Goal: Information Seeking & Learning: Learn about a topic

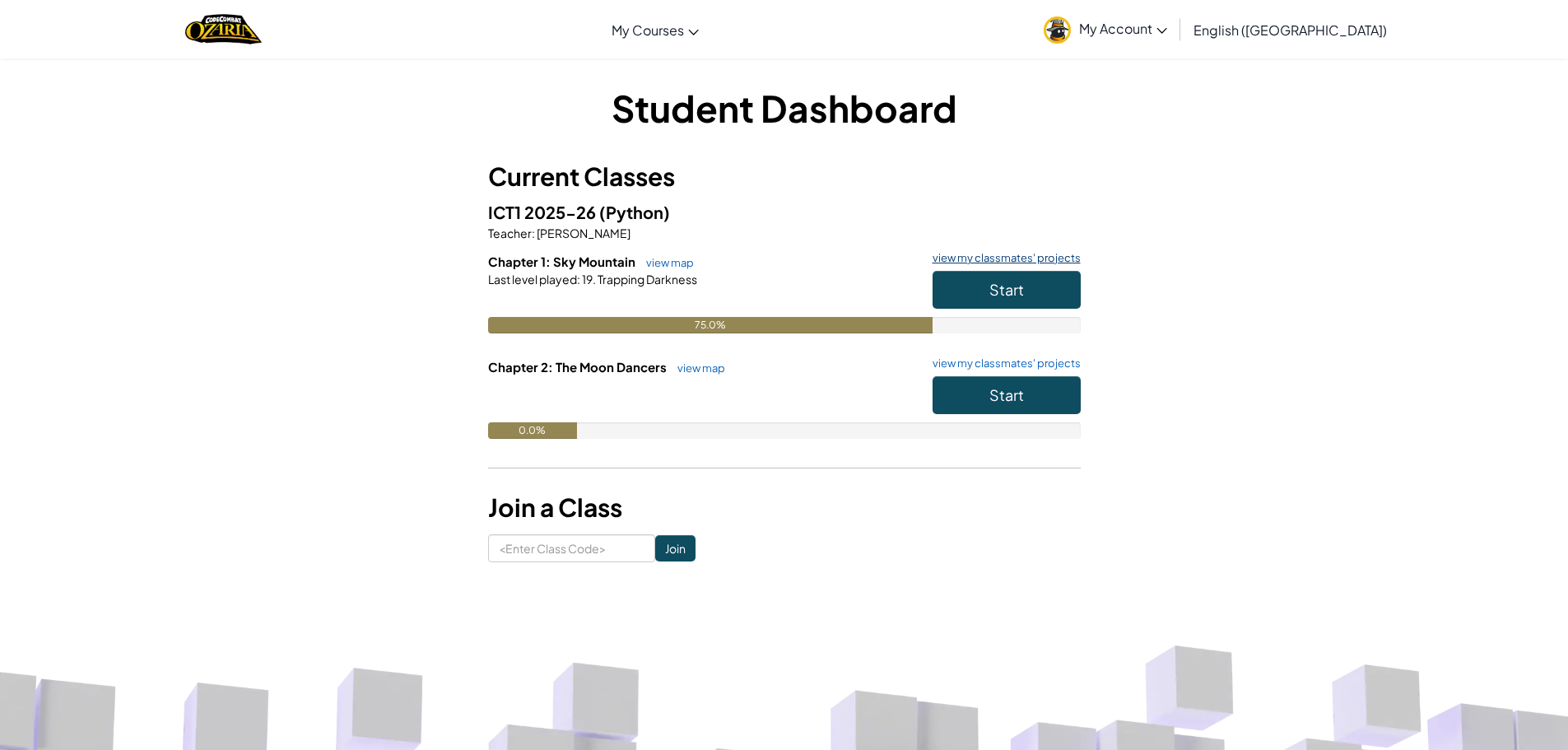
click at [993, 255] on link "view my classmates' projects" at bounding box center [1002, 258] width 156 height 11
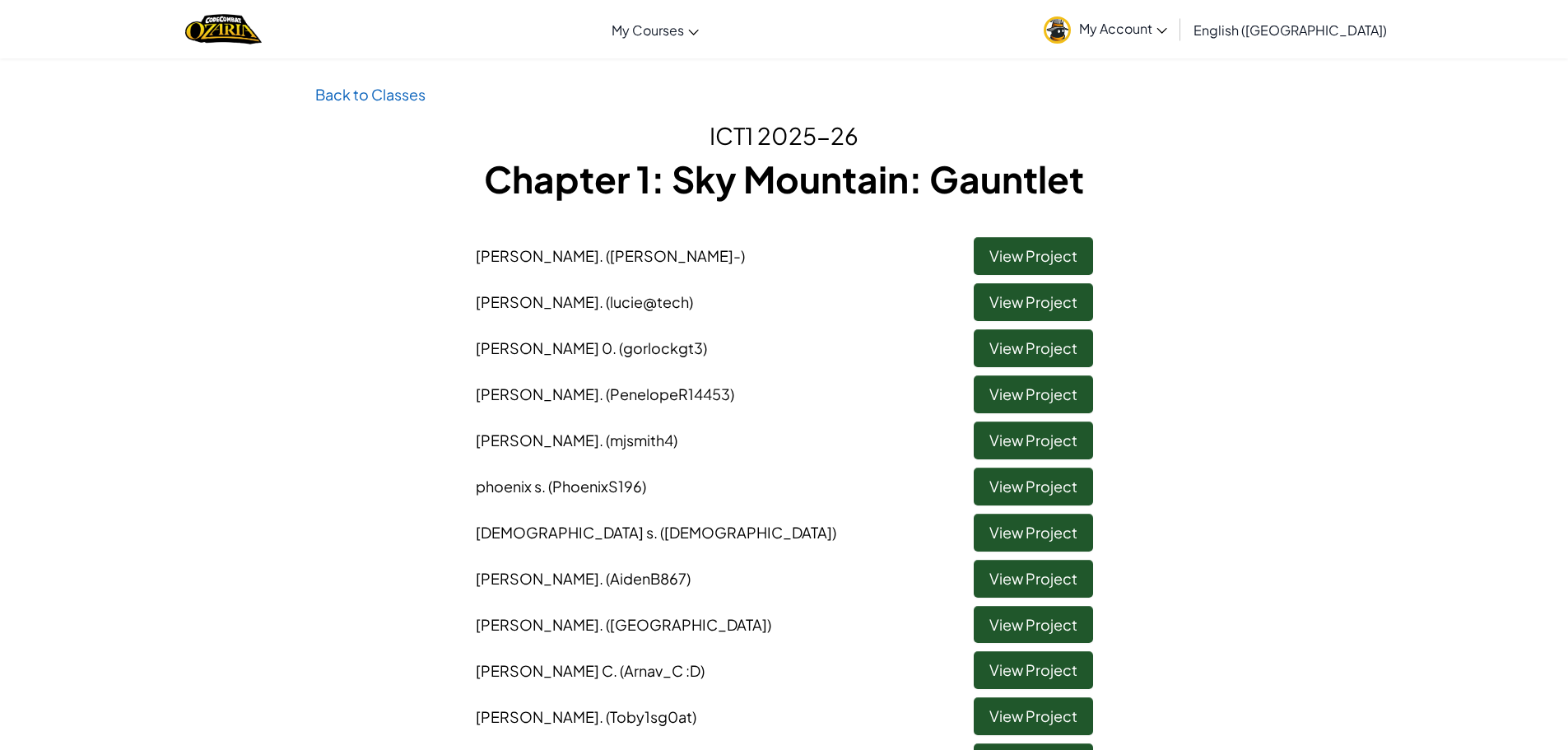
click at [1071, 27] on img at bounding box center [1057, 30] width 27 height 27
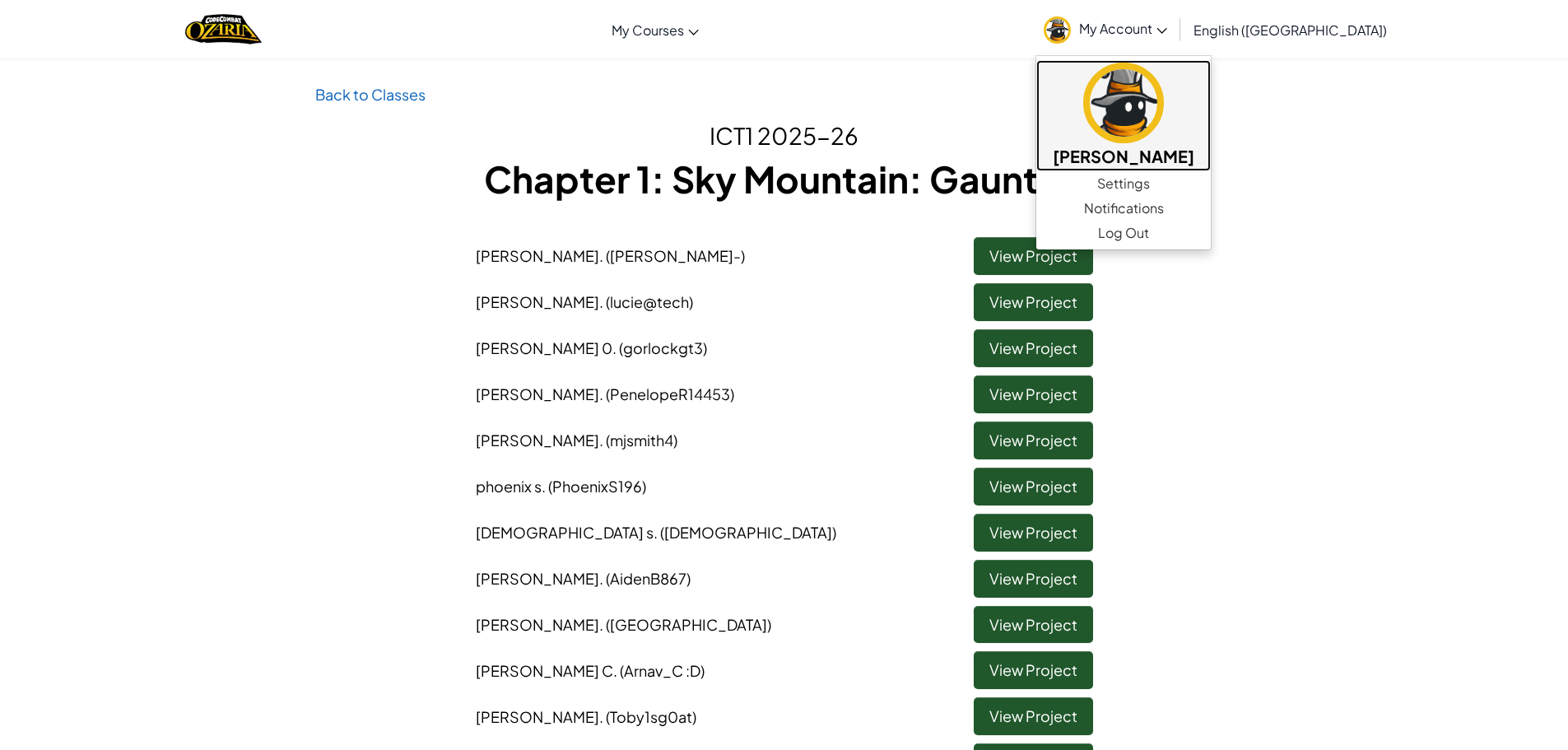
click at [1164, 124] on img at bounding box center [1124, 103] width 81 height 81
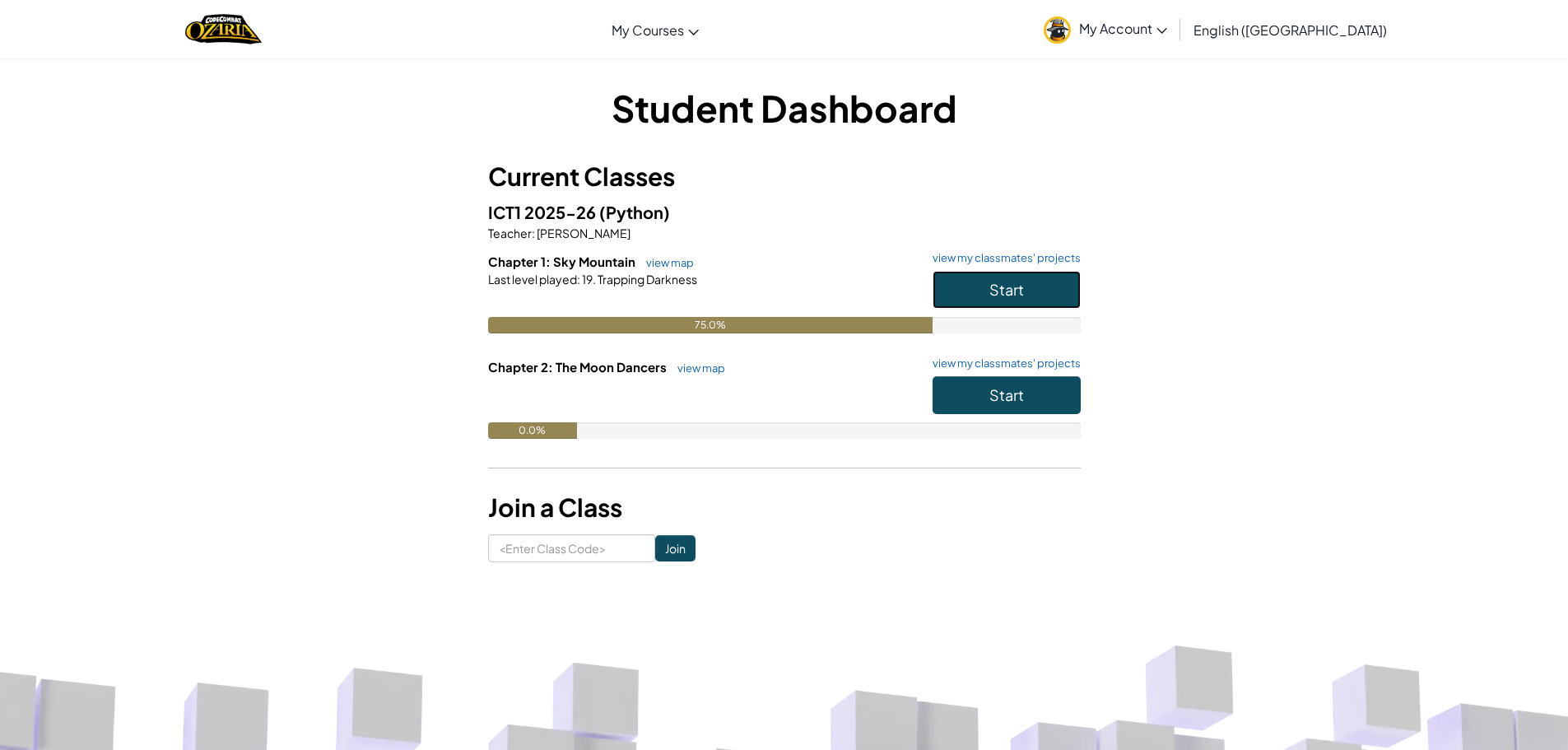
click at [1051, 292] on button "Start" at bounding box center [1006, 290] width 148 height 38
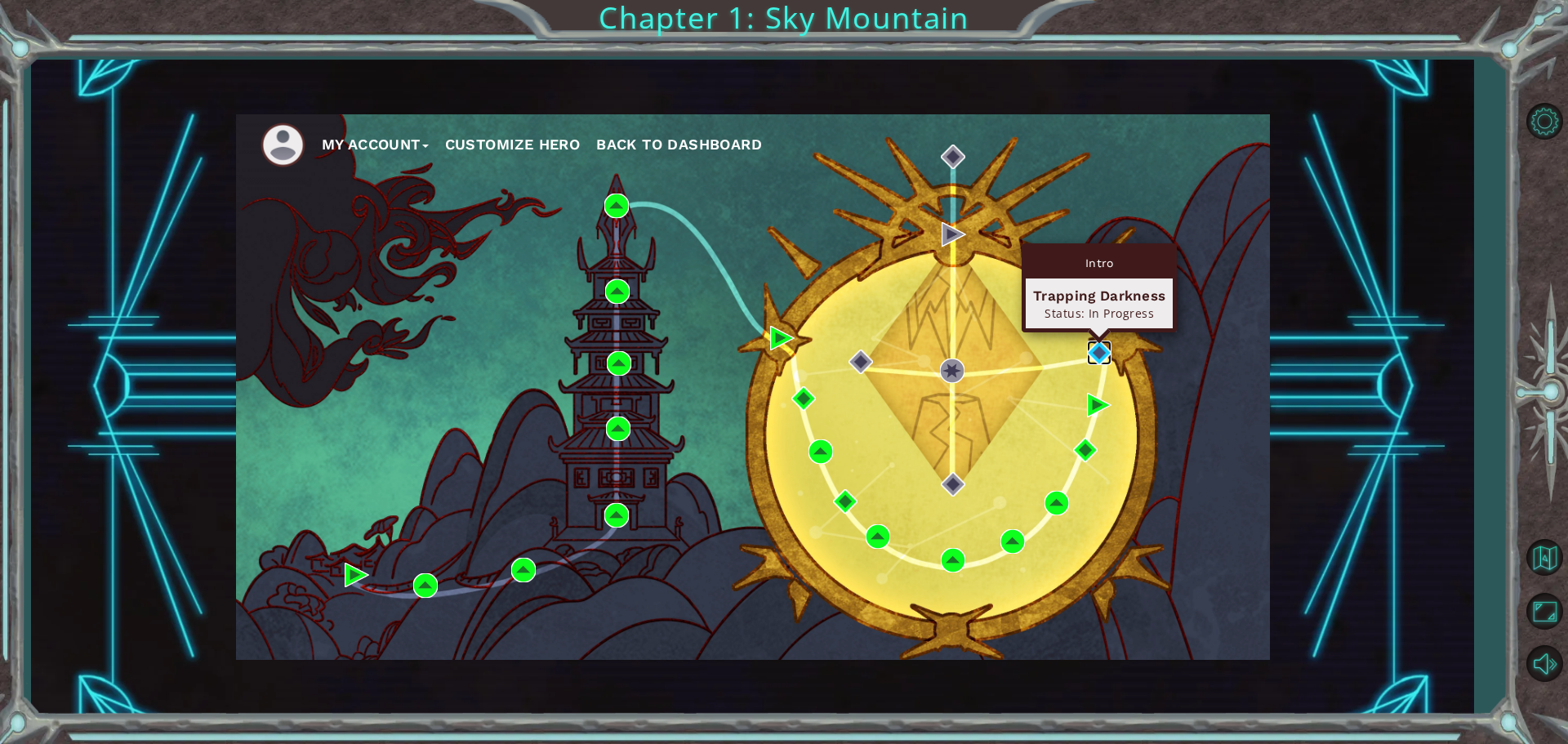
click at [1105, 345] on img at bounding box center [1099, 352] width 24 height 24
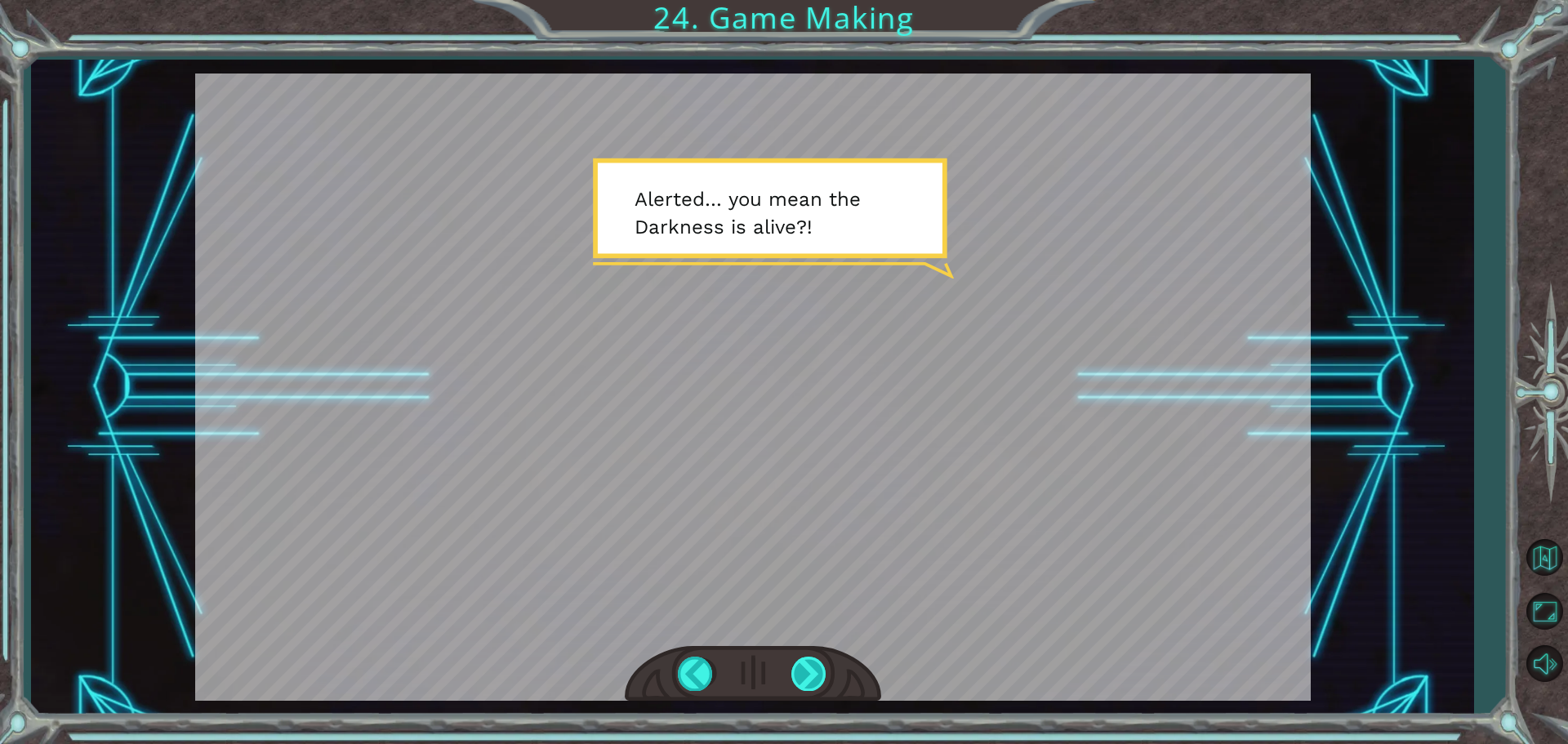
click at [814, 680] on div at bounding box center [809, 674] width 37 height 34
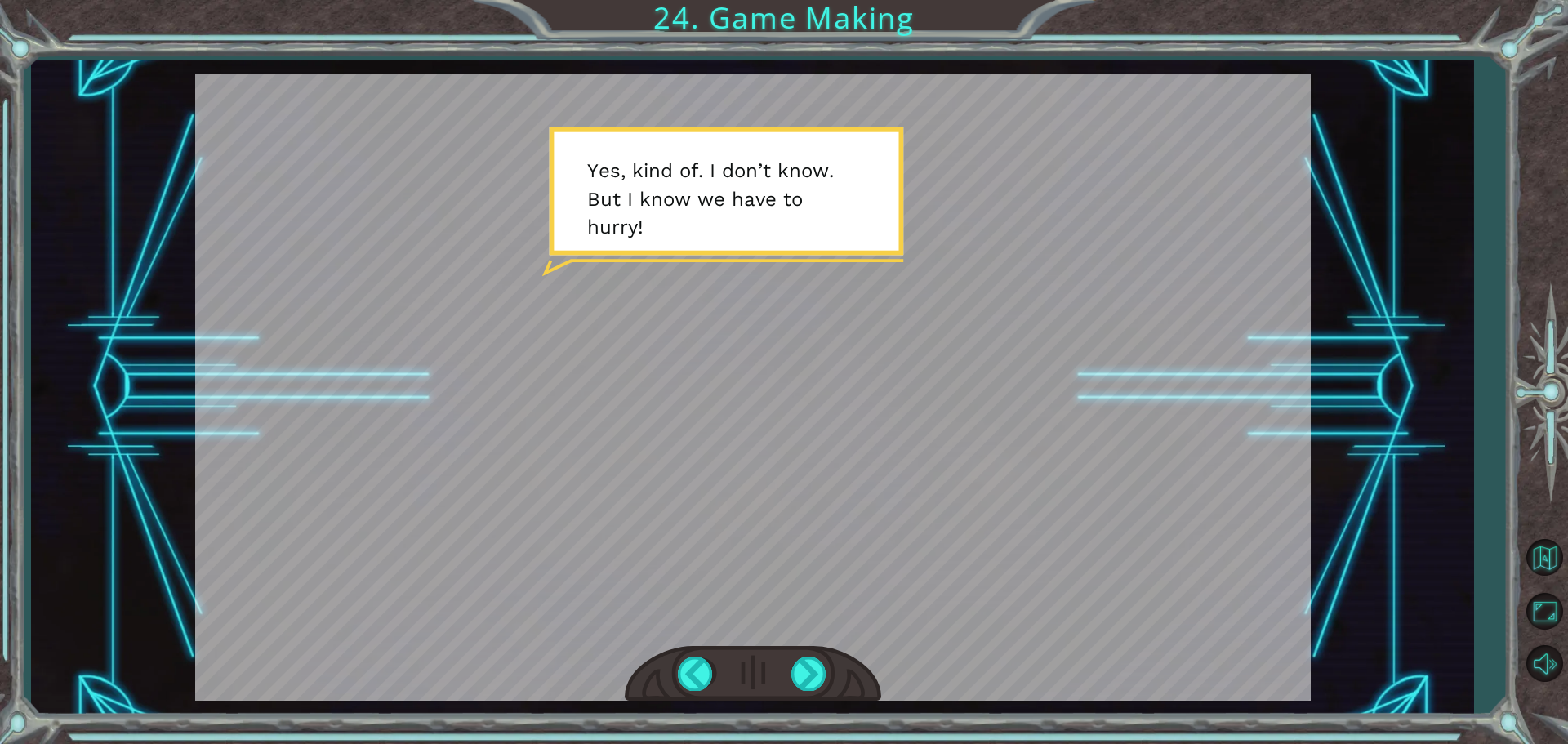
click at [811, 652] on div at bounding box center [752, 674] width 256 height 56
click at [806, 671] on div at bounding box center [809, 674] width 37 height 34
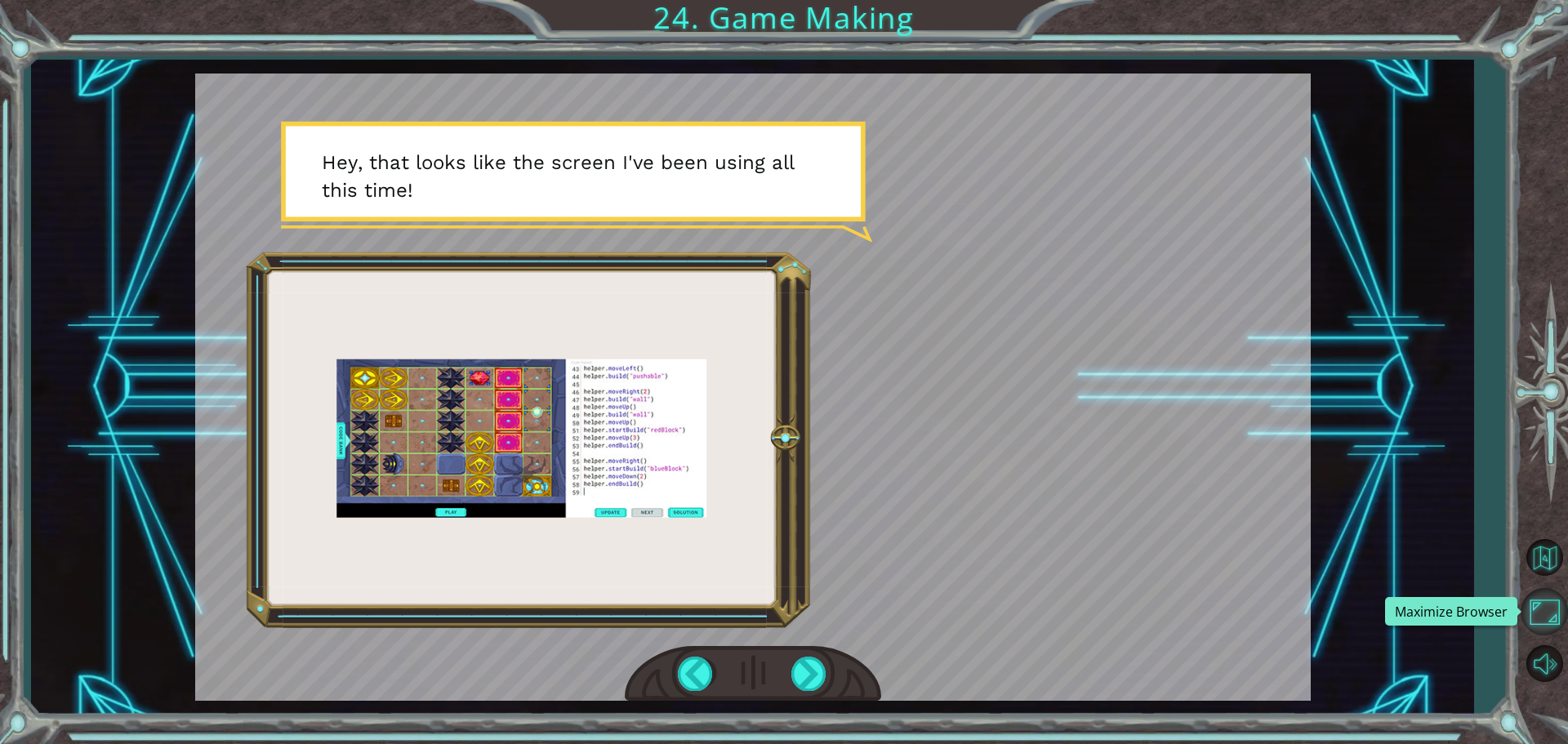
click at [1555, 603] on button "Maximize Browser" at bounding box center [1544, 611] width 47 height 47
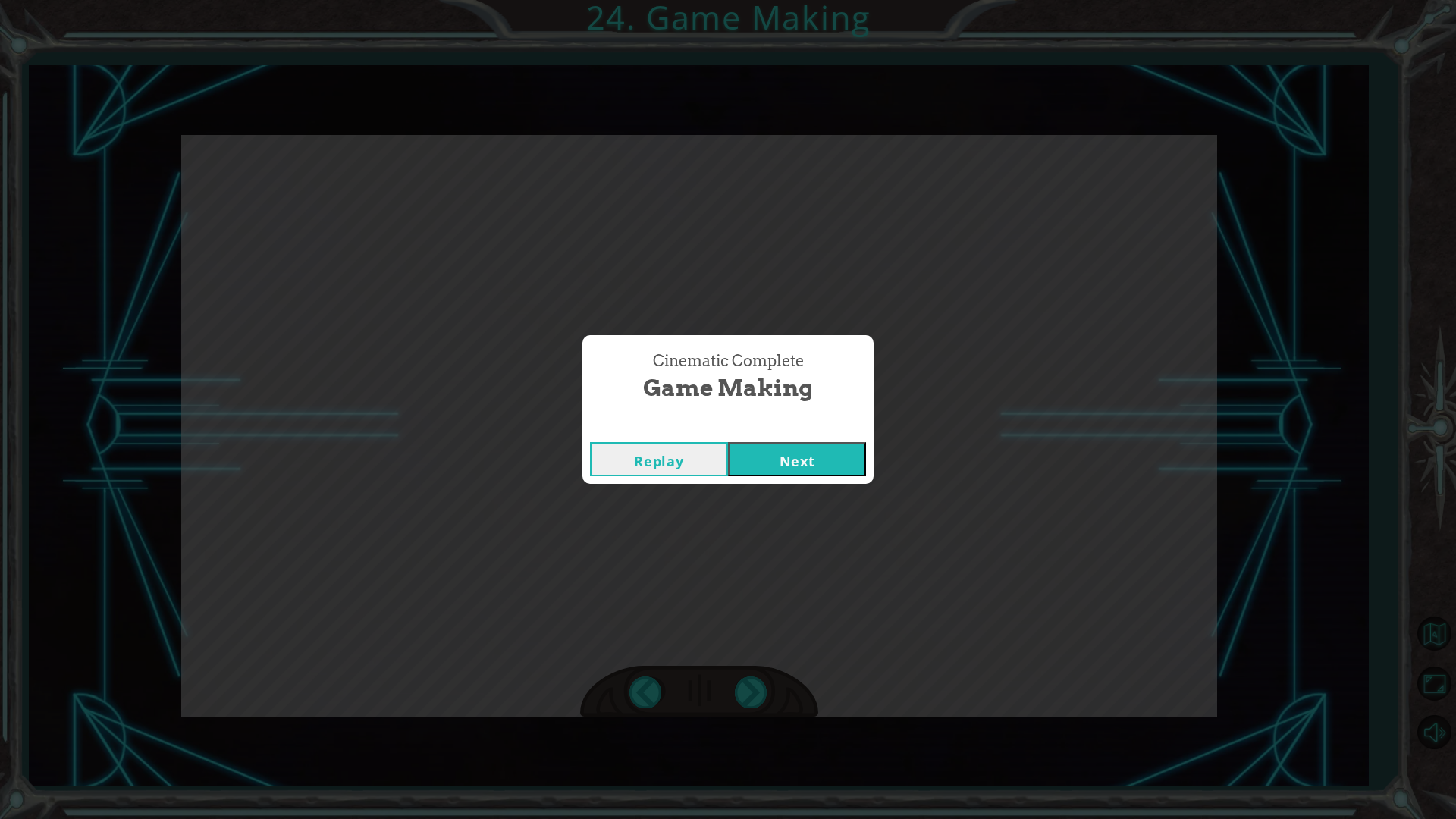
click at [830, 450] on button "Next" at bounding box center [797, 459] width 138 height 34
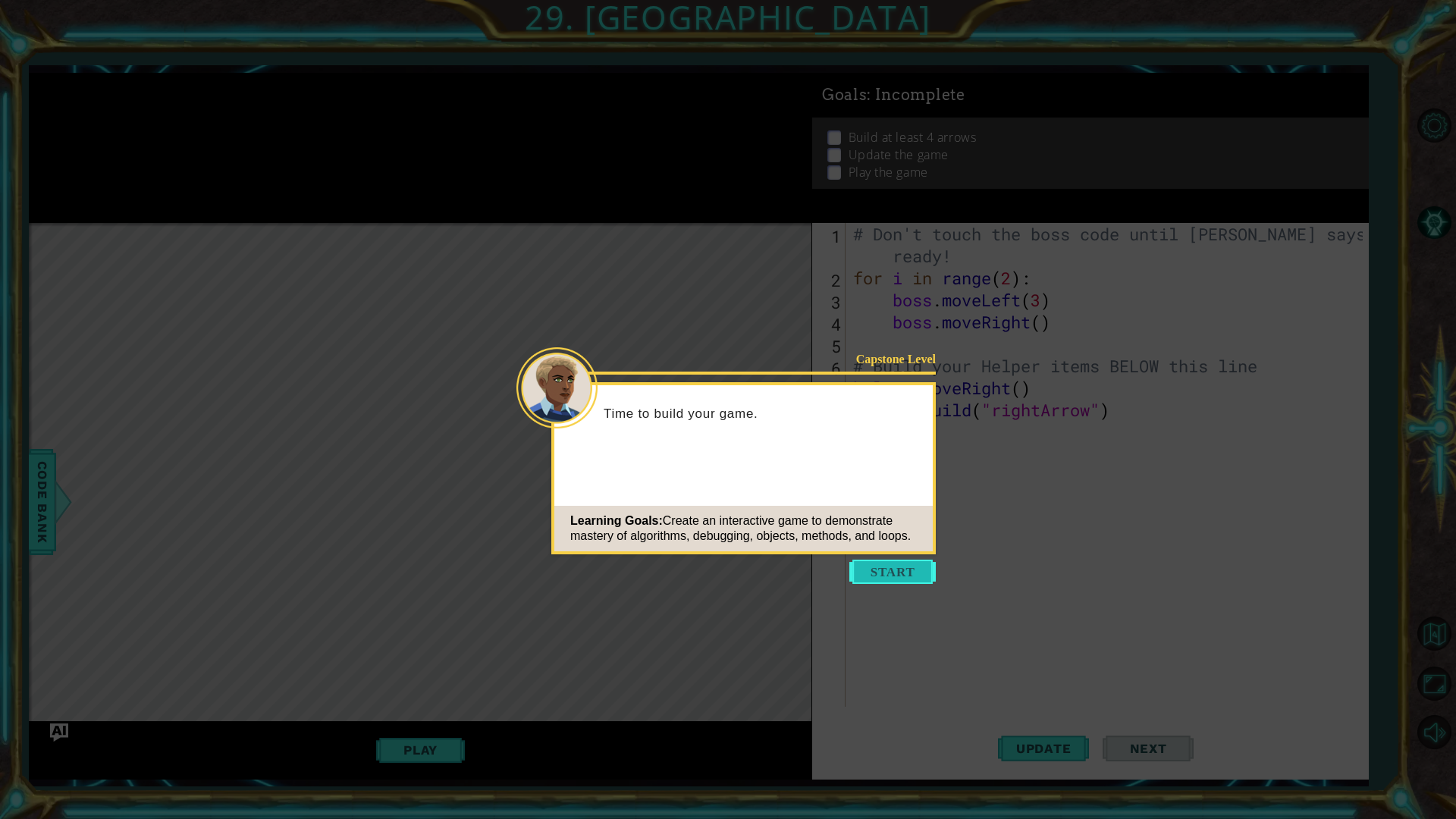
click at [900, 574] on button "Start" at bounding box center [892, 571] width 86 height 24
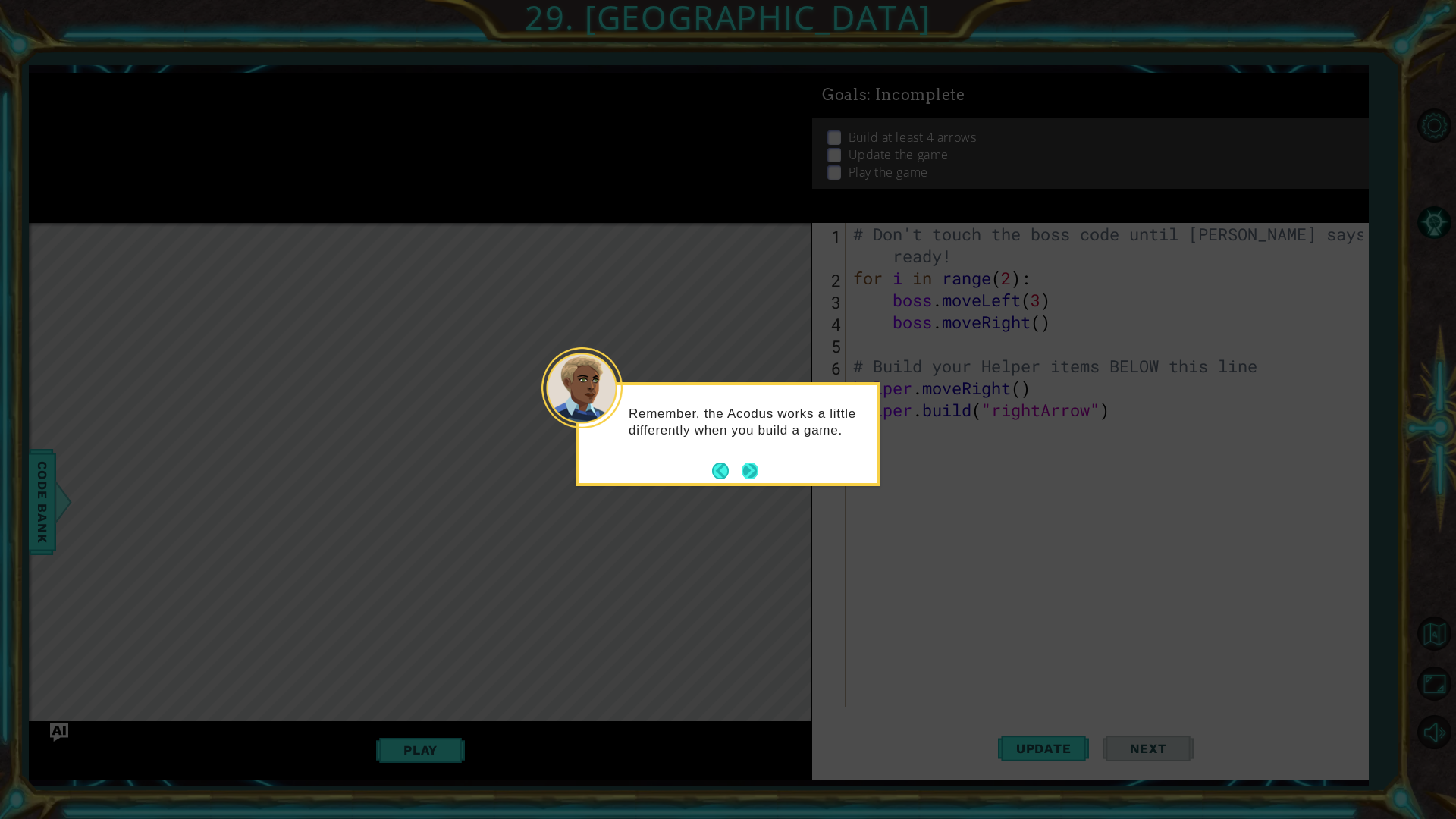
click at [760, 474] on div "Remember, the Acodus works a little differently when you build a game." at bounding box center [728, 433] width 303 height 104
click at [755, 471] on button "Next" at bounding box center [750, 470] width 17 height 17
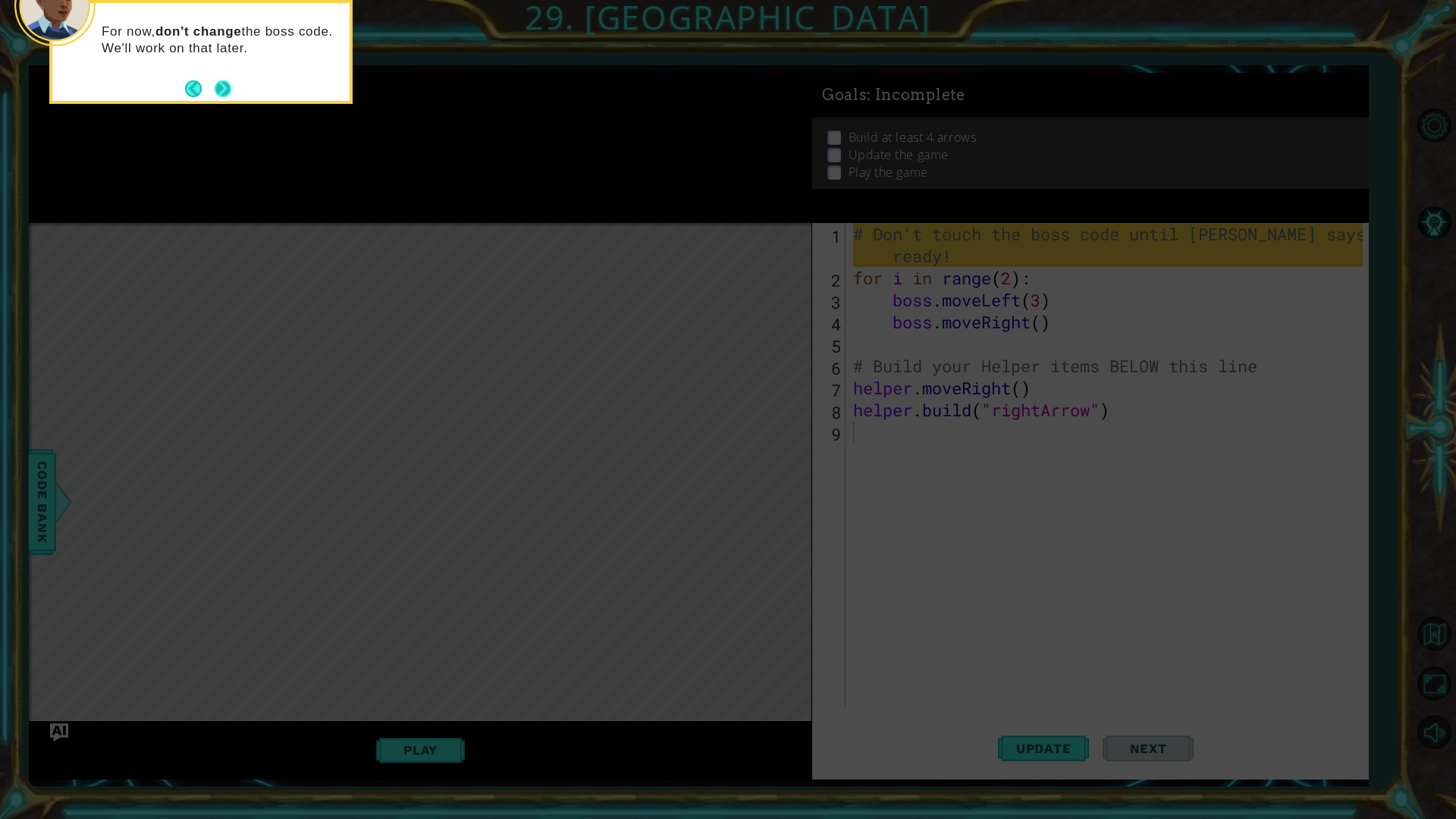
click at [226, 90] on button "Next" at bounding box center [223, 89] width 17 height 17
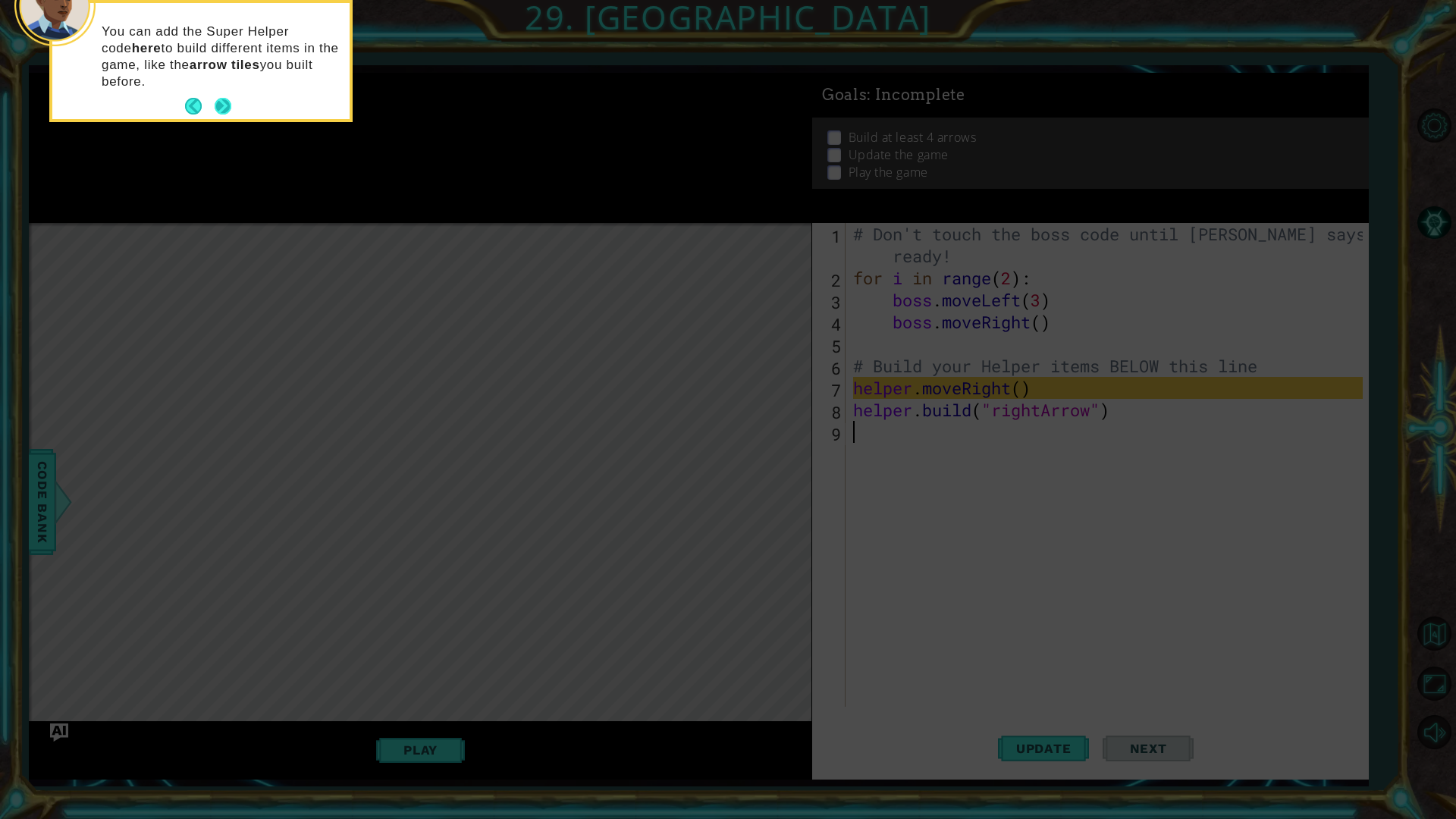
click at [217, 108] on button "Next" at bounding box center [223, 106] width 17 height 17
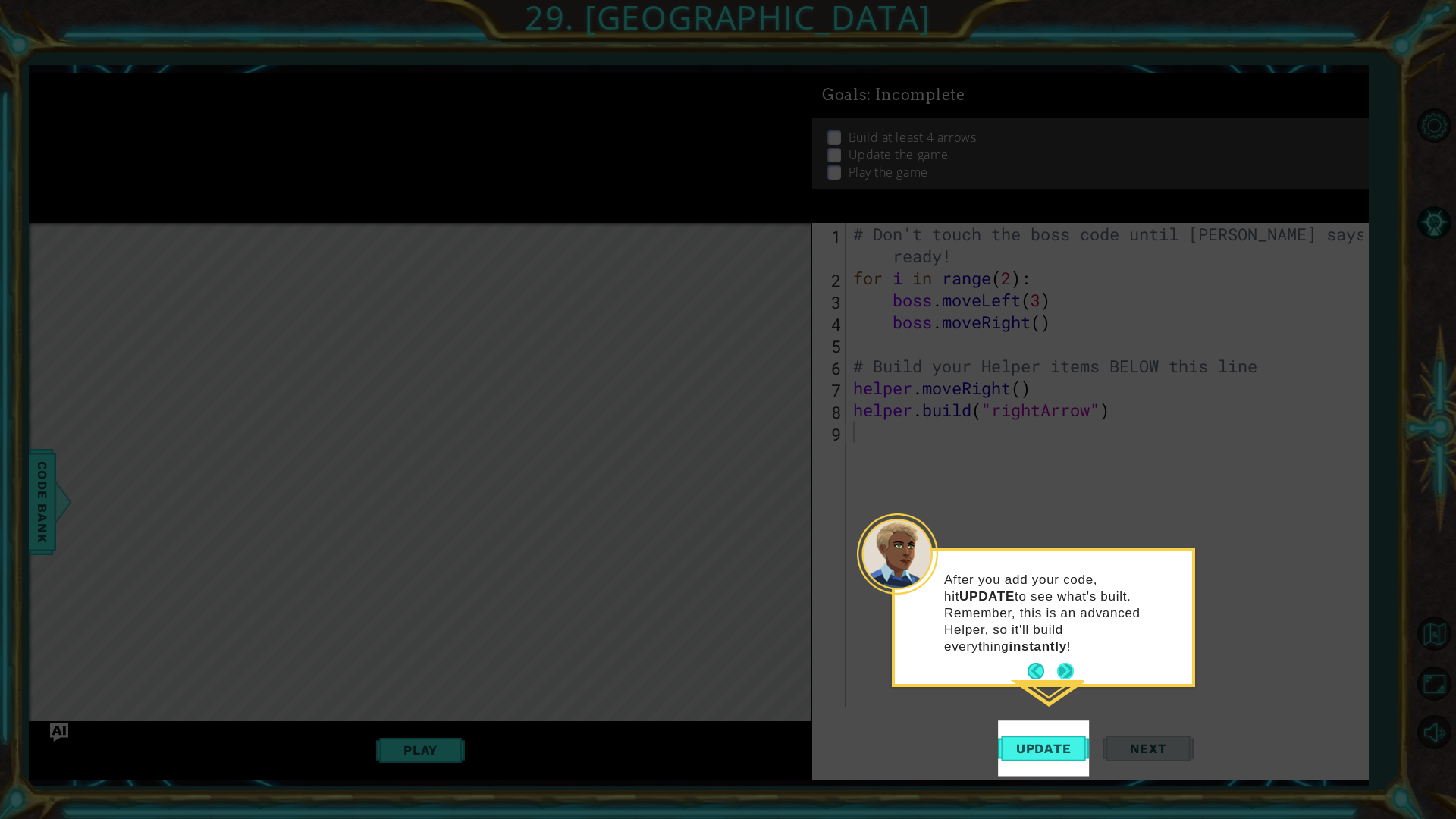
click at [1058, 662] on button "Next" at bounding box center [1065, 671] width 17 height 17
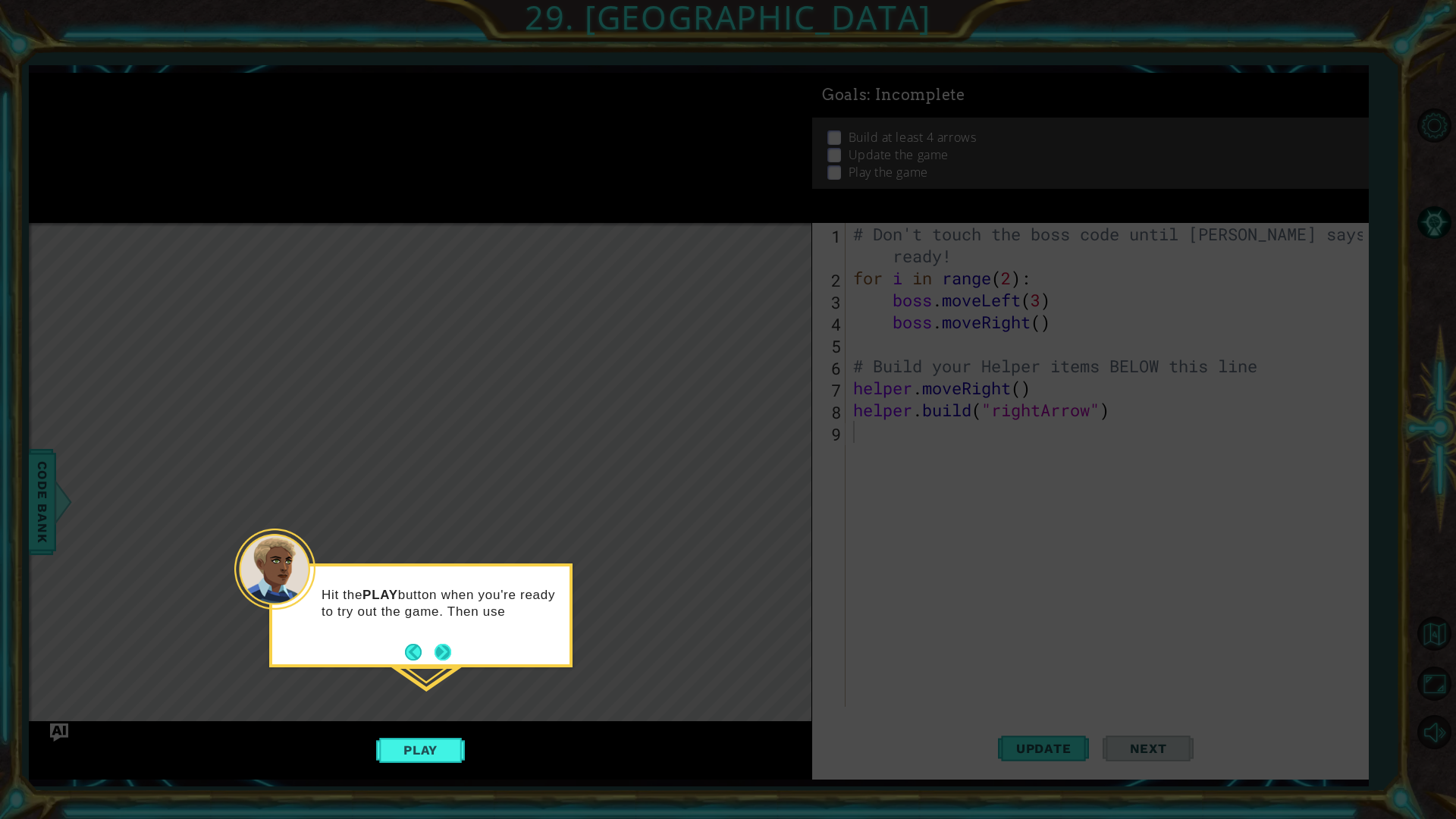
click at [440, 650] on button "Next" at bounding box center [443, 652] width 17 height 17
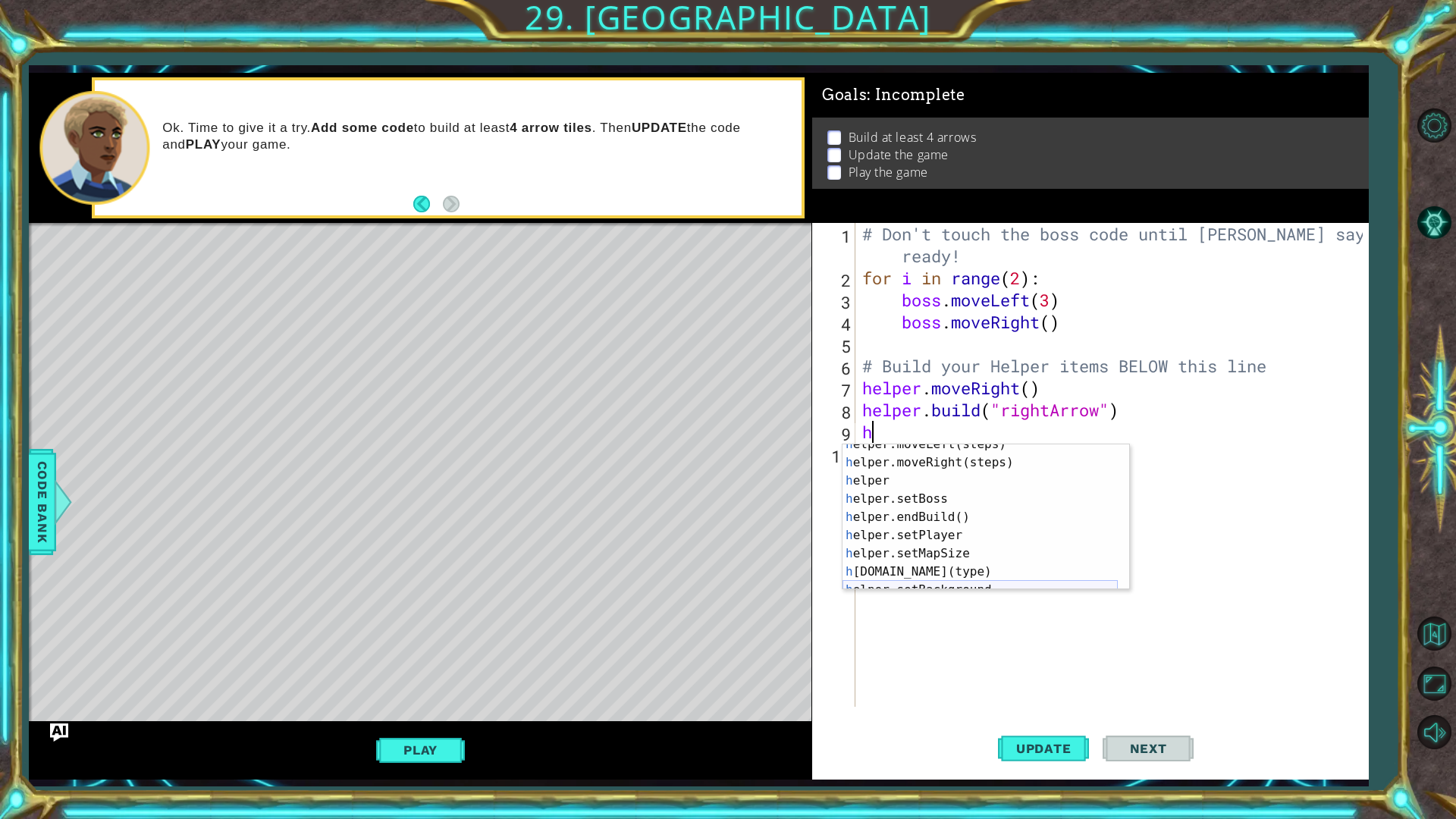
scroll to position [91, 0]
click at [922, 527] on div "h elper.setBoss press enter h elper.endBuild() press enter h elper.setPlayer pr…" at bounding box center [980, 535] width 275 height 182
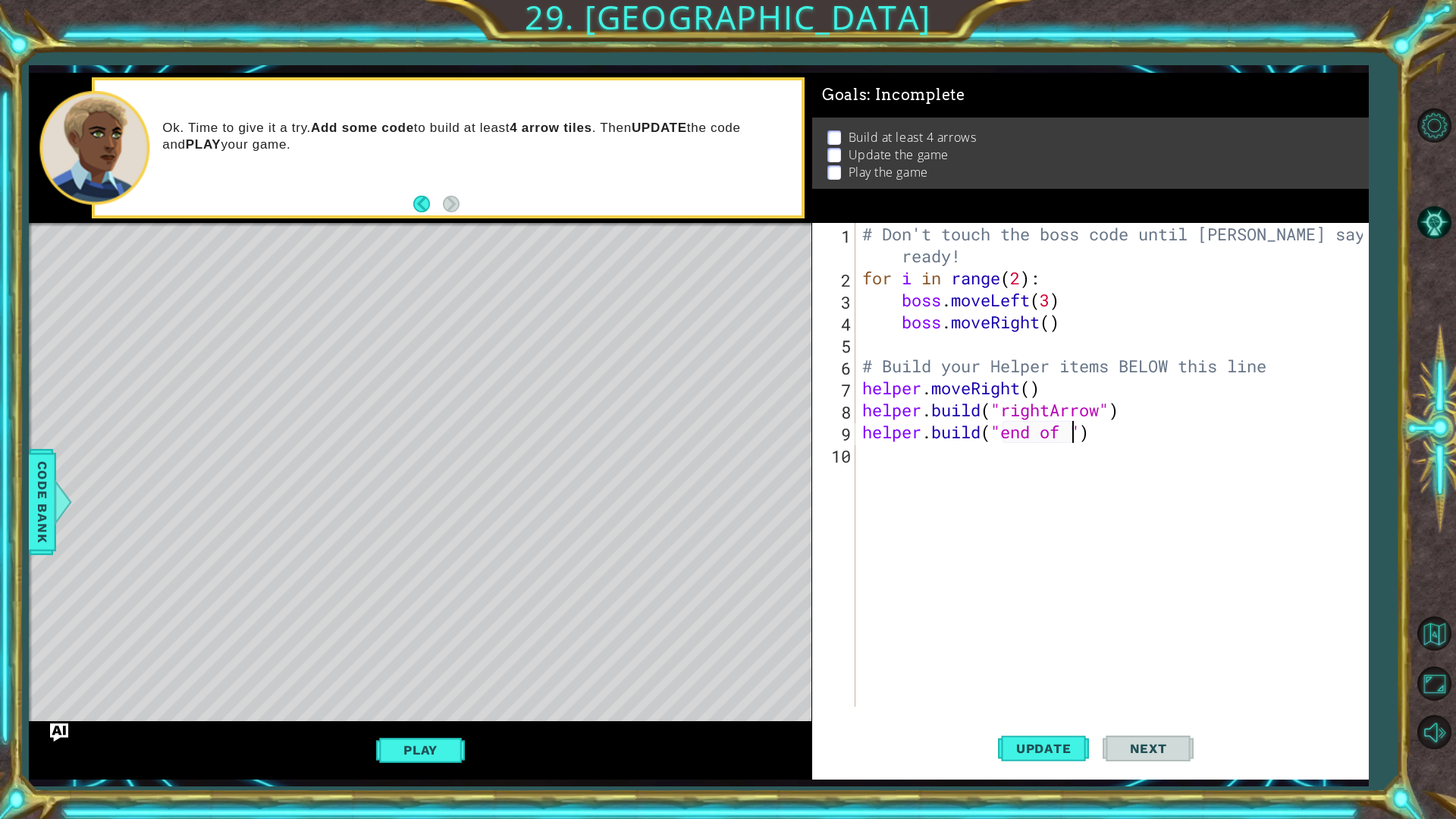
scroll to position [0, 10]
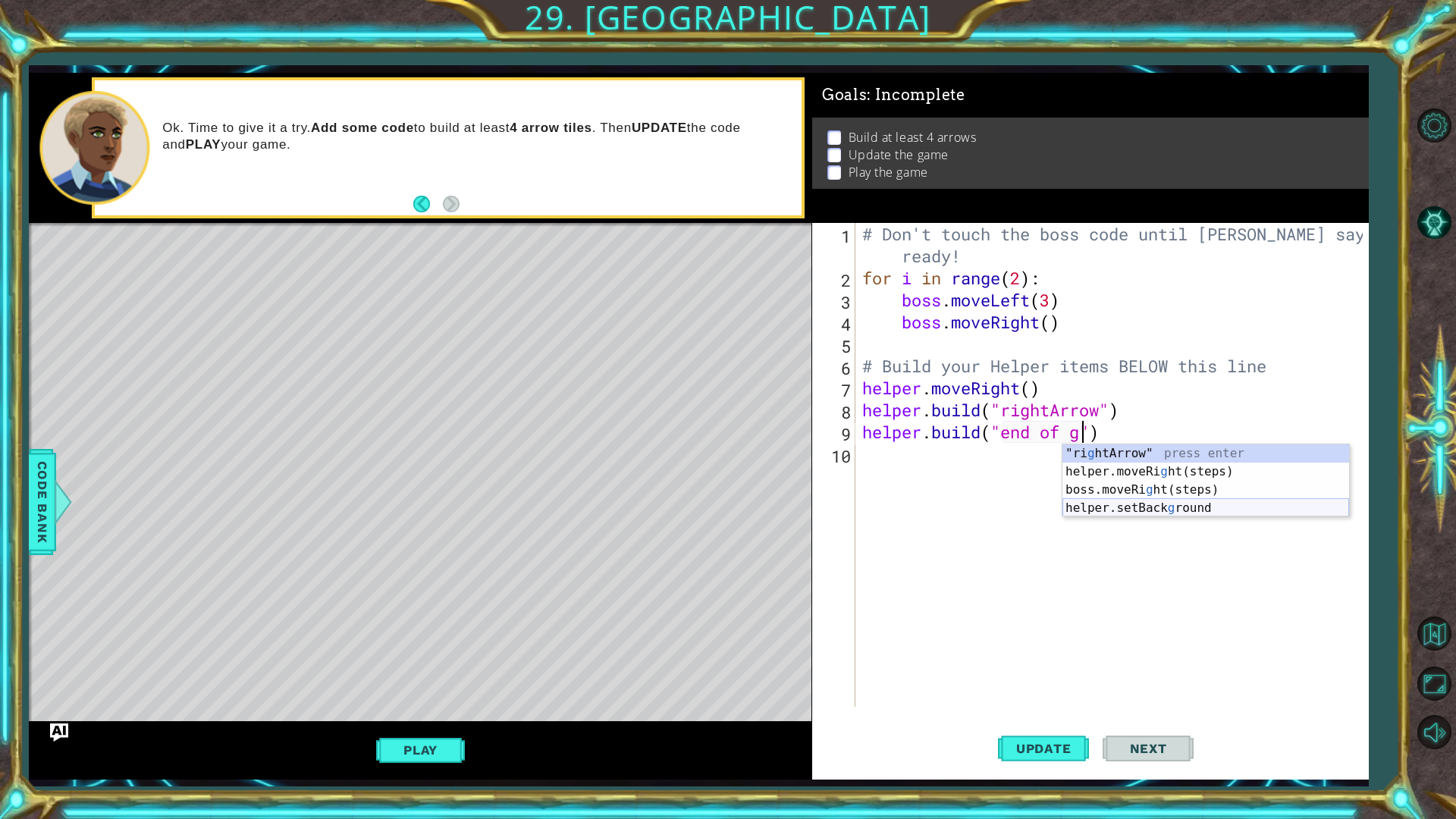
click at [1163, 508] on div ""ri g htArrow" press enter helper.moveRi g ht(steps) press enter boss.moveRi g …" at bounding box center [1206, 499] width 287 height 109
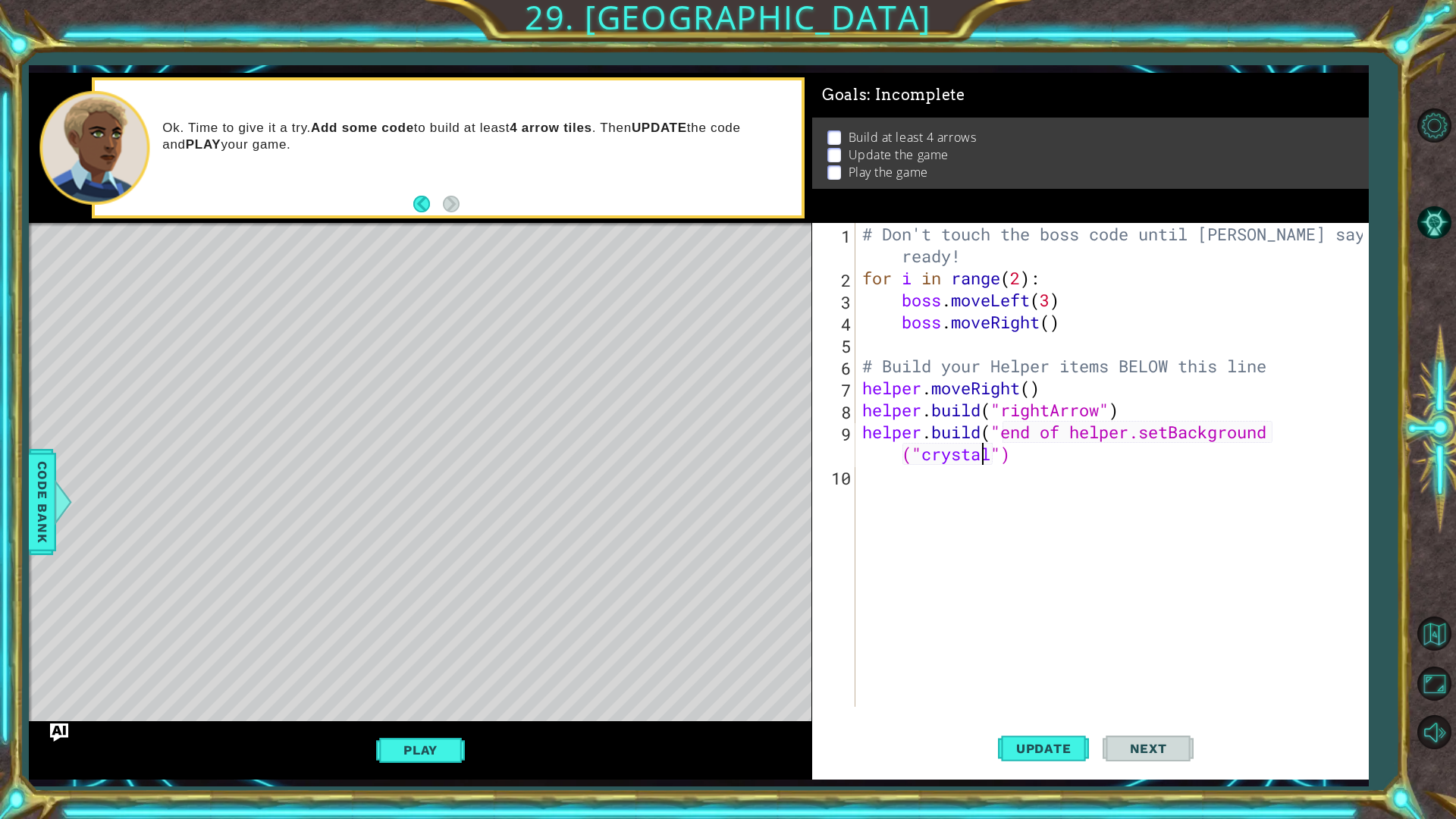
click at [985, 455] on div "# Don't touch the boss code until [PERSON_NAME] says you're ready! for i in ran…" at bounding box center [1115, 498] width 512 height 550
click at [995, 454] on div "# Don't touch the boss code until [PERSON_NAME] says you're ready! for i in ran…" at bounding box center [1115, 498] width 512 height 550
type textarea "[DOMAIN_NAME]("end of helper.setBackground("turtle")"
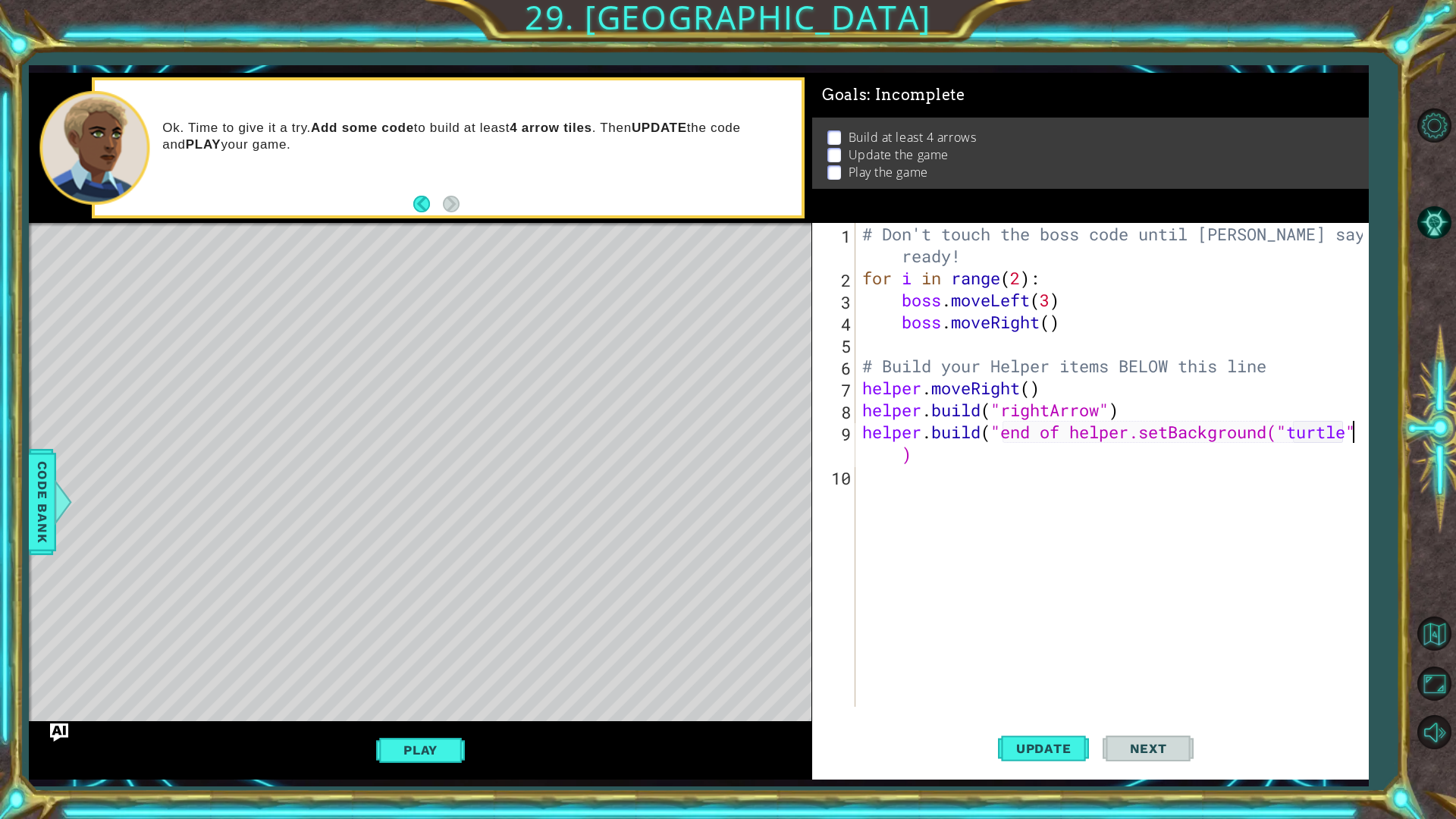
click at [970, 460] on div "# Don't touch the boss code until [PERSON_NAME] says you're ready! for i in ran…" at bounding box center [1115, 498] width 512 height 550
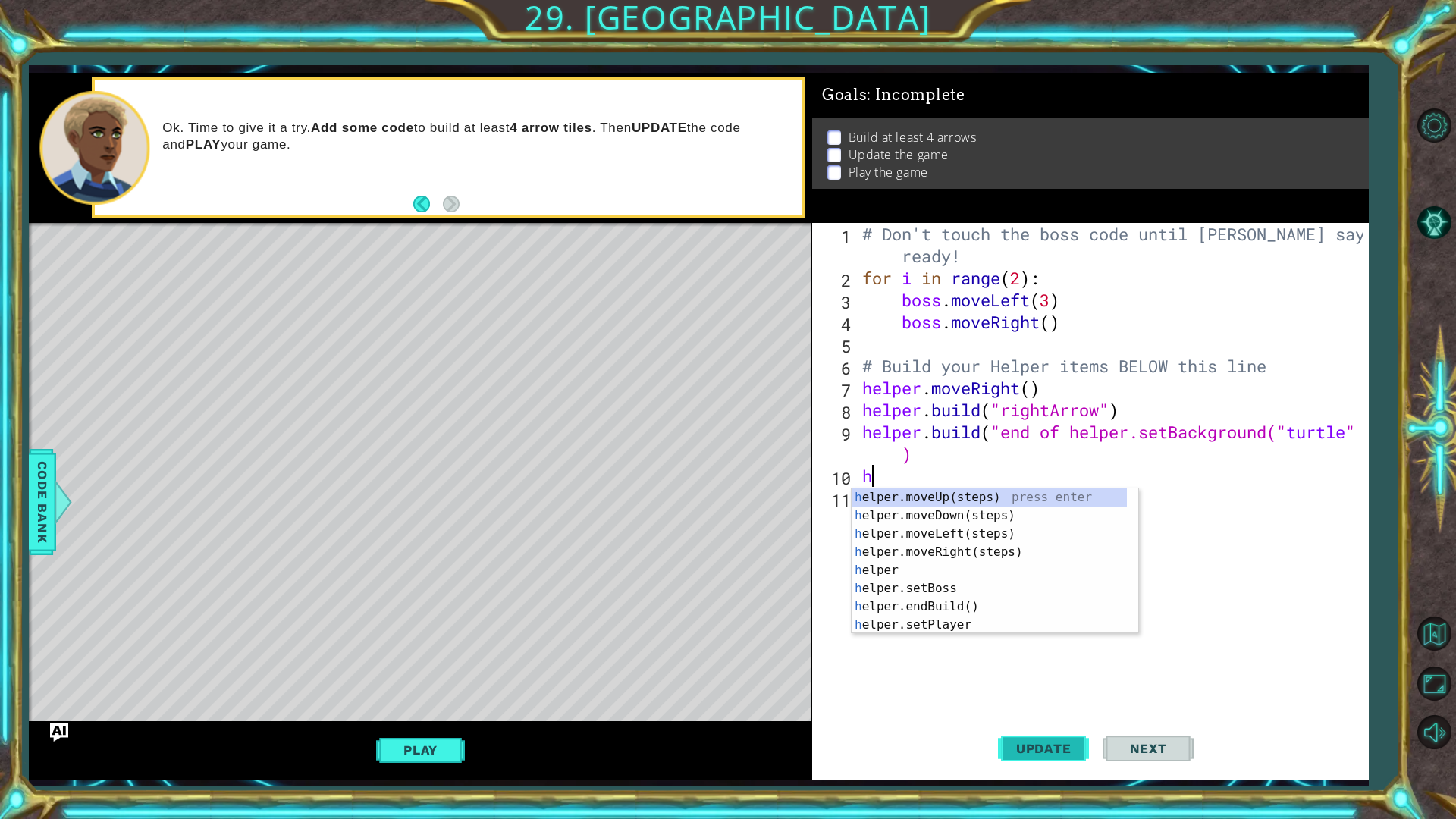
click at [1054, 690] on span "Update" at bounding box center [1043, 748] width 85 height 15
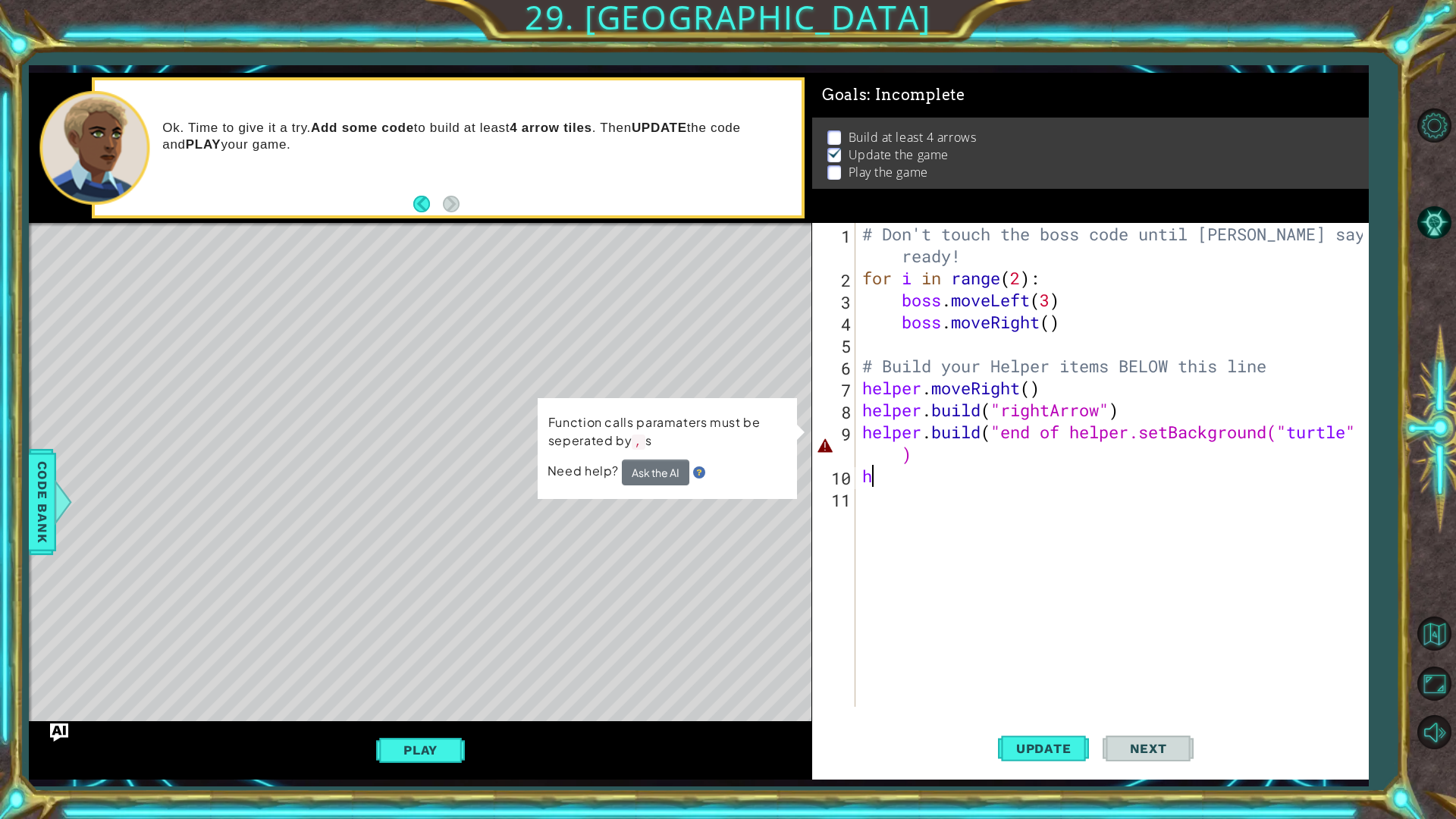
click at [1275, 436] on div "# Don't touch the boss code until [PERSON_NAME] says you're ready! for i in ran…" at bounding box center [1115, 498] width 512 height 550
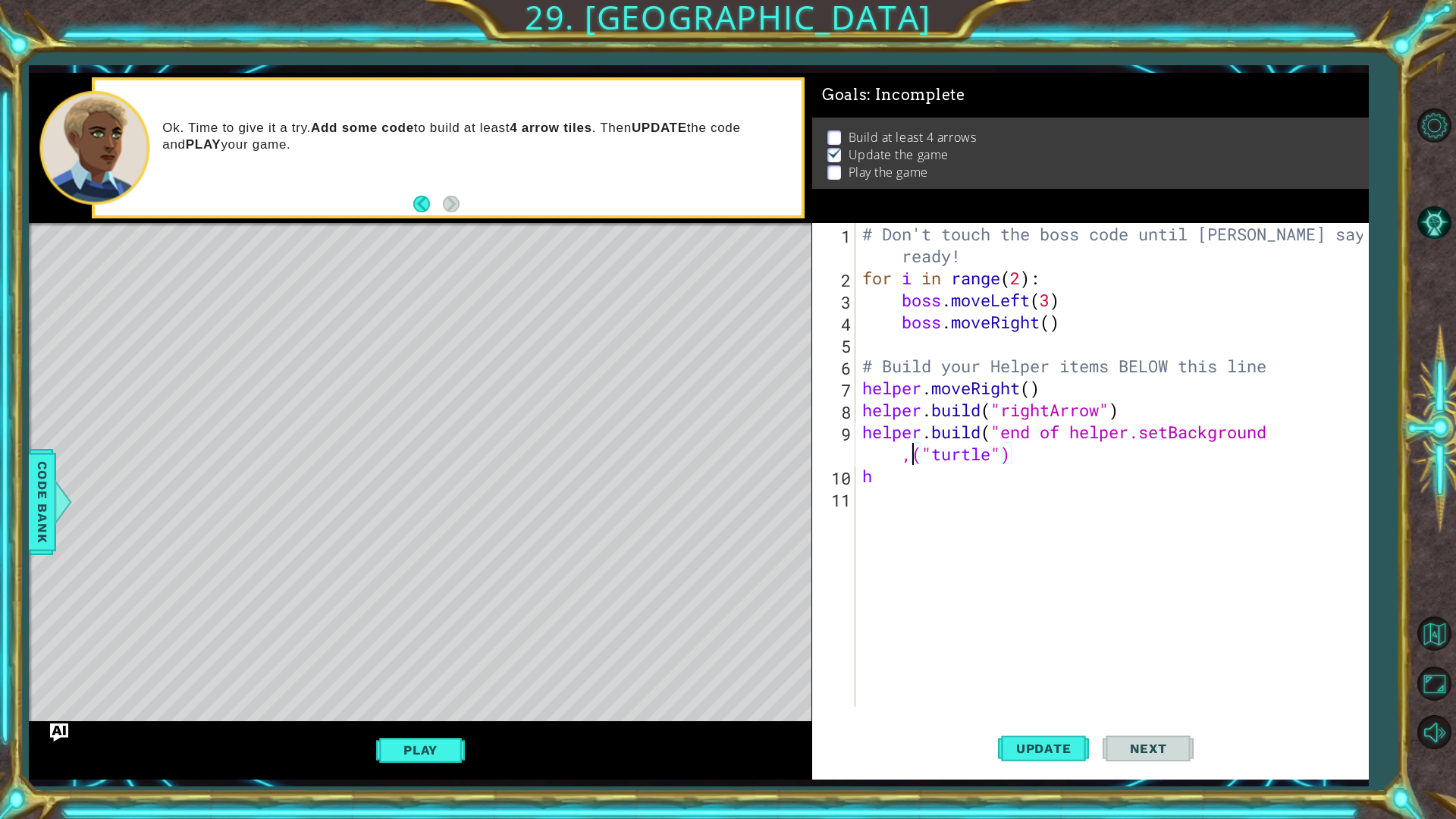
scroll to position [0, 19]
click at [1073, 690] on span "Update" at bounding box center [1043, 748] width 85 height 15
type textarea "[DOMAIN_NAME]("rightArrow")"
click at [858, 430] on div "[DOMAIN_NAME]("rightArrow") 1 2 3 4 5 6 7 8 9 10 11 # Don't touch the boss code…" at bounding box center [1088, 465] width 552 height 484
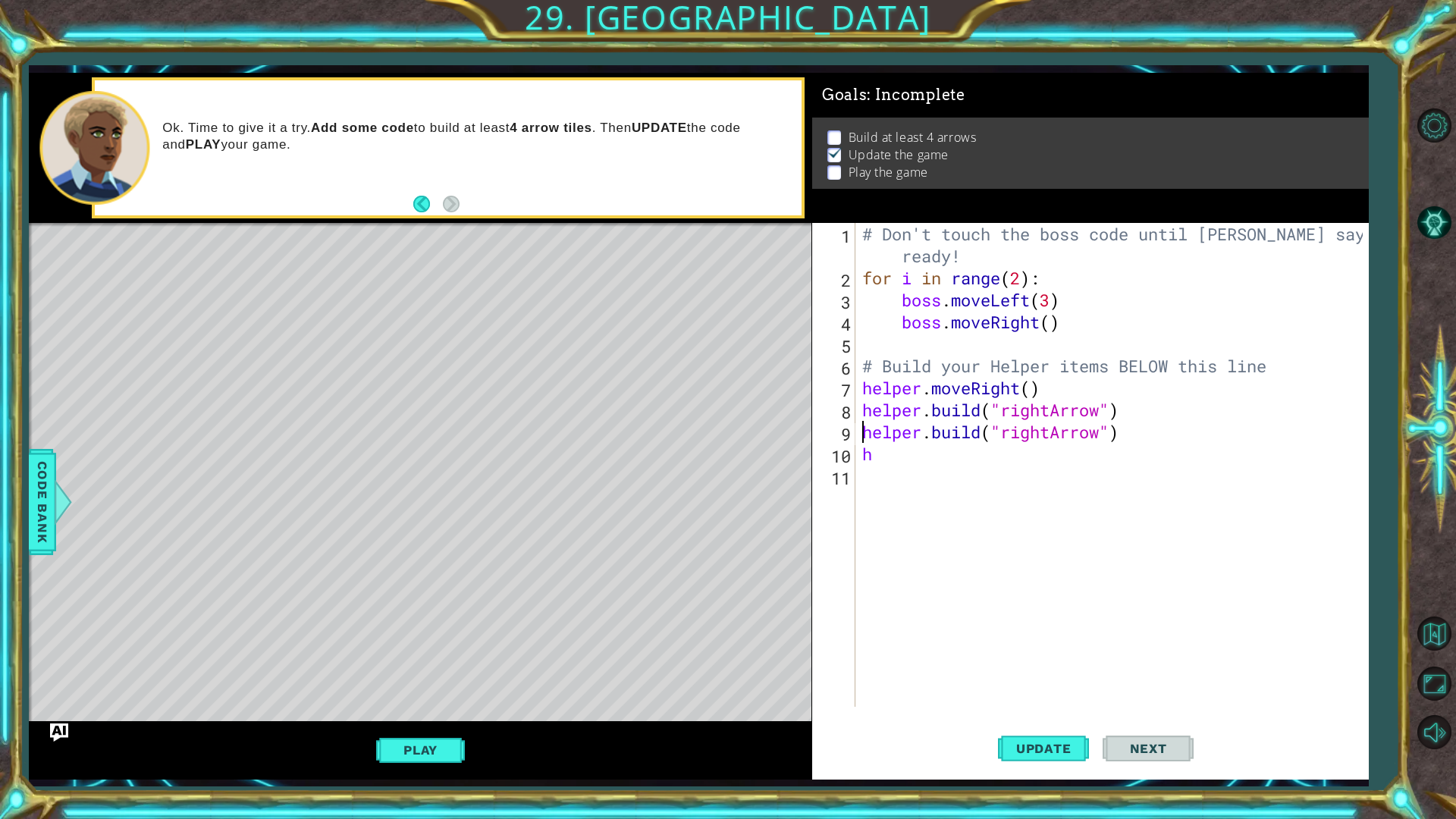
click at [864, 430] on div "# Don't touch the boss code until [PERSON_NAME] says you're ready! for i in ran…" at bounding box center [1115, 498] width 512 height 550
click at [861, 441] on div "# Don't touch the boss code until [PERSON_NAME] says you're ready! for i in ran…" at bounding box center [1115, 498] width 512 height 550
type textarea "h"
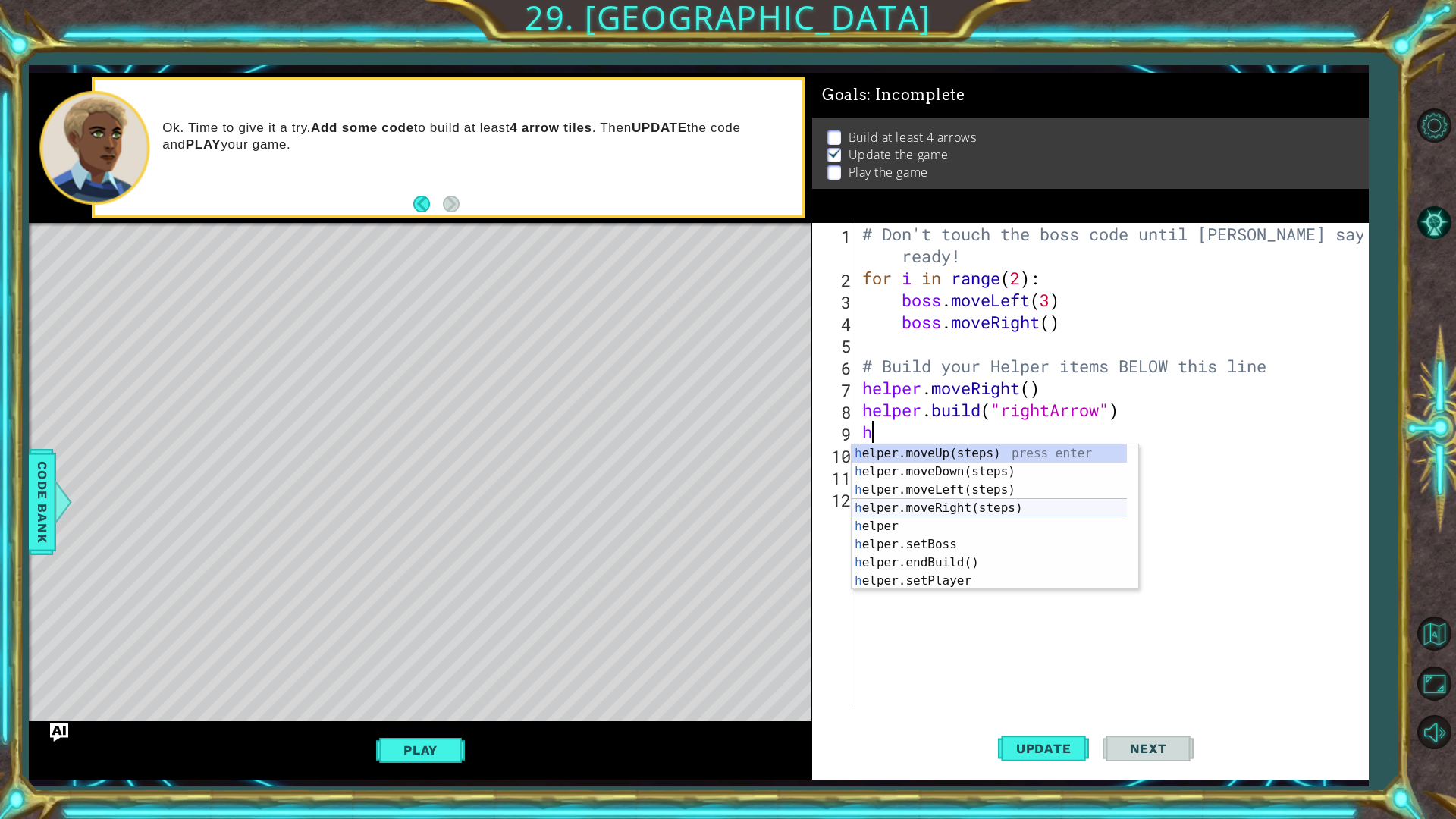
click at [948, 507] on div "h elper.moveUp(steps) press enter h elper.moveDown(steps) press enter h elper.m…" at bounding box center [995, 535] width 287 height 182
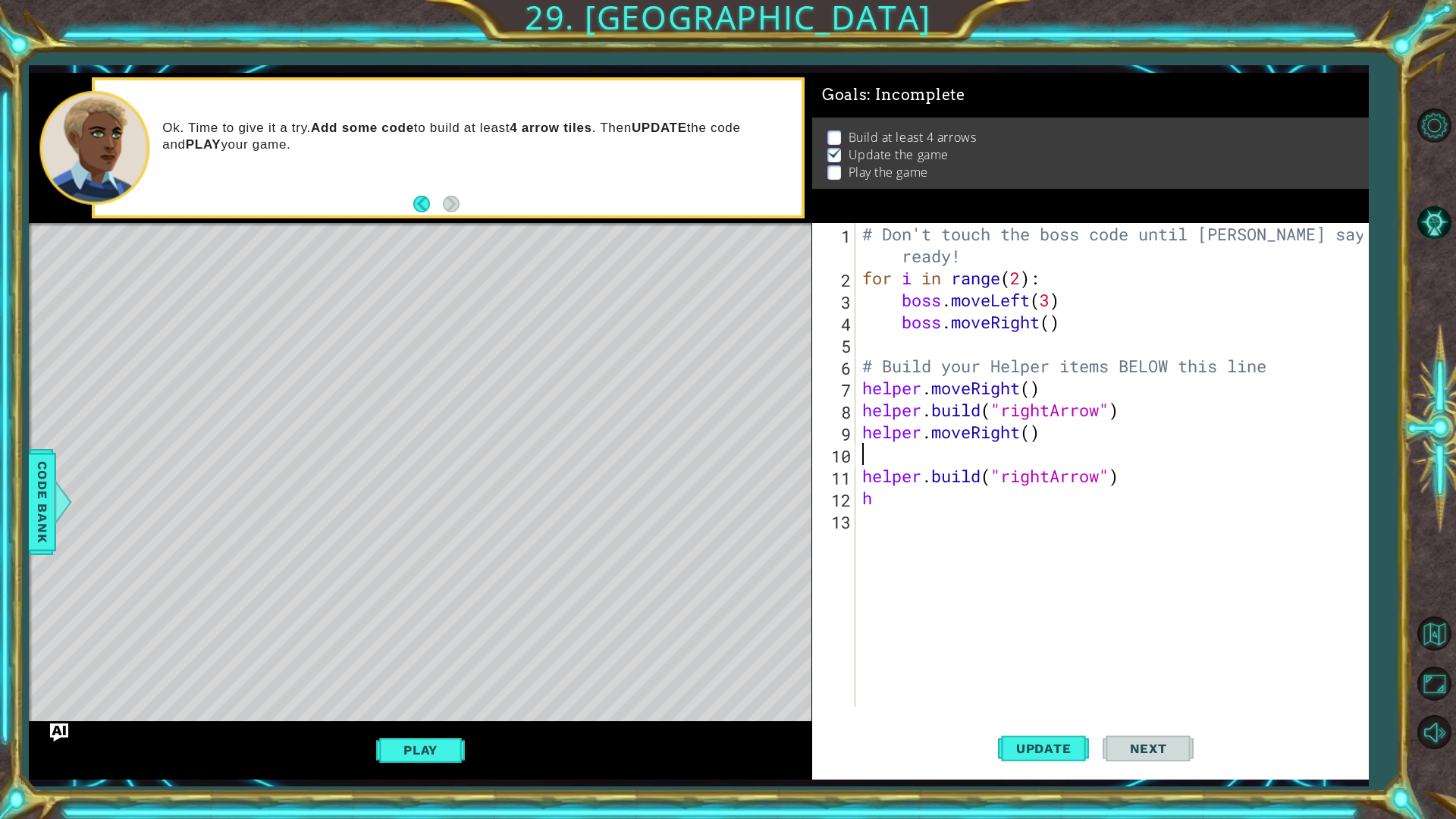
click at [1029, 430] on div "# Don't touch the boss code until [PERSON_NAME] says you're ready! for i in ran…" at bounding box center [1115, 498] width 512 height 550
click at [864, 474] on div "# Don't touch the boss code until [PERSON_NAME] says you're ready! for i in ran…" at bounding box center [1115, 498] width 512 height 550
click at [868, 480] on div "# Don't touch the boss code until [PERSON_NAME] says you're ready! for i in ran…" at bounding box center [1115, 498] width 512 height 550
type textarea "he"
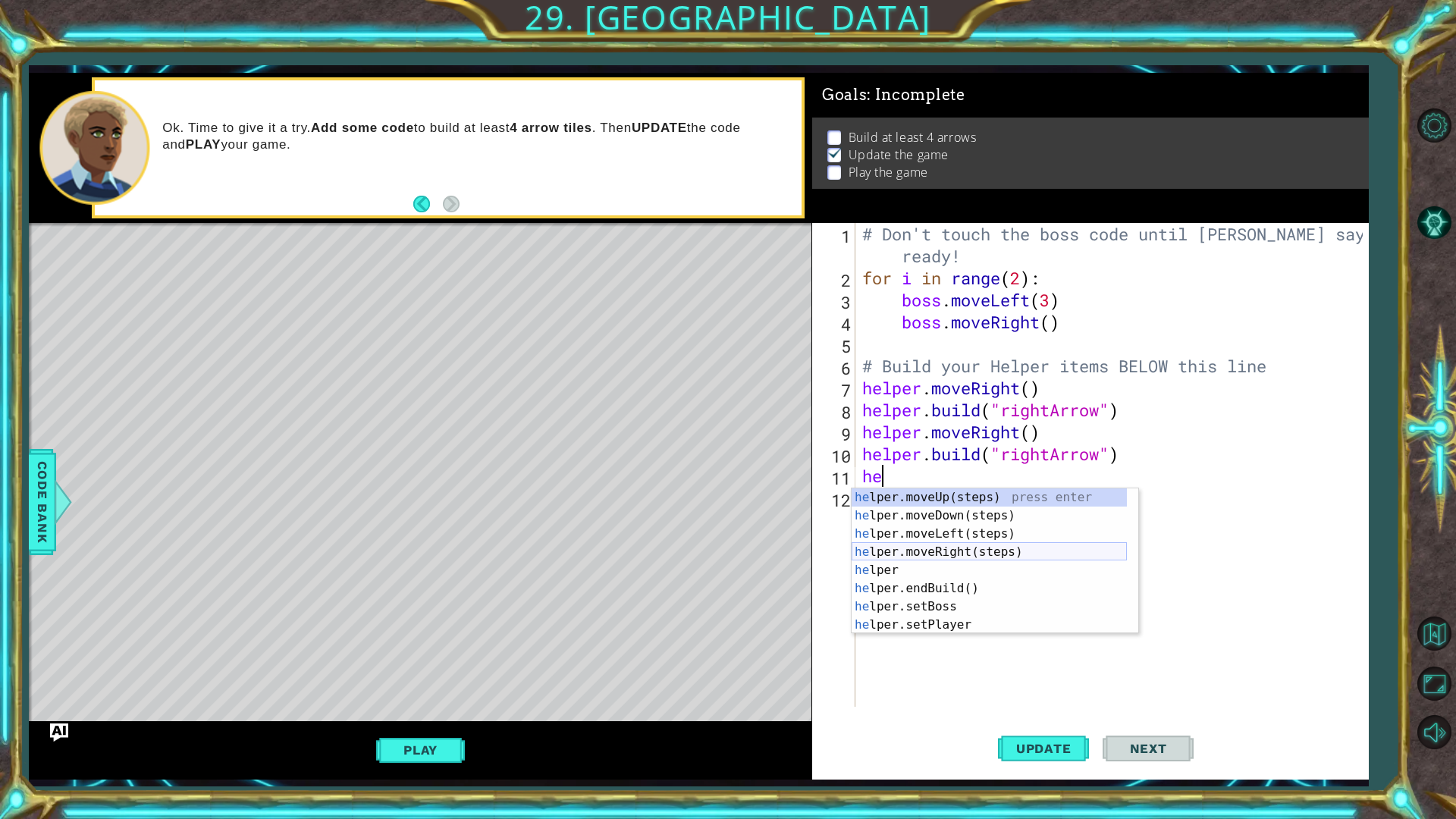
click at [952, 547] on div "he lper.moveUp(steps) press enter he lper.moveDown(steps) press enter he lper.m…" at bounding box center [989, 580] width 275 height 182
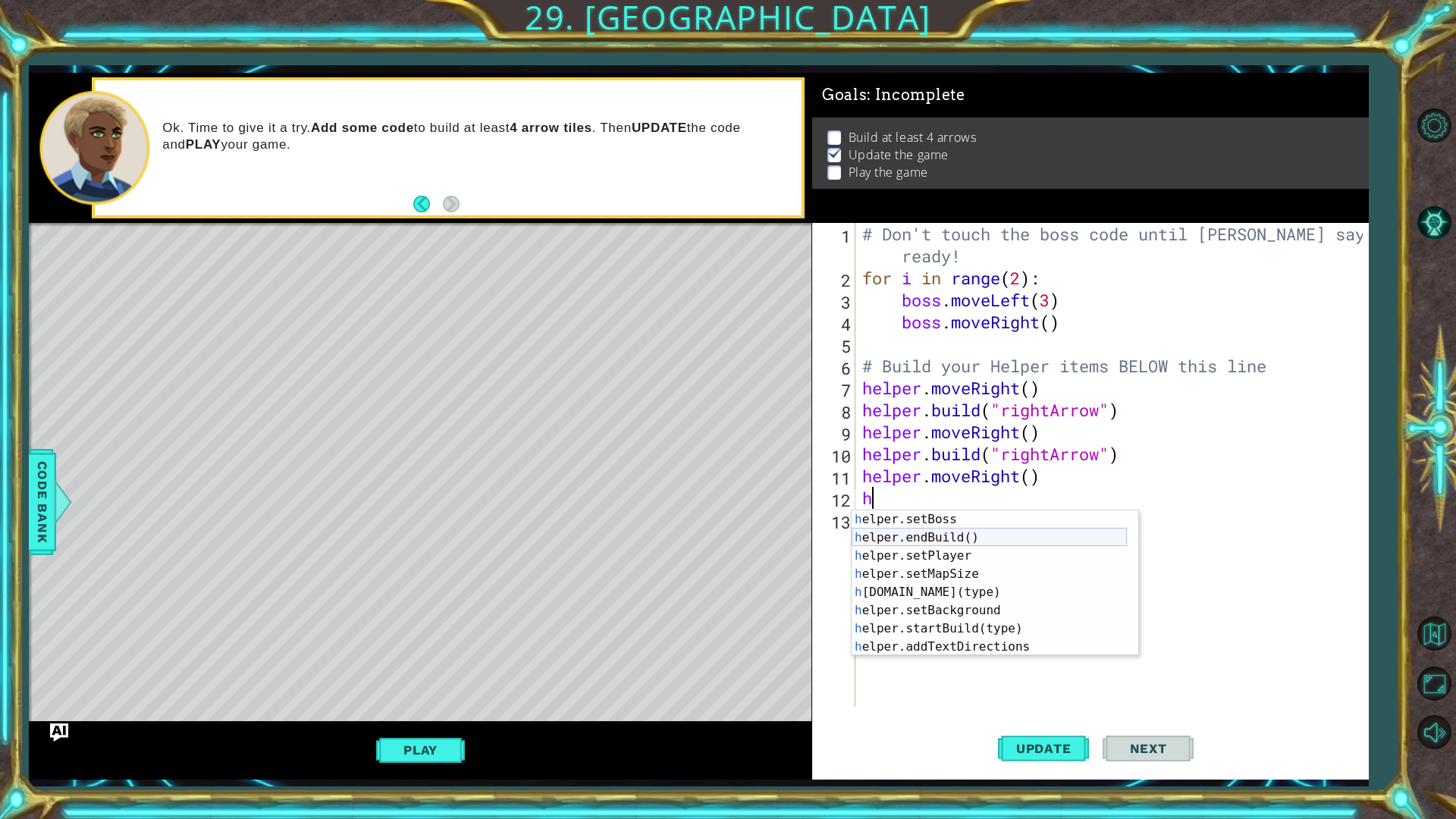
scroll to position [109, 0]
click at [929, 572] on div "h elper.endBuild() press enter h elper.setPlayer press enter h elper.setMapSize…" at bounding box center [989, 601] width 275 height 182
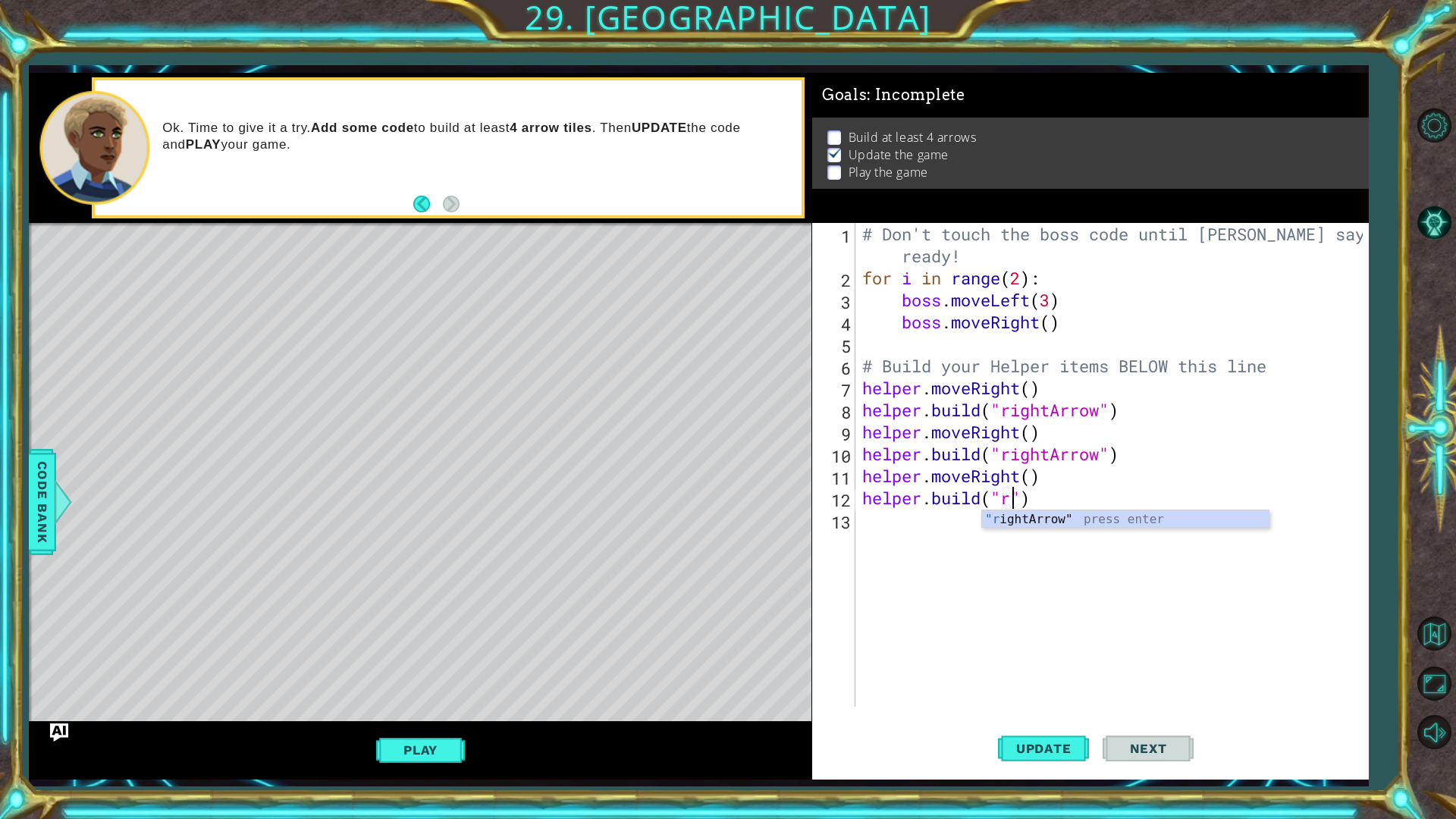
scroll to position [0, 7]
type textarea "[DOMAIN_NAME]("rightArrow")"
click at [859, 525] on div "# Don't touch the boss code until [PERSON_NAME] says you're ready! for i in ran…" at bounding box center [1115, 498] width 512 height 550
type textarea "h"
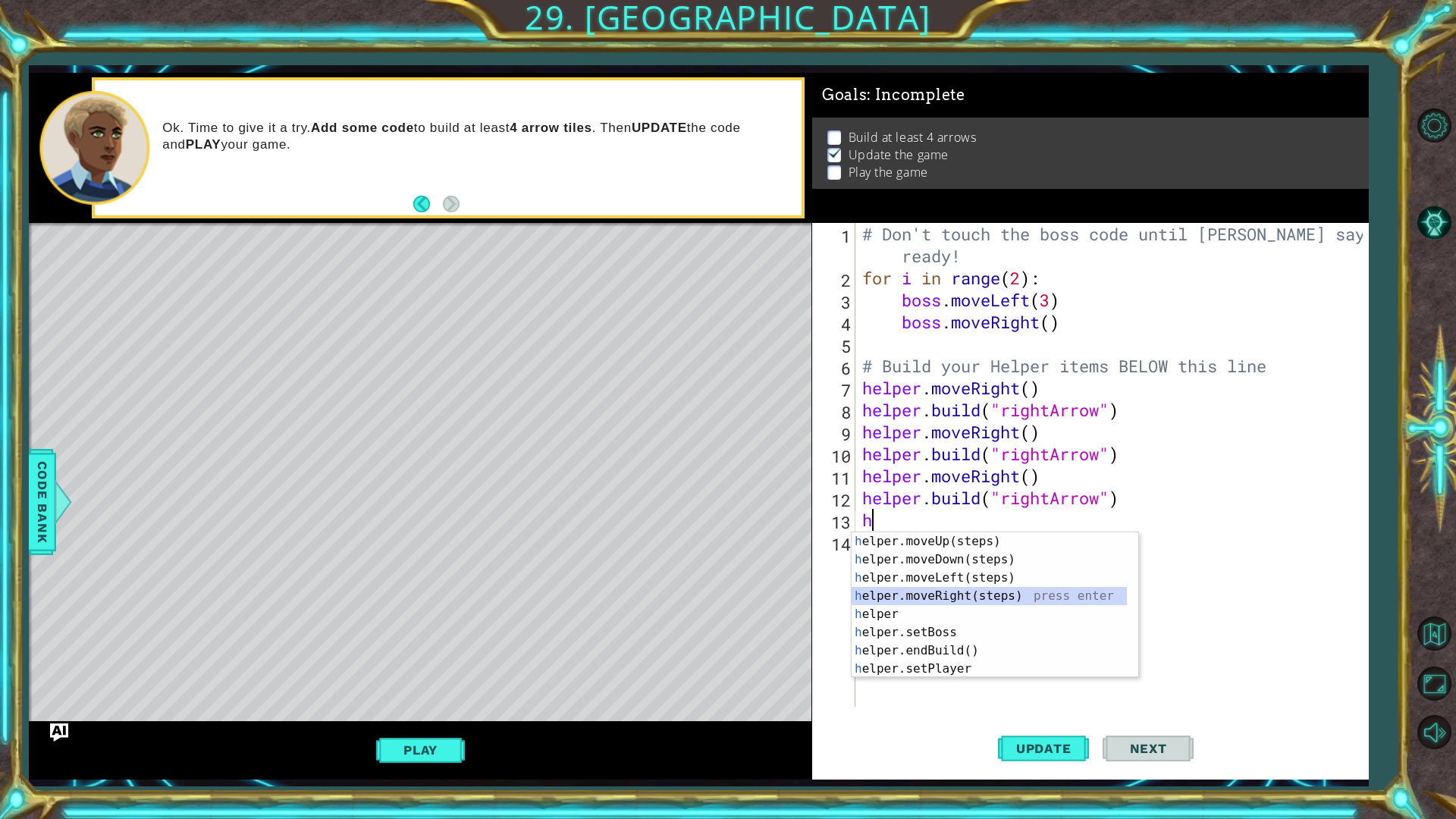
click at [937, 597] on div "h elper.moveUp(steps) press enter h elper.moveDown(steps) press enter h elper.m…" at bounding box center [989, 624] width 275 height 182
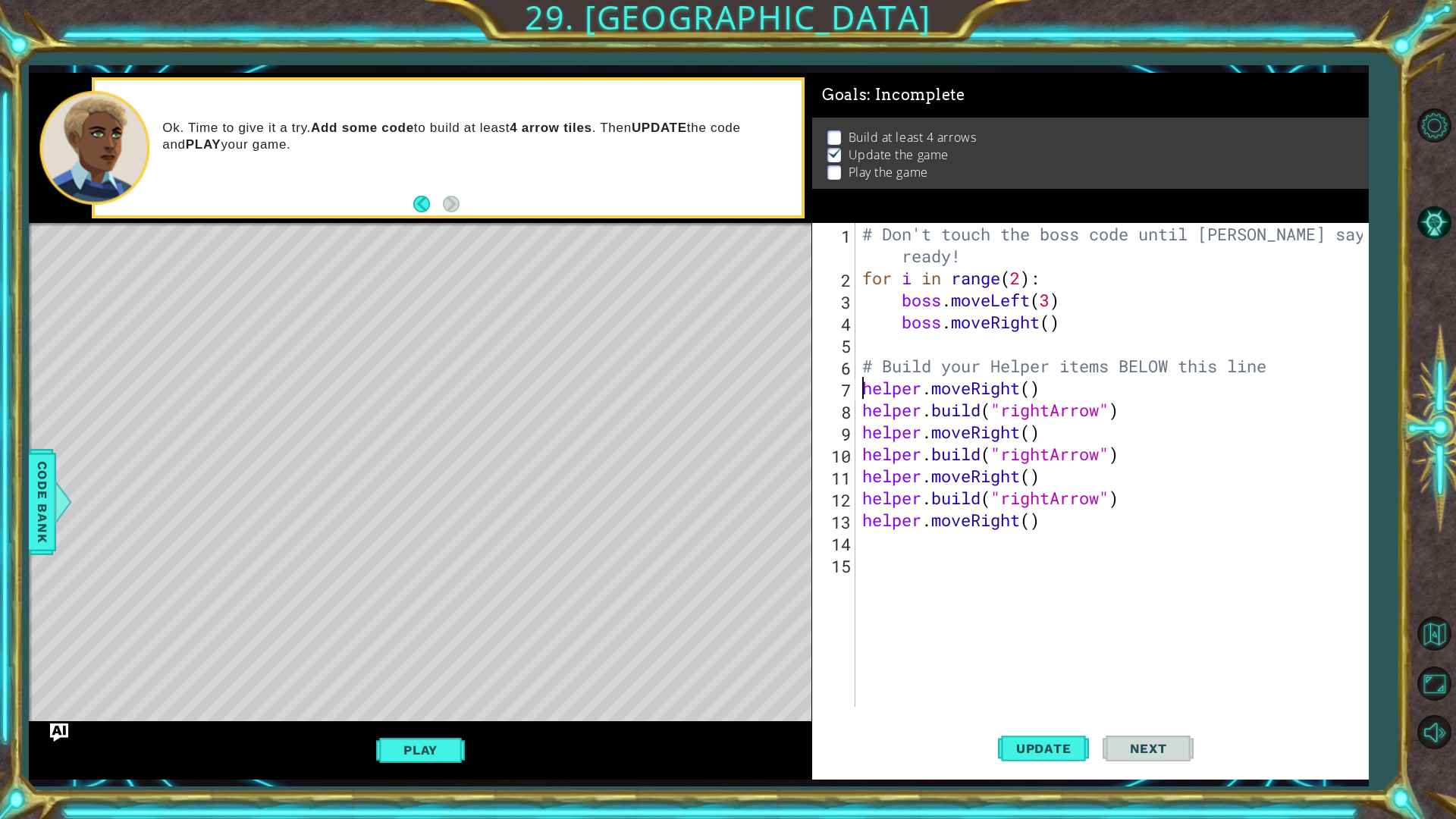
click at [861, 382] on div "# Don't touch the boss code until [PERSON_NAME] says you're ready! for i in ran…" at bounding box center [1115, 498] width 512 height 550
type textarea "helper.moveRight()"
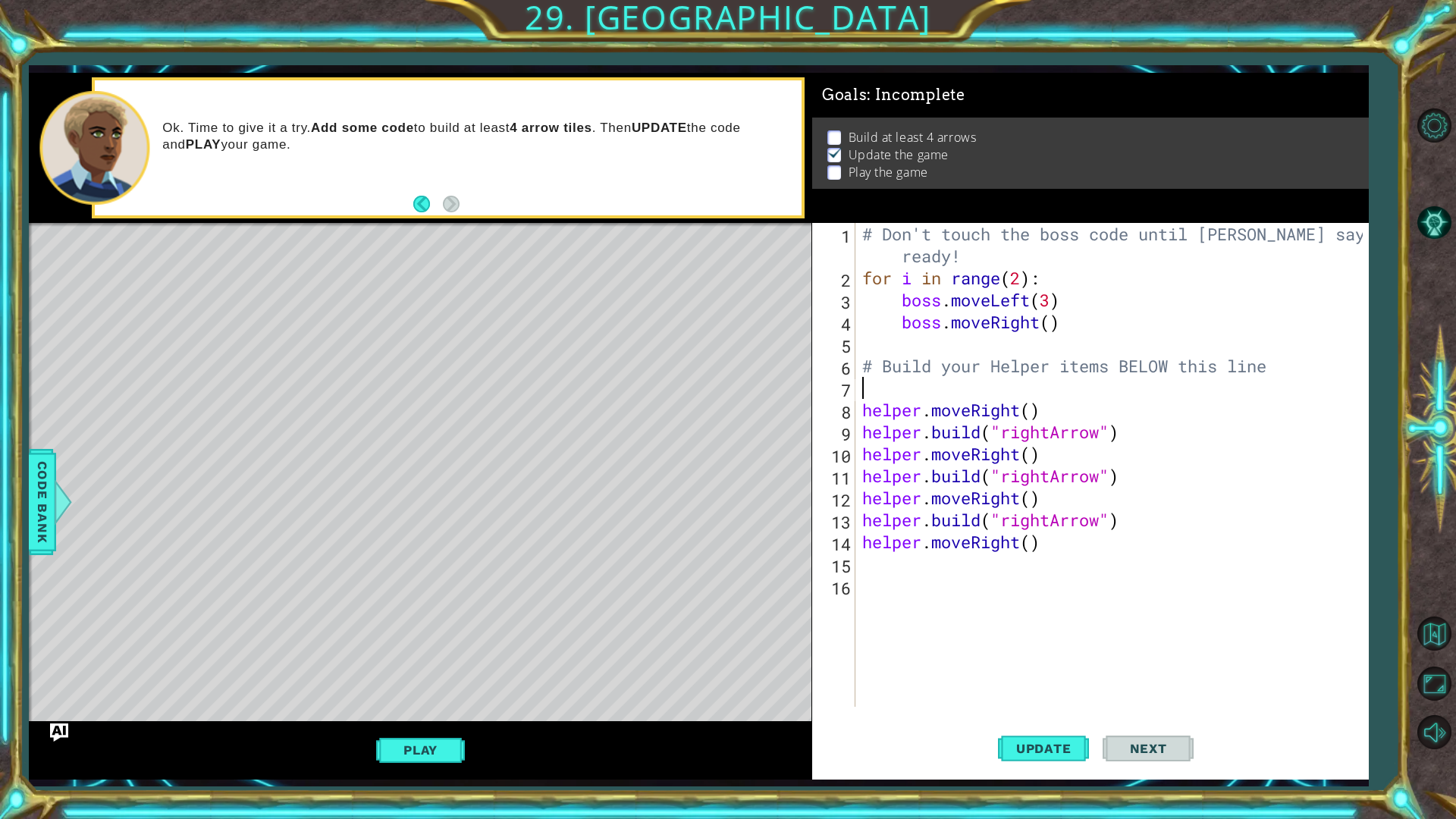
click at [873, 388] on div "# Don't touch the boss code until [PERSON_NAME] says you're ready! for i in ran…" at bounding box center [1115, 498] width 512 height 550
click at [1063, 548] on div "# Don't touch the boss code until [PERSON_NAME] says you're ready! for i in ran…" at bounding box center [1115, 498] width 512 height 550
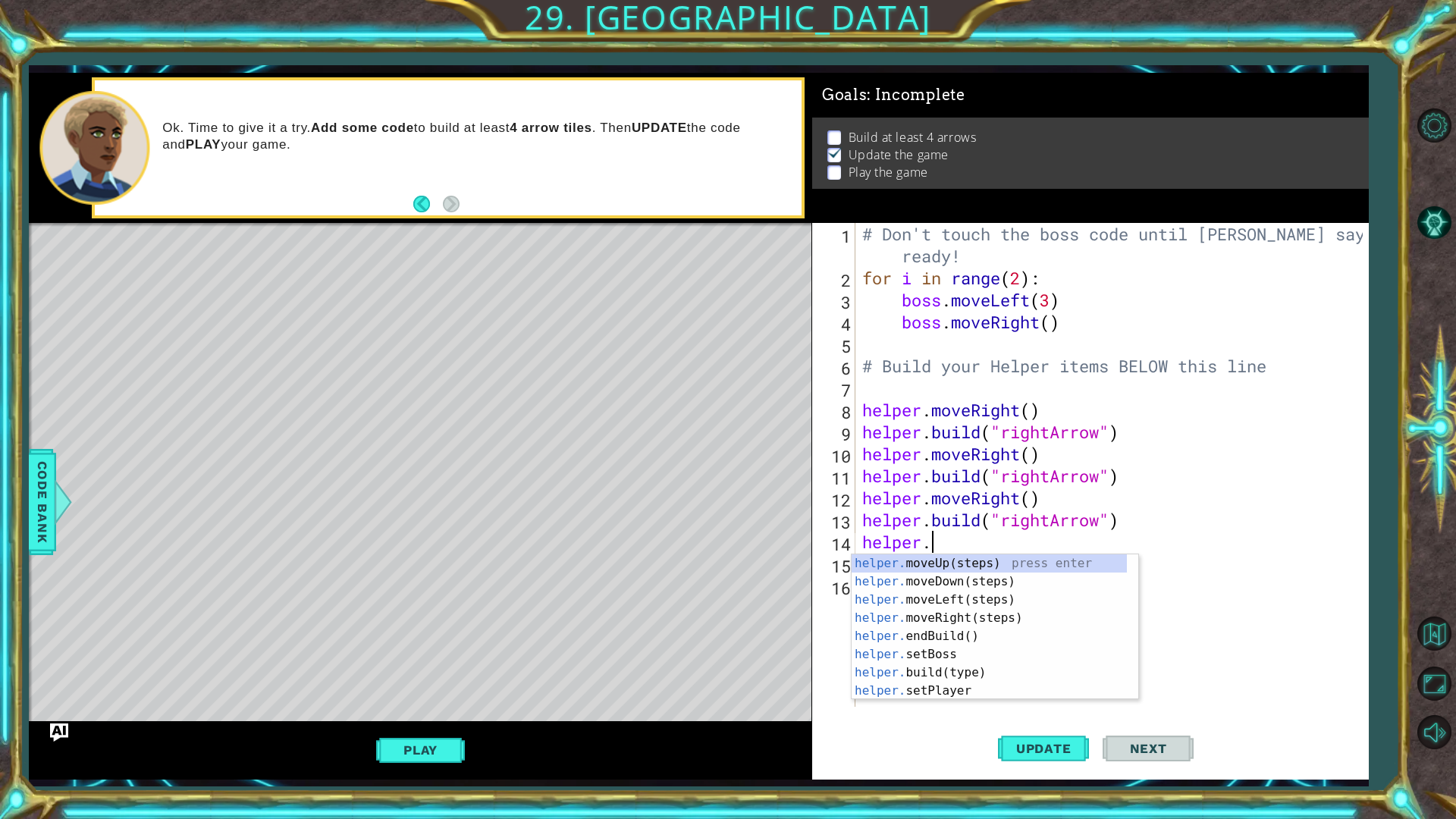
type textarea "h"
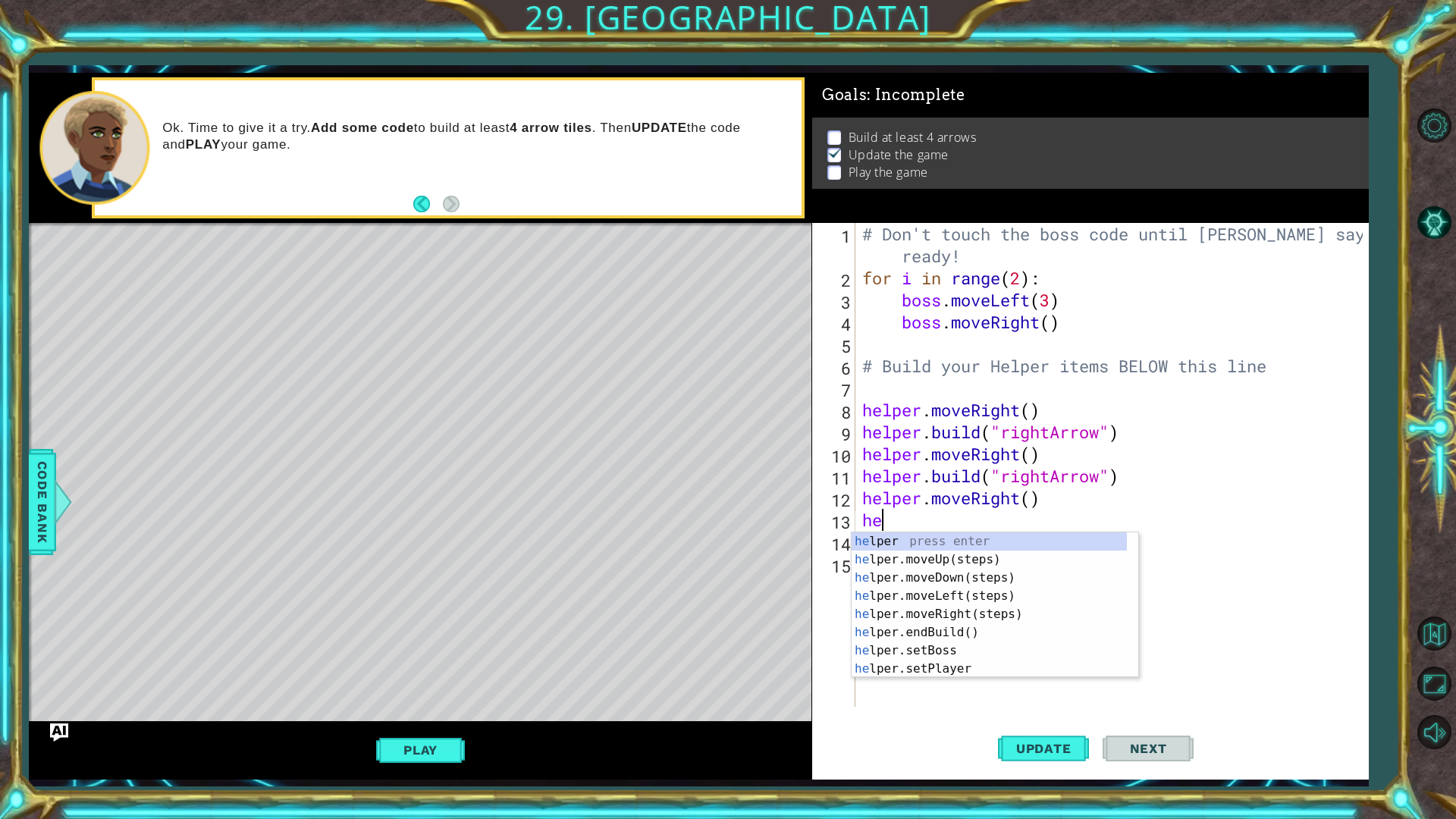
type textarea "h"
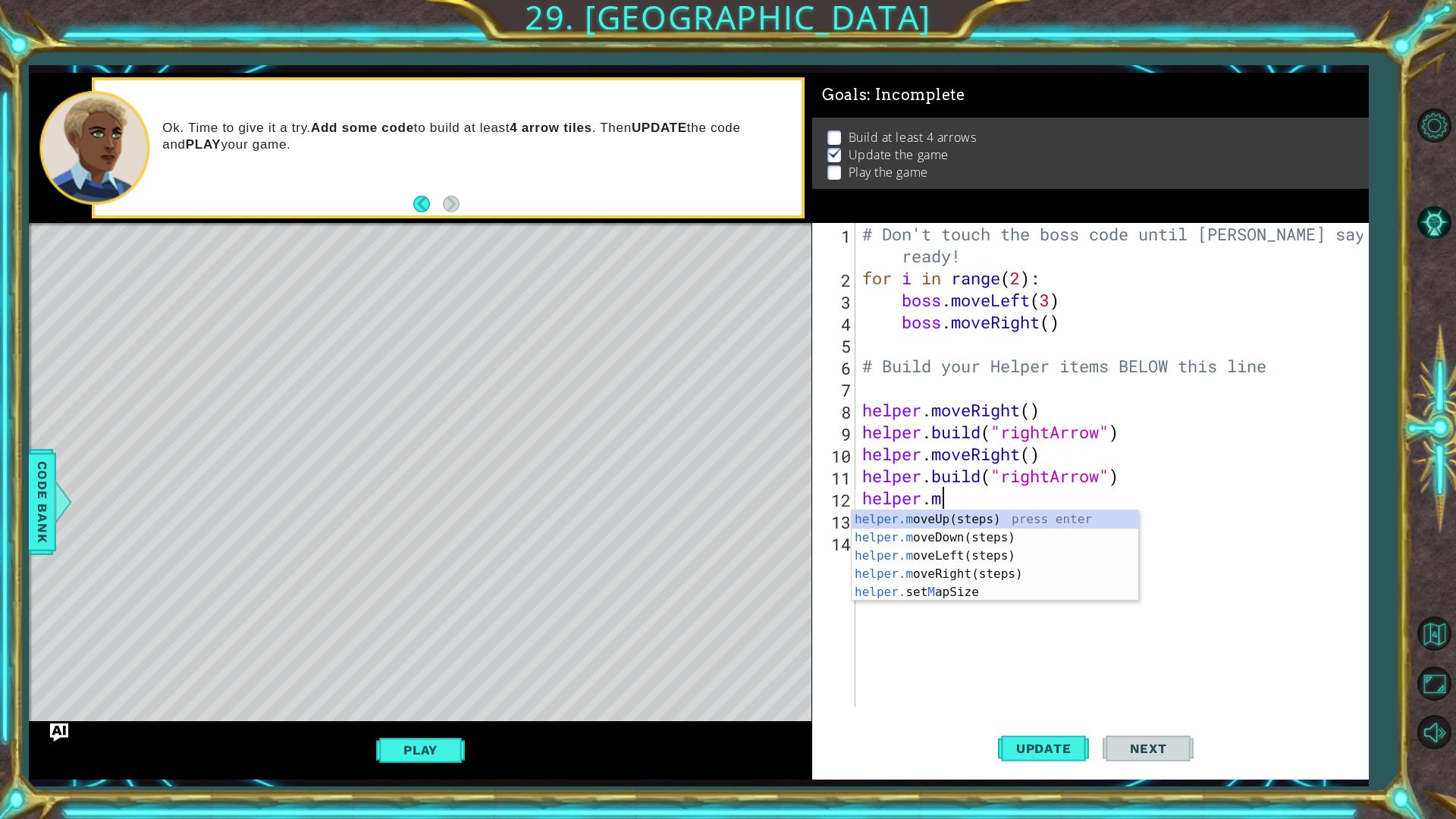
type textarea "h"
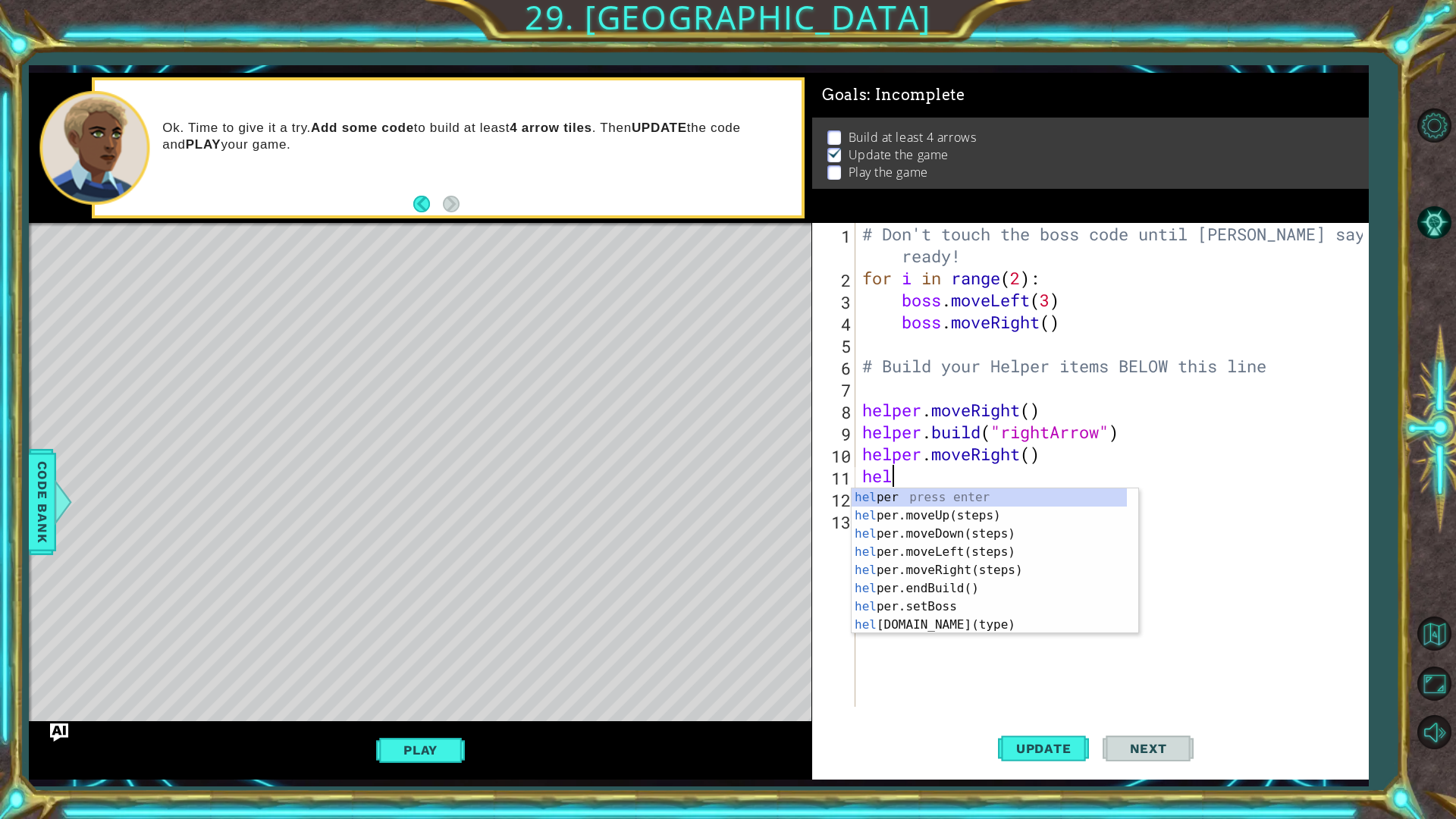
type textarea "h"
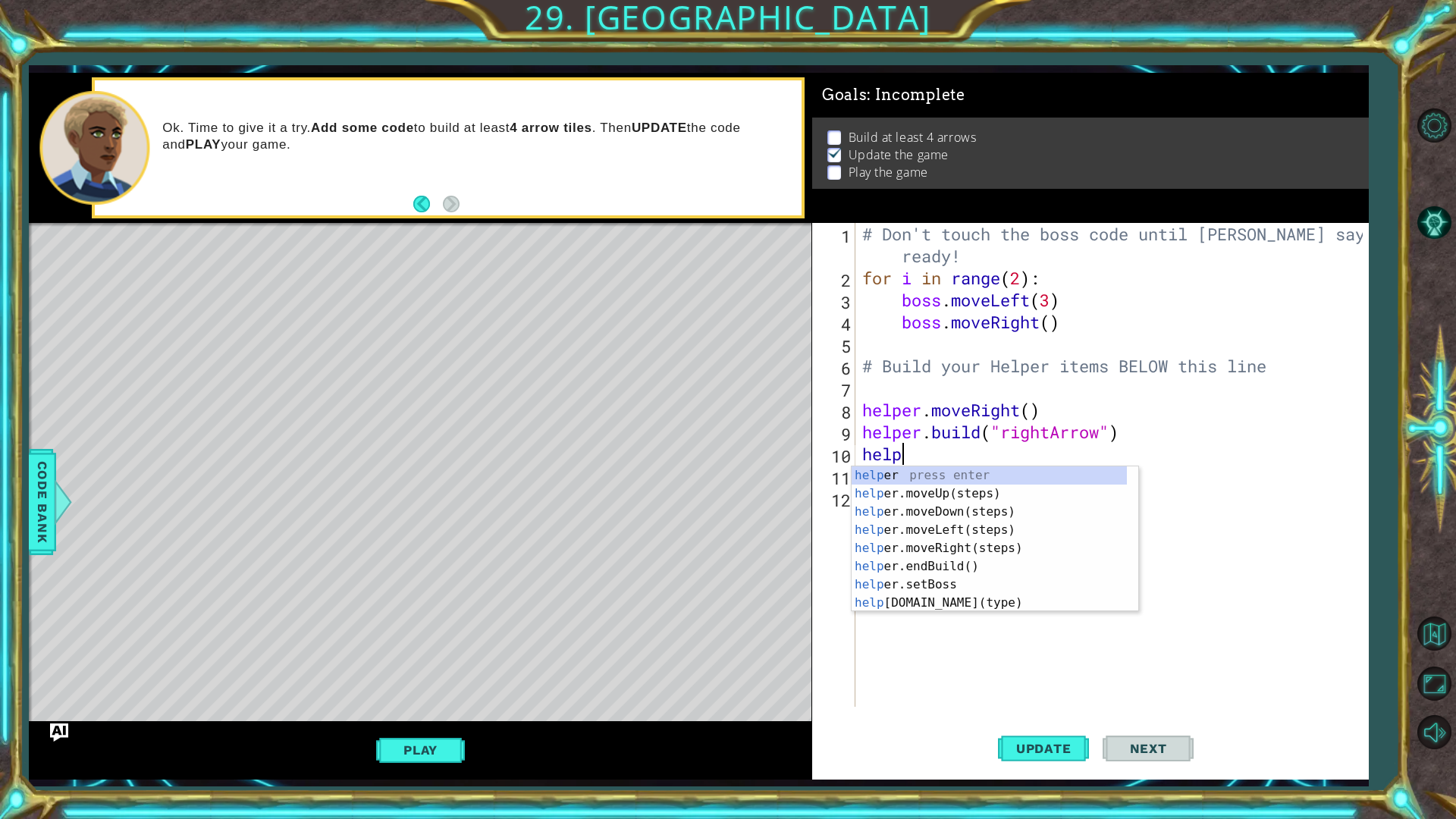
type textarea "h"
type textarea "[DOMAIN_NAME]("rightArrow")"
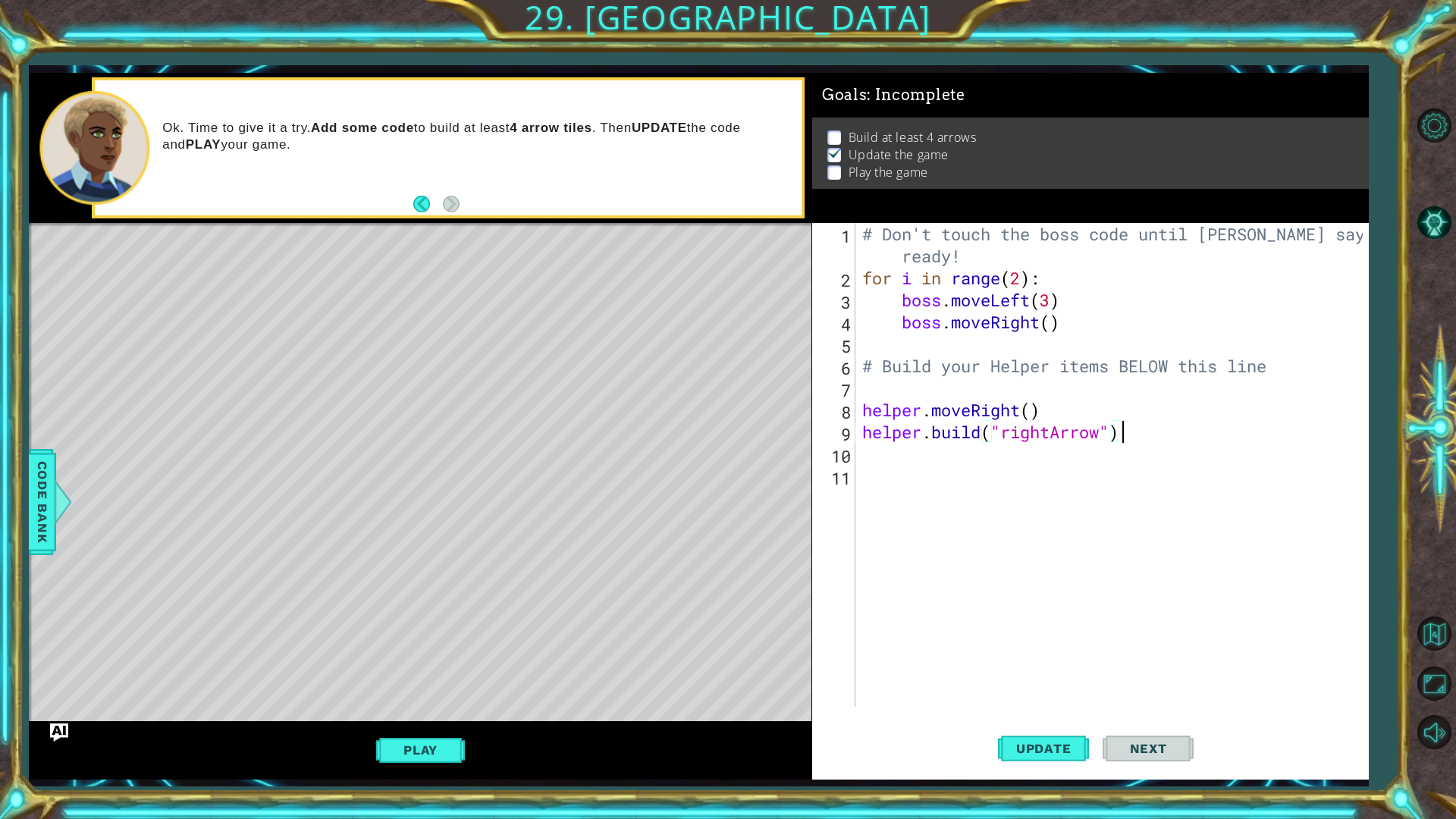
click at [877, 391] on div "# Don't touch the boss code until [PERSON_NAME] says you're ready! for i in ran…" at bounding box center [1115, 498] width 512 height 550
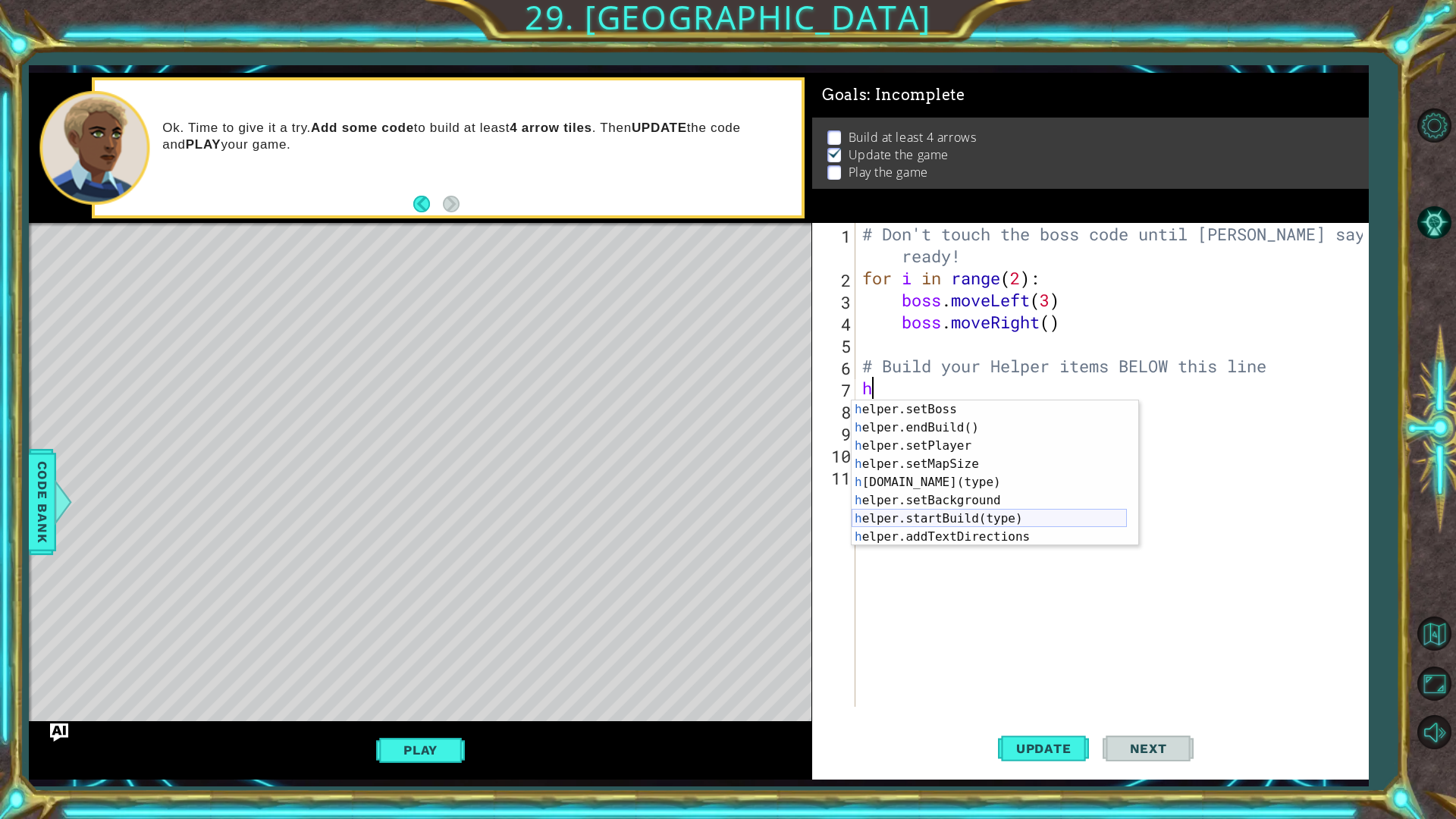
scroll to position [91, 0]
click at [948, 517] on div "h elper.setBoss press enter h elper.endBuild() press enter h elper.setPlayer pr…" at bounding box center [989, 491] width 275 height 182
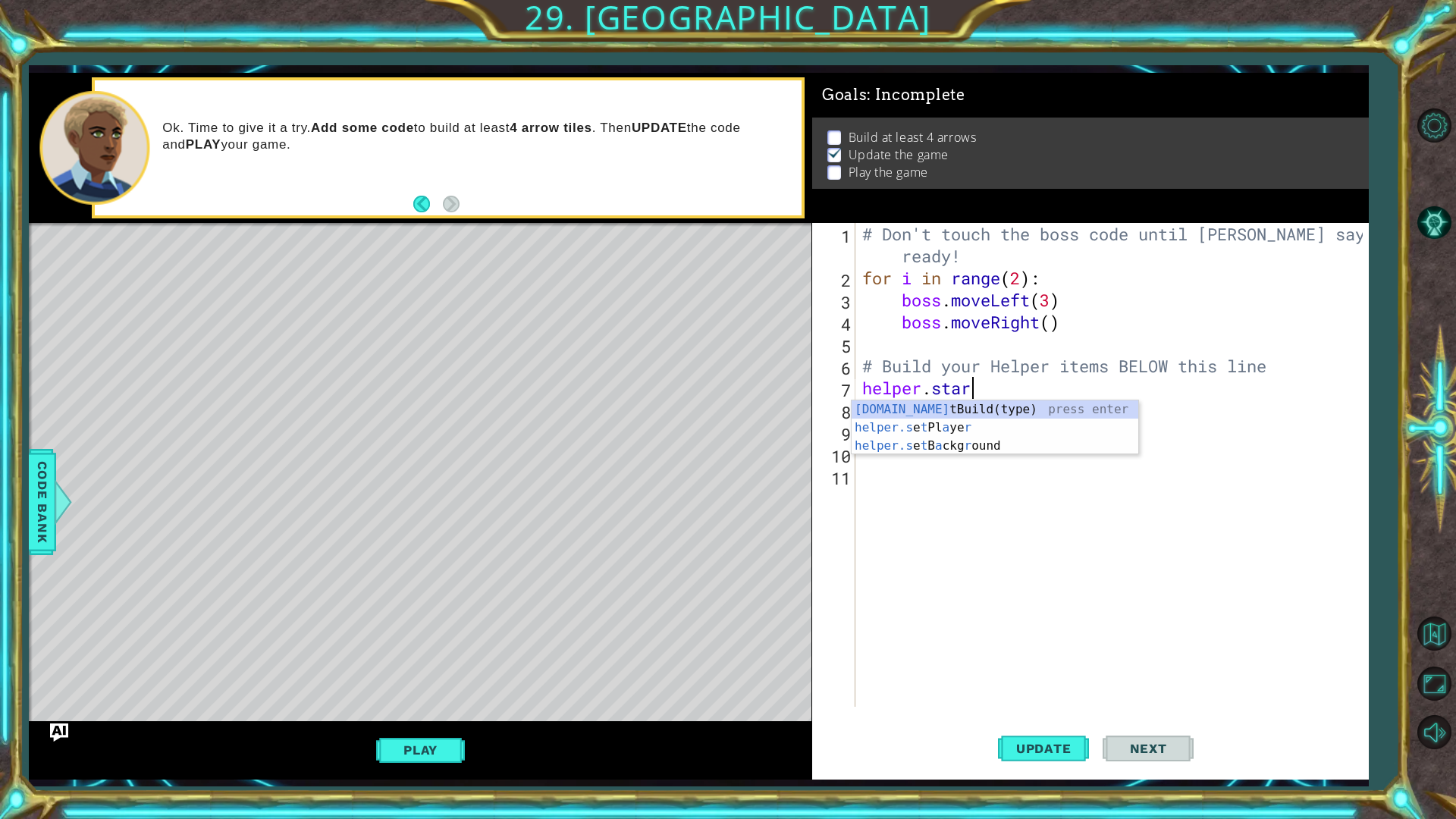
scroll to position [0, 0]
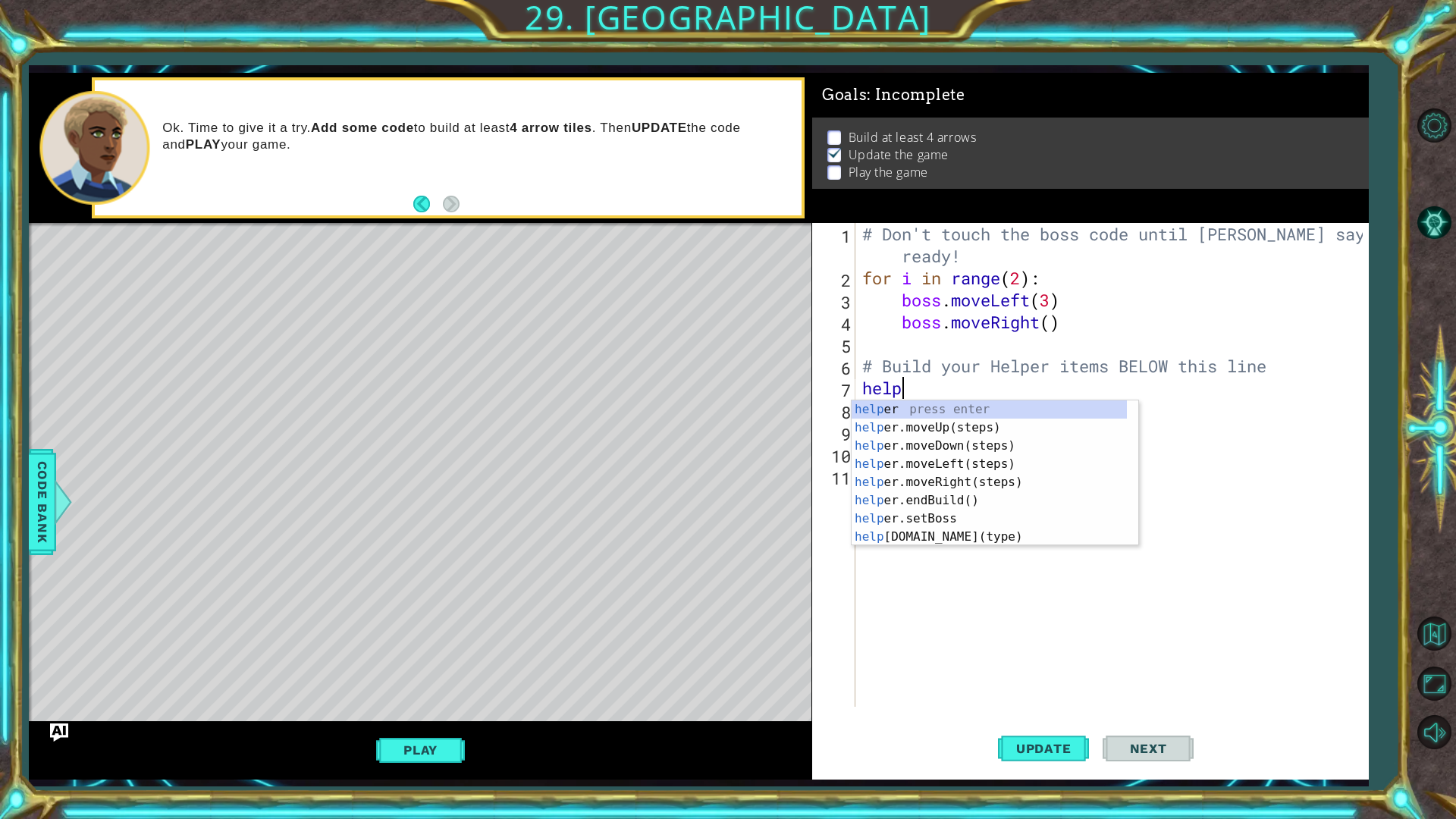
type textarea "h"
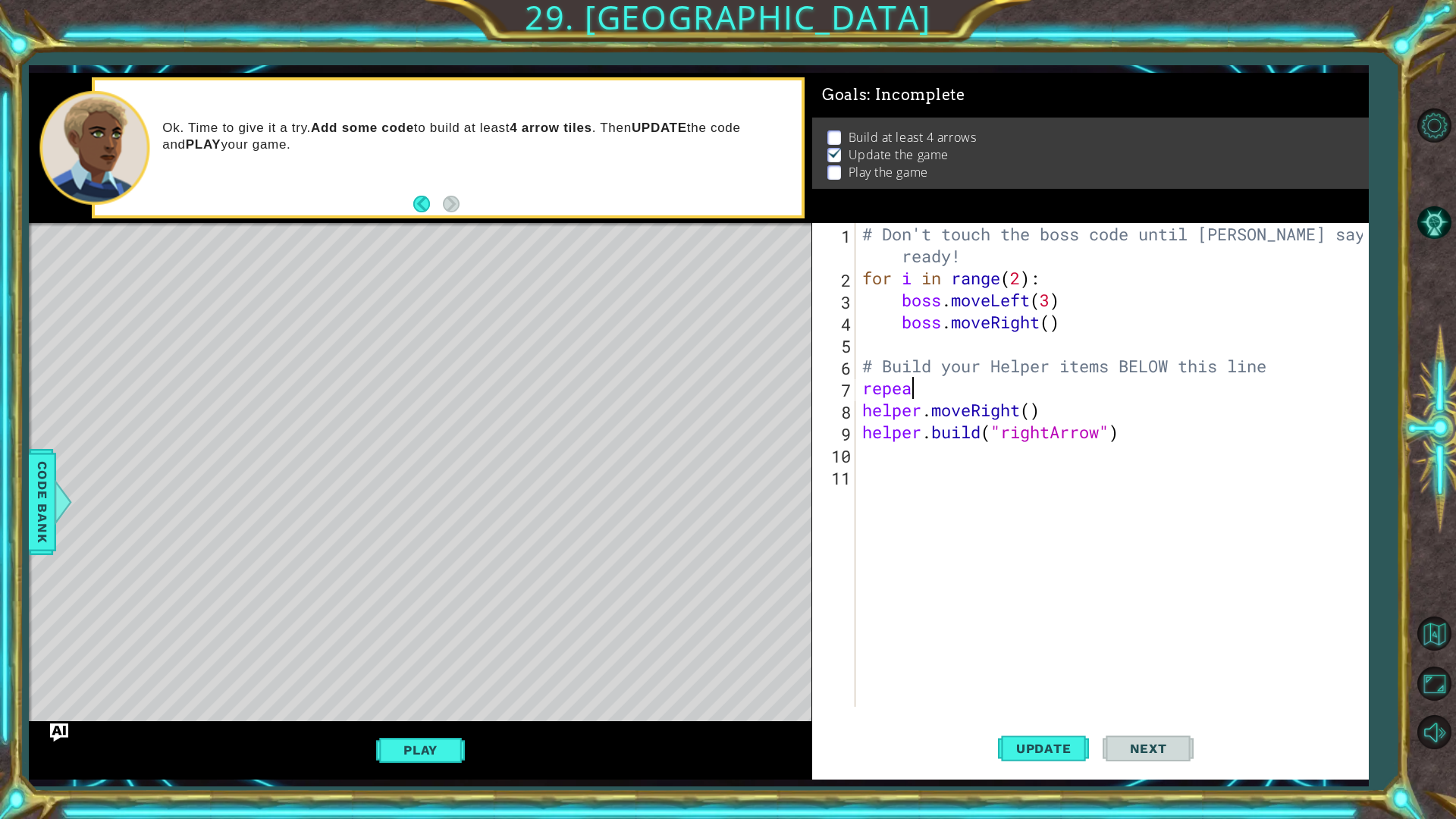
type textarea "r"
type textarea "# Build your Helper items BELOW this line."
type textarea "# Repeat 6 times."
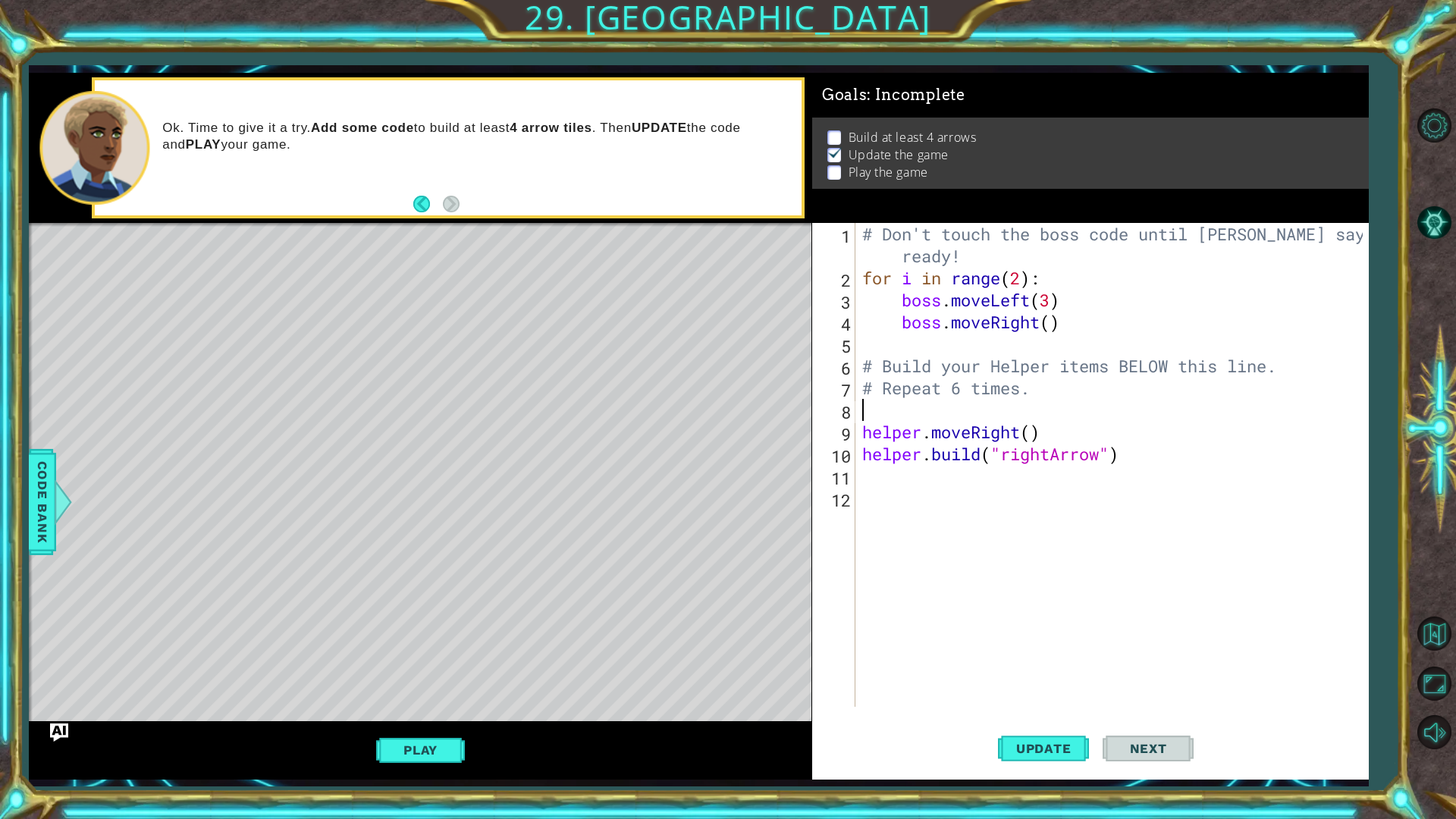
click at [884, 480] on div "# Don't touch the boss code until [PERSON_NAME] says you're ready! for i in ran…" at bounding box center [1115, 498] width 512 height 550
click at [864, 504] on div "# Don't touch the boss code until [PERSON_NAME] says you're ready! for i in ran…" at bounding box center [1115, 498] width 512 height 550
click at [34, 546] on span "Code Bank" at bounding box center [42, 502] width 24 height 93
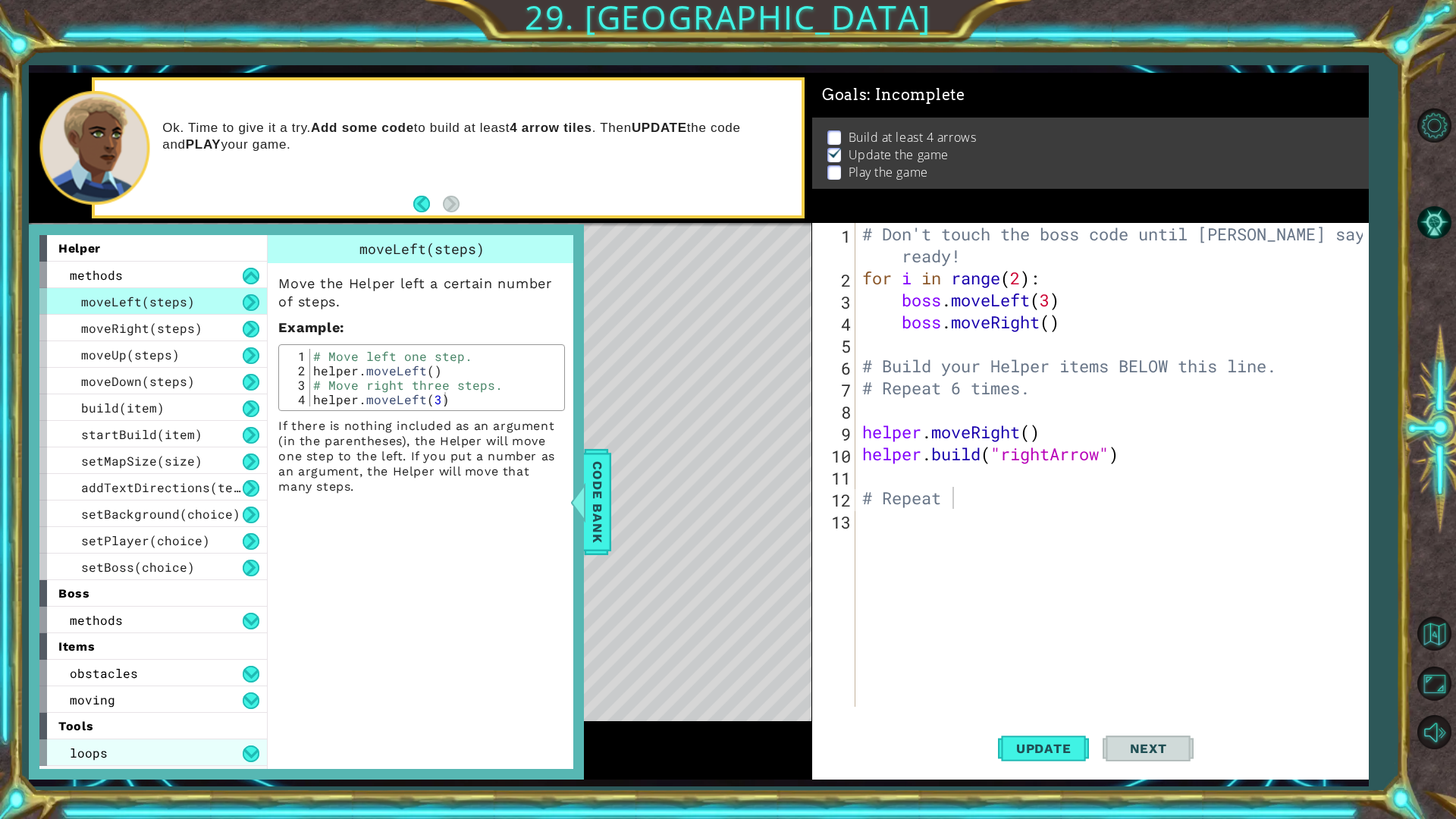
click at [123, 690] on div "loops" at bounding box center [153, 753] width 228 height 26
click at [90, 690] on div "loops" at bounding box center [153, 753] width 228 height 26
click at [106, 690] on span "loops" at bounding box center [89, 752] width 38 height 16
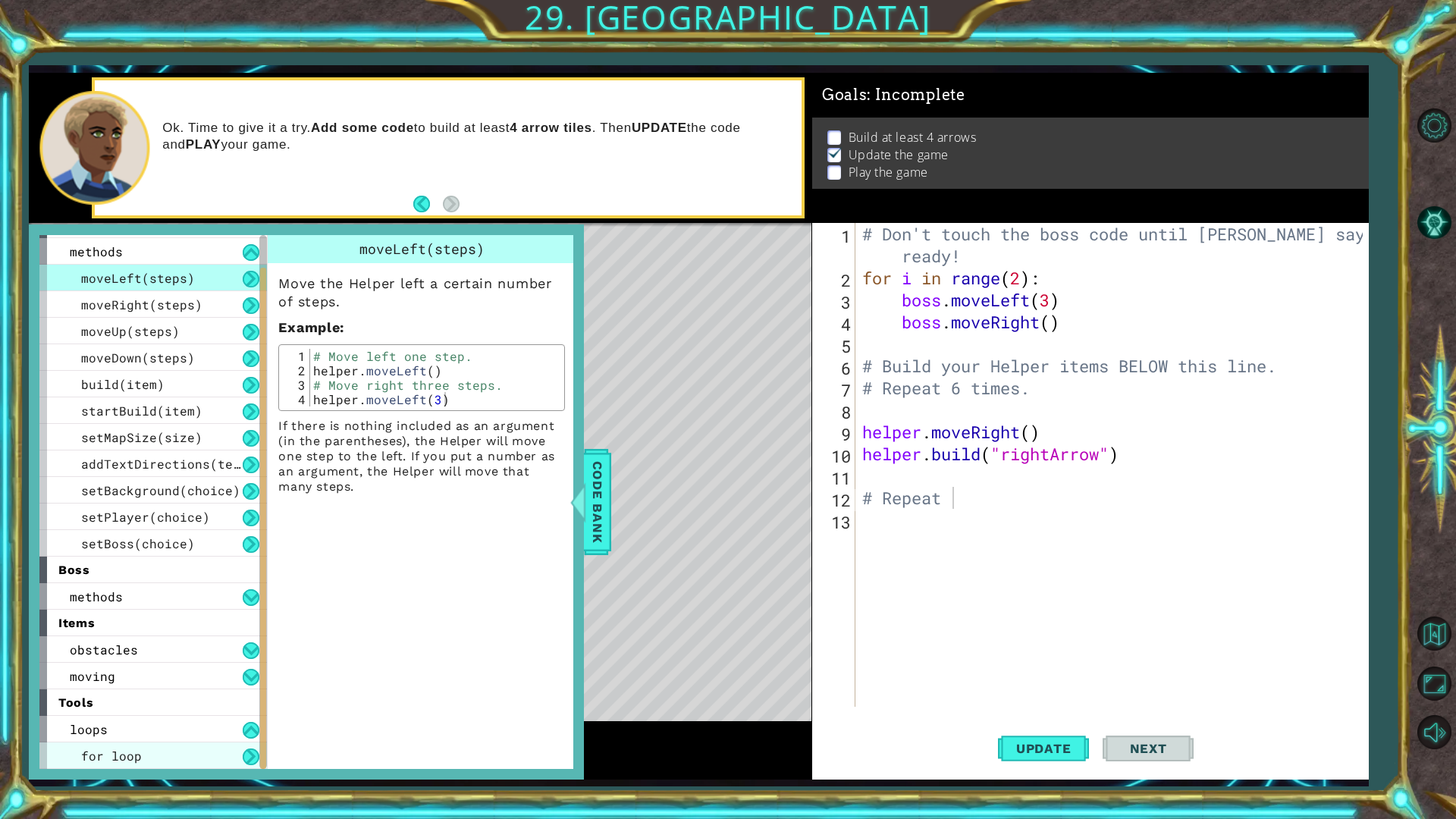
click at [132, 690] on span "for loop" at bounding box center [111, 755] width 60 height 16
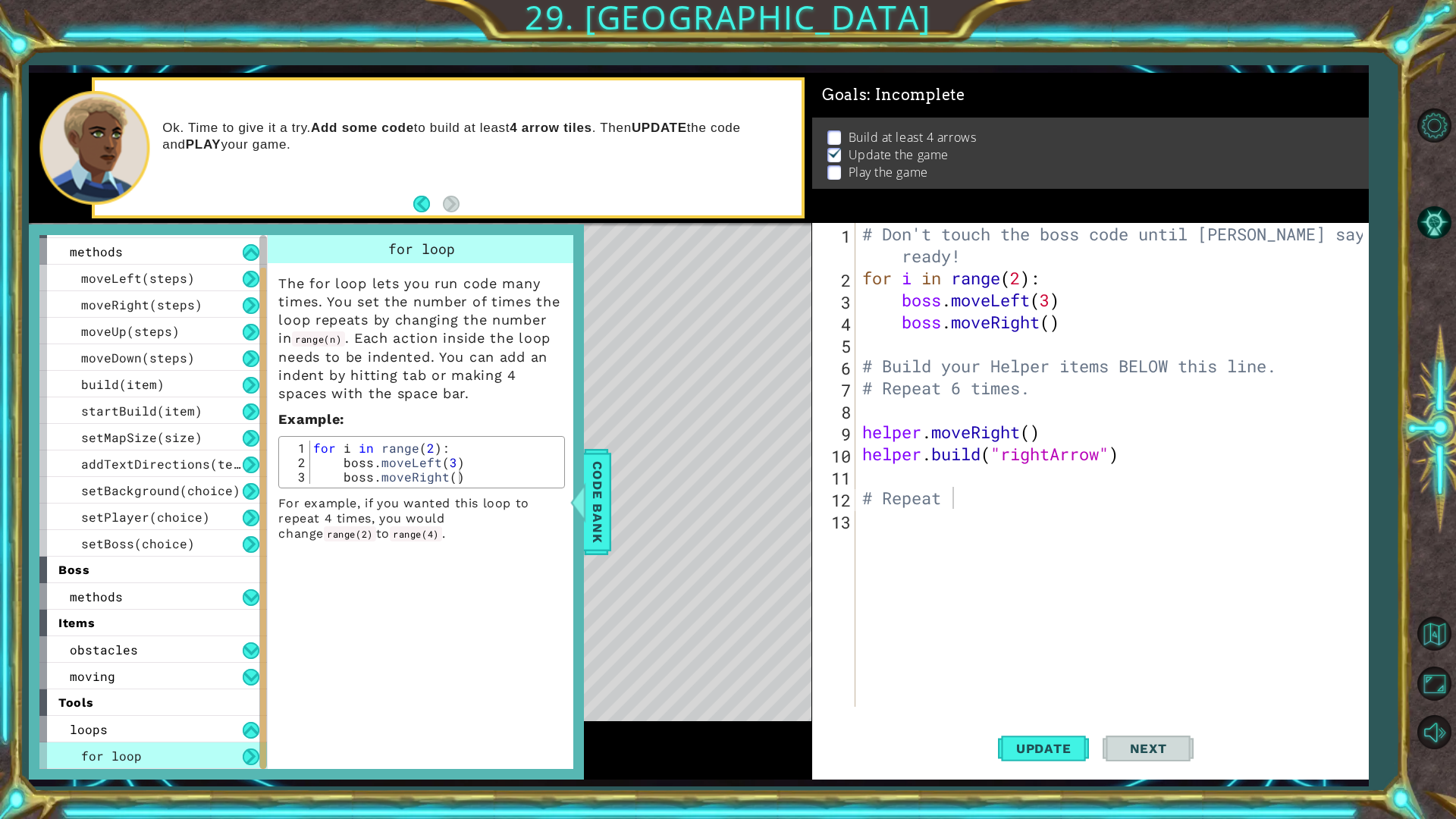
click at [952, 498] on div "# Don't touch the boss code until [PERSON_NAME] says you're ready! for i in ran…" at bounding box center [1115, 498] width 512 height 550
click at [1053, 498] on div "# Don't touch the boss code until [PERSON_NAME] says you're ready! for i in ran…" at bounding box center [1115, 498] width 512 height 550
type textarea "# for i in range (6)"
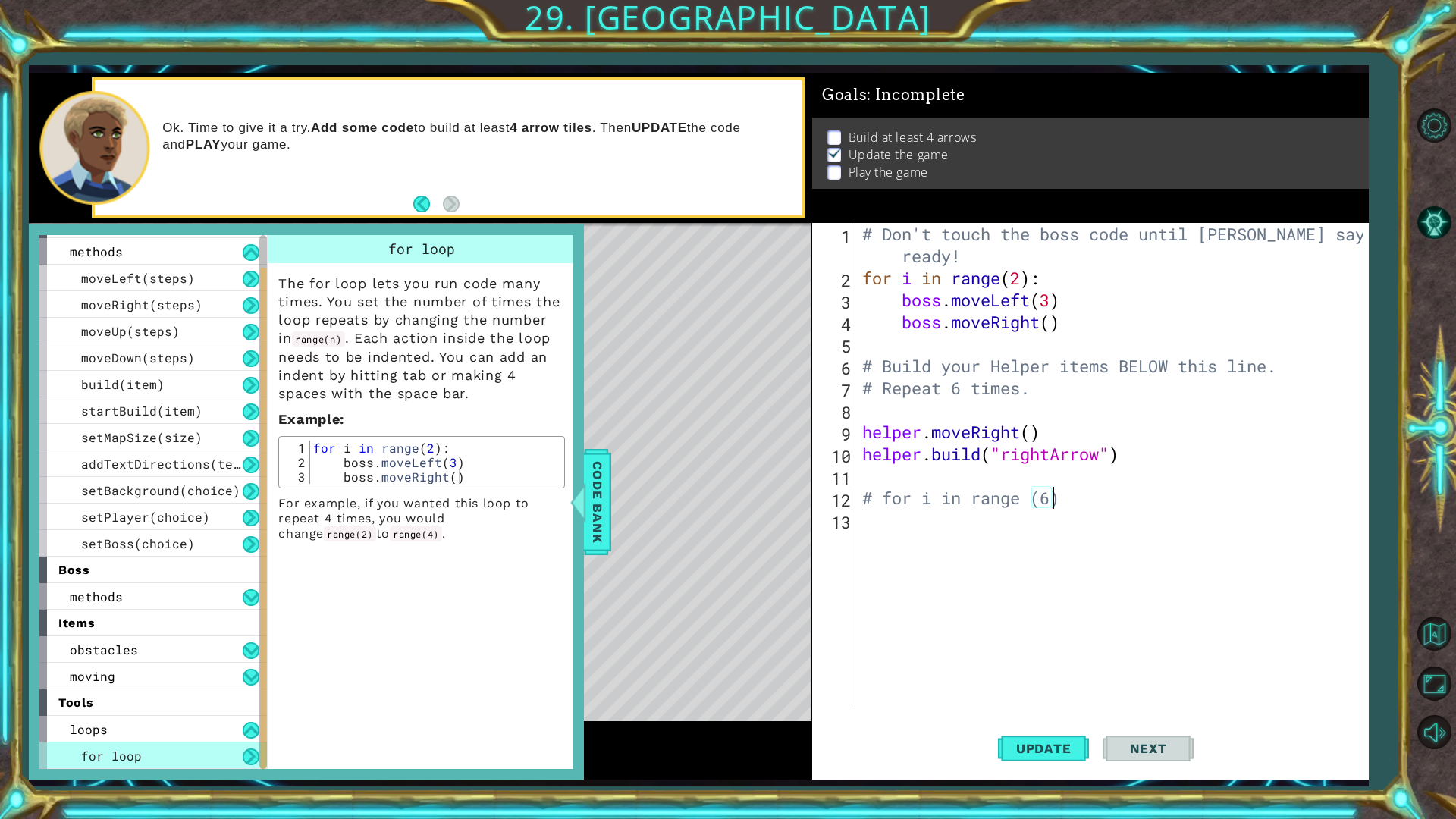
scroll to position [0, 8]
click at [1105, 513] on div "# Don't touch the boss code until [PERSON_NAME] says you're ready! for i in ran…" at bounding box center [1115, 498] width 512 height 550
click at [1134, 455] on div "# Don't touch the boss code until [PERSON_NAME] says you're ready! for i in ran…" at bounding box center [1115, 498] width 512 height 550
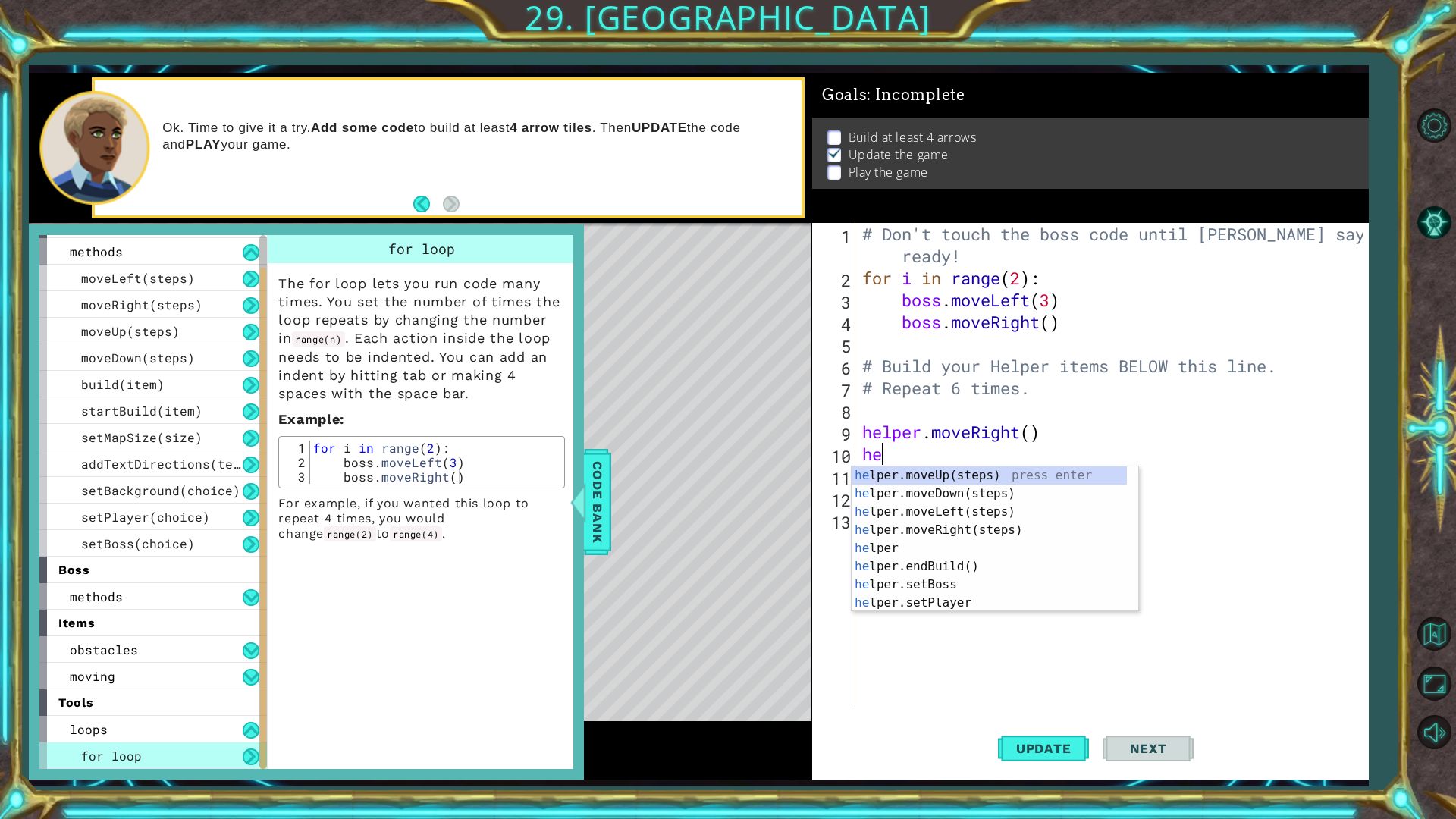
type textarea "h"
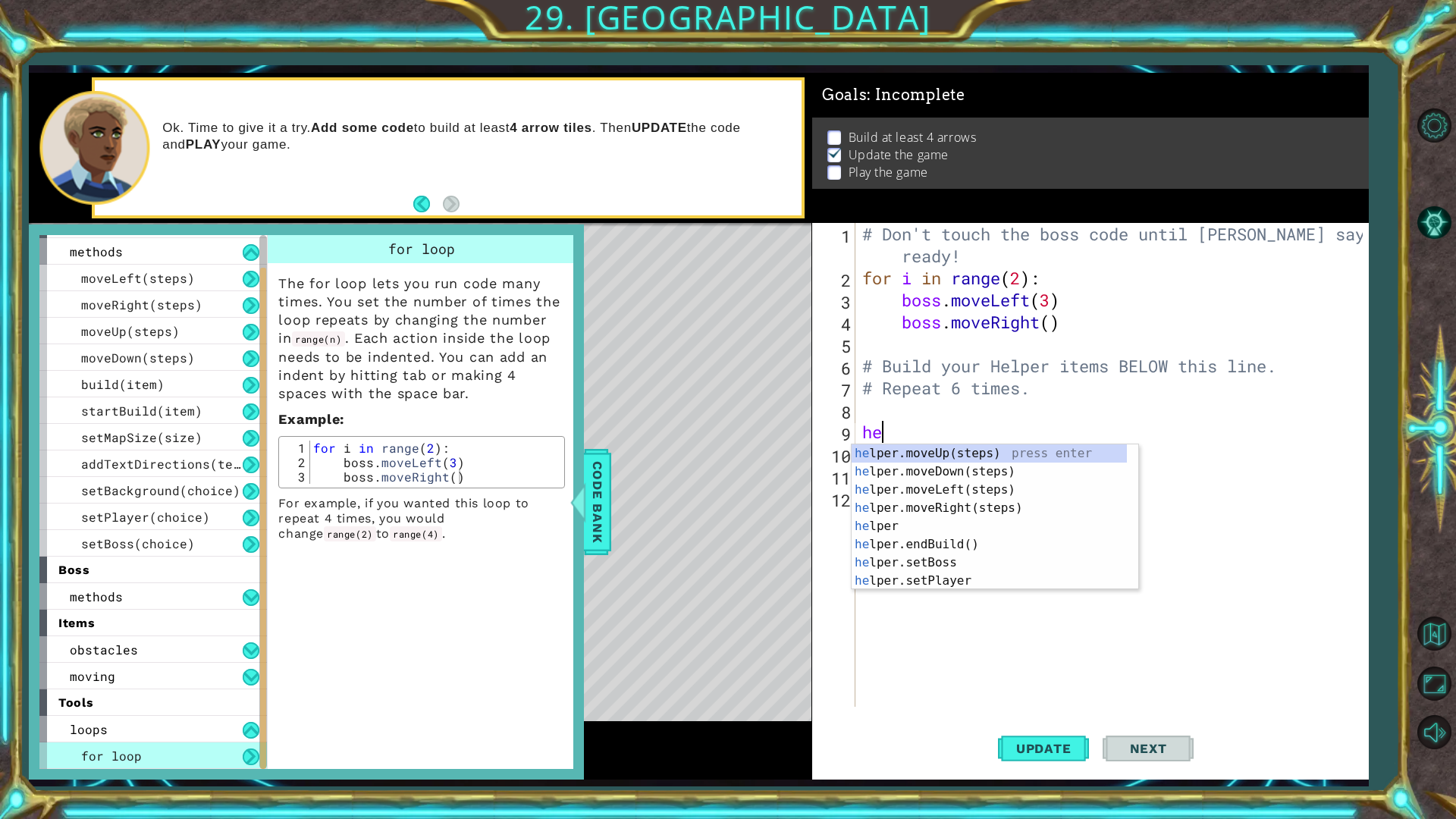
type textarea "h"
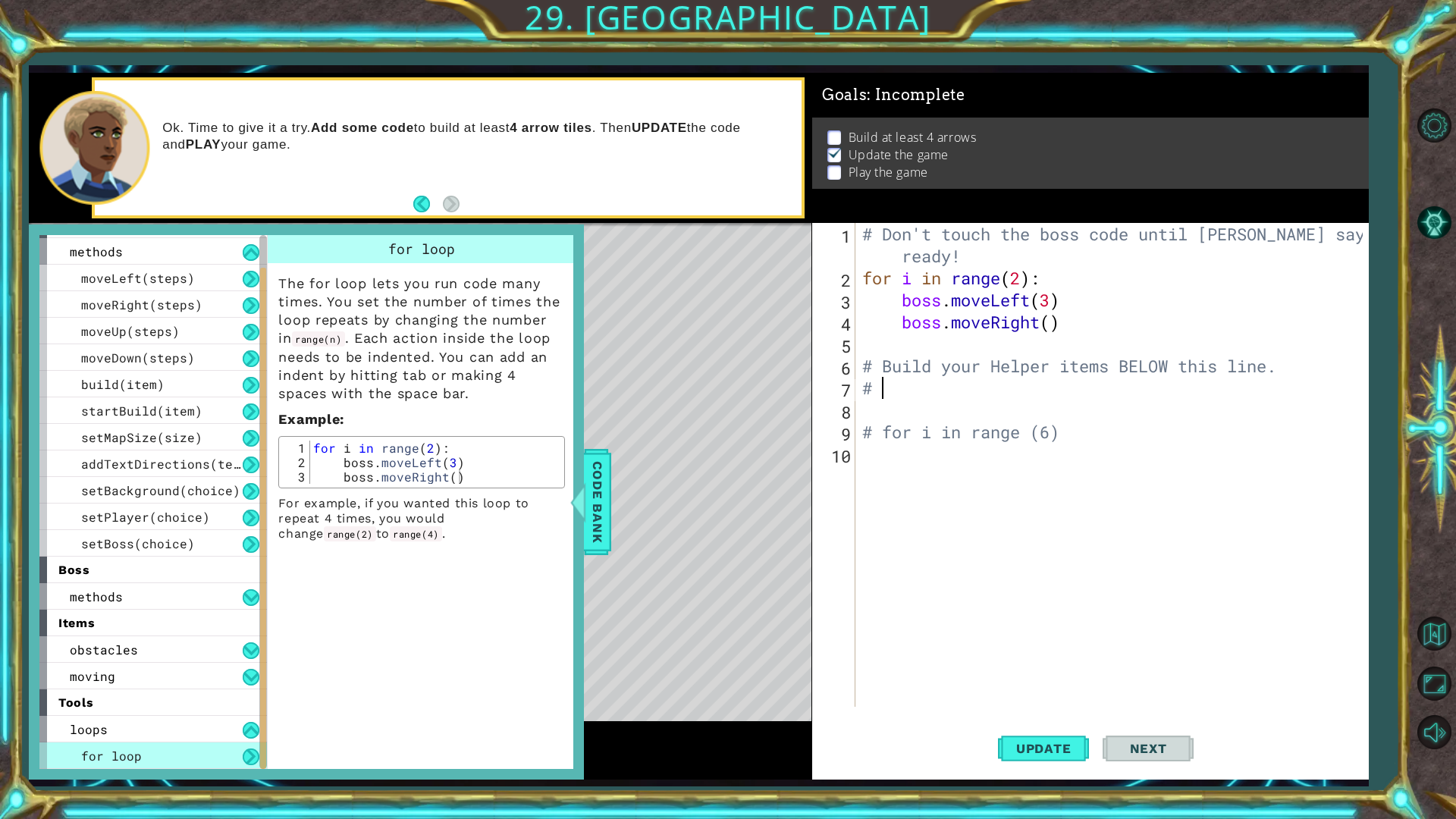
type textarea "#"
type textarea "# Build your Helper items BELOW this line."
type textarea "# for i in range (6)"
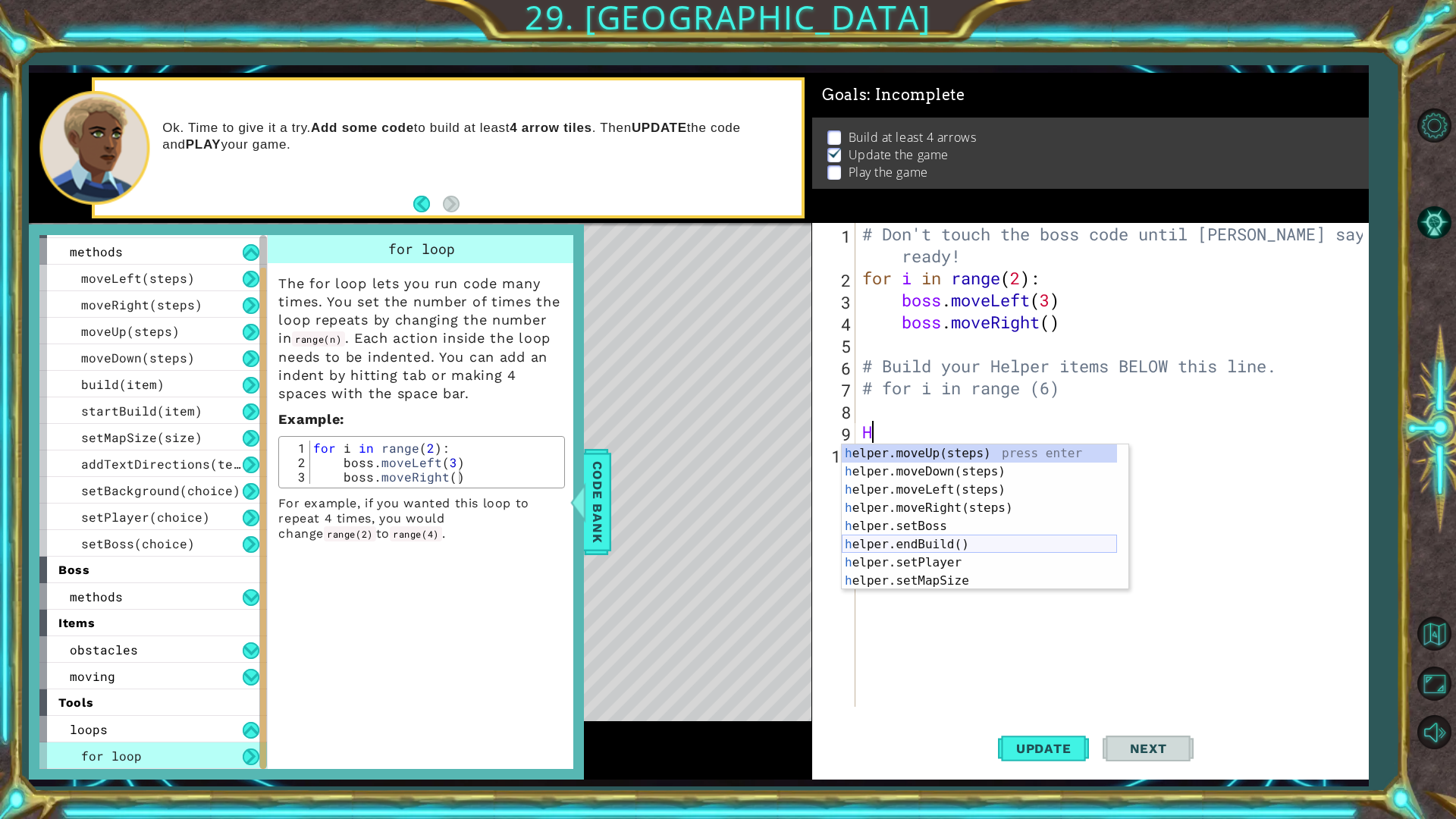
scroll to position [46, 0]
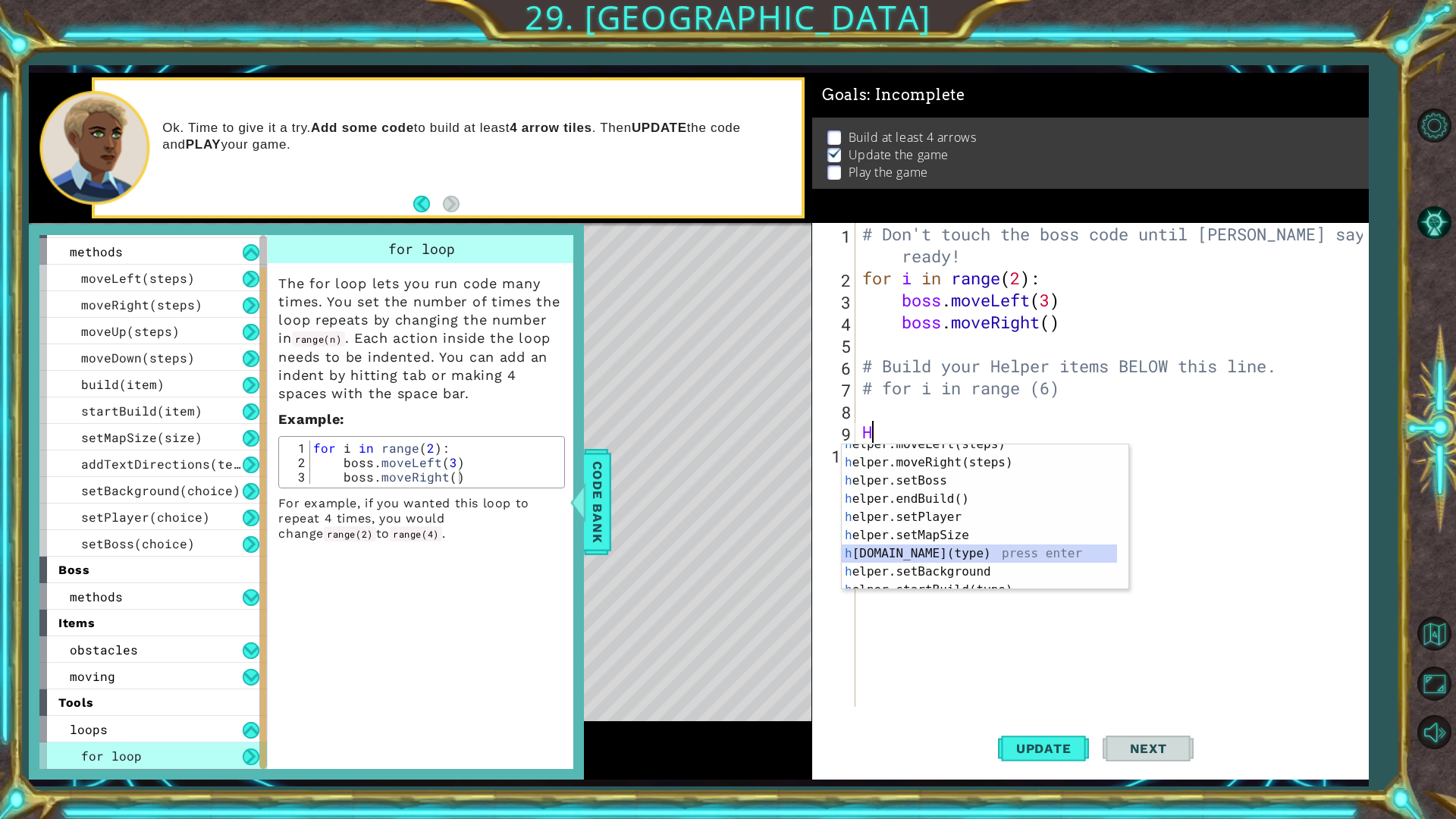
click at [947, 557] on div "h elper.moveLeft(steps) press enter h elper.moveRight(steps) press enter h elpe…" at bounding box center [979, 526] width 275 height 182
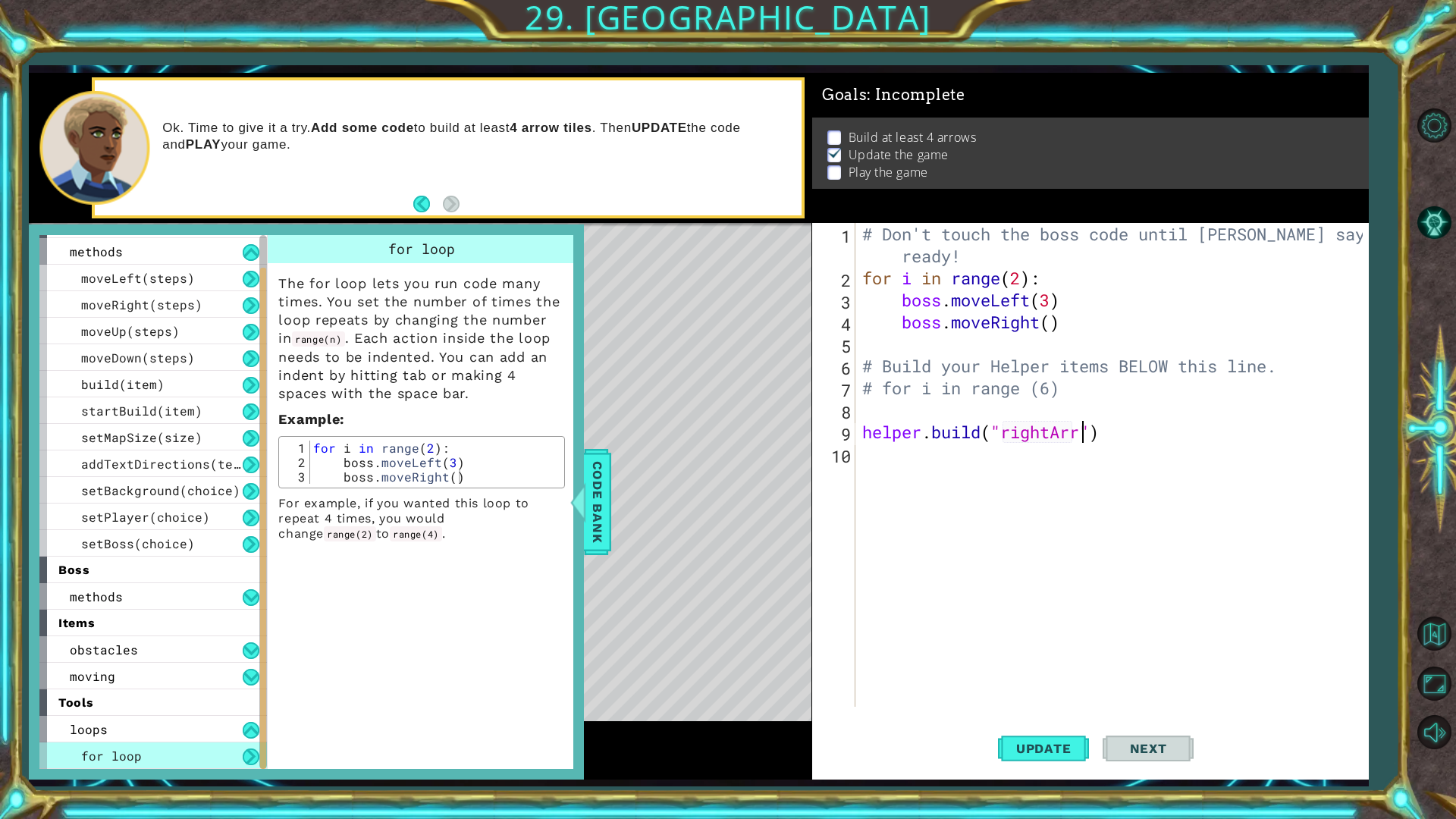
scroll to position [0, 10]
type textarea "[DOMAIN_NAME]("rightArrow")"
type textarea "h"
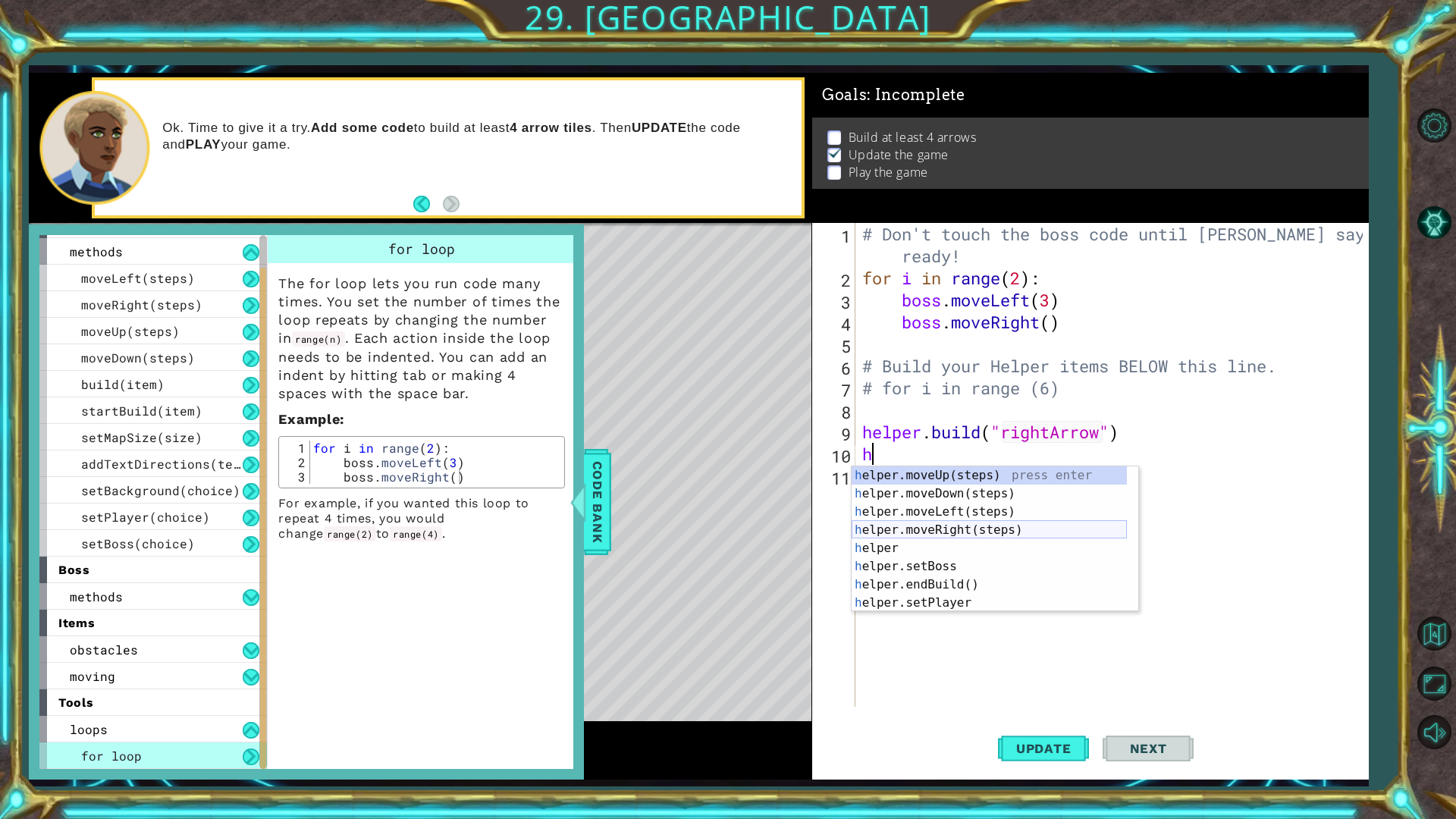
click at [944, 528] on div "h elper.moveUp(steps) press enter h elper.moveDown(steps) press enter h elper.m…" at bounding box center [989, 557] width 275 height 182
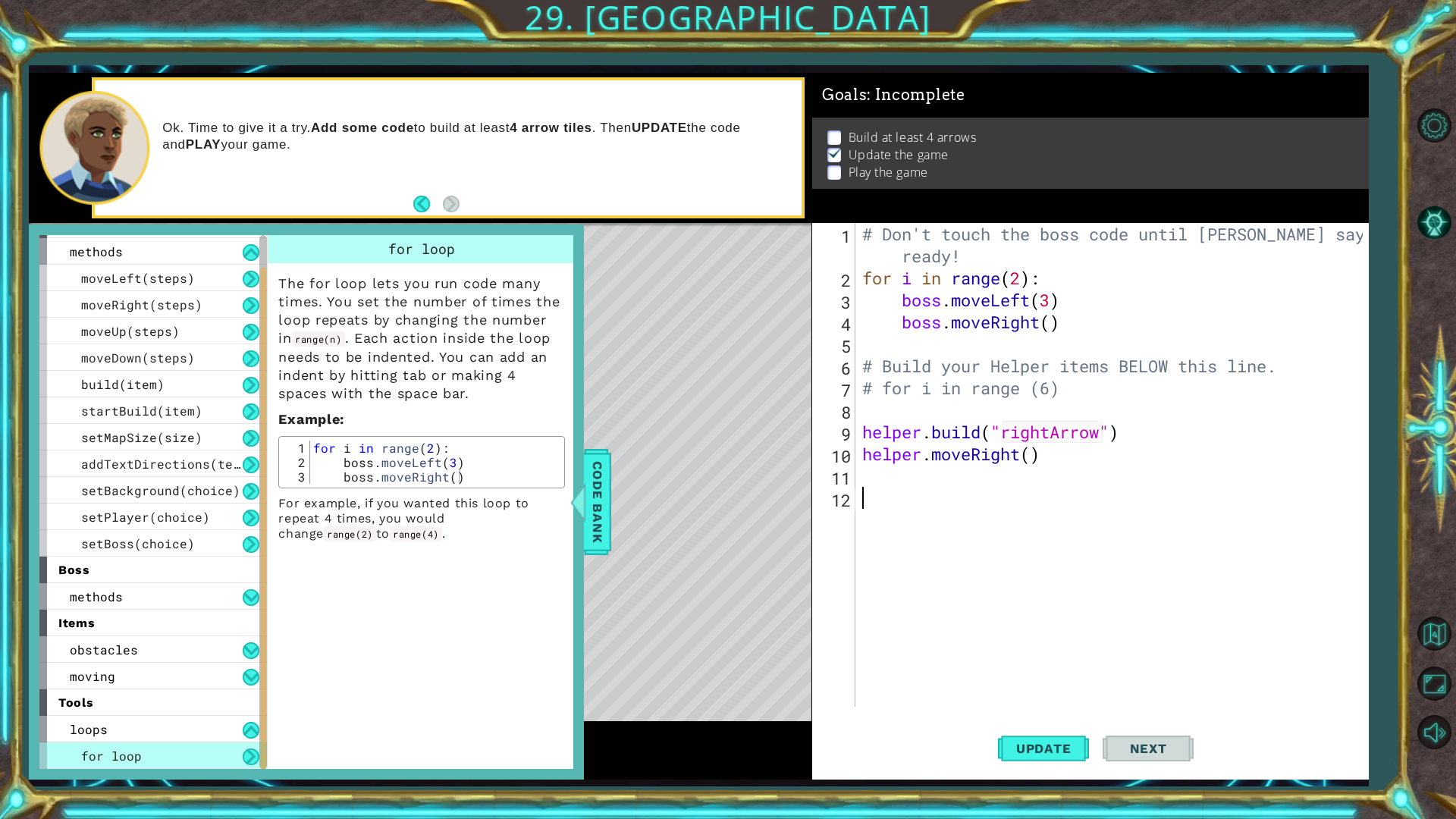
click at [970, 495] on div "# Don't touch the boss code until [PERSON_NAME] says you're ready! for i in ran…" at bounding box center [1115, 498] width 512 height 550
click at [865, 417] on div "# Don't touch the boss code until [PERSON_NAME] says you're ready! for i in ran…" at bounding box center [1115, 498] width 512 height 550
type textarea "h"
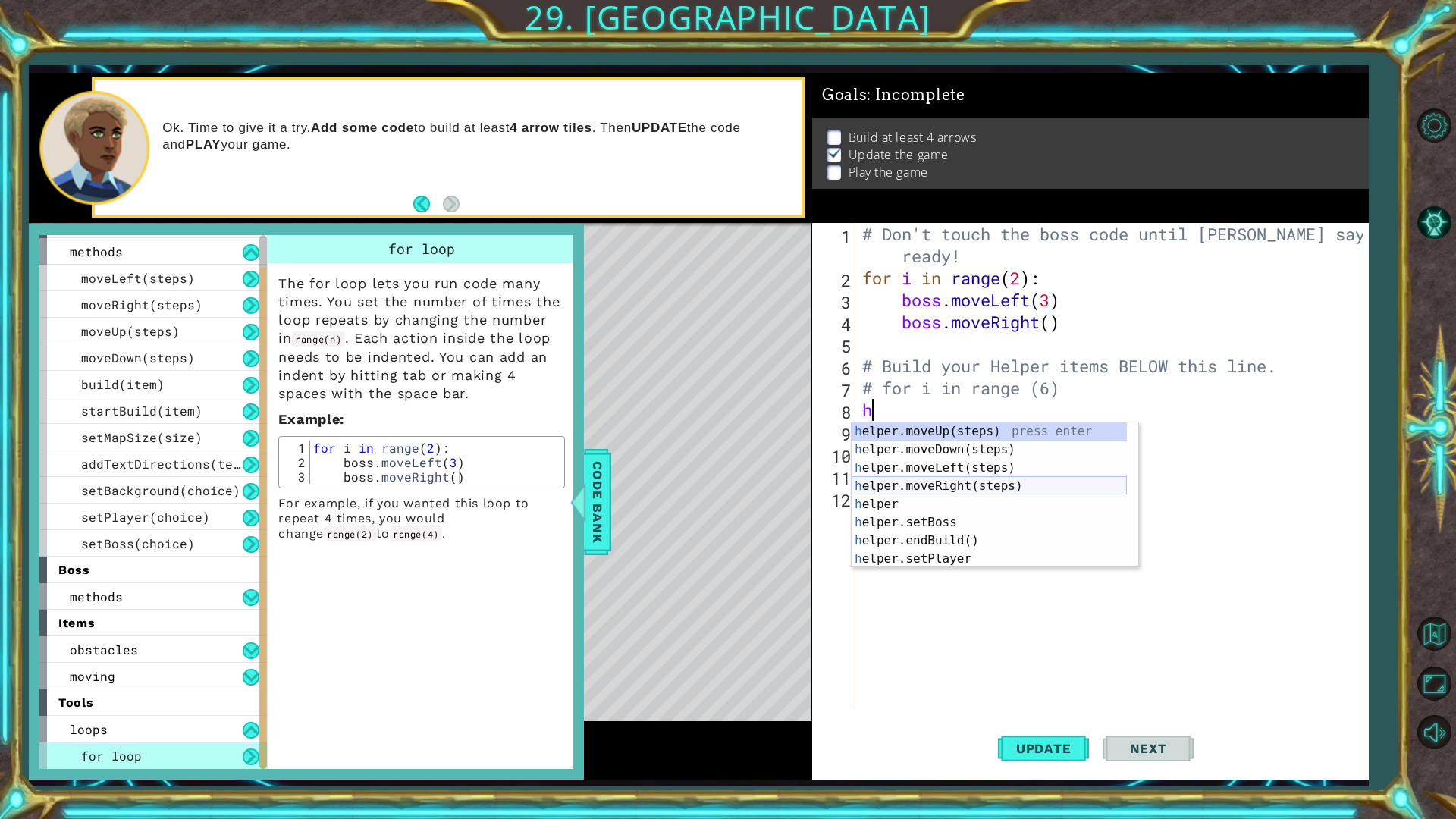
click at [943, 489] on div "h elper.moveUp(steps) press enter h elper.moveDown(steps) press enter h elper.m…" at bounding box center [989, 513] width 275 height 182
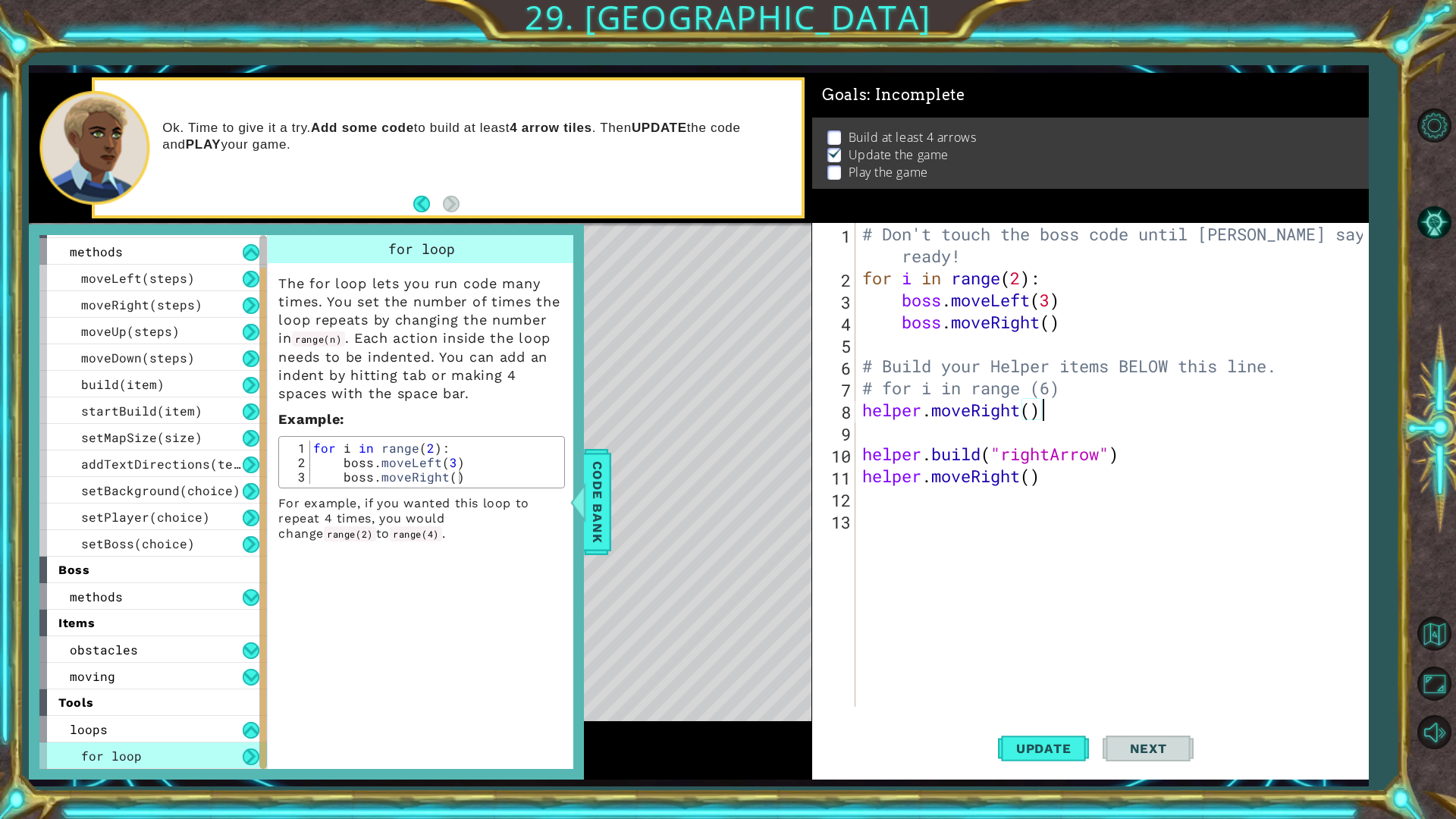
click at [1049, 421] on div "# Don't touch the boss code until [PERSON_NAME] says you're ready! for i in ran…" at bounding box center [1115, 498] width 512 height 550
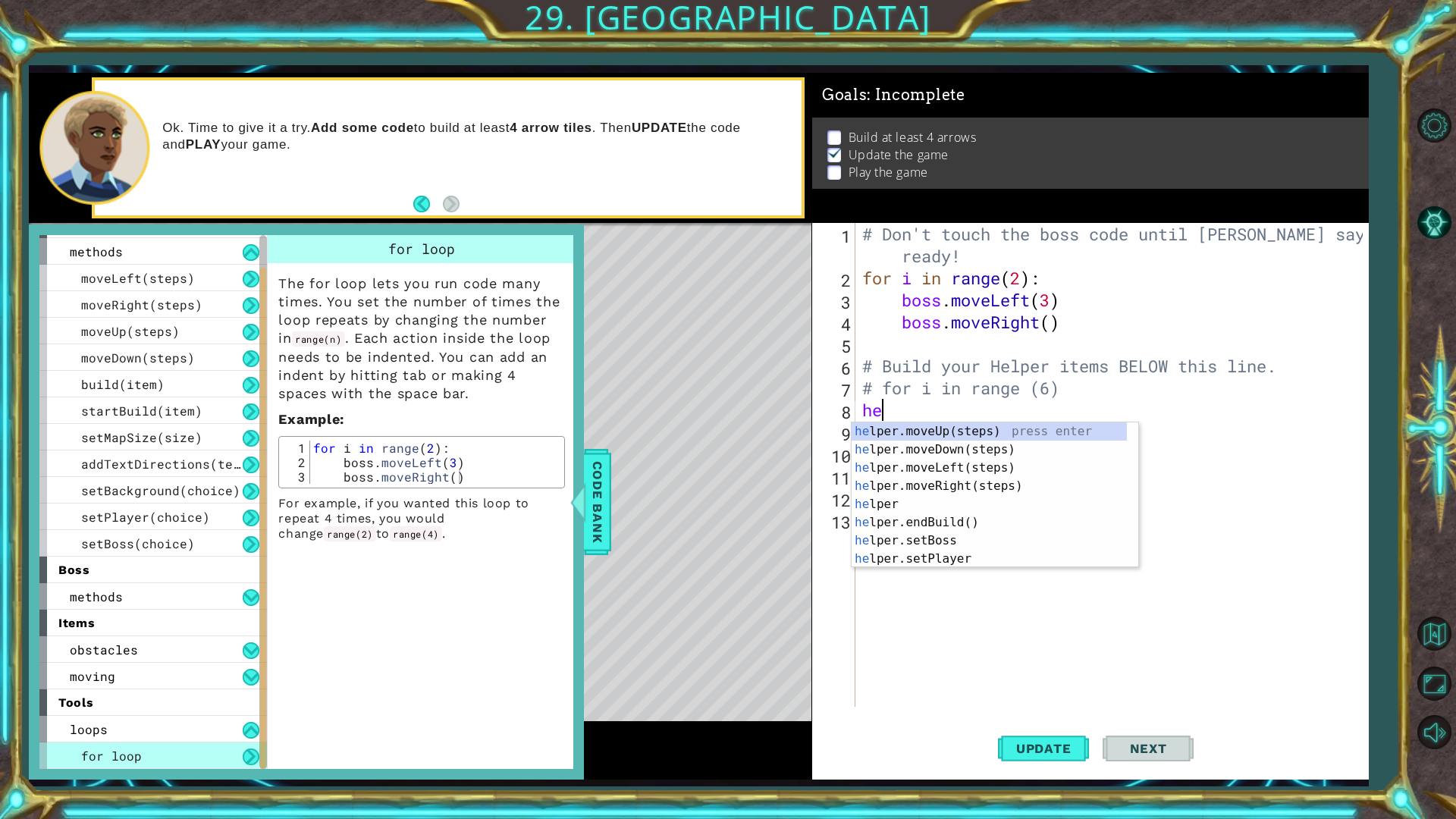
type textarea "h"
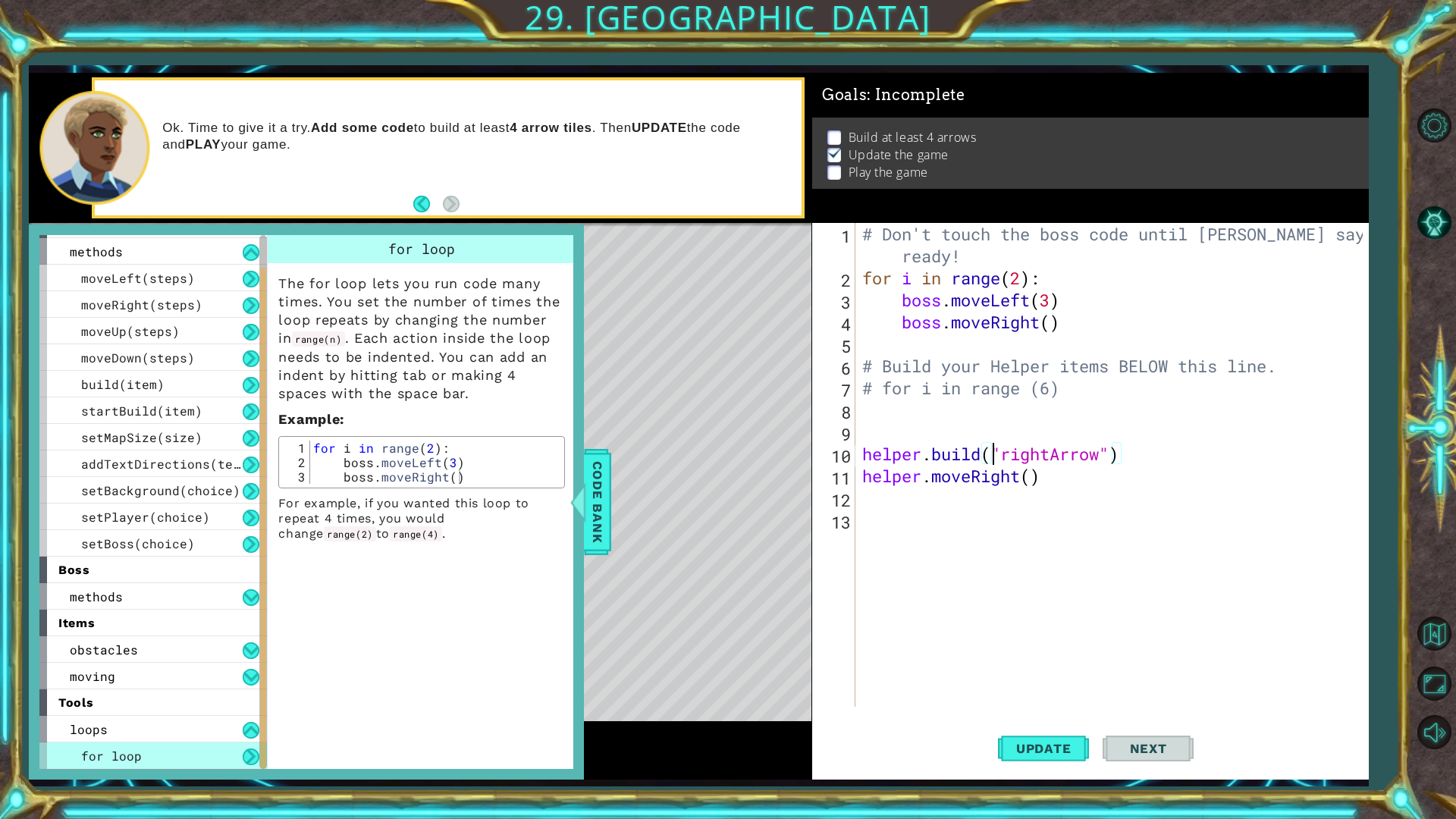
click at [997, 445] on div "# Don't touch the boss code until [PERSON_NAME] says you're ready! for i in ran…" at bounding box center [1115, 498] width 512 height 550
type textarea "[DOMAIN_NAME]("rightArrow")"
click at [965, 439] on div "# Don't touch the boss code until [PERSON_NAME] says you're ready! for i in ran…" at bounding box center [1115, 498] width 512 height 550
type textarea "h"
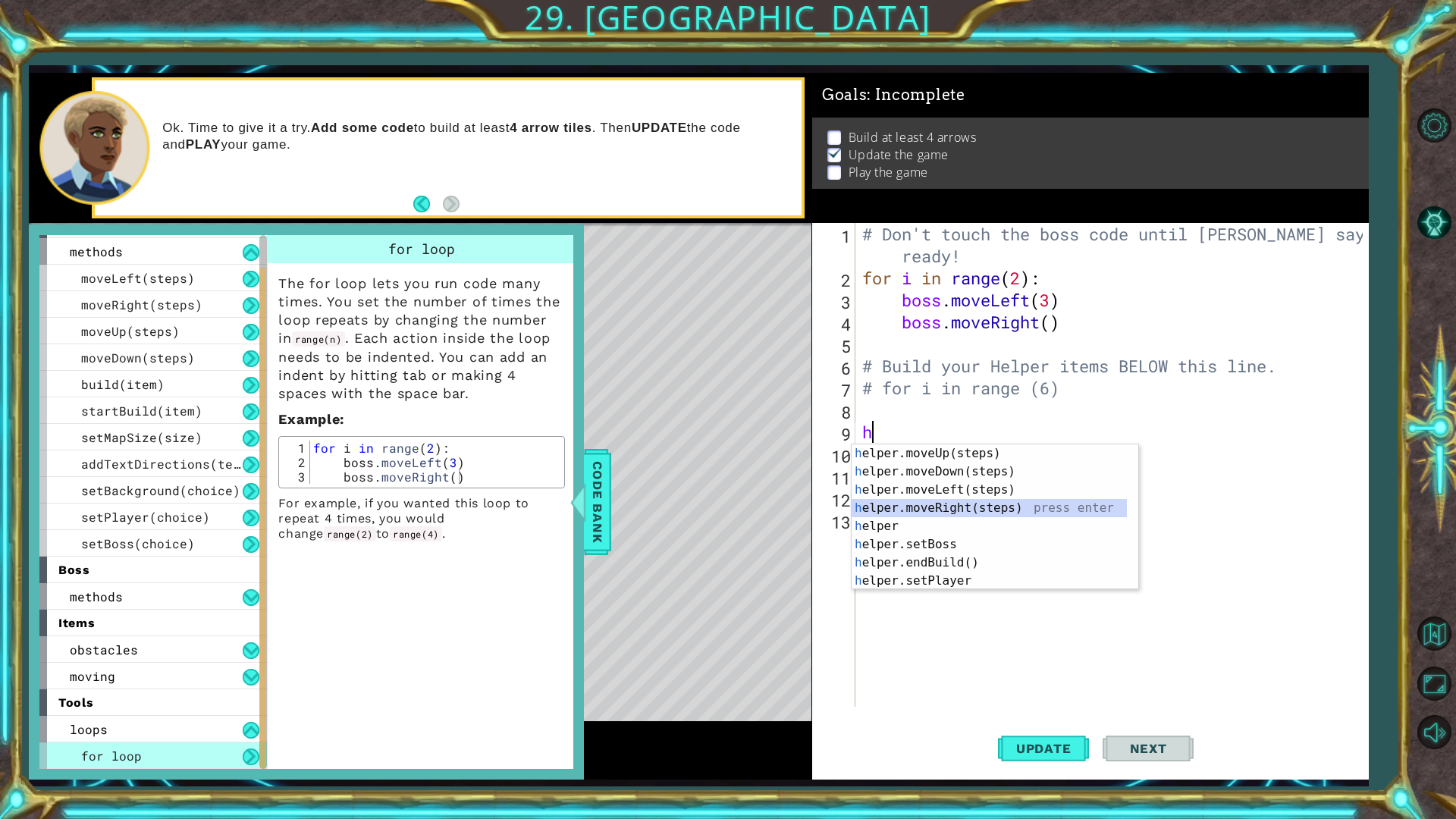
click at [965, 509] on div "h elper.moveUp(steps) press enter h elper.moveDown(steps) press enter h elper.m…" at bounding box center [989, 535] width 275 height 182
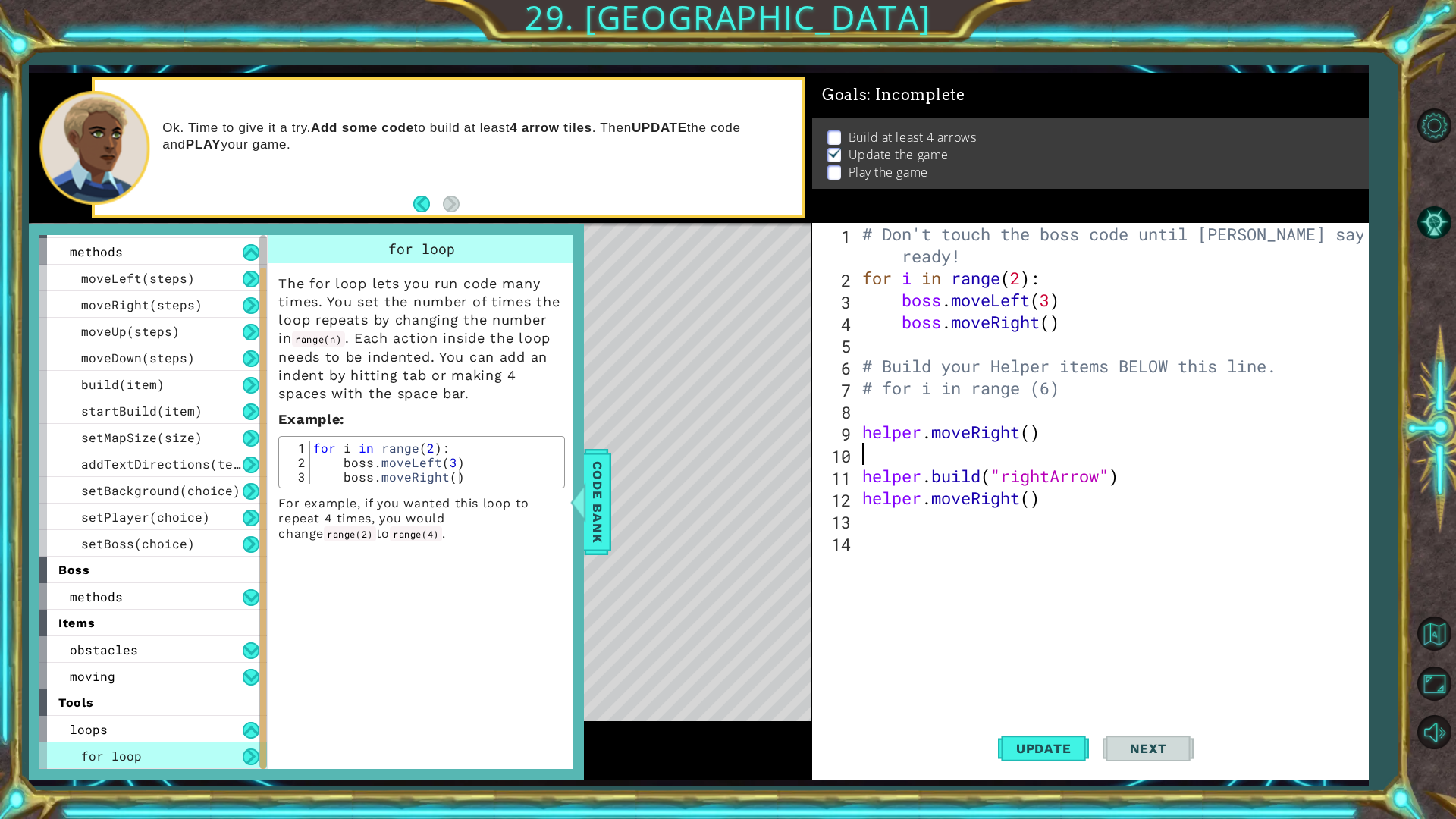
click at [1057, 516] on div "# Don't touch the boss code until [PERSON_NAME] says you're ready! for i in ran…" at bounding box center [1115, 498] width 512 height 550
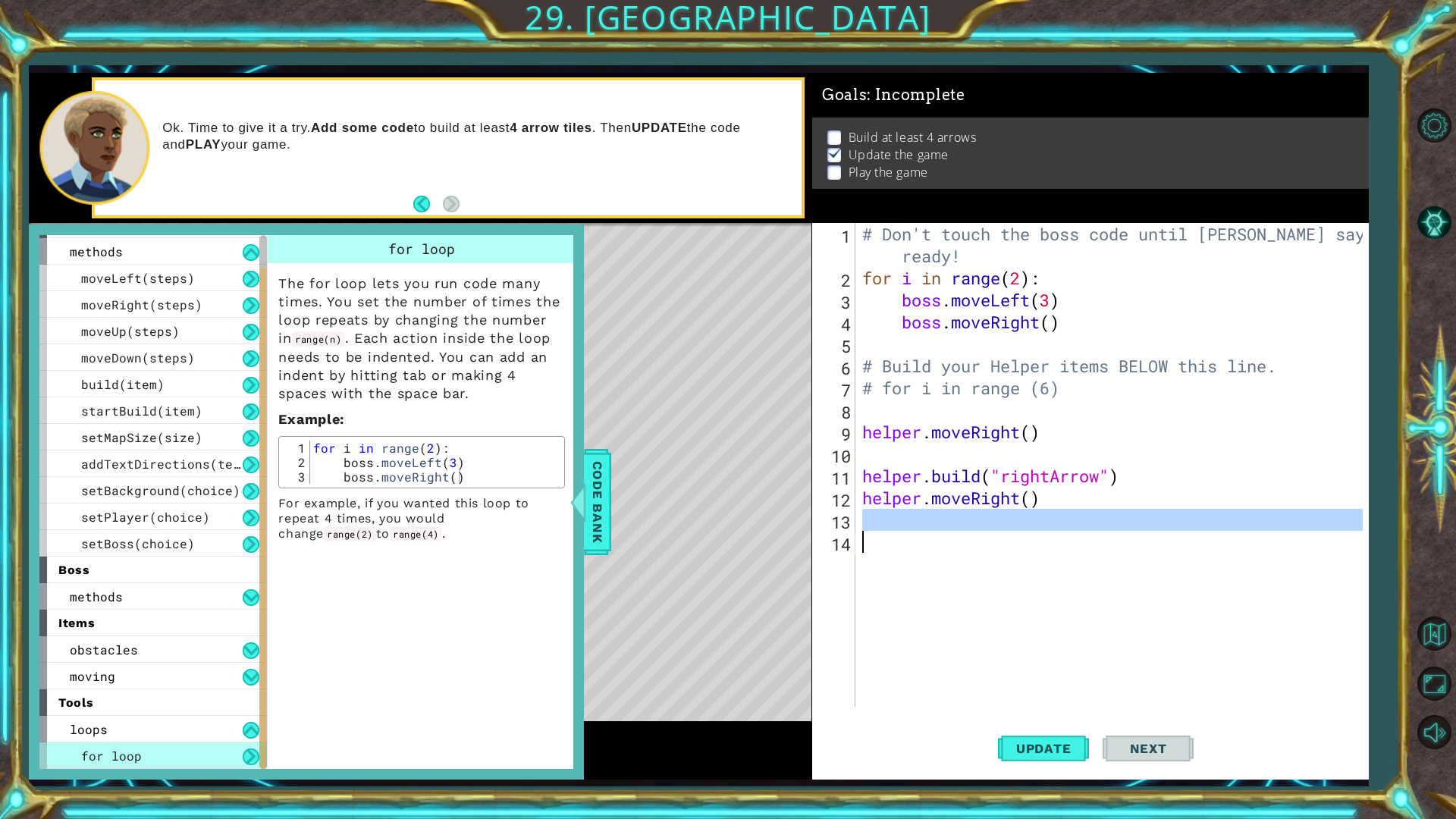
click at [1053, 500] on div "# Don't touch the boss code until [PERSON_NAME] says you're ready! for i in ran…" at bounding box center [1115, 498] width 512 height 550
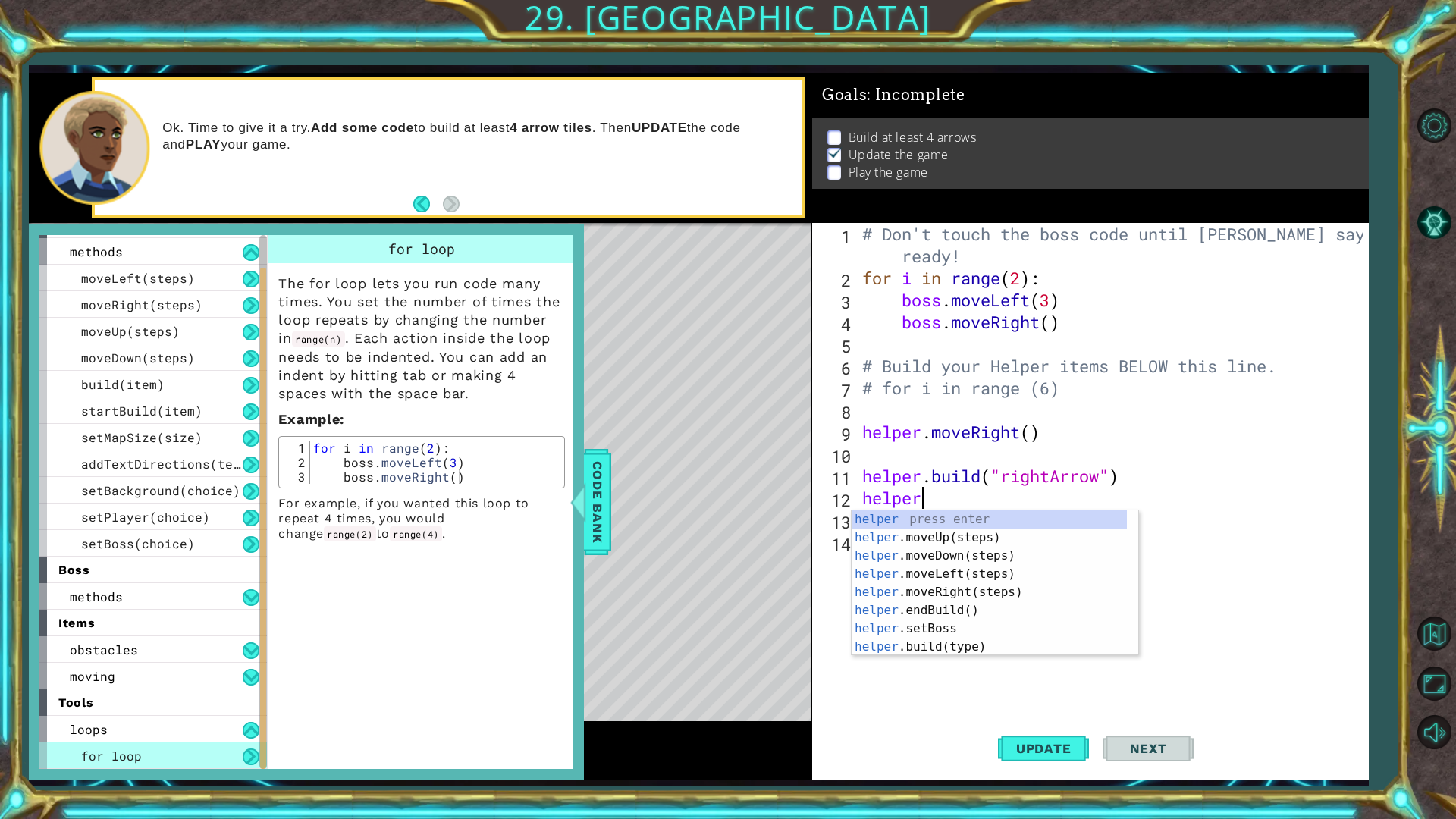
type textarea "h"
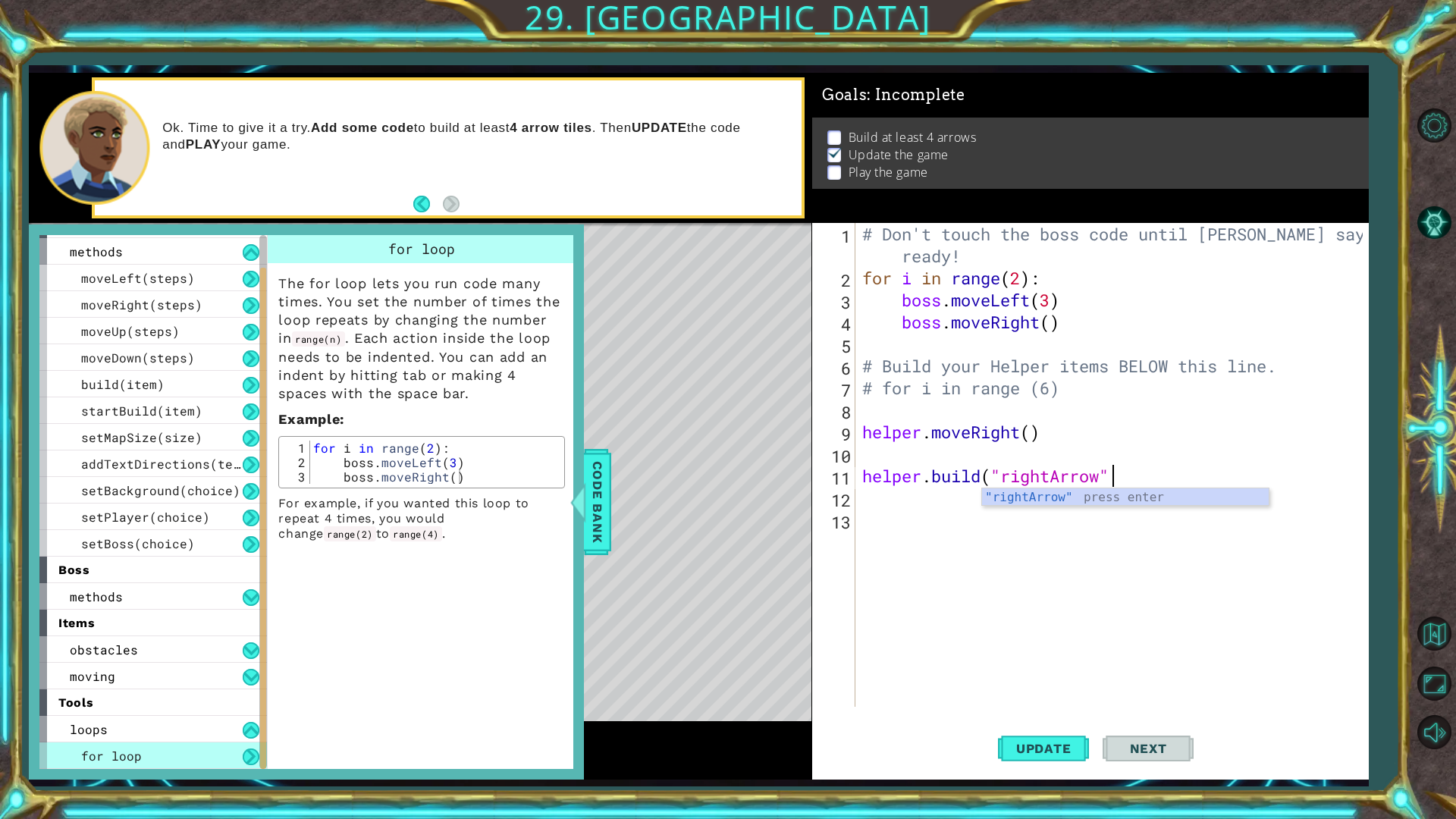
scroll to position [0, 11]
type textarea "[DOMAIN_NAME]("rightArrow")"
click at [860, 462] on div "# Don't touch the boss code until [PERSON_NAME] says you're ready! for i in ran…" at bounding box center [1115, 498] width 512 height 550
type textarea "helper.moveRight()"
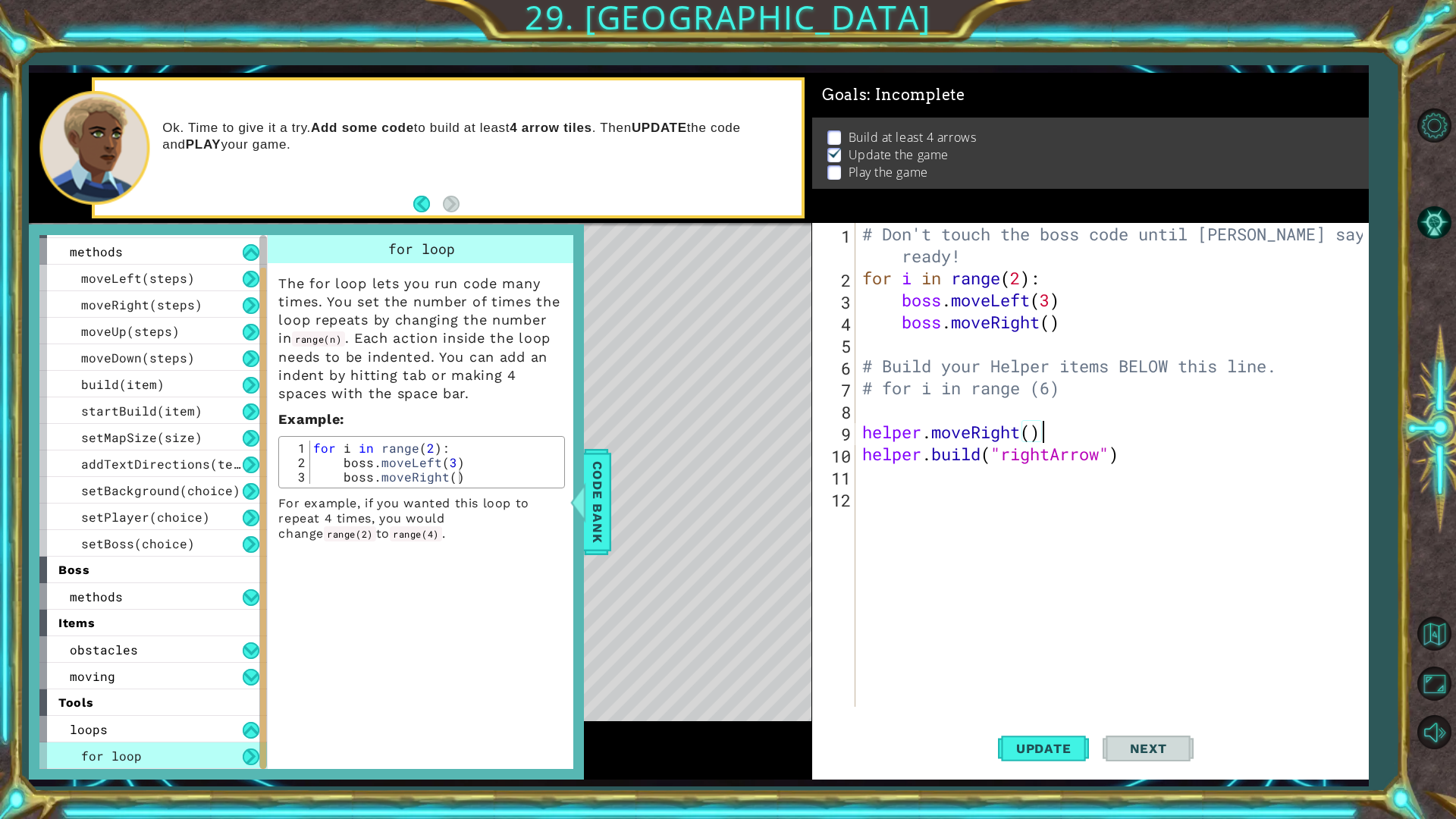
click at [885, 484] on div "# Don't touch the boss code until [PERSON_NAME] says you're ready! for i in ran…" at bounding box center [1115, 498] width 512 height 550
click at [1050, 690] on span "Update" at bounding box center [1043, 748] width 85 height 15
click at [583, 507] on div at bounding box center [578, 502] width 19 height 46
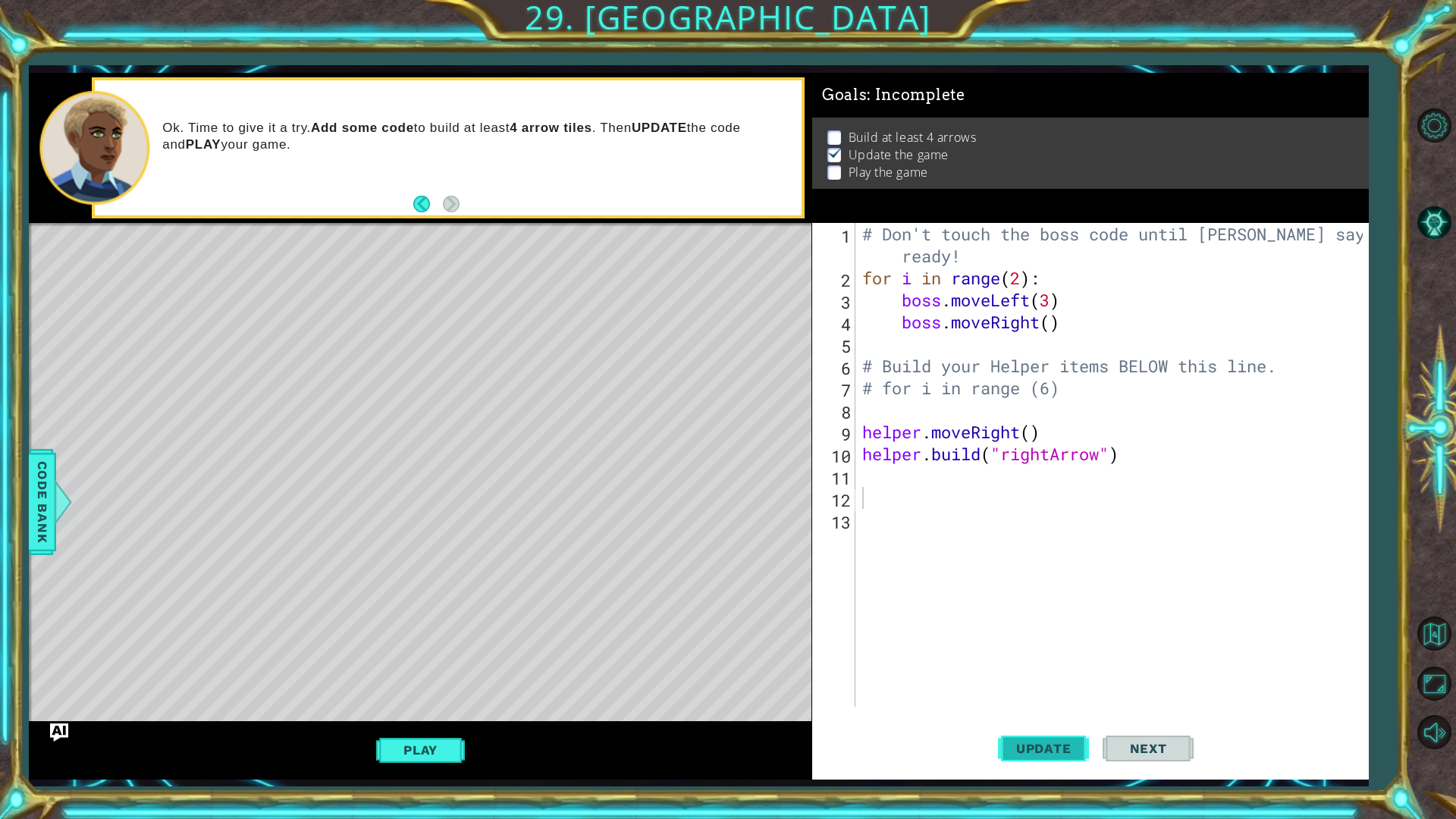
click at [1061, 690] on span "Update" at bounding box center [1043, 748] width 85 height 15
click at [906, 480] on div "# Don't touch the boss code until [PERSON_NAME] says you're ready! for i in ran…" at bounding box center [1115, 498] width 512 height 550
click at [890, 503] on div "# Don't touch the boss code until [PERSON_NAME] says you're ready! for i in ran…" at bounding box center [1115, 498] width 512 height 550
click at [1042, 690] on span "Update" at bounding box center [1043, 748] width 85 height 15
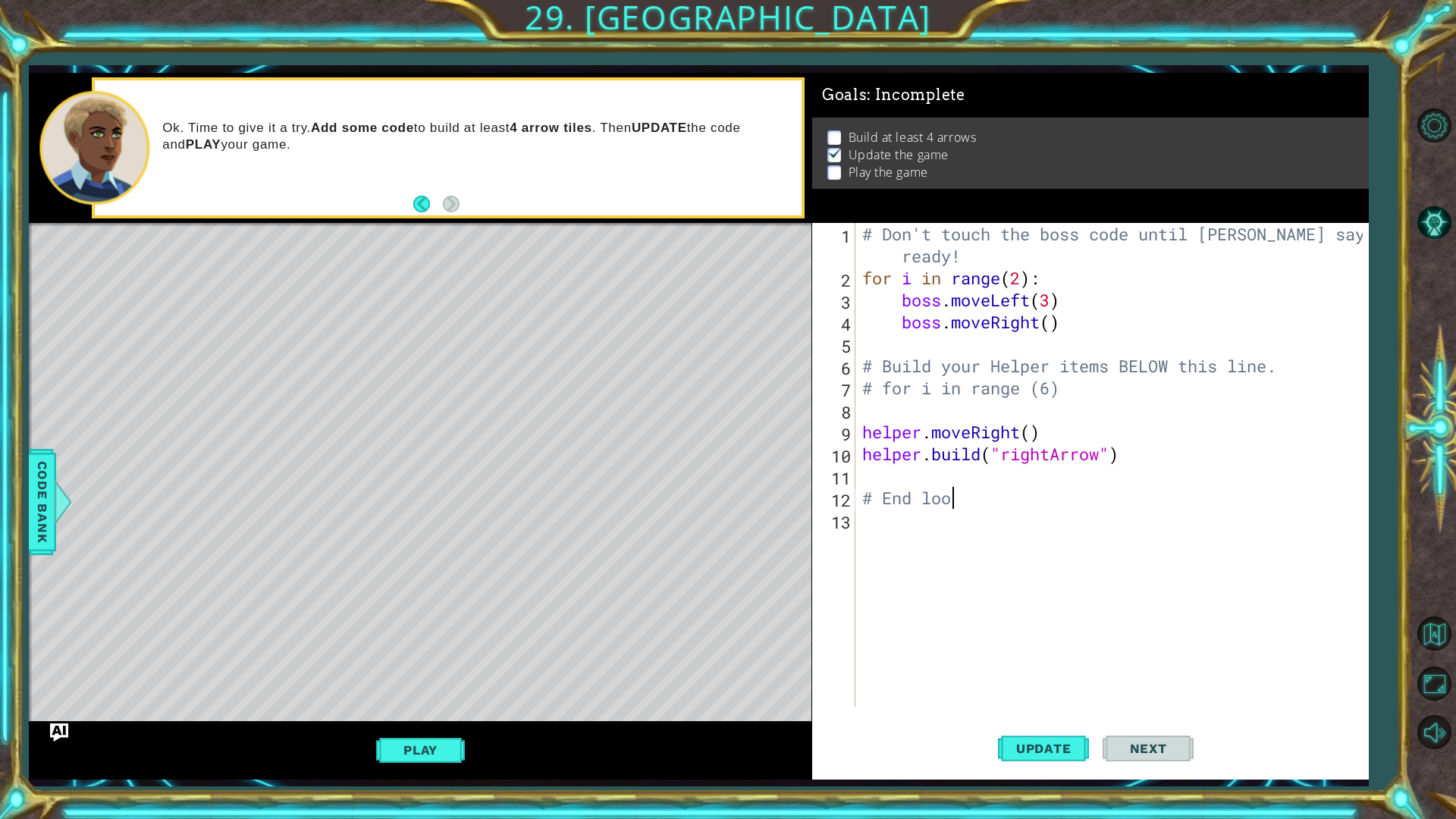
scroll to position [0, 1]
type textarea "#"
type textarea "[DOMAIN_NAME]("rightArrow")"
click at [866, 477] on div "# Don't touch the boss code until [PERSON_NAME] says you're ready! for i in ran…" at bounding box center [1115, 498] width 512 height 550
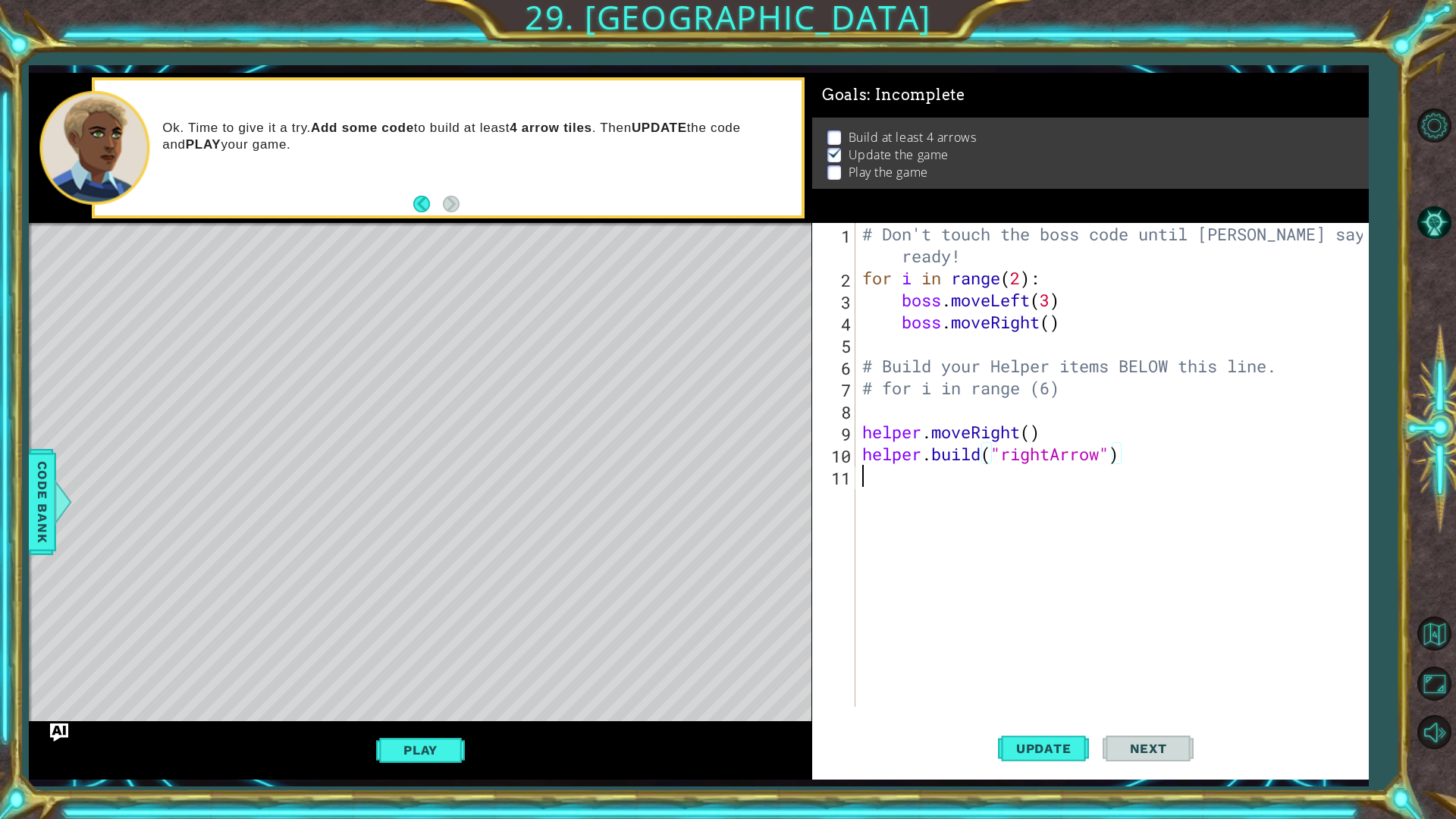
scroll to position [0, 0]
type textarea "h"
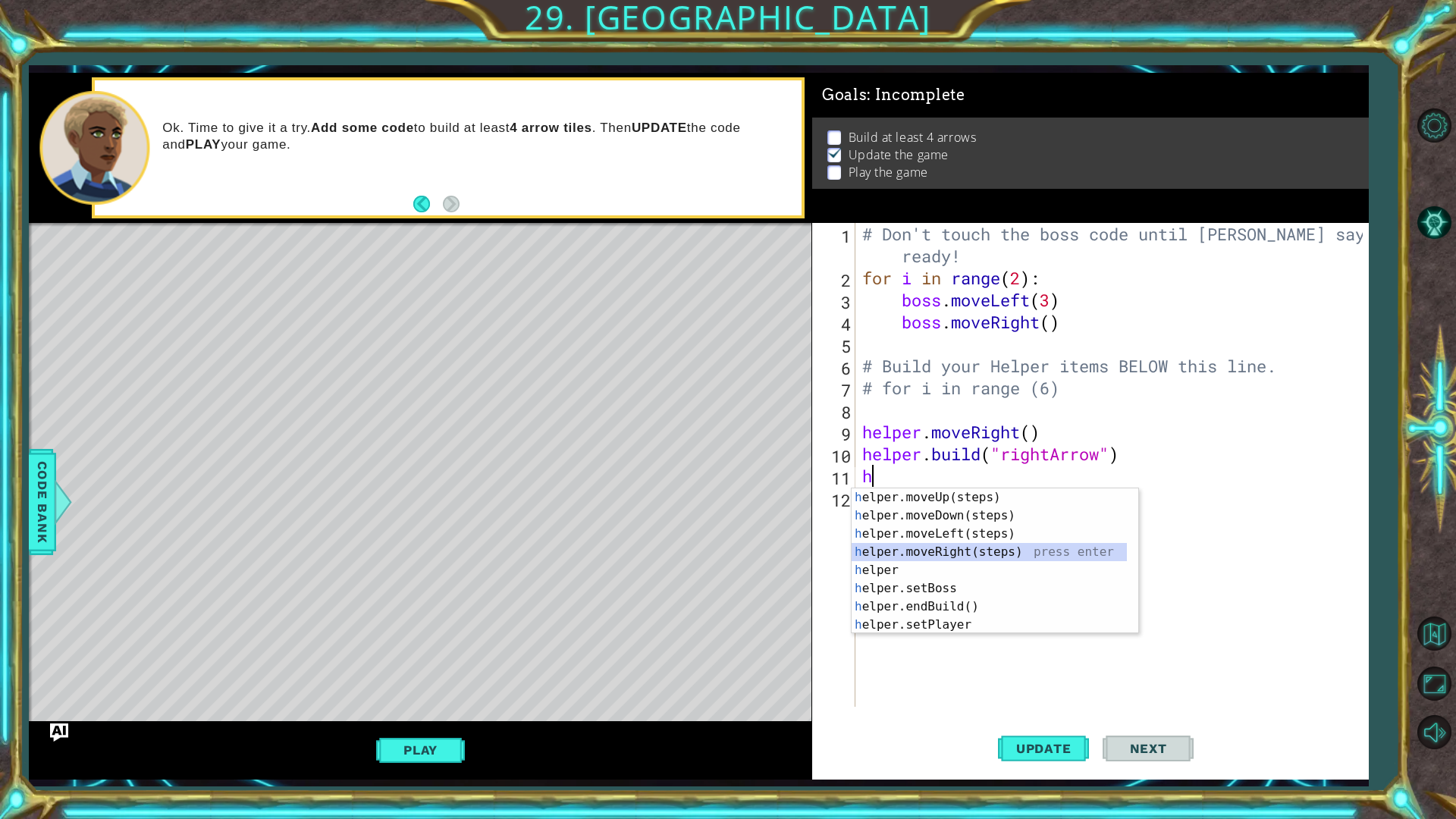
click at [958, 550] on div "h elper.moveUp(steps) press enter h elper.moveDown(steps) press enter h elper.m…" at bounding box center [989, 580] width 275 height 182
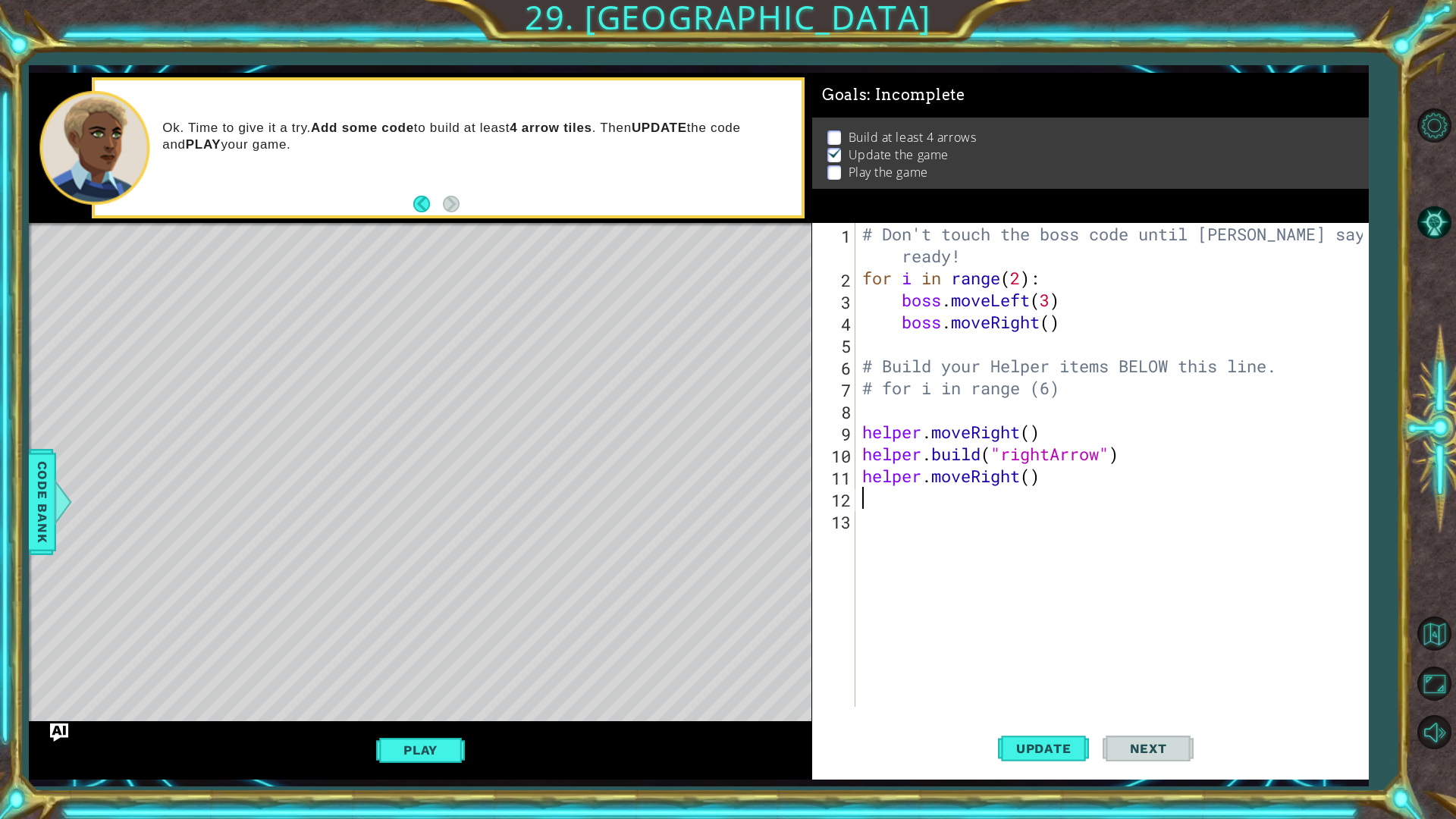
type textarea "h"
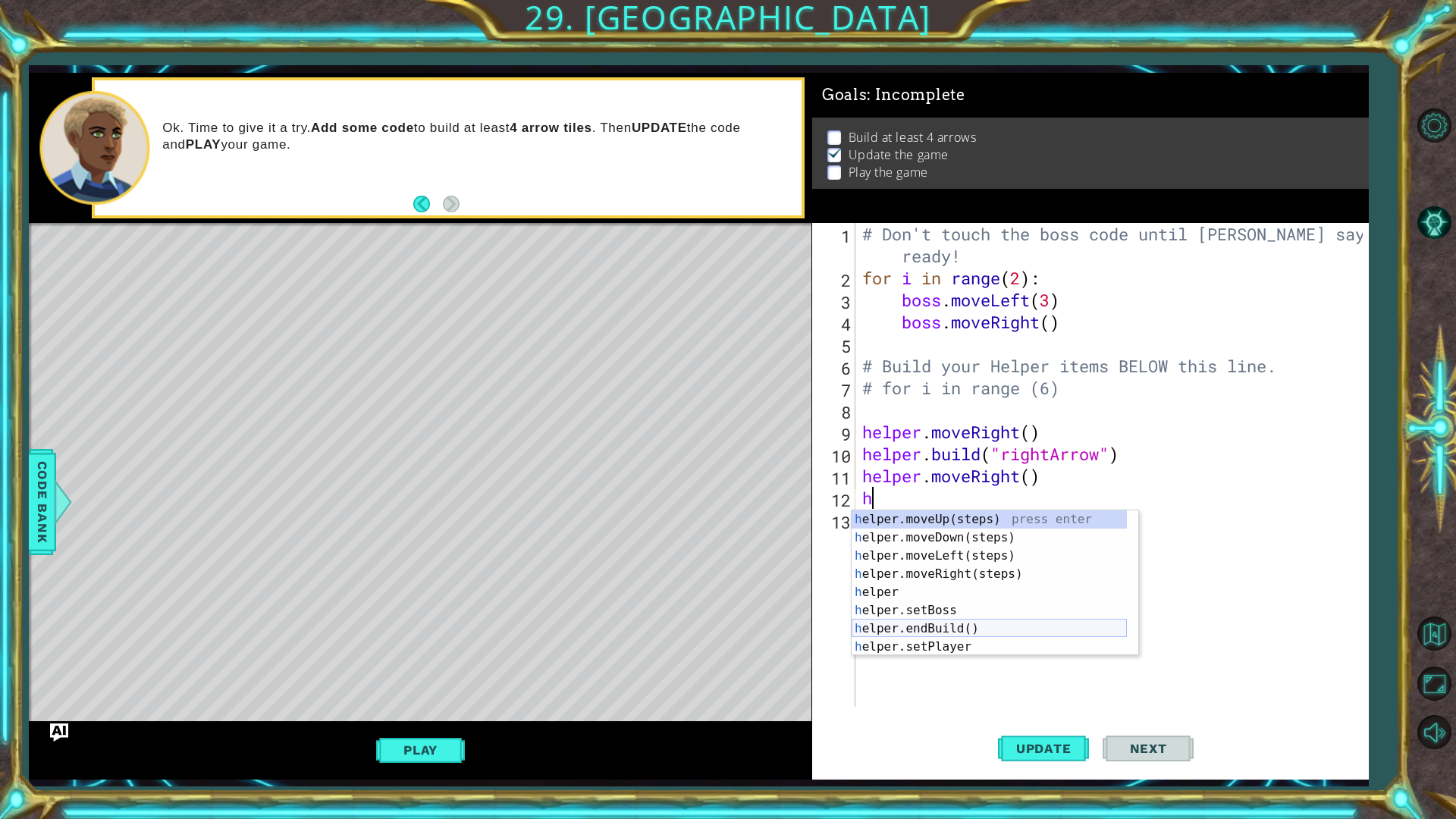
click at [949, 625] on div "h elper.moveUp(steps) press enter h elper.moveDown(steps) press enter h elper.m…" at bounding box center [989, 601] width 275 height 182
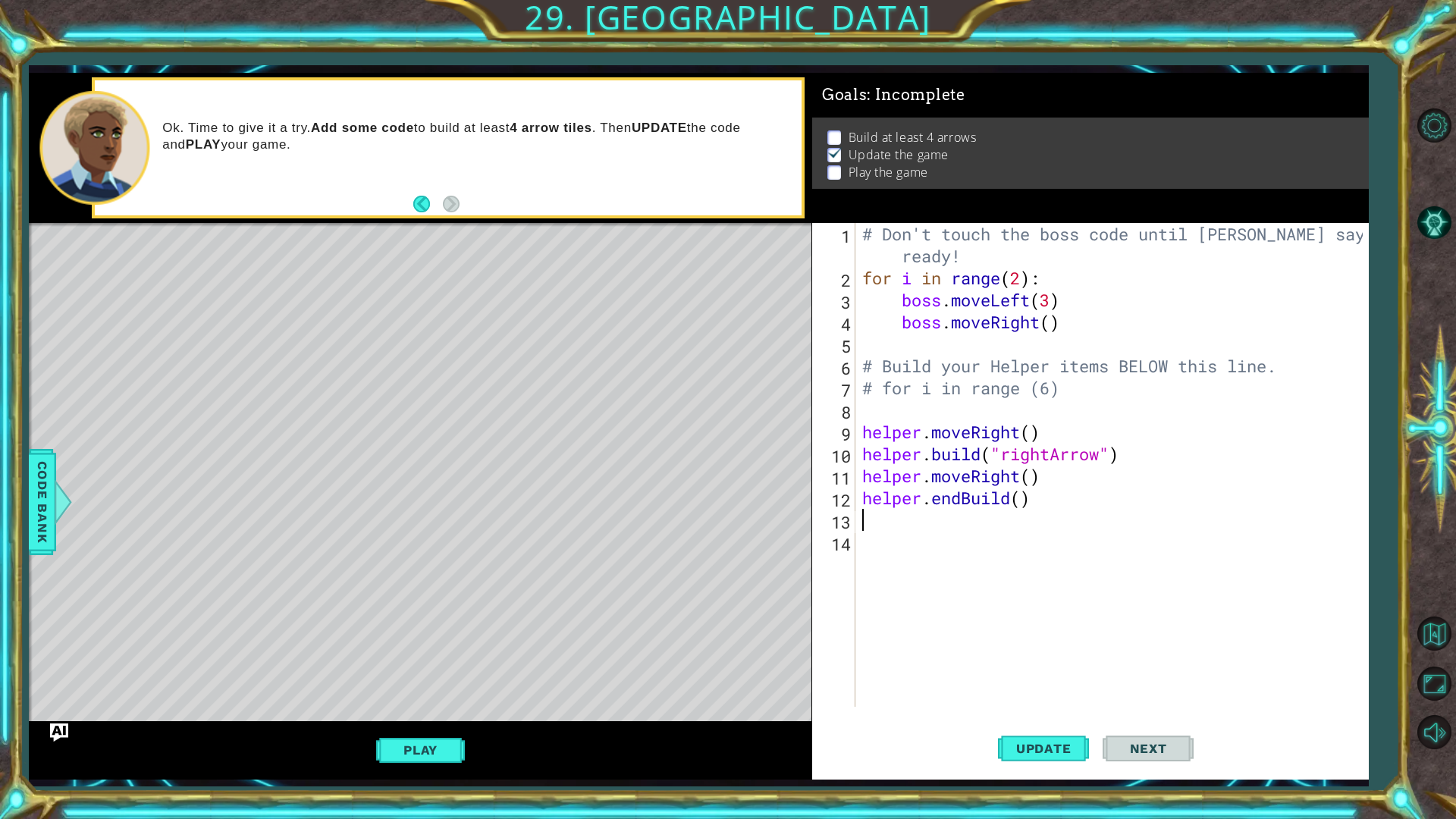
click at [1047, 494] on div "# Don't touch the boss code until [PERSON_NAME] says you're ready! for i in ran…" at bounding box center [1115, 498] width 512 height 550
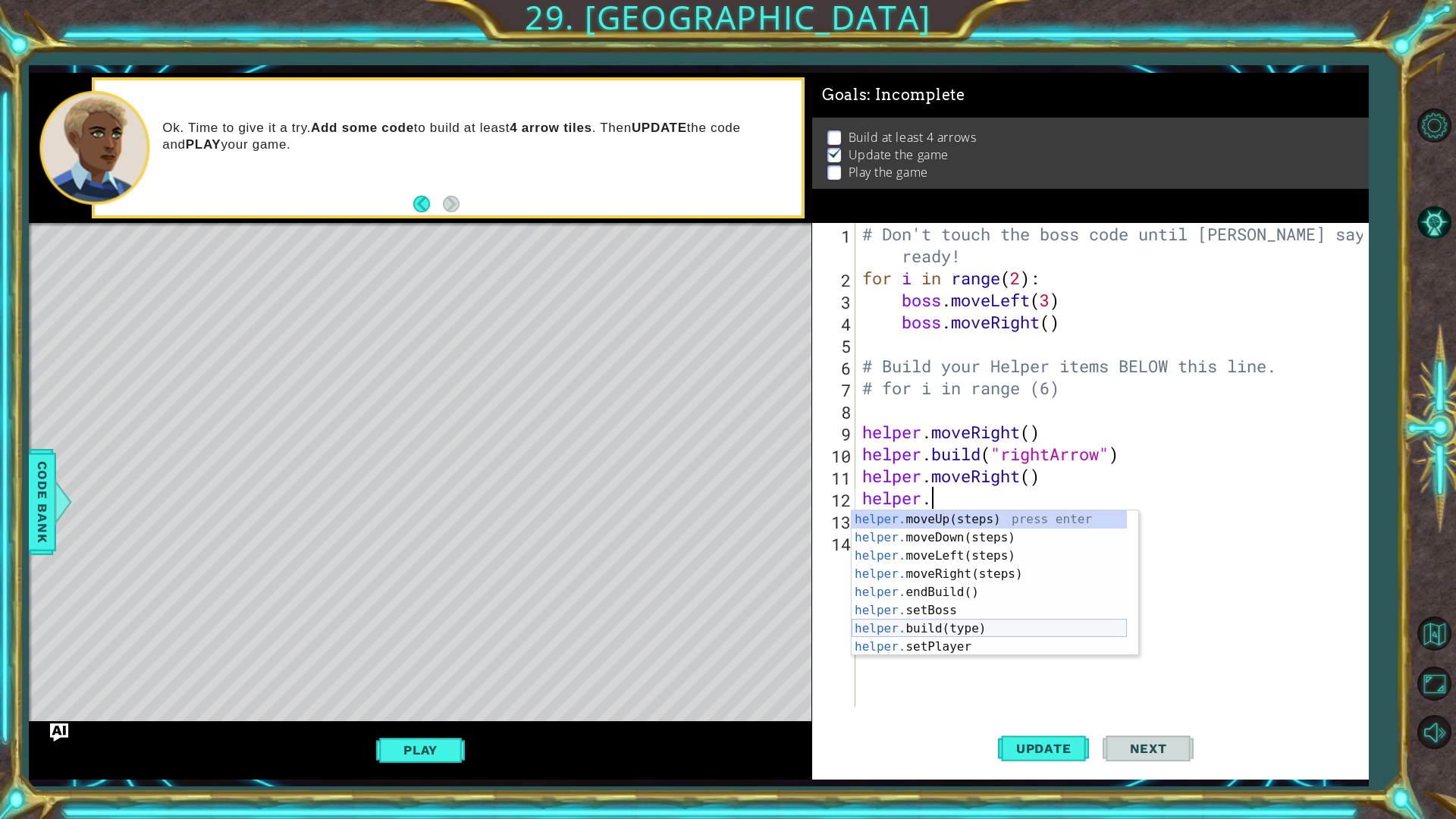
click at [941, 629] on div "helper. moveUp(steps) press enter helper. moveDown(steps) press enter helper. m…" at bounding box center [989, 601] width 275 height 182
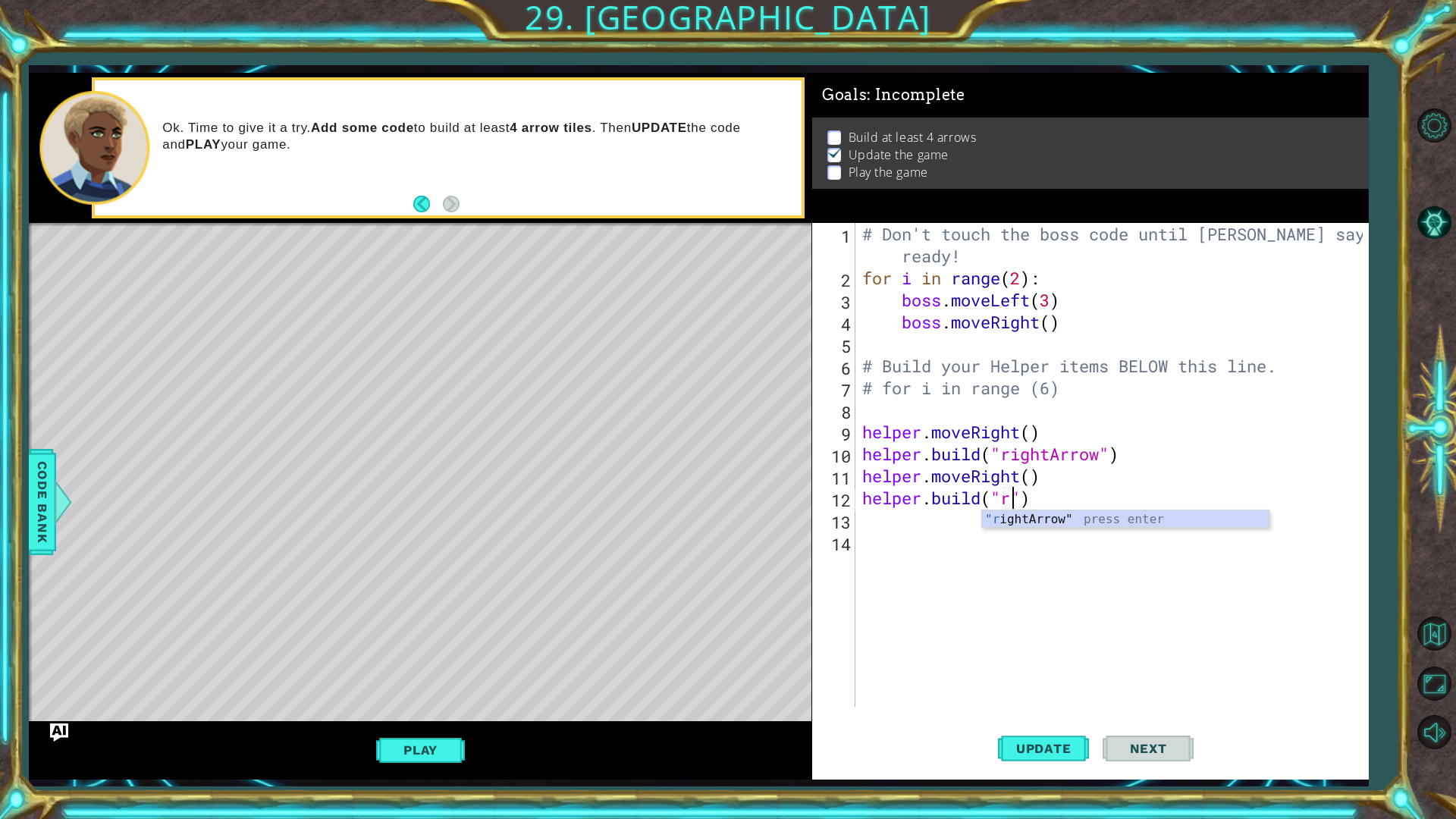
scroll to position [0, 7]
type textarea "[DOMAIN_NAME]("rightArrow")"
click at [893, 554] on div "# Don't touch the boss code until [PERSON_NAME] says you're ready! for i in ran…" at bounding box center [1115, 498] width 512 height 550
click at [882, 525] on div "# Don't touch the boss code until [PERSON_NAME] says you're ready! for i in ran…" at bounding box center [1115, 498] width 512 height 550
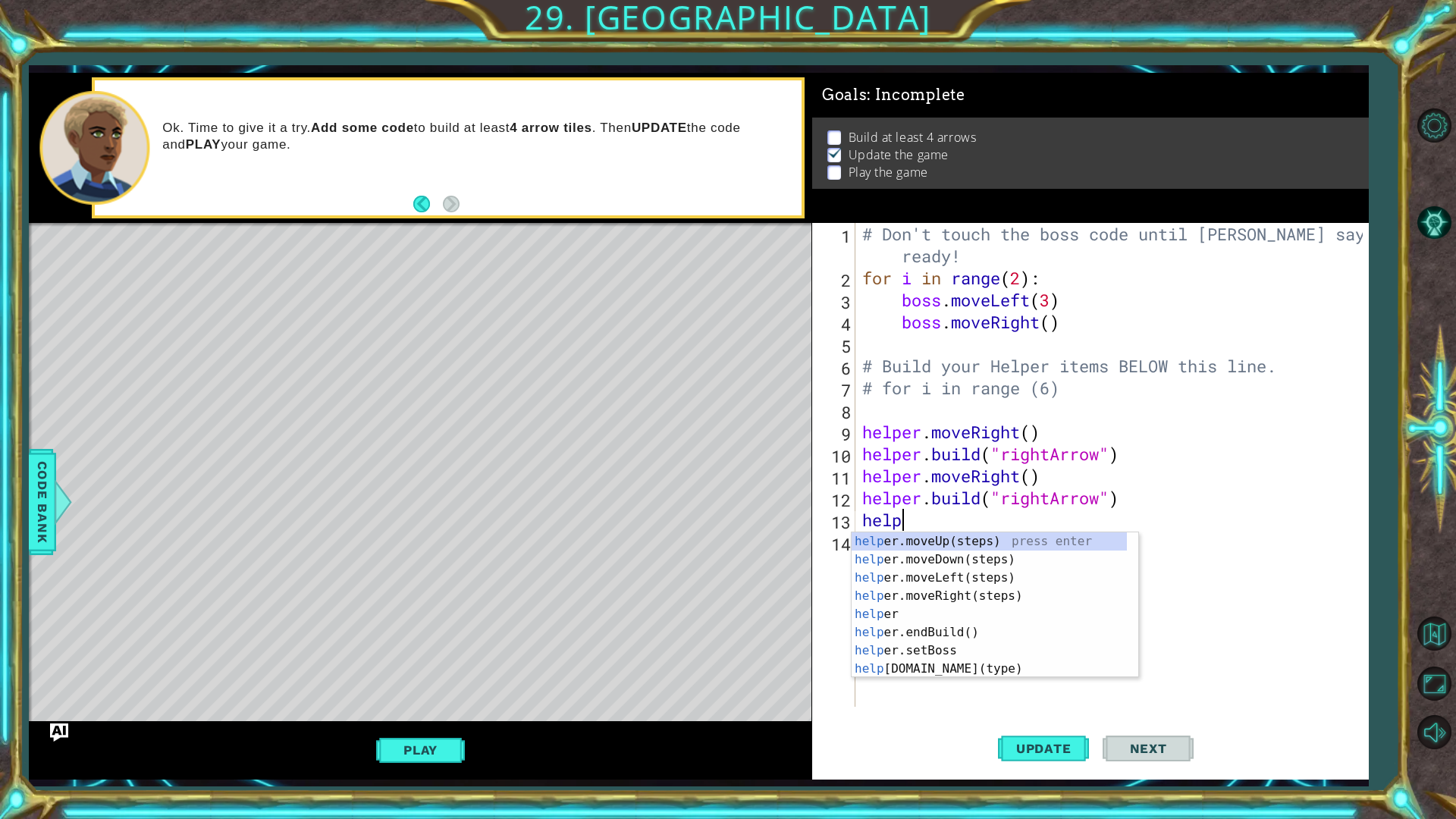
scroll to position [0, 2]
type textarea "helper"
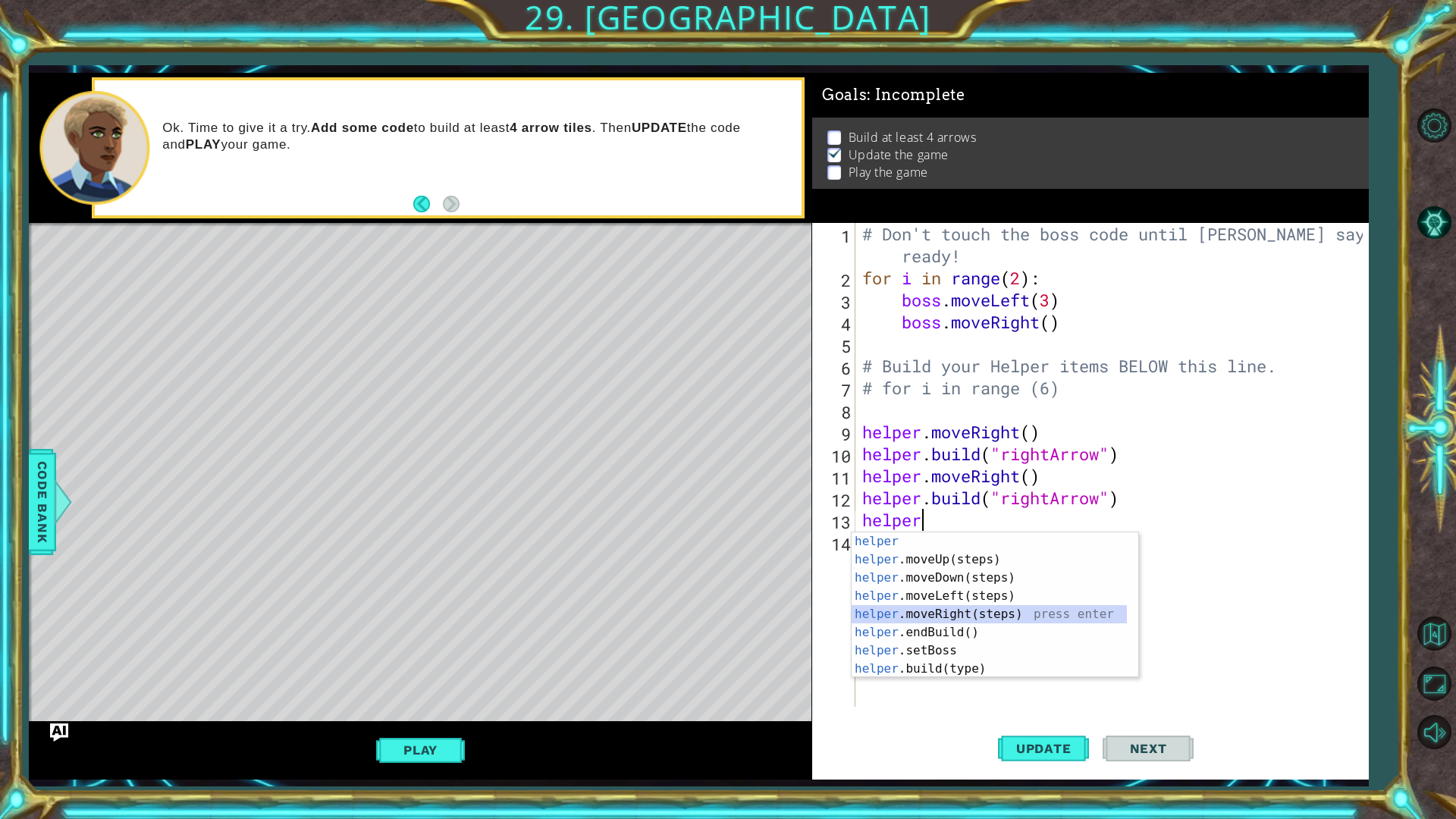
click at [974, 619] on div "helper press enter helper .moveUp(steps) press enter helper .moveDown(steps) pr…" at bounding box center [989, 624] width 275 height 182
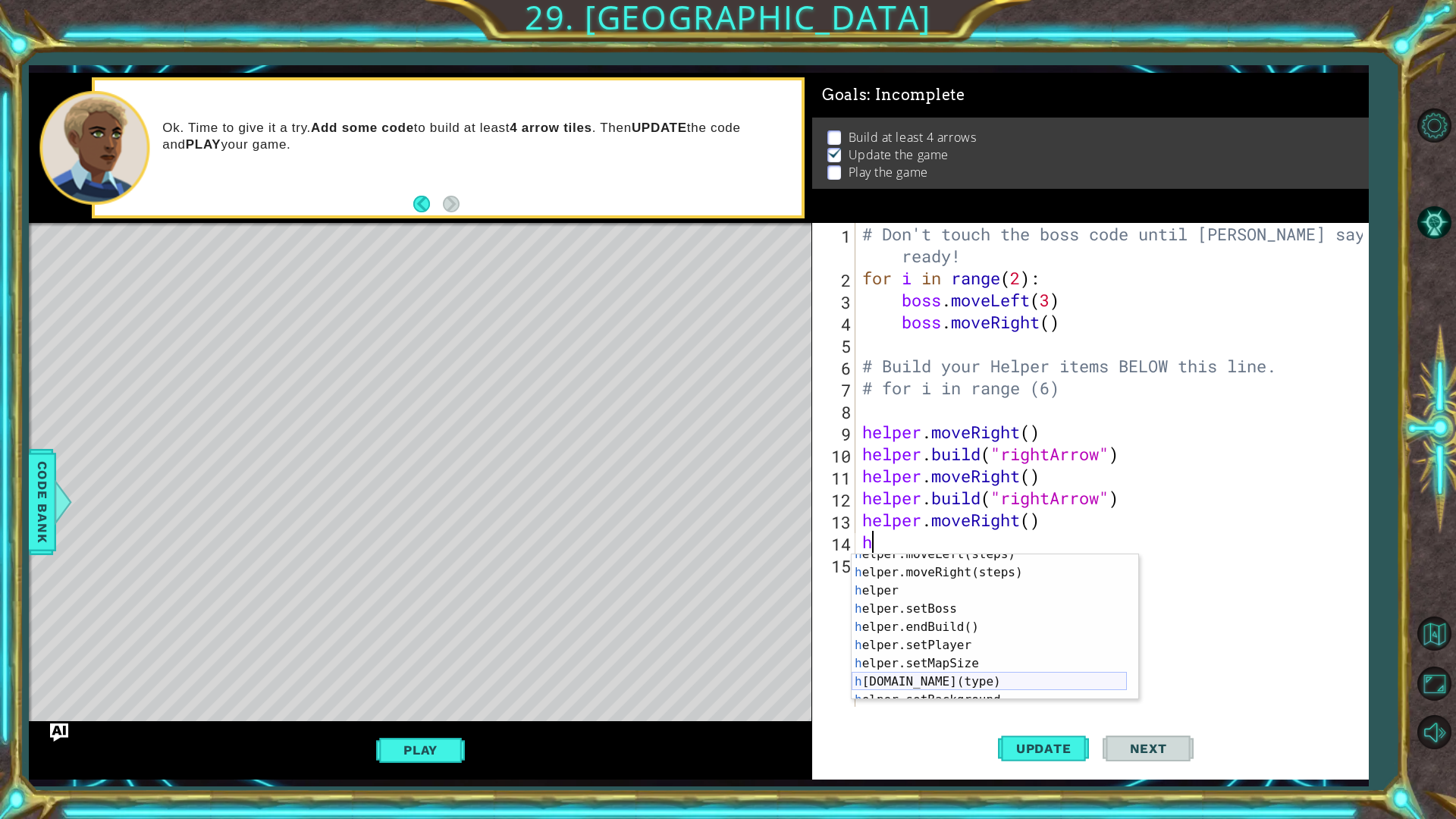
scroll to position [91, 0]
click at [939, 638] on div "h elper.setBoss press enter h elper.endBuild() press enter h elper.setPlayer pr…" at bounding box center [989, 645] width 275 height 182
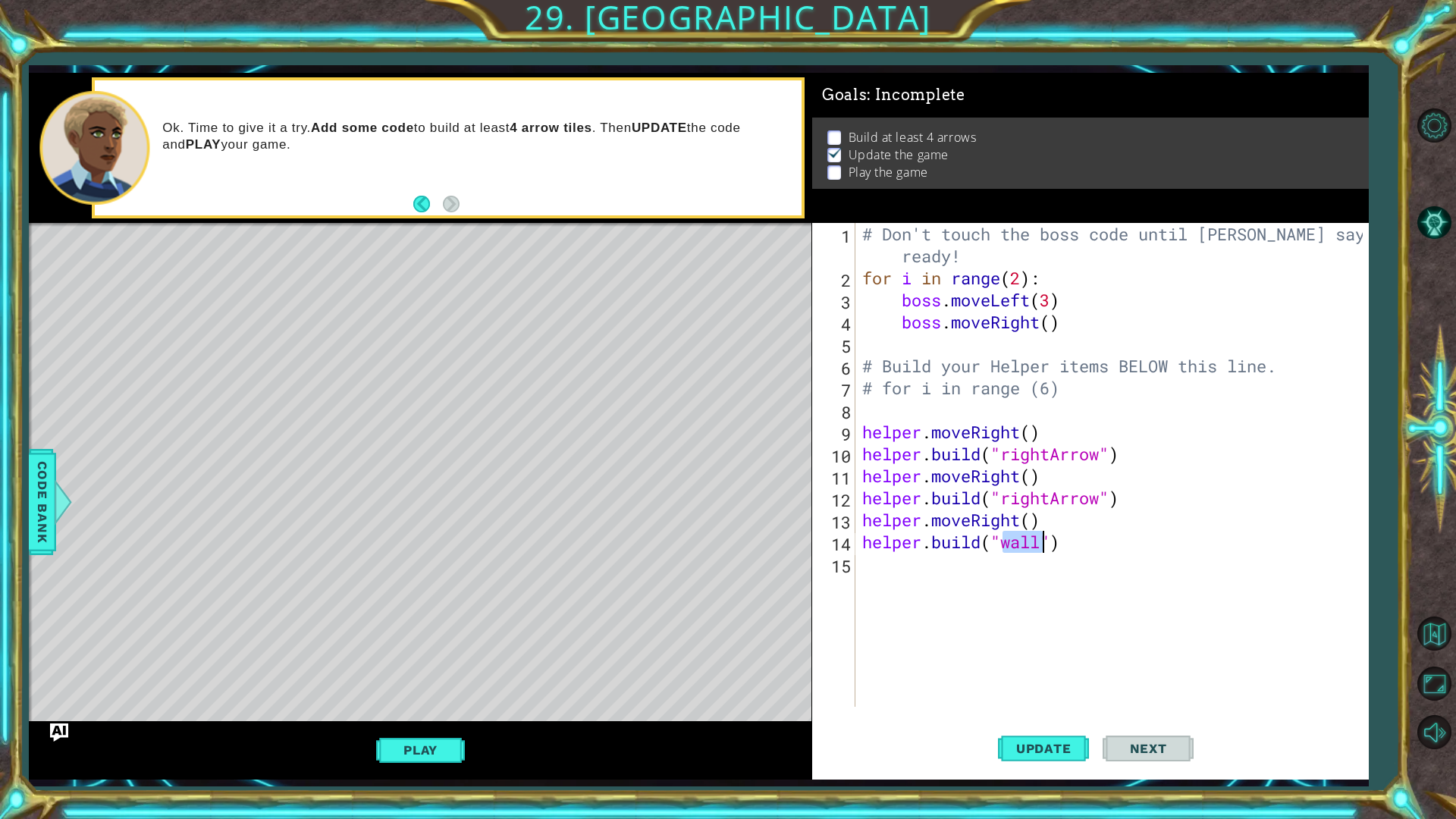
scroll to position [0, 7]
type textarea "[DOMAIN_NAME]("rightArrow")"
click at [921, 585] on div "# Don't touch the boss code until [PERSON_NAME] says you're ready! for i in ran…" at bounding box center [1115, 498] width 512 height 550
type textarea "h"
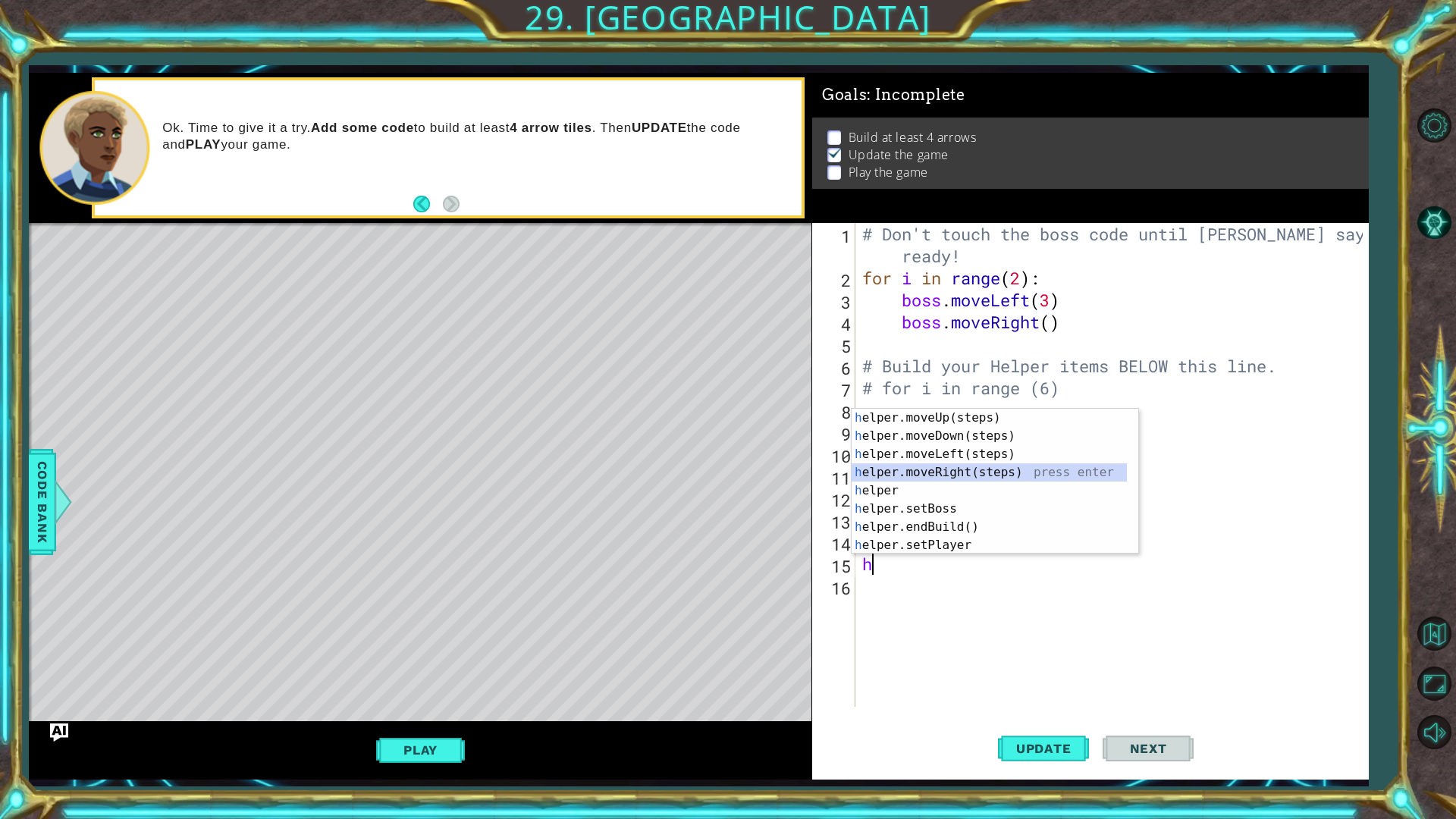
click at [919, 470] on div "h elper.moveUp(steps) press enter h elper.moveDown(steps) press enter h elper.m…" at bounding box center [989, 499] width 275 height 182
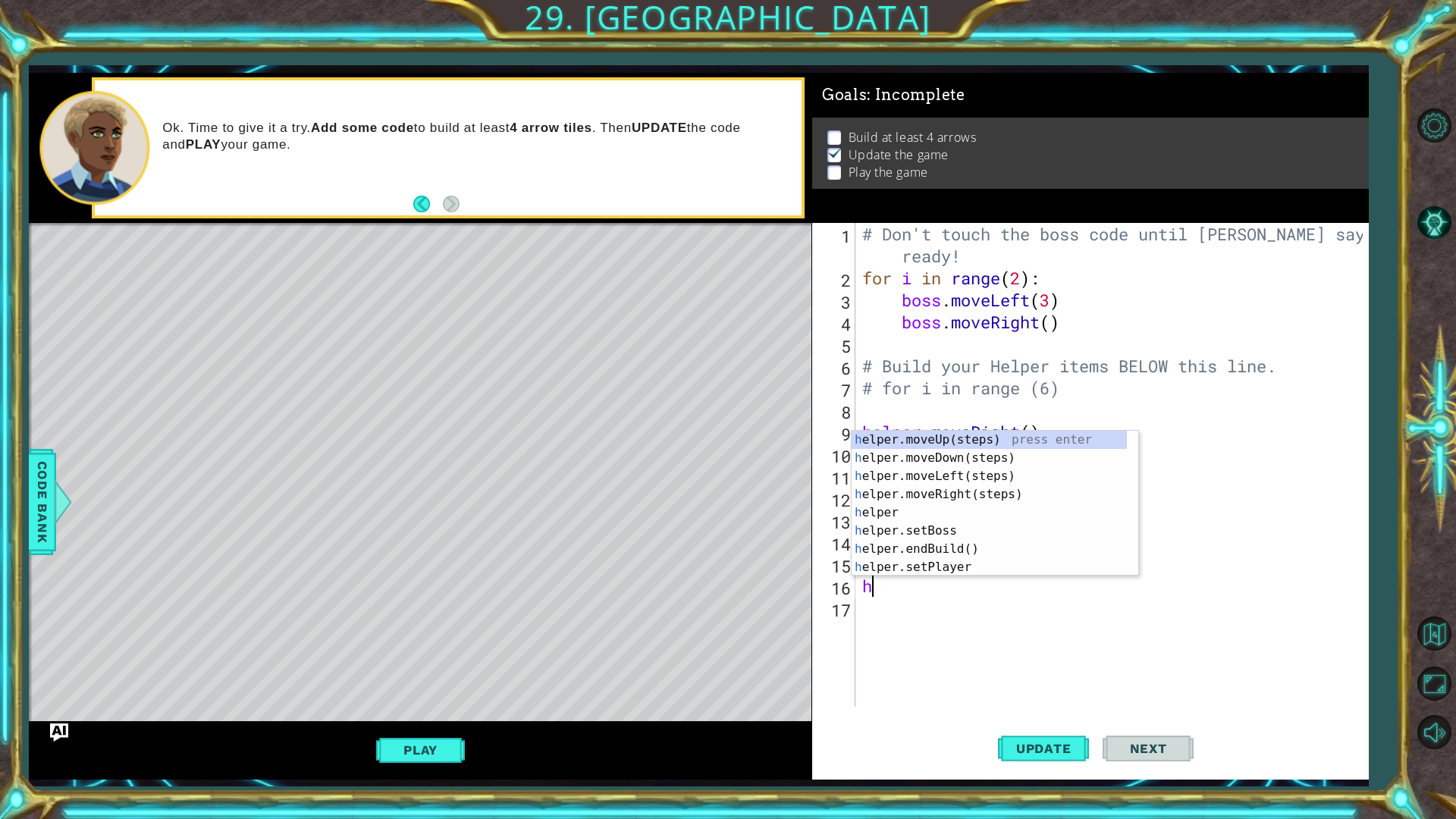
click at [902, 590] on div "# Don't touch the boss code until [PERSON_NAME] says you're ready! for i in ran…" at bounding box center [1115, 498] width 512 height 550
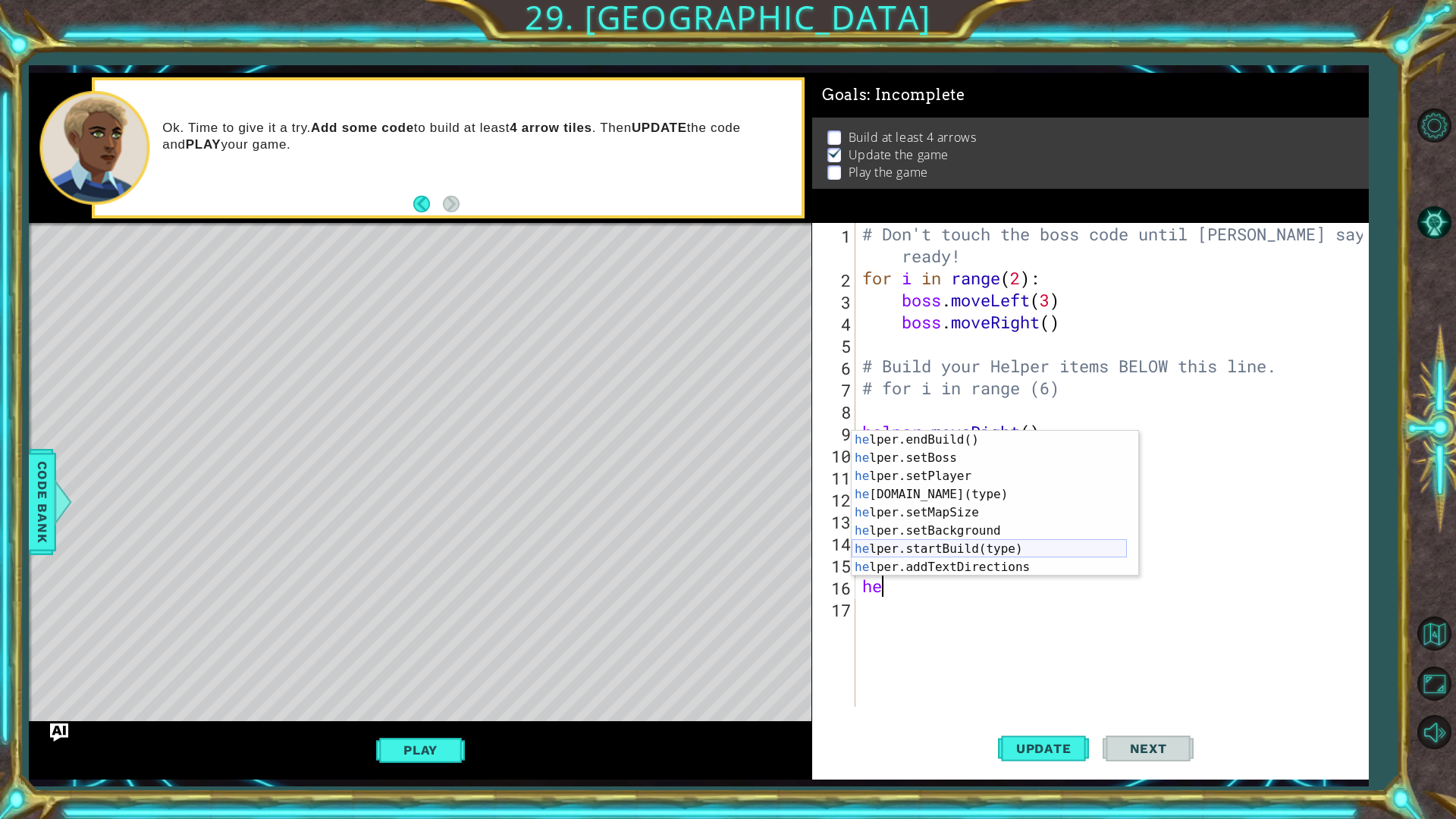
scroll to position [91, 0]
click at [931, 499] on div "he lper.endBuild() press enter he lper.setBoss press enter he lper.setPlayer pr…" at bounding box center [989, 522] width 275 height 182
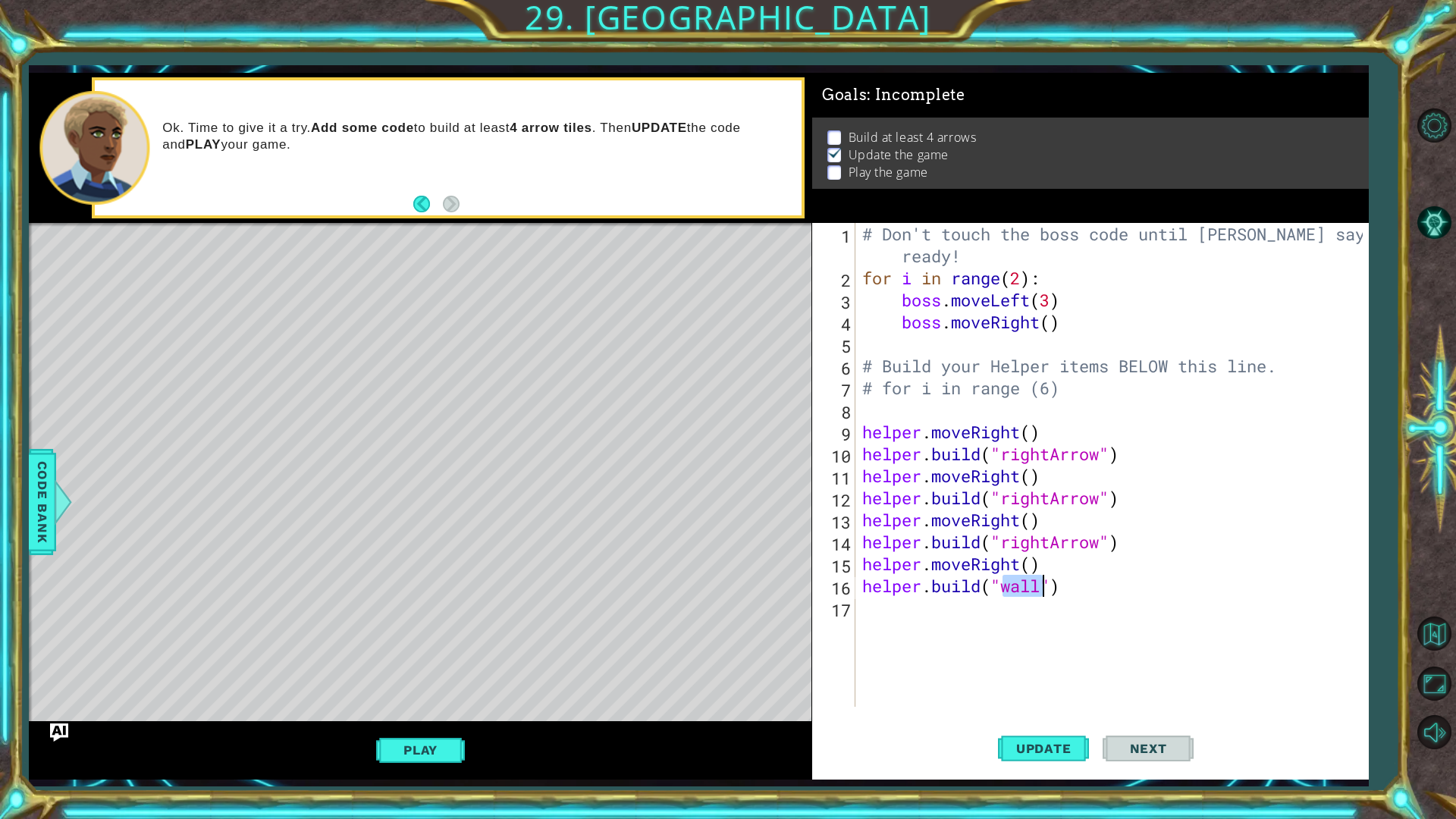
scroll to position [0, 7]
type textarea "[DOMAIN_NAME]("rightArrow")"
click at [920, 623] on div "# Don't touch the boss code until [PERSON_NAME] says you're ready! for i in ran…" at bounding box center [1115, 498] width 512 height 550
click at [1067, 690] on span "Update" at bounding box center [1043, 748] width 85 height 15
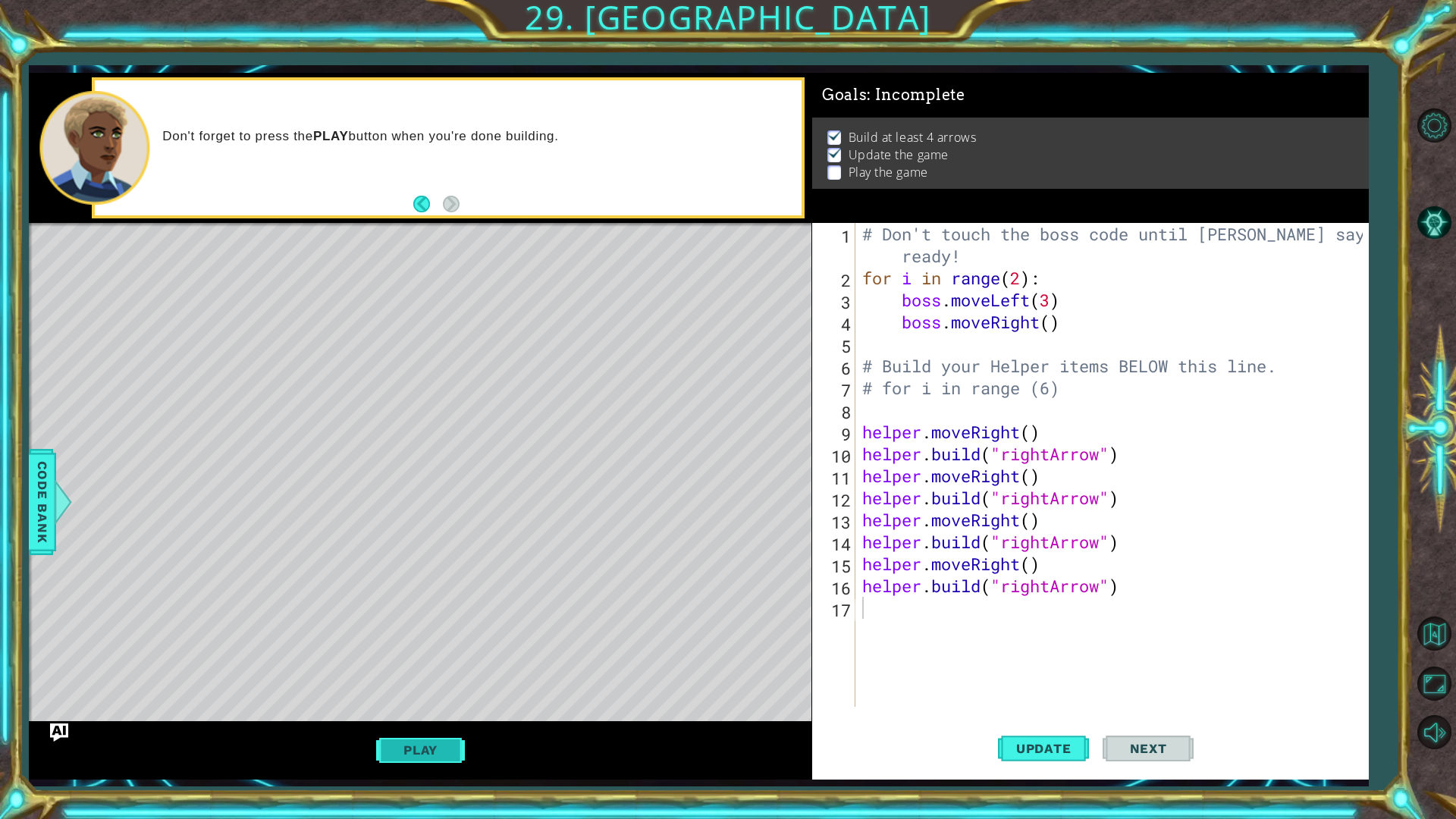
click at [409, 690] on button "Play" at bounding box center [420, 749] width 89 height 29
click at [1121, 690] on span "Next" at bounding box center [1148, 748] width 67 height 15
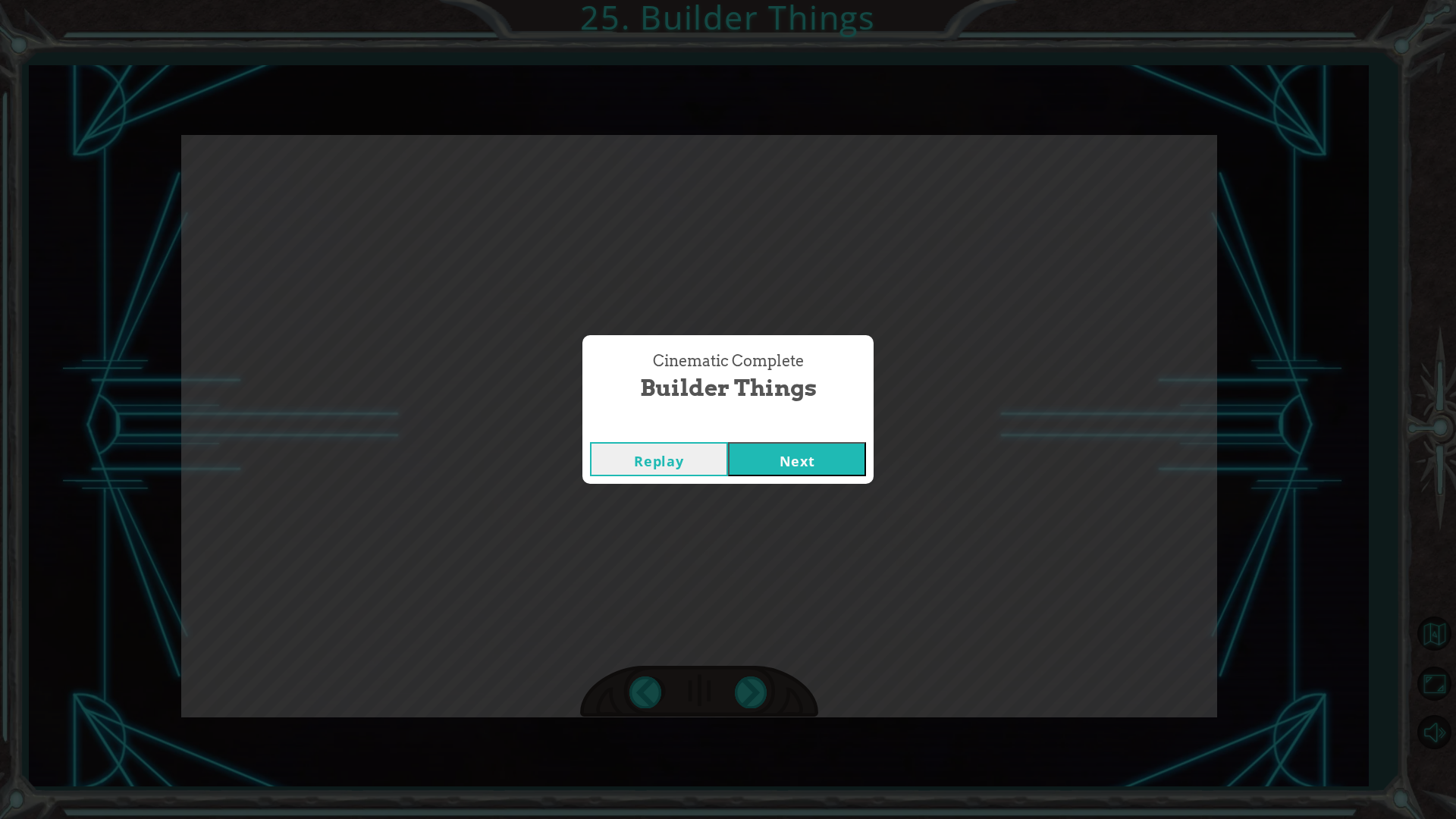
click at [818, 450] on button "Next" at bounding box center [797, 459] width 138 height 34
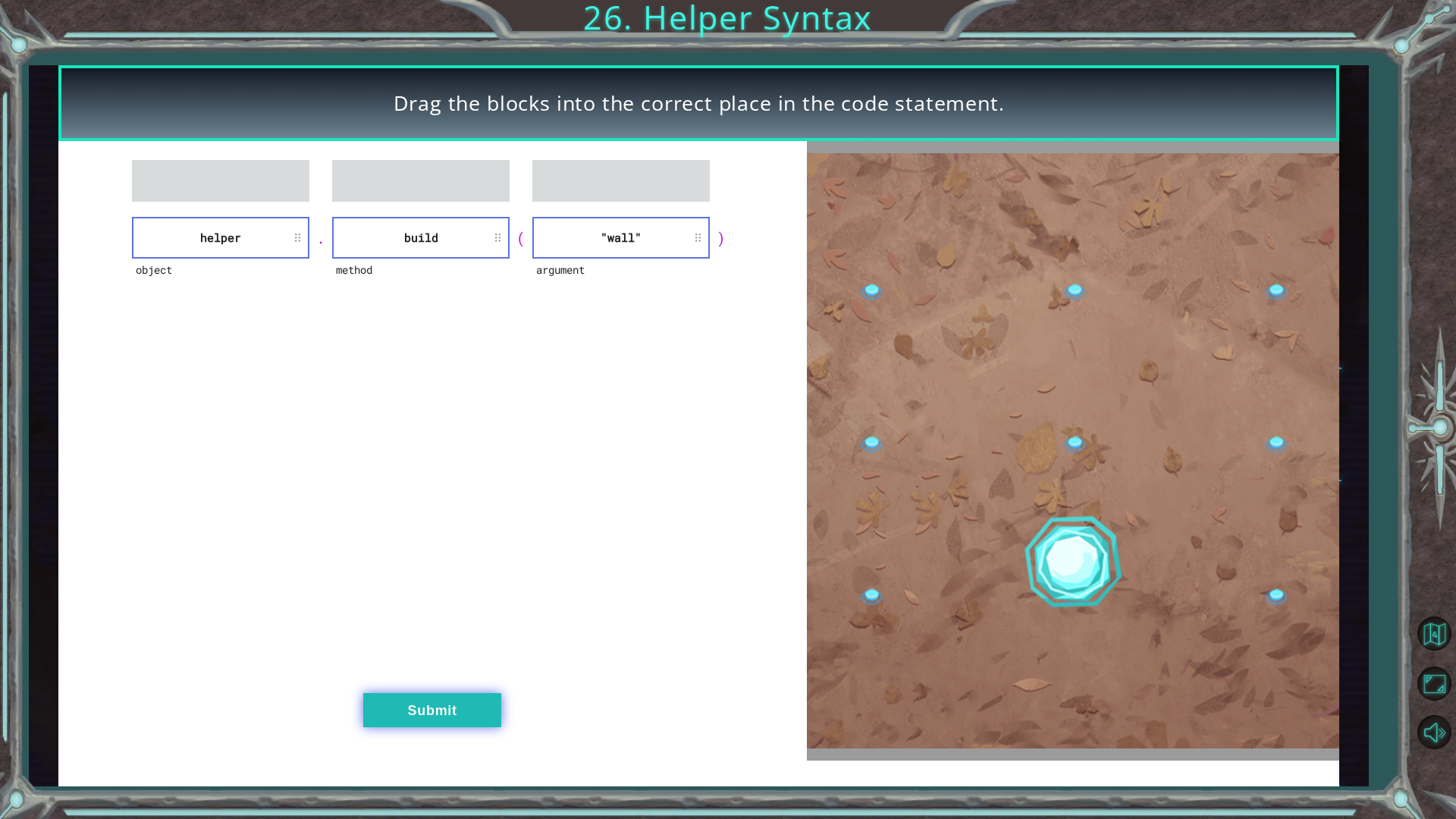
click at [419, 690] on button "Submit" at bounding box center [432, 710] width 138 height 34
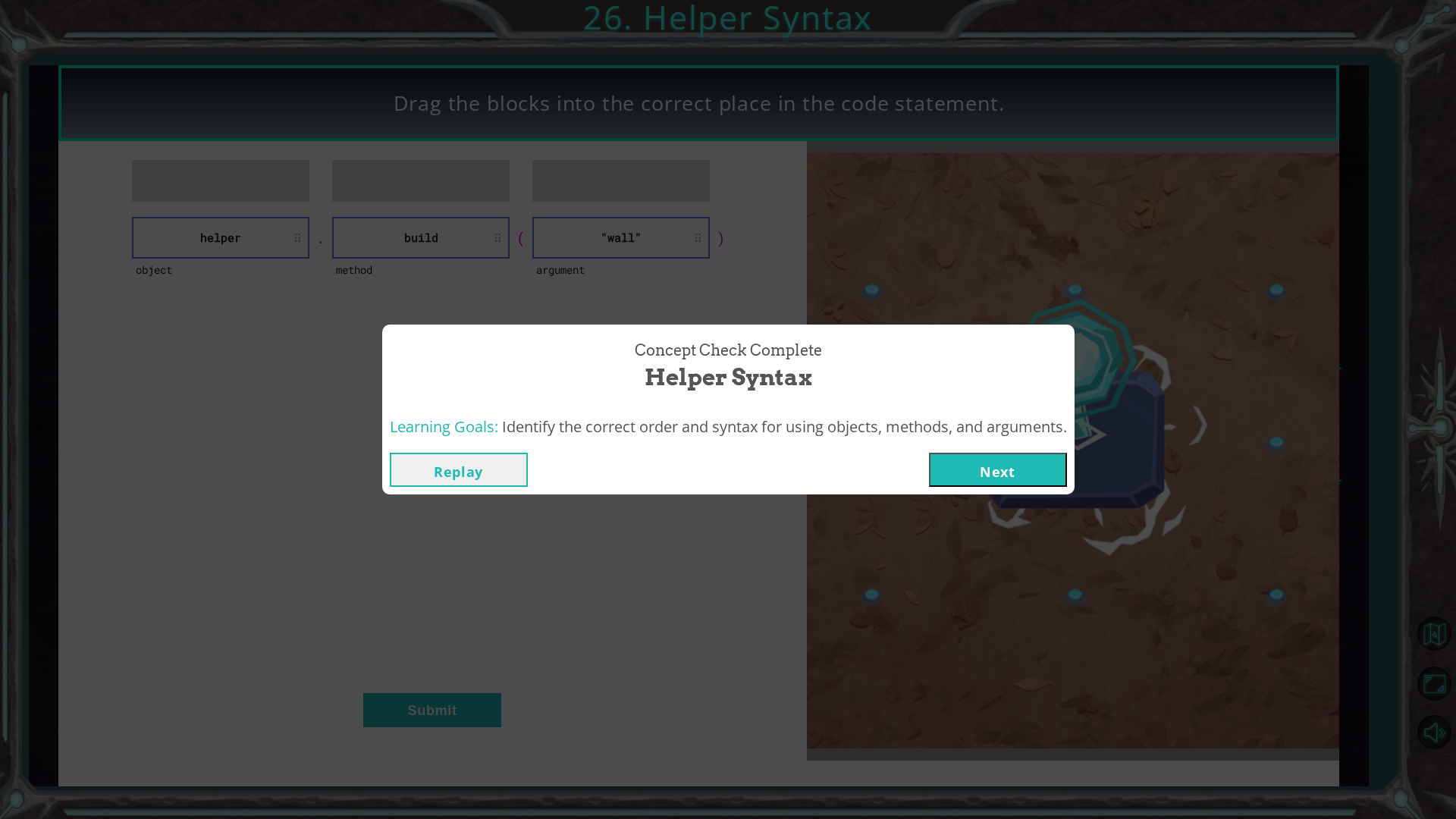
click at [1042, 471] on button "Next" at bounding box center [997, 470] width 138 height 34
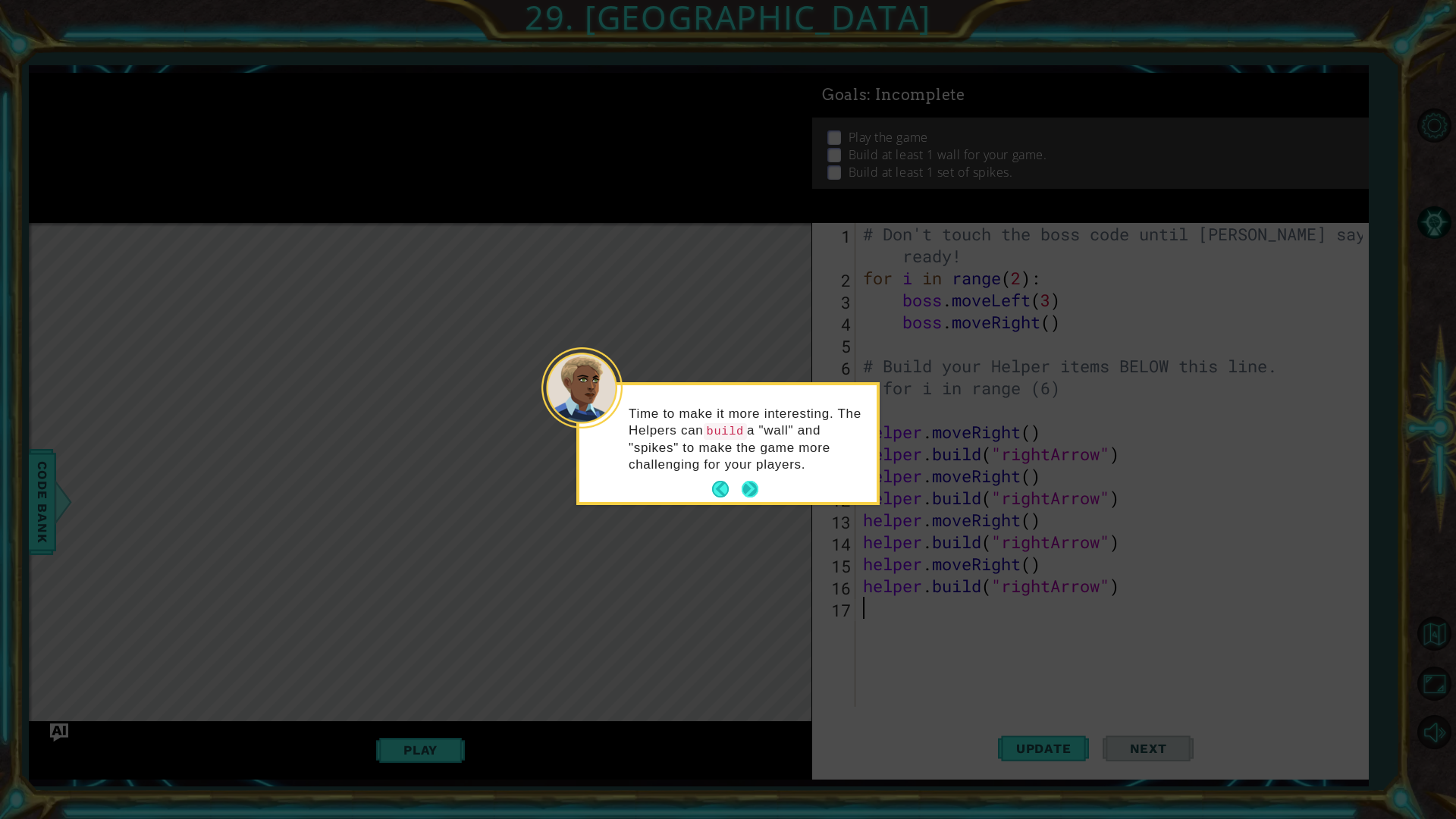
click at [757, 493] on button "Next" at bounding box center [750, 489] width 17 height 17
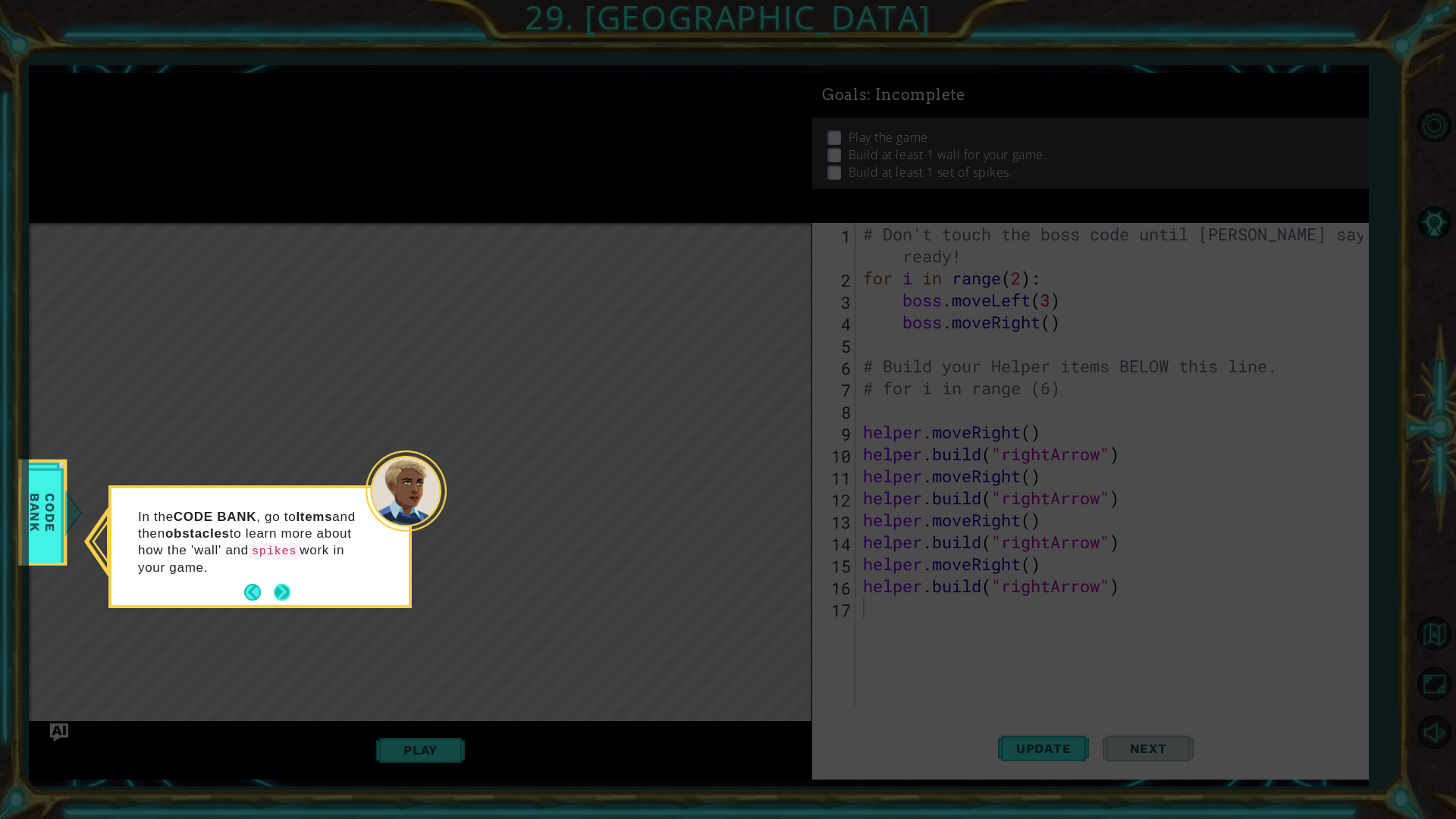
click at [288, 584] on button "Next" at bounding box center [282, 592] width 17 height 17
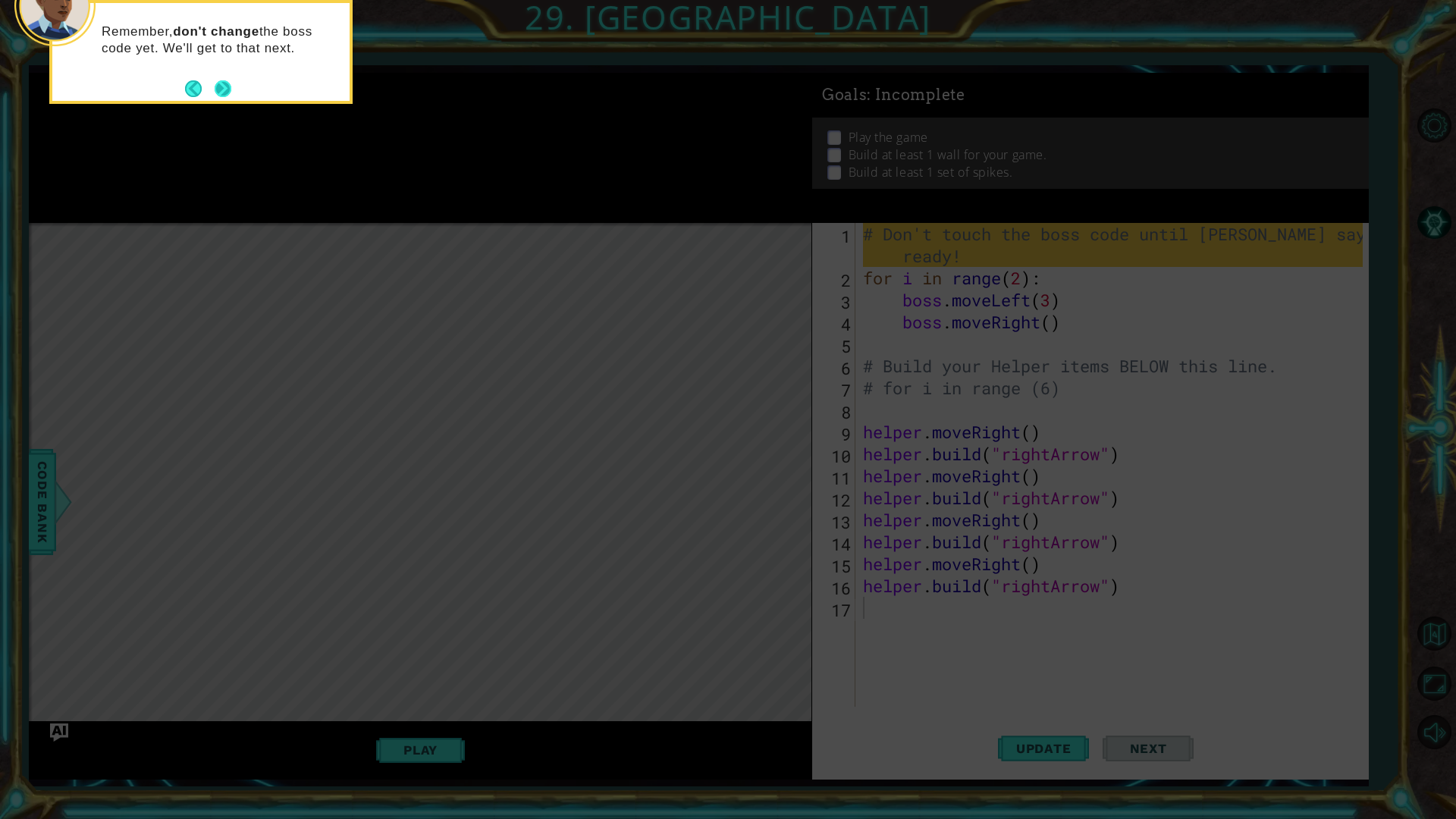
click at [227, 94] on button "Next" at bounding box center [223, 89] width 17 height 17
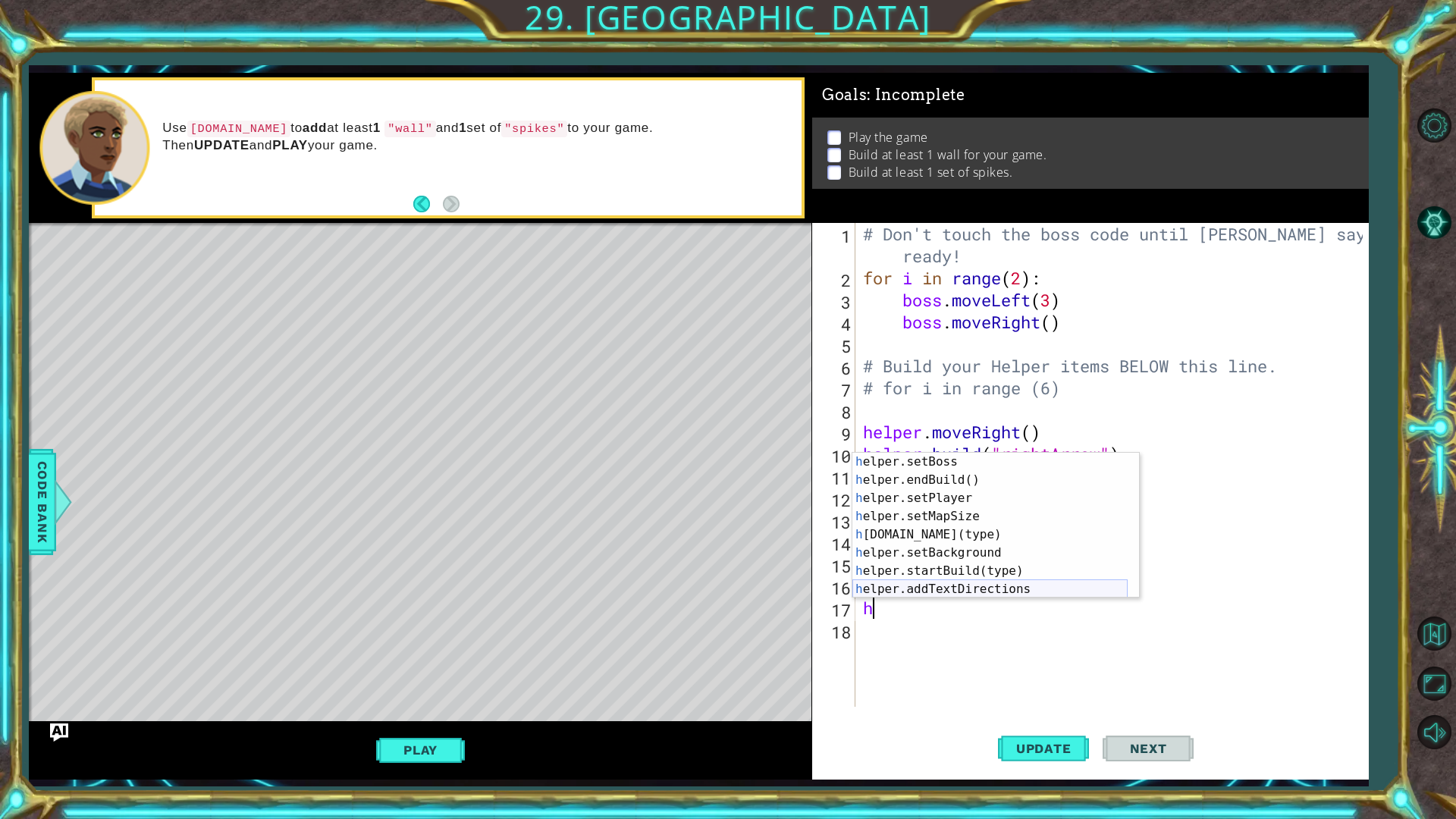
scroll to position [109, 0]
click at [917, 521] on div "h elper.endBuild() press enter h elper.setPlayer press enter h elper.setMapSize…" at bounding box center [990, 544] width 275 height 182
type textarea "[DOMAIN_NAME]("wall")"
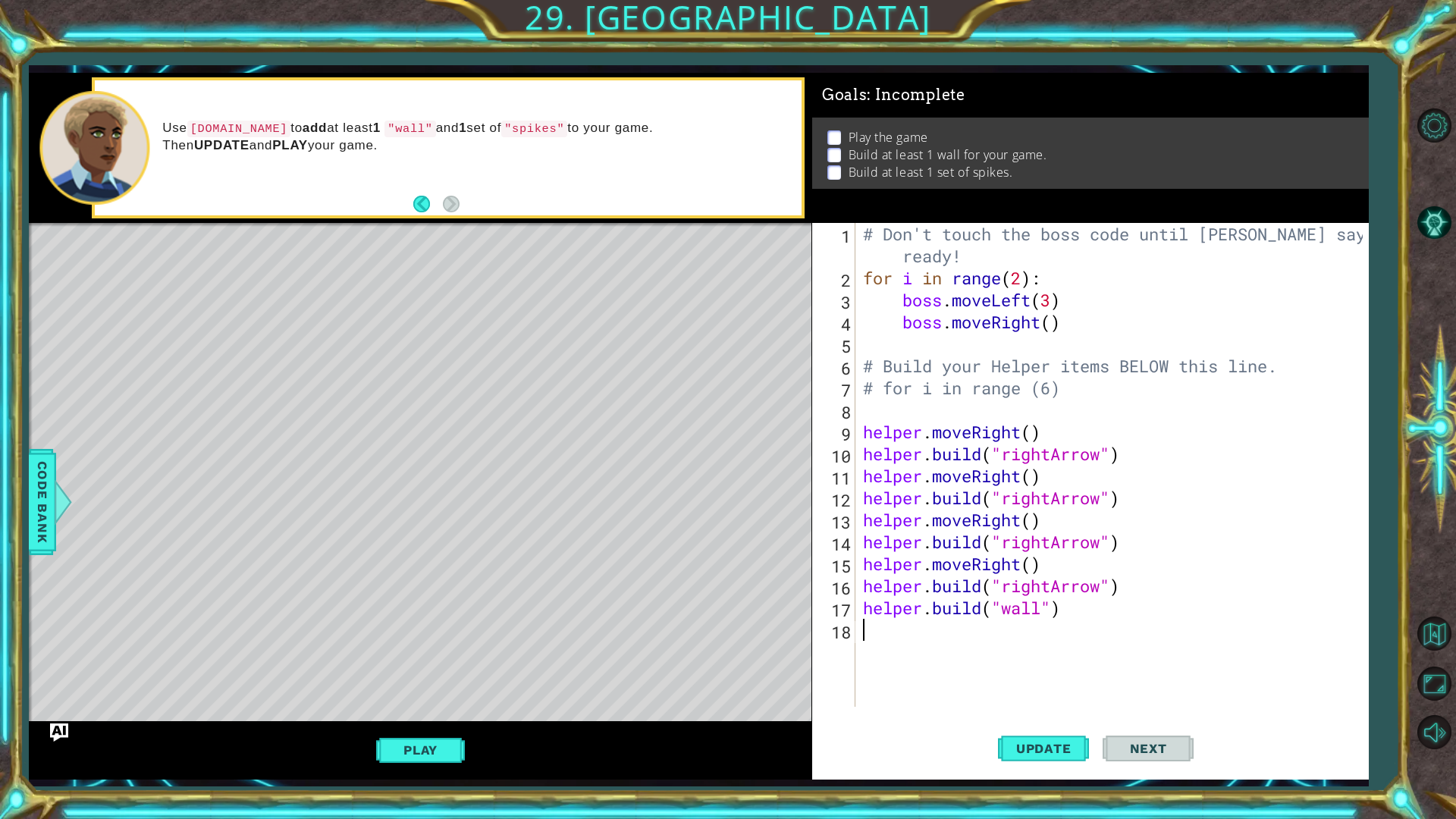
click at [996, 645] on div "# Don't touch the boss code until [PERSON_NAME] says you're ready! for i in ran…" at bounding box center [1115, 498] width 511 height 550
type textarea "h"
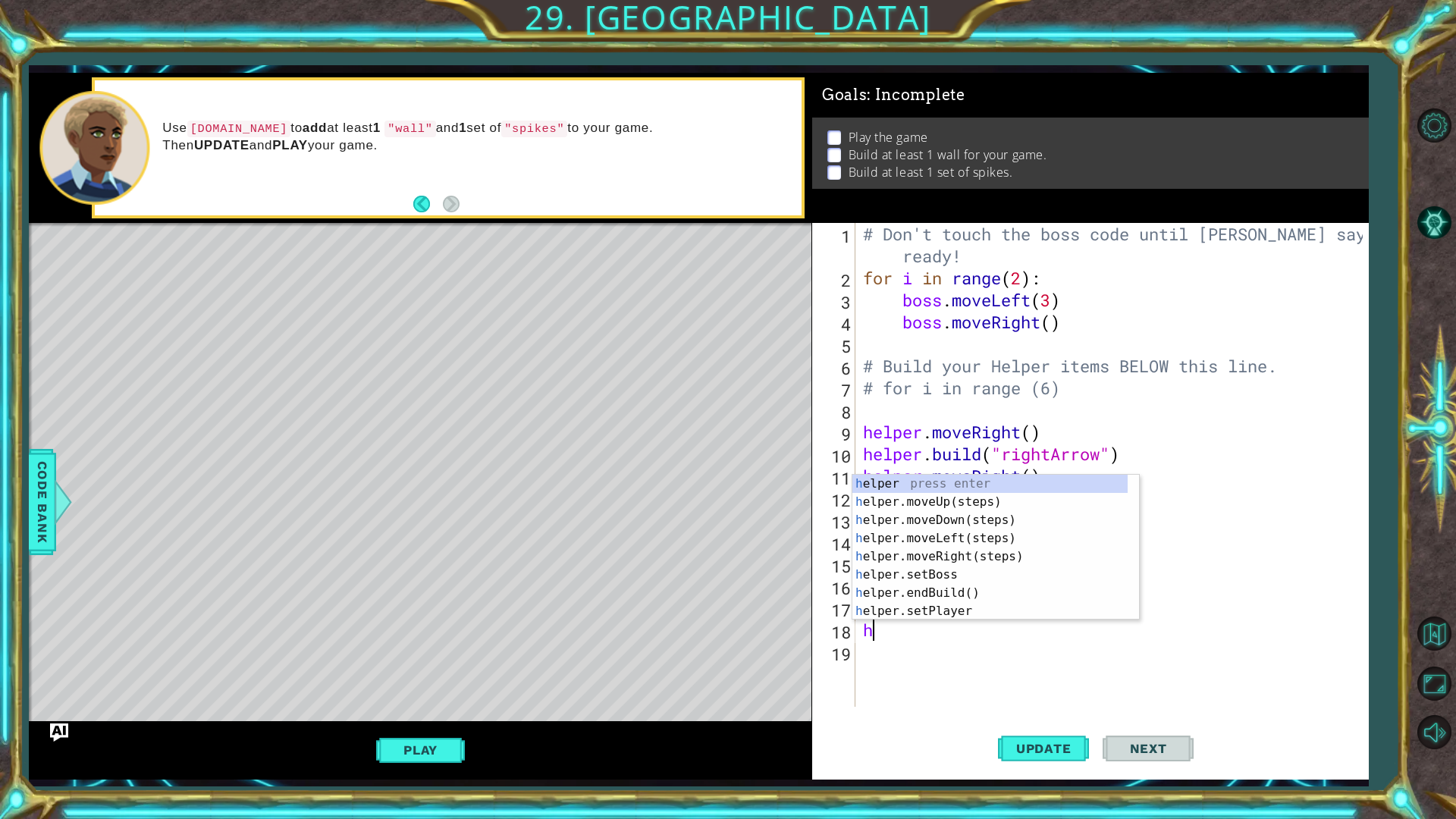
scroll to position [0, 0]
click at [927, 550] on div "h elper press enter h elper.moveUp(steps) press enter h elper.moveDown(steps) p…" at bounding box center [990, 566] width 275 height 182
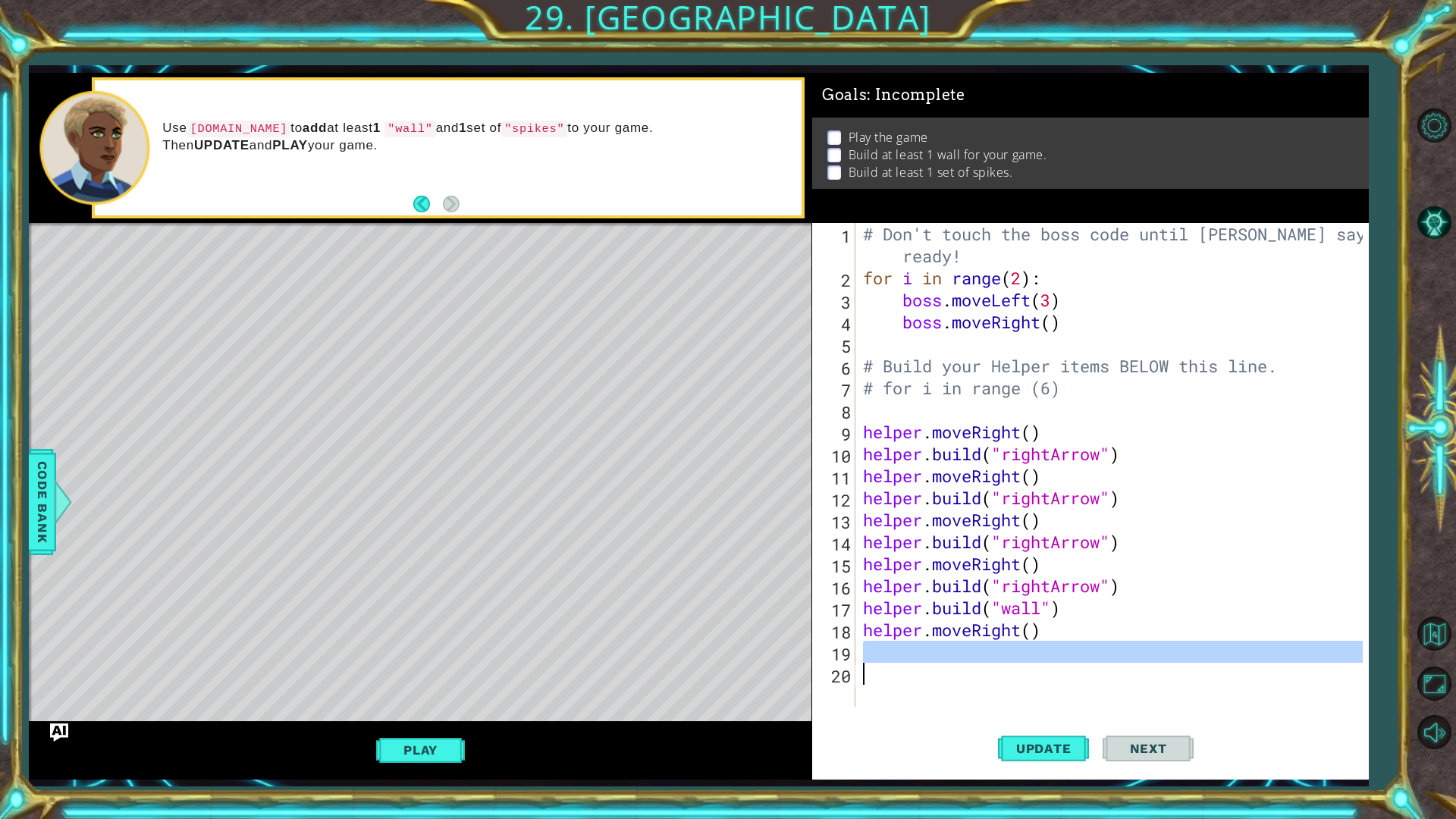
click at [874, 658] on div "# Don't touch the boss code until [PERSON_NAME] says you're ready! for i in ran…" at bounding box center [1115, 498] width 511 height 550
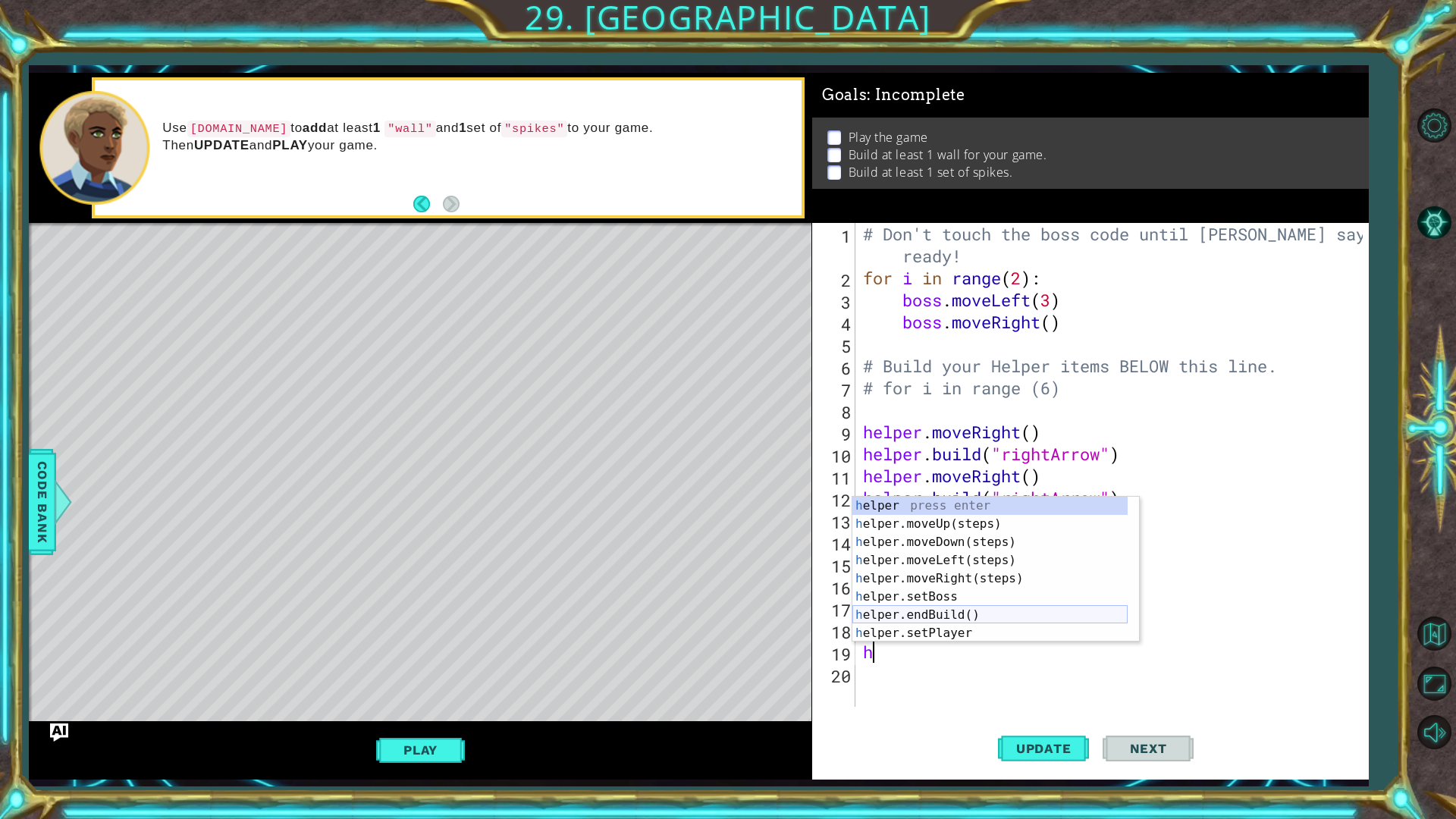
scroll to position [46, 0]
click at [919, 623] on div "h elper.moveDown(steps) press enter h elper.moveLeft(steps) press enter h elper…" at bounding box center [990, 579] width 275 height 182
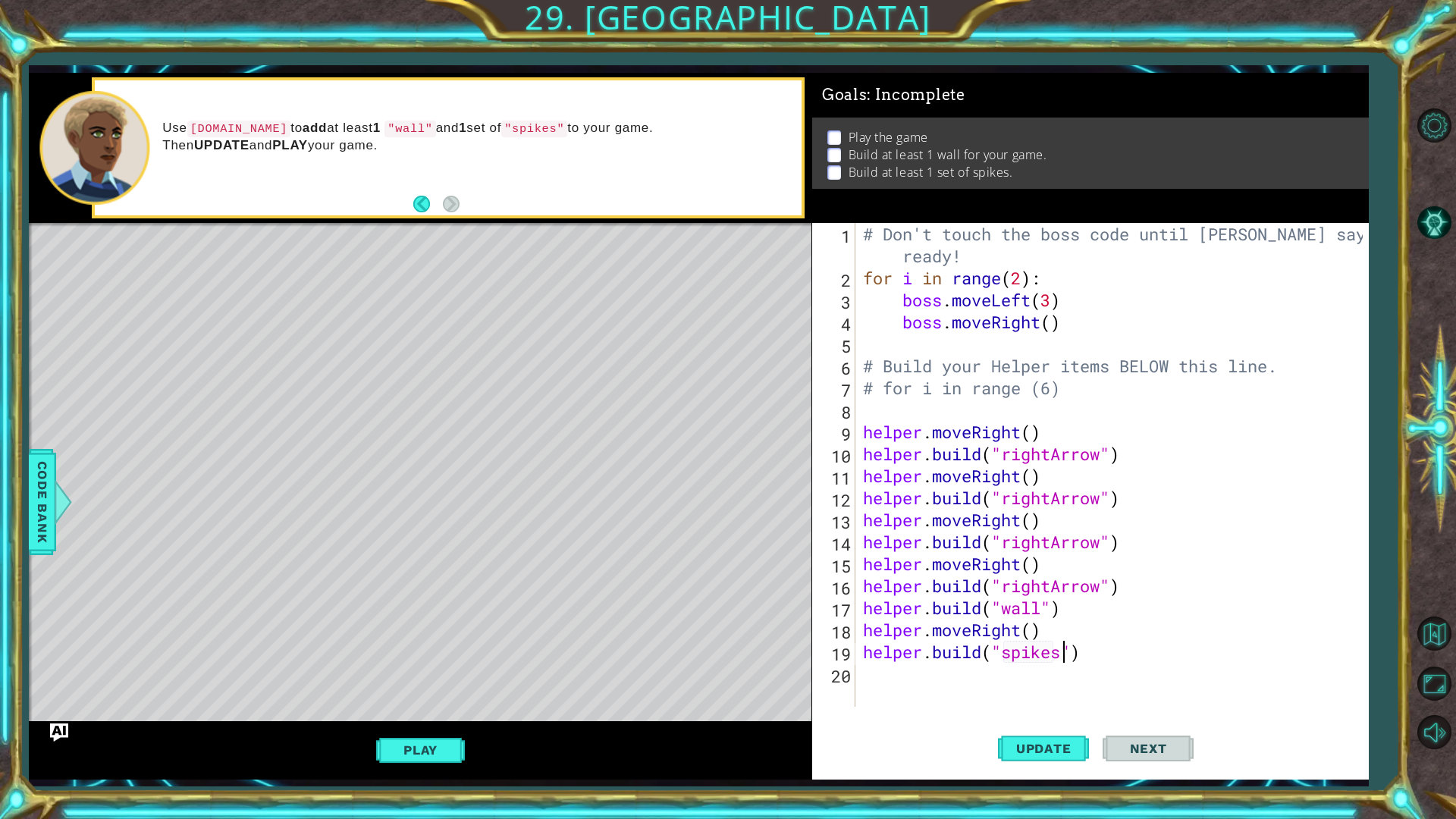
scroll to position [0, 9]
click at [1072, 690] on span "Update" at bounding box center [1043, 748] width 85 height 15
click at [408, 690] on button "Play" at bounding box center [420, 749] width 89 height 29
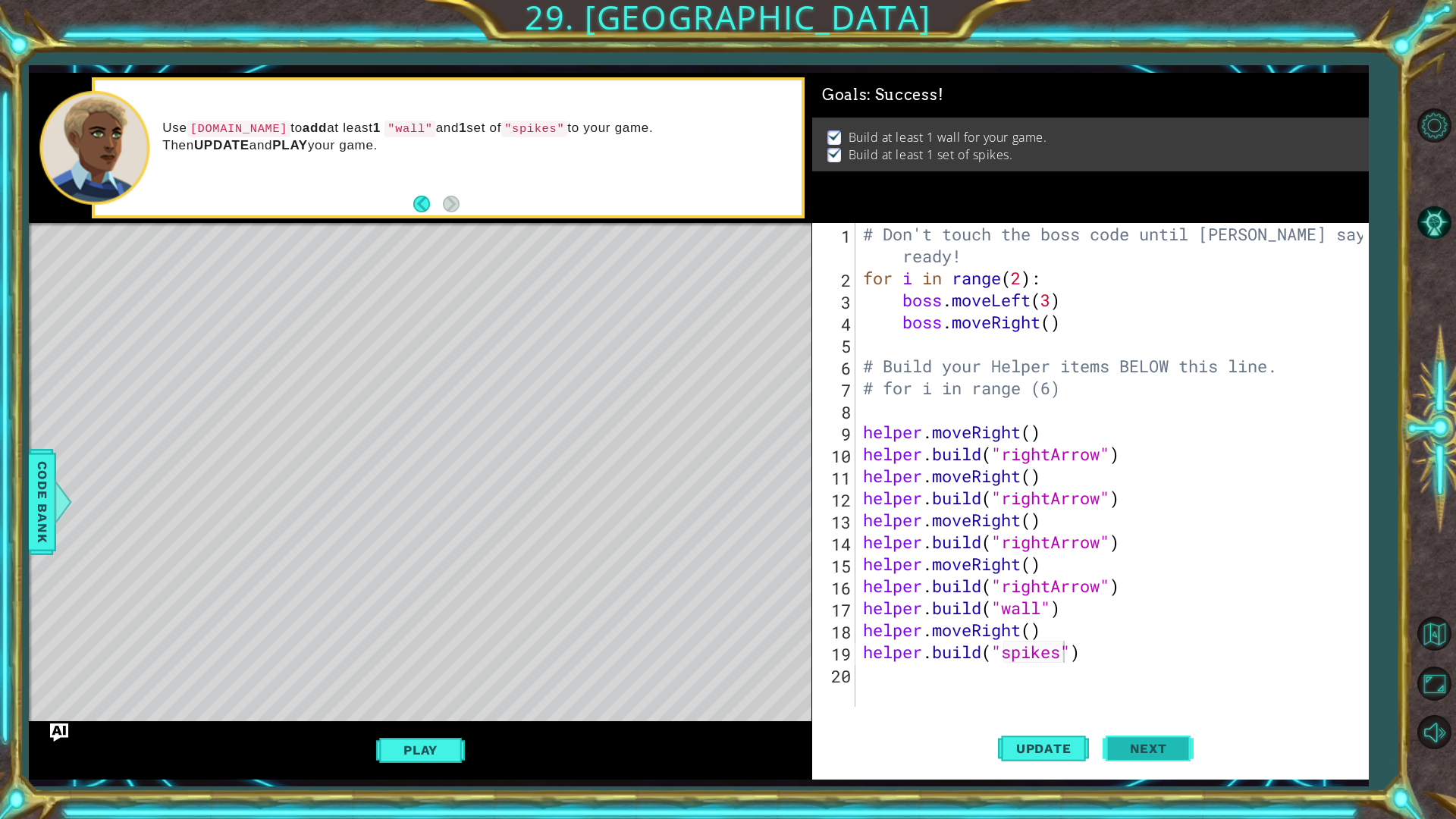
click at [1173, 690] on button "Next" at bounding box center [1148, 749] width 91 height 55
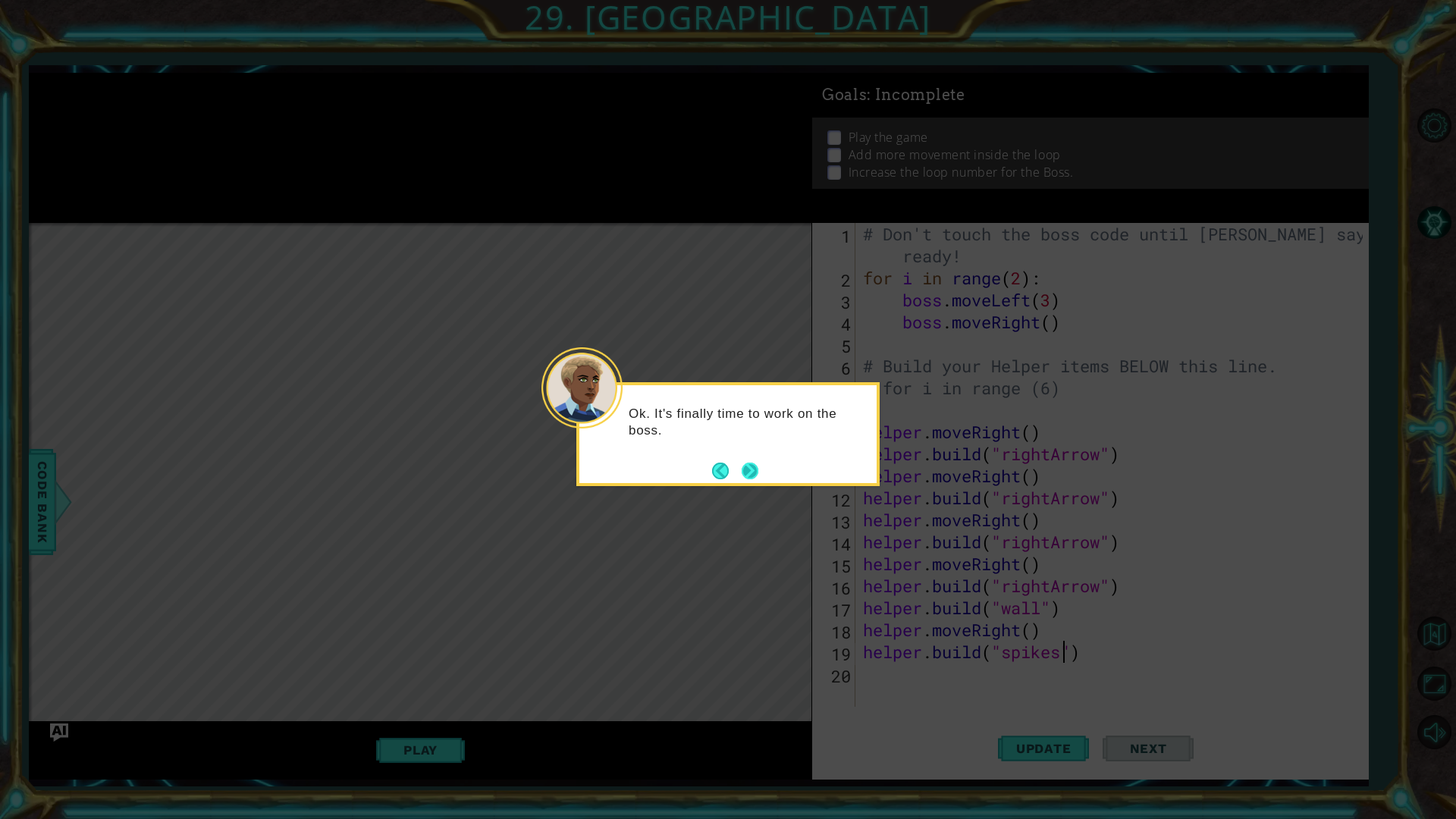
click at [754, 469] on button "Next" at bounding box center [750, 470] width 17 height 17
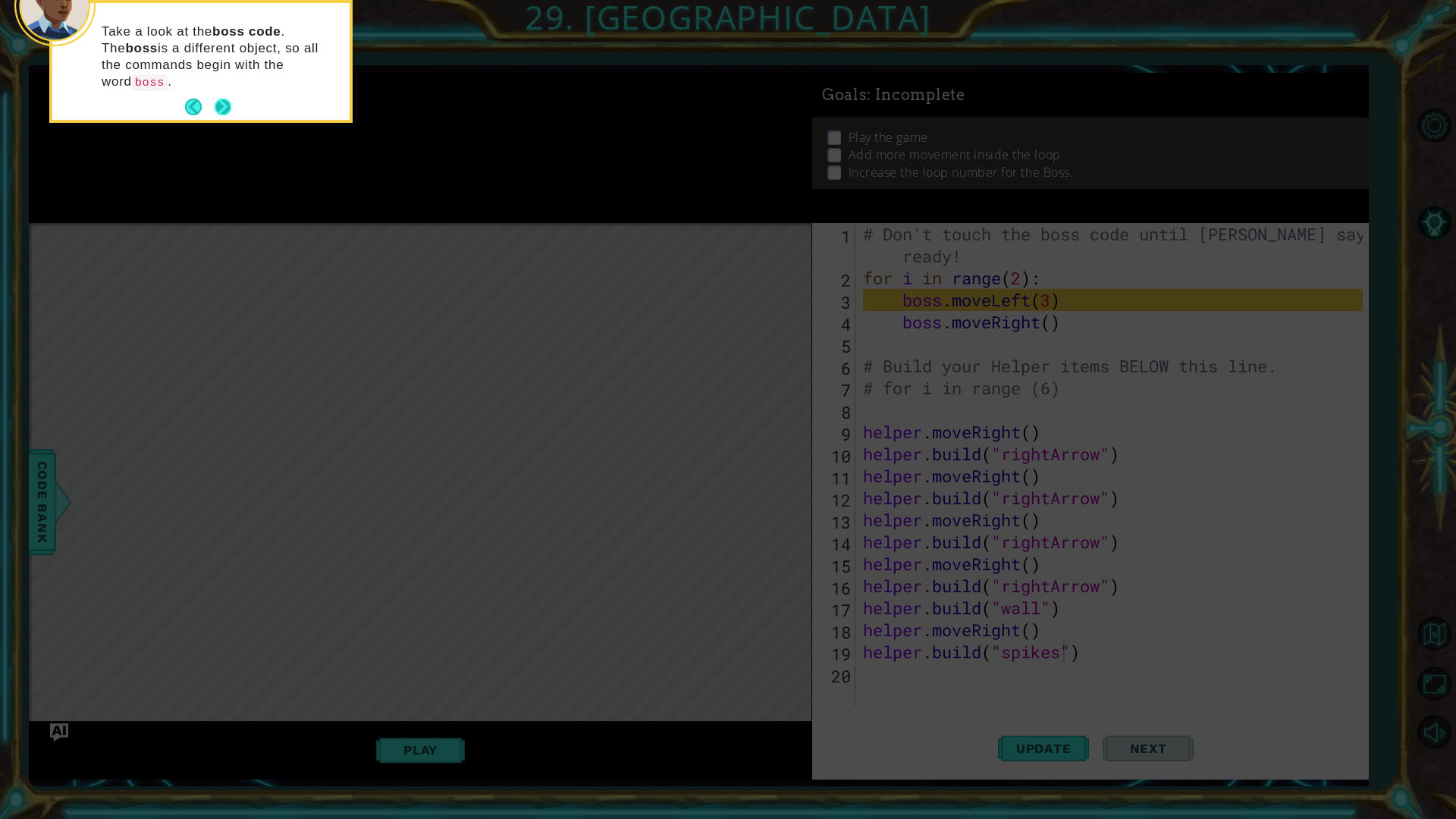
click at [219, 99] on button "Next" at bounding box center [223, 107] width 17 height 17
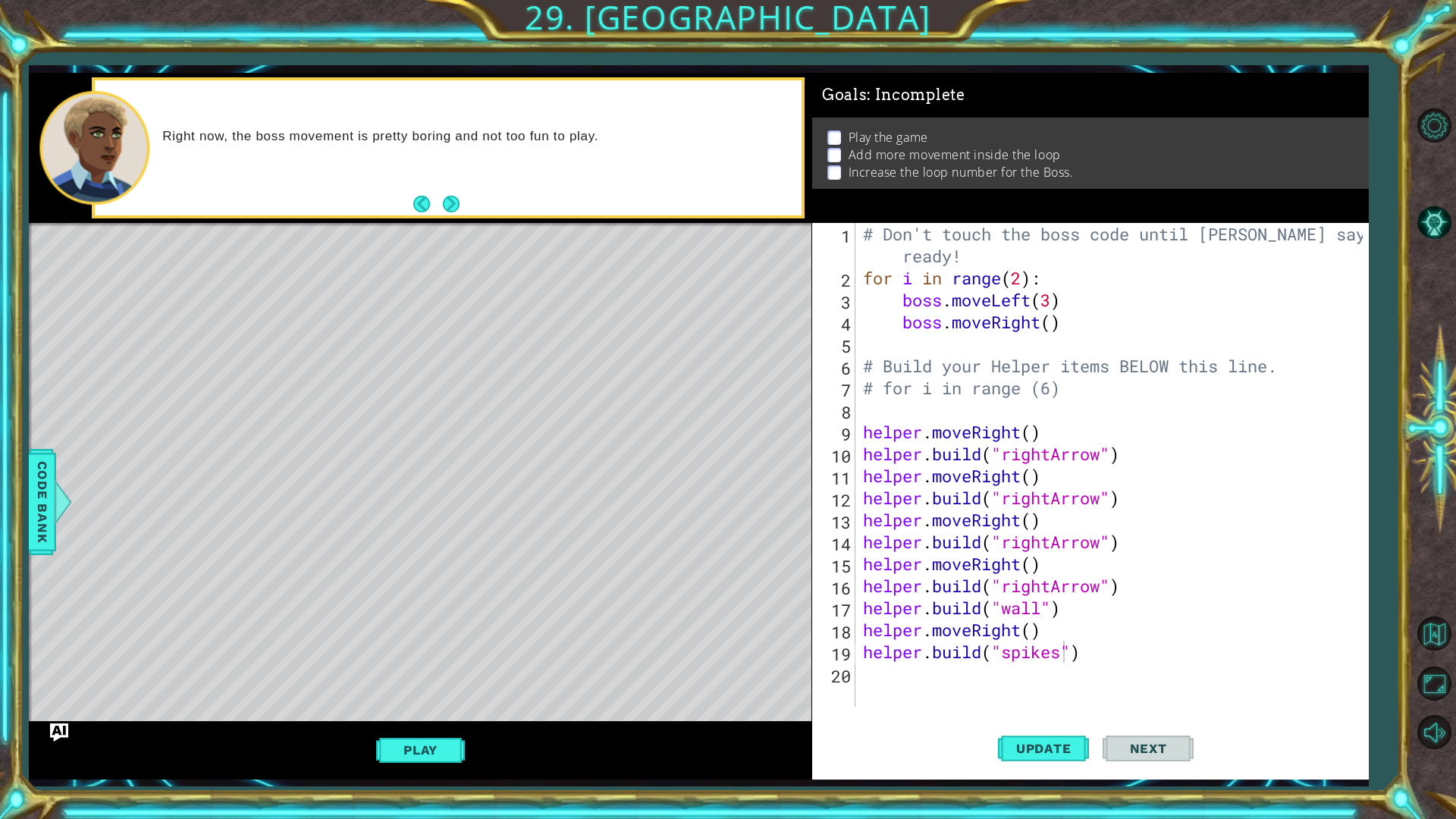
click at [462, 211] on div "Right now, the boss movement is pretty boring and not too fun to play." at bounding box center [447, 148] width 706 height 136
click at [448, 202] on button "Next" at bounding box center [451, 204] width 17 height 17
click at [893, 319] on div "# Don't touch the boss code until [PERSON_NAME] says you're ready! for i in ran…" at bounding box center [1115, 498] width 511 height 550
click at [1068, 296] on div "# Don't touch the boss code until [PERSON_NAME] says you're ready! for i in ran…" at bounding box center [1115, 498] width 511 height 550
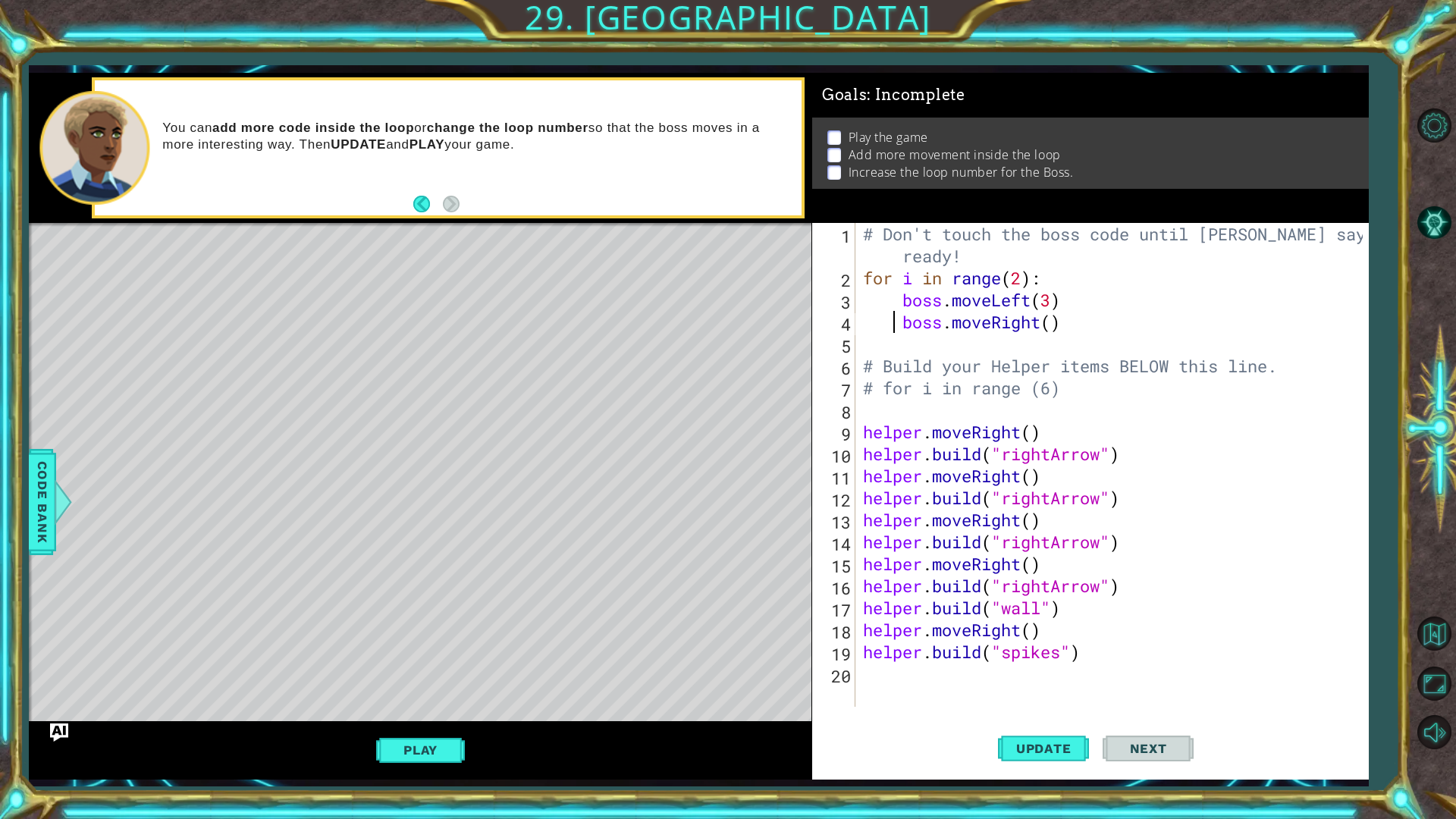
type textarea "boss.moveLeft(3)"
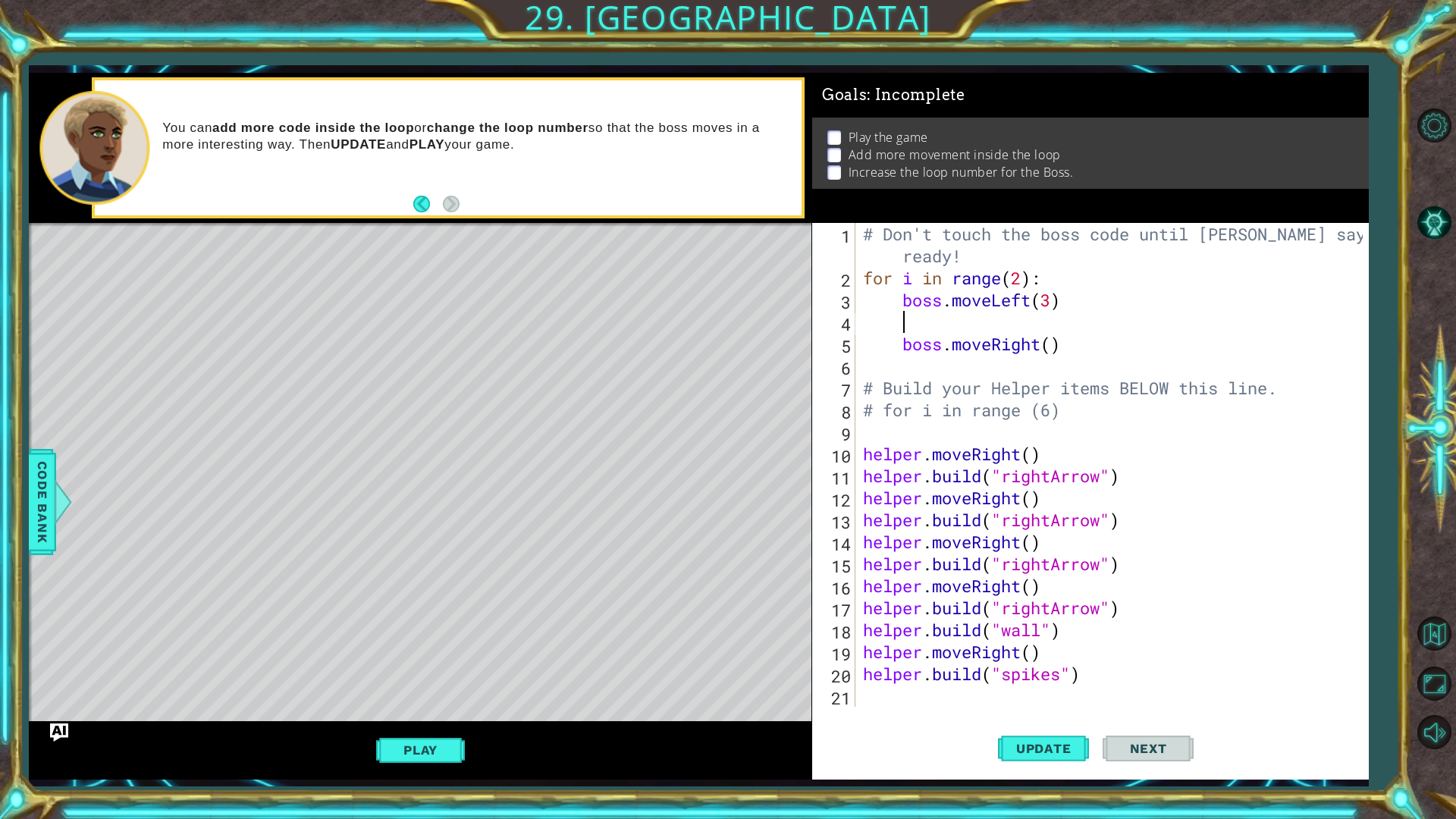
scroll to position [0, 1]
type textarea "b"
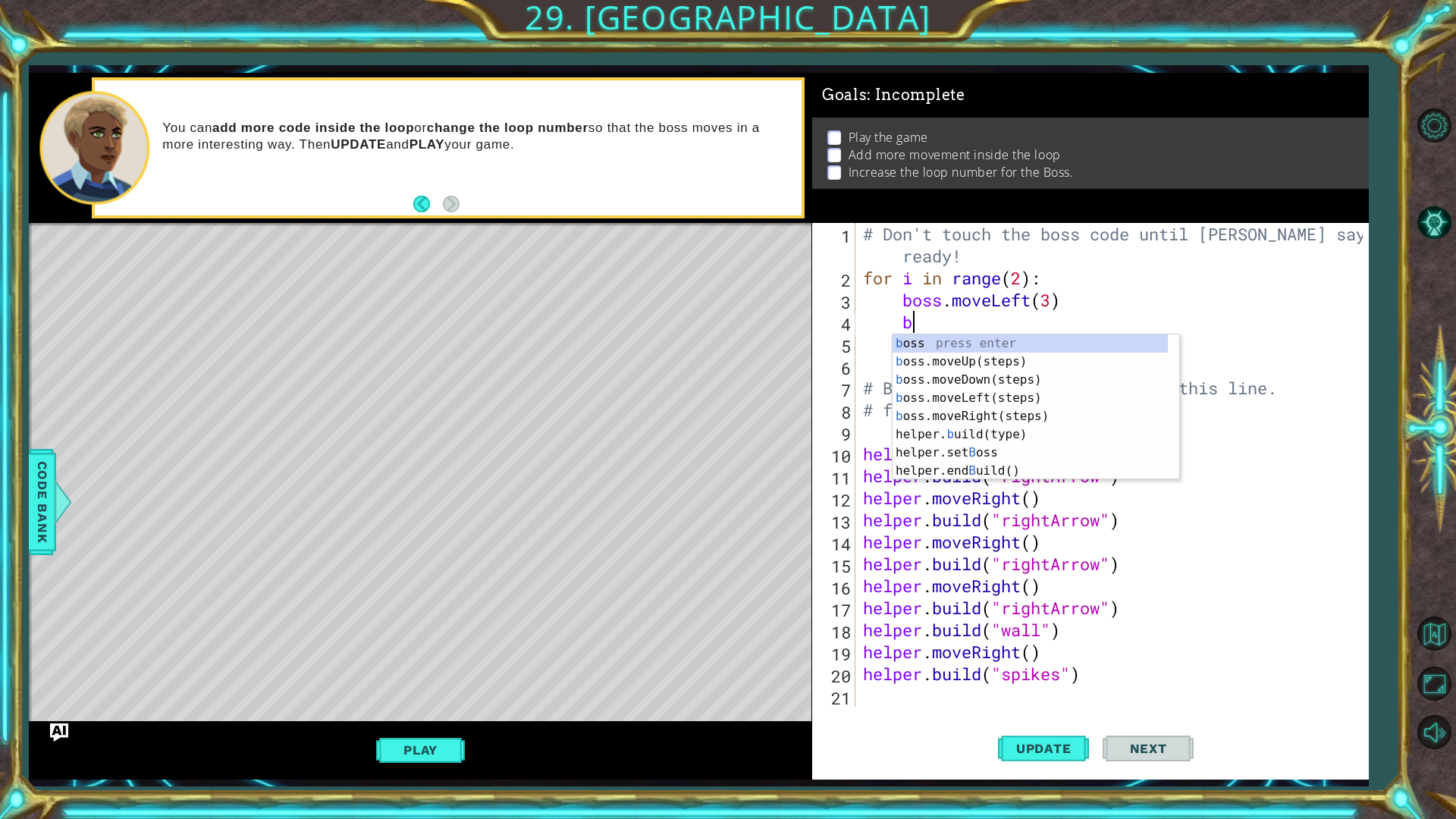
scroll to position [0, 0]
click at [981, 364] on div "b oss press enter b oss.moveUp(steps) press enter b oss.moveDown(steps) press e…" at bounding box center [1030, 426] width 275 height 182
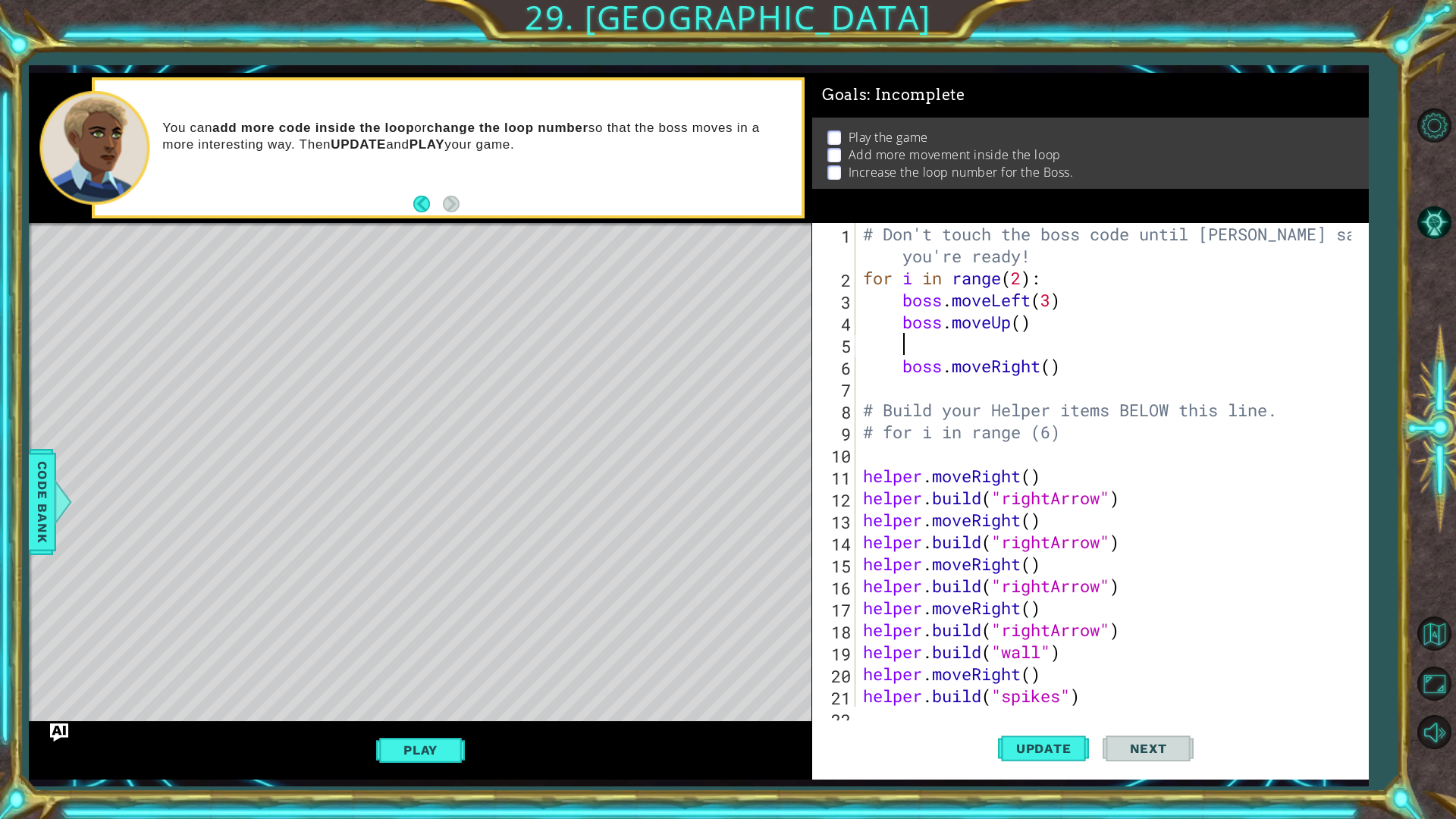
scroll to position [0, 1]
type textarea "b"
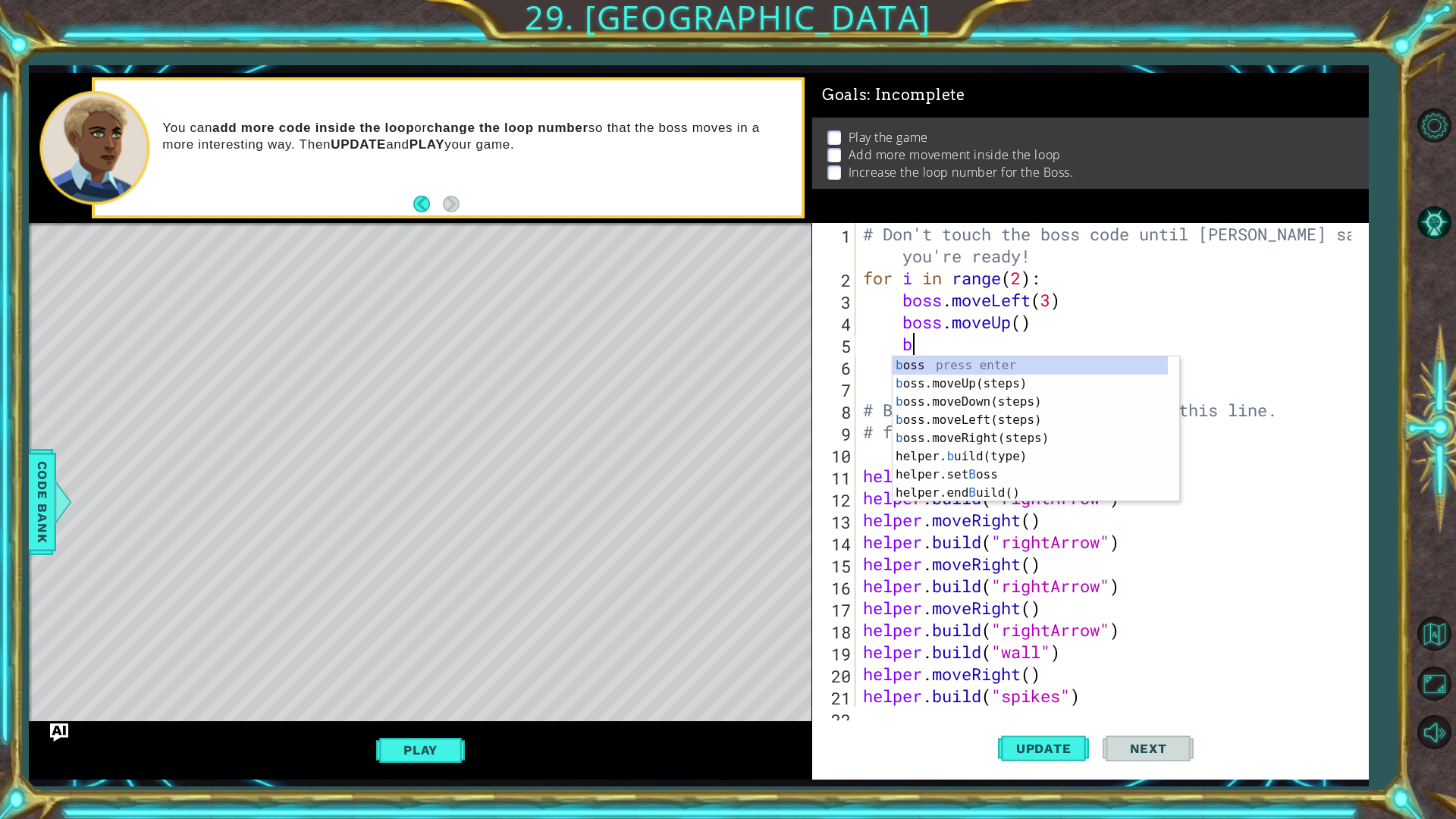
scroll to position [0, 2]
click at [990, 422] on div "b oss press enter b oss.moveUp(steps) press enter b oss.moveDown(steps) press e…" at bounding box center [1030, 447] width 275 height 182
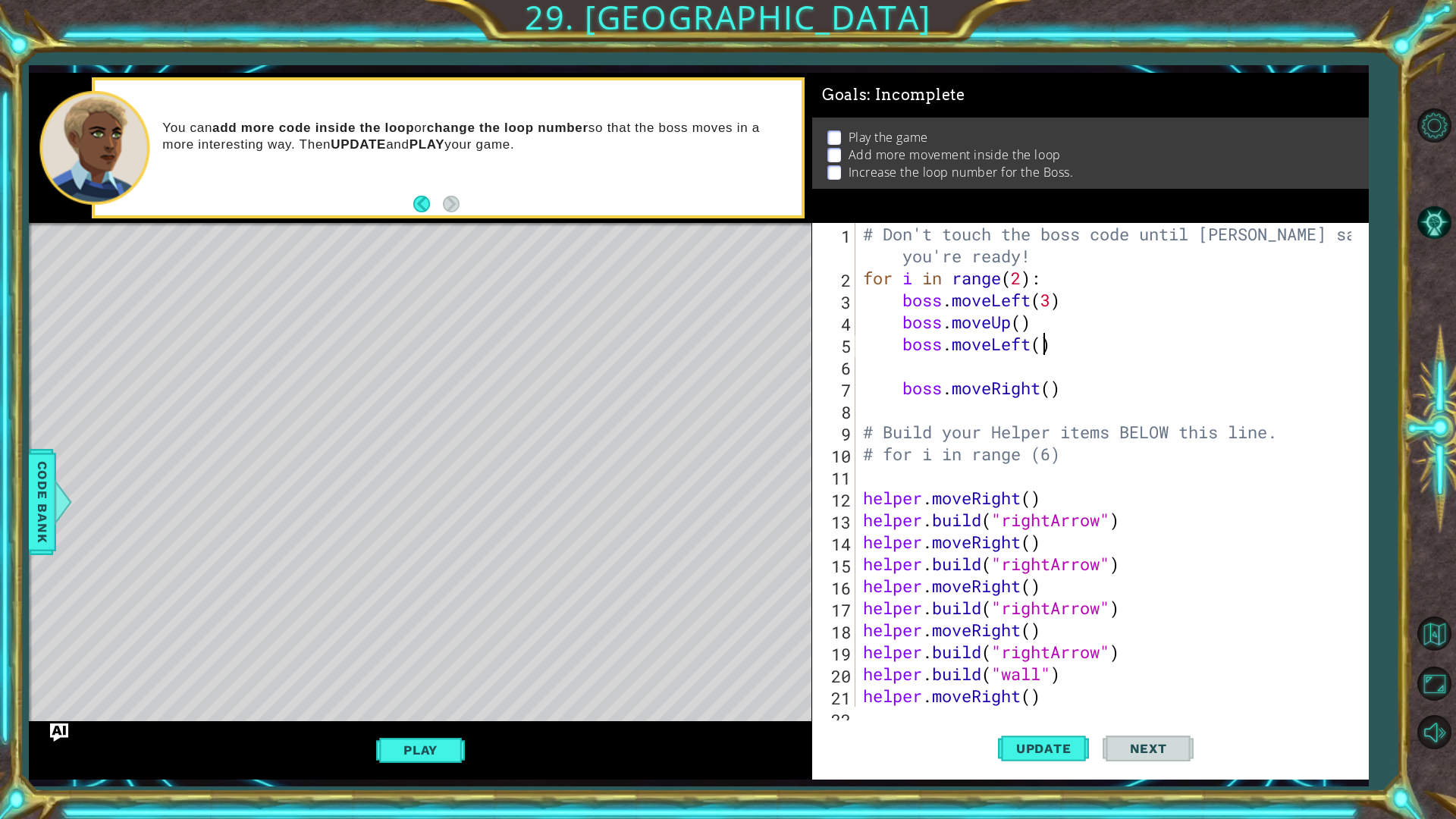
click at [1045, 344] on div "# Don't touch the boss code until [PERSON_NAME] says you're ready! for i in ran…" at bounding box center [1109, 498] width 499 height 550
click at [1021, 325] on div "# Don't touch the boss code until [PERSON_NAME] says you're ready! for i in ran…" at bounding box center [1109, 498] width 499 height 550
click at [1047, 387] on div "# Don't touch the boss code until [PERSON_NAME] says you're ready! for i in ran…" at bounding box center [1109, 498] width 499 height 550
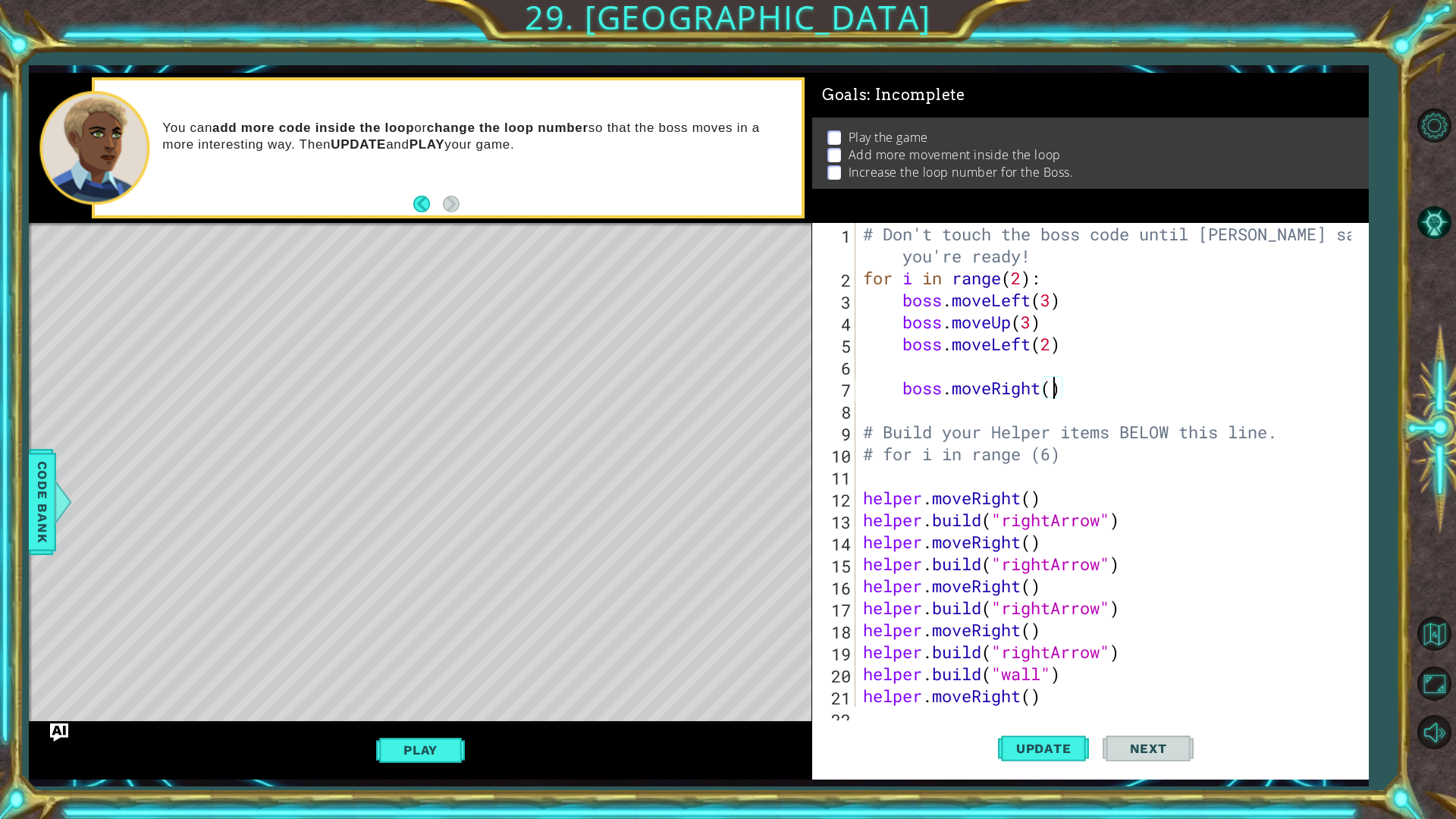
click at [1054, 395] on div "# Don't touch the boss code until [PERSON_NAME] says you're ready! for i in ran…" at bounding box center [1109, 498] width 499 height 550
click at [1063, 690] on span "Update" at bounding box center [1043, 748] width 85 height 15
click at [899, 390] on div "# Don't touch the boss code until [PERSON_NAME] says you're ready! for i in ran…" at bounding box center [1109, 498] width 499 height 550
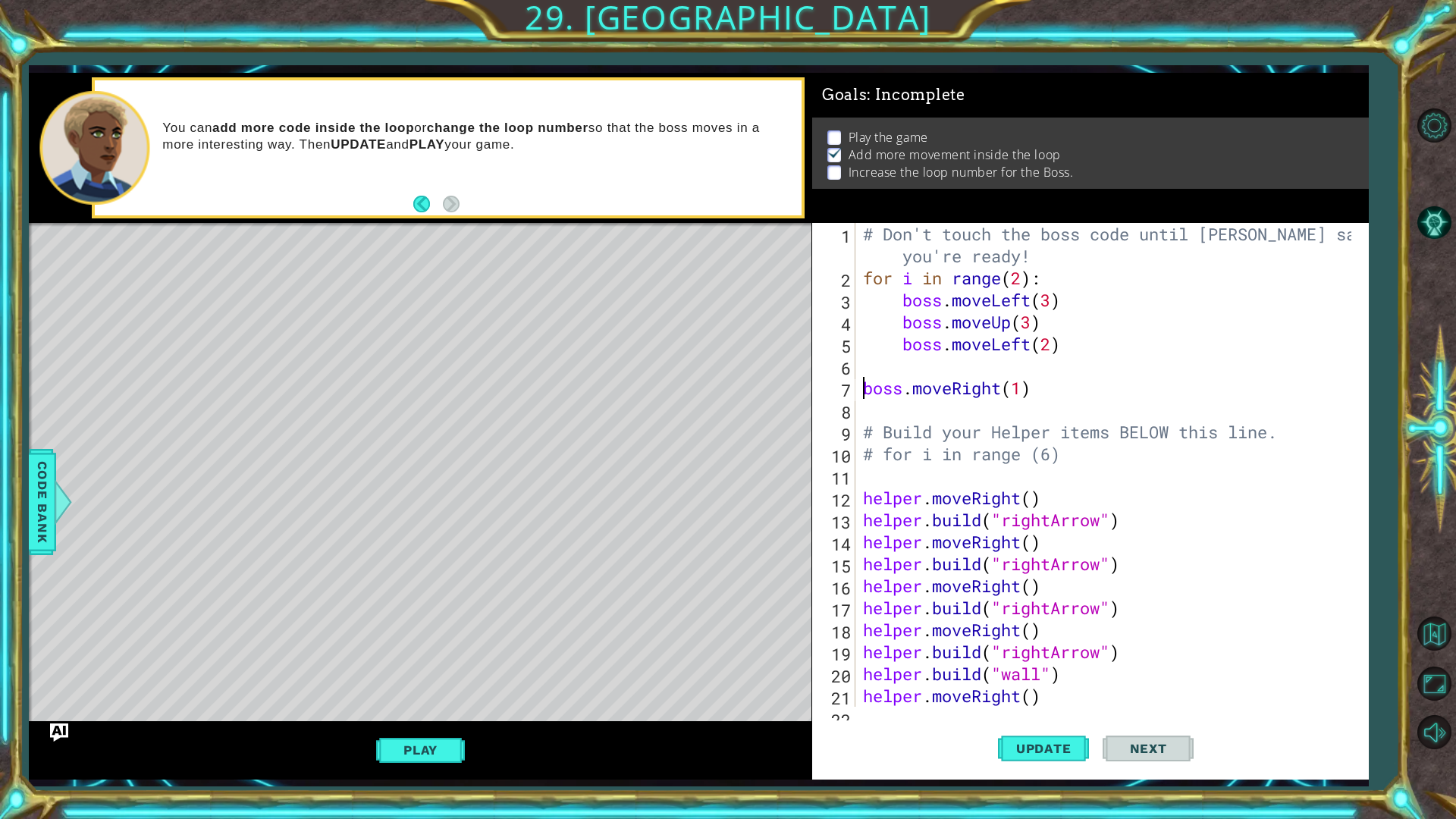
type textarea "boss.moveRight(1)"
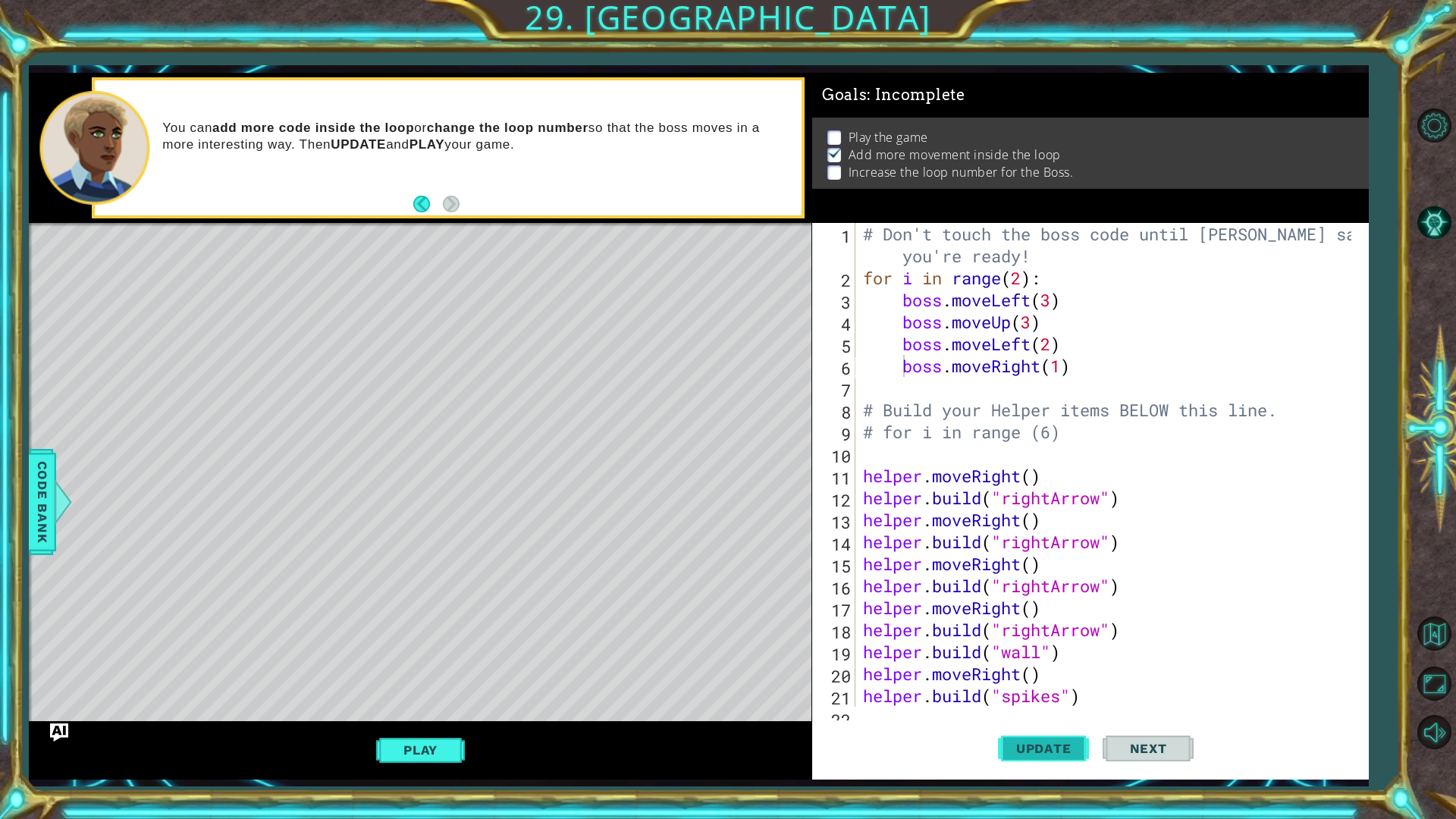
click at [1053, 690] on span "Update" at bounding box center [1043, 748] width 85 height 15
click at [439, 690] on button "Play" at bounding box center [420, 749] width 89 height 29
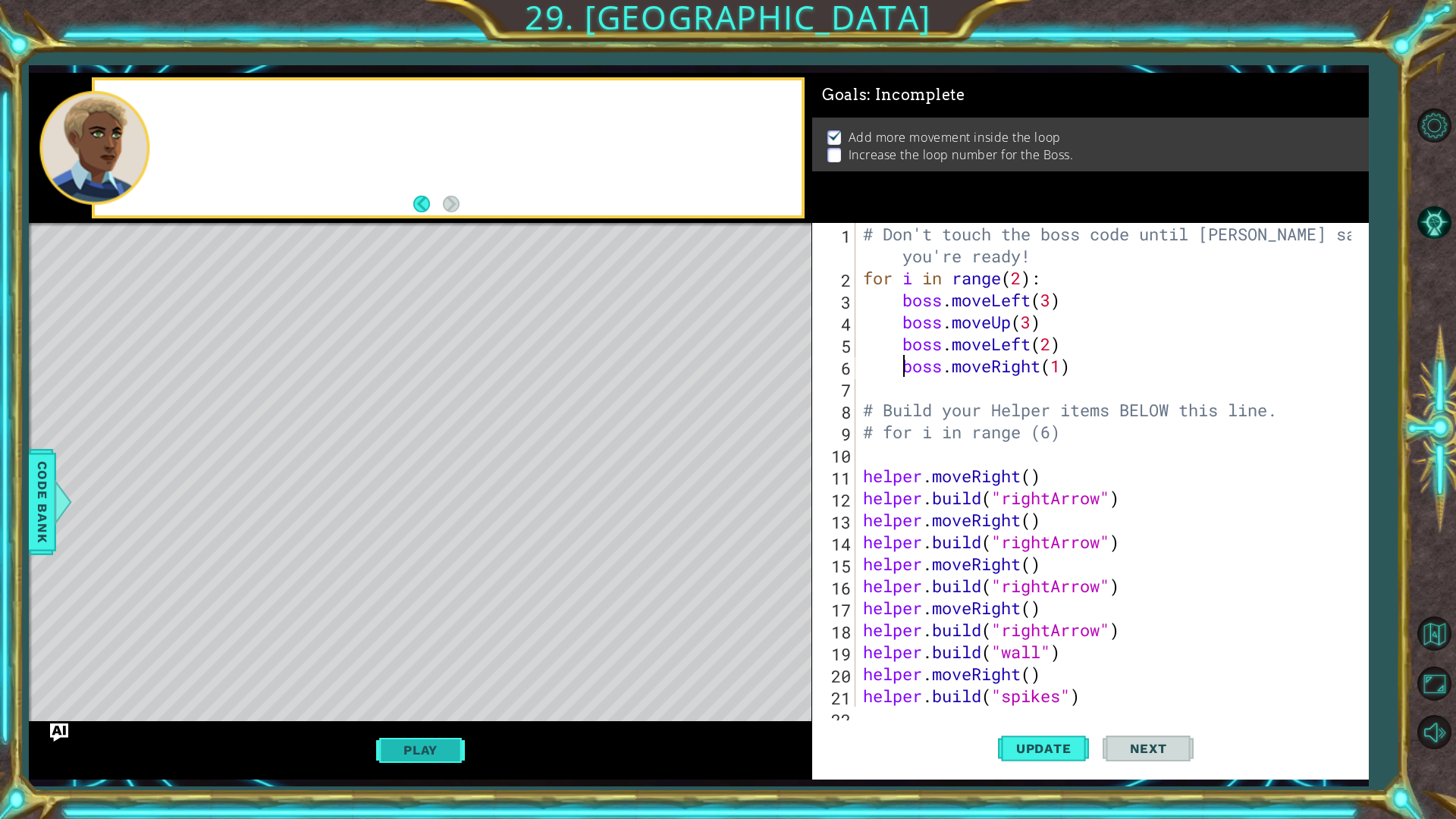
type textarea "# for i in range (6)"
click at [1020, 281] on div "# Don't touch the boss code until [PERSON_NAME] says you're ready! for i in ran…" at bounding box center [1109, 498] width 499 height 550
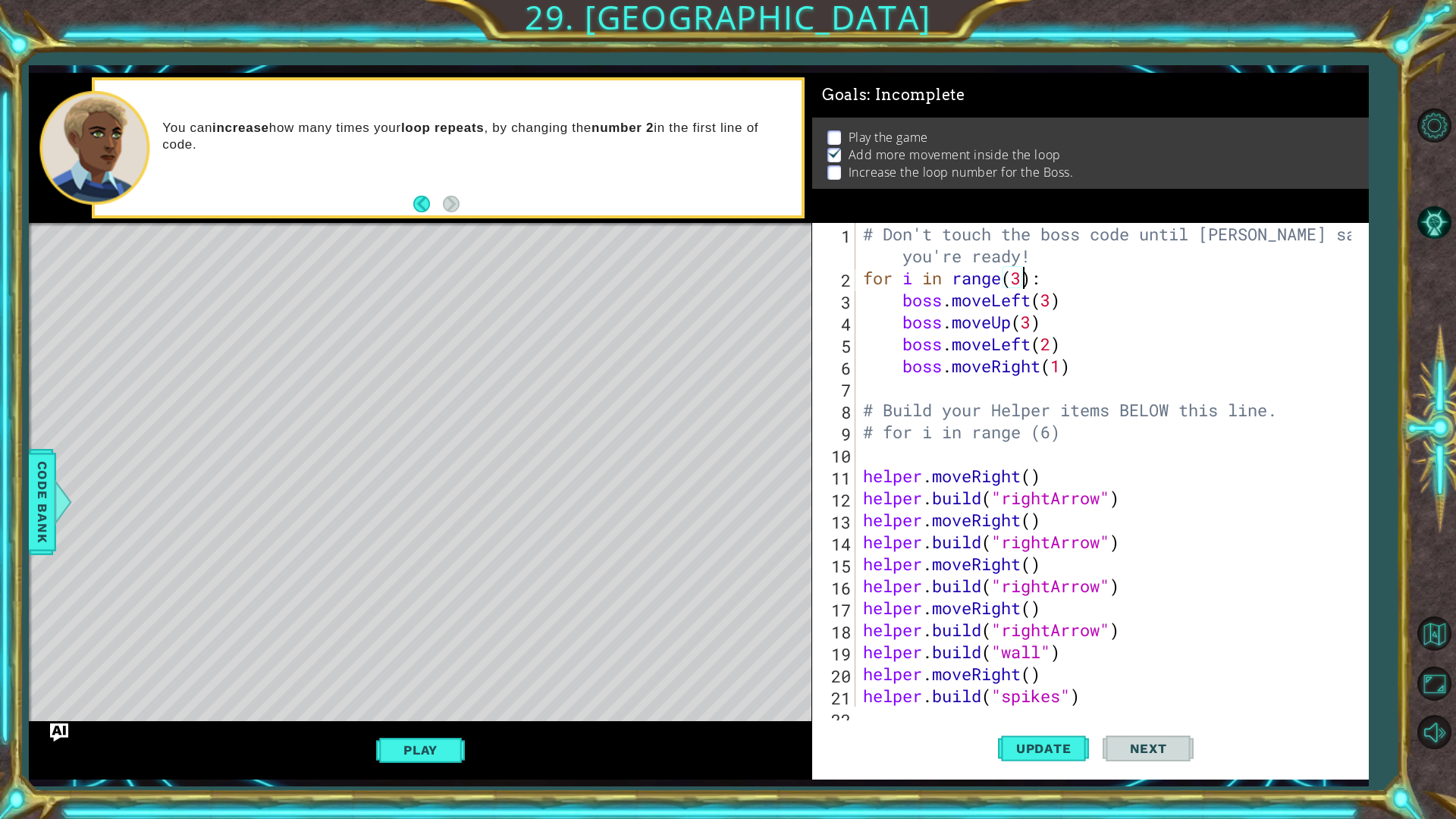
scroll to position [0, 7]
type textarea "for i in range(3):"
click at [1061, 690] on span "Update" at bounding box center [1043, 748] width 85 height 15
click at [398, 690] on button "Play" at bounding box center [420, 749] width 89 height 29
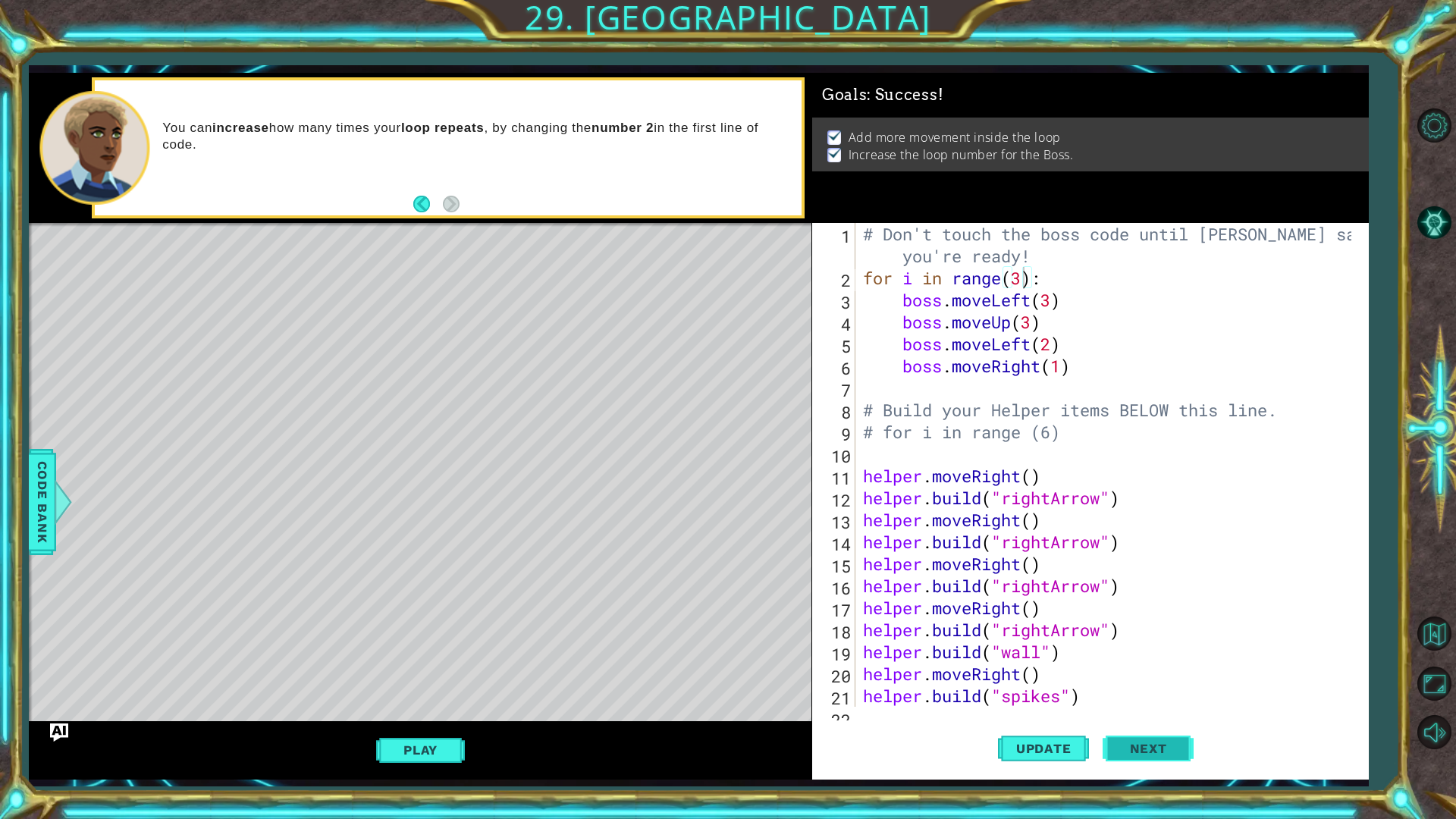
click at [1145, 690] on button "Next" at bounding box center [1148, 749] width 91 height 55
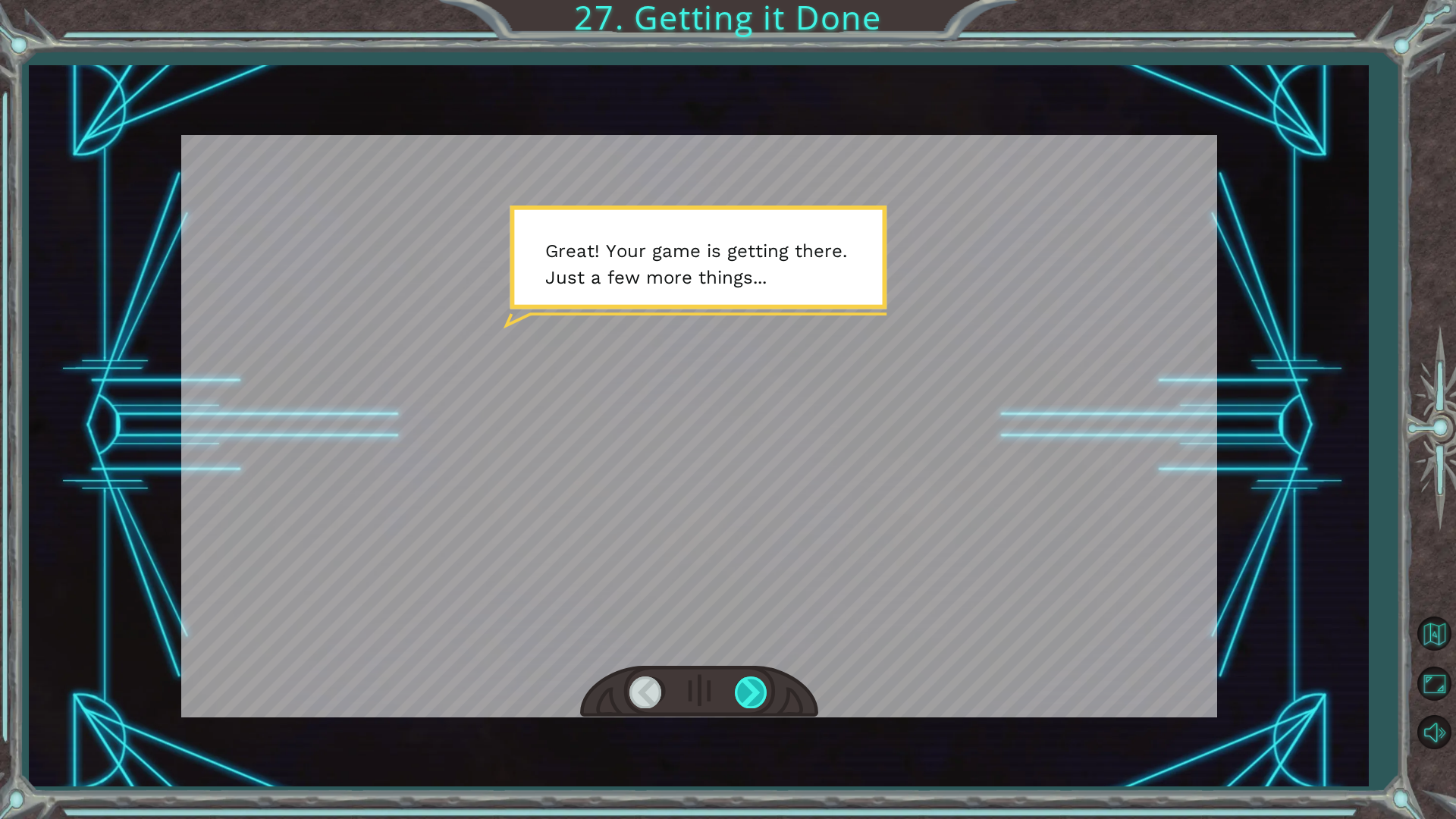
click at [745, 690] on div at bounding box center [751, 692] width 34 height 31
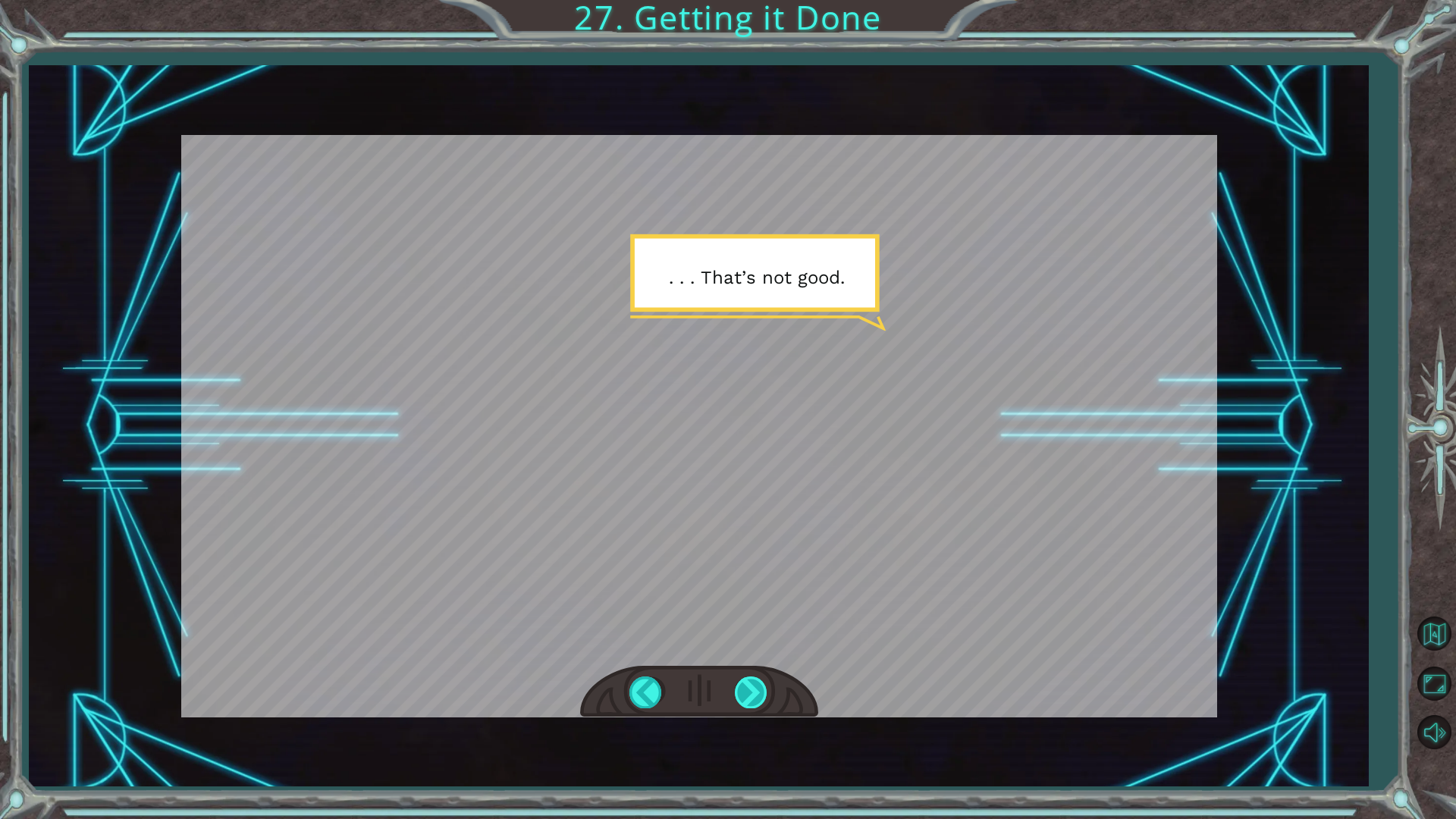
click at [752, 690] on div at bounding box center [751, 692] width 34 height 31
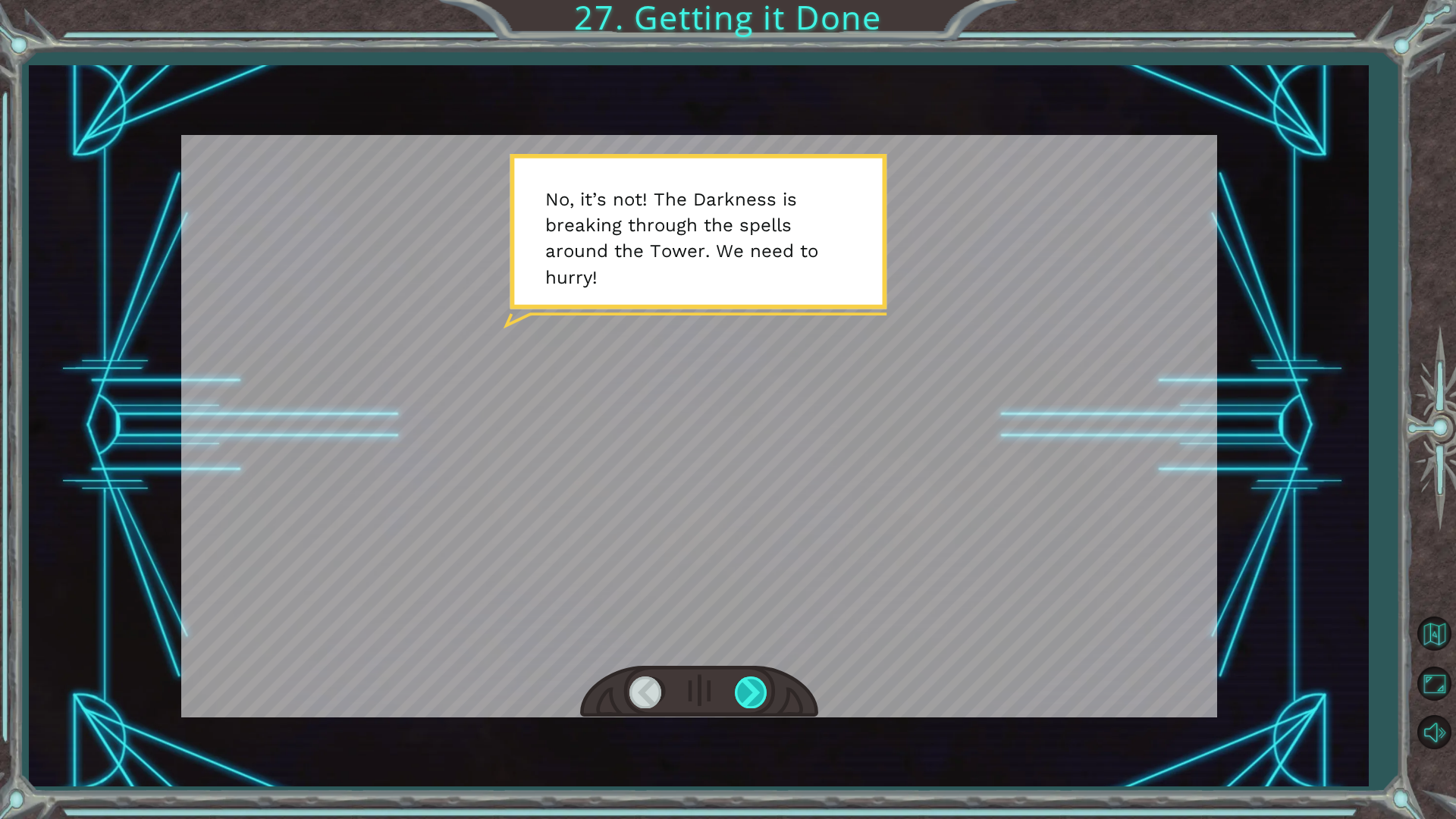
click at [752, 690] on div at bounding box center [751, 692] width 34 height 31
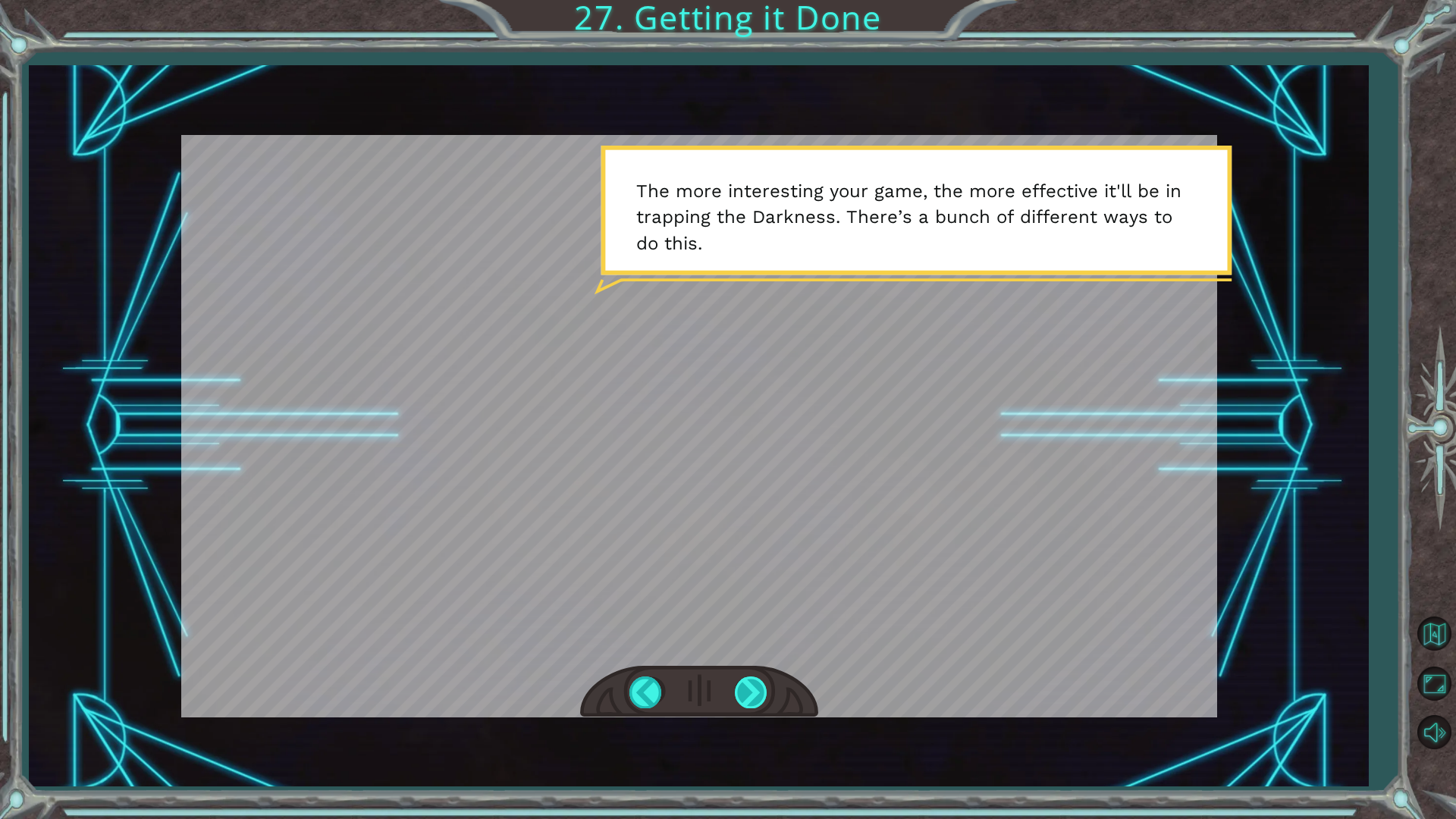
click at [746, 690] on div at bounding box center [751, 692] width 34 height 31
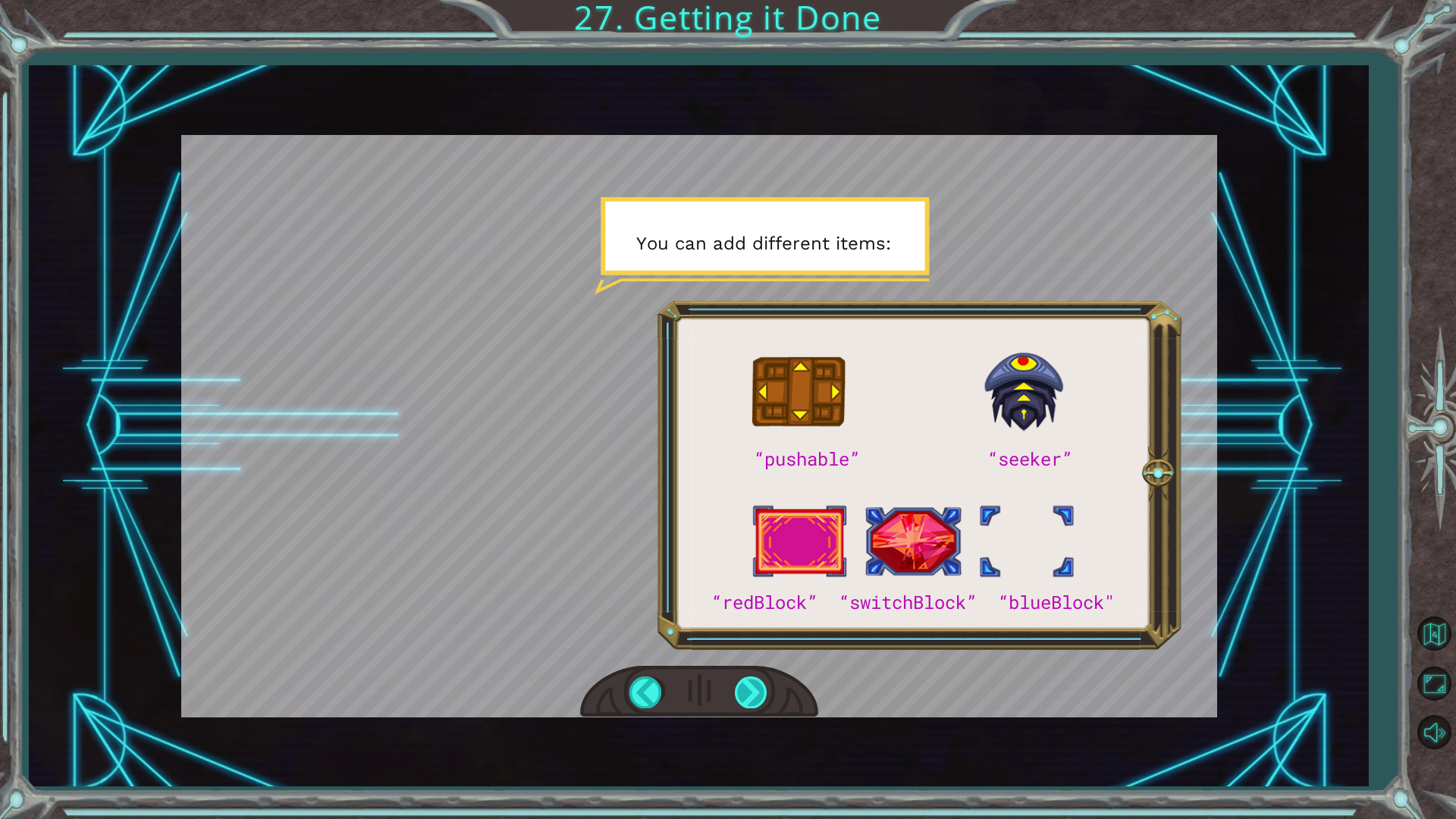
click at [747, 690] on div at bounding box center [751, 692] width 34 height 31
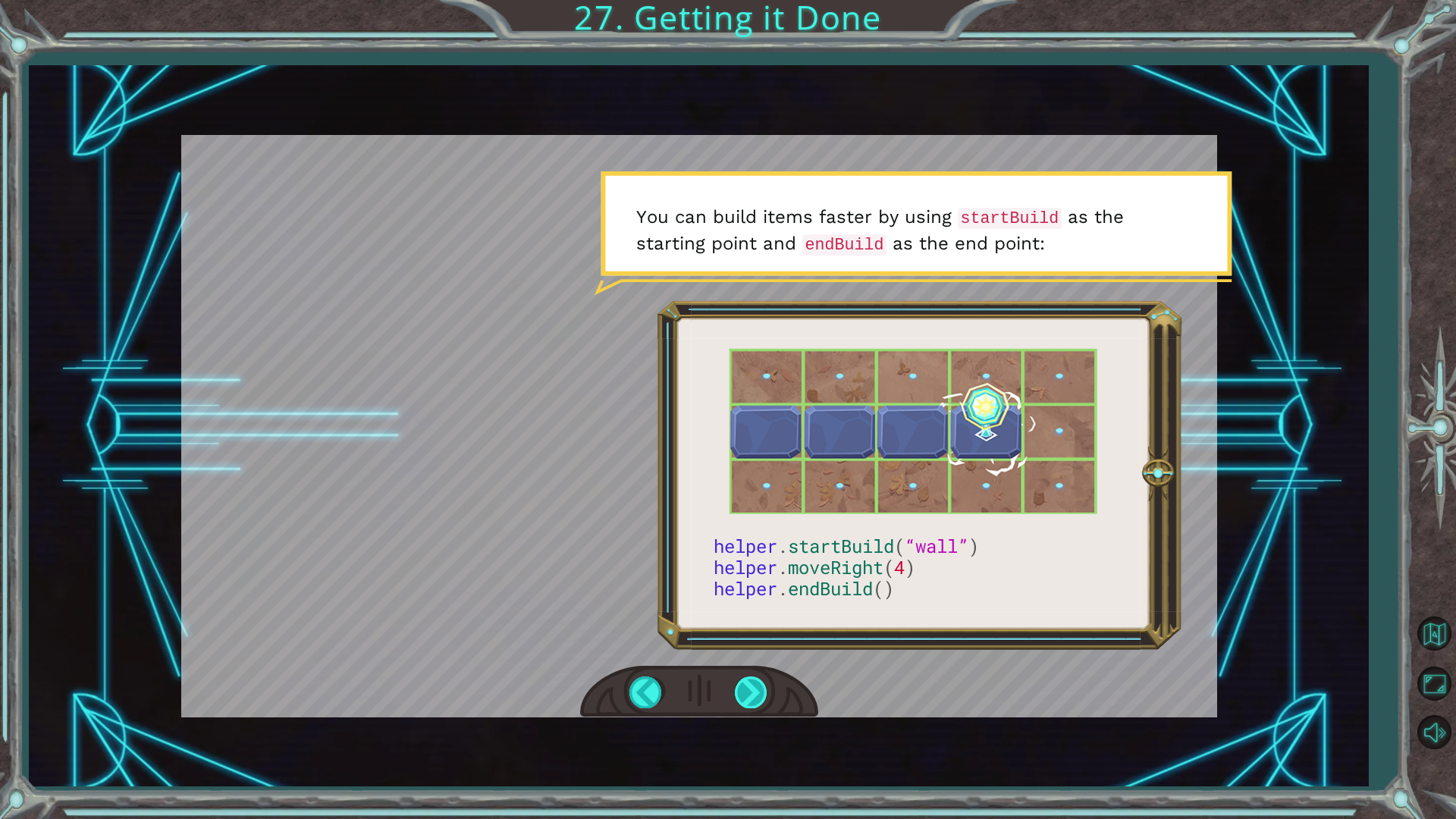
click at [747, 690] on div at bounding box center [751, 692] width 34 height 31
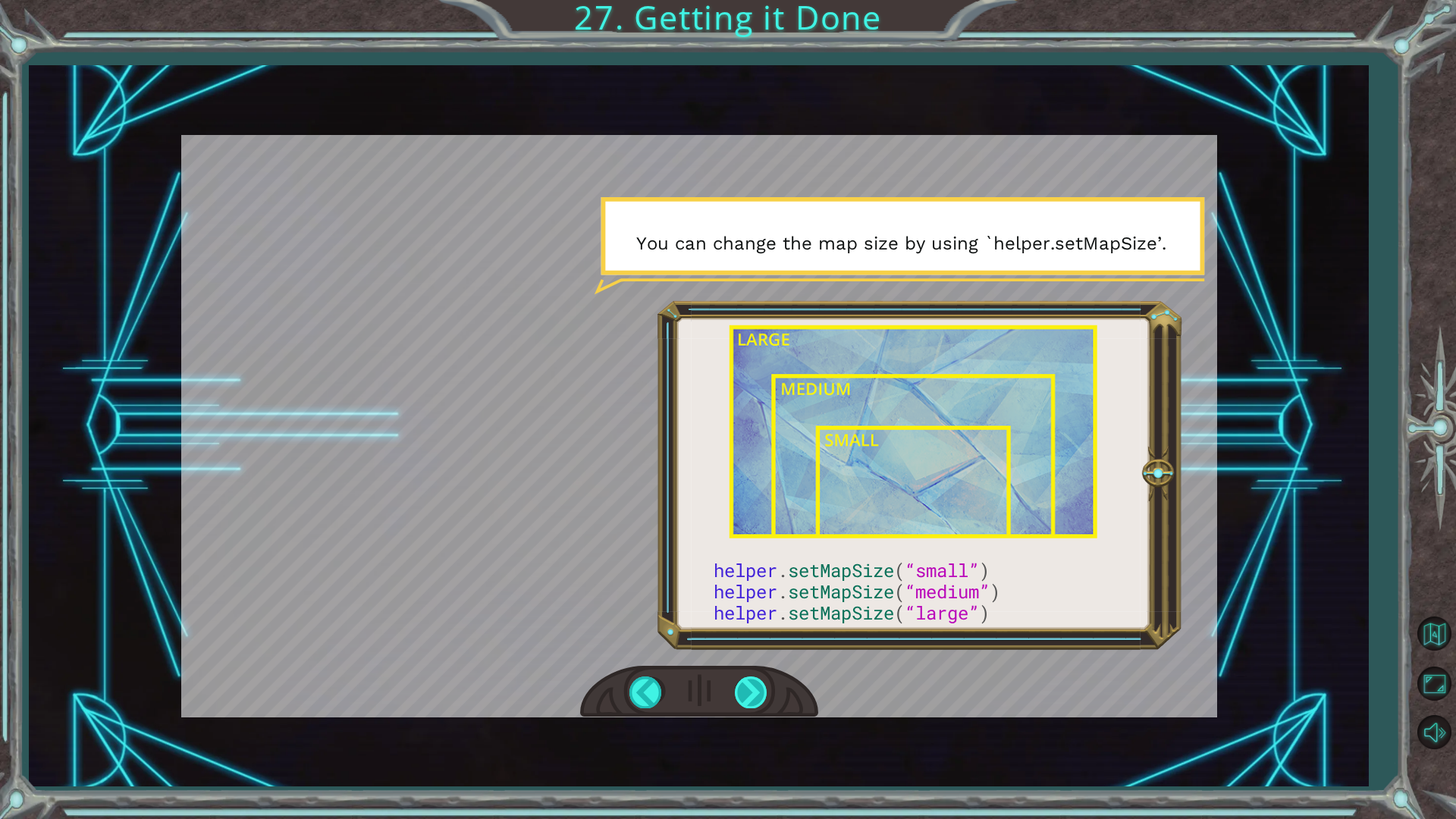
click at [748, 690] on div at bounding box center [751, 692] width 34 height 31
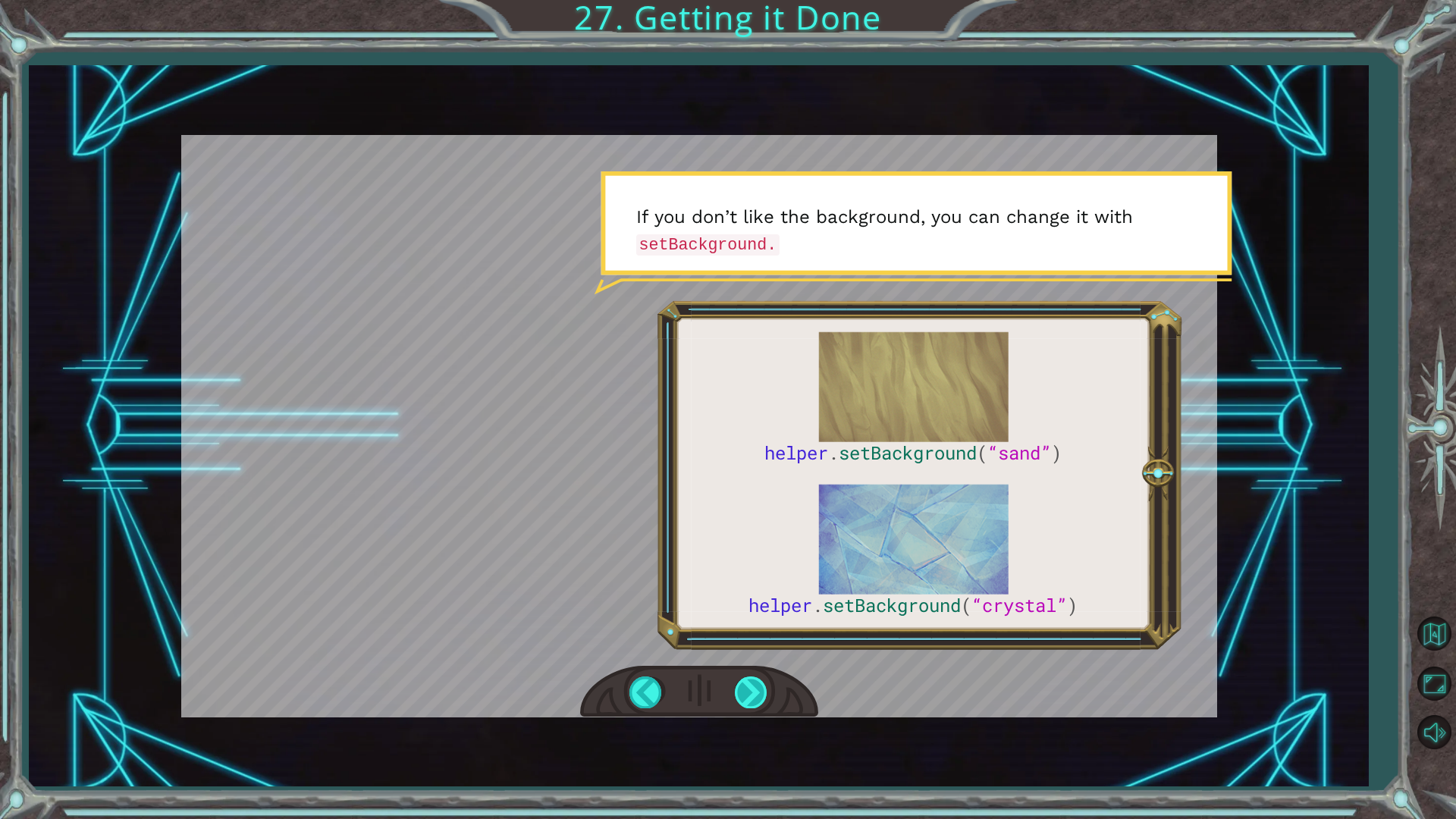
click at [748, 690] on div at bounding box center [751, 692] width 34 height 31
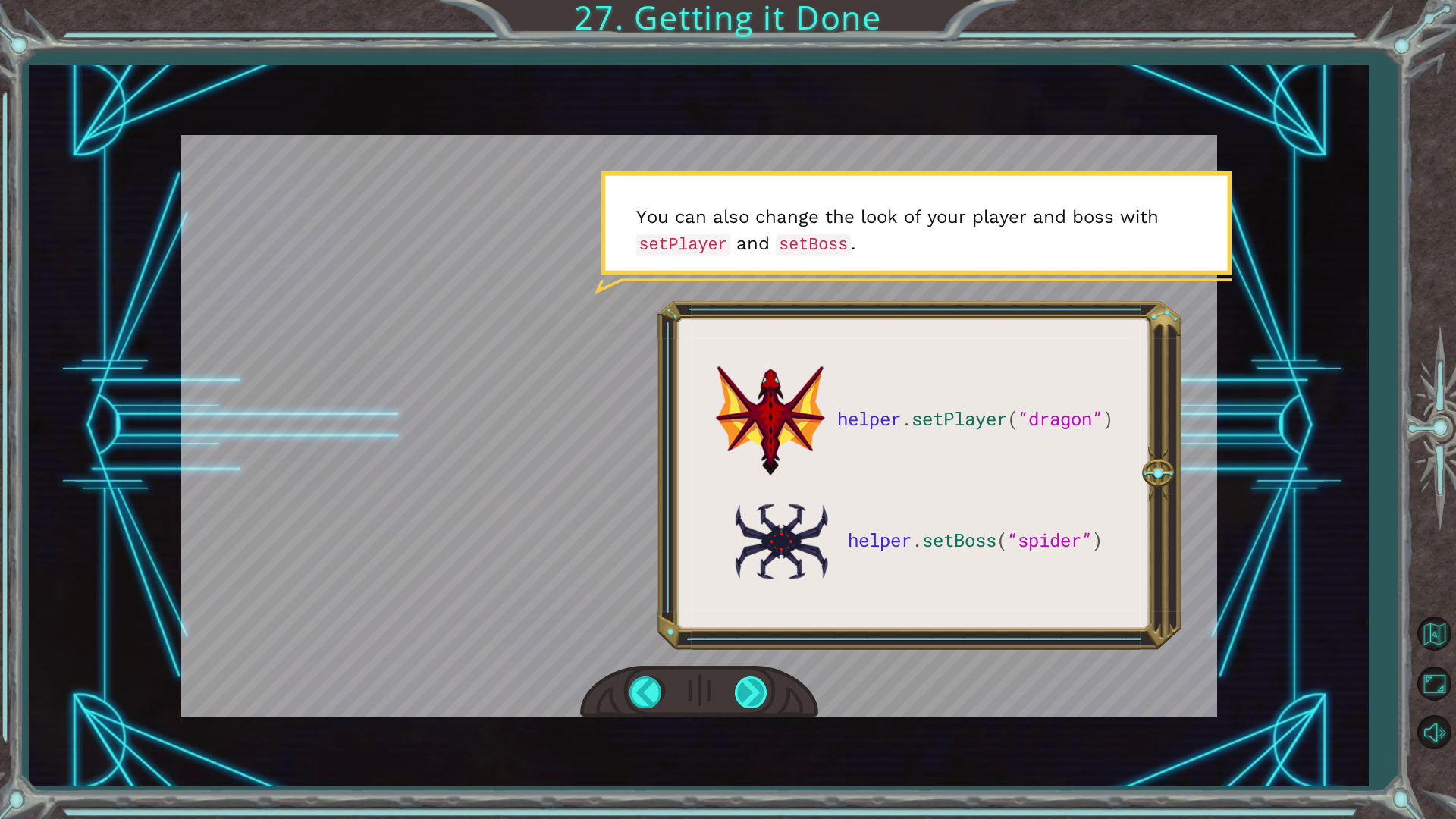
click at [748, 690] on div at bounding box center [751, 692] width 34 height 31
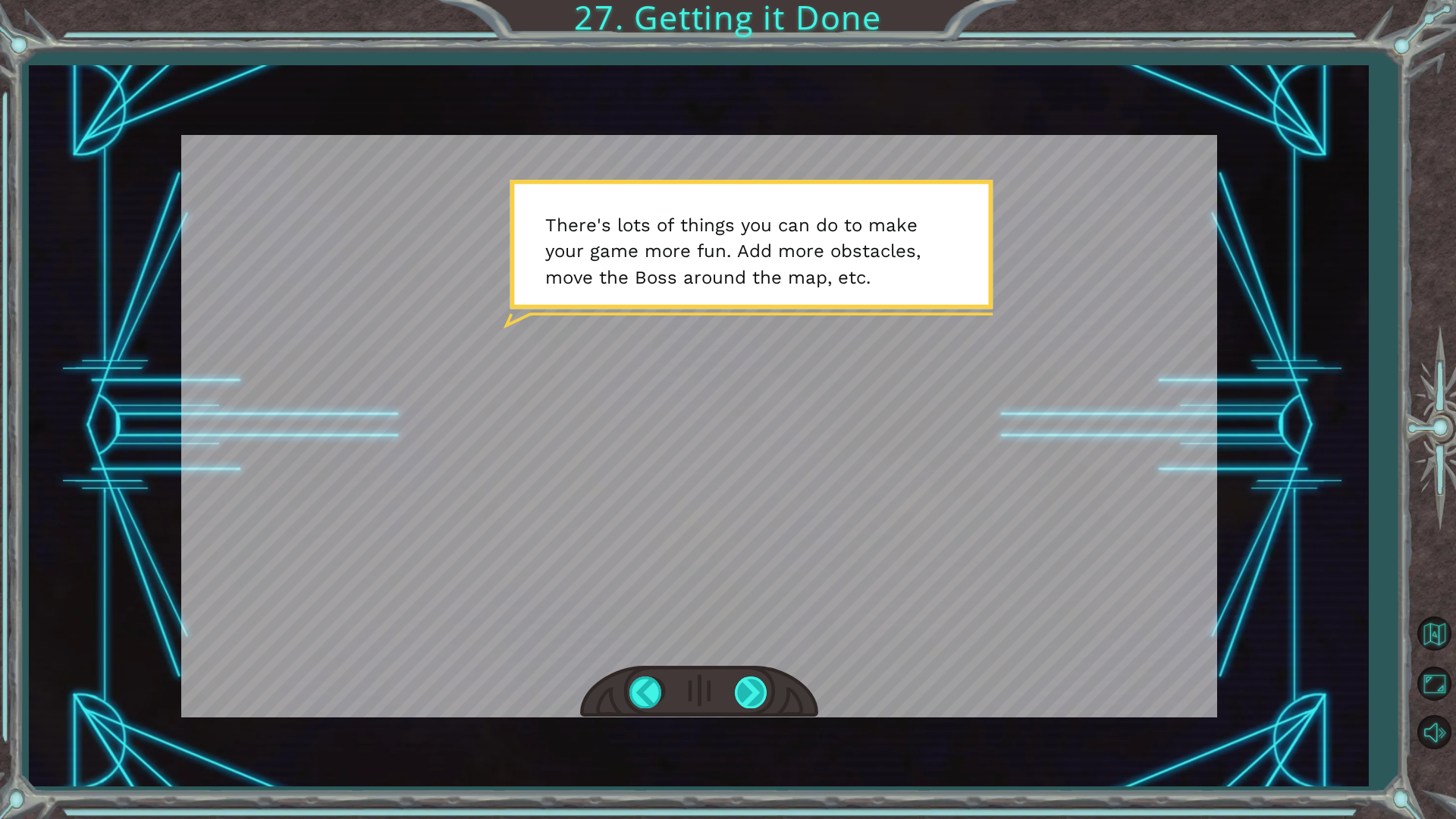
click at [739, 688] on div at bounding box center [751, 692] width 34 height 31
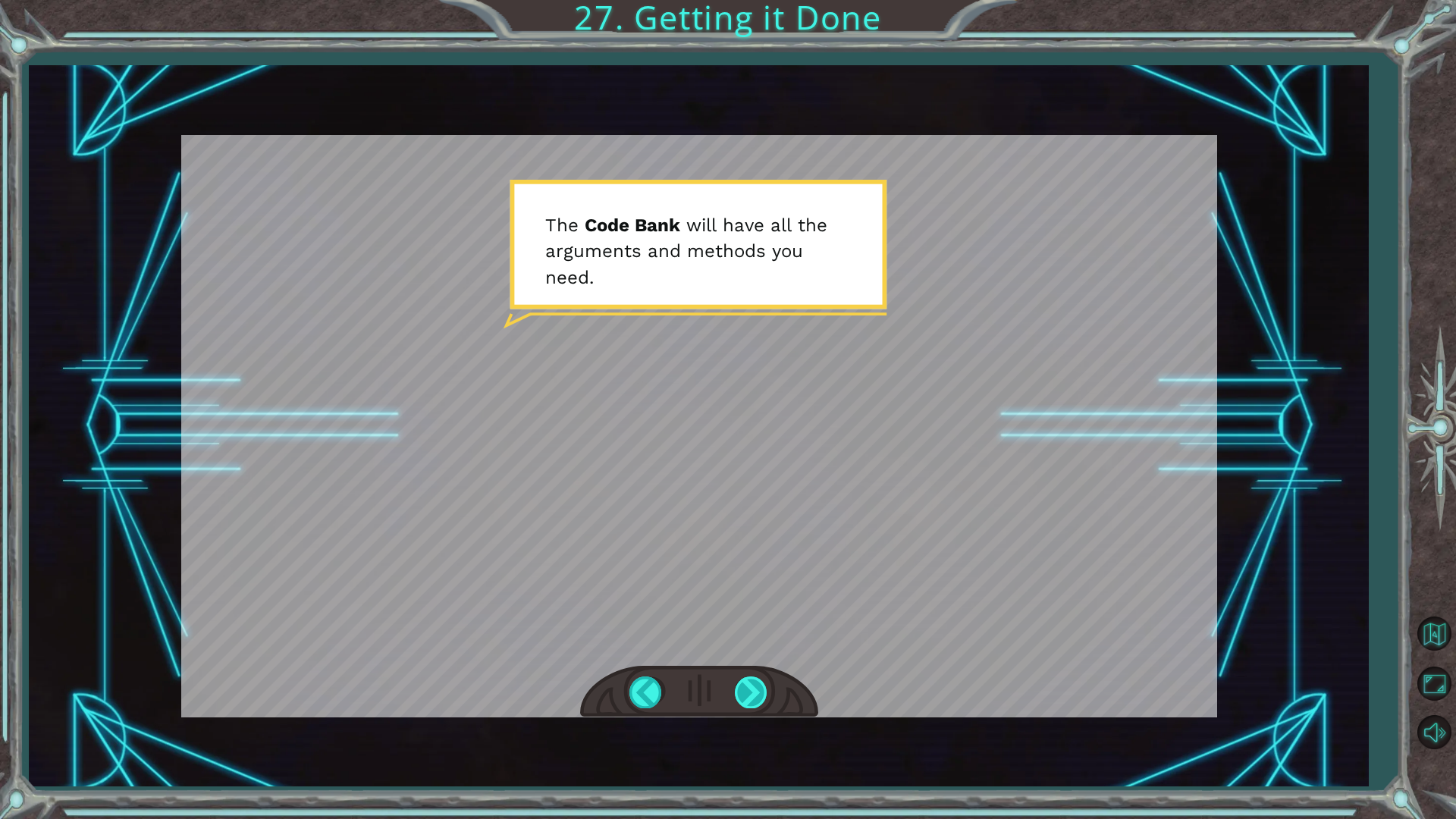
click at [739, 688] on div at bounding box center [751, 692] width 34 height 31
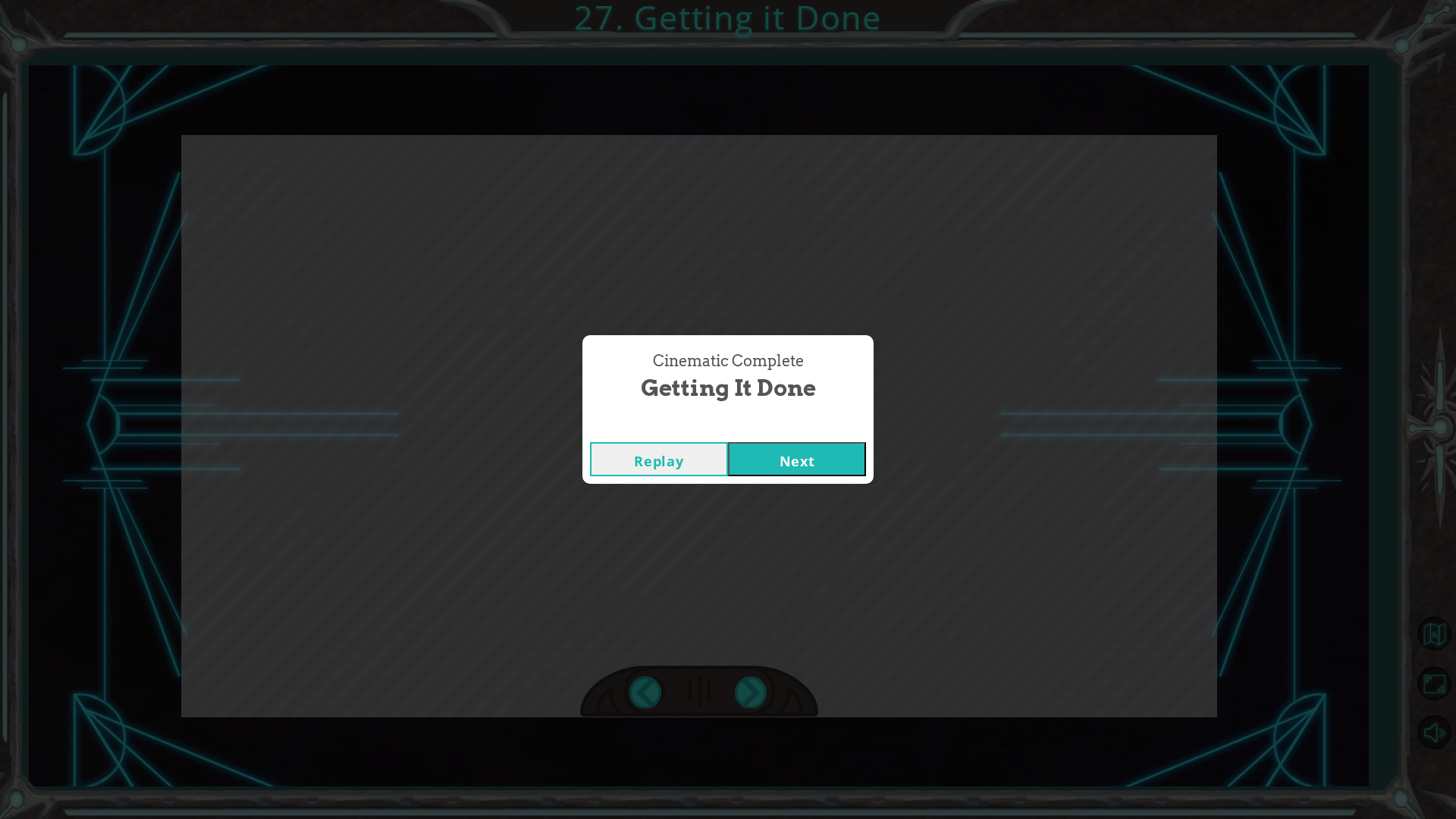
click at [777, 463] on button "Next" at bounding box center [797, 459] width 138 height 34
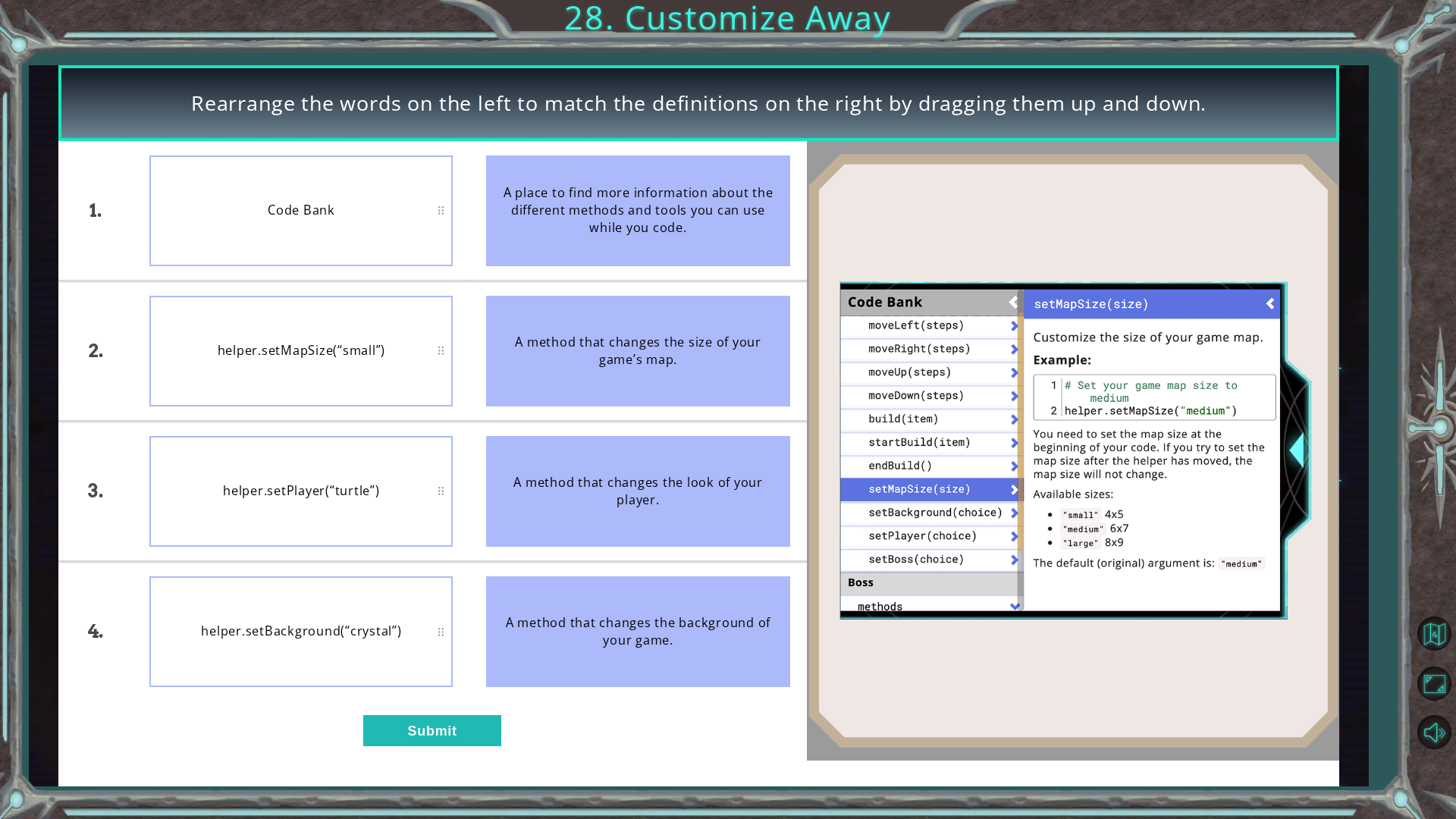
click at [332, 513] on div "helper.setPlayer(“turtle”)" at bounding box center [301, 491] width 303 height 111
click at [432, 690] on button "Submit" at bounding box center [432, 730] width 138 height 31
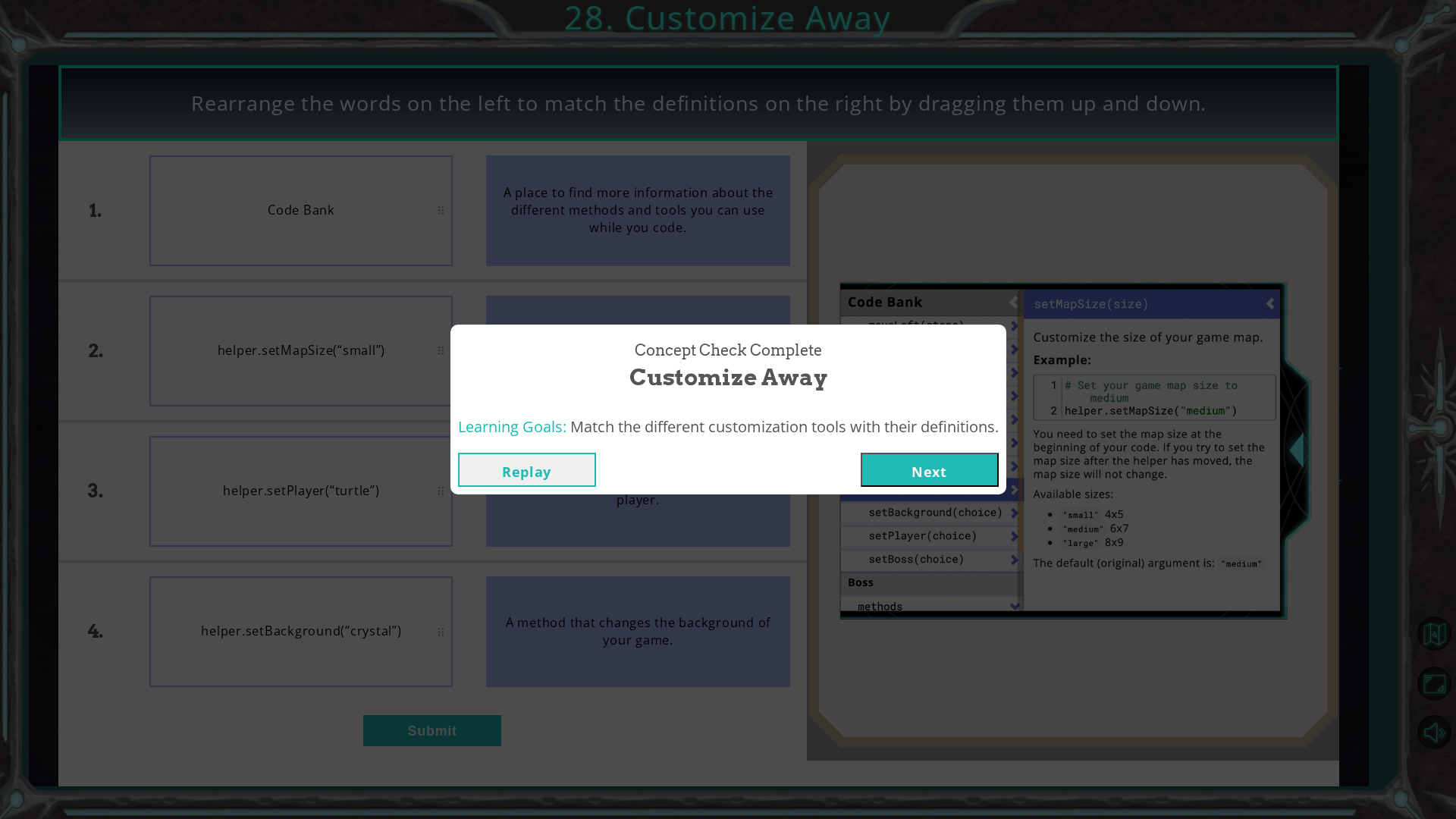
click at [937, 480] on button "Next" at bounding box center [929, 470] width 138 height 34
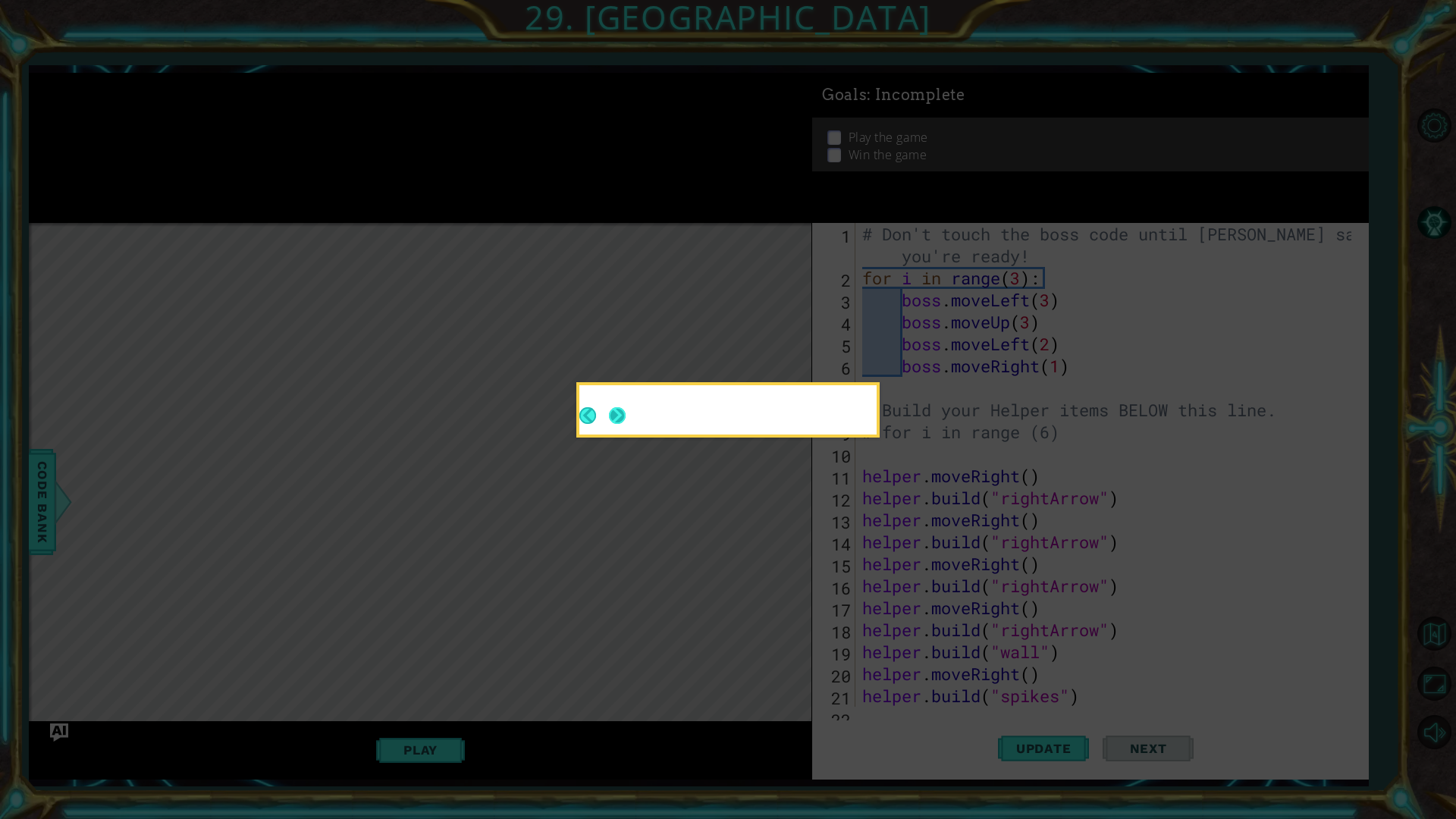
click at [623, 413] on button "Next" at bounding box center [617, 416] width 18 height 18
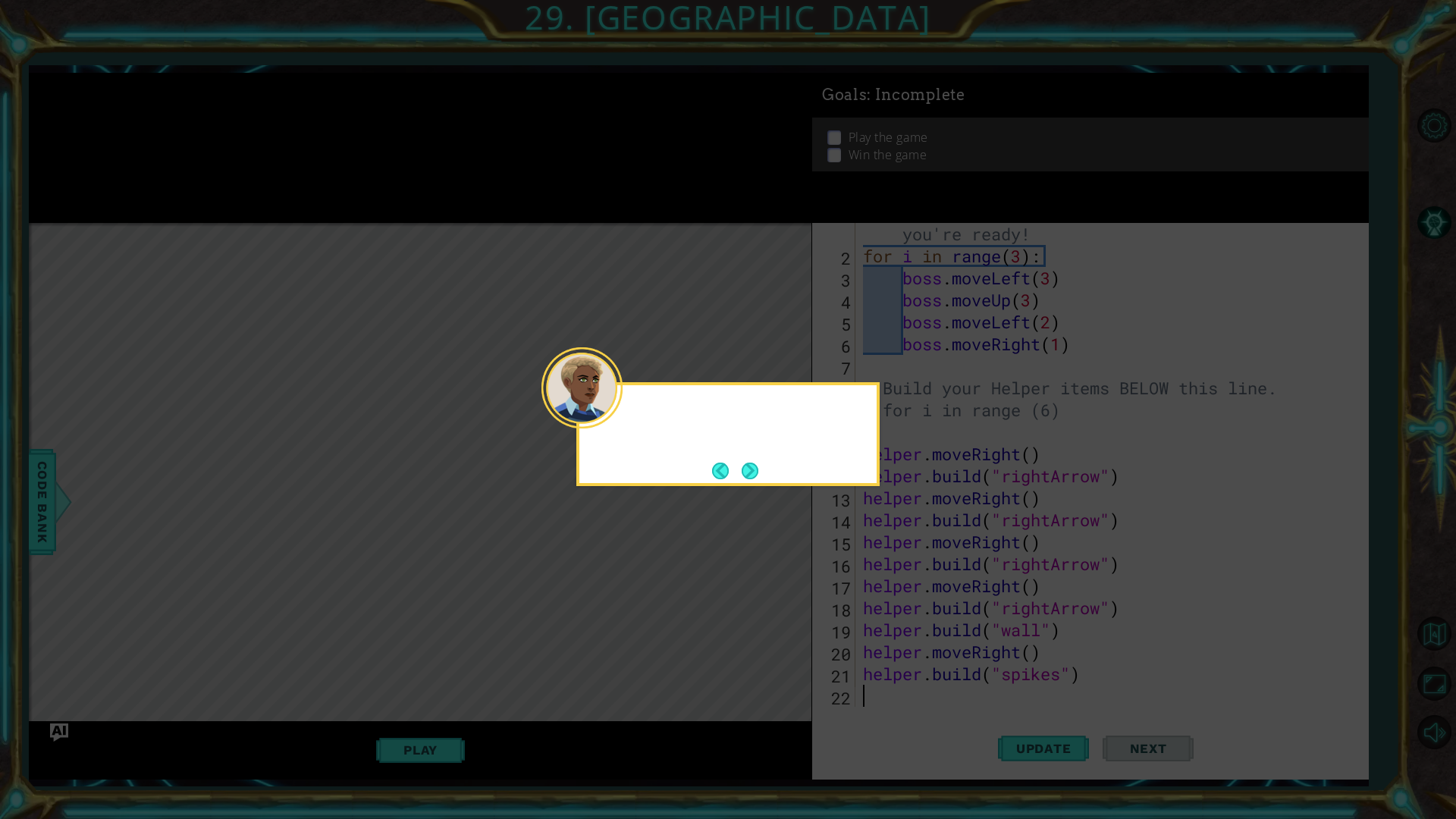
scroll to position [22, 0]
click at [751, 471] on button "Next" at bounding box center [750, 470] width 17 height 17
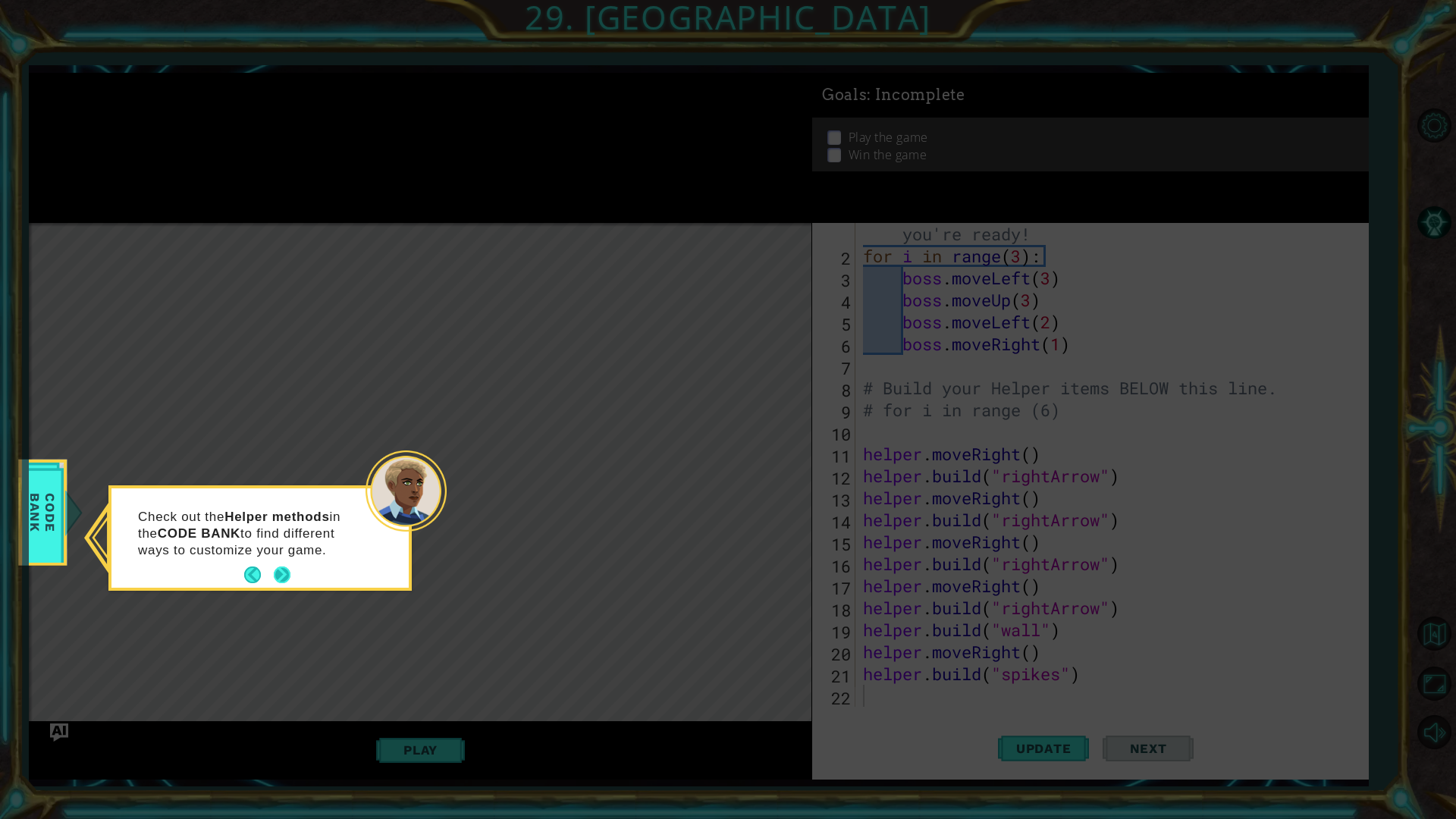
click at [283, 576] on button "Next" at bounding box center [282, 575] width 17 height 17
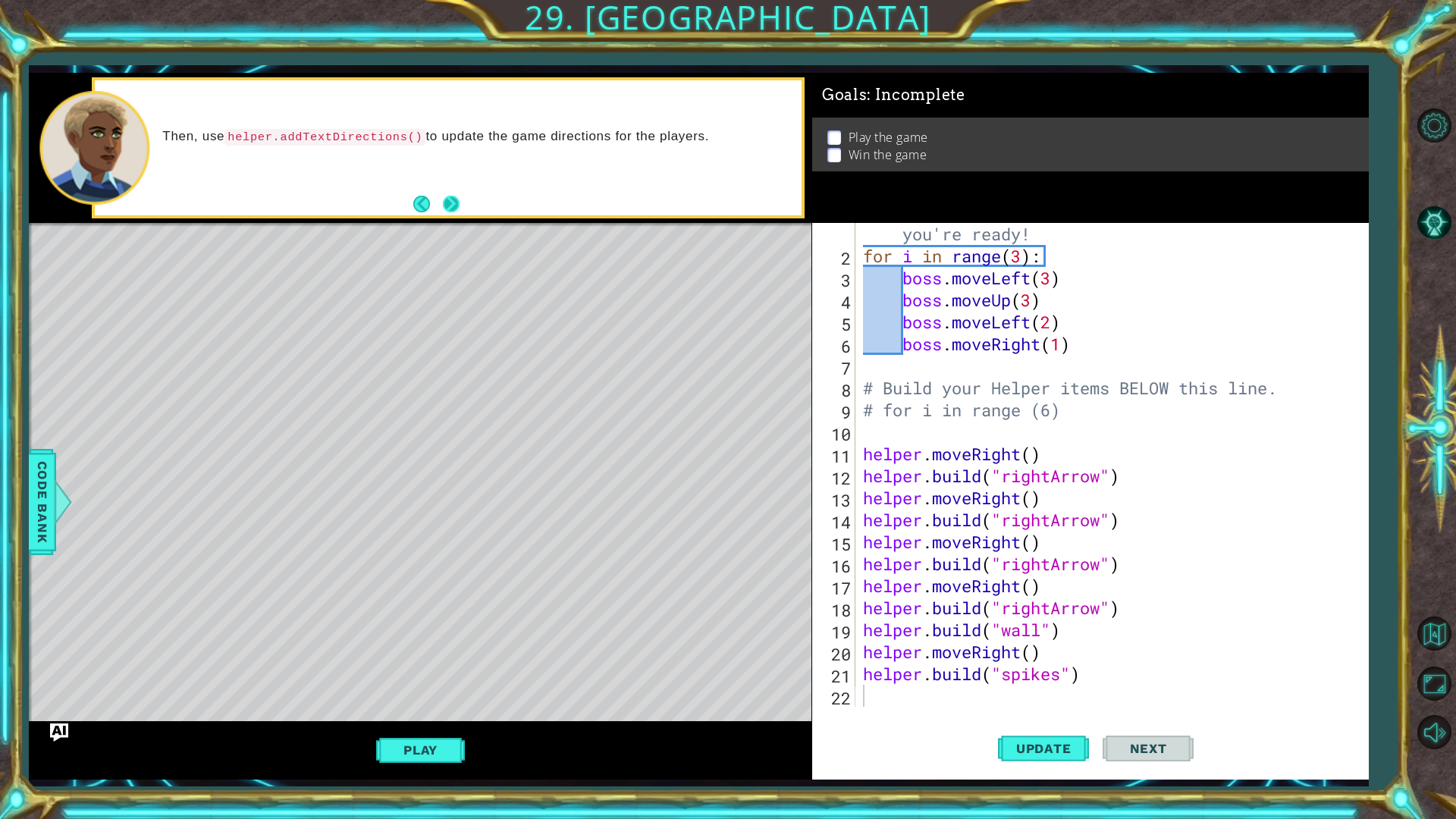
click at [453, 201] on button "Next" at bounding box center [451, 204] width 17 height 17
click at [1095, 673] on div "# Don't touch the boss code until [PERSON_NAME] says you're ready! for i in ran…" at bounding box center [1109, 476] width 499 height 550
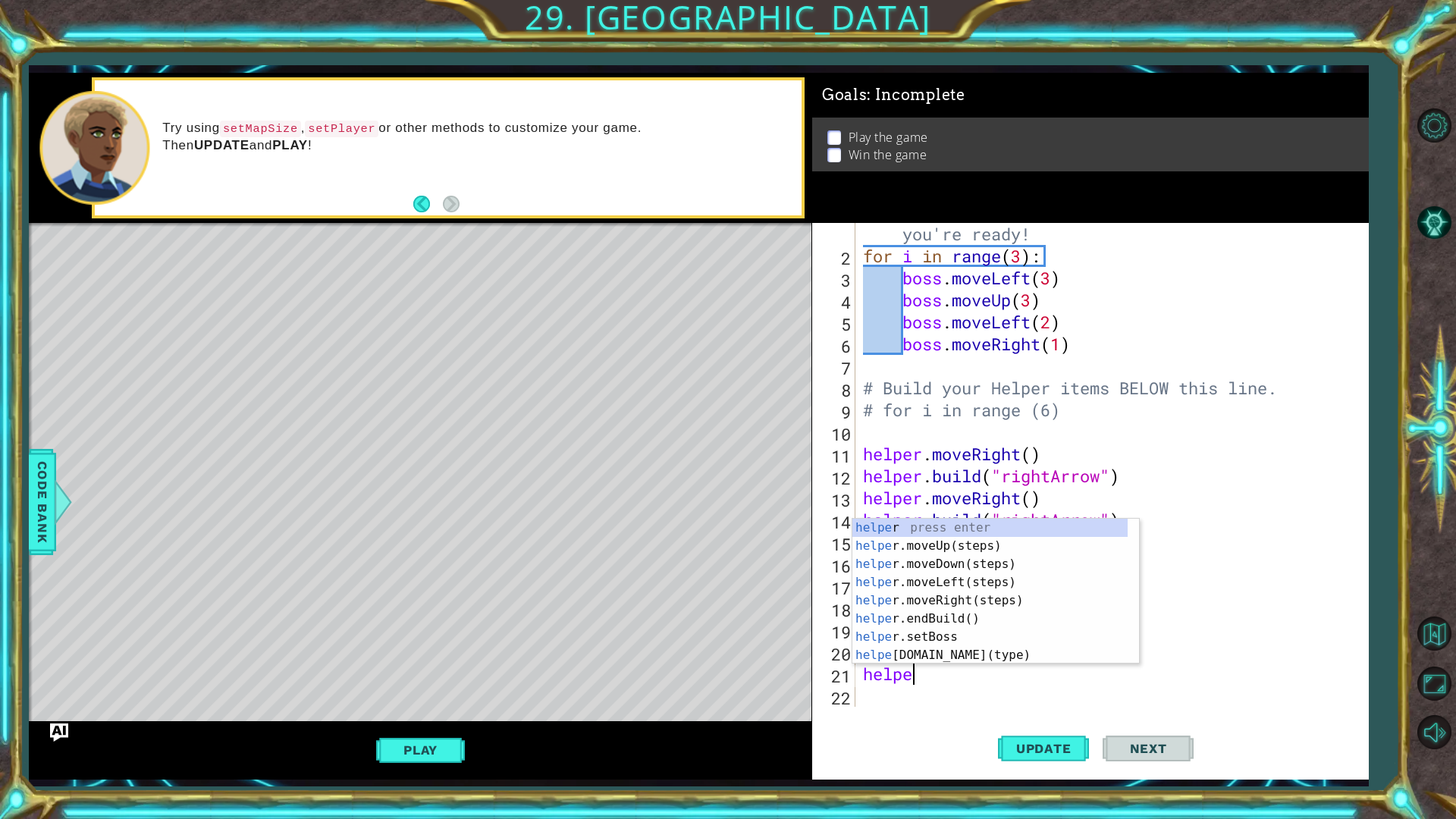
type textarea "h"
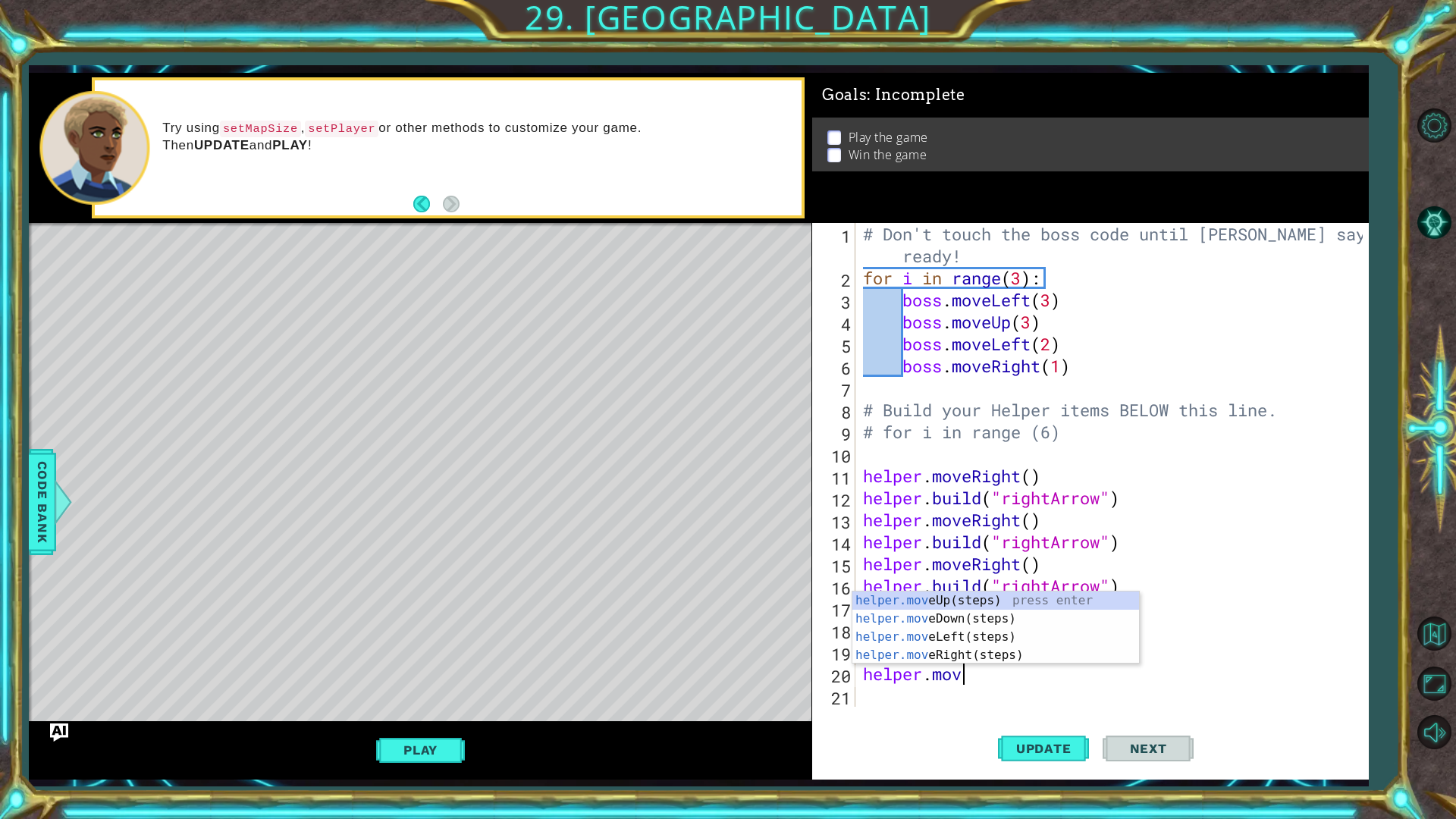
type textarea "h"
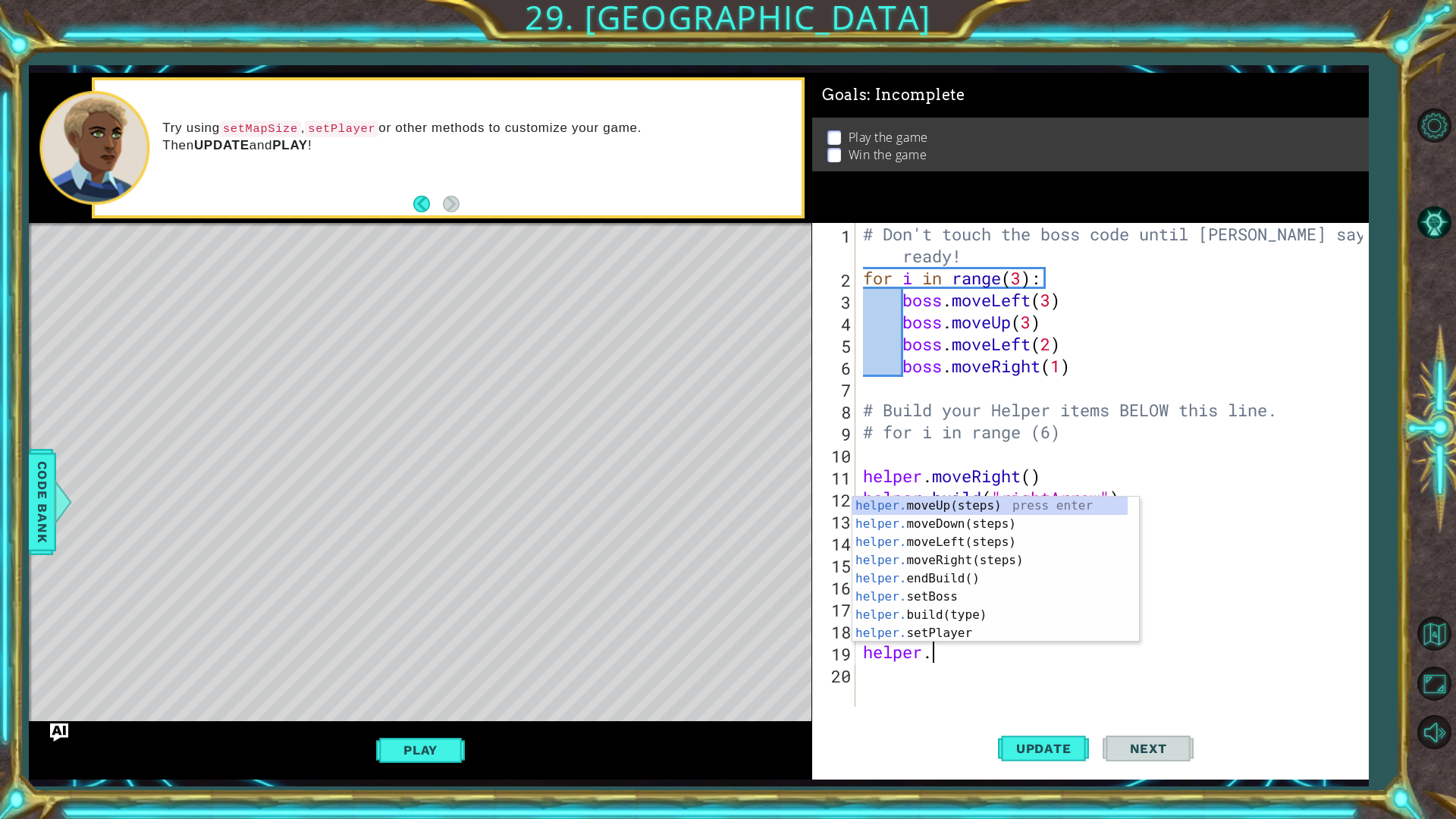
type textarea "h"
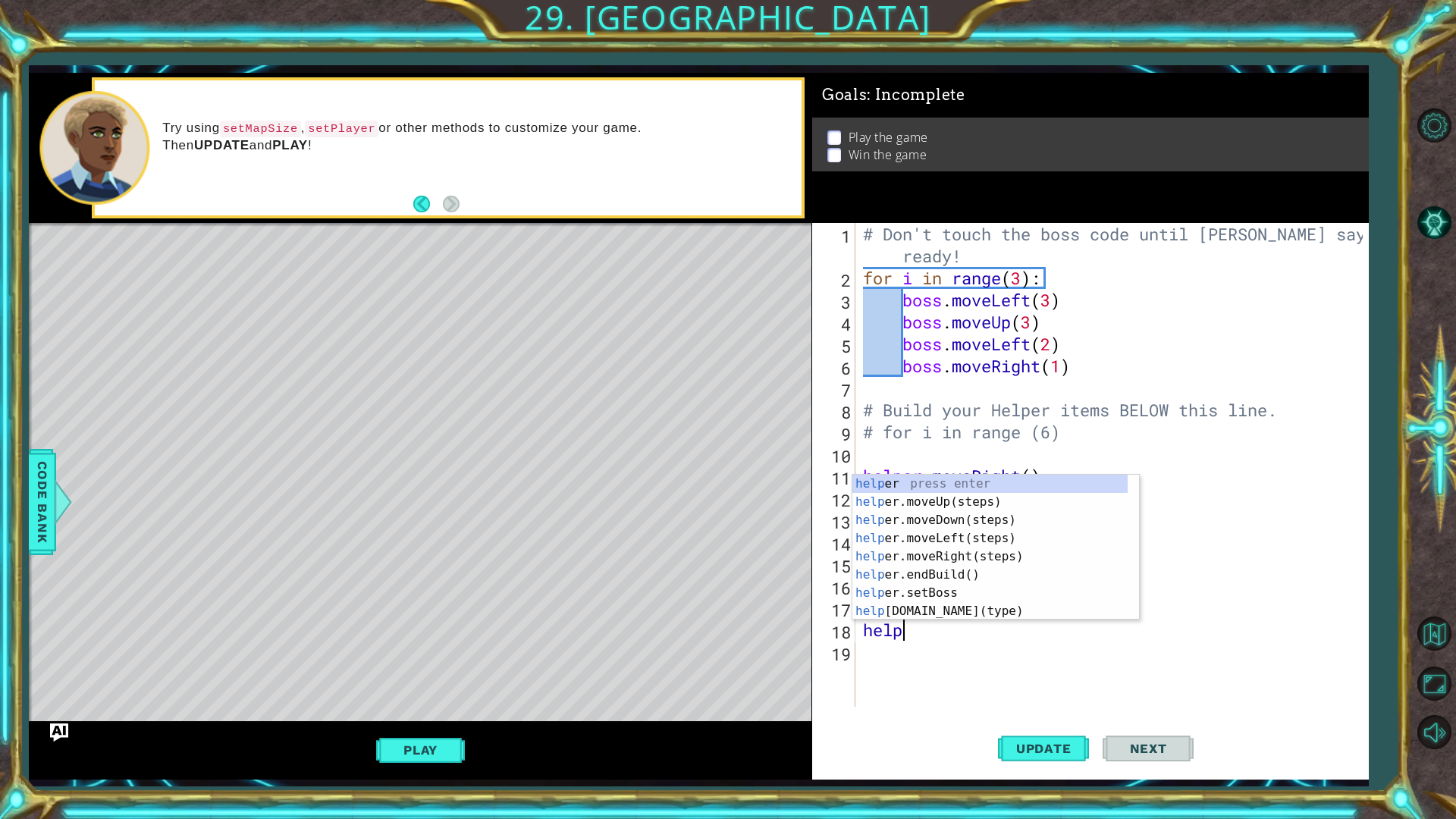
type textarea "h"
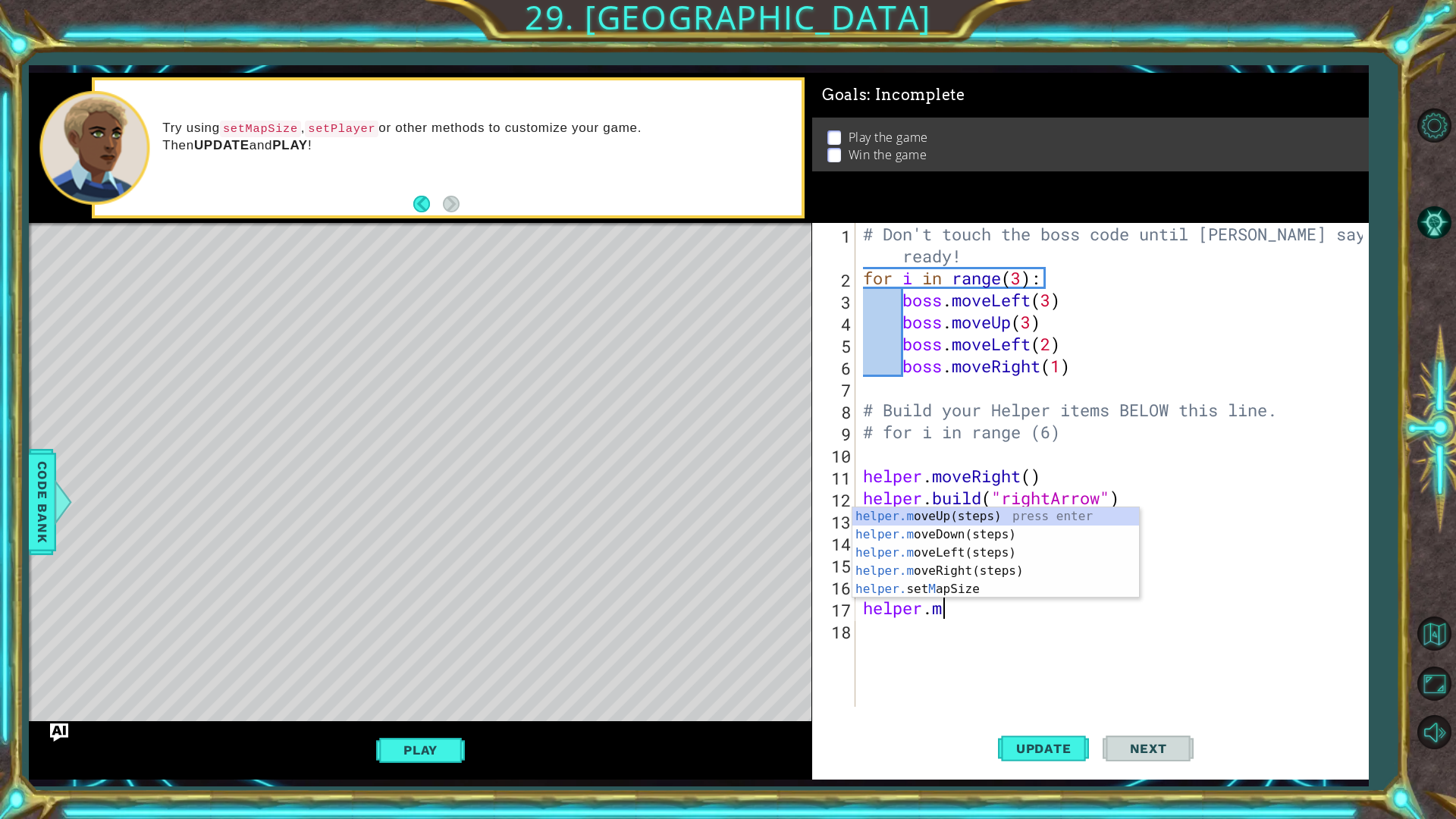
type textarea "h"
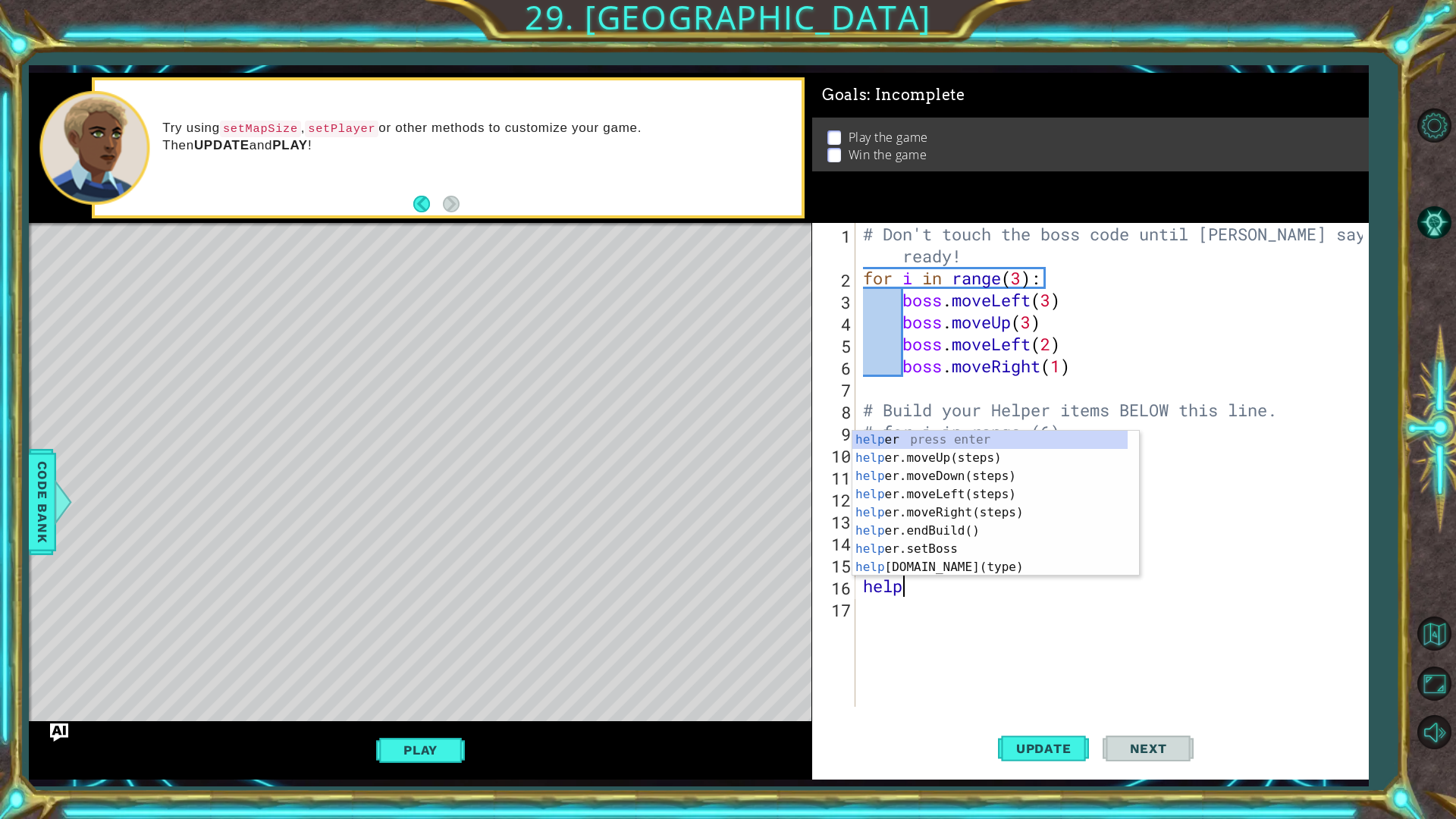
type textarea "h"
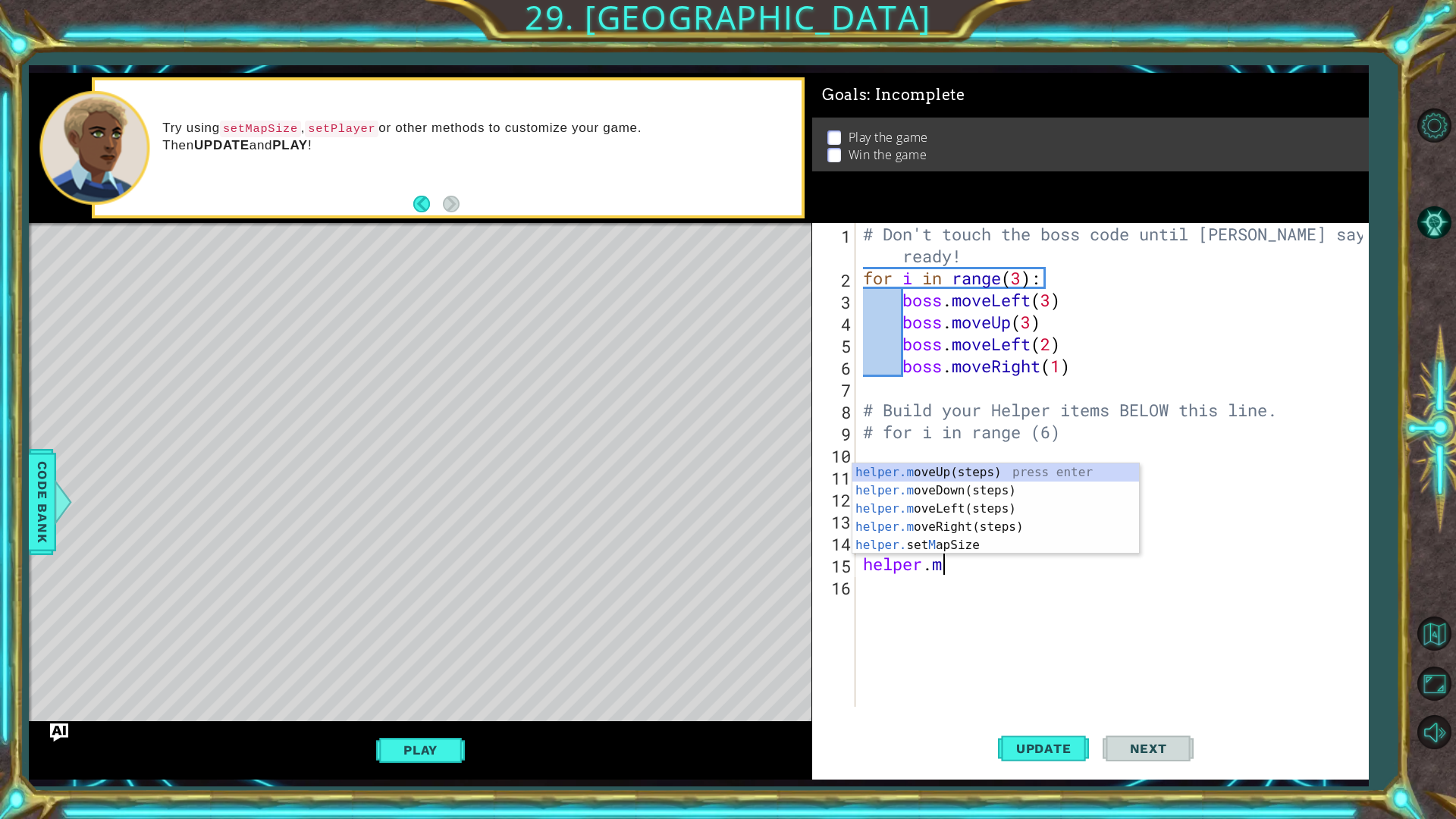
type textarea "h"
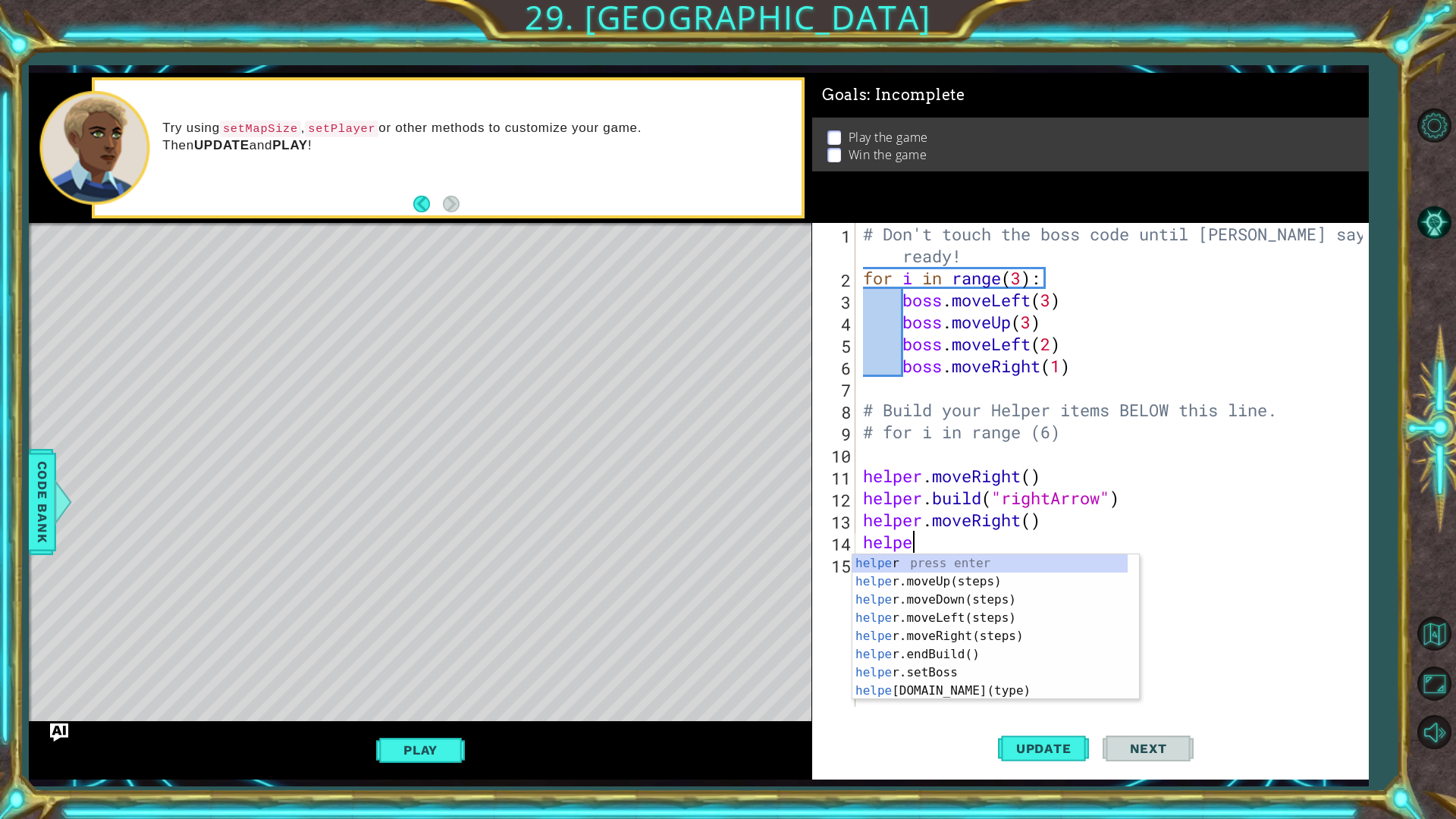
type textarea "h"
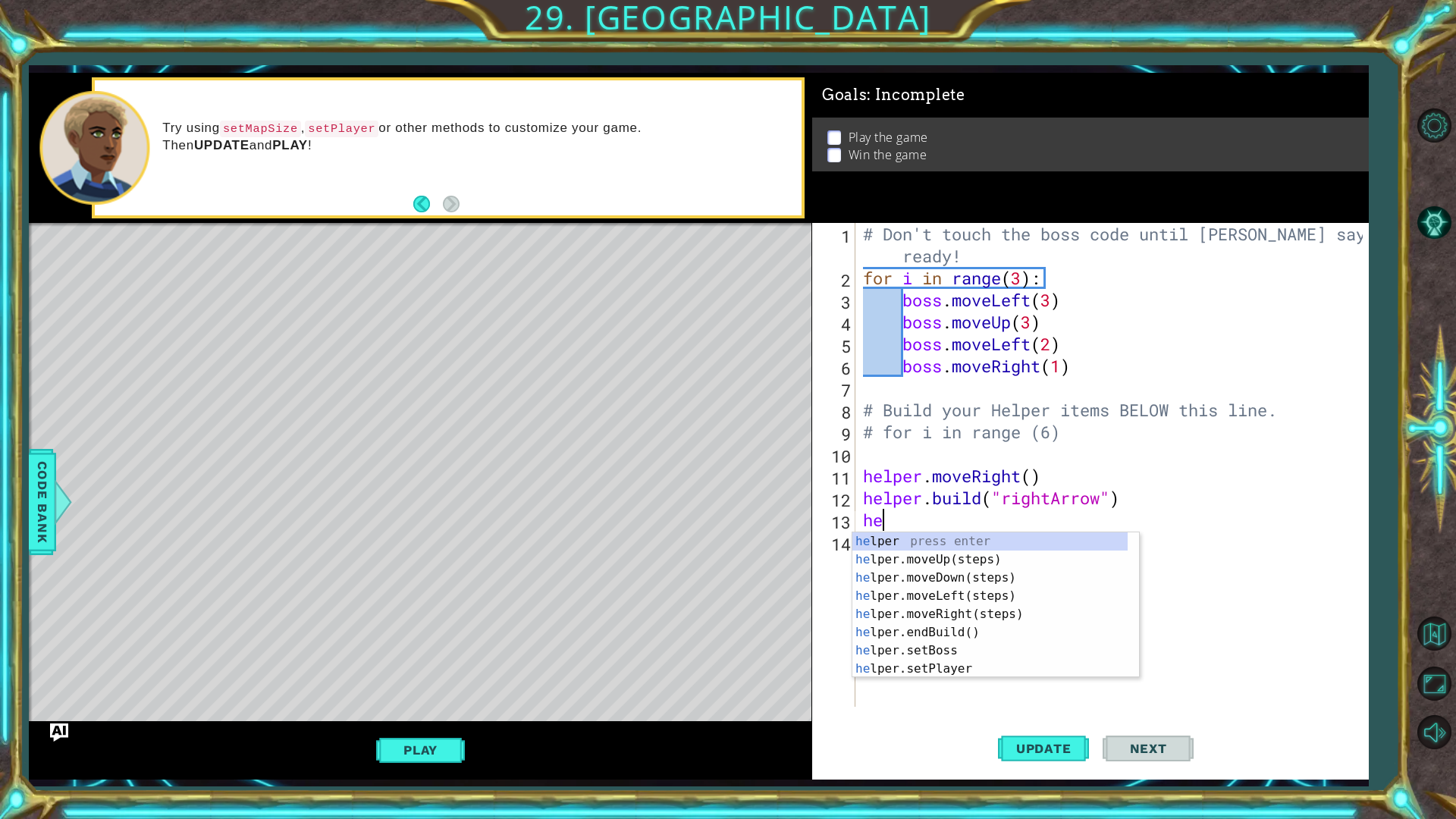
type textarea "h"
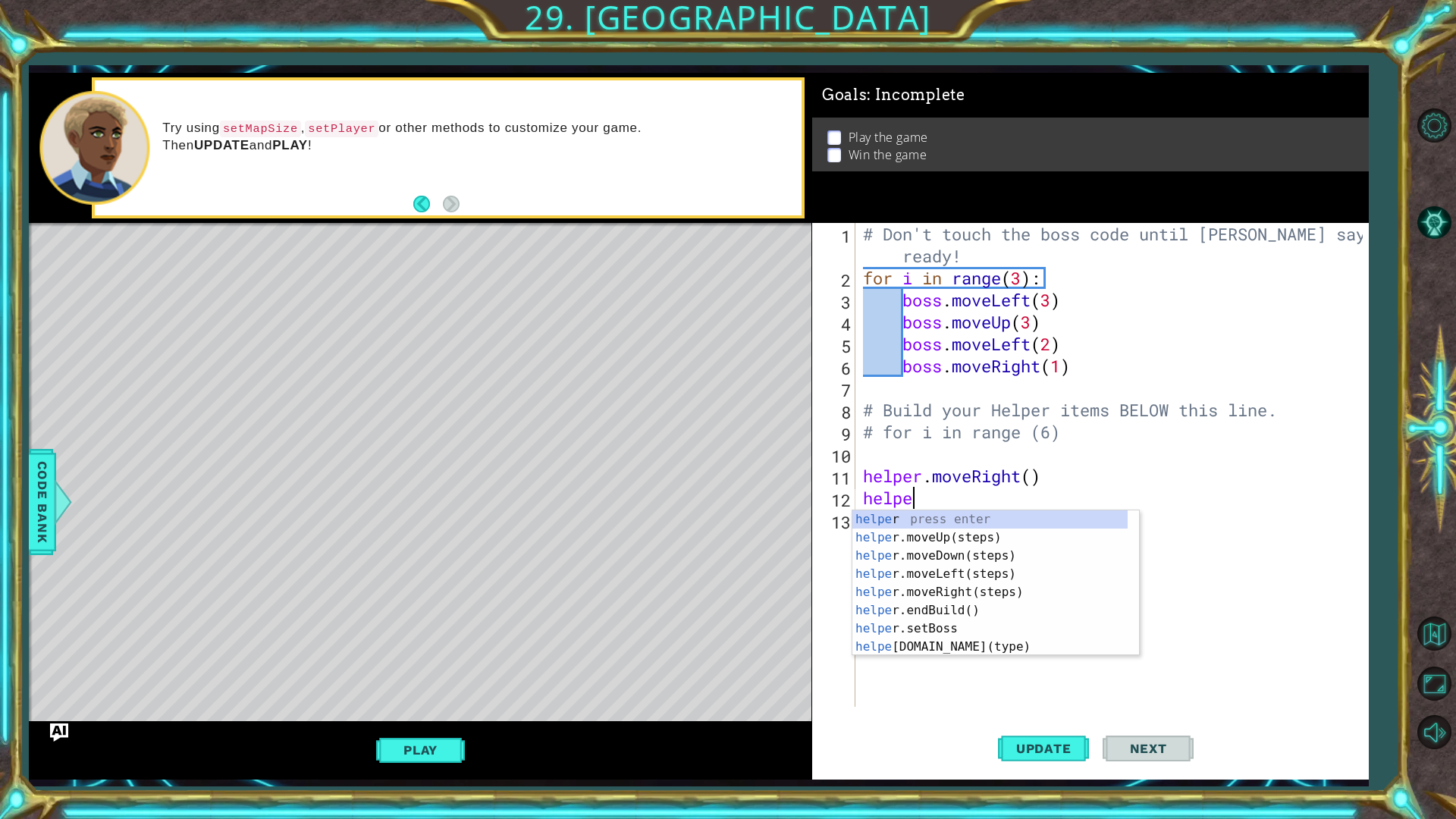
type textarea "h"
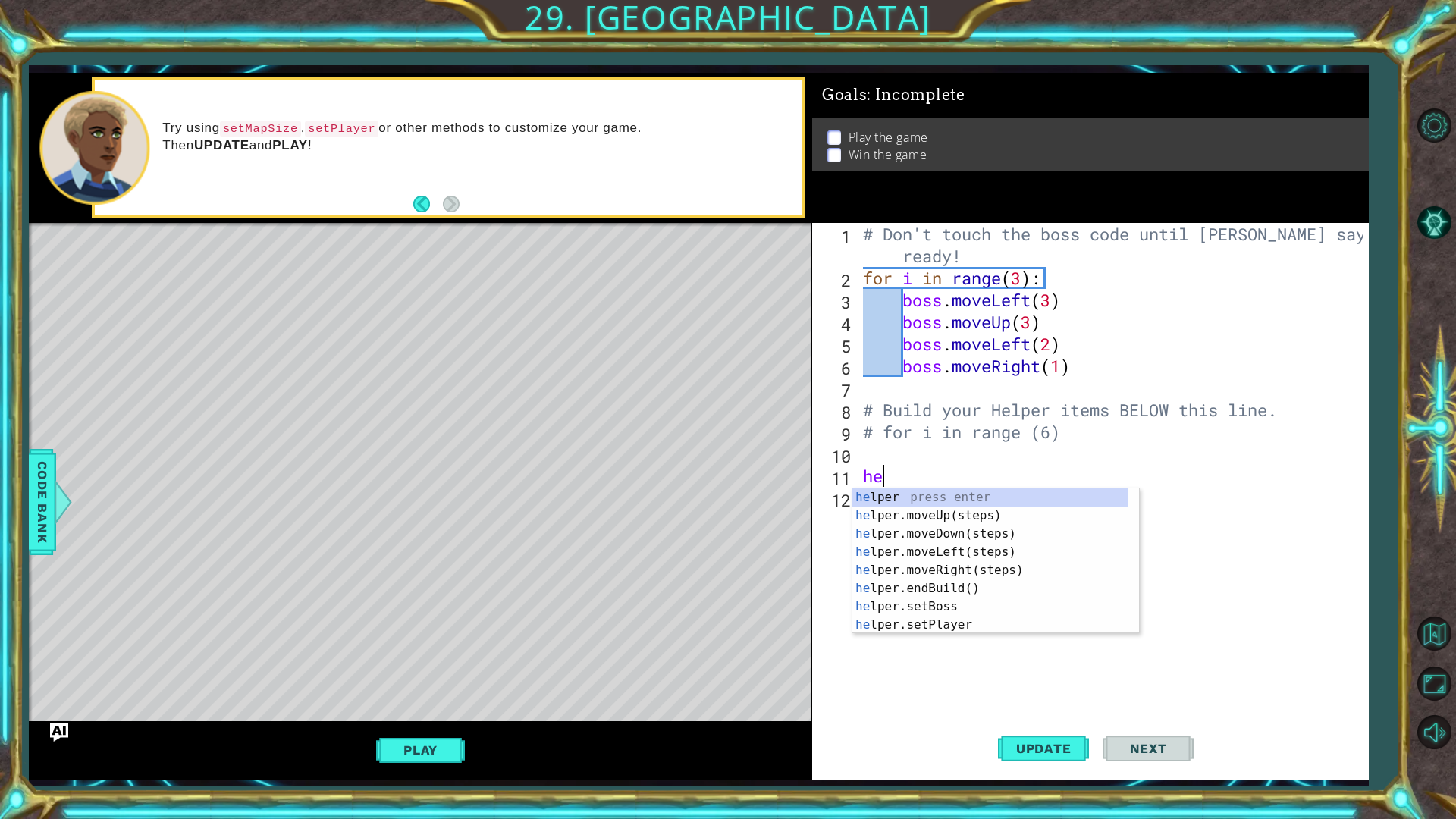
type textarea "h"
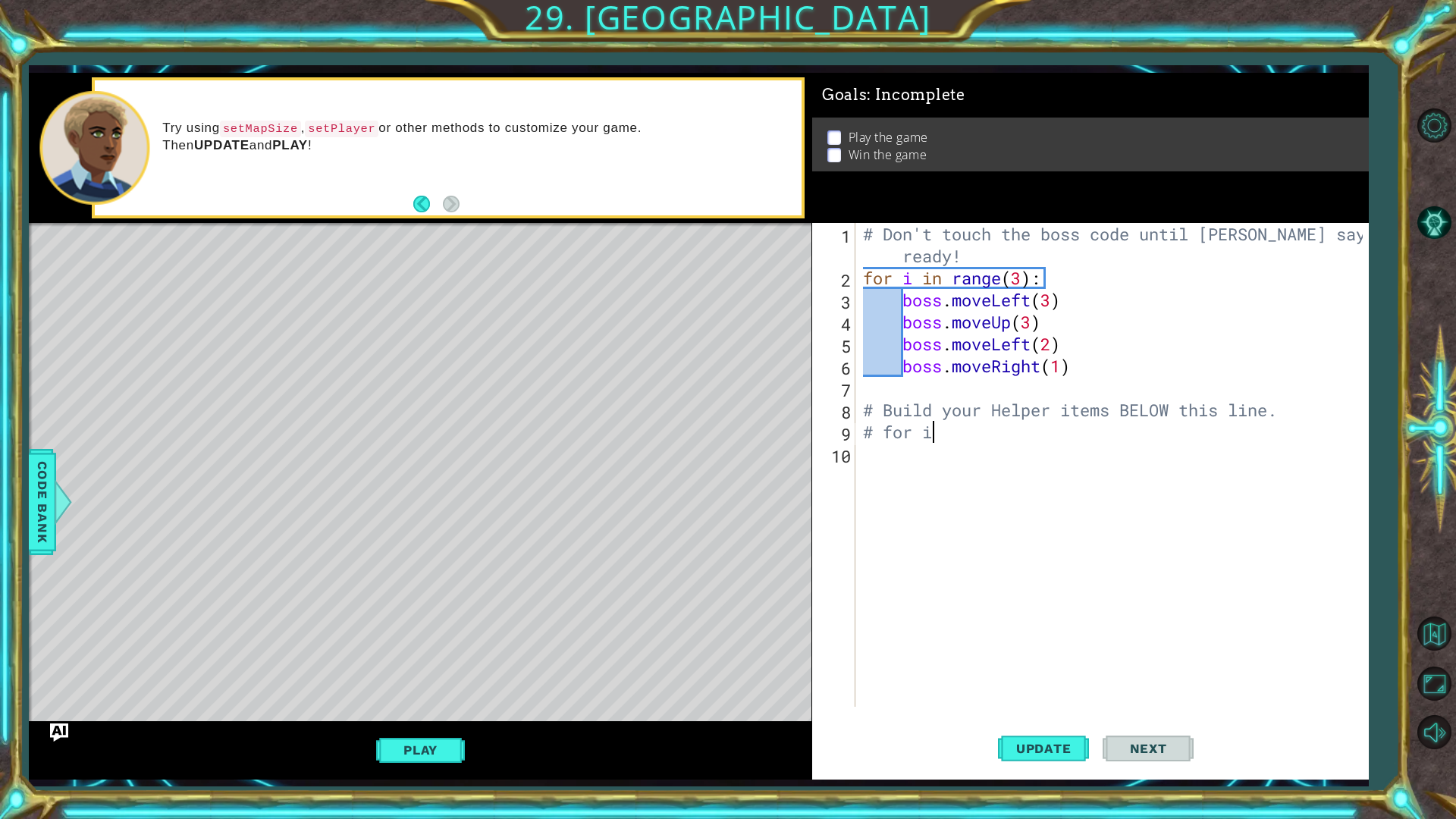
type textarea "#"
click at [1073, 365] on div "# Don't touch the boss code until [PERSON_NAME] says you're ready! for i in ran…" at bounding box center [1115, 498] width 511 height 550
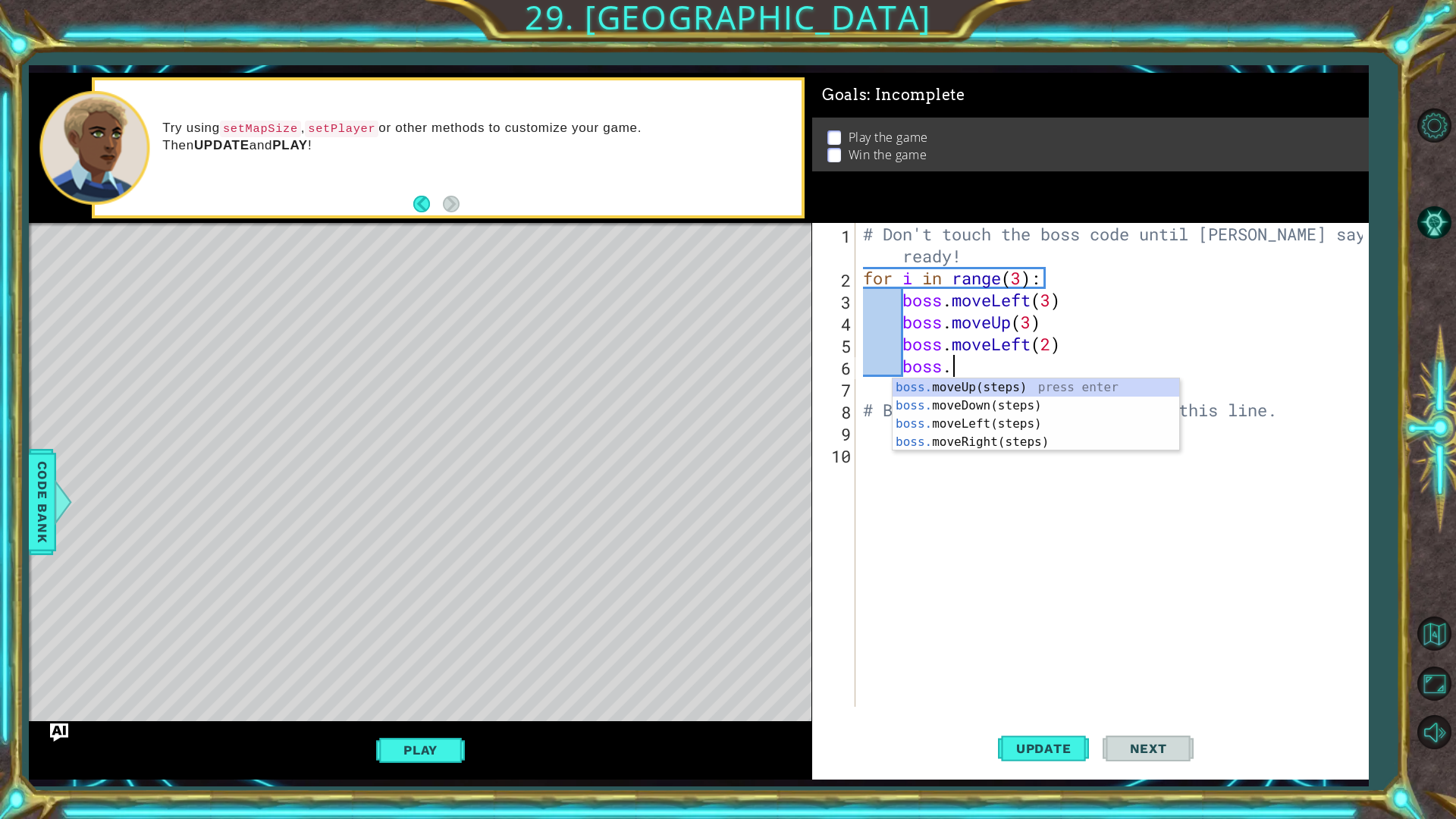
type textarea "b"
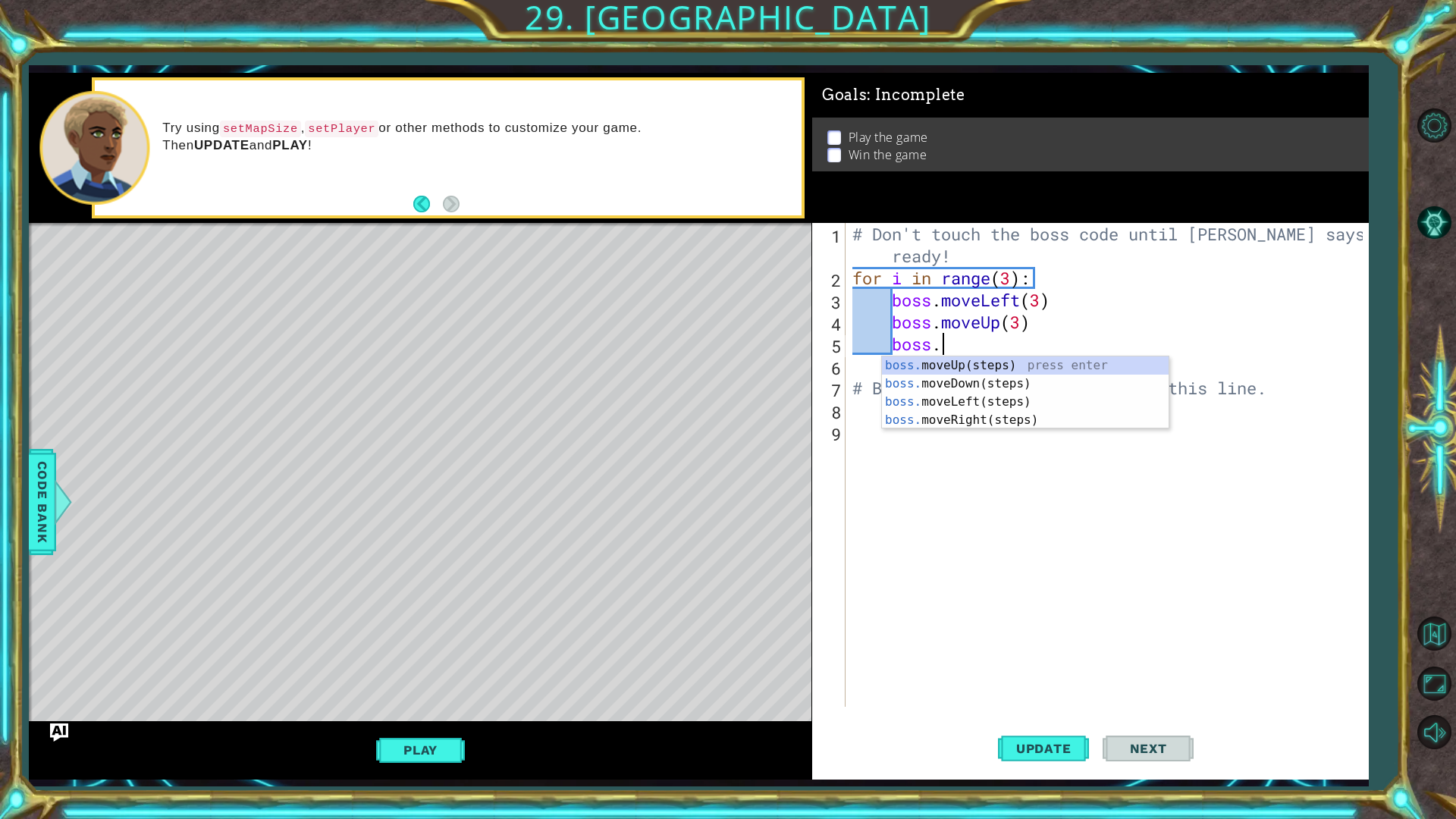
type textarea "b"
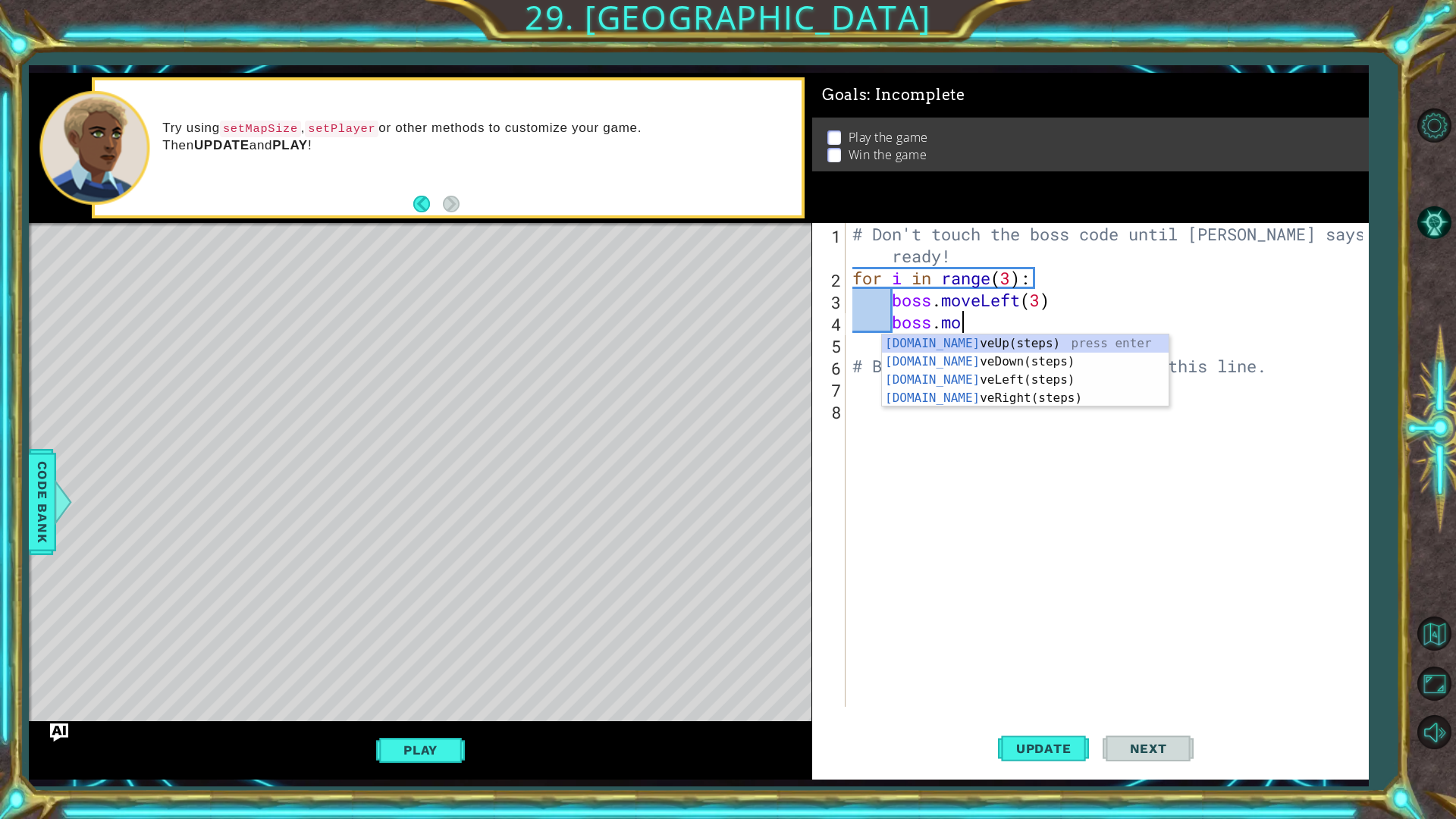
type textarea "b"
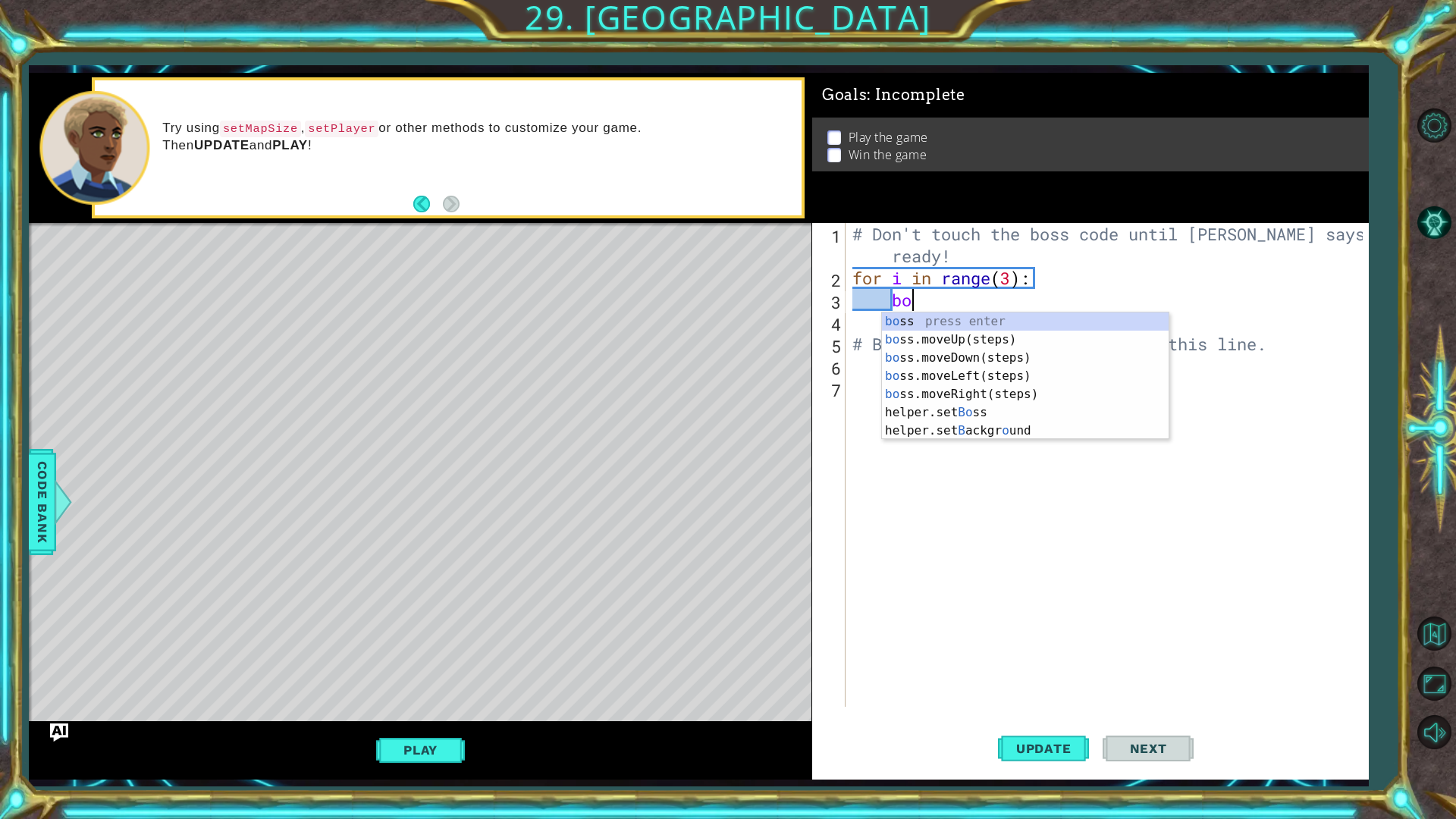
type textarea "b"
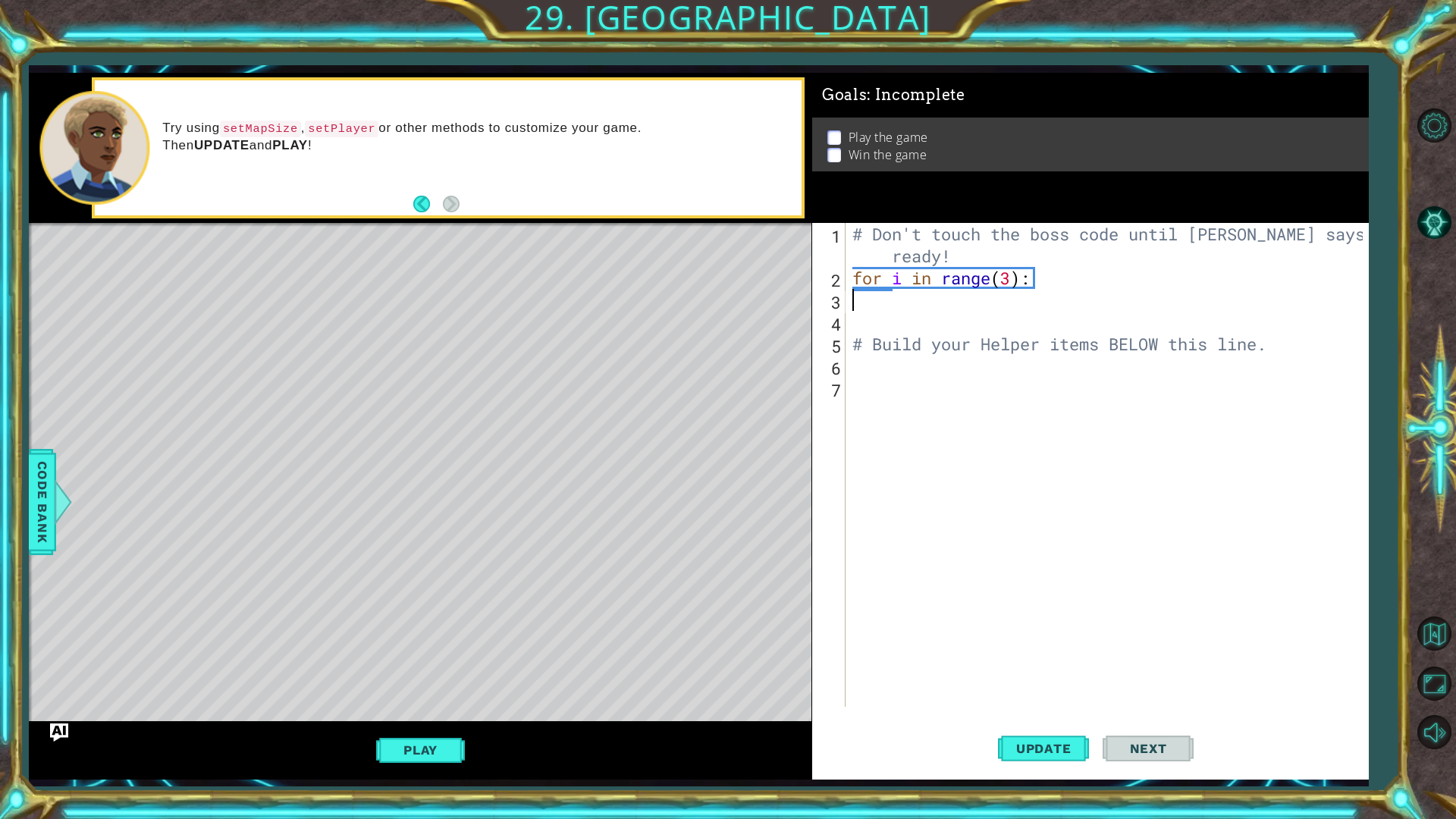
click at [849, 234] on div "# Don't touch the boss code until [PERSON_NAME] says you're ready! for i in ran…" at bounding box center [1110, 498] width 522 height 550
type textarea "# Don't touch the boss code until [PERSON_NAME] says you're ready!"
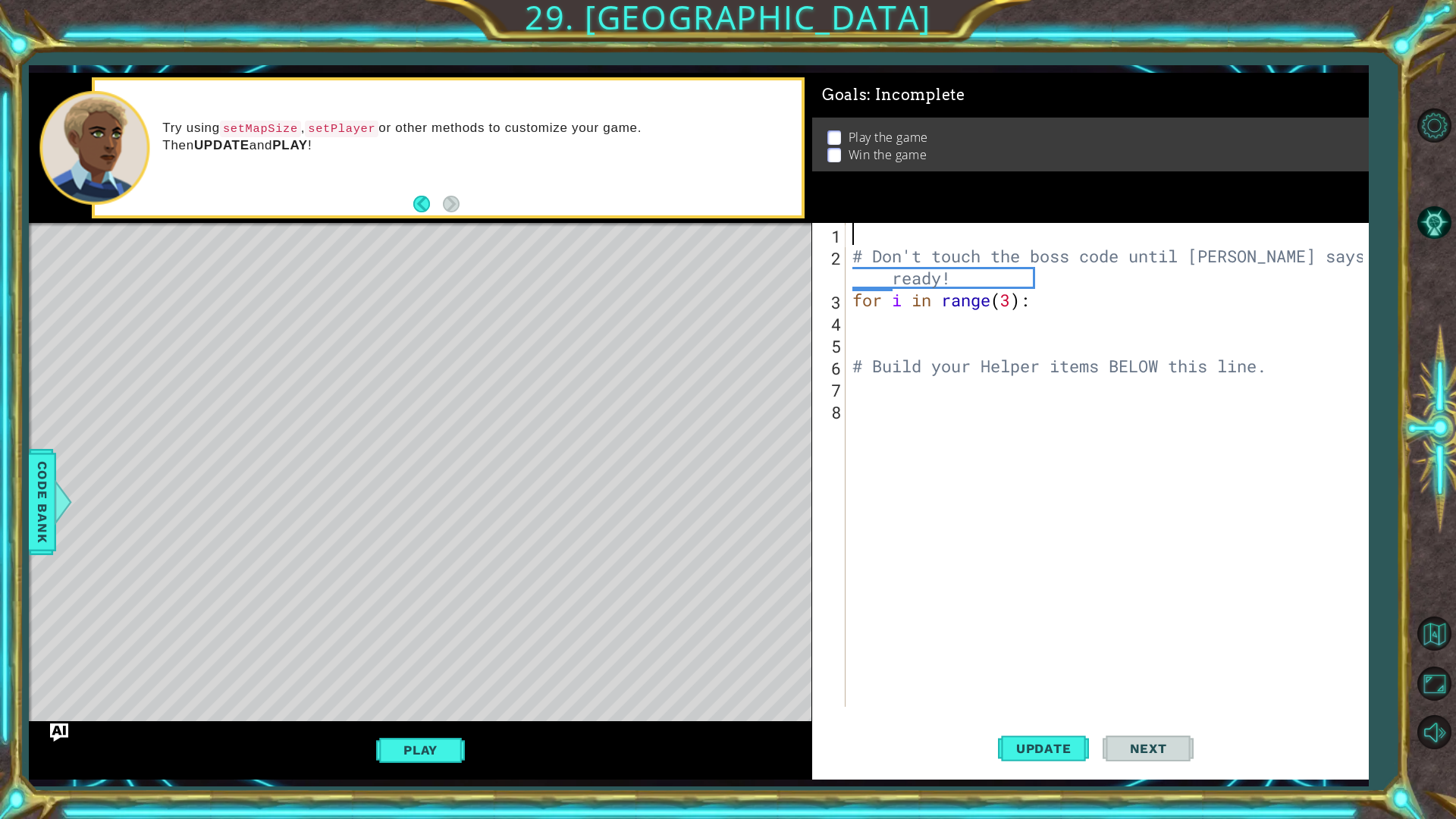
click at [855, 240] on div "# Don't touch the boss code until [PERSON_NAME] says you're ready! for i in ran…" at bounding box center [1110, 486] width 522 height 528
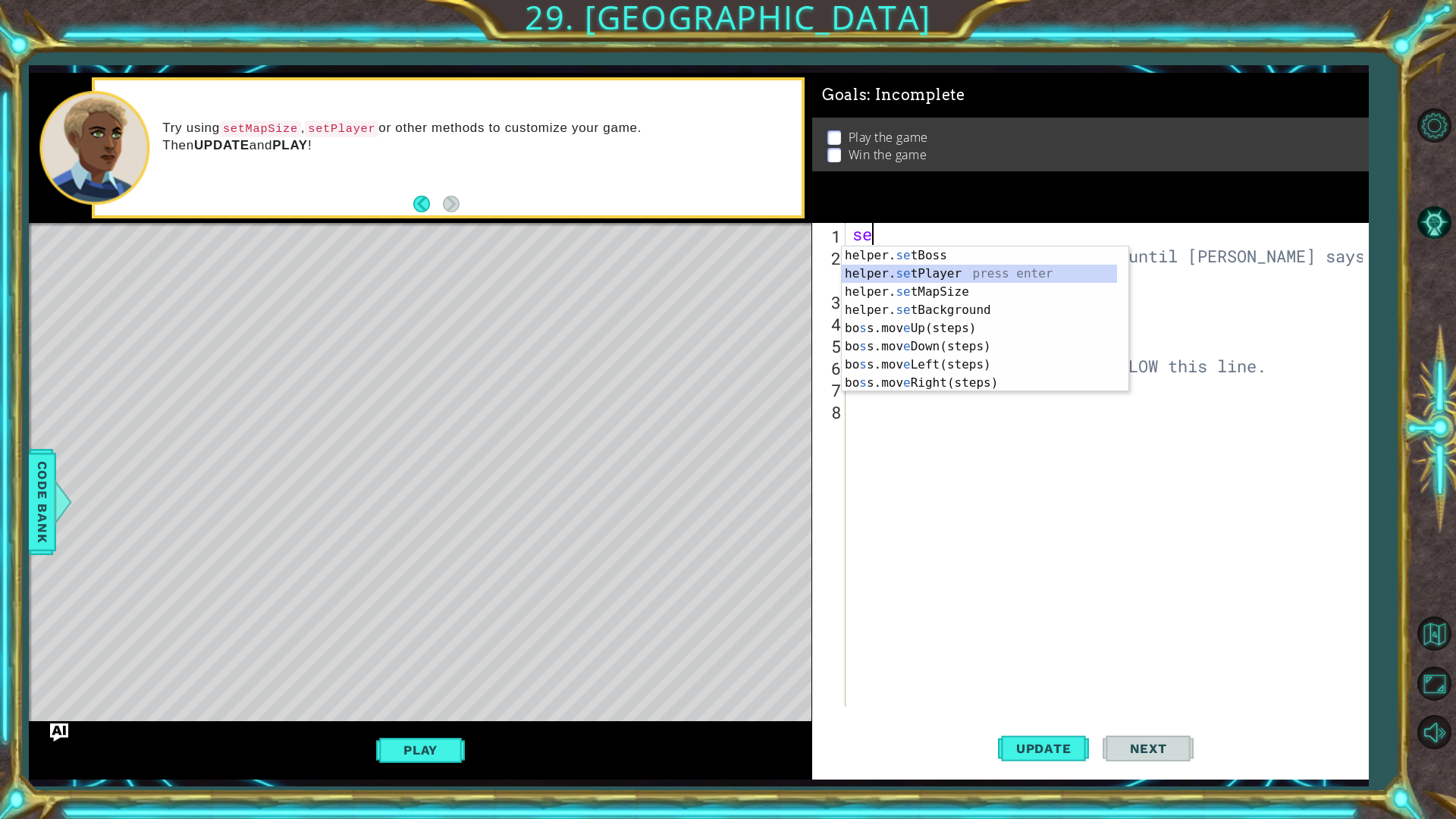
click at [938, 274] on div "helper. se tBoss press enter helper. se tPlayer press enter helper. se tMapSize…" at bounding box center [979, 338] width 275 height 182
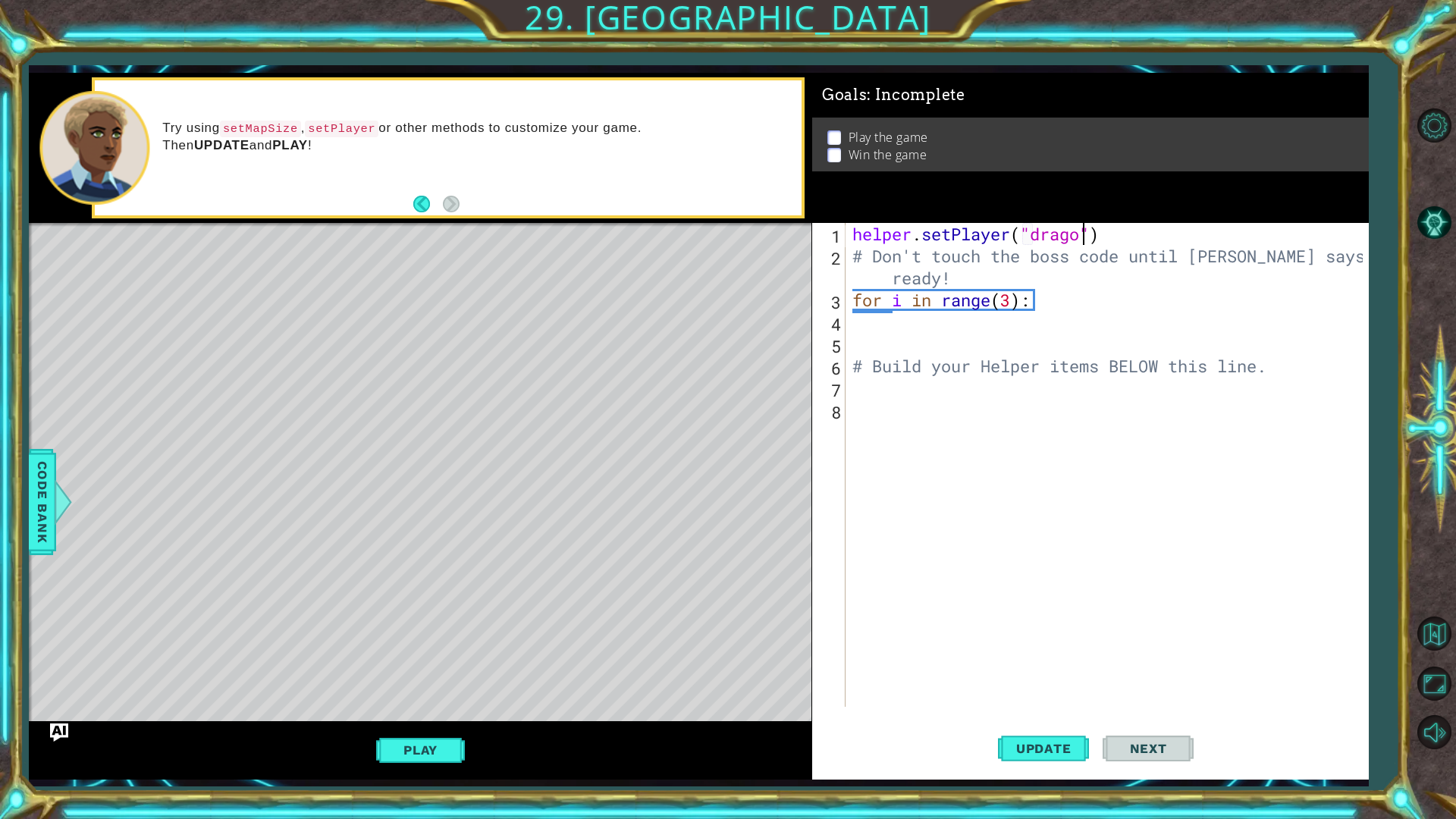
scroll to position [0, 11]
click at [1122, 238] on div "helper . setPlayer ( "dragon" ) # Don't touch the boss code until [PERSON_NAME]…" at bounding box center [1110, 486] width 522 height 528
click at [841, 256] on div "2" at bounding box center [830, 268] width 31 height 44
type textarea "# Don't touch the boss code until [PERSON_NAME] says you're ready!"
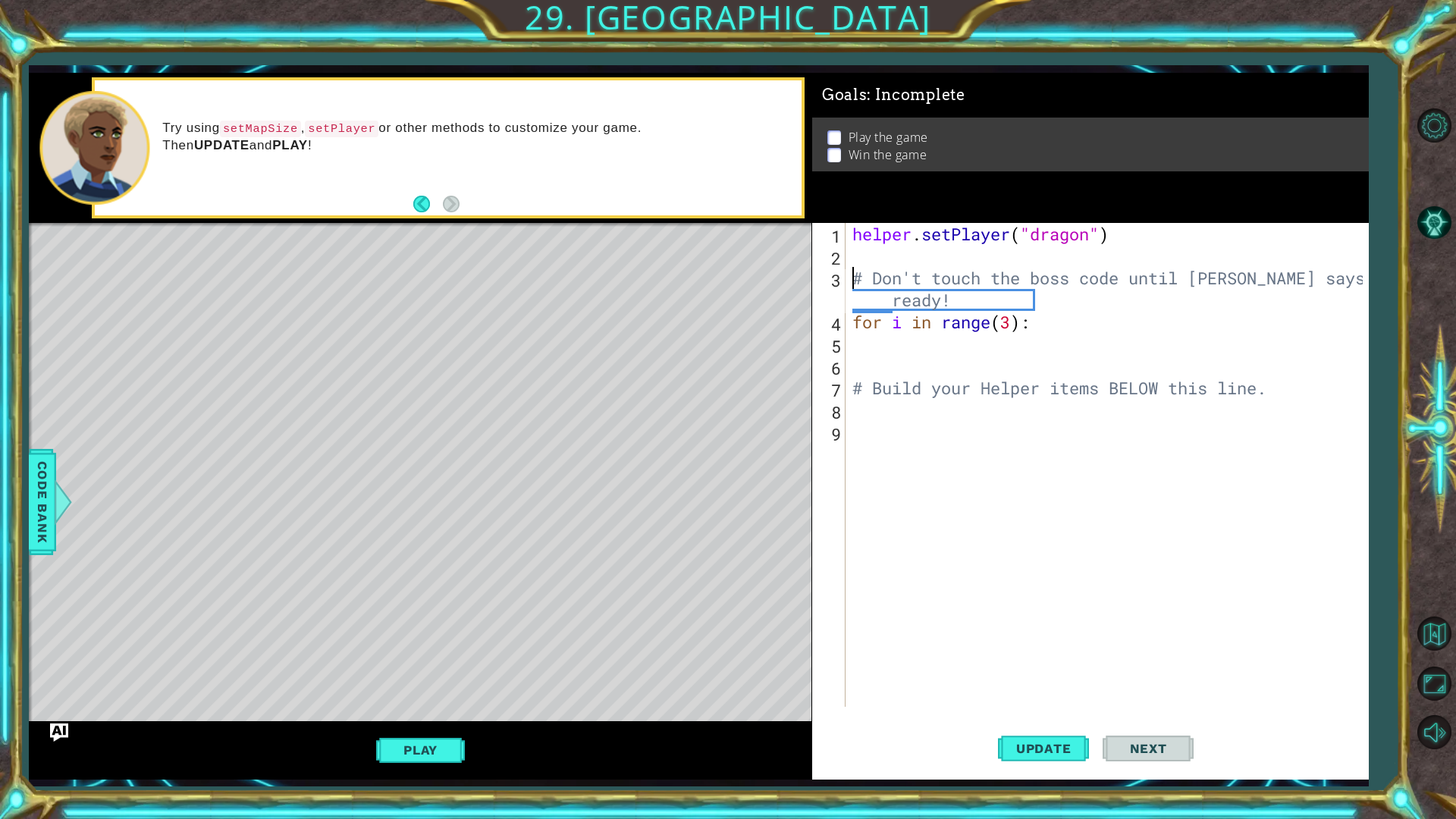
click at [856, 269] on div "helper . setPlayer ( "dragon" ) # Don't touch the boss code until [PERSON_NAME]…" at bounding box center [1110, 486] width 522 height 528
click at [861, 258] on div "helper . setPlayer ( "dragon" ) # Don't touch the boss code until [PERSON_NAME]…" at bounding box center [1110, 486] width 522 height 528
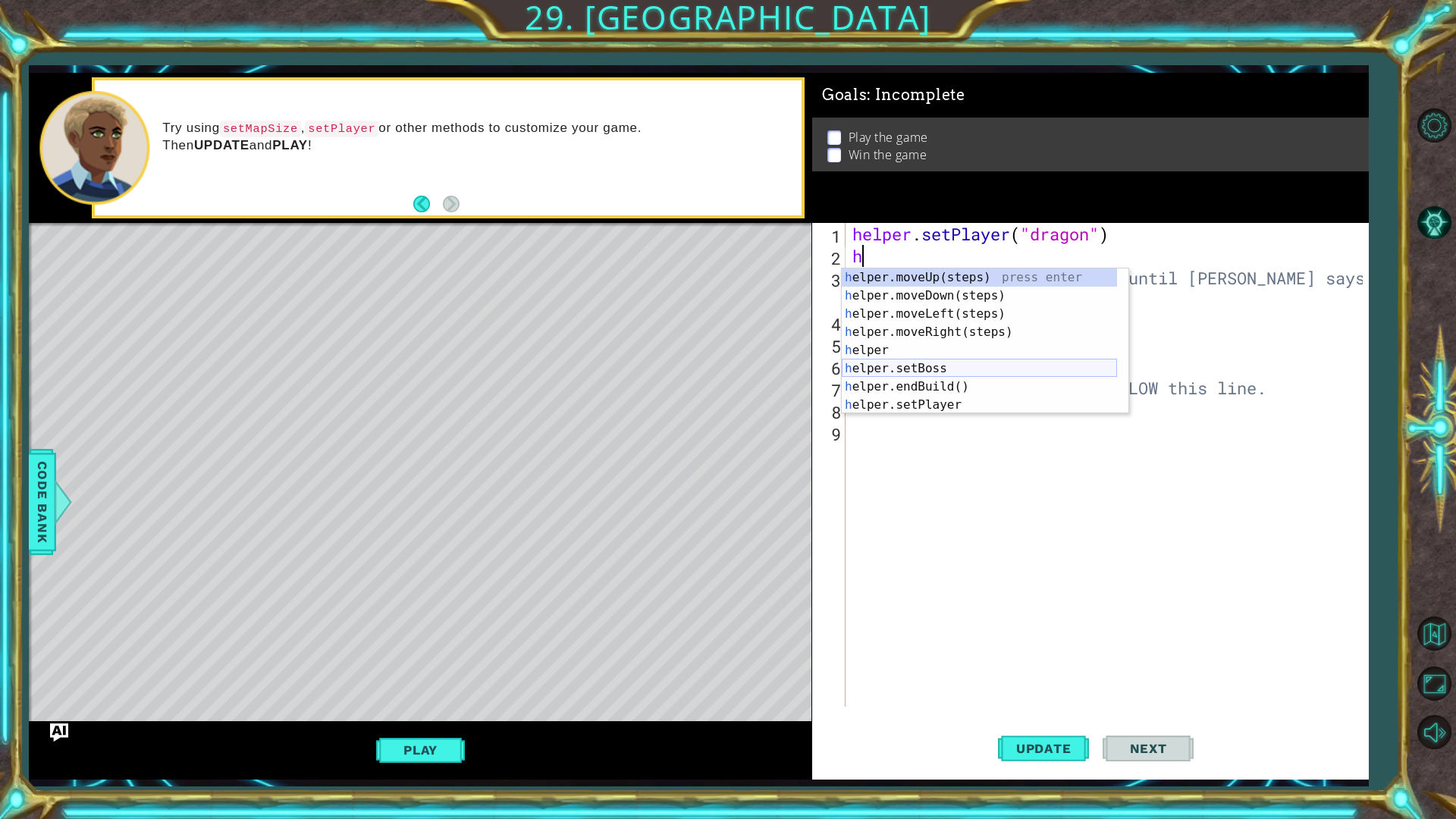
click at [931, 369] on div "h elper.moveUp(steps) press enter h elper.moveDown(steps) press enter h elper.m…" at bounding box center [979, 359] width 275 height 182
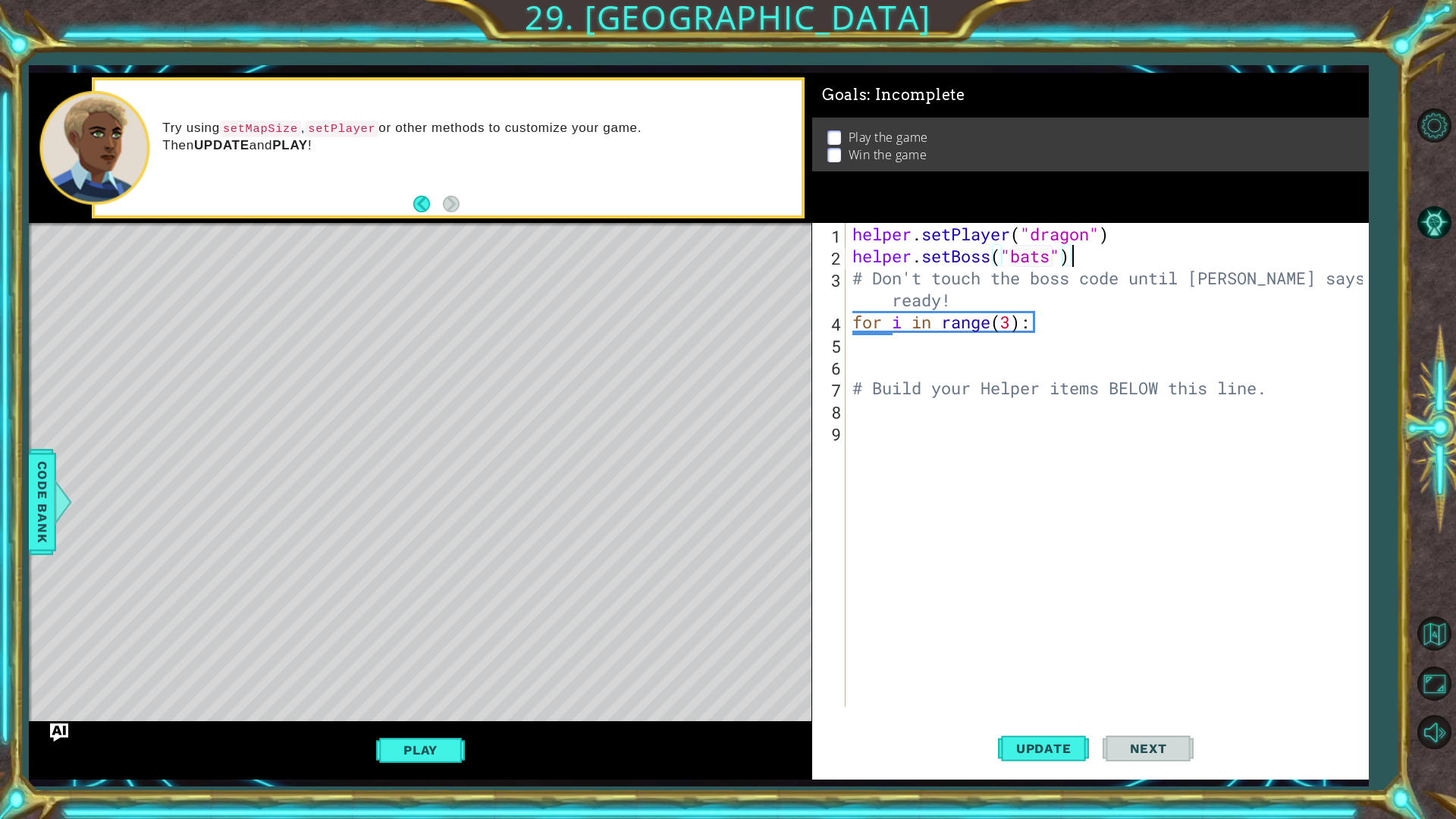
click at [1085, 262] on div "helper . setPlayer ( "dragon" ) helper . setBoss ( "bats" ) # Don't touch the b…" at bounding box center [1110, 486] width 522 height 528
click at [854, 277] on div "helper . setPlayer ( "dragon" ) helper . setBoss ( "bats" ) # Don't touch the b…" at bounding box center [1110, 486] width 522 height 528
type textarea "# Don't touch the boss code until [PERSON_NAME] says you're ready!"
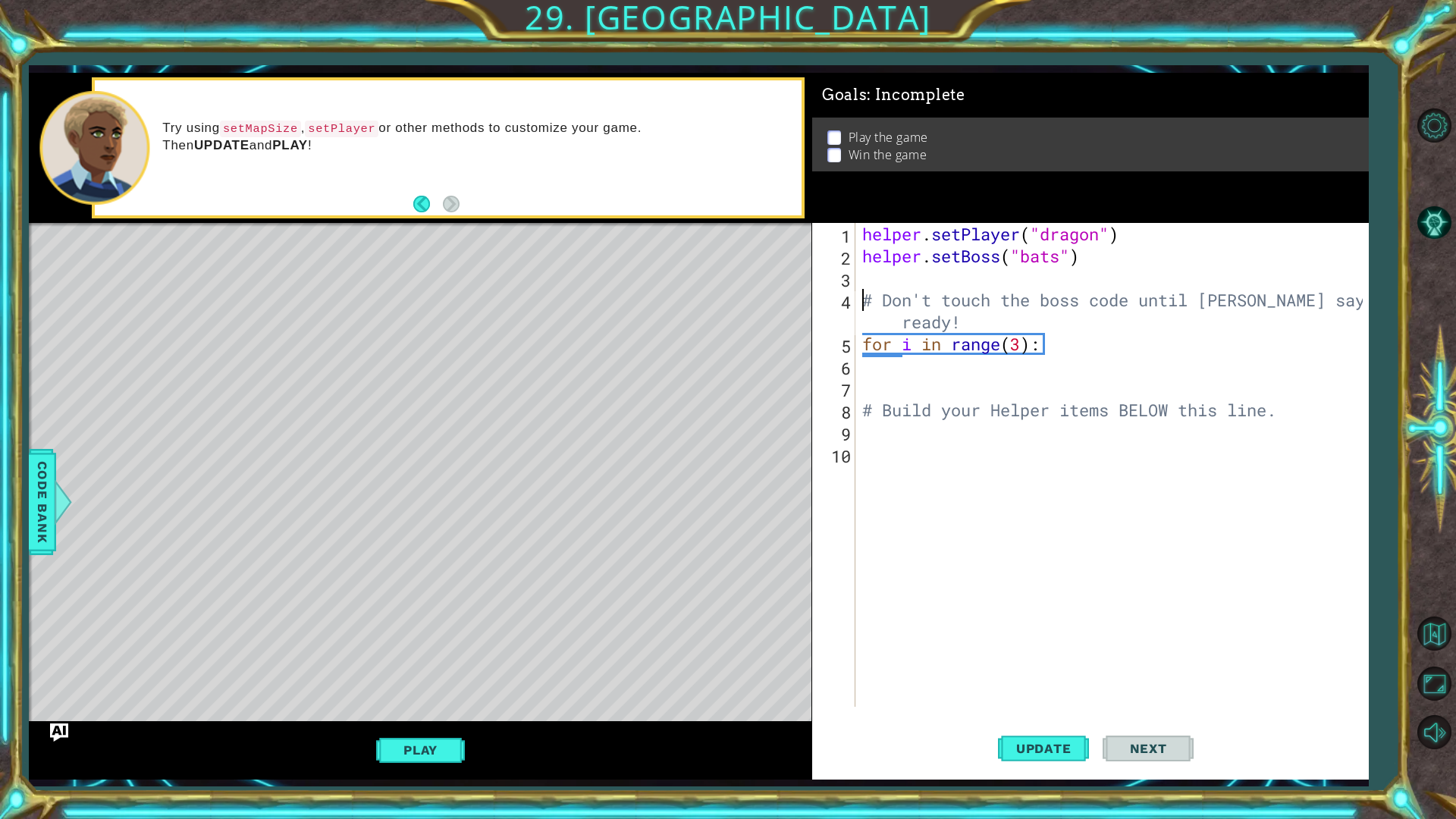
click at [868, 279] on div "helper . setPlayer ( "dragon" ) helper . setBoss ( "bats" ) # Don't touch the b…" at bounding box center [1115, 486] width 512 height 528
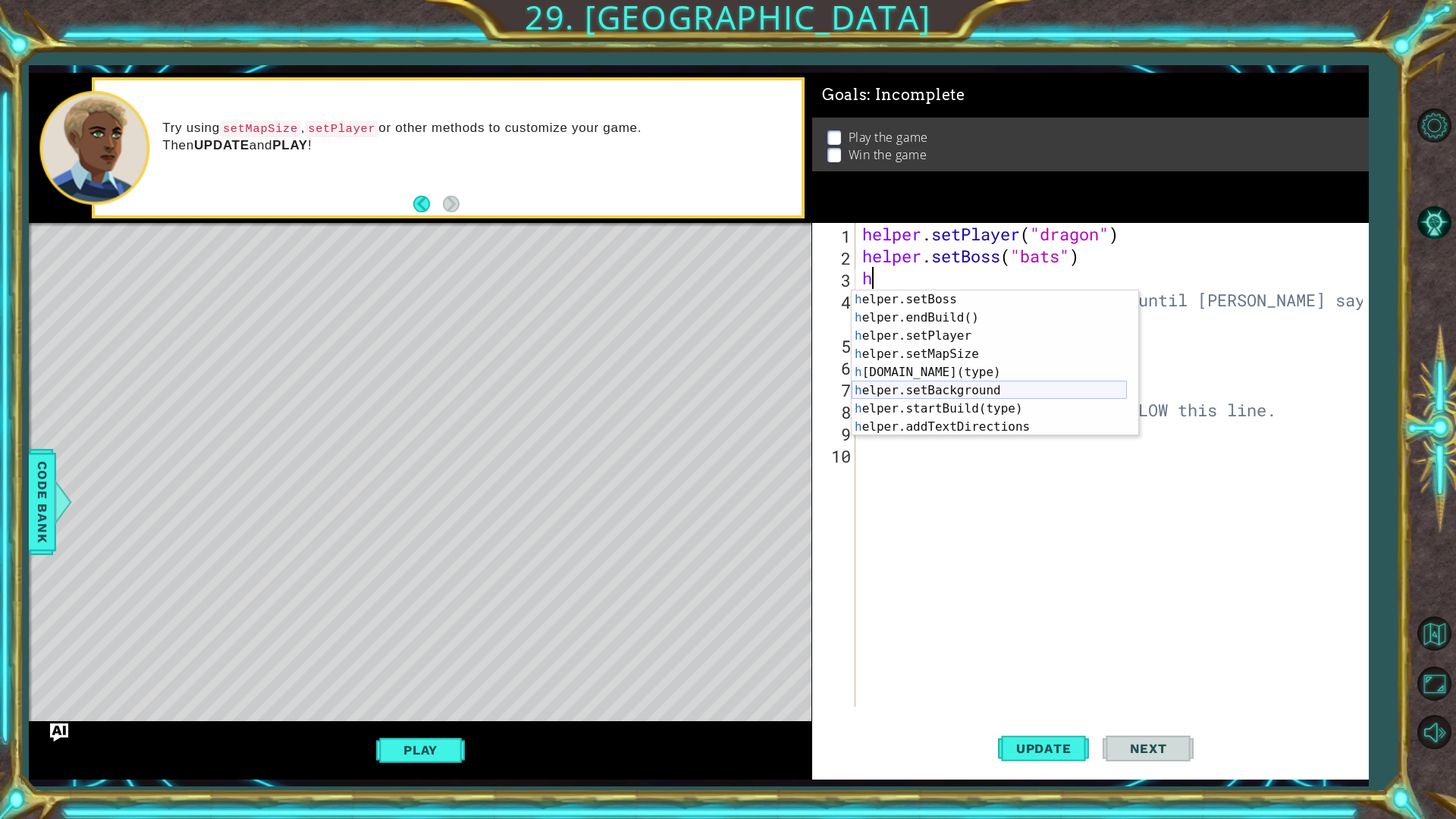
scroll to position [91, 0]
click at [949, 389] on div "h elper.setBoss press enter h elper.endBuild() press enter h elper.setPlayer pr…" at bounding box center [989, 382] width 275 height 182
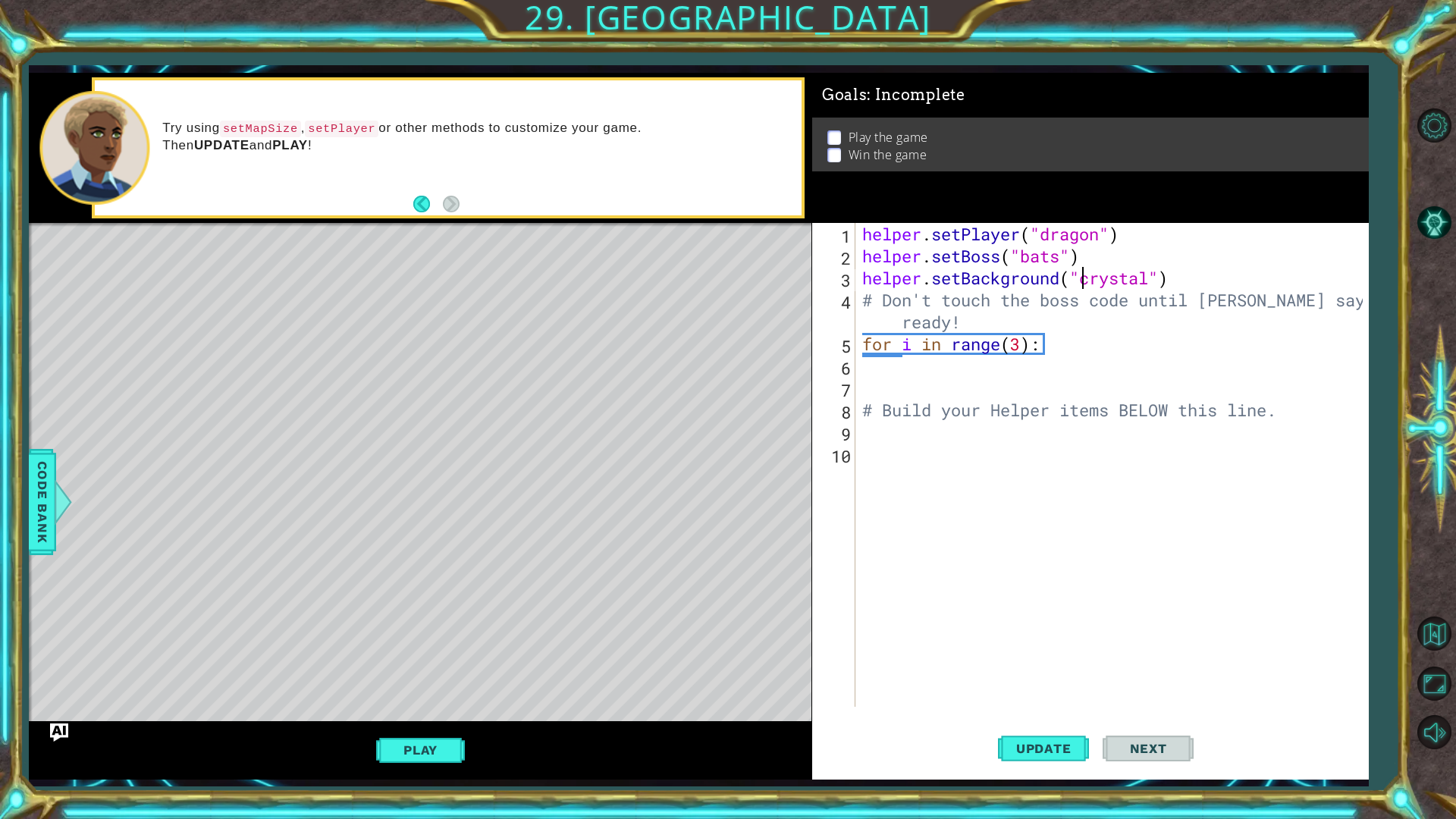
click at [1150, 277] on div "helper . setPlayer ( "dragon" ) helper . setBoss ( "bats" ) helper . setBackgro…" at bounding box center [1115, 486] width 512 height 528
click at [1059, 260] on div "helper . setPlayer ( "dragon" ) helper . setBoss ( "bats" ) helper . setBackgro…" at bounding box center [1115, 486] width 512 height 528
type textarea "helper.setBoss("shadow")"
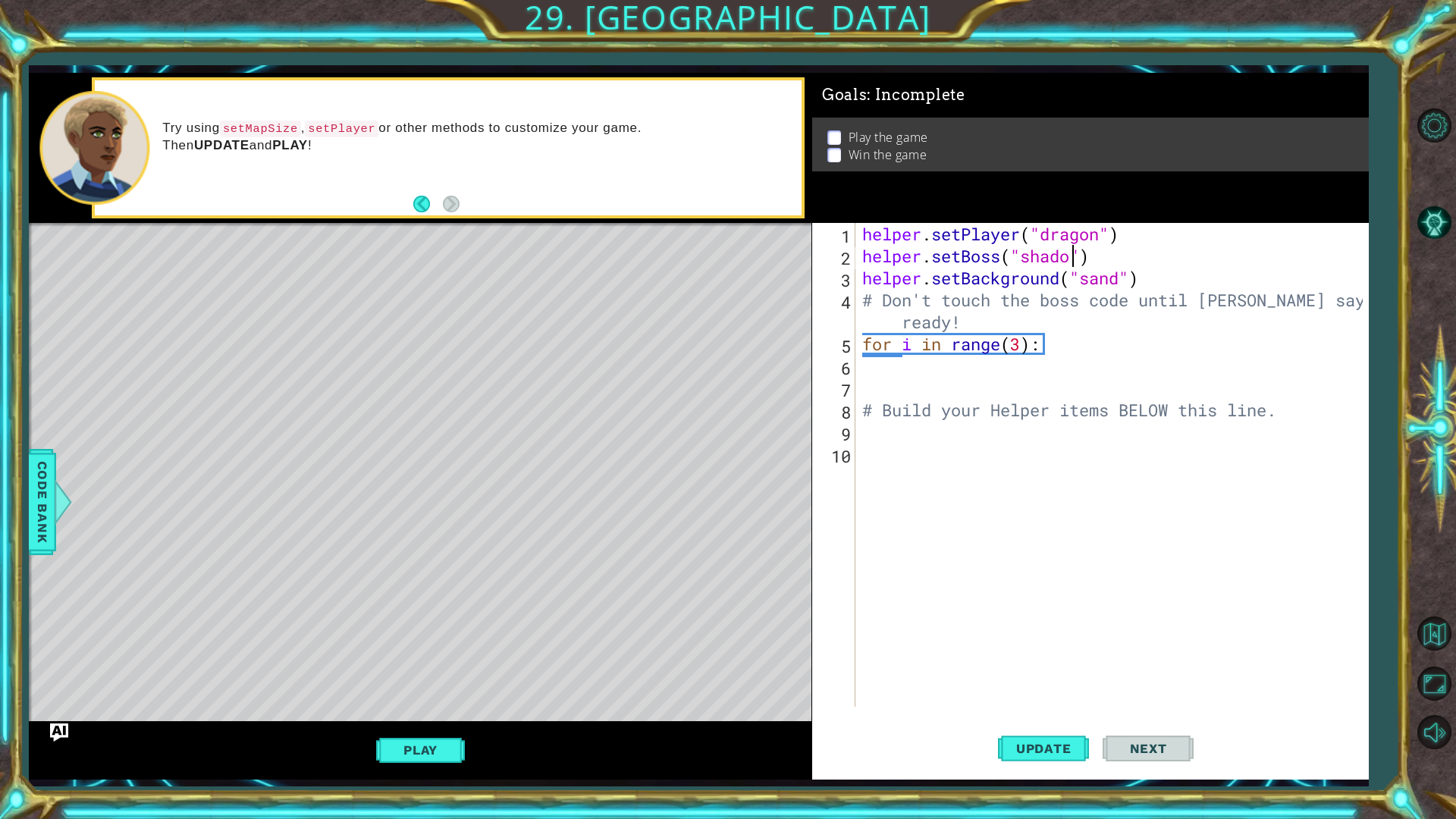
scroll to position [0, 10]
click at [927, 369] on div "helper . setPlayer ( "dragon" ) helper . setBoss ( "shadow" ) helper . setBackg…" at bounding box center [1115, 486] width 512 height 528
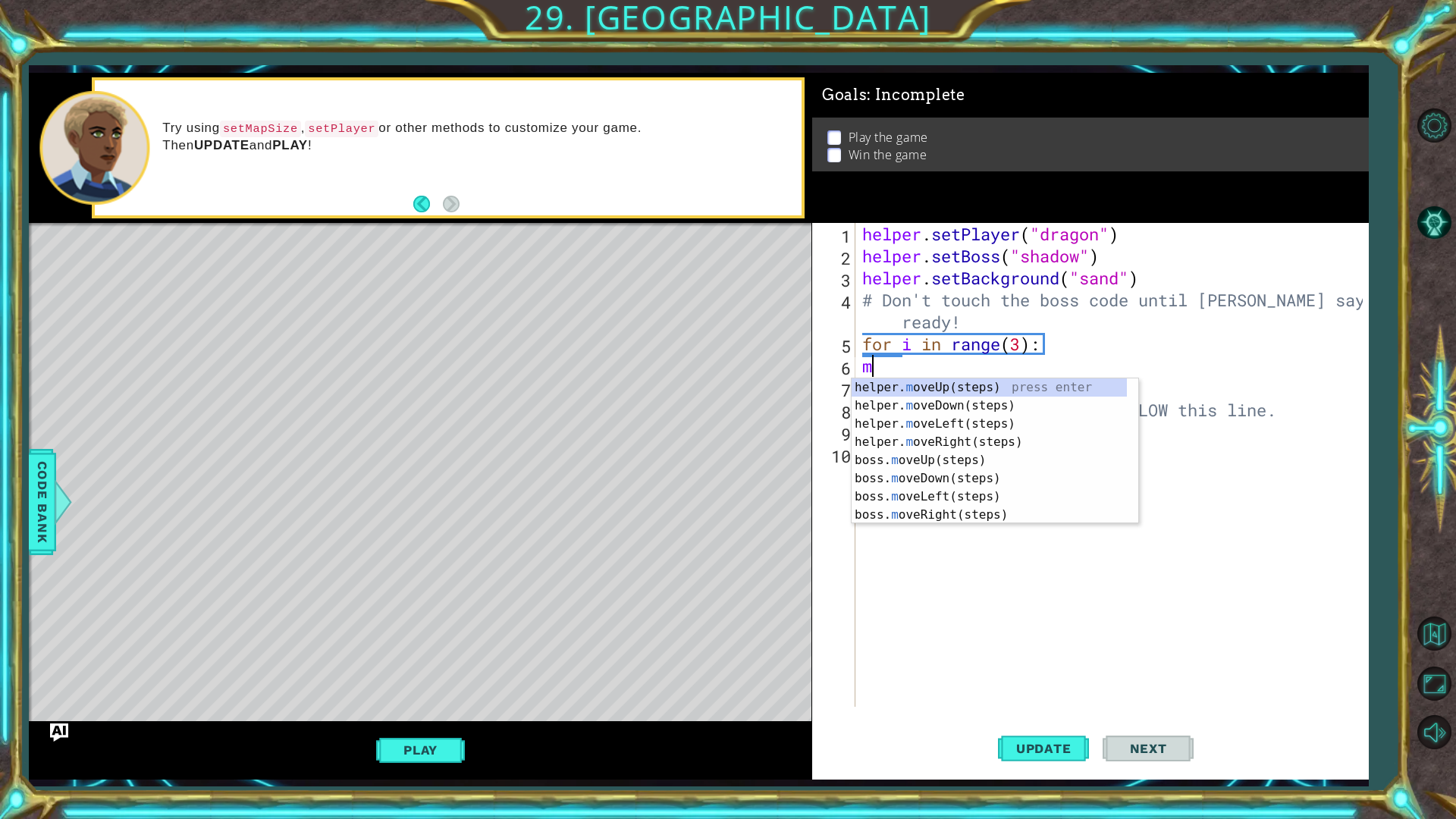
type textarea "mo"
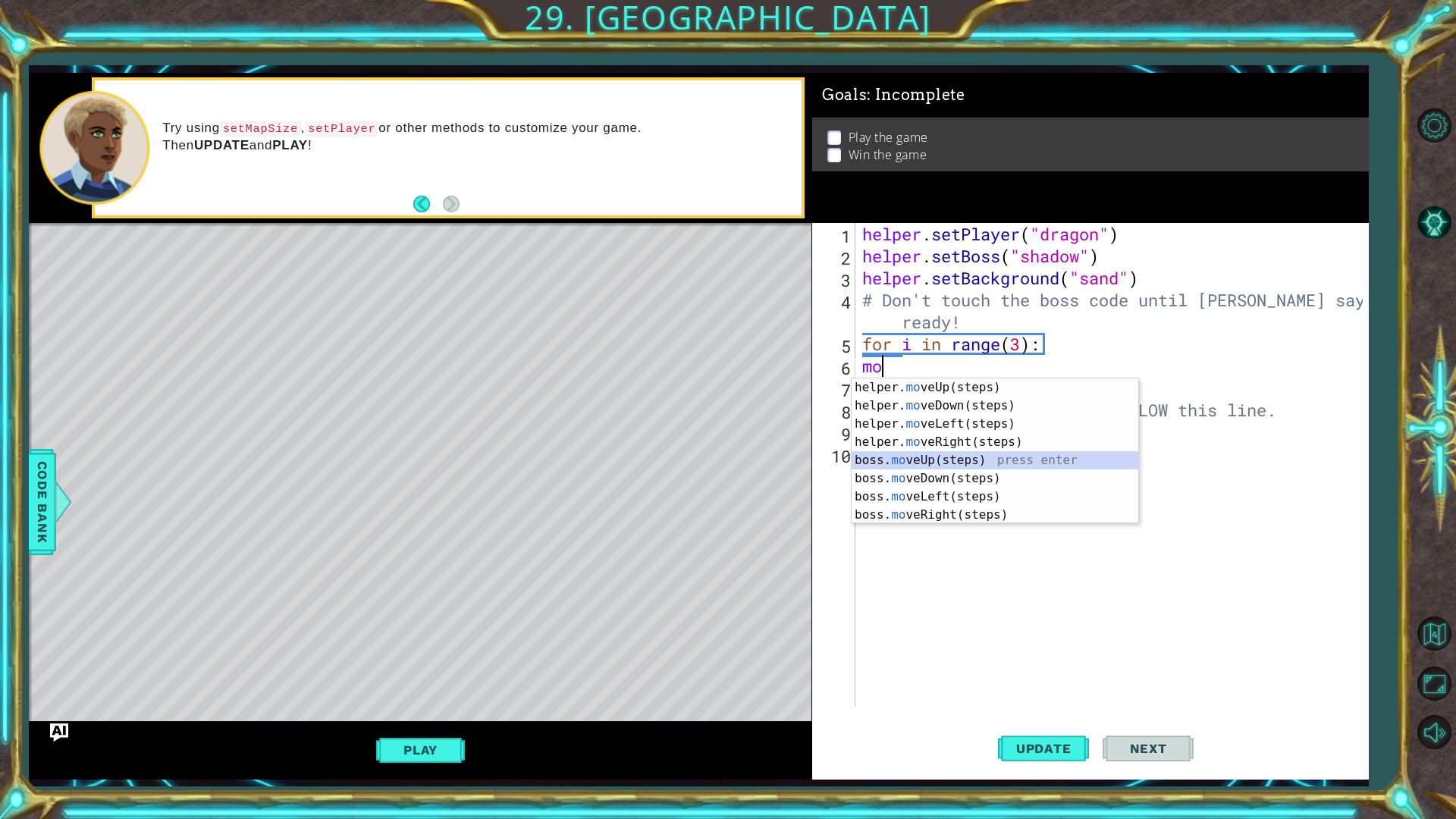
click at [930, 460] on div "helper. mo veUp(steps) press enter helper. mo veDown(steps) press enter helper.…" at bounding box center [995, 470] width 287 height 182
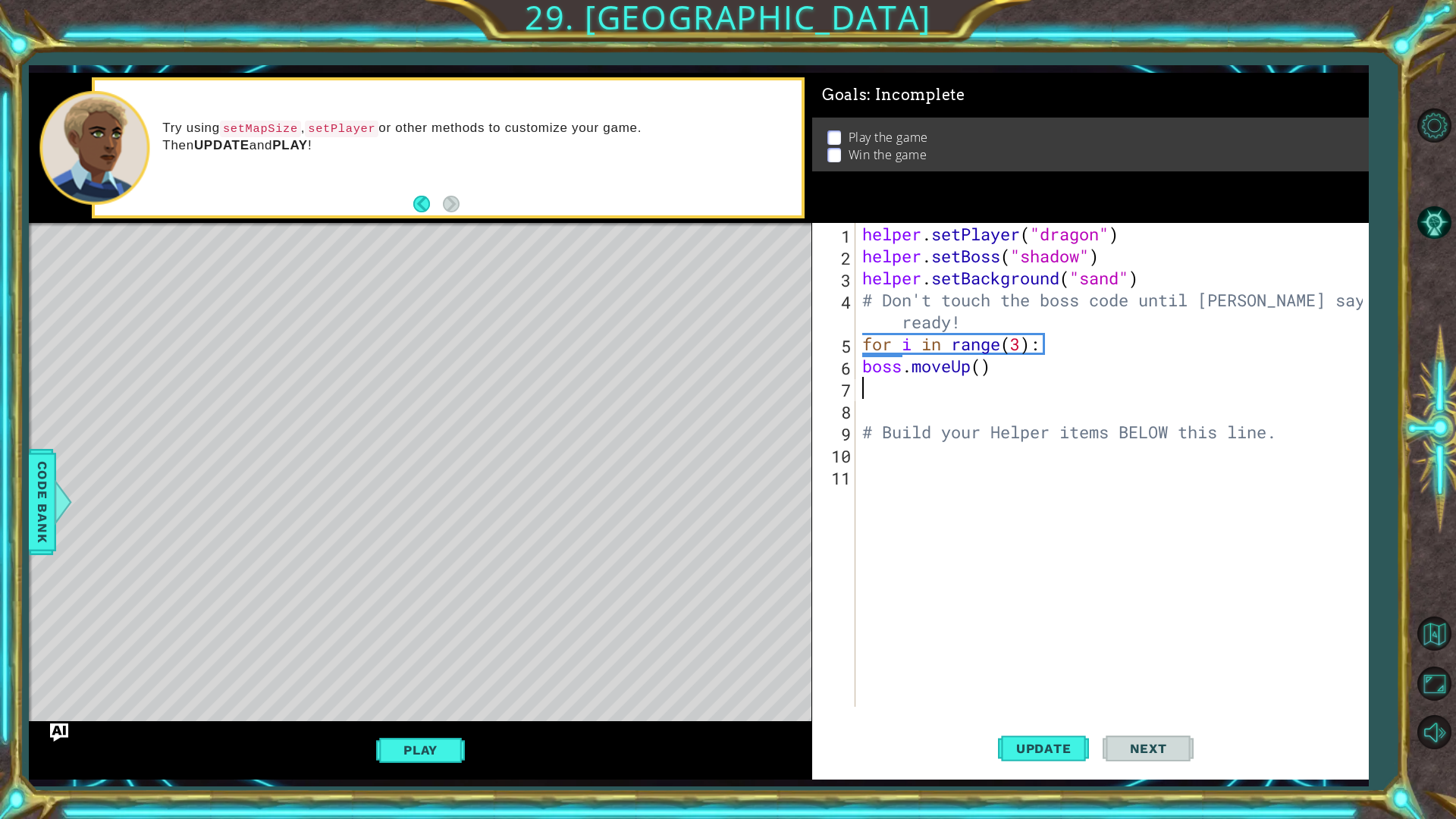
click at [980, 358] on div "helper . setPlayer ( "dragon" ) helper . setBoss ( "shadow" ) helper . setBackg…" at bounding box center [1115, 486] width 512 height 528
type textarea "boss.moveUp(2)"
click at [893, 391] on div "helper . setPlayer ( "dragon" ) helper . setBoss ( "shadow" ) helper . setBackg…" at bounding box center [1115, 486] width 512 height 528
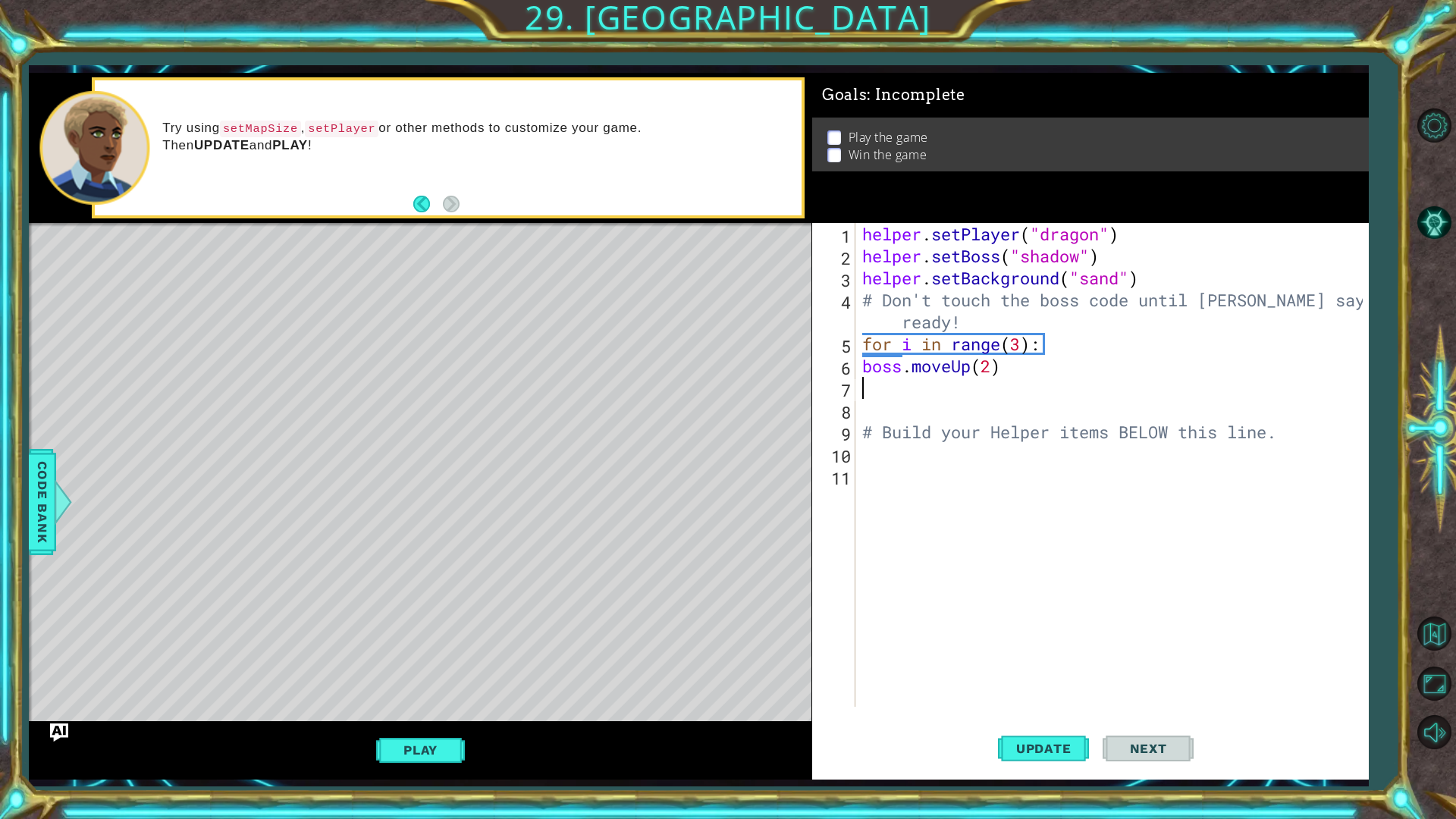
type textarea "b"
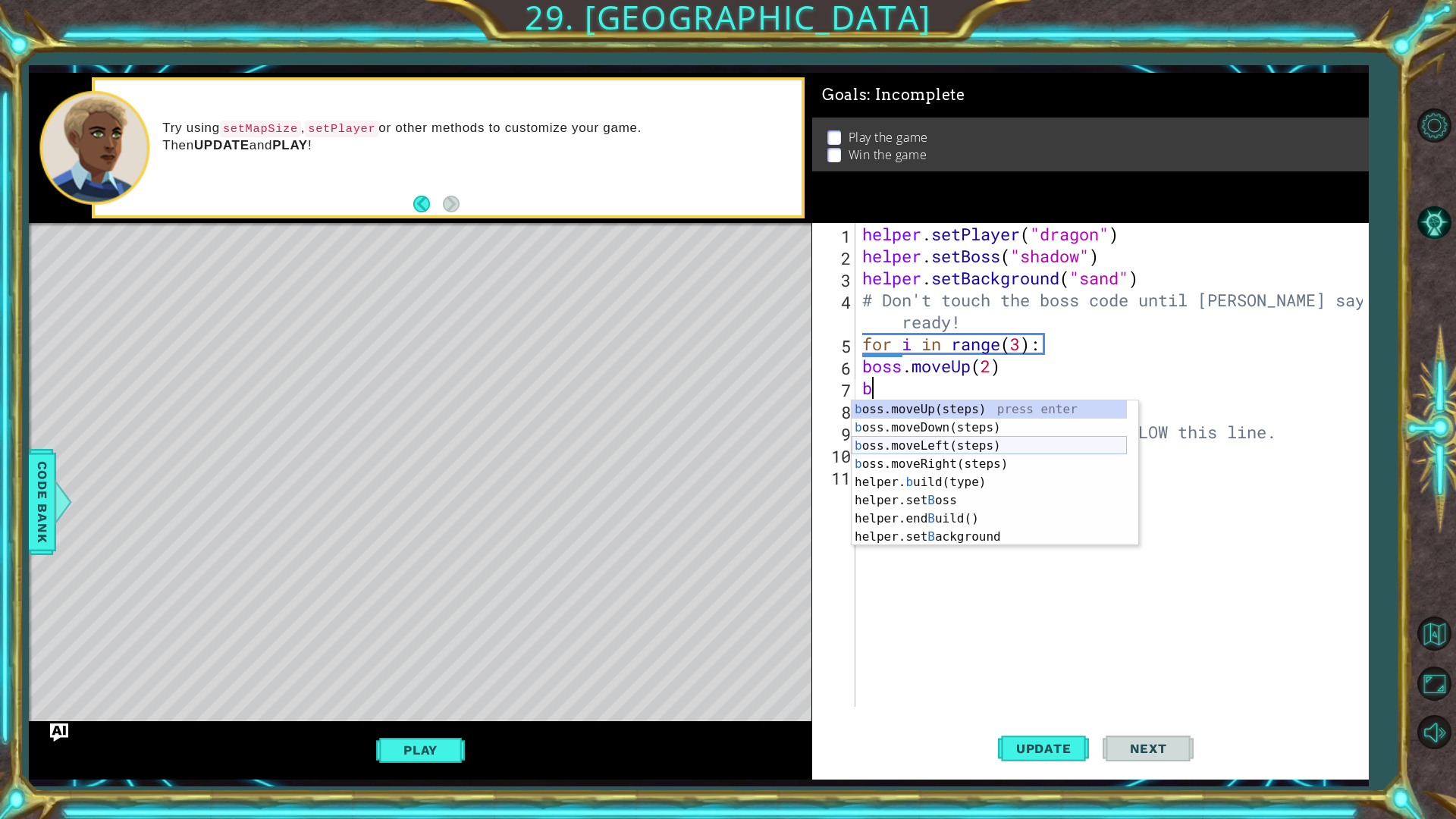
click at [947, 453] on div "b oss.moveUp(steps) press enter b oss.moveDown(steps) press enter b oss.moveLef…" at bounding box center [989, 491] width 275 height 182
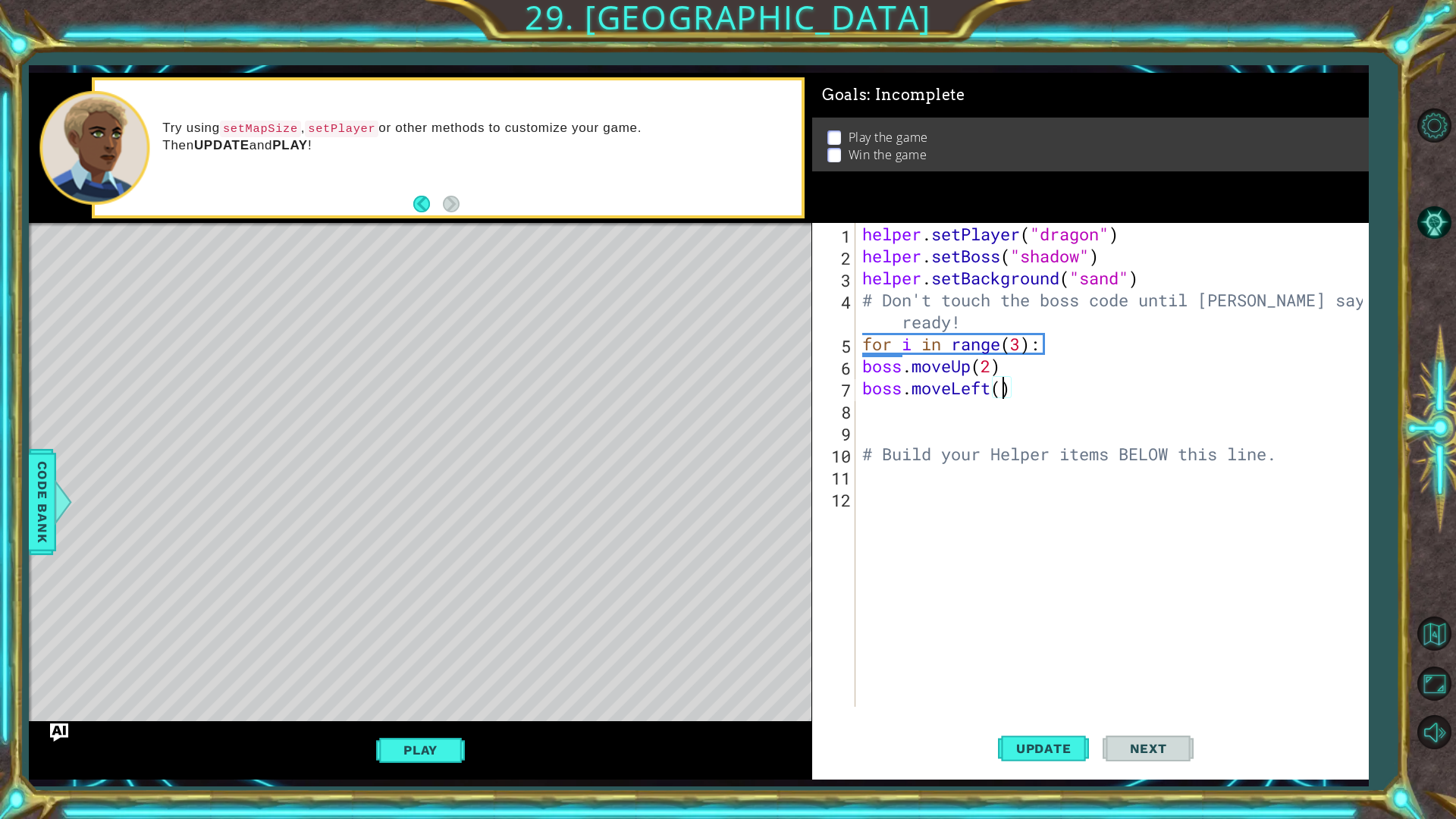
click at [998, 384] on div "helper . setPlayer ( "dragon" ) helper . setBoss ( "shadow" ) helper . setBackg…" at bounding box center [1115, 486] width 512 height 528
type textarea "boss.moveLeft(3)"
click at [947, 407] on div "helper . setPlayer ( "dragon" ) helper . setBoss ( "shadow" ) helper . setBackg…" at bounding box center [1115, 486] width 512 height 528
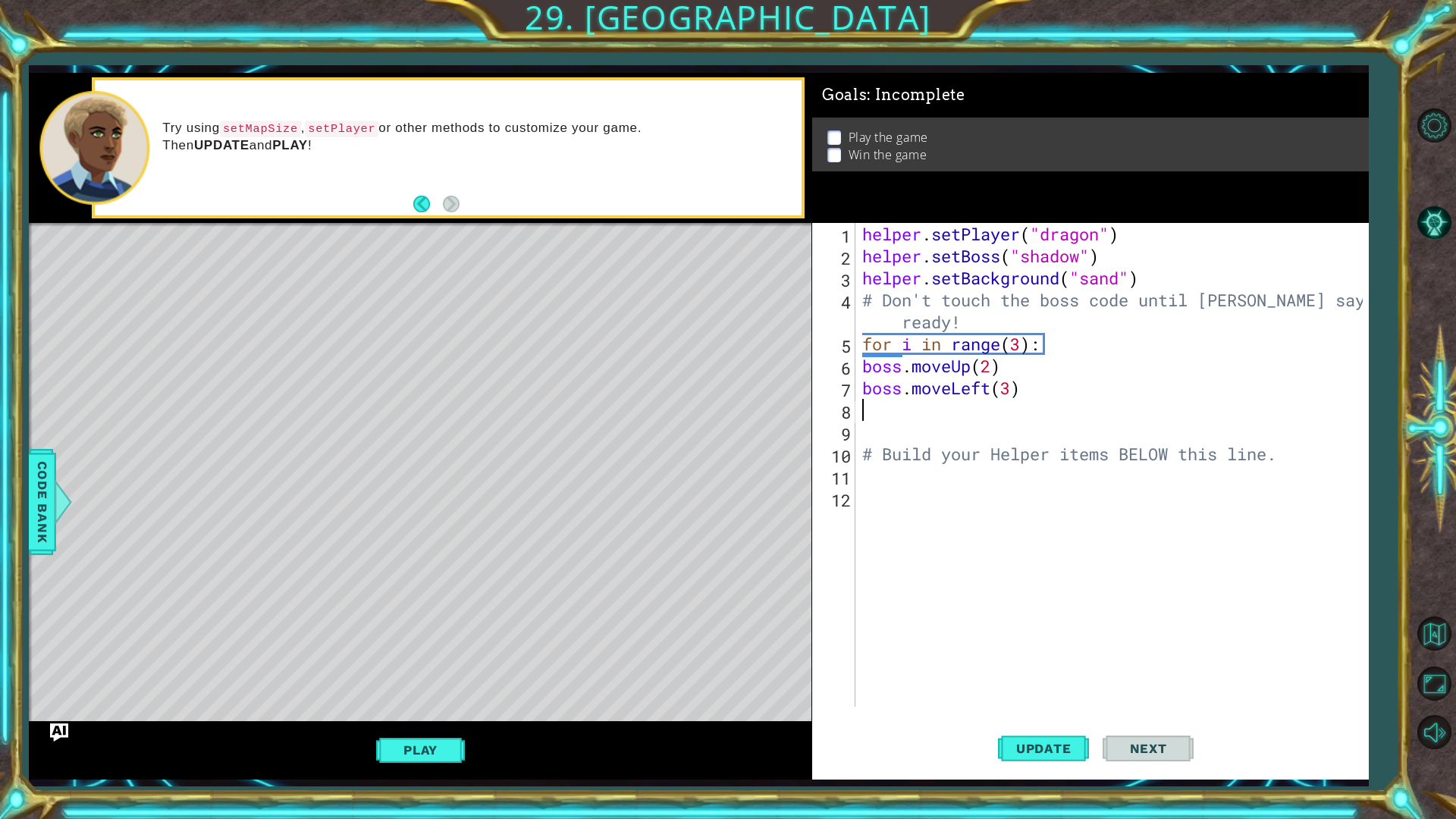
type textarea "b"
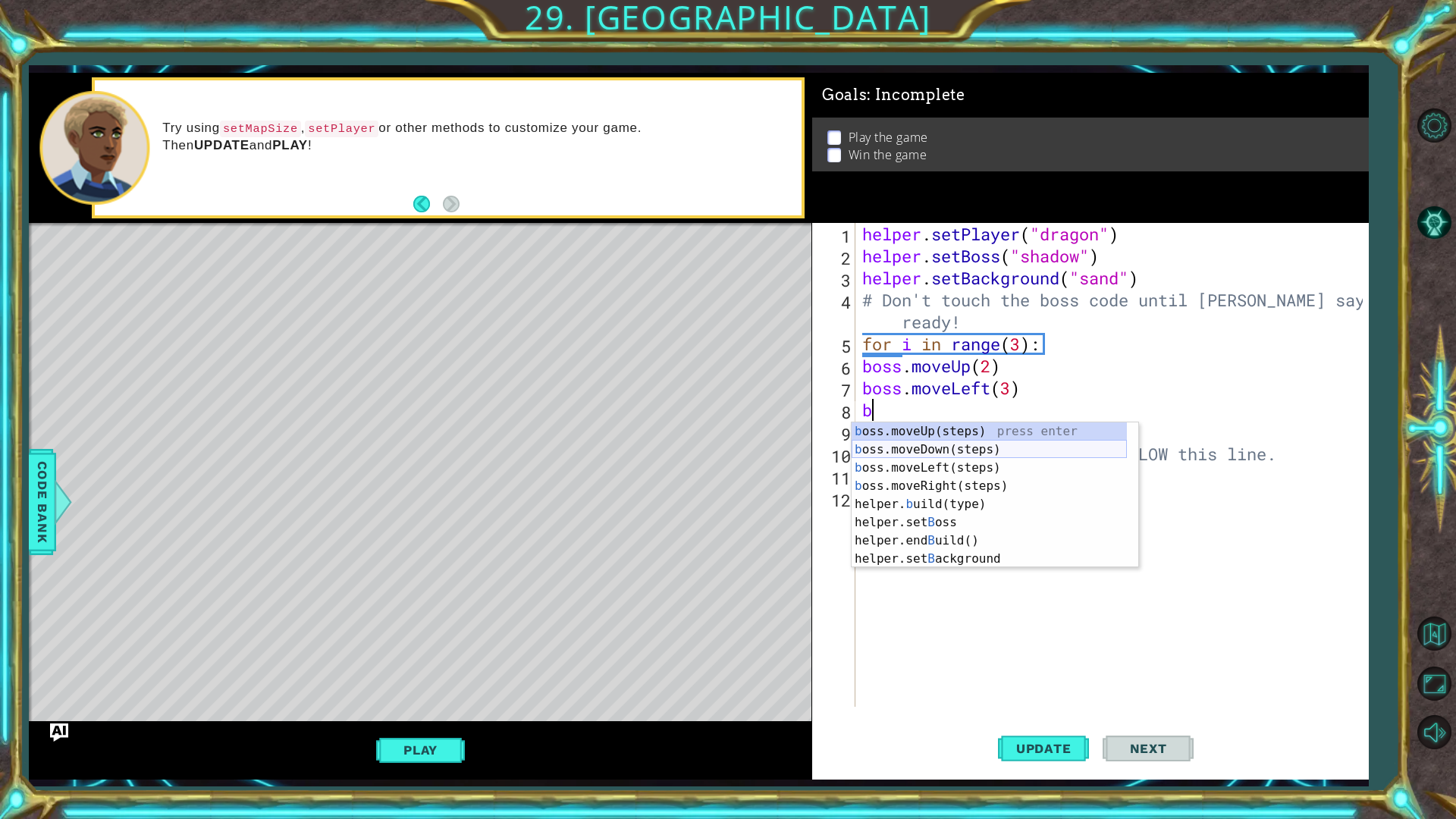
click at [928, 453] on div "b oss.moveUp(steps) press enter b oss.moveDown(steps) press enter b oss.moveLef…" at bounding box center [989, 513] width 275 height 182
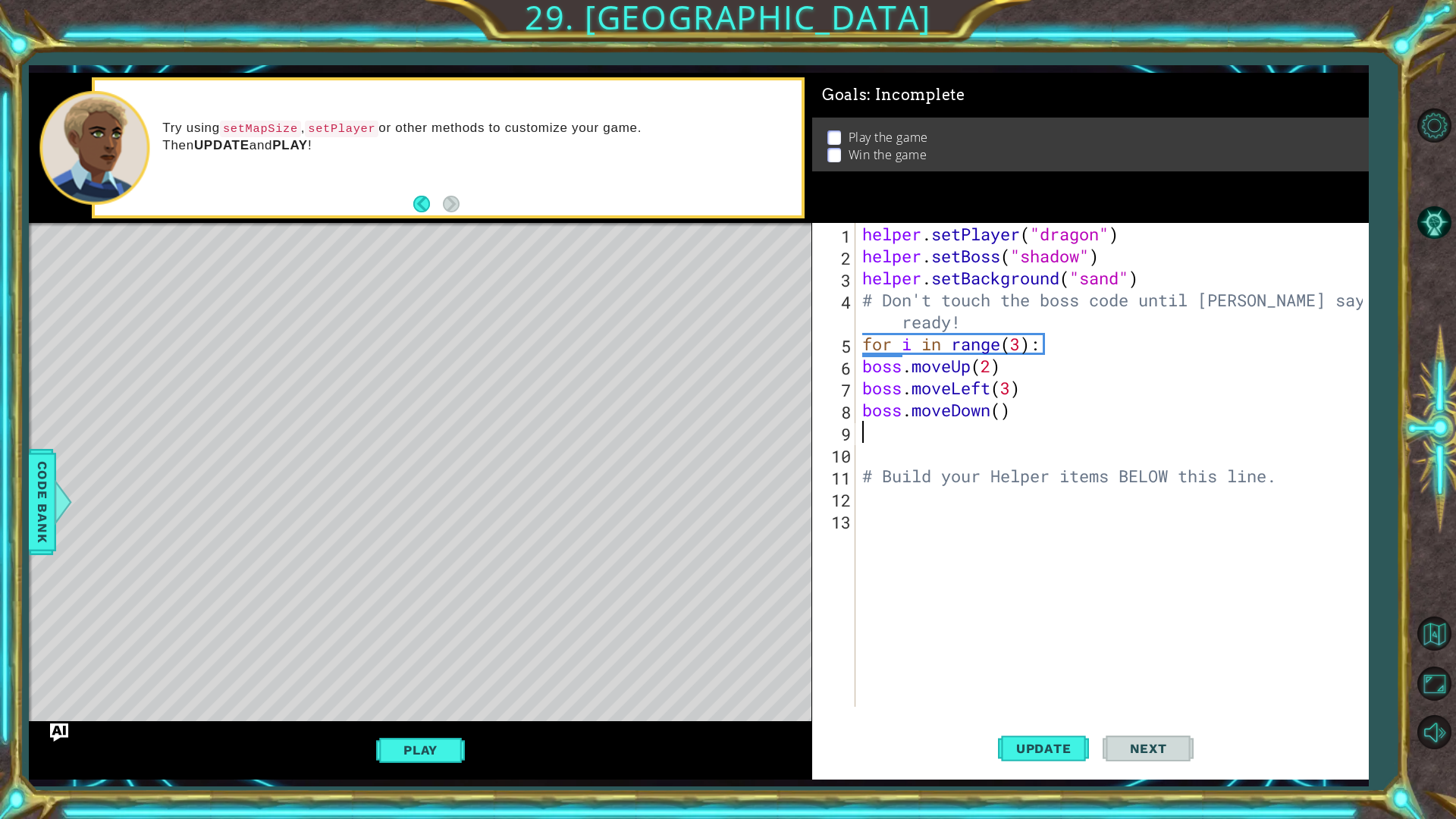
click at [1006, 416] on div "helper . setPlayer ( "dragon" ) helper . setBoss ( "shadow" ) helper . setBackg…" at bounding box center [1115, 486] width 512 height 528
type textarea "boss.moveDown(2)"
click at [890, 435] on div "helper . setPlayer ( "dragon" ) helper . setBoss ( "shadow" ) helper . setBackg…" at bounding box center [1115, 486] width 512 height 528
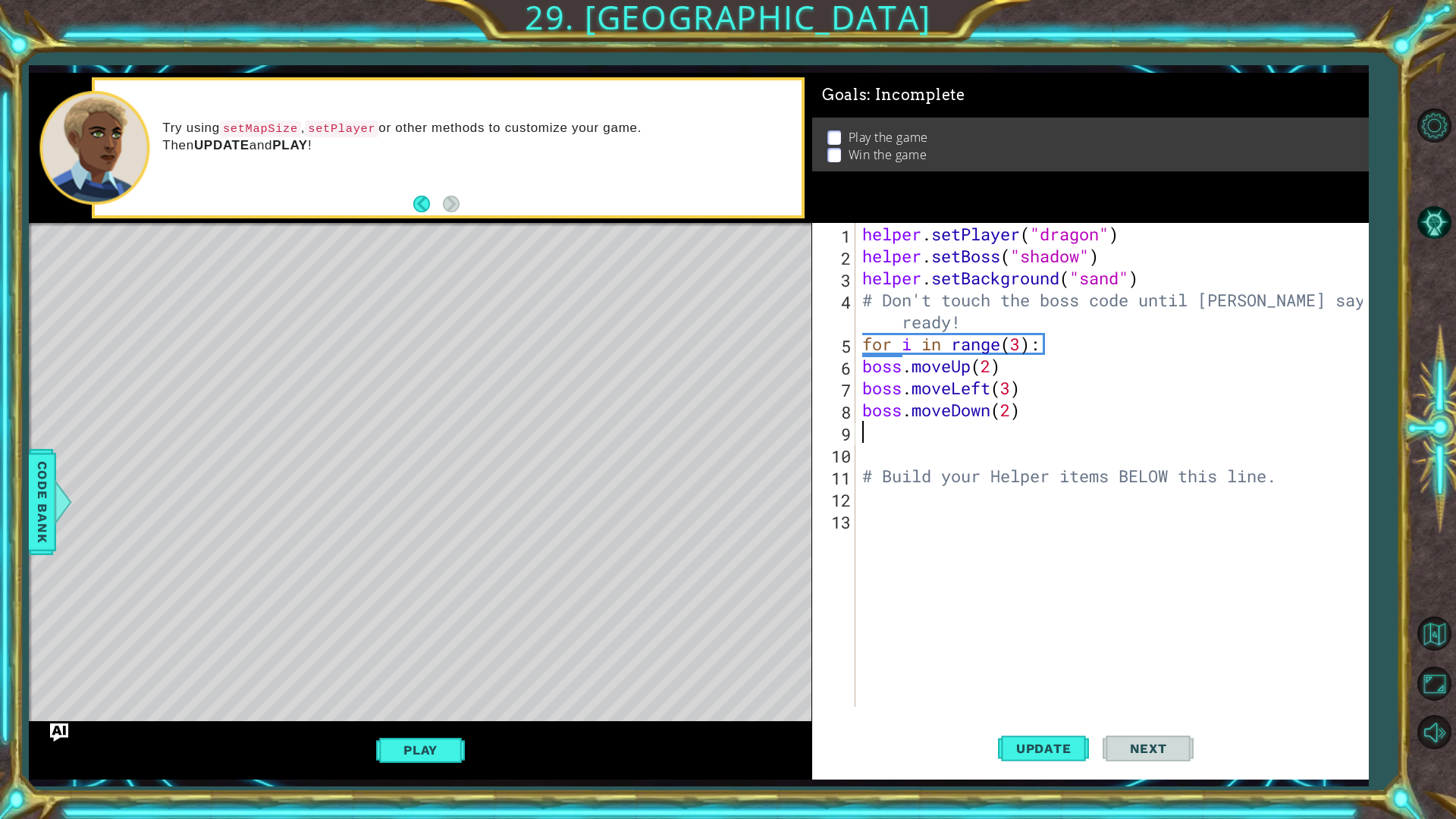
type textarea "b"
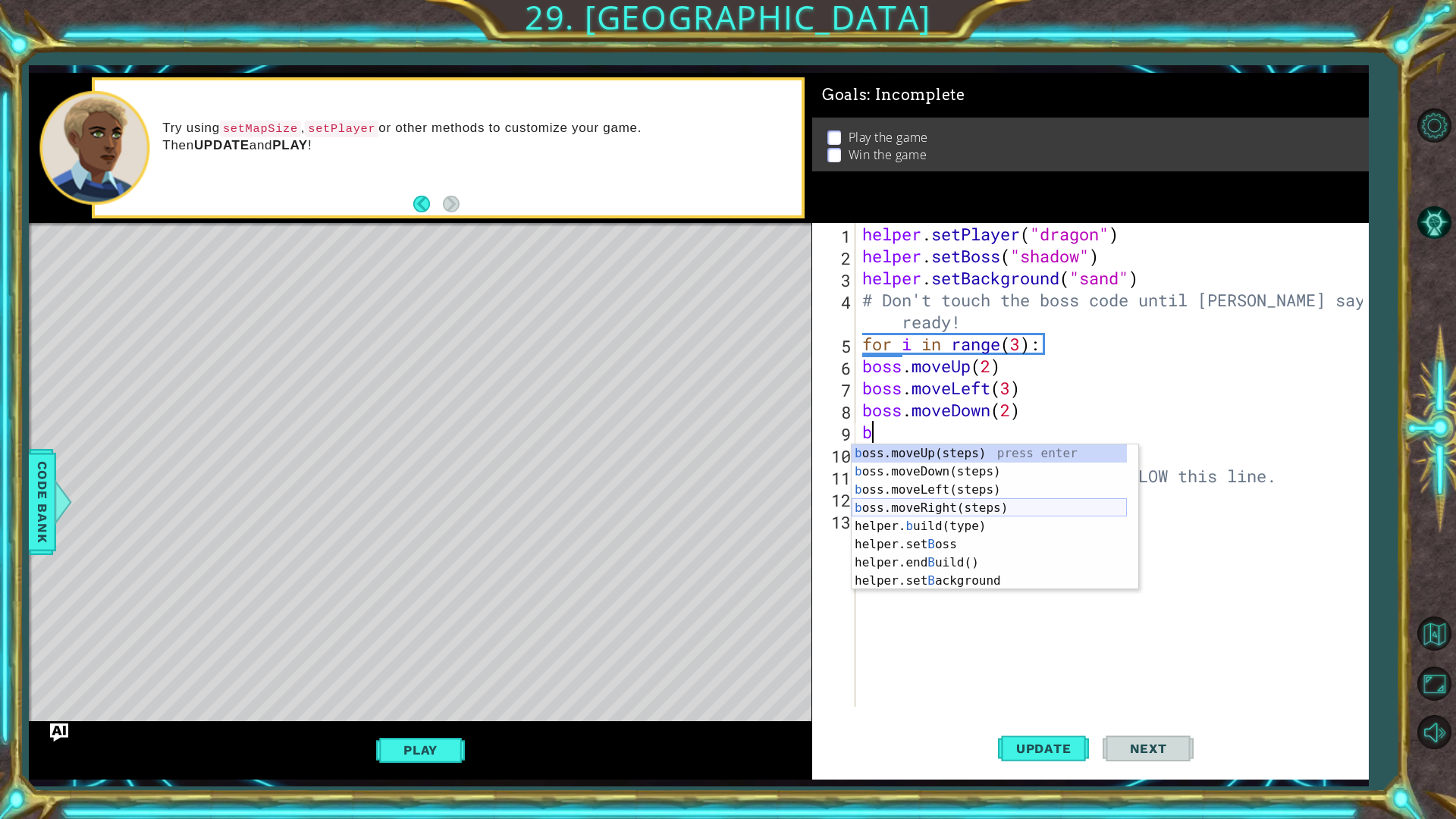
click at [915, 503] on div "b oss.moveUp(steps) press enter b oss.moveDown(steps) press enter b oss.moveLef…" at bounding box center [989, 535] width 275 height 182
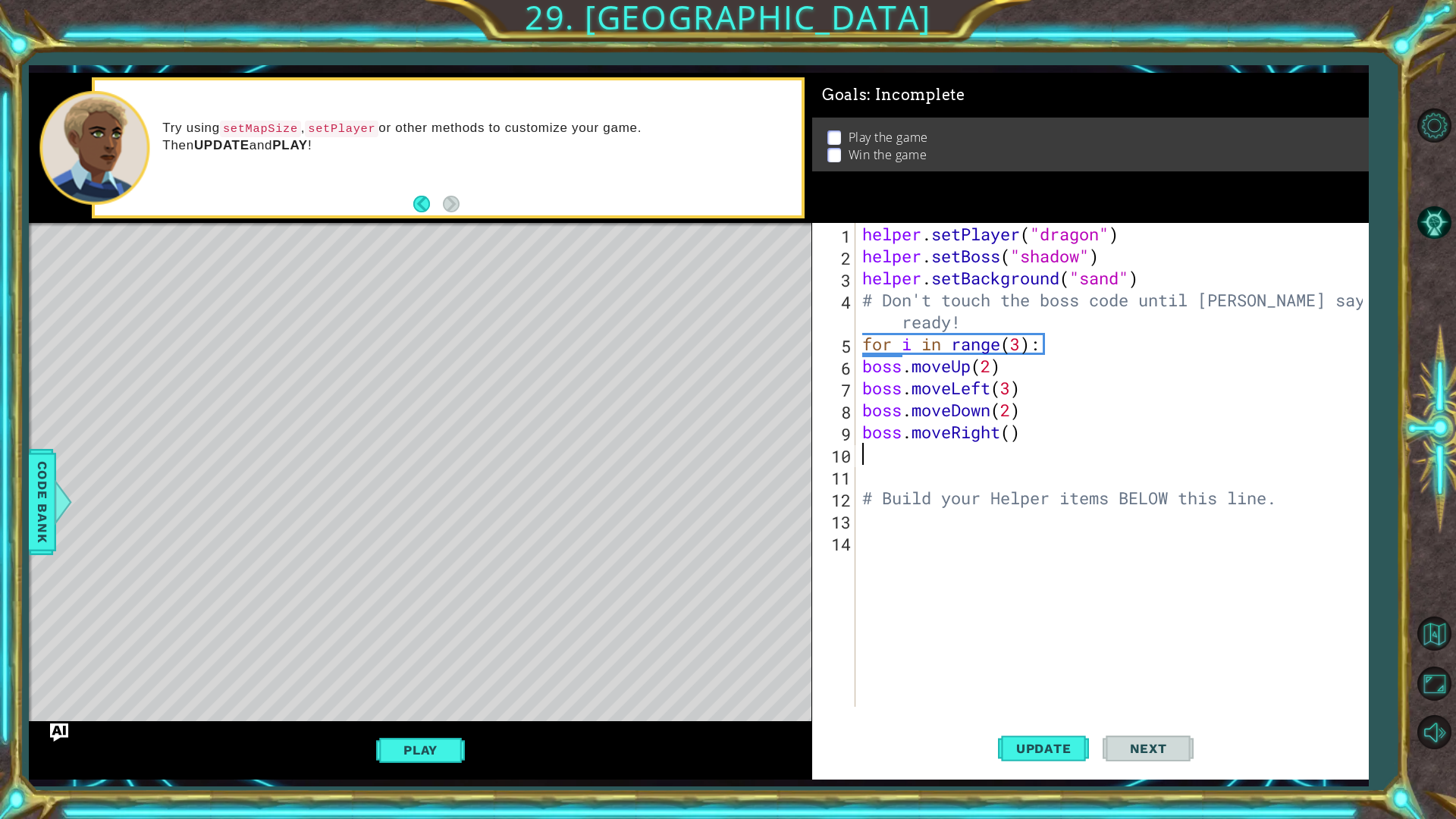
click at [1004, 436] on div "helper . setPlayer ( "dragon" ) helper . setBoss ( "shadow" ) helper . setBackg…" at bounding box center [1115, 486] width 512 height 528
click at [1006, 436] on div "helper . setPlayer ( "dragon" ) helper . setBoss ( "shadow" ) helper . setBackg…" at bounding box center [1115, 486] width 512 height 528
click at [1010, 436] on div "helper . setPlayer ( "dragon" ) helper . setBoss ( "shadow" ) helper . setBackg…" at bounding box center [1115, 486] width 512 height 528
type textarea "boss.moveRight(2)"
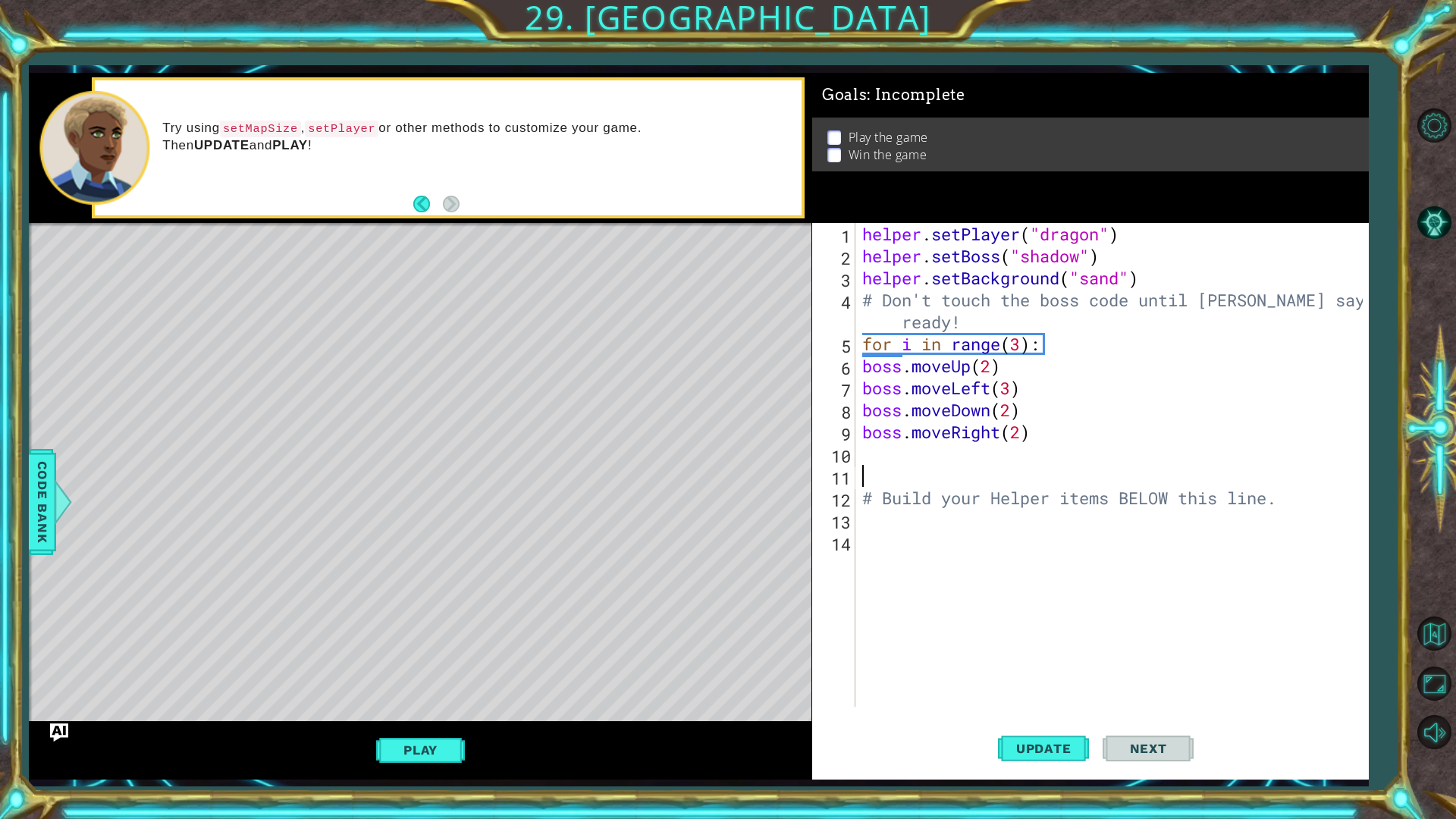
click at [983, 481] on div "helper . setPlayer ( "dragon" ) helper . setBoss ( "shadow" ) helper . setBackg…" at bounding box center [1115, 486] width 512 height 528
click at [876, 464] on div "helper . setPlayer ( "dragon" ) helper . setBoss ( "shadow" ) helper . setBackg…" at bounding box center [1115, 486] width 512 height 528
click at [945, 481] on div "helper . setPlayer ( "dragon" ) helper . setBoss ( "shadow" ) helper . setBackg…" at bounding box center [1115, 486] width 512 height 528
click at [895, 498] on div "helper . setPlayer ( "dragon" ) helper . setBoss ( "shadow" ) helper . setBackg…" at bounding box center [1115, 486] width 512 height 528
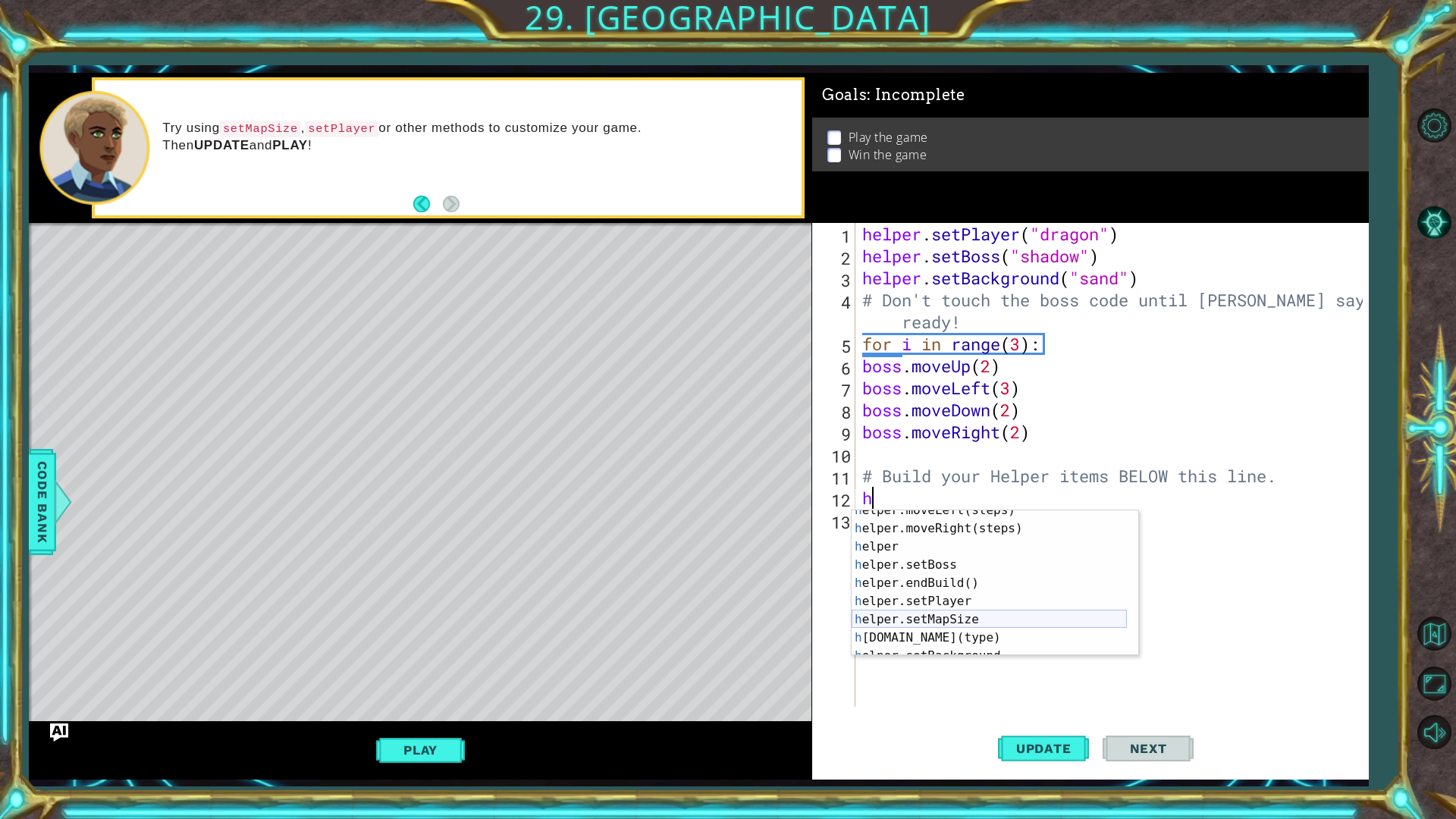
scroll to position [91, 0]
click at [1010, 630] on div "h elper.setBoss press enter h elper.endBuild() press enter h elper.setPlayer pr…" at bounding box center [989, 601] width 275 height 182
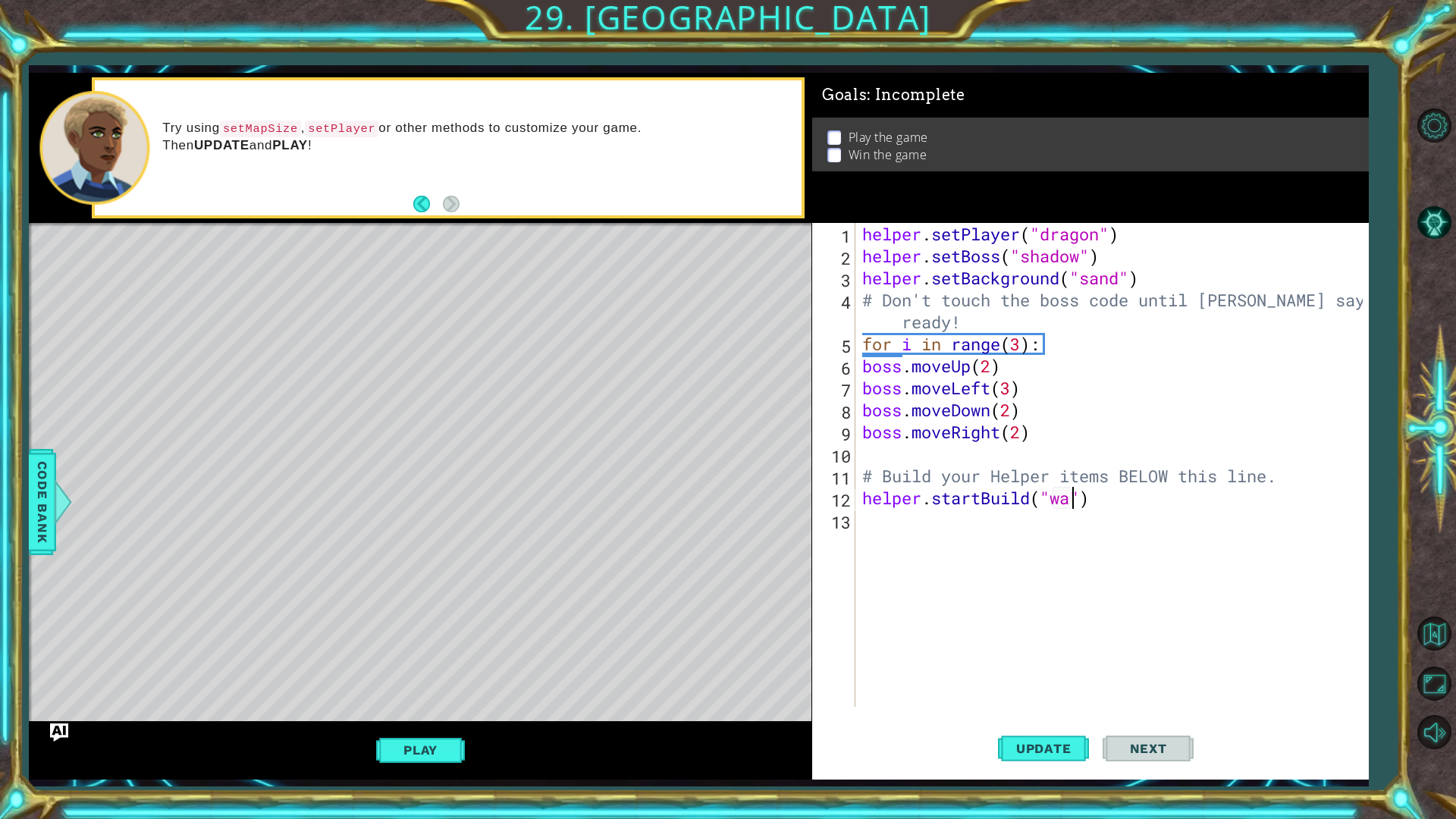
scroll to position [0, 10]
type textarea "helper.startBuild("wall")"
click at [894, 523] on div "helper . setPlayer ( "dragon" ) helper . setBoss ( "shadow" ) helper . setBackg…" at bounding box center [1115, 486] width 512 height 528
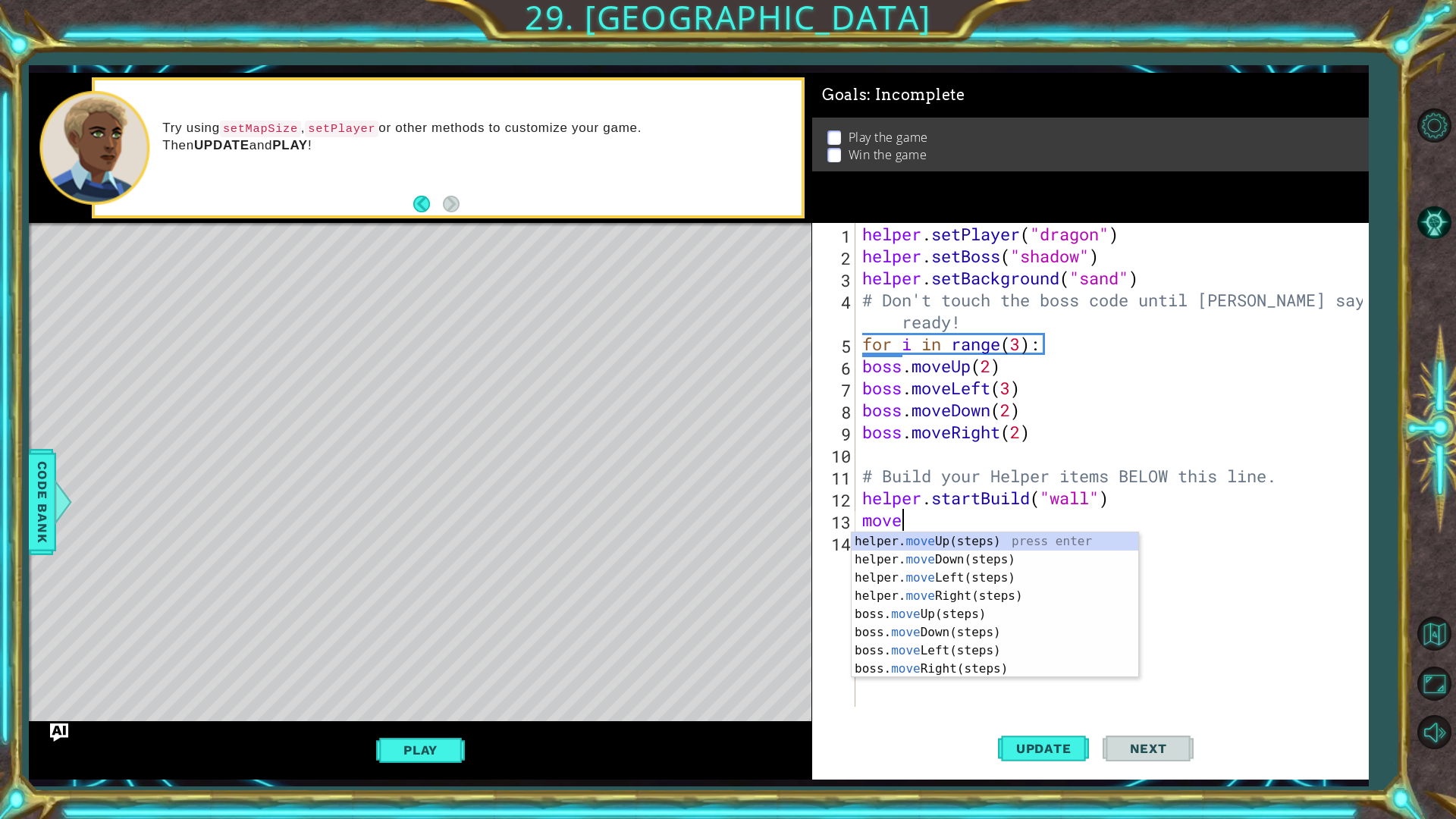
scroll to position [0, 1]
type textarea "mov"
click at [952, 590] on div "helper. mov eUp(steps) press enter helper. mov eDown(steps) press enter helper.…" at bounding box center [995, 624] width 287 height 182
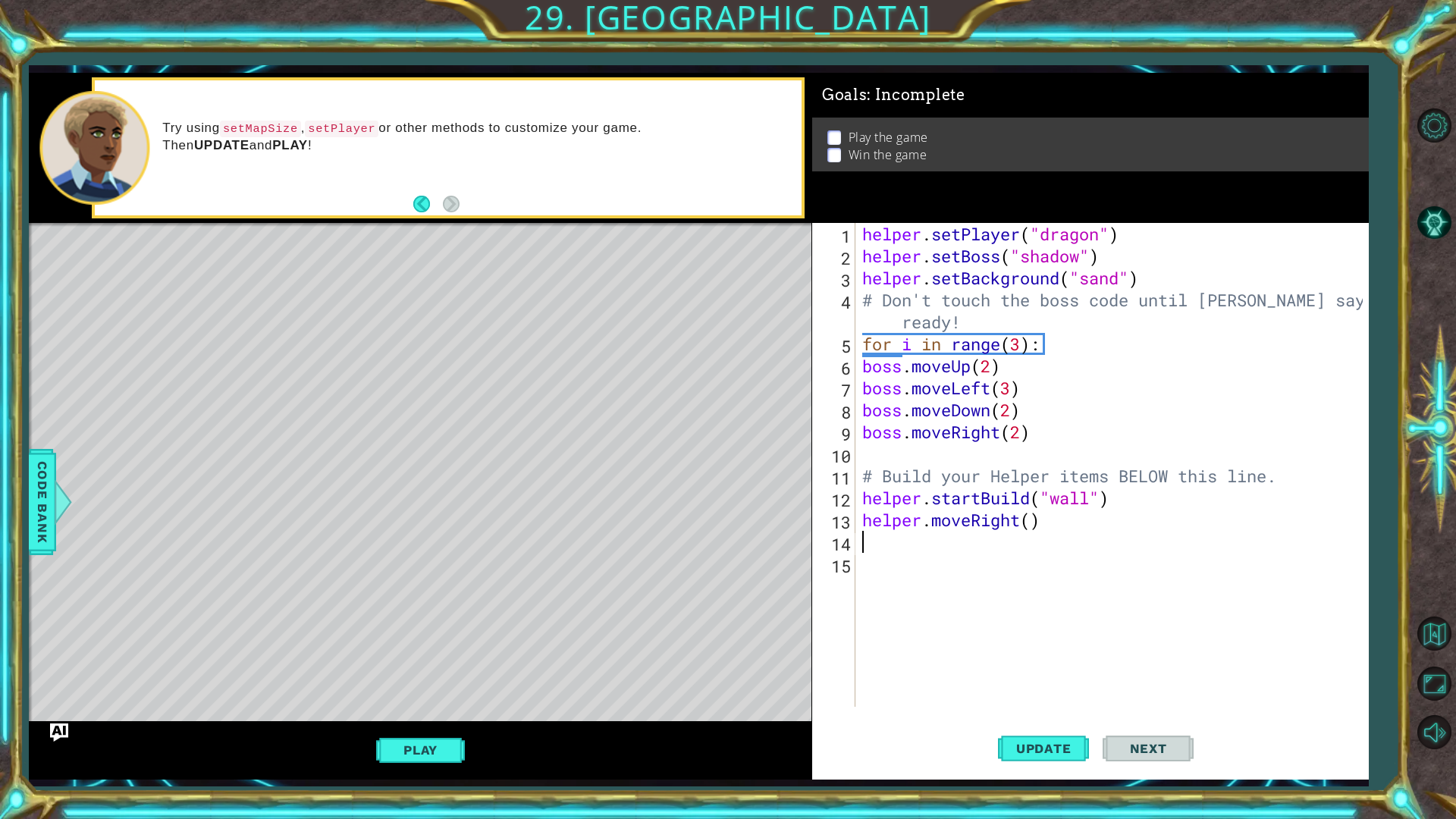
scroll to position [0, 0]
click at [1036, 524] on div "helper . setPlayer ( "dragon" ) helper . setBoss ( "shadow" ) helper . setBackg…" at bounding box center [1115, 486] width 512 height 528
type textarea "helper.moveRight(4)"
click at [946, 542] on div "helper . setPlayer ( "dragon" ) helper . setBoss ( "shadow" ) helper . setBackg…" at bounding box center [1115, 486] width 512 height 528
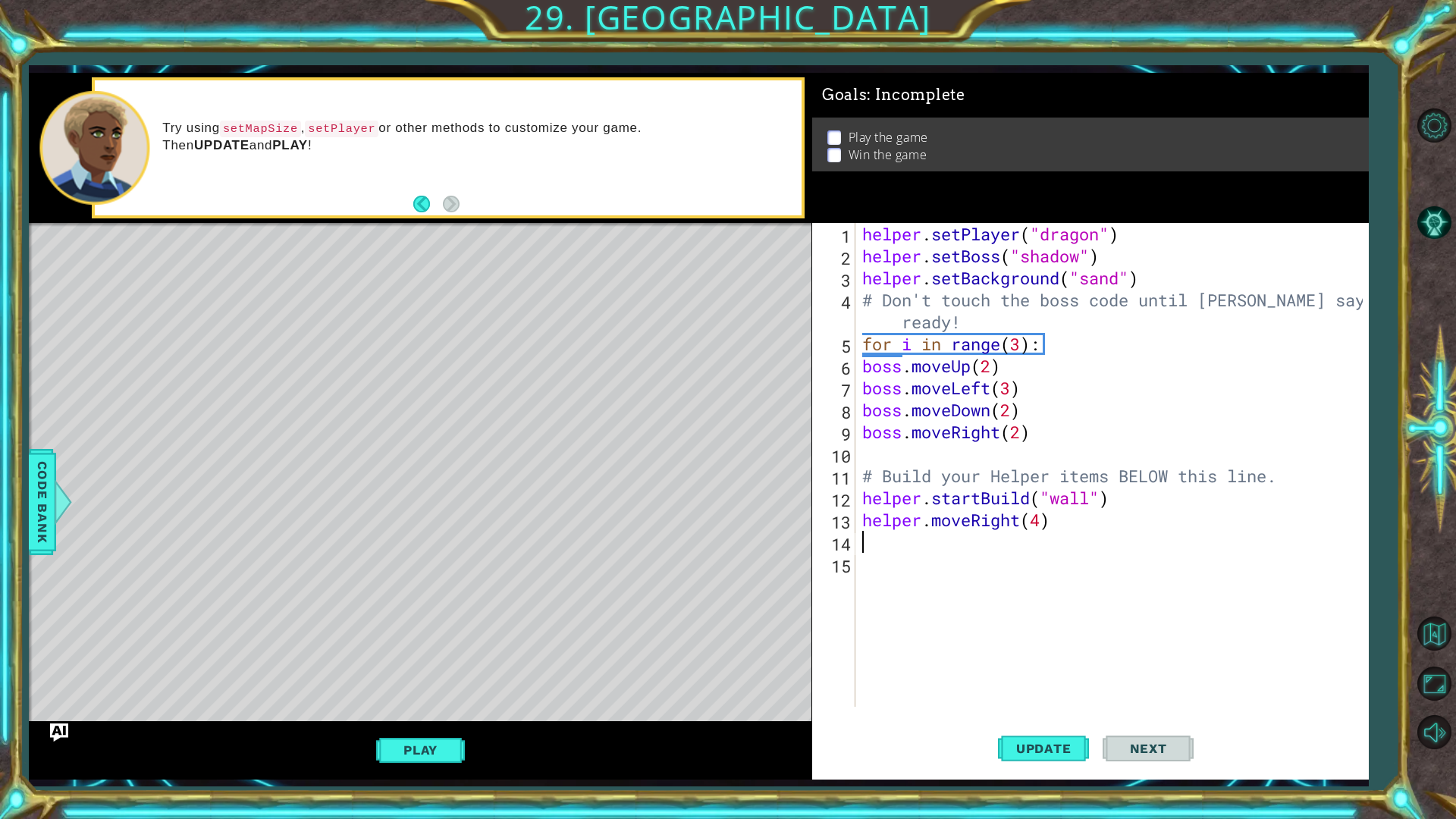
scroll to position [0, 0]
type textarea "h"
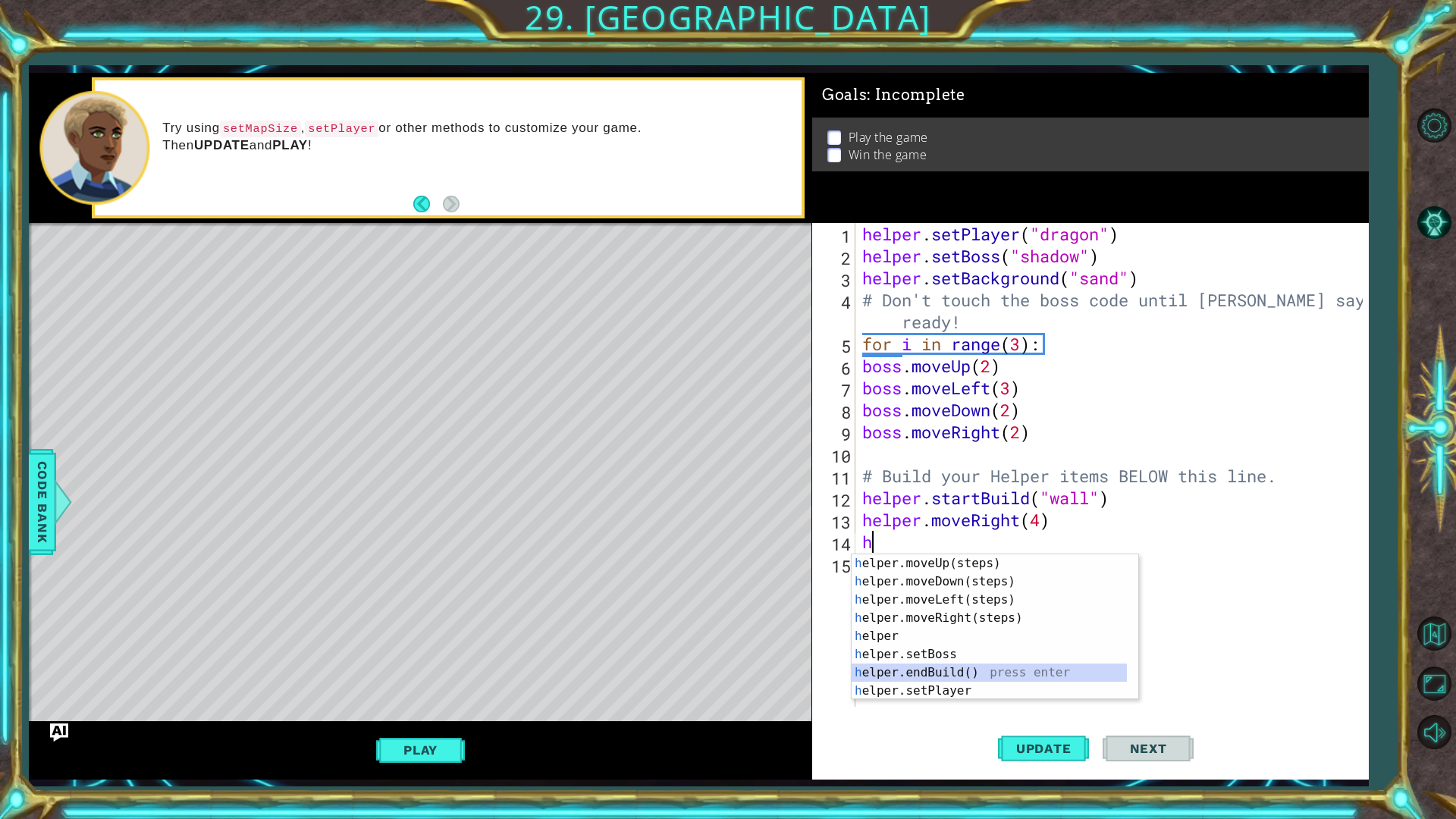
click at [934, 672] on div "h elper.moveUp(steps) press enter h elper.moveDown(steps) press enter h elper.m…" at bounding box center [989, 645] width 275 height 182
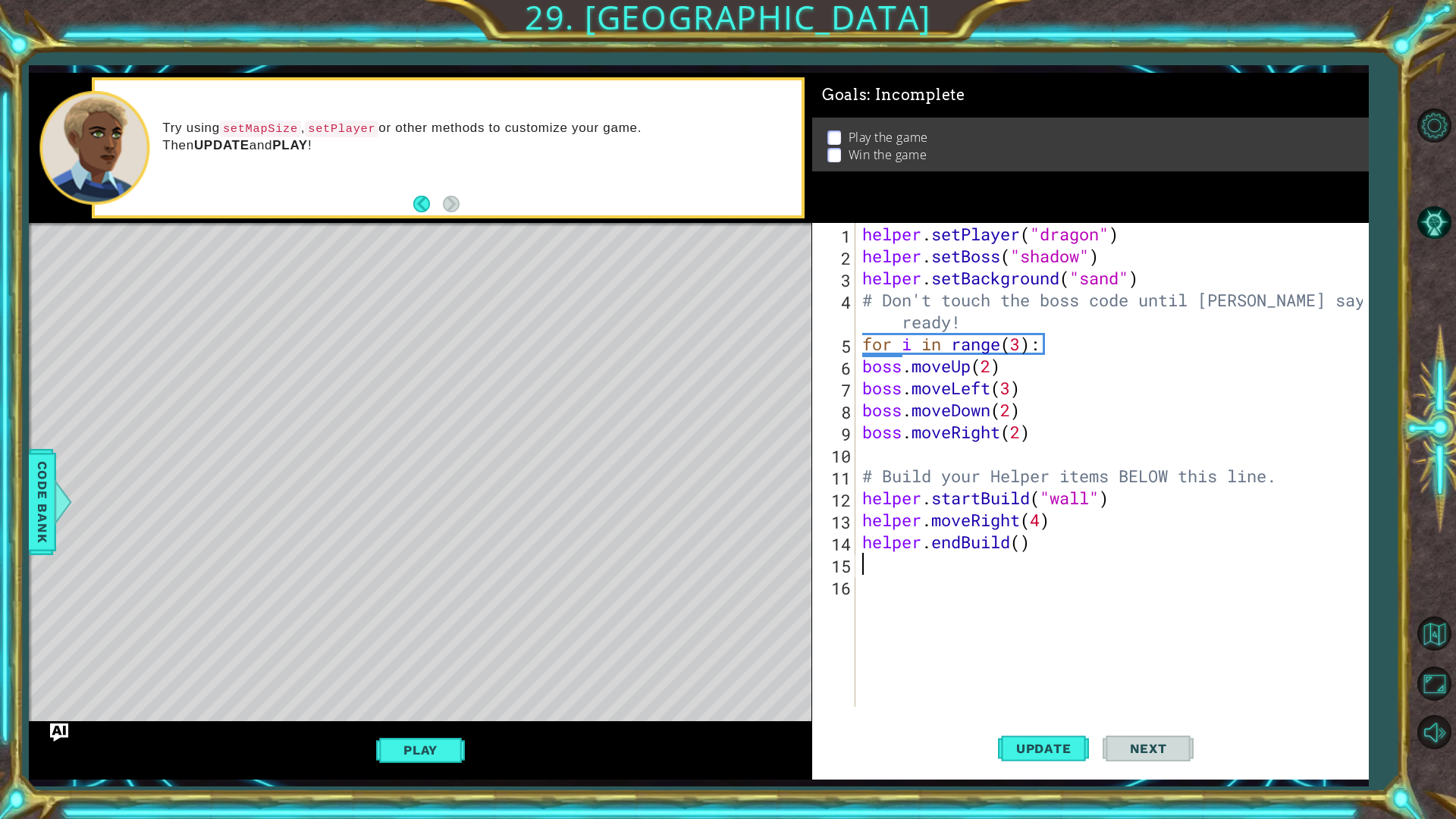
click at [1019, 542] on div "helper . setPlayer ( "dragon" ) helper . setBoss ( "shadow" ) helper . setBackg…" at bounding box center [1115, 486] width 512 height 528
type textarea "helper.endBuild()"
click at [926, 578] on div "helper . setPlayer ( "dragon" ) helper . setBoss ( "shadow" ) helper . setBackg…" at bounding box center [1115, 486] width 512 height 528
click at [899, 571] on div "helper . setPlayer ( "dragon" ) helper . setBoss ( "shadow" ) helper . setBackg…" at bounding box center [1115, 486] width 512 height 528
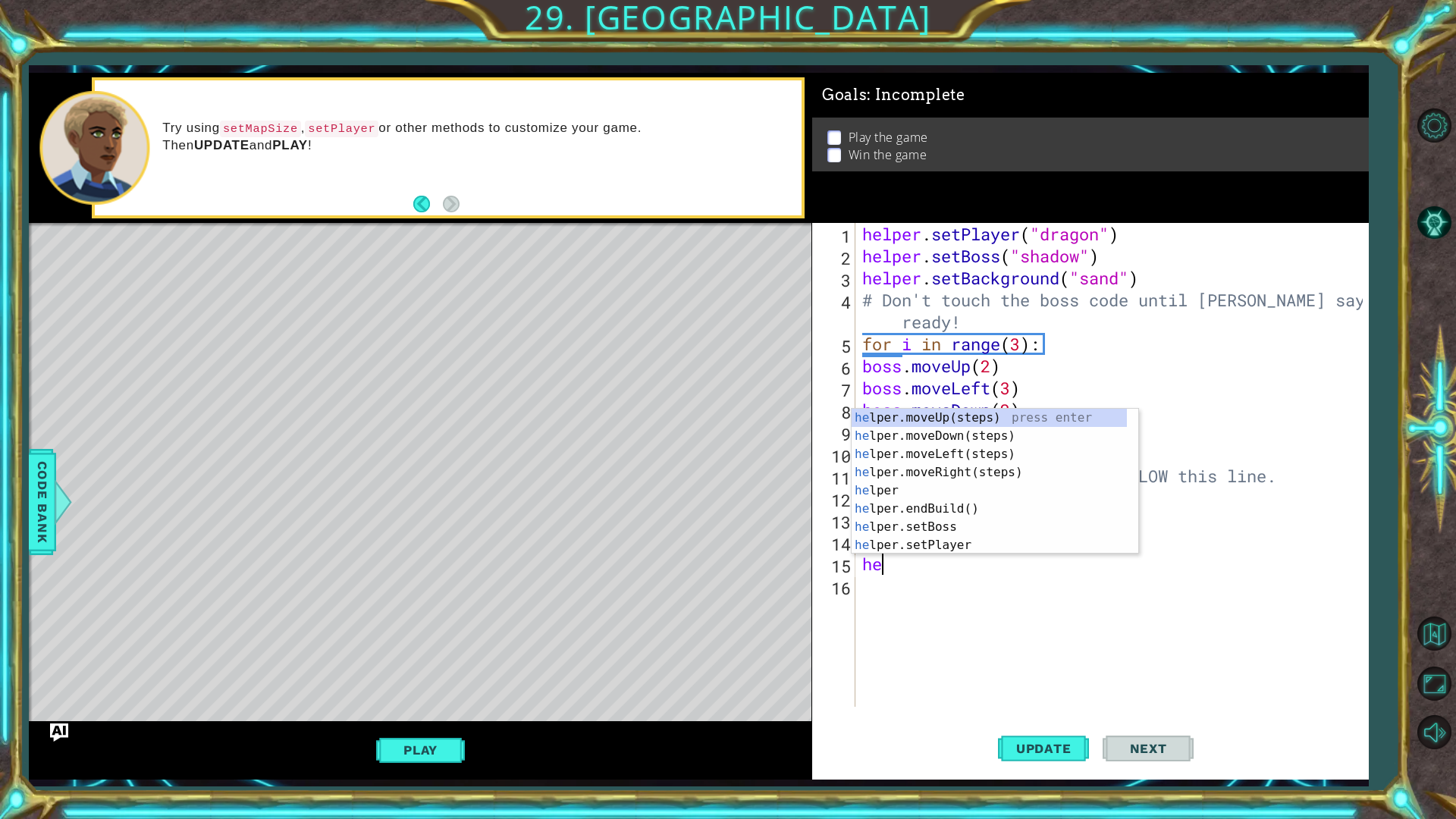
type textarea "hel"
click at [962, 470] on div "hel per.moveUp(steps) press enter hel per.moveDown(steps) press enter hel per.m…" at bounding box center [989, 499] width 275 height 182
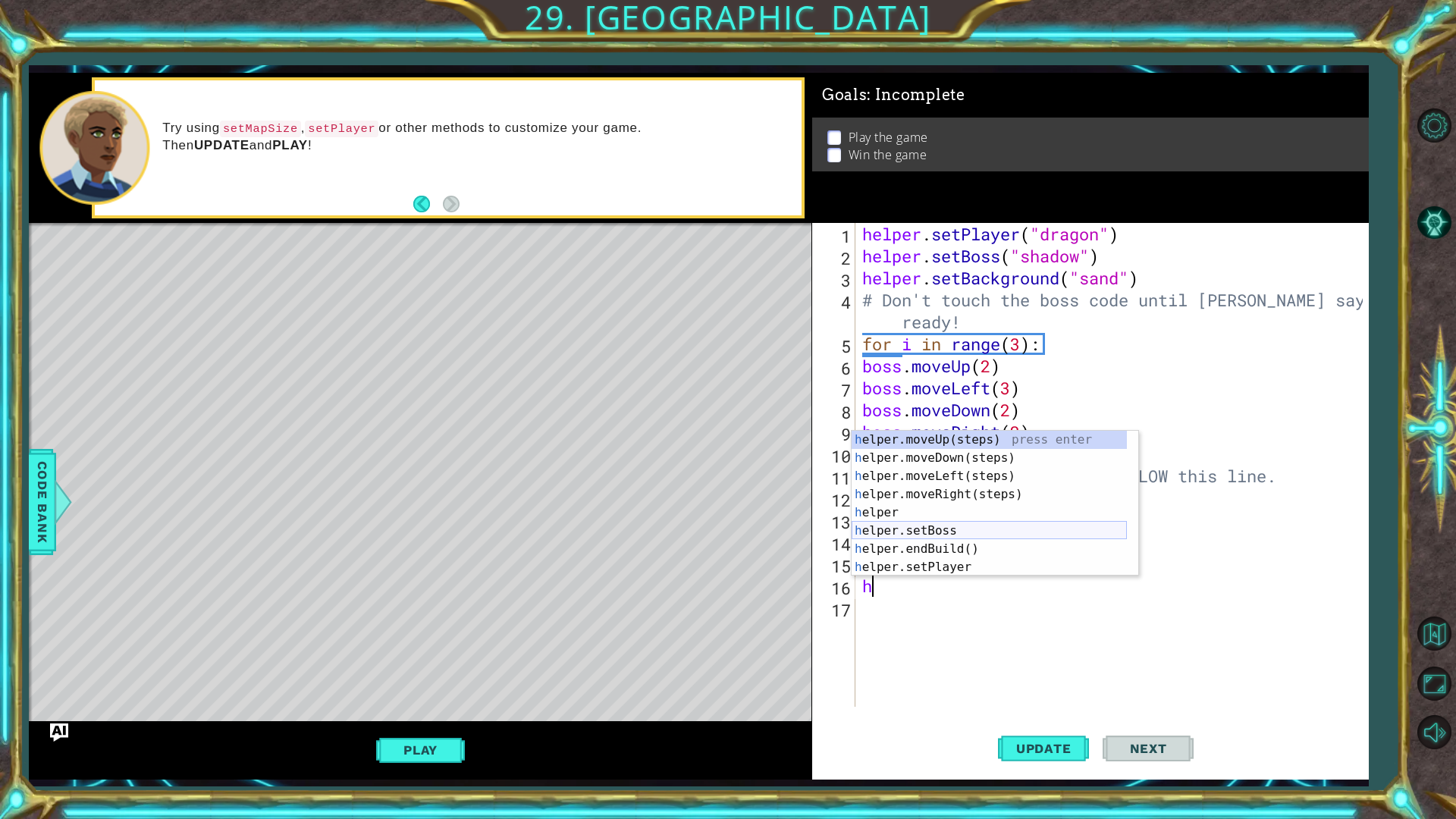
scroll to position [46, 0]
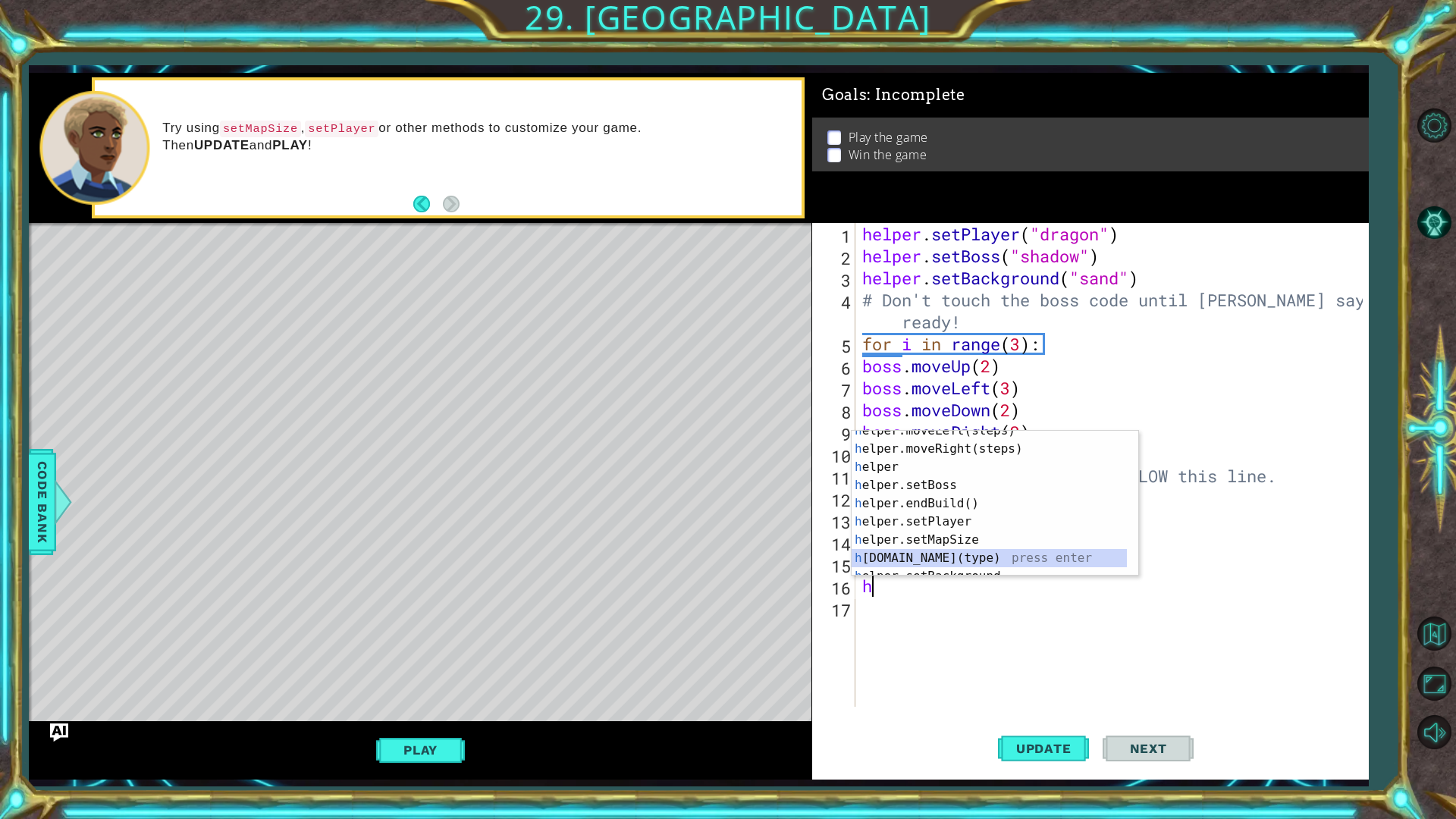
click at [962, 553] on div "h elper.moveLeft(steps) press enter h elper.moveRight(steps) press enter h elpe…" at bounding box center [989, 513] width 275 height 182
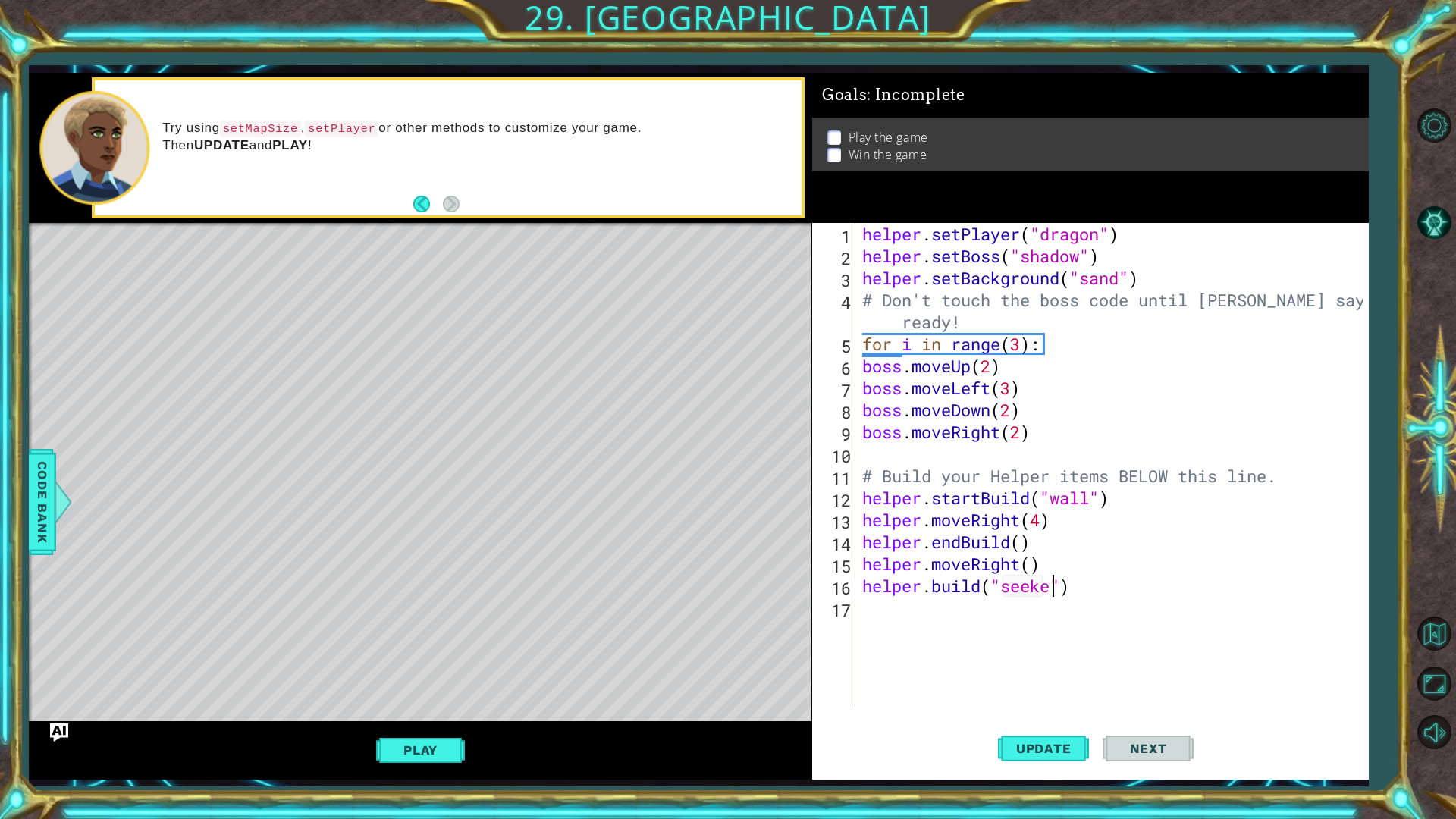
scroll to position [0, 9]
click at [1052, 690] on span "Update" at bounding box center [1043, 748] width 85 height 15
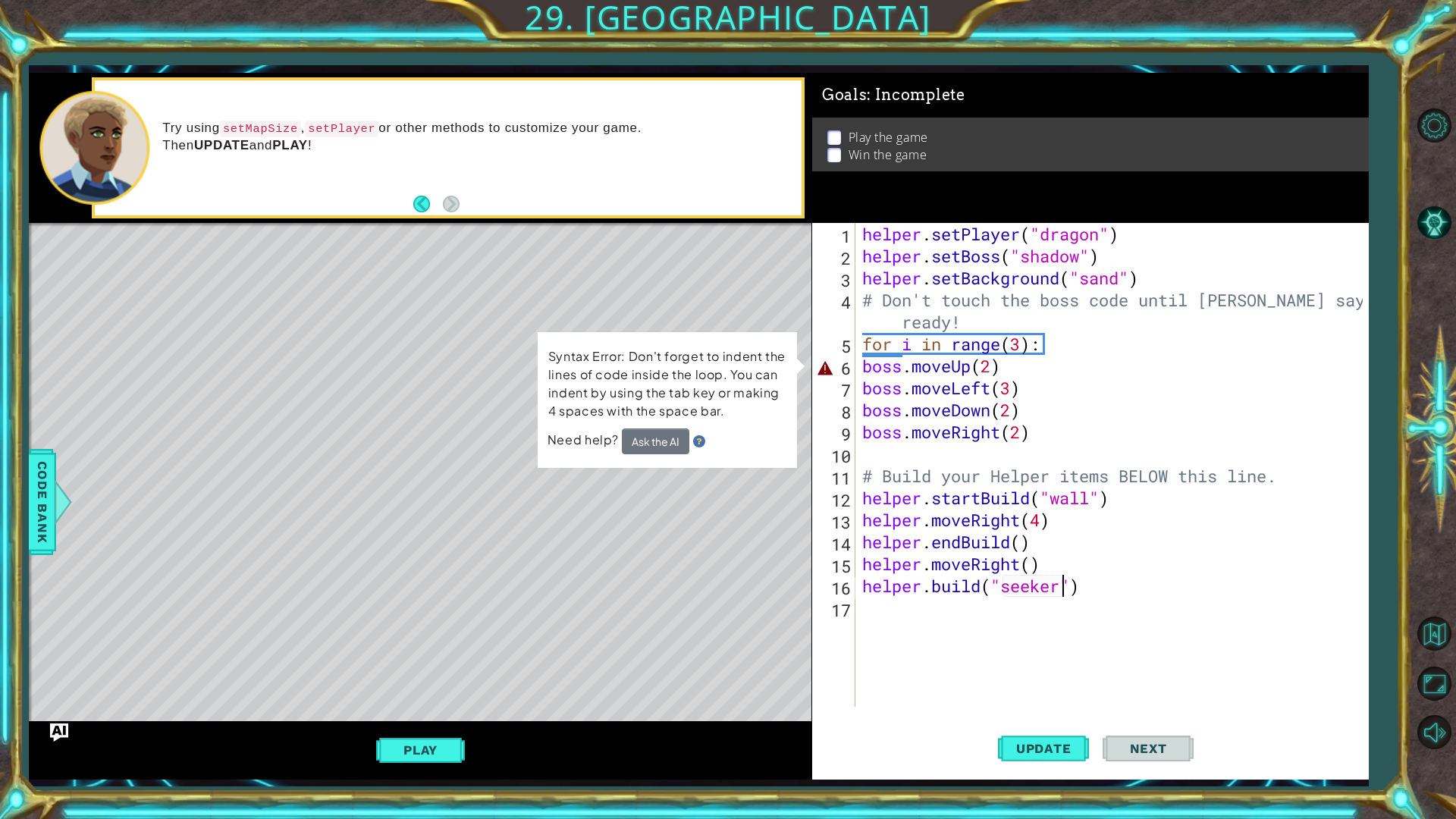
click at [860, 363] on div "helper . setPlayer ( "dragon" ) helper . setBoss ( "shadow" ) helper . setBackg…" at bounding box center [1115, 486] width 512 height 528
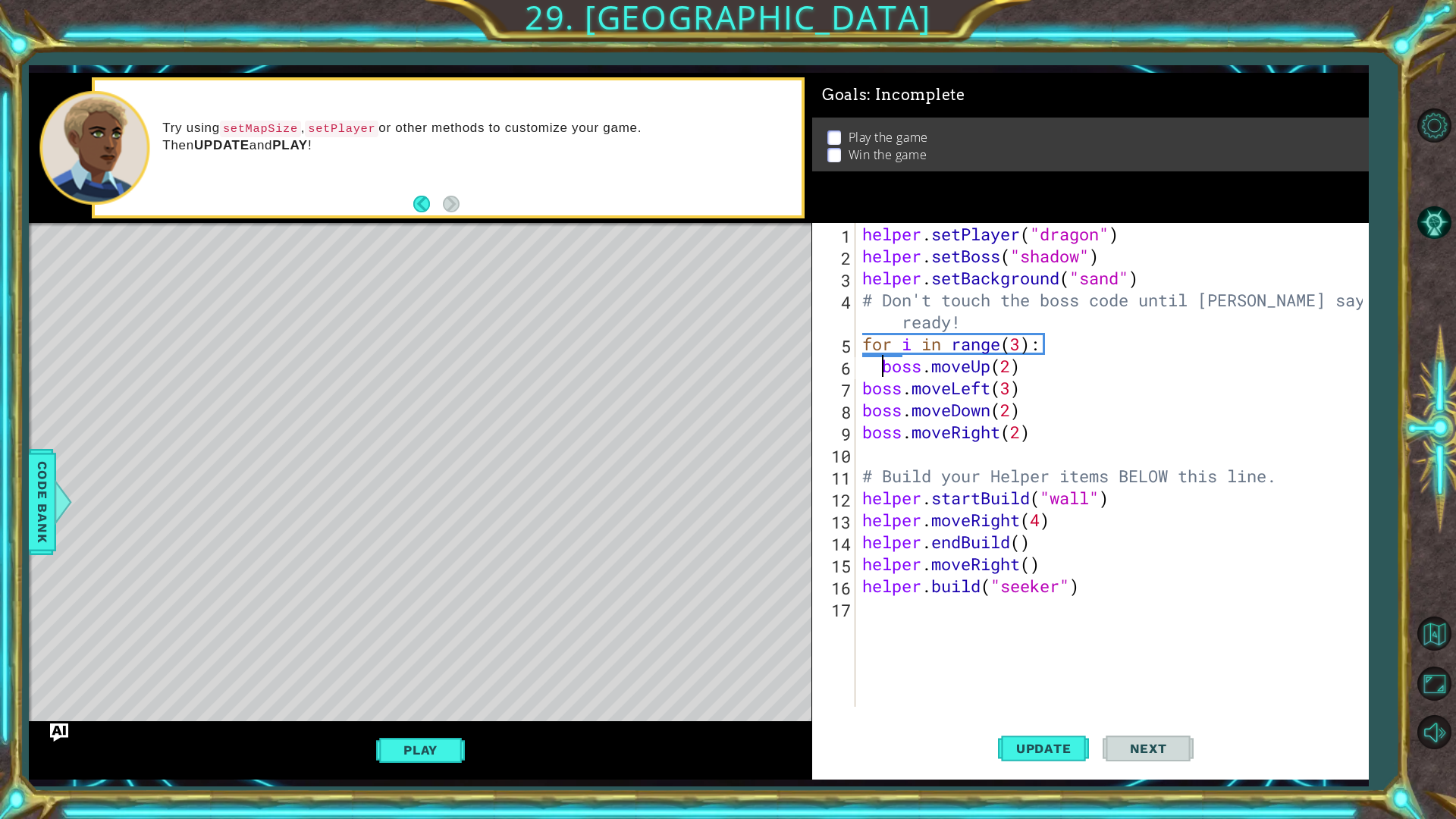
click at [859, 382] on div "helper . setPlayer ( "dragon" ) helper . setBoss ( "shadow" ) helper . setBackg…" at bounding box center [1115, 486] width 512 height 528
click at [861, 402] on div "helper . setPlayer ( "dragon" ) helper . setBoss ( "shadow" ) helper . setBackg…" at bounding box center [1115, 486] width 512 height 528
click at [862, 430] on div "helper . setPlayer ( "dragon" ) helper . setBoss ( "shadow" ) helper . setBackg…" at bounding box center [1115, 486] width 512 height 528
click at [1055, 690] on span "Update" at bounding box center [1043, 748] width 85 height 15
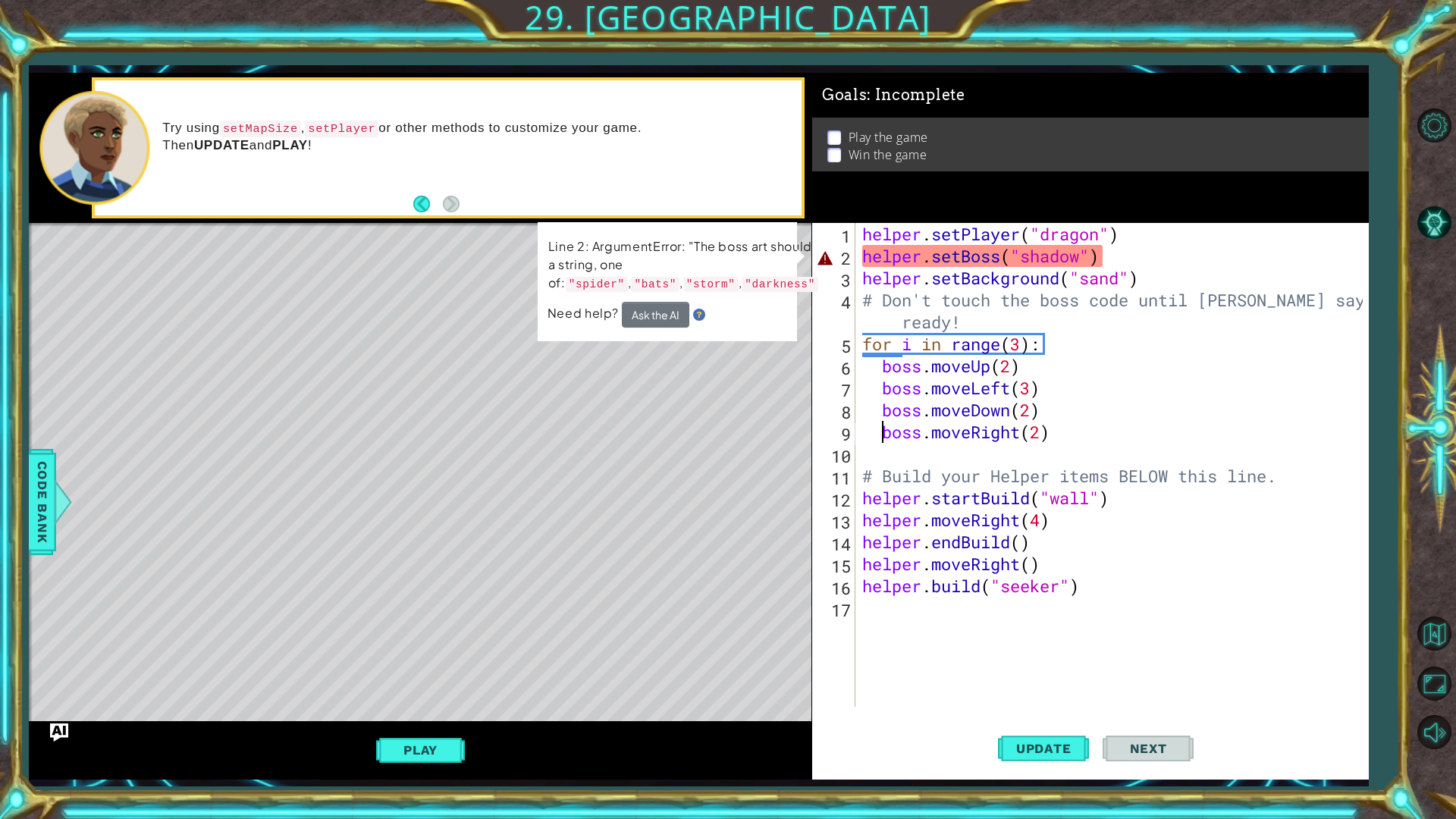
click at [1083, 254] on div "helper . setPlayer ( "dragon" ) helper . setBoss ( "shadow" ) helper . setBackg…" at bounding box center [1115, 486] width 512 height 528
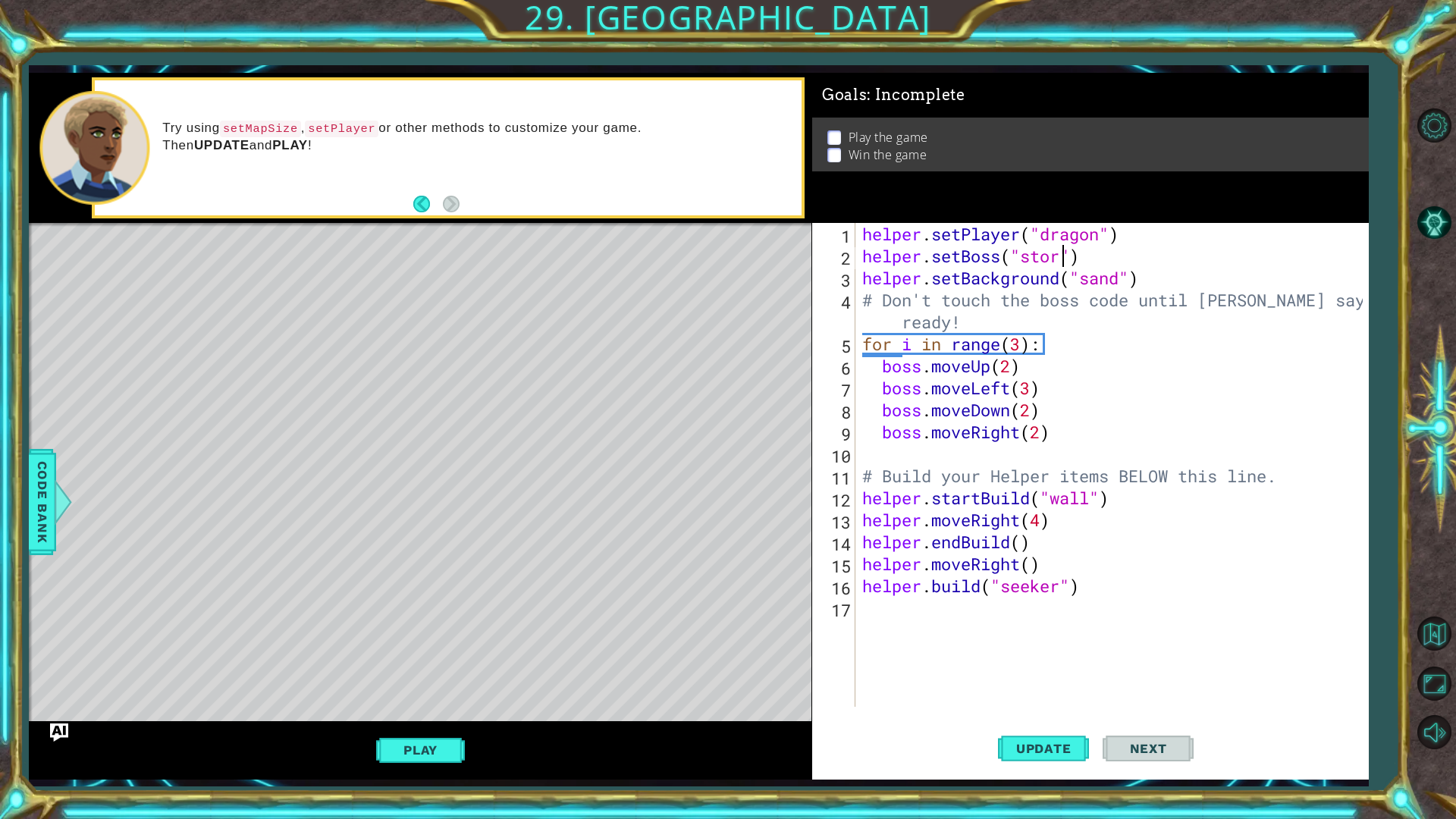
scroll to position [0, 9]
click at [1029, 690] on span "Update" at bounding box center [1043, 748] width 85 height 15
click at [443, 690] on button "Play" at bounding box center [420, 749] width 89 height 29
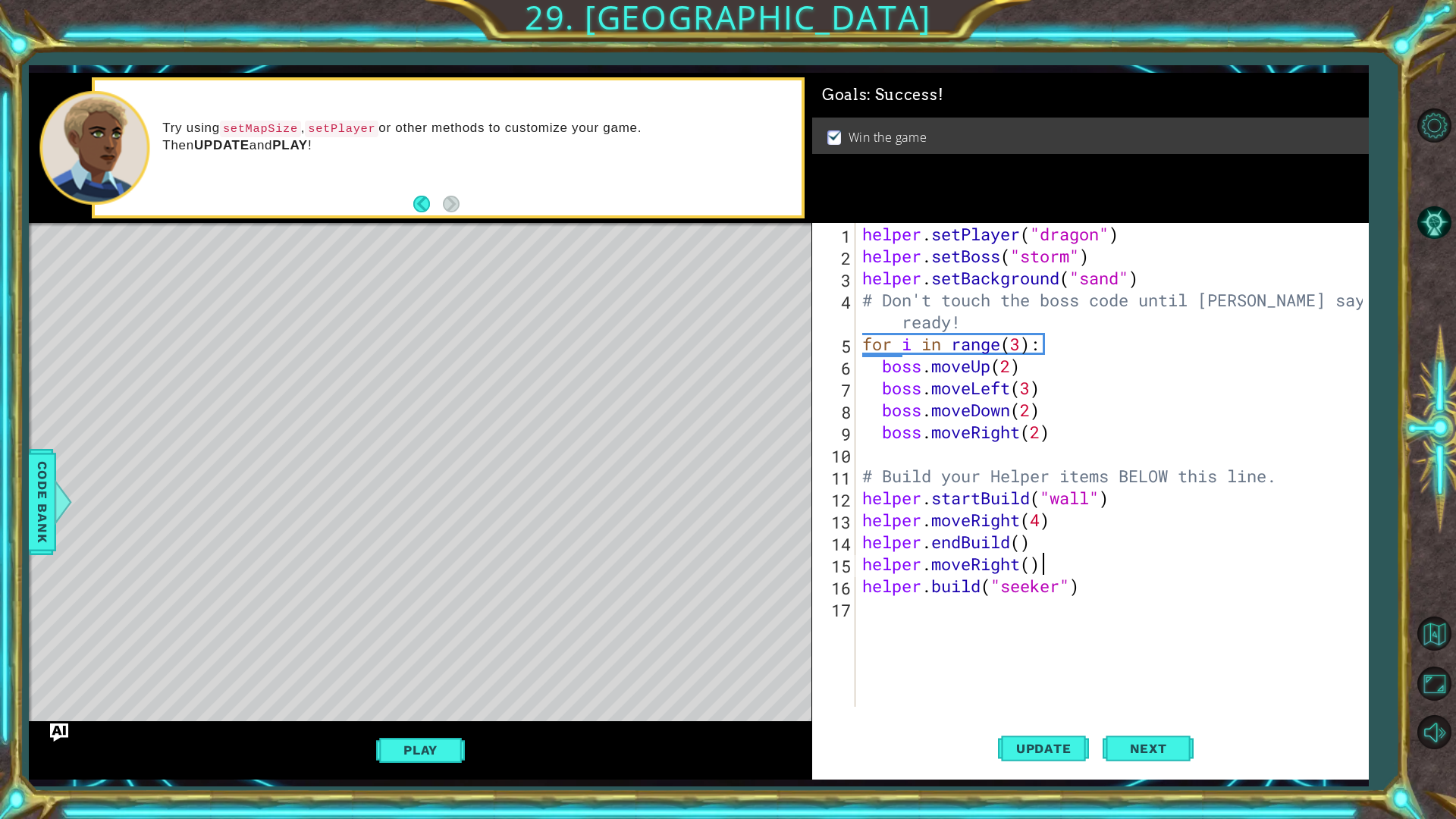
scroll to position [0, 7]
click at [1047, 575] on div "helper . setPlayer ( "dragon" ) helper . setBoss ( "storm" ) helper . setBackgr…" at bounding box center [1115, 486] width 512 height 528
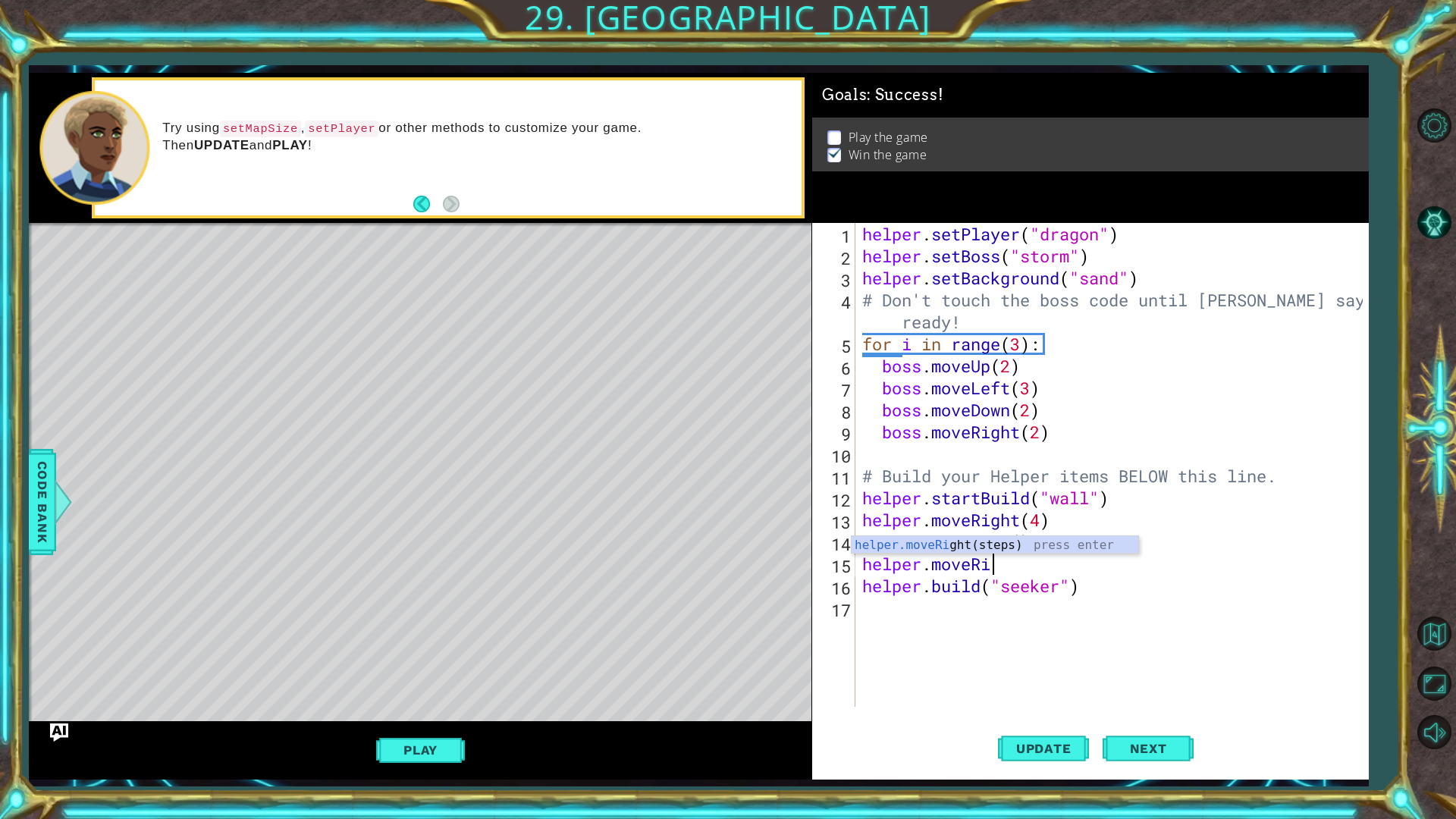
scroll to position [0, 4]
type textarea "helper.move"
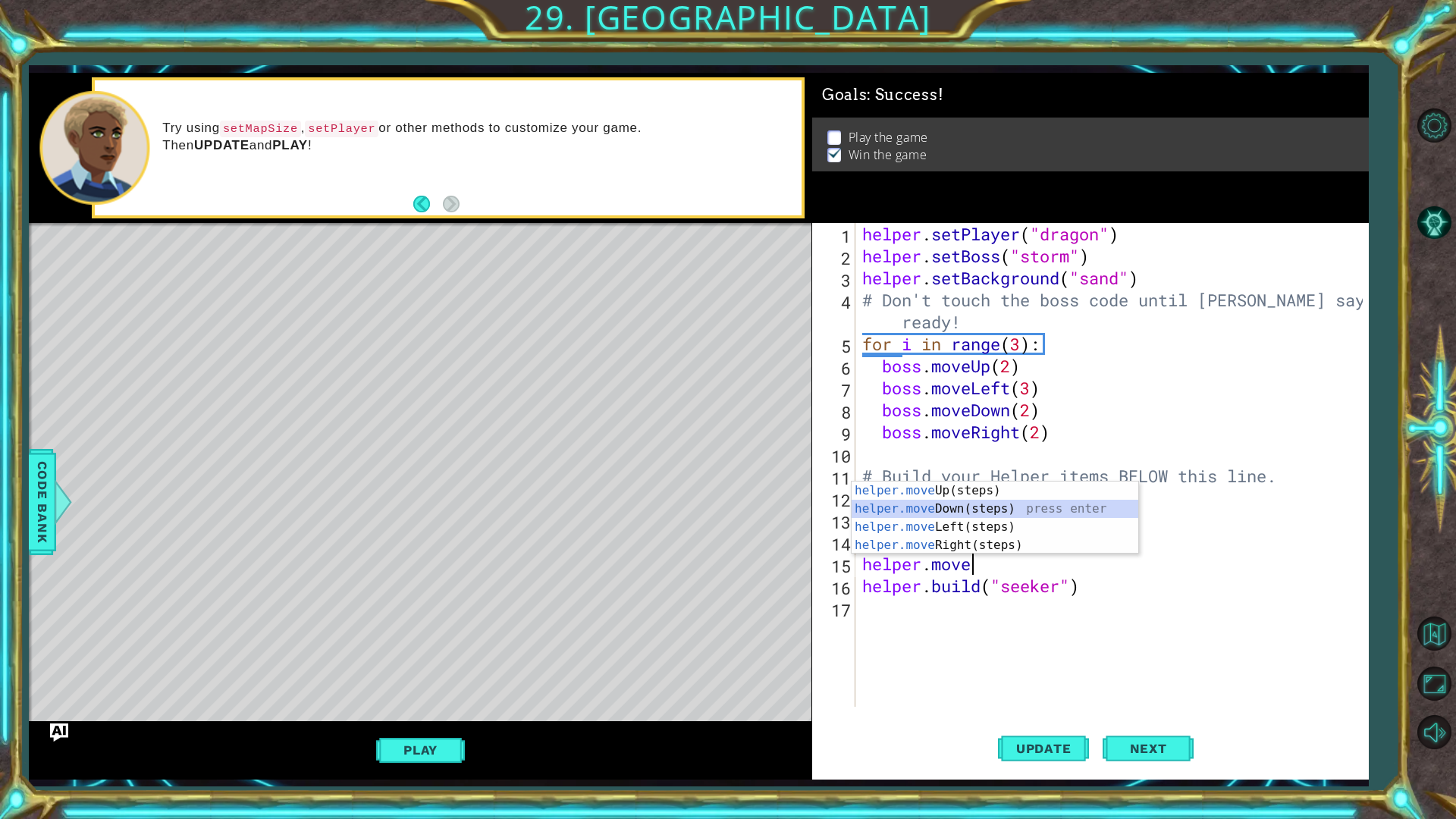
click at [953, 514] on div "helper.move Up(steps) press enter helper.move Down(steps) press enter helper.mo…" at bounding box center [995, 536] width 287 height 109
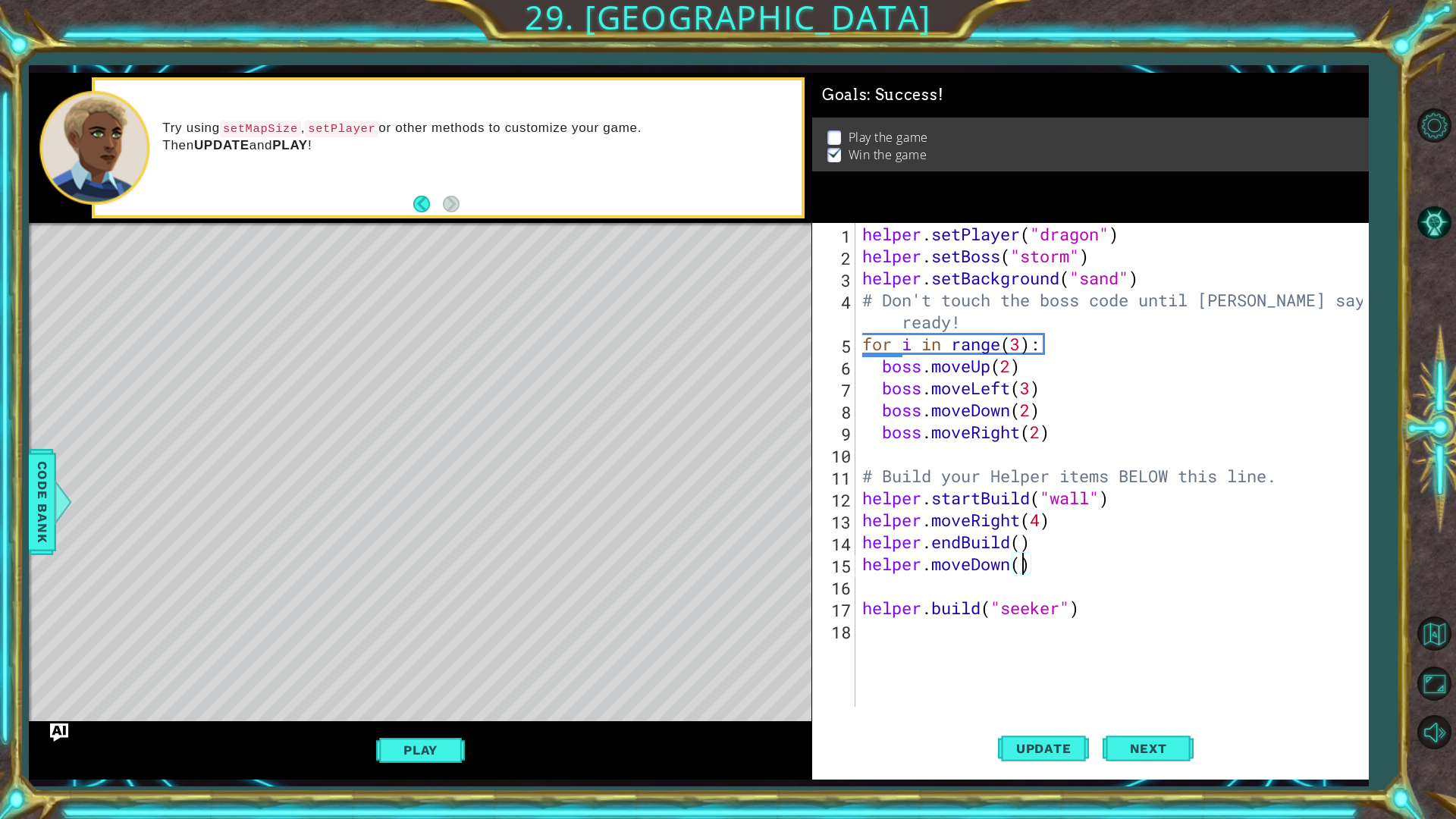
click at [1025, 570] on div "helper . setPlayer ( "dragon" ) helper . setBoss ( "storm" ) helper . setBackgr…" at bounding box center [1115, 486] width 512 height 528
type textarea "helper.moveDown(2)"
click at [1032, 588] on div "helper . setPlayer ( "dragon" ) helper . setBoss ( "storm" ) helper . setBackgr…" at bounding box center [1115, 486] width 512 height 528
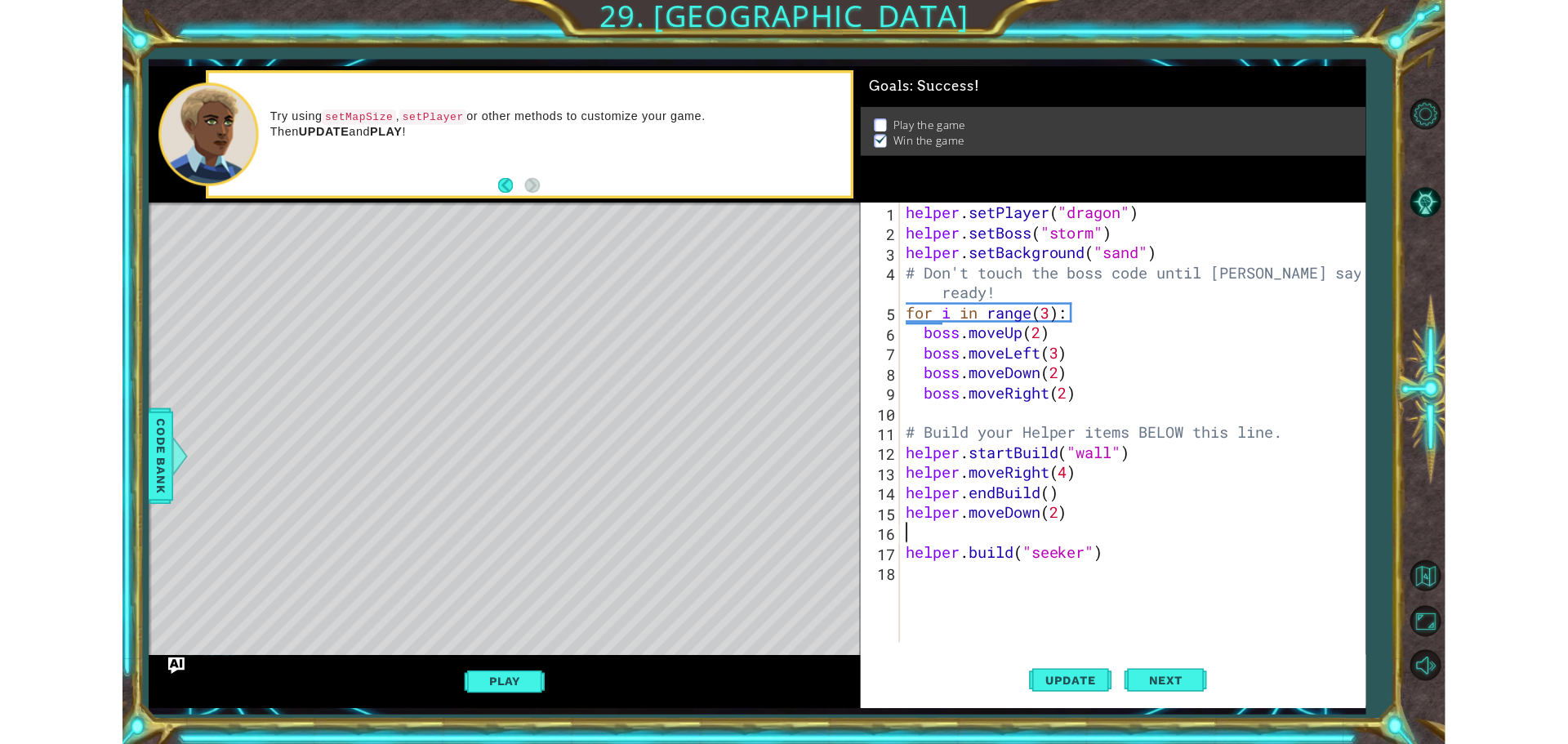
scroll to position [0, 0]
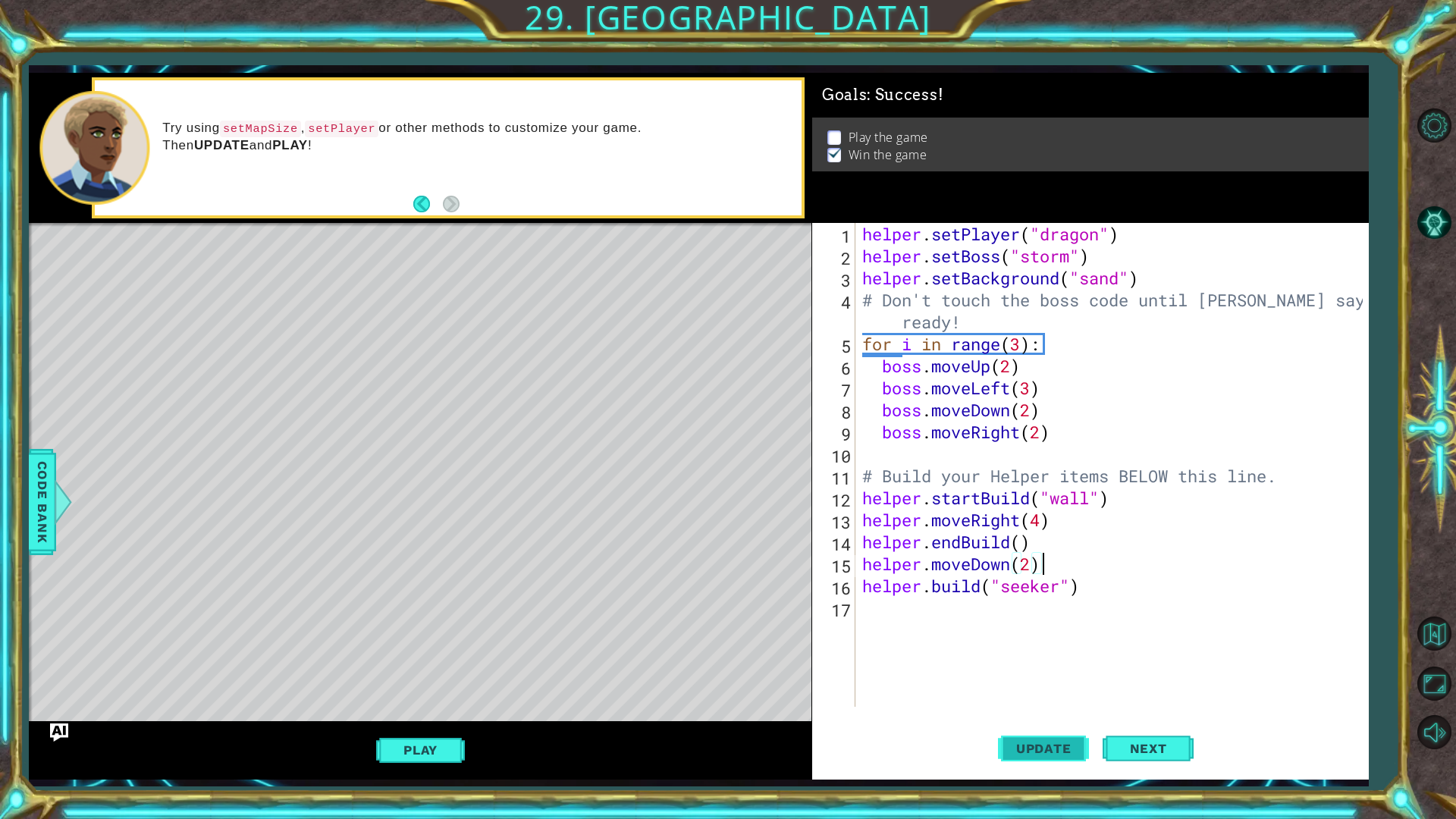
type textarea "helper.moveDown(2)"
click at [1046, 690] on button "Update" at bounding box center [1044, 748] width 91 height 55
click at [434, 690] on button "Play" at bounding box center [420, 749] width 89 height 29
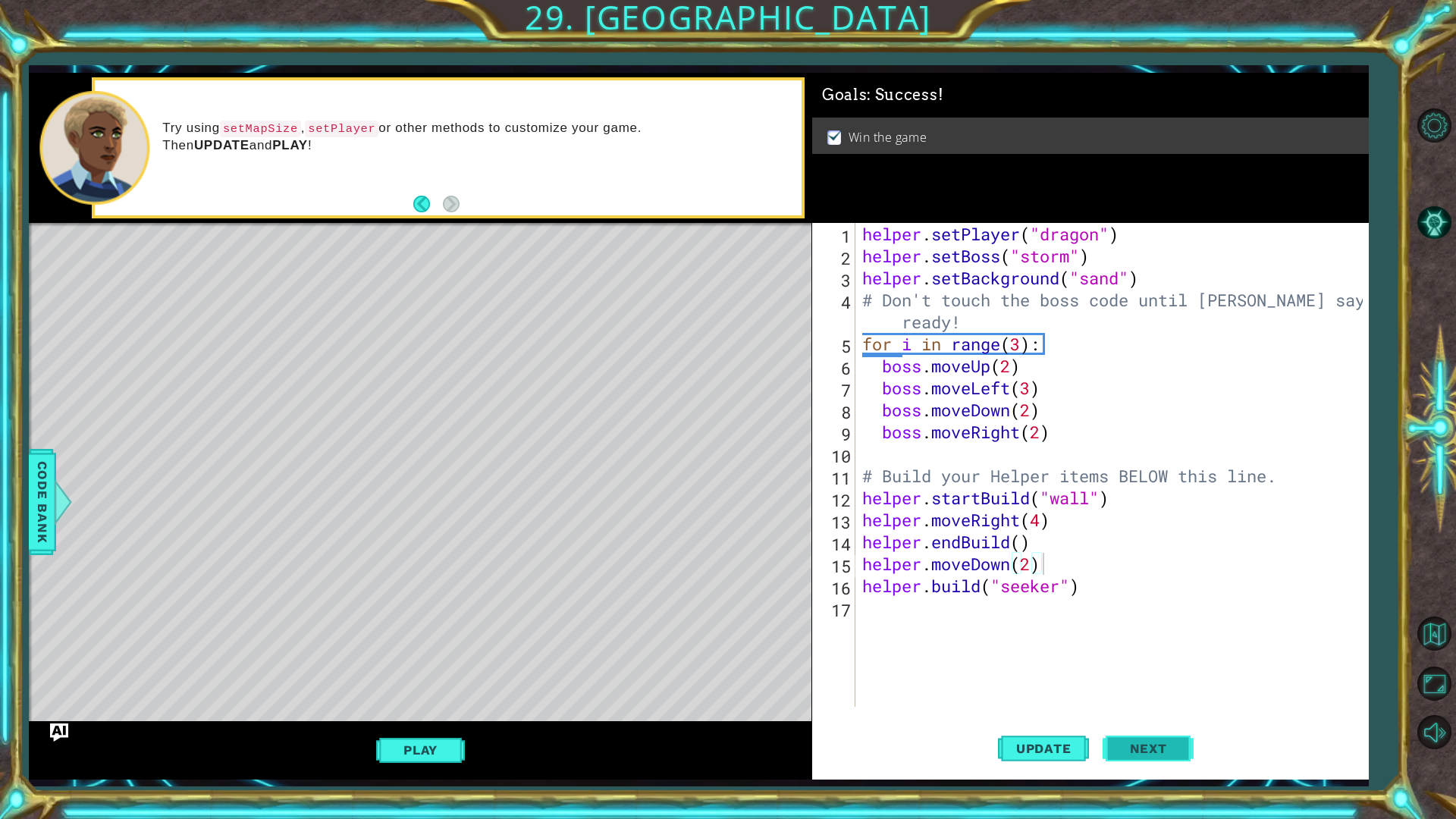
click at [1175, 690] on button "Next" at bounding box center [1148, 749] width 91 height 55
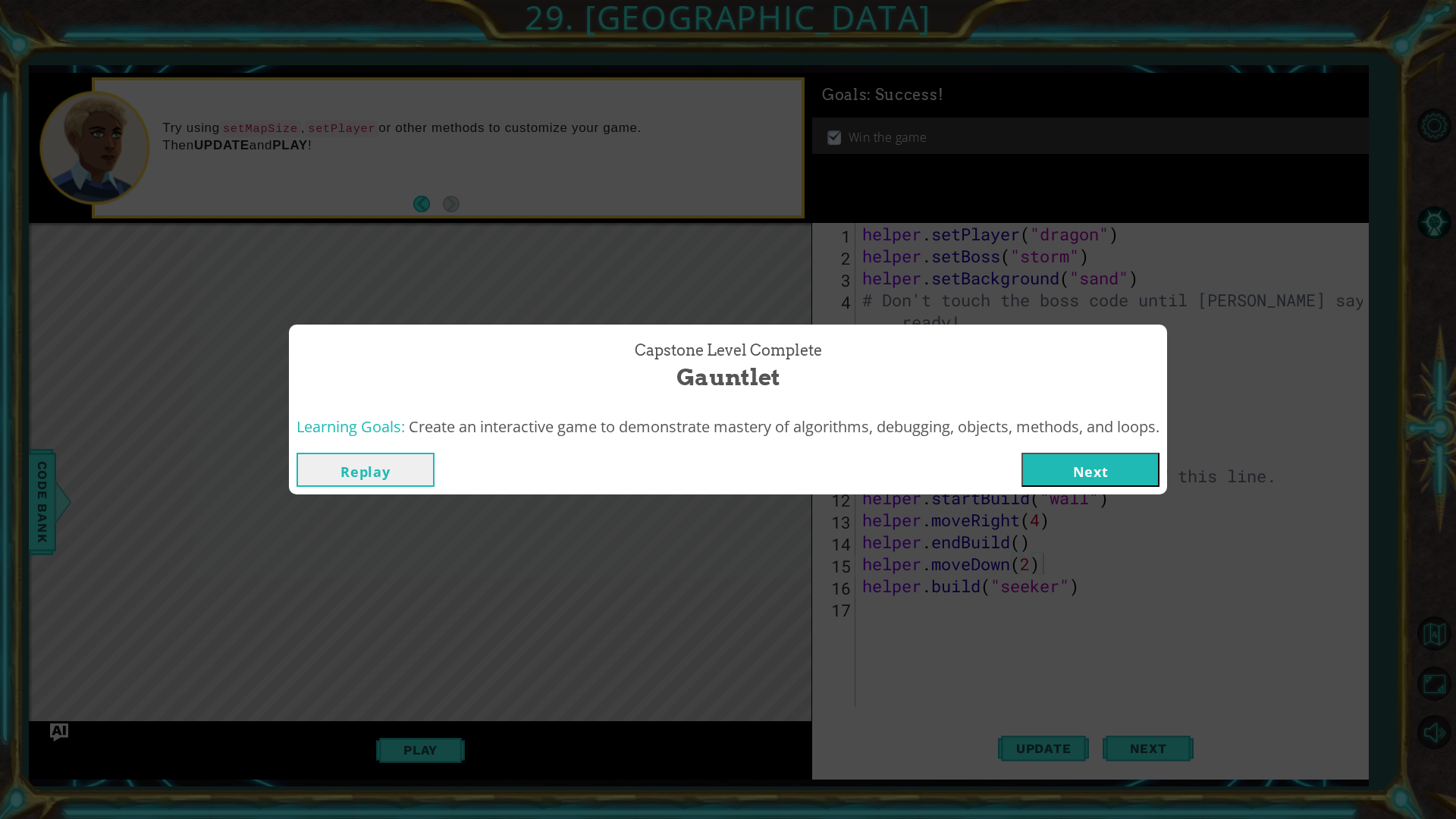
click at [1081, 465] on button "Next" at bounding box center [1090, 470] width 138 height 34
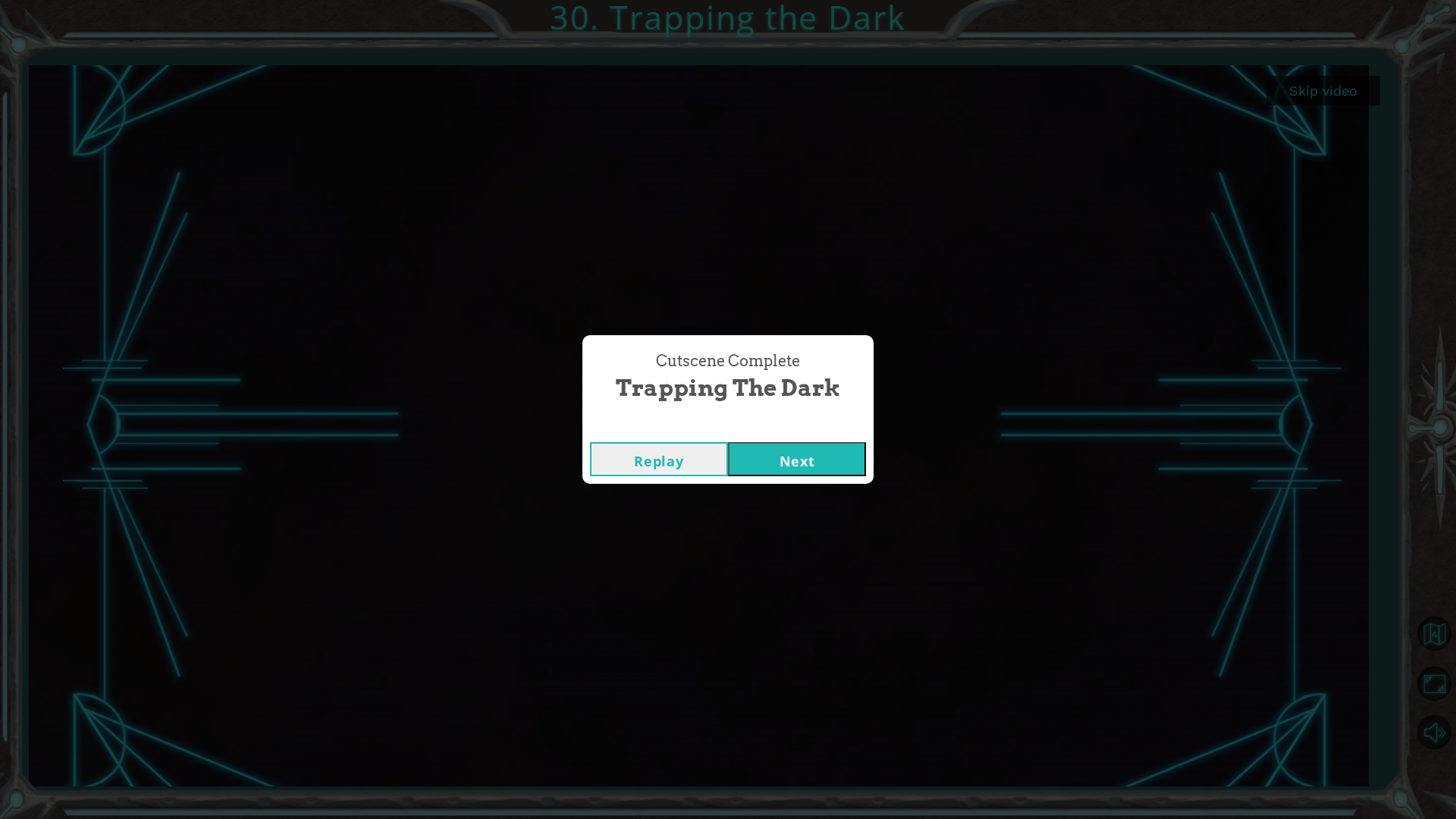
click at [783, 457] on button "Next" at bounding box center [797, 459] width 138 height 34
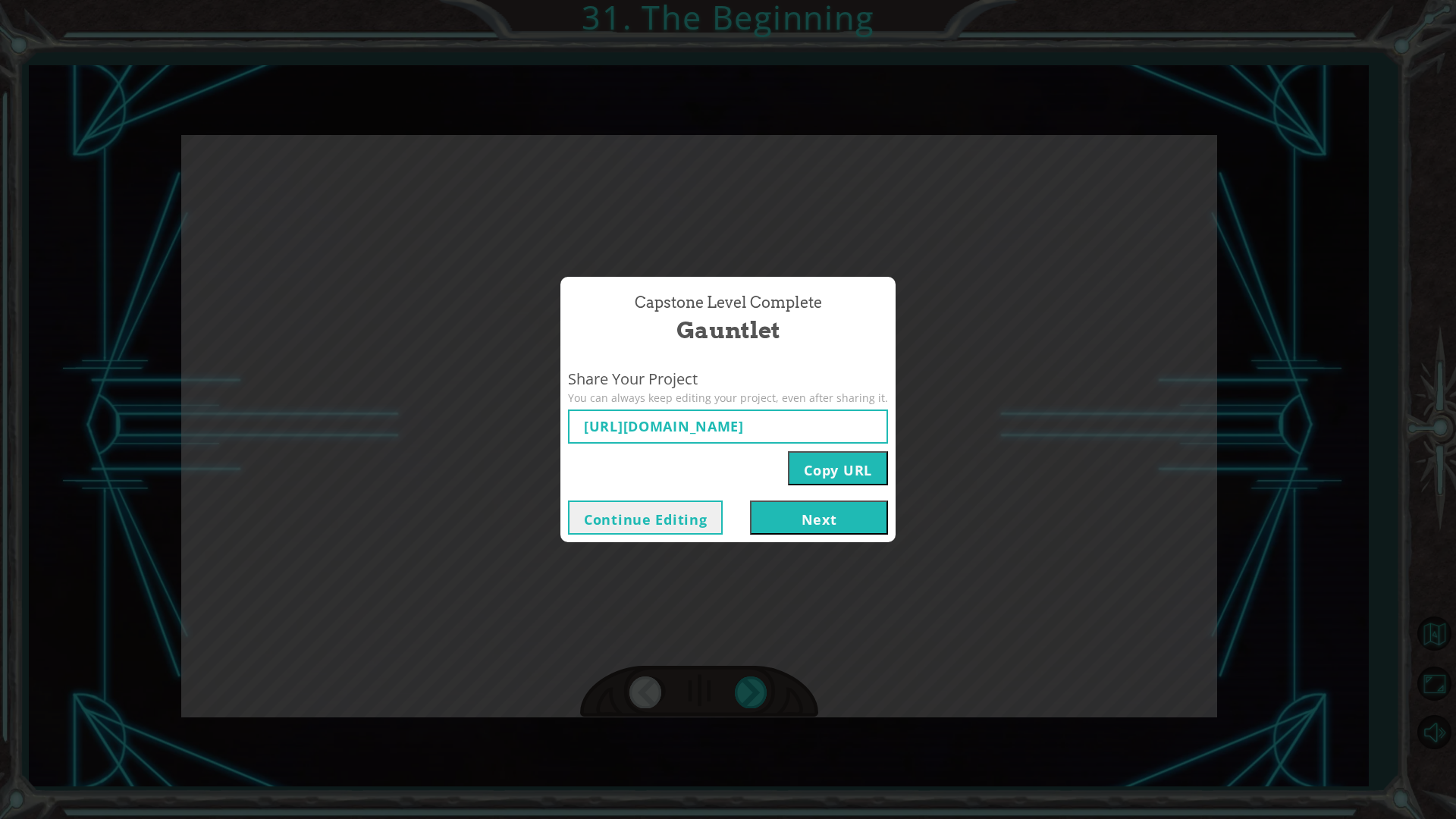
type input "[URL][DOMAIN_NAME]"
click at [846, 525] on button "Next" at bounding box center [818, 517] width 138 height 34
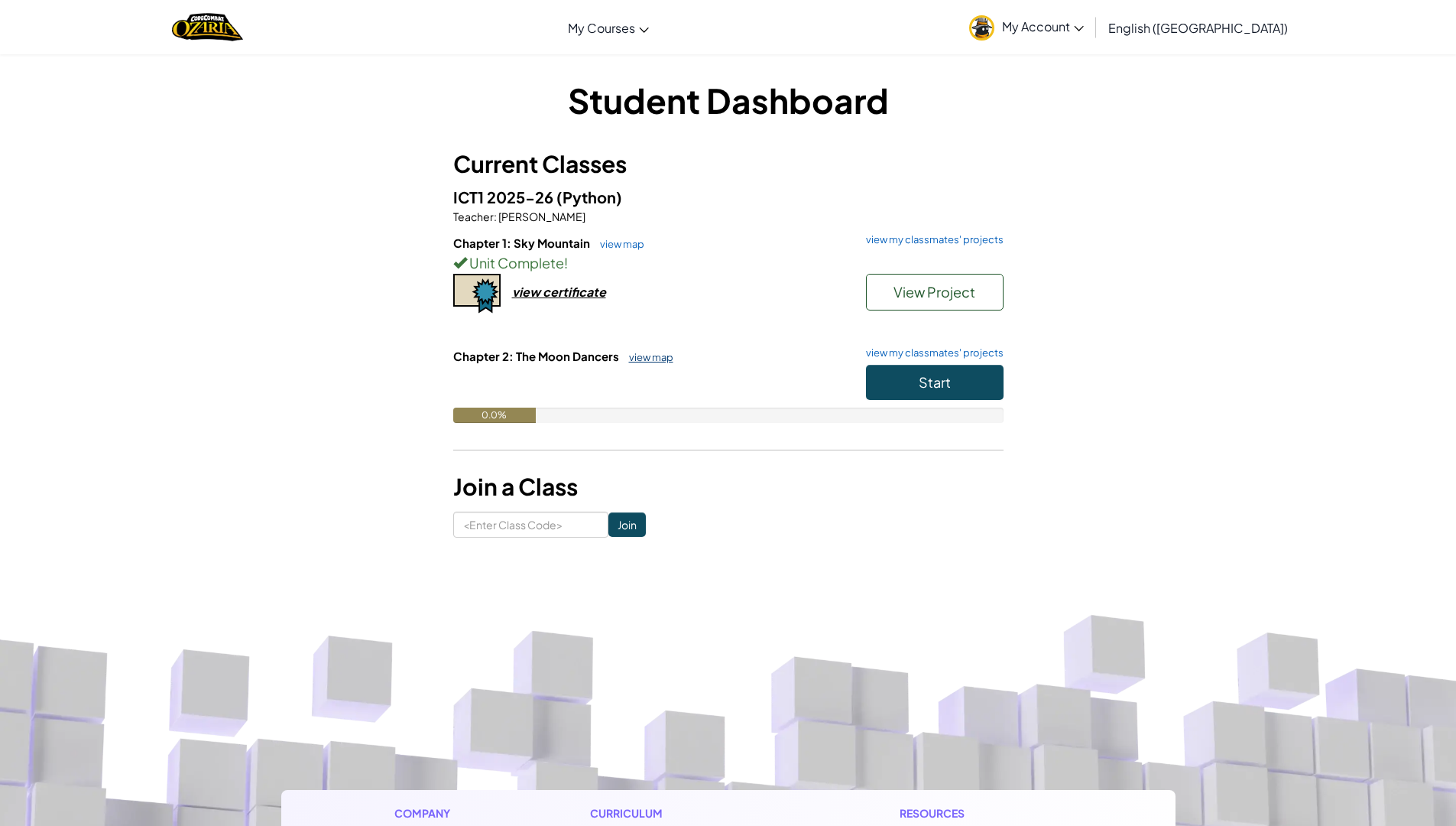
click at [641, 360] on link "view map" at bounding box center [647, 357] width 52 height 13
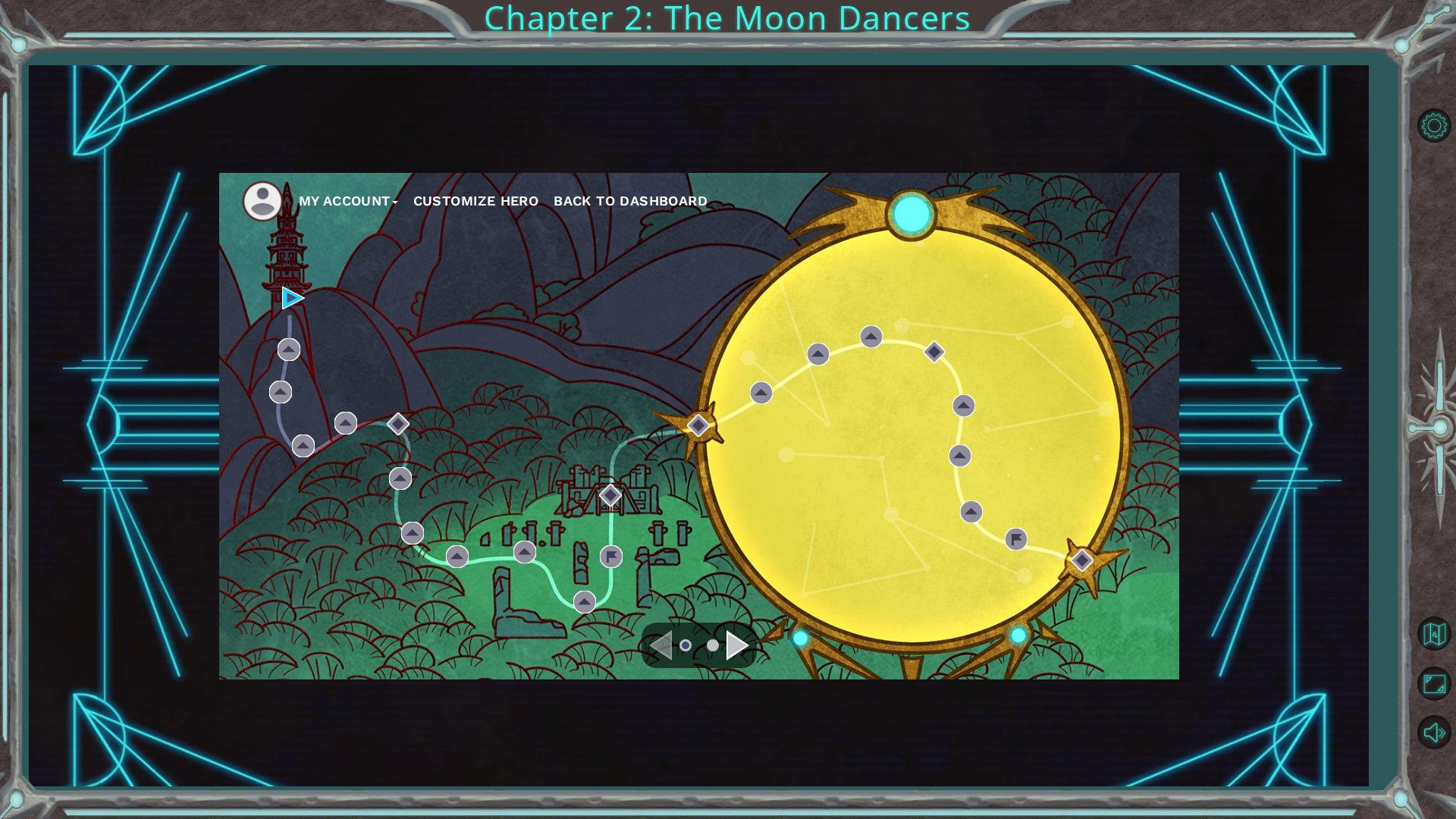
click at [480, 208] on button "Customize Hero" at bounding box center [476, 200] width 126 height 22
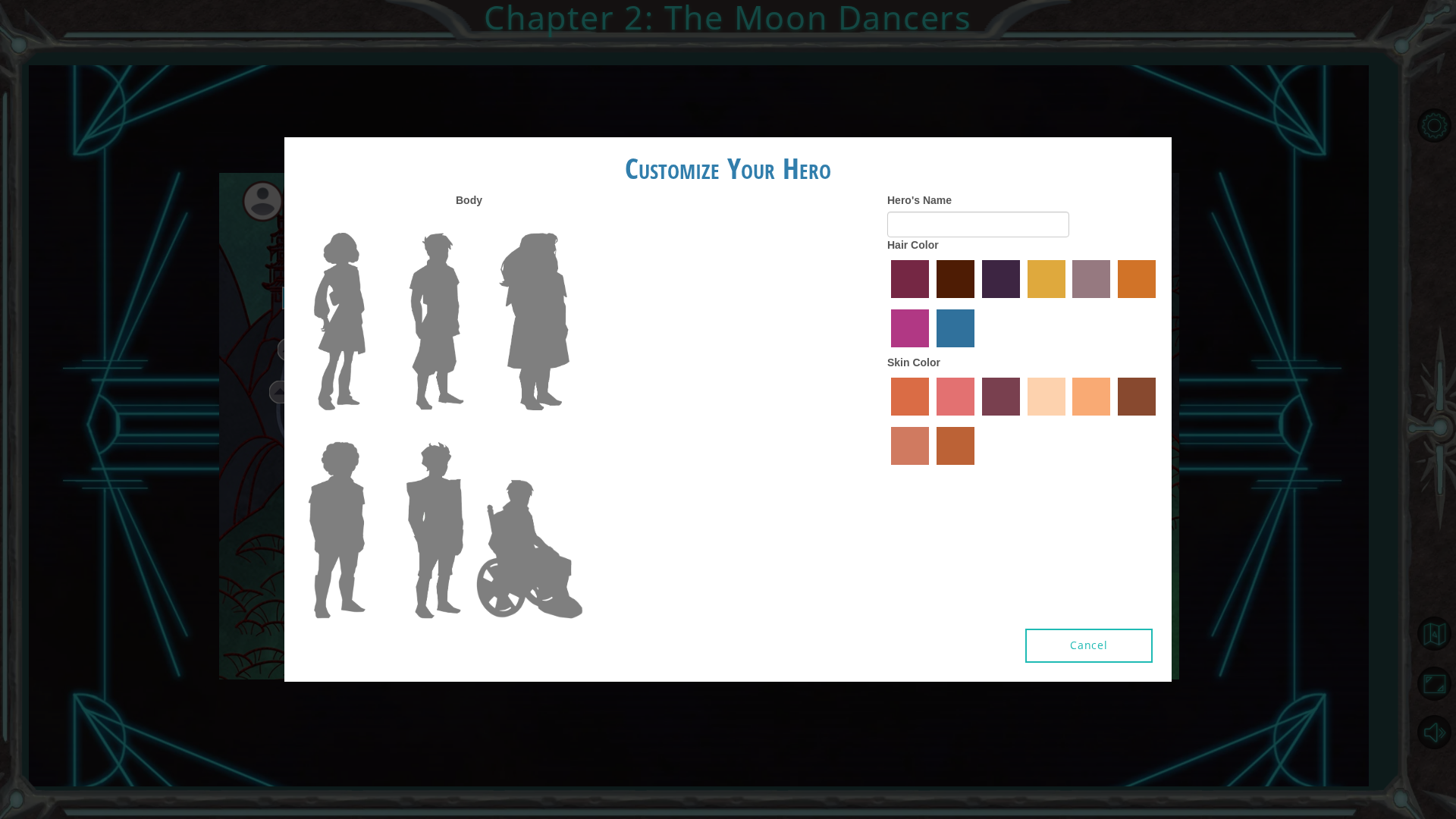
type input "[PERSON_NAME]"
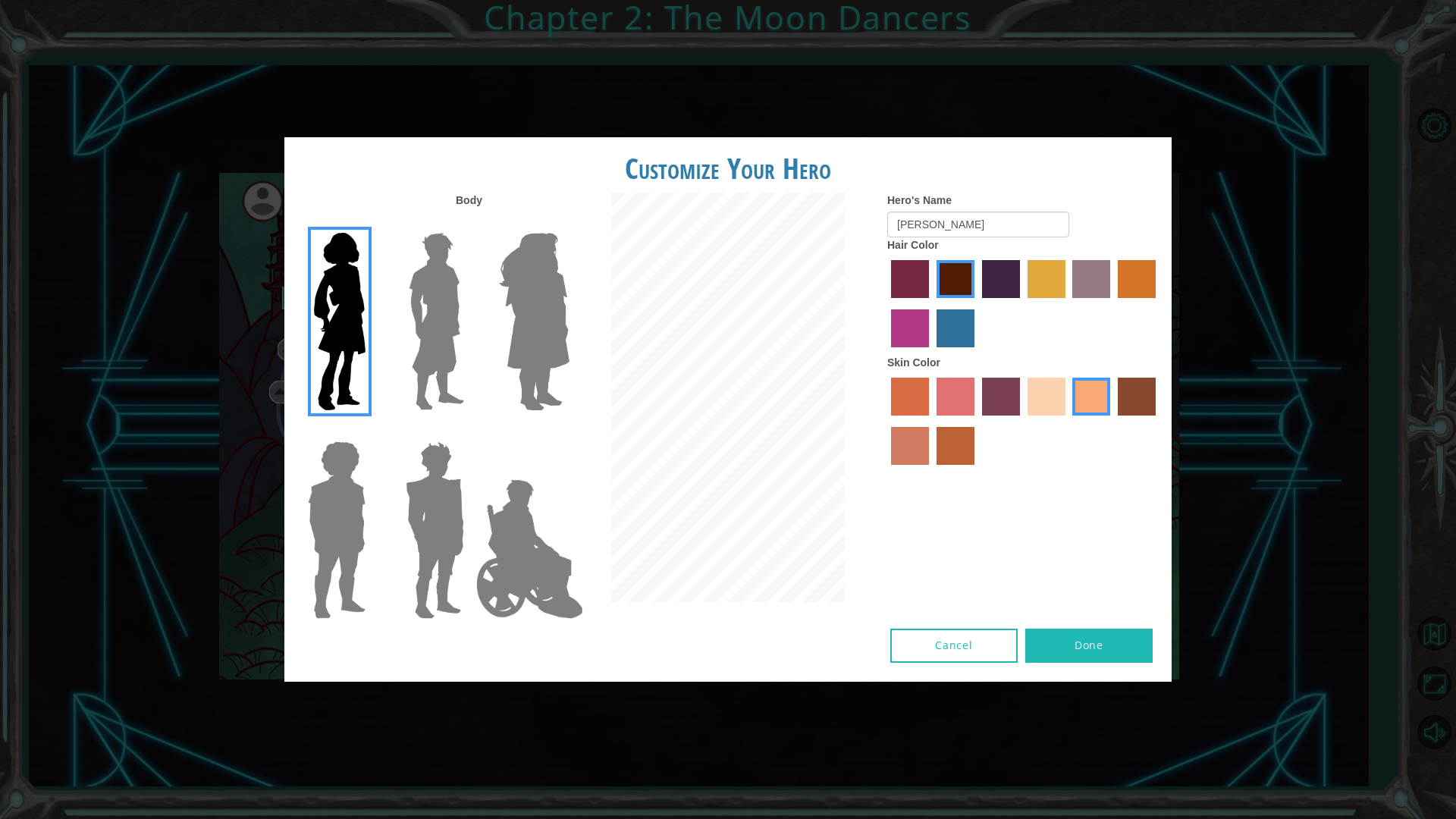
click at [1000, 286] on label "hot purple hair color" at bounding box center [1001, 279] width 38 height 38
click at [976, 303] on input "hot purple hair color" at bounding box center [976, 303] width 0 height 0
click at [947, 331] on label "lachmara hair color" at bounding box center [956, 329] width 38 height 38
click at [931, 353] on input "lachmara hair color" at bounding box center [931, 353] width 0 height 0
click at [907, 338] on label "medium red violet hair color" at bounding box center [910, 329] width 38 height 38
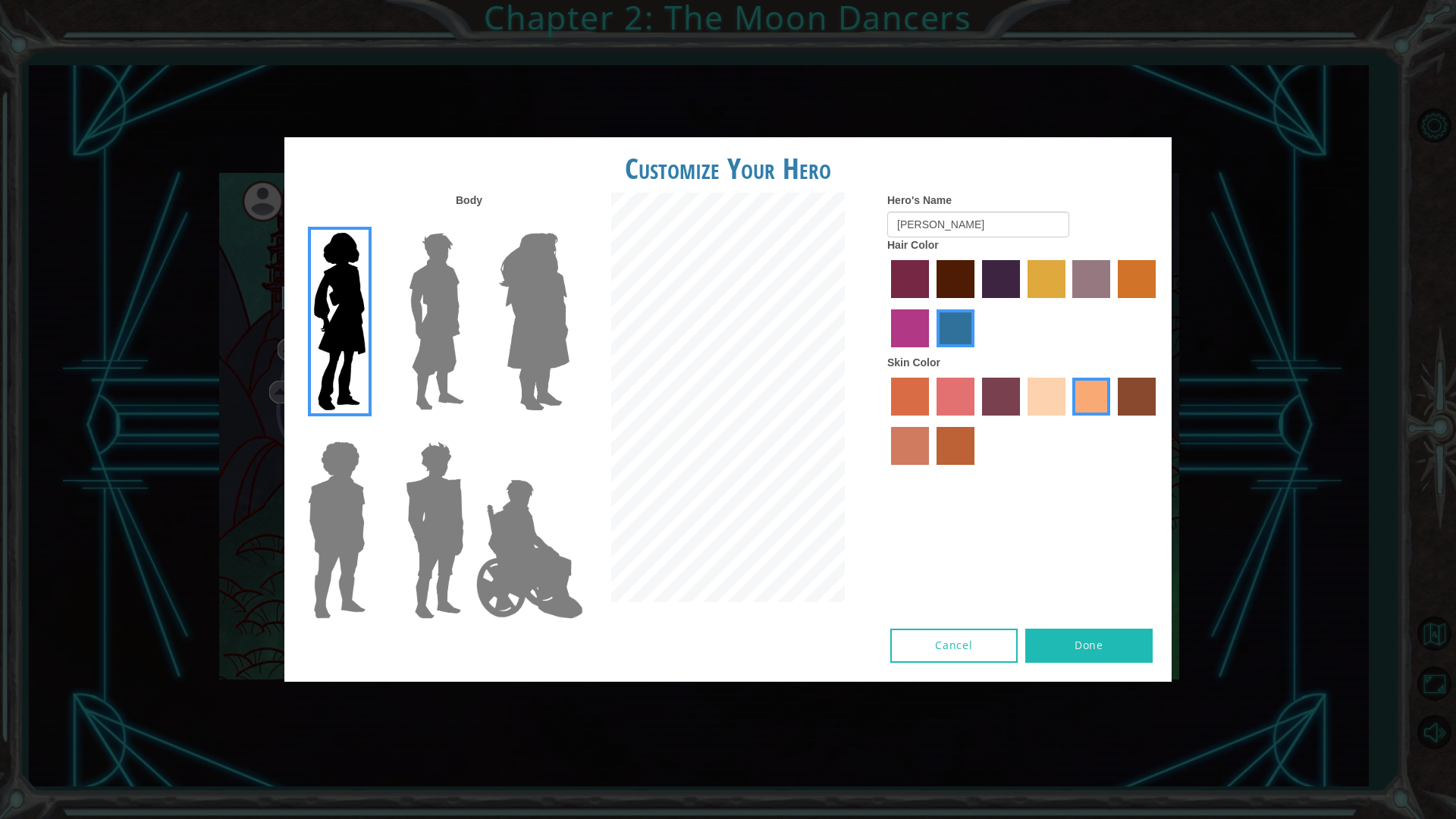
click at [1158, 303] on input "medium red violet hair color" at bounding box center [1158, 303] width 0 height 0
click at [1139, 291] on label "gold drop hair color" at bounding box center [1136, 279] width 38 height 38
click at [1112, 303] on input "gold drop hair color" at bounding box center [1112, 303] width 0 height 0
click at [1094, 285] on label "bazaar hair color" at bounding box center [1092, 279] width 38 height 38
click at [1068, 303] on input "bazaar hair color" at bounding box center [1068, 303] width 0 height 0
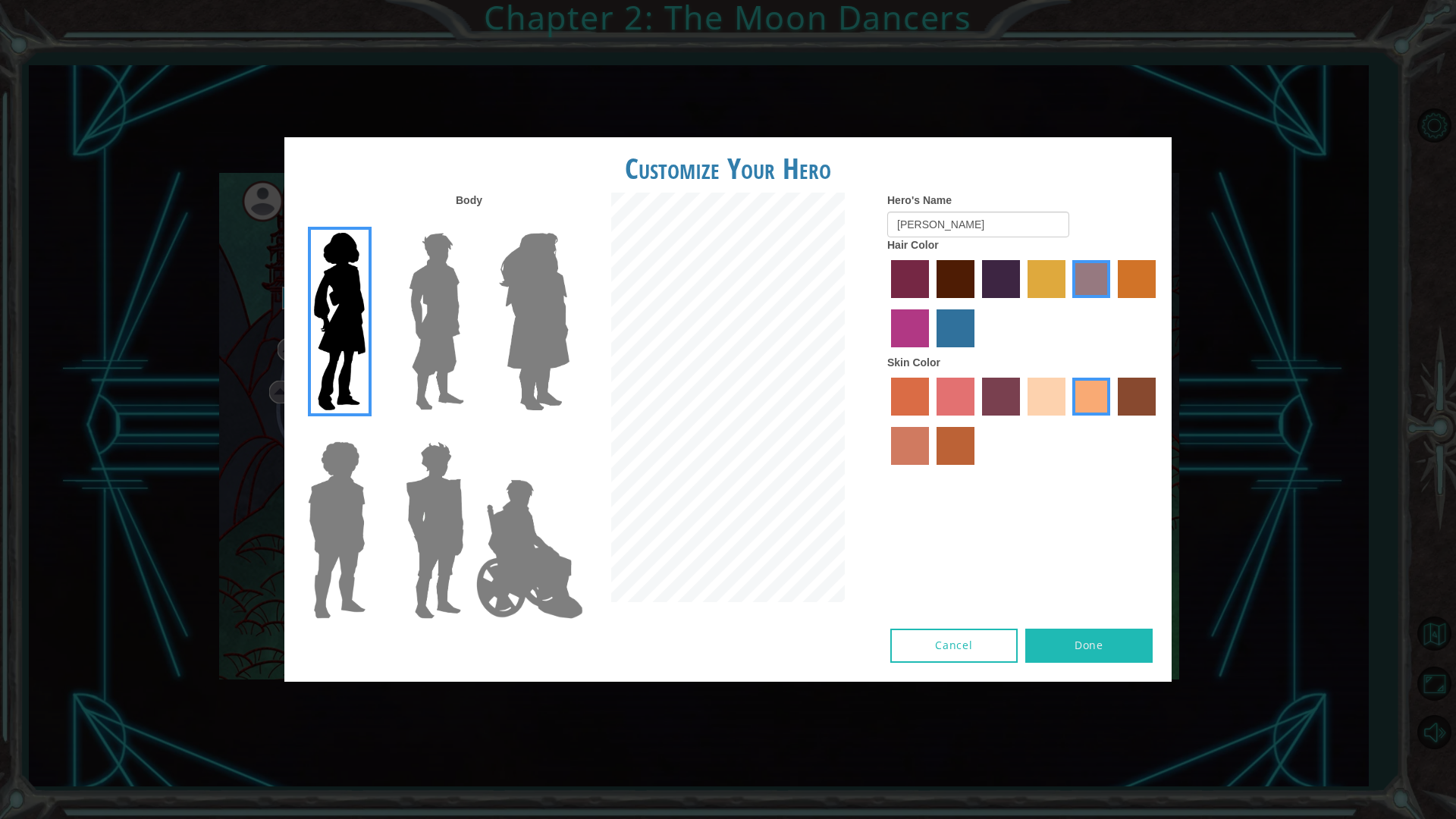
click at [1058, 284] on label "tulip tree hair color" at bounding box center [1047, 279] width 38 height 38
click at [1022, 303] on input "tulip tree hair color" at bounding box center [1022, 303] width 0 height 0
click at [1024, 287] on div at bounding box center [1024, 305] width 273 height 99
click at [1010, 288] on label "hot purple hair color" at bounding box center [1001, 279] width 38 height 38
click at [976, 303] on input "hot purple hair color" at bounding box center [976, 303] width 0 height 0
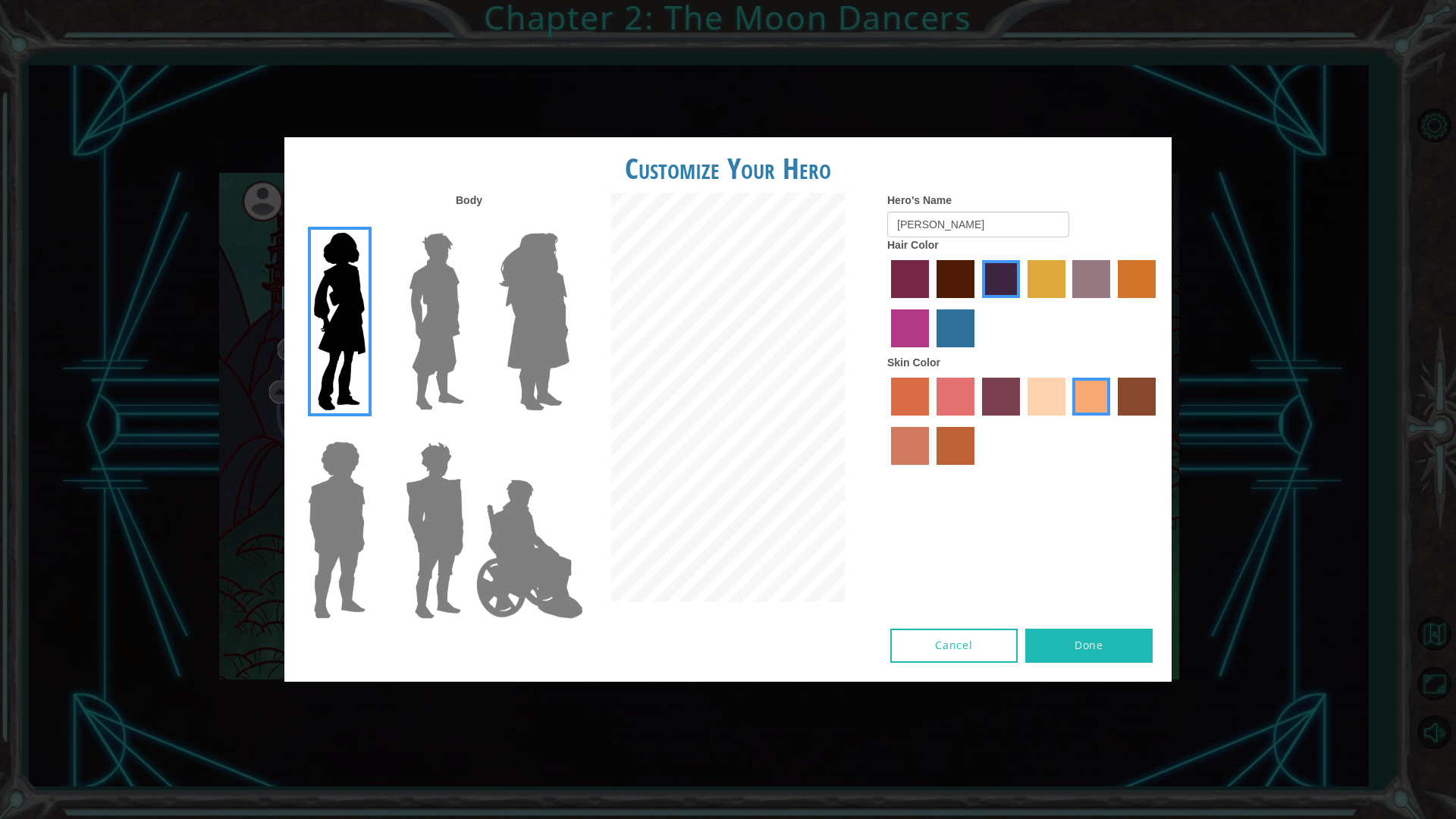
click at [584, 311] on div at bounding box center [727, 399] width 296 height 413
click at [427, 297] on img at bounding box center [436, 321] width 67 height 190
click at [470, 223] on input "Hero Lars" at bounding box center [470, 223] width 0 height 0
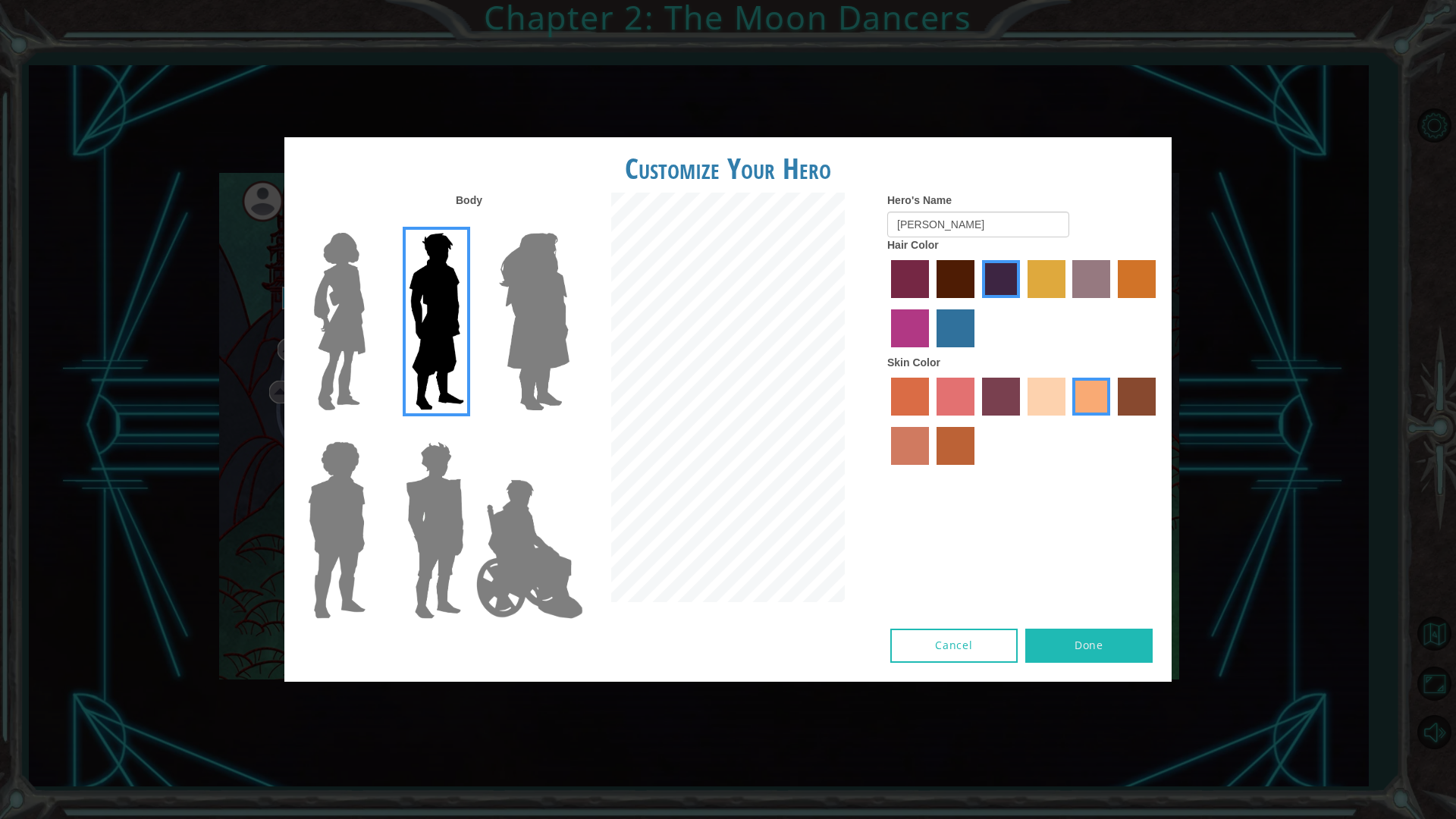
click at [903, 273] on label "paprika hair color" at bounding box center [910, 279] width 38 height 38
click at [885, 303] on input "paprika hair color" at bounding box center [885, 303] width 0 height 0
click at [943, 341] on label "lachmara hair color" at bounding box center [956, 329] width 38 height 38
click at [931, 353] on input "lachmara hair color" at bounding box center [931, 353] width 0 height 0
click at [992, 265] on label "hot purple hair color" at bounding box center [1001, 279] width 38 height 38
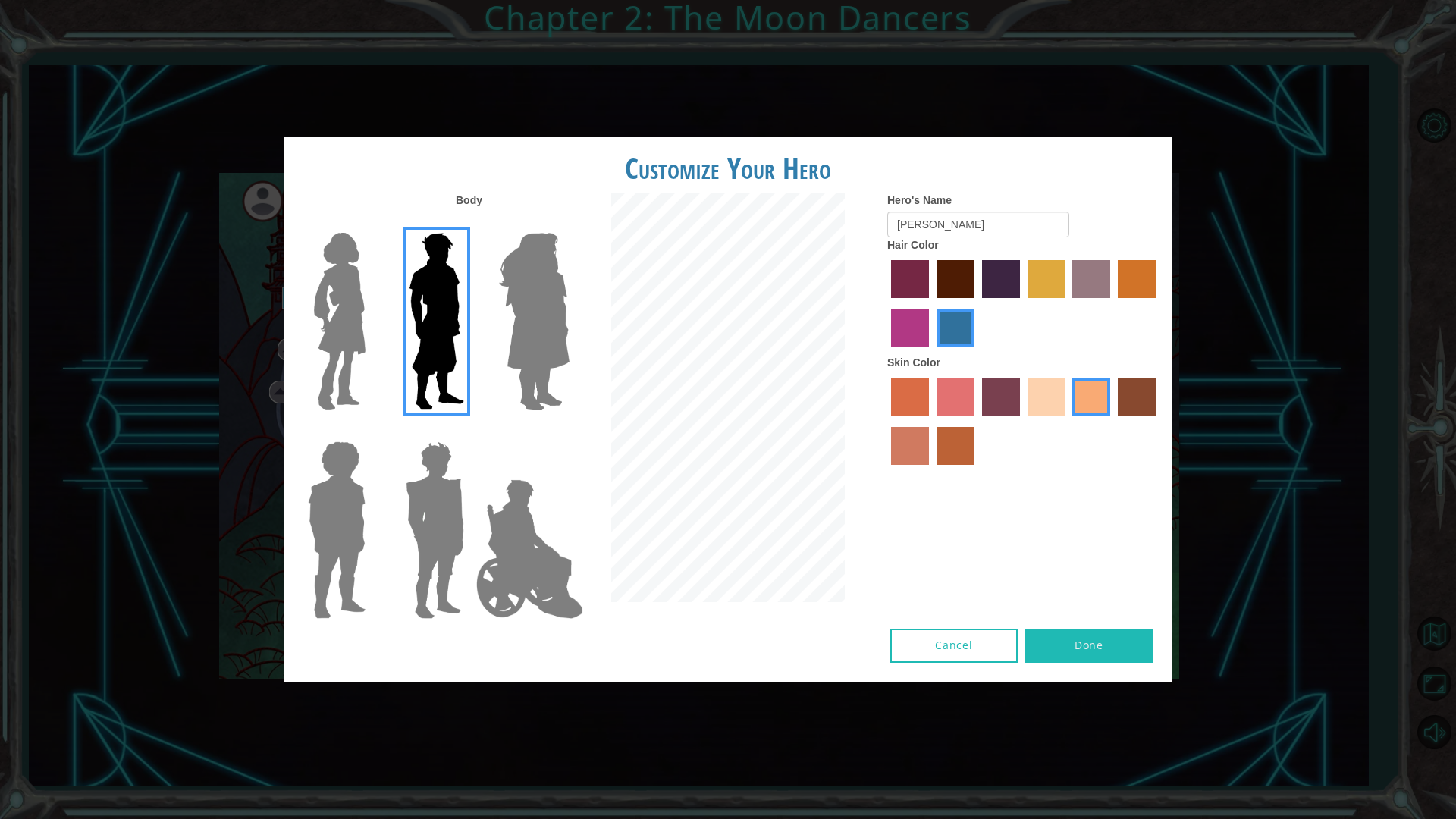
click at [976, 303] on input "hot purple hair color" at bounding box center [976, 303] width 0 height 0
click at [374, 456] on div at bounding box center [333, 524] width 99 height 209
click at [439, 478] on img at bounding box center [434, 529] width 70 height 190
click at [470, 431] on input "Hero Garnet" at bounding box center [470, 431] width 0 height 0
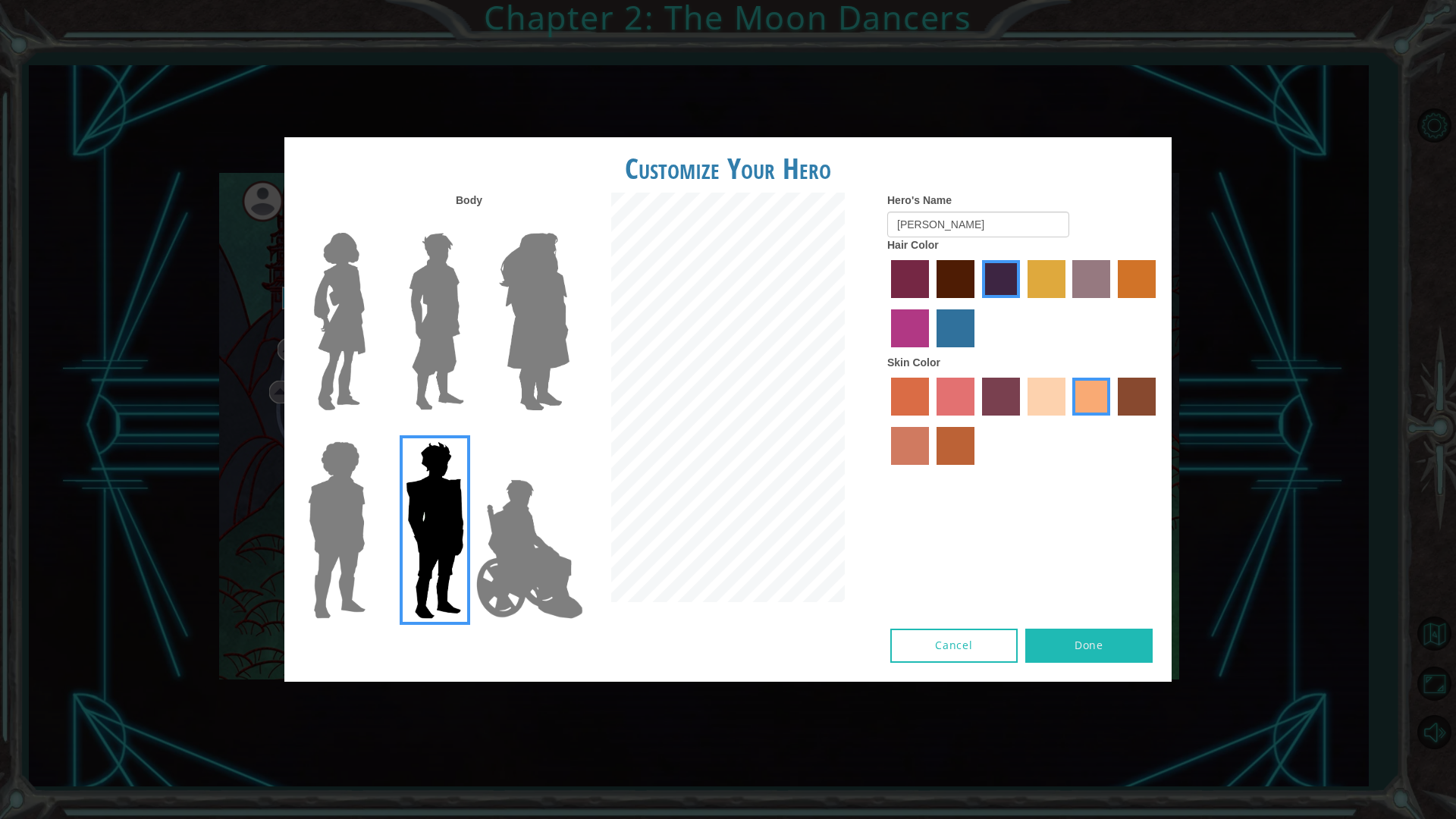
click at [450, 364] on img at bounding box center [436, 321] width 67 height 190
click at [470, 223] on input "Hero Lars" at bounding box center [470, 223] width 0 height 0
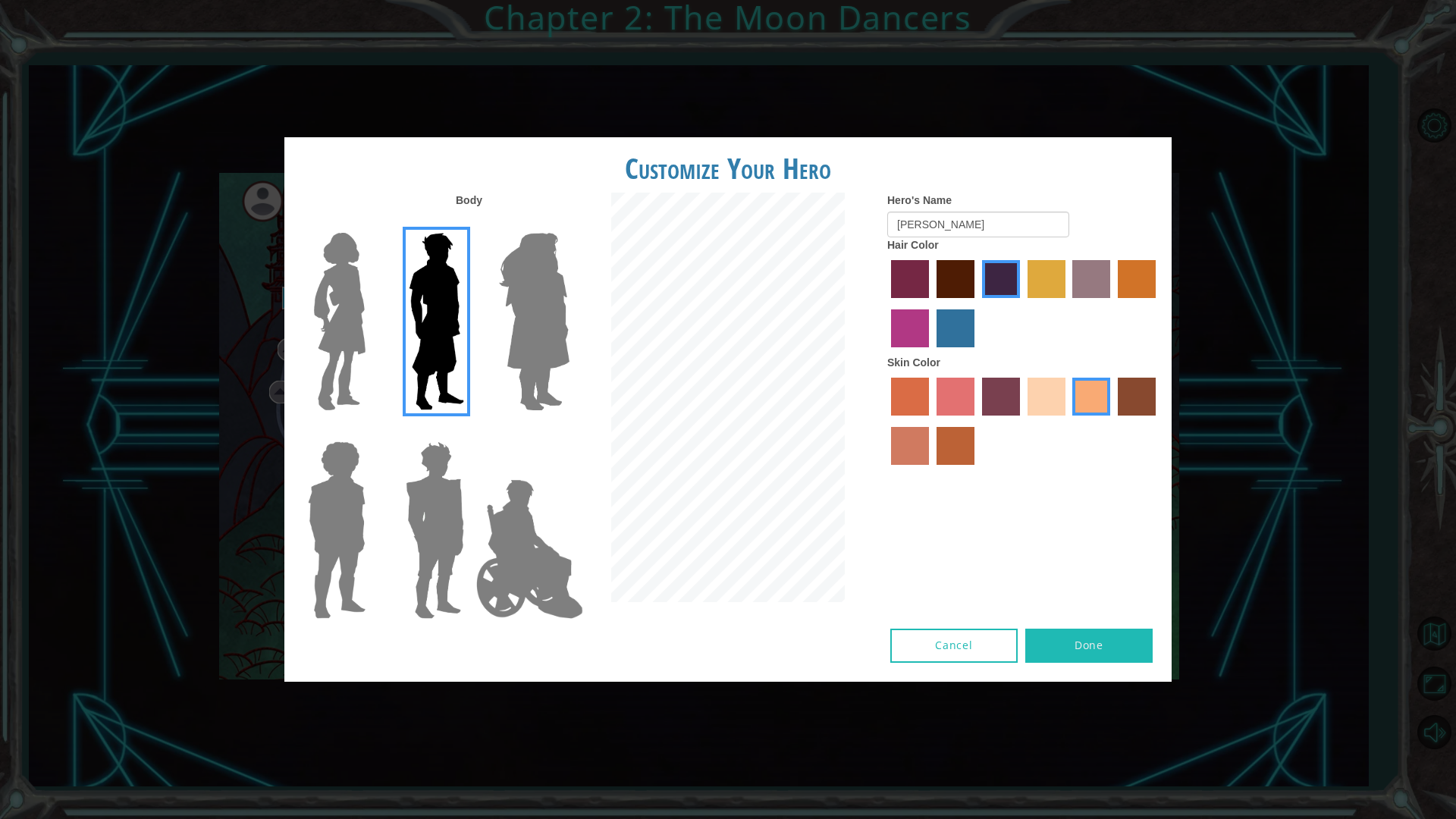
click at [1124, 641] on button "Done" at bounding box center [1089, 645] width 128 height 34
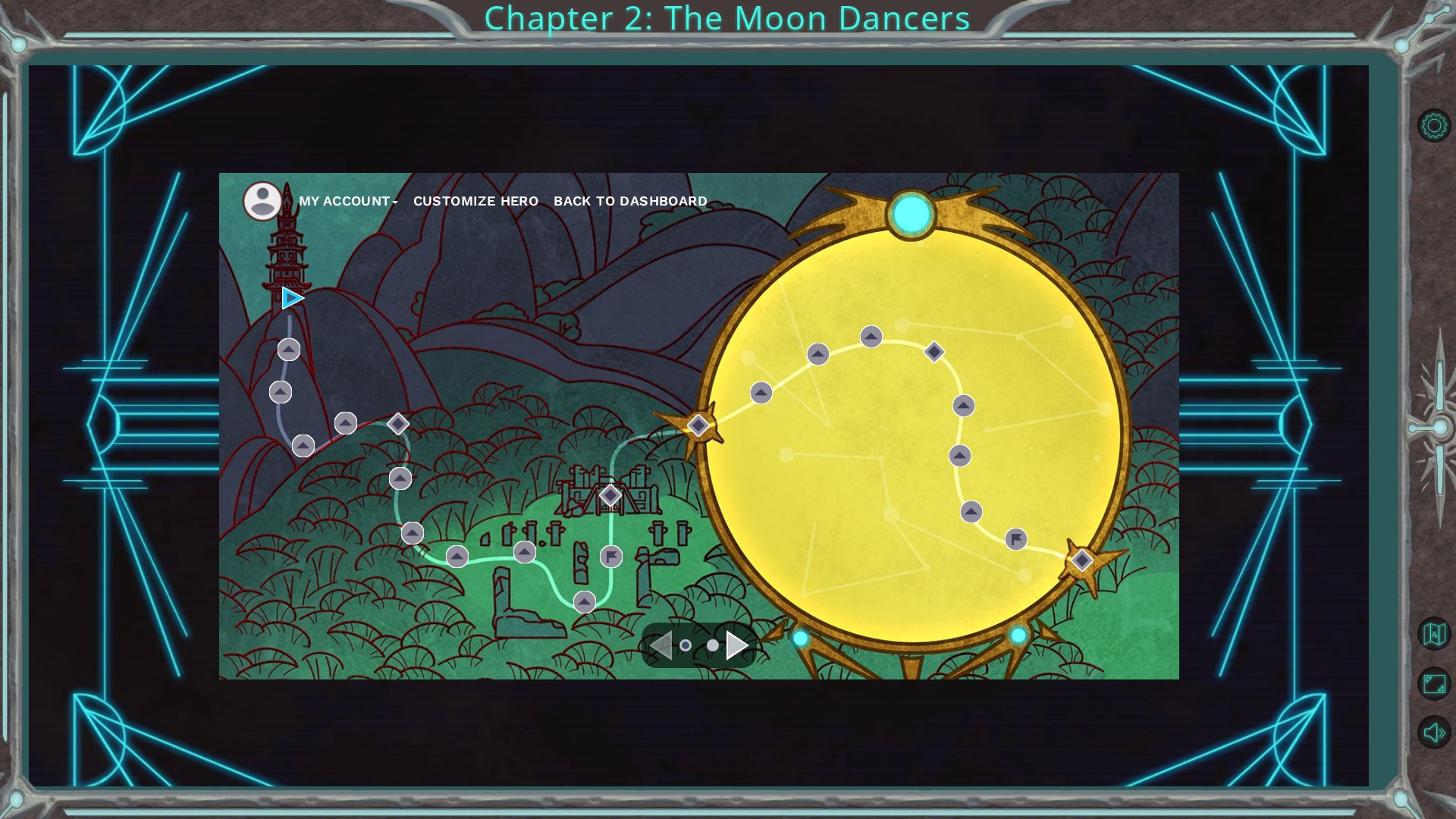
click at [735, 635] on div "Navigate to the next page" at bounding box center [737, 645] width 22 height 31
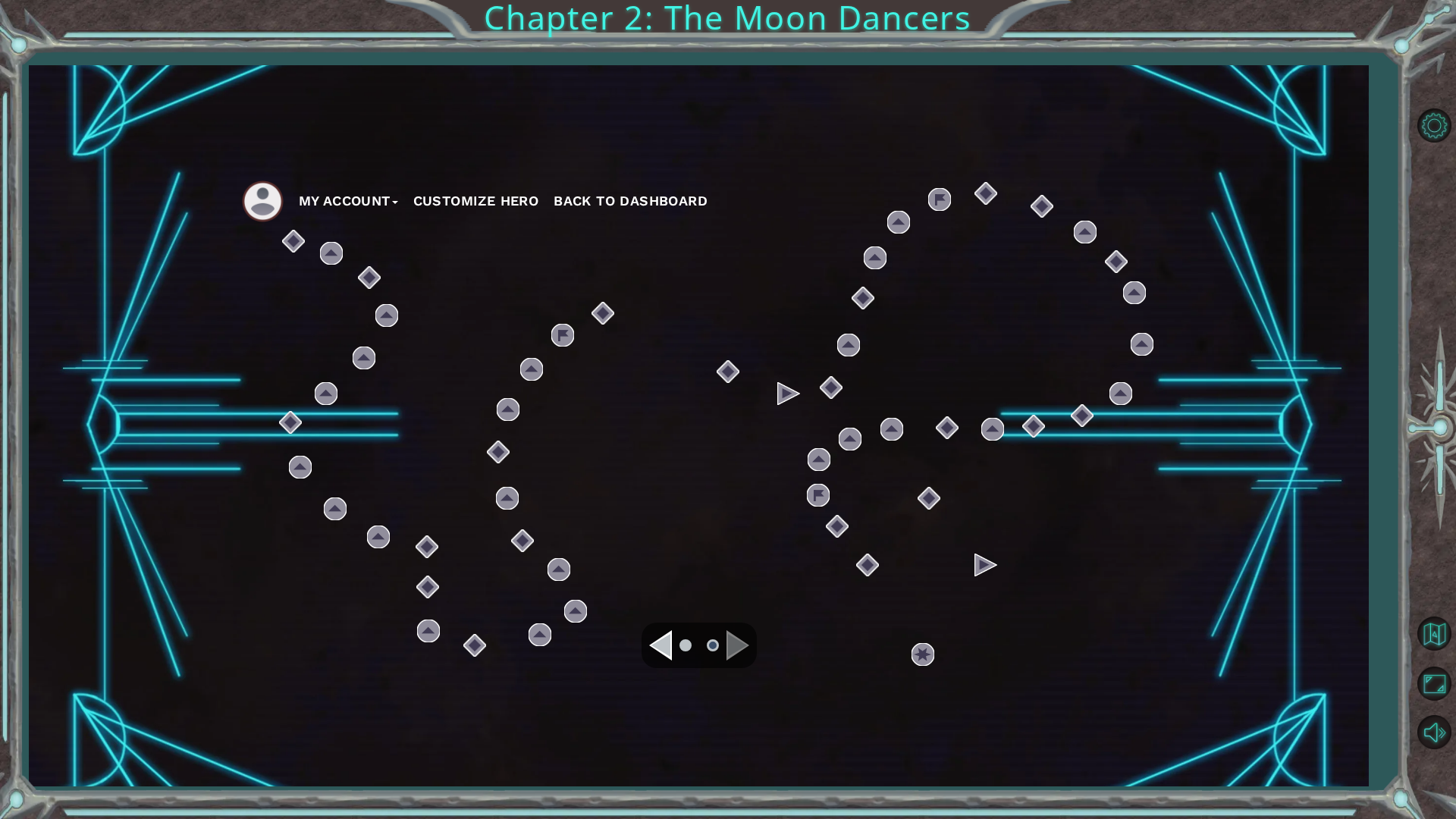
click at [654, 648] on div "Navigate to the previous page" at bounding box center [660, 645] width 22 height 31
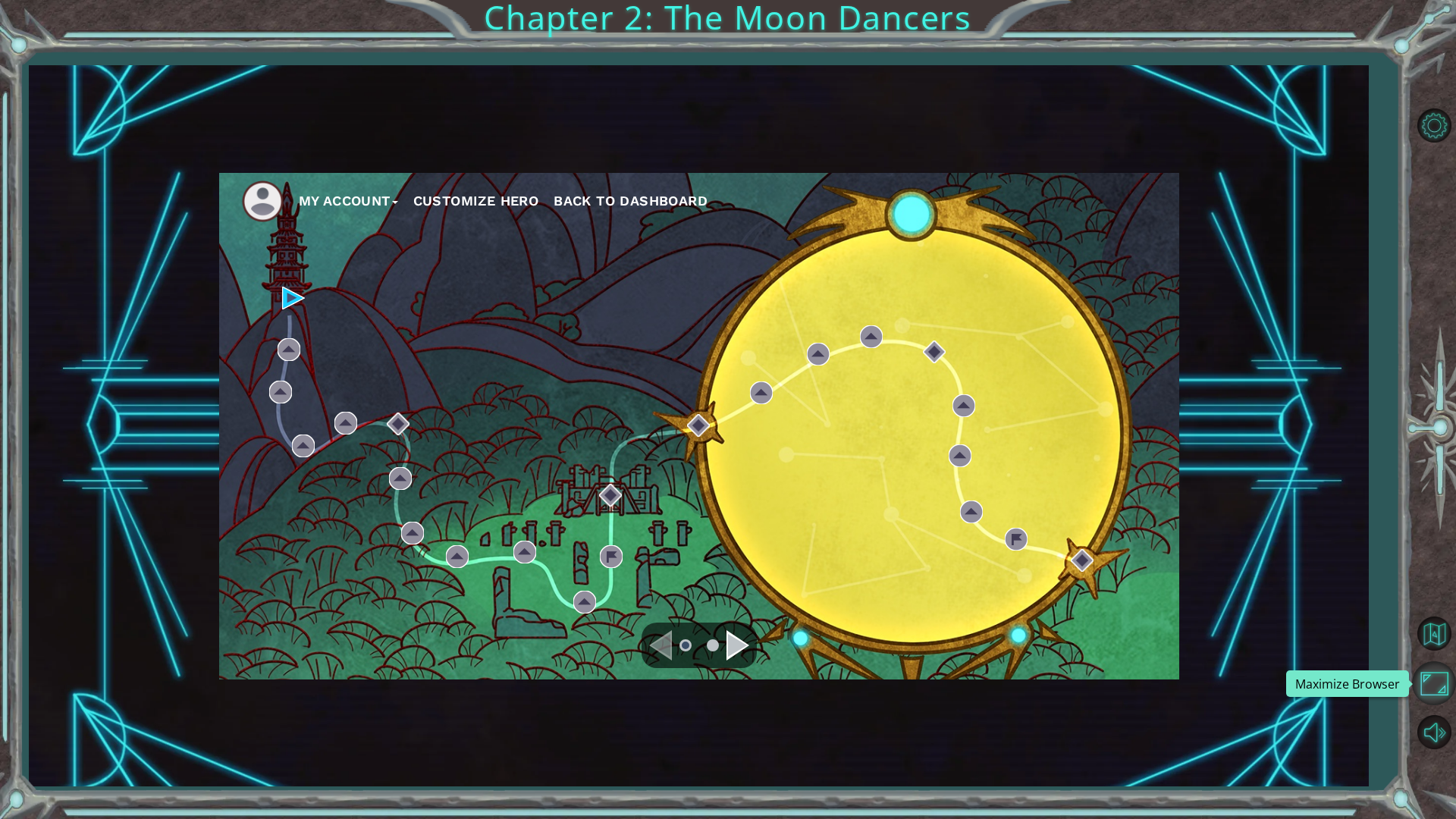
click at [1424, 677] on button "Maximize Browser" at bounding box center [1434, 682] width 44 height 44
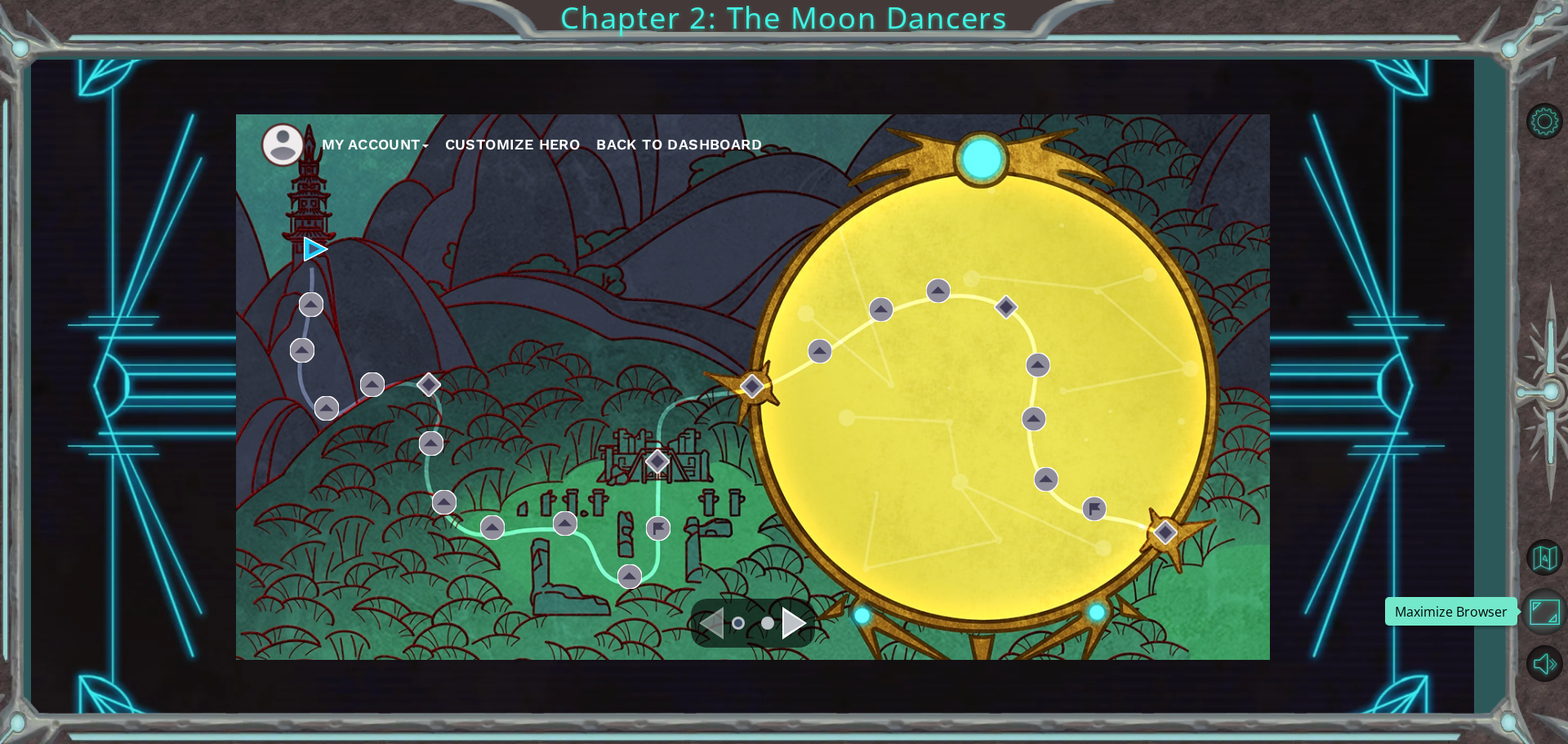
click at [1549, 616] on button "Maximize Browser" at bounding box center [1544, 611] width 47 height 47
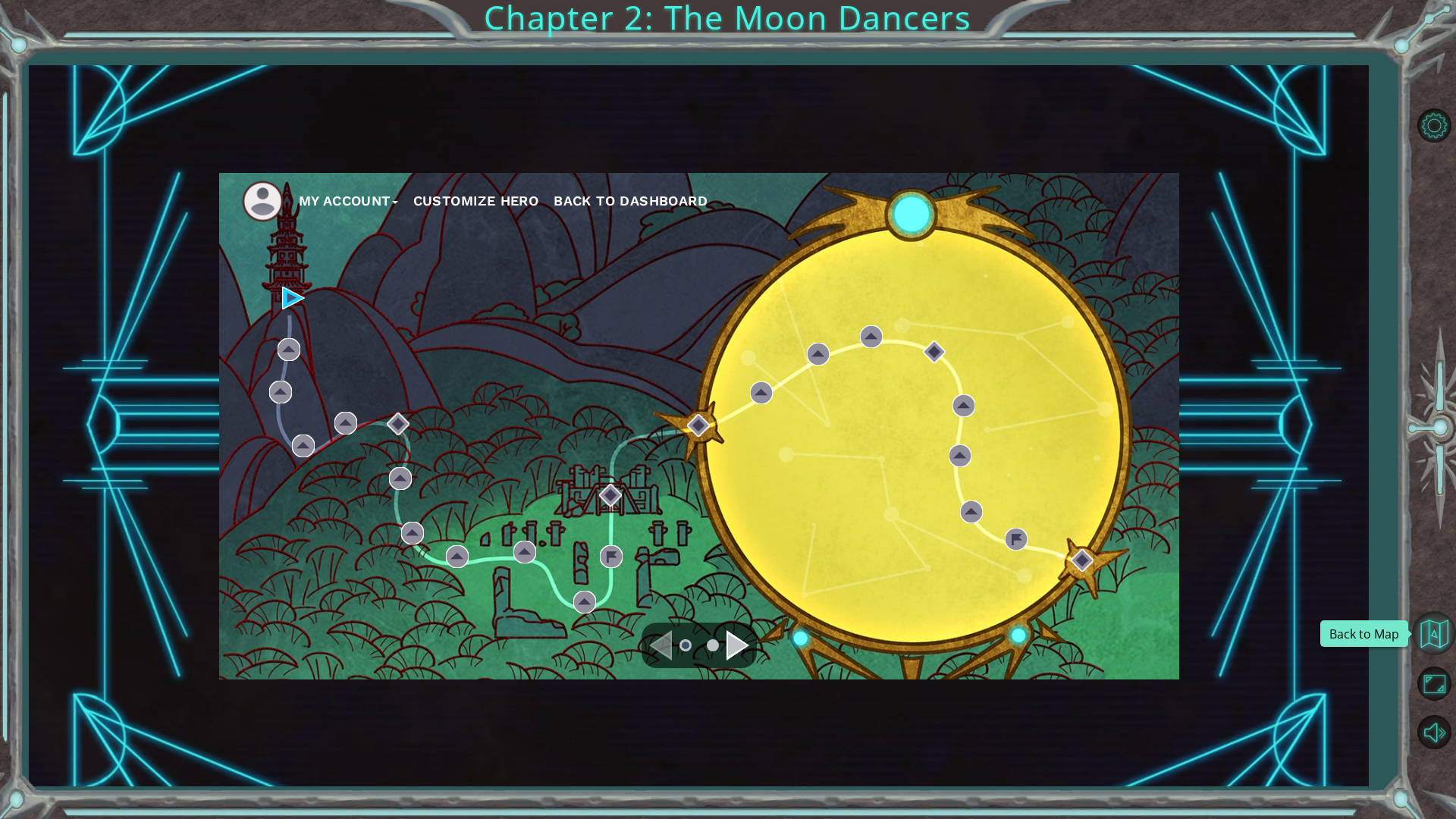
click at [1444, 627] on button "Back to Map" at bounding box center [1434, 633] width 44 height 44
click at [1440, 129] on button "Level Options" at bounding box center [1434, 125] width 44 height 44
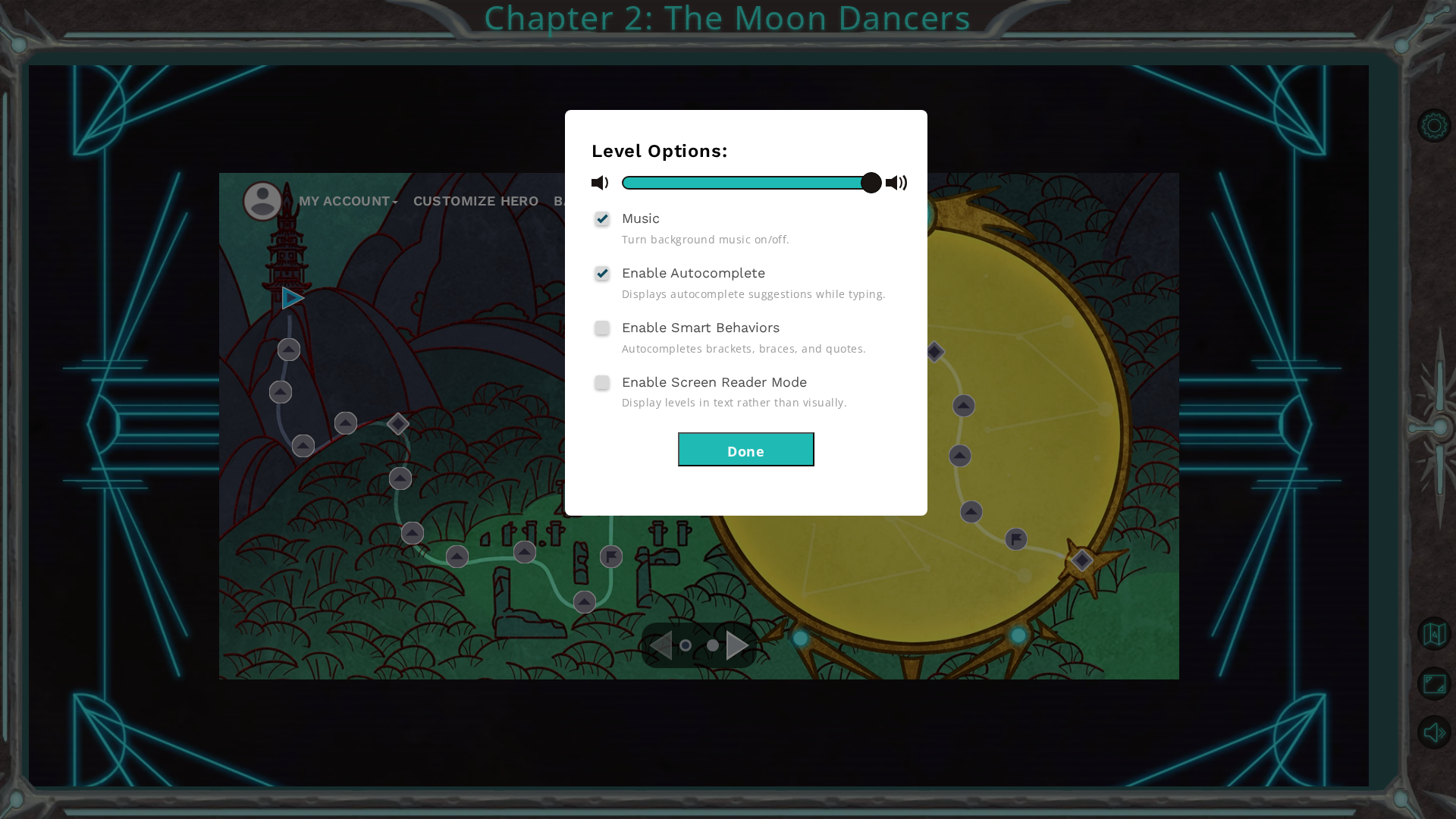
click at [730, 456] on button "Done" at bounding box center [745, 449] width 137 height 34
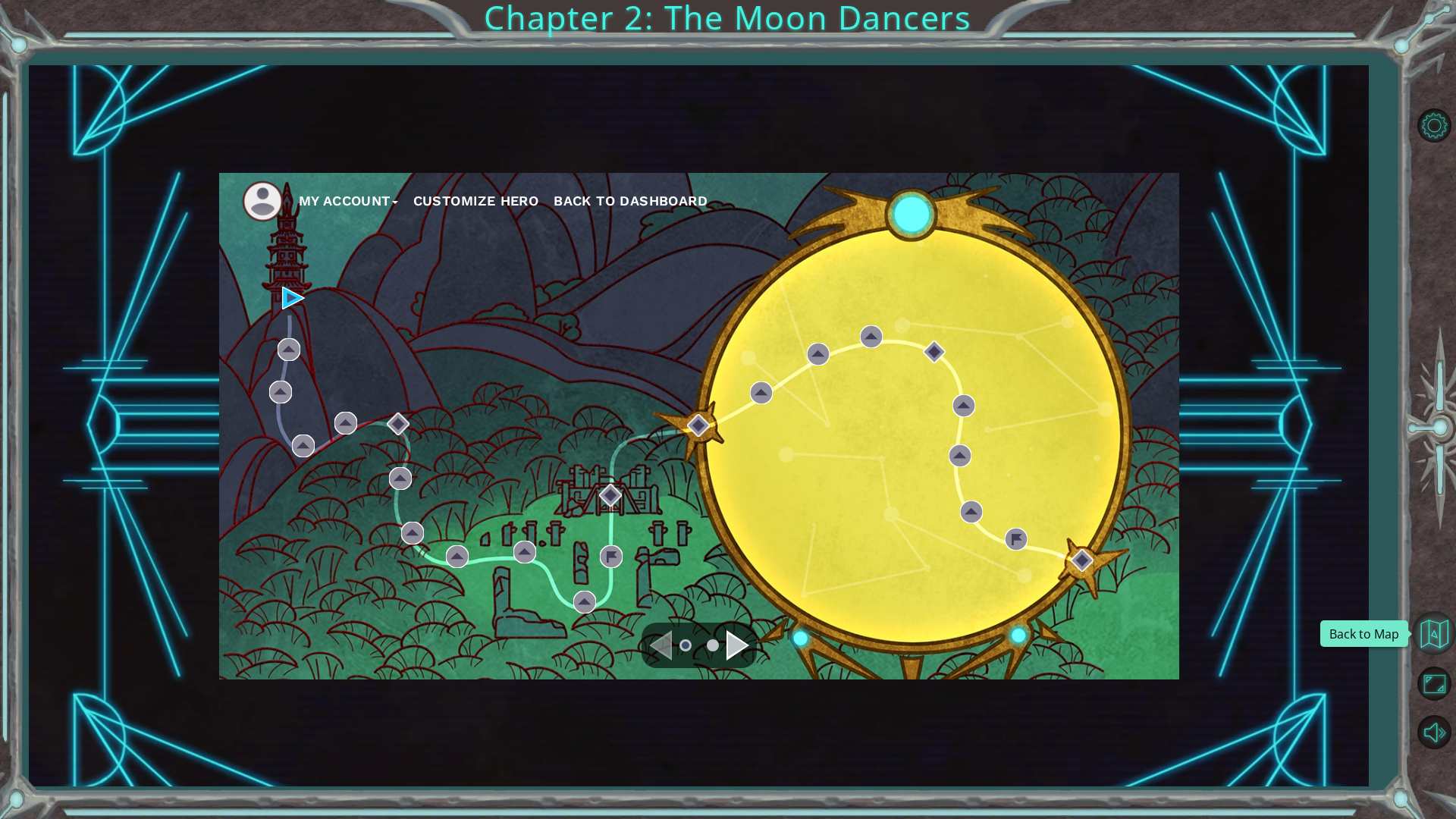
click at [1443, 634] on button "Back to Map" at bounding box center [1434, 633] width 44 height 44
click at [613, 200] on span "Back to Dashboard" at bounding box center [630, 200] width 154 height 16
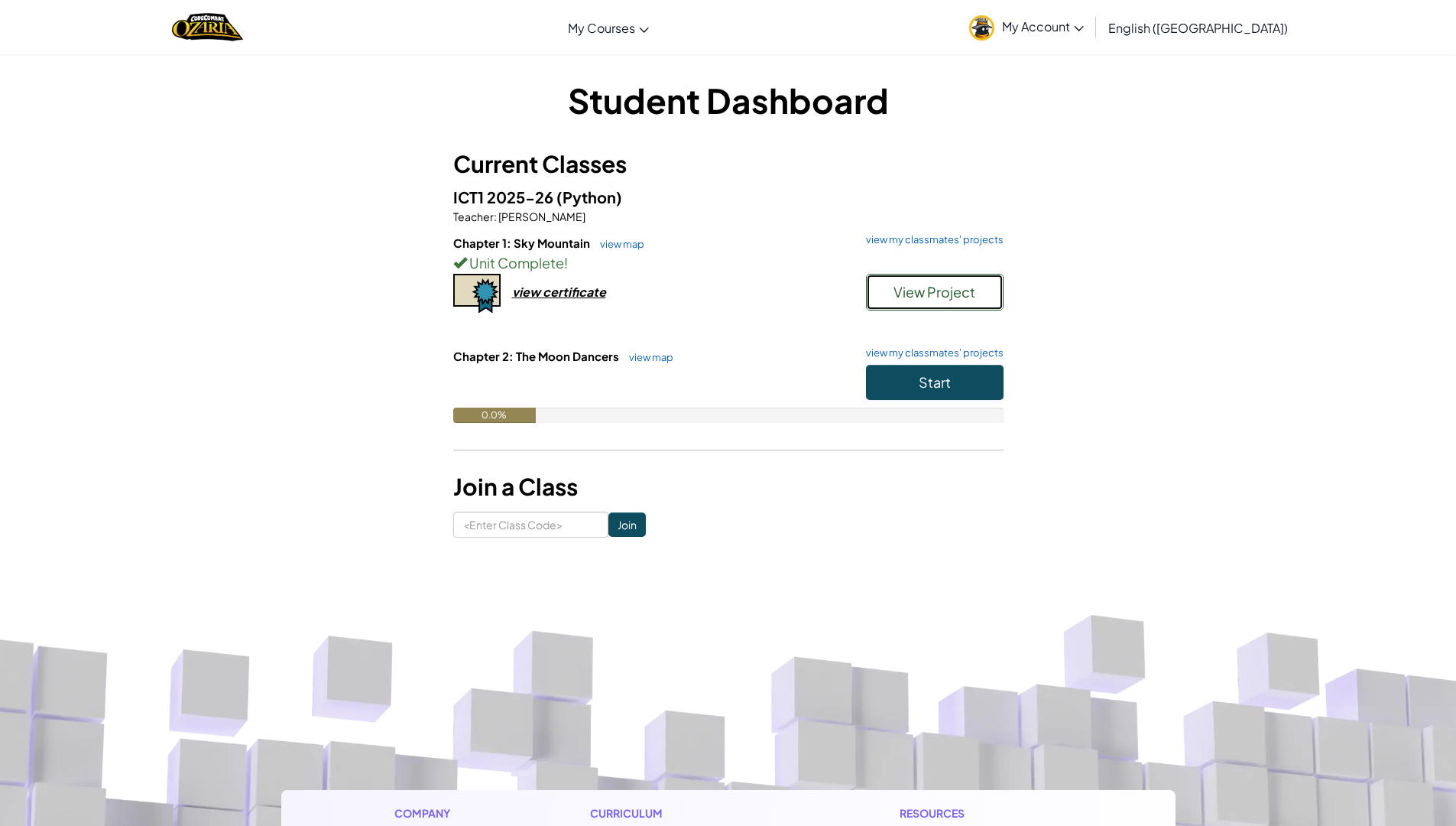
click at [904, 293] on span "View Project" at bounding box center [934, 291] width 82 height 18
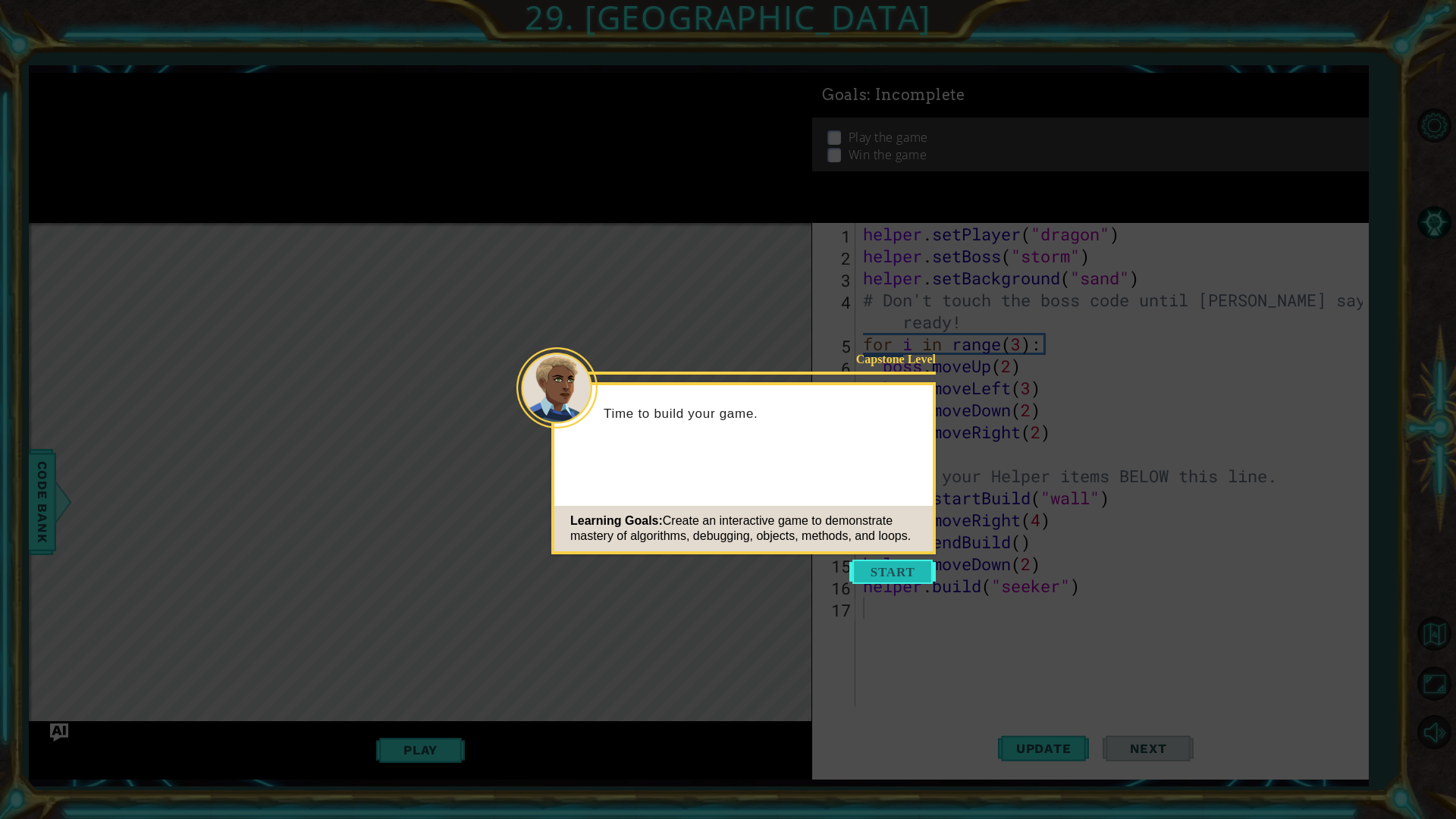
click at [903, 572] on button "Start" at bounding box center [892, 571] width 86 height 24
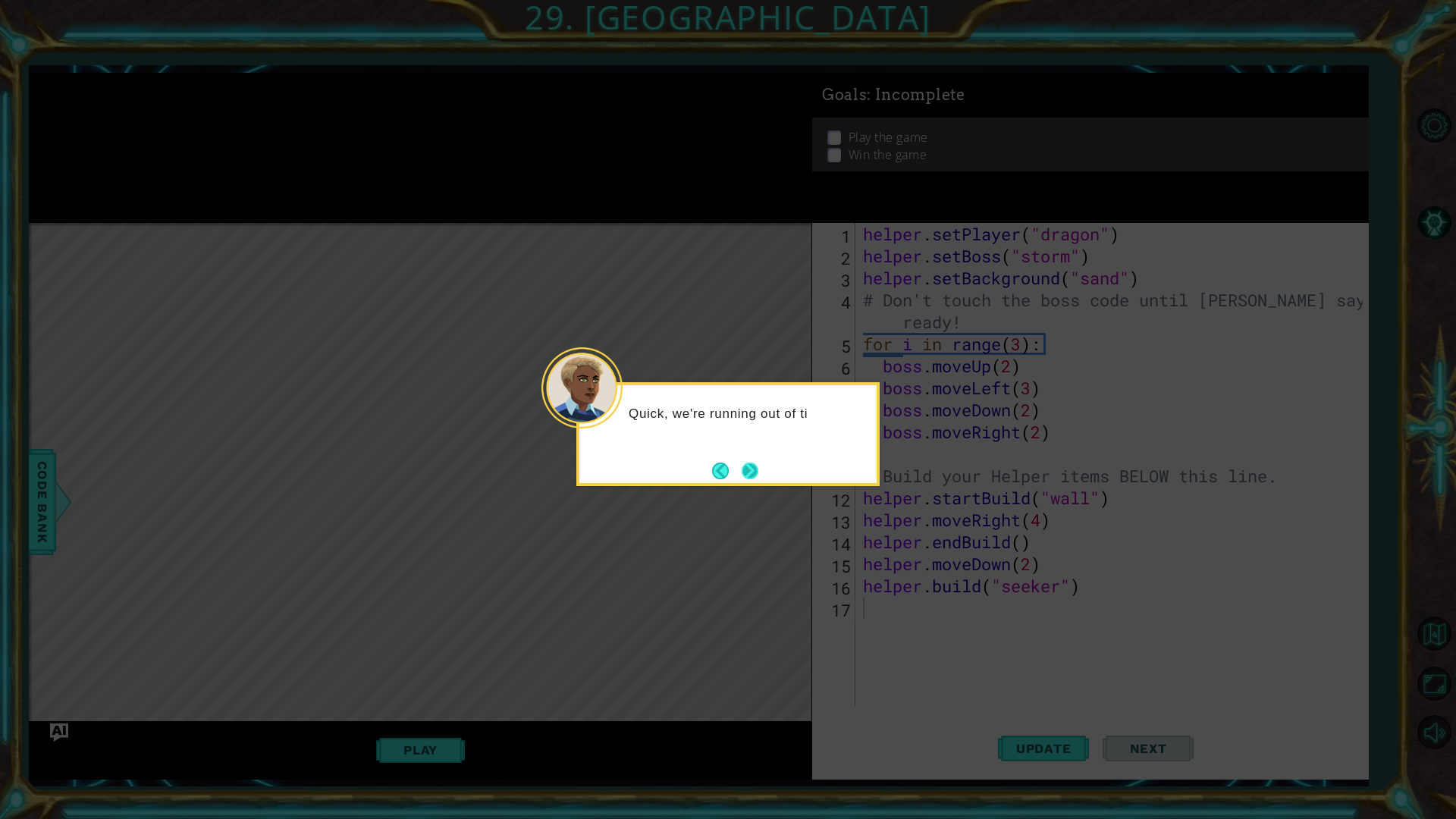
click at [745, 462] on button "Next" at bounding box center [750, 470] width 17 height 17
click at [741, 479] on button "Next" at bounding box center [750, 470] width 17 height 17
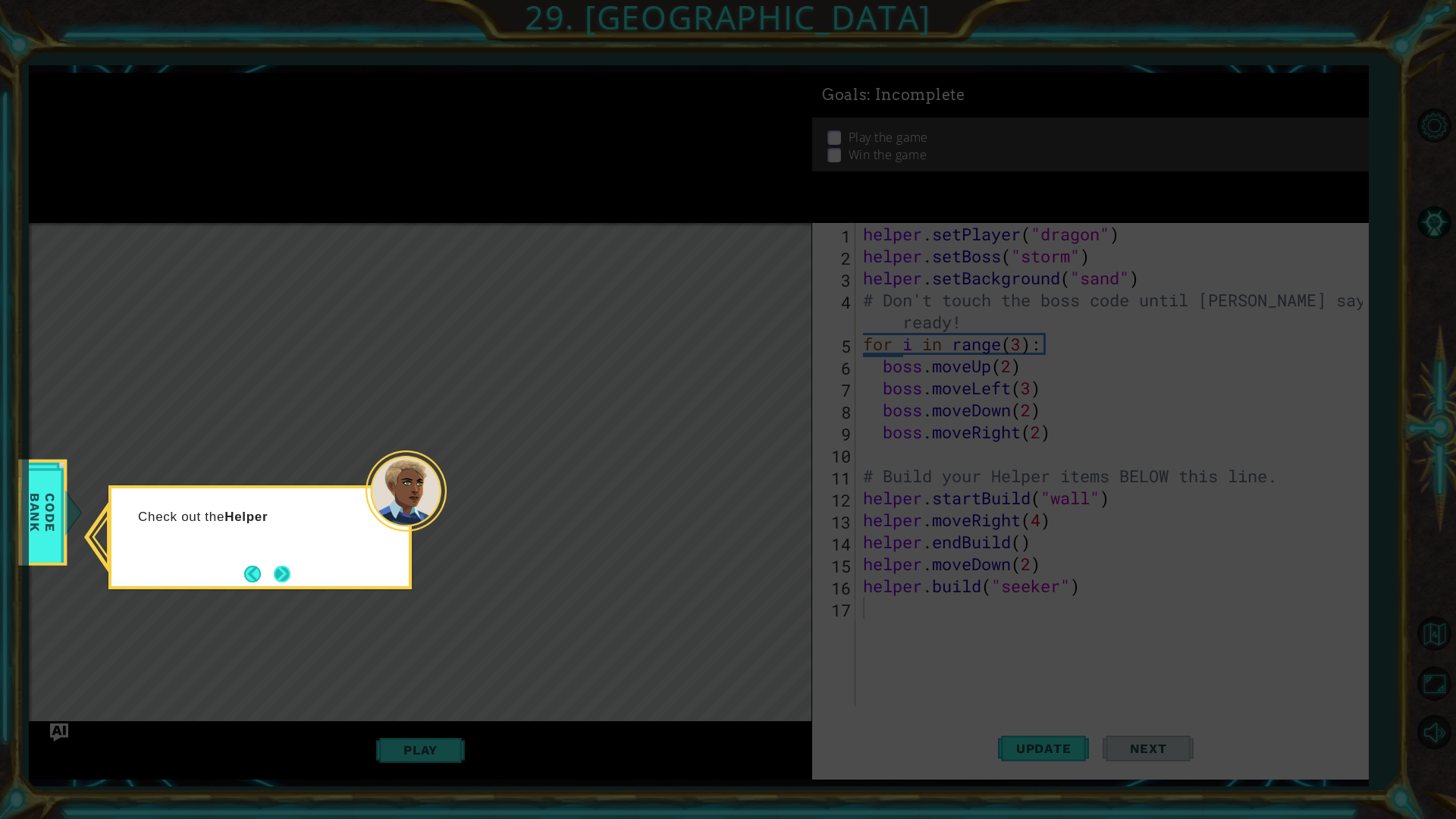
click at [278, 566] on button "Next" at bounding box center [282, 574] width 17 height 17
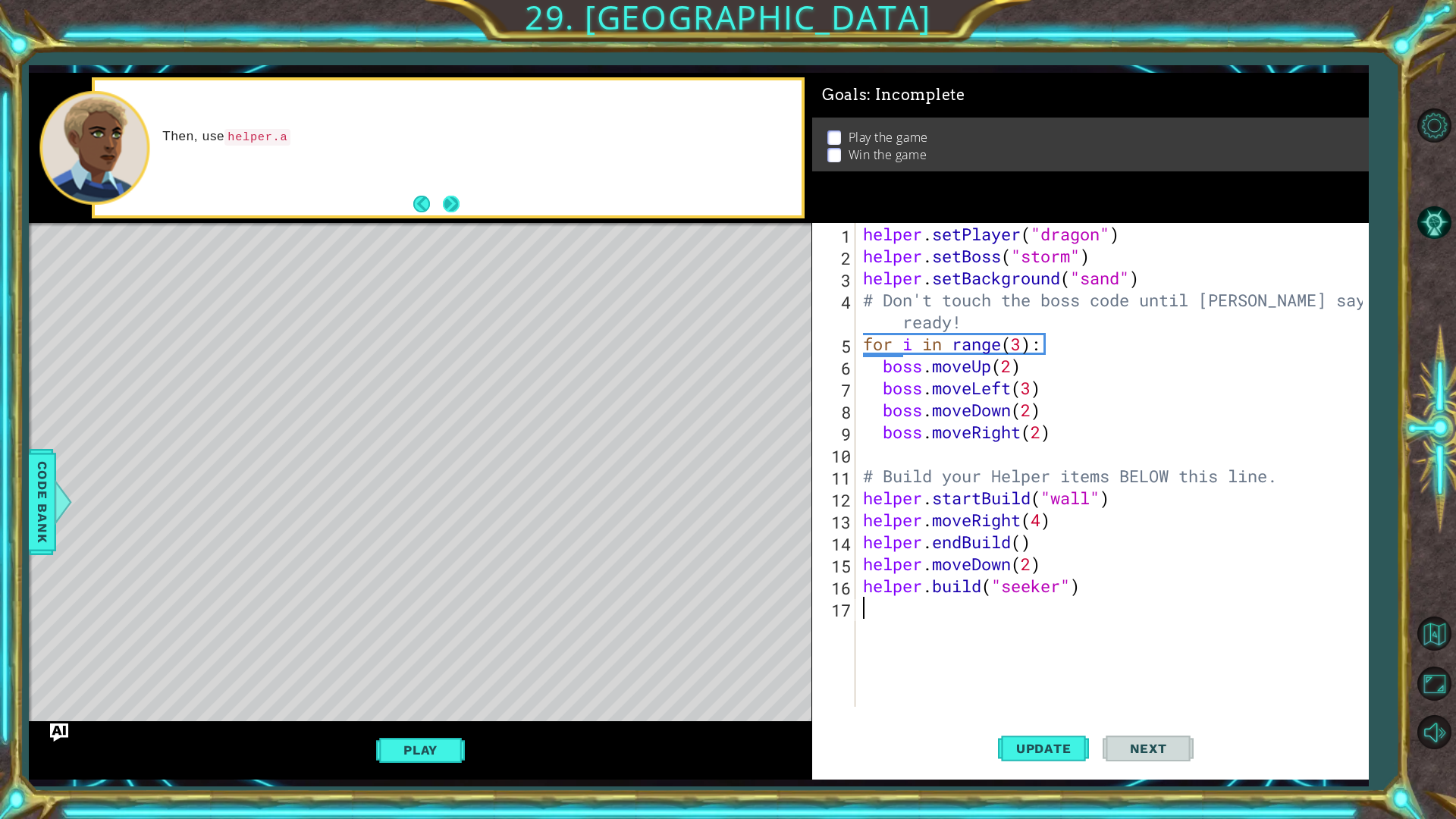
click at [443, 199] on button "Next" at bounding box center [451, 204] width 17 height 17
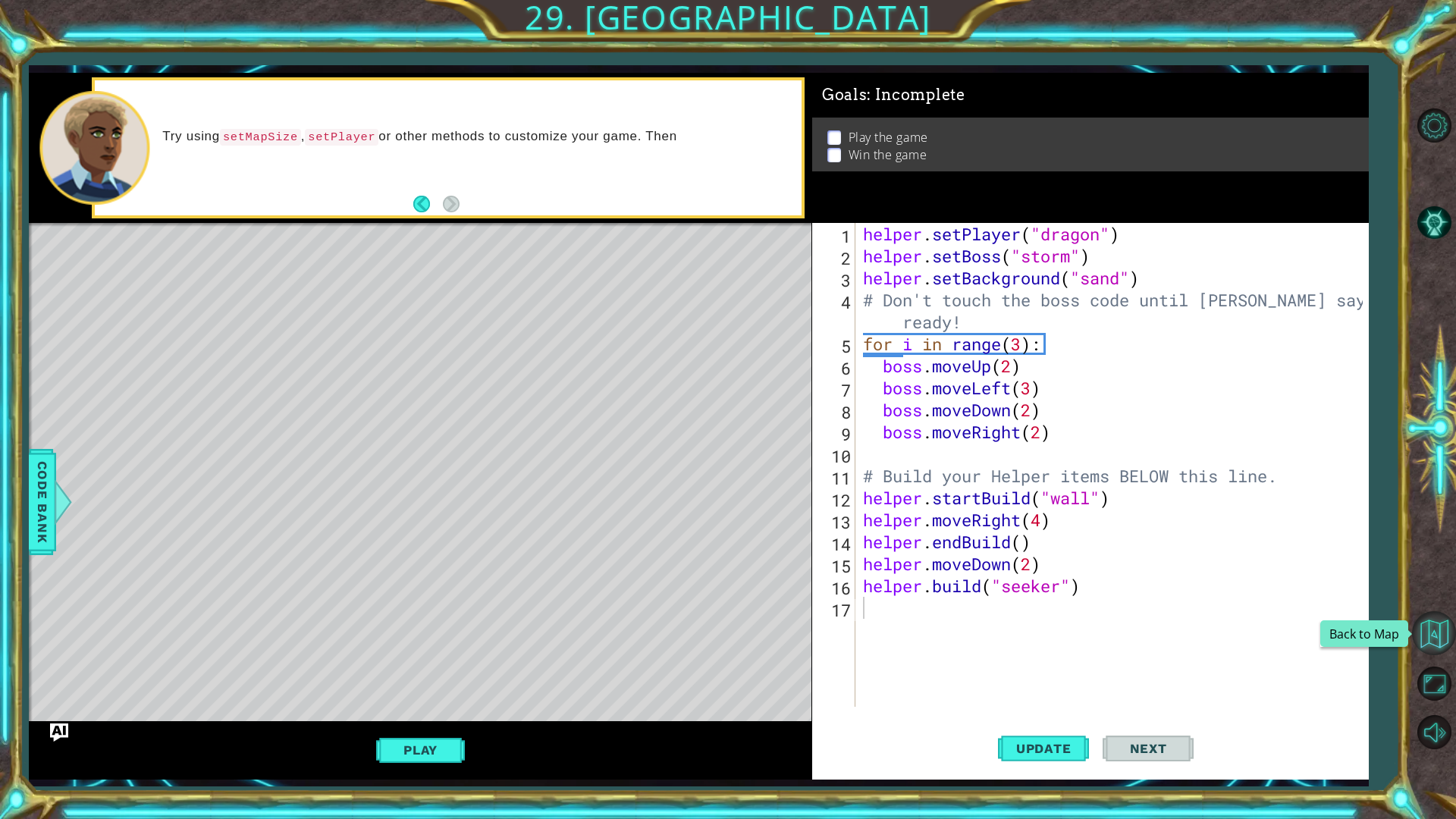
click at [1424, 634] on button "Back to Map" at bounding box center [1434, 633] width 44 height 44
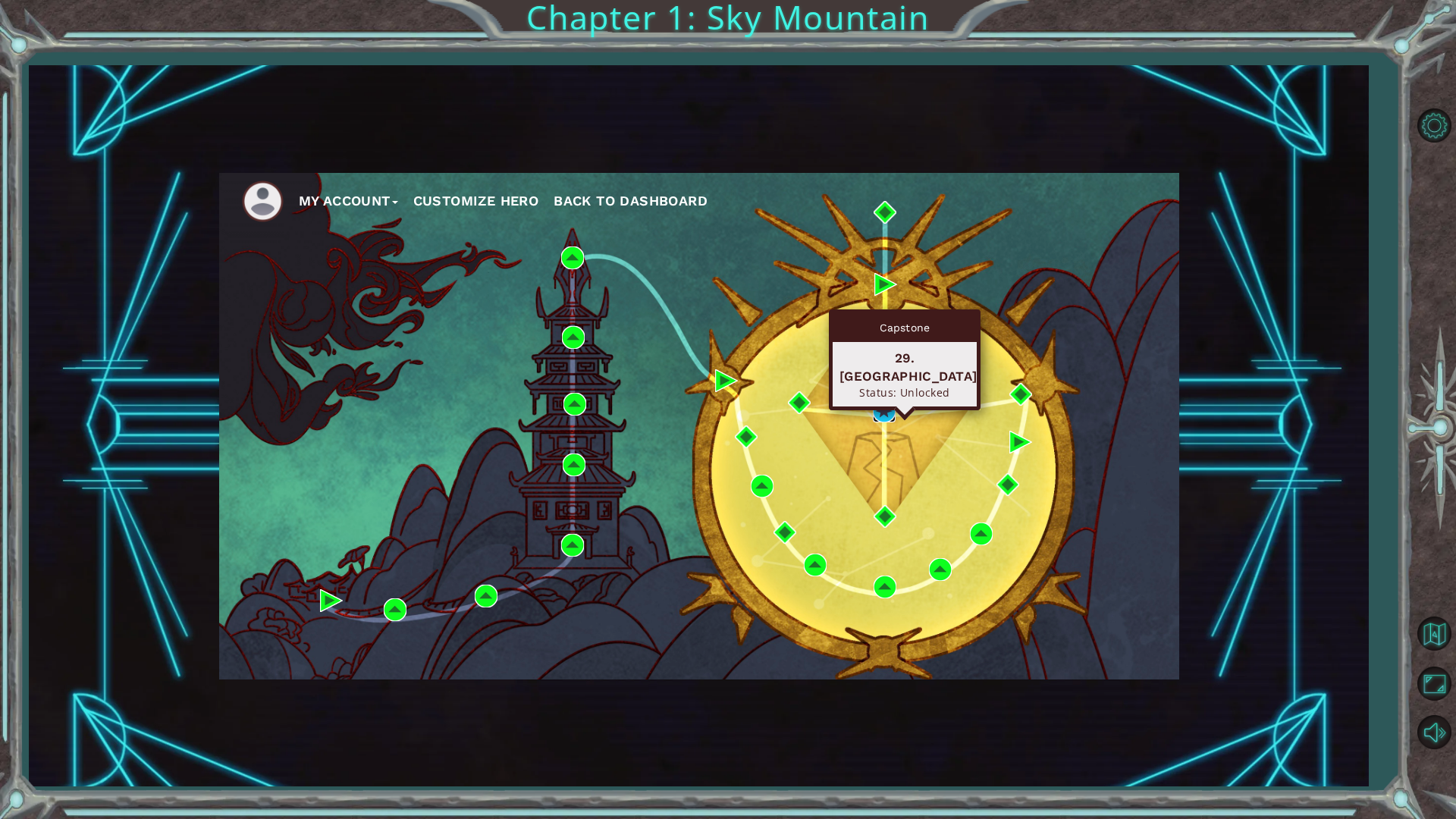
click at [884, 410] on img at bounding box center [884, 410] width 22 height 22
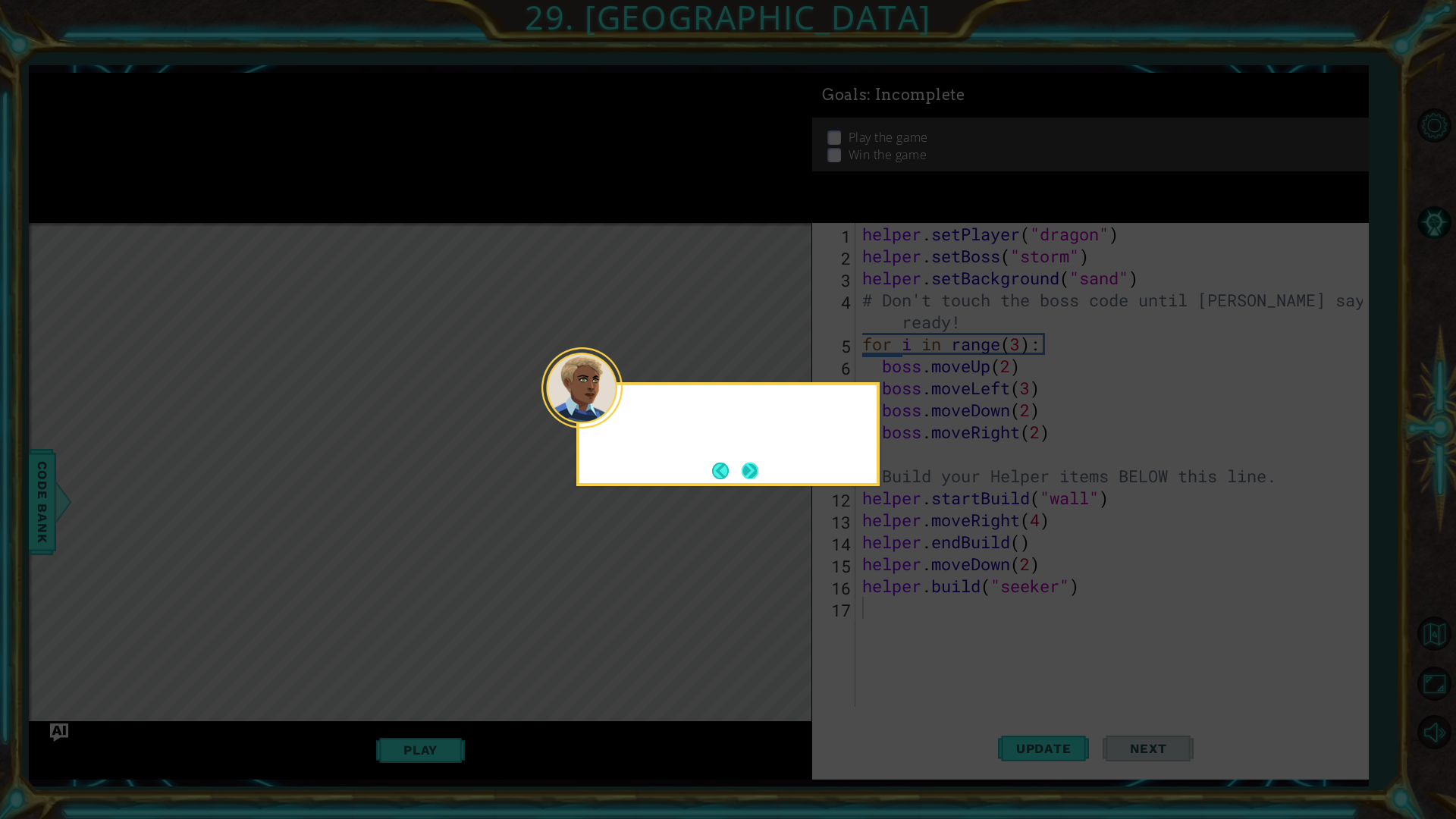
click at [620, 418] on div at bounding box center [582, 388] width 81 height 81
click at [757, 470] on button "Next" at bounding box center [750, 470] width 17 height 17
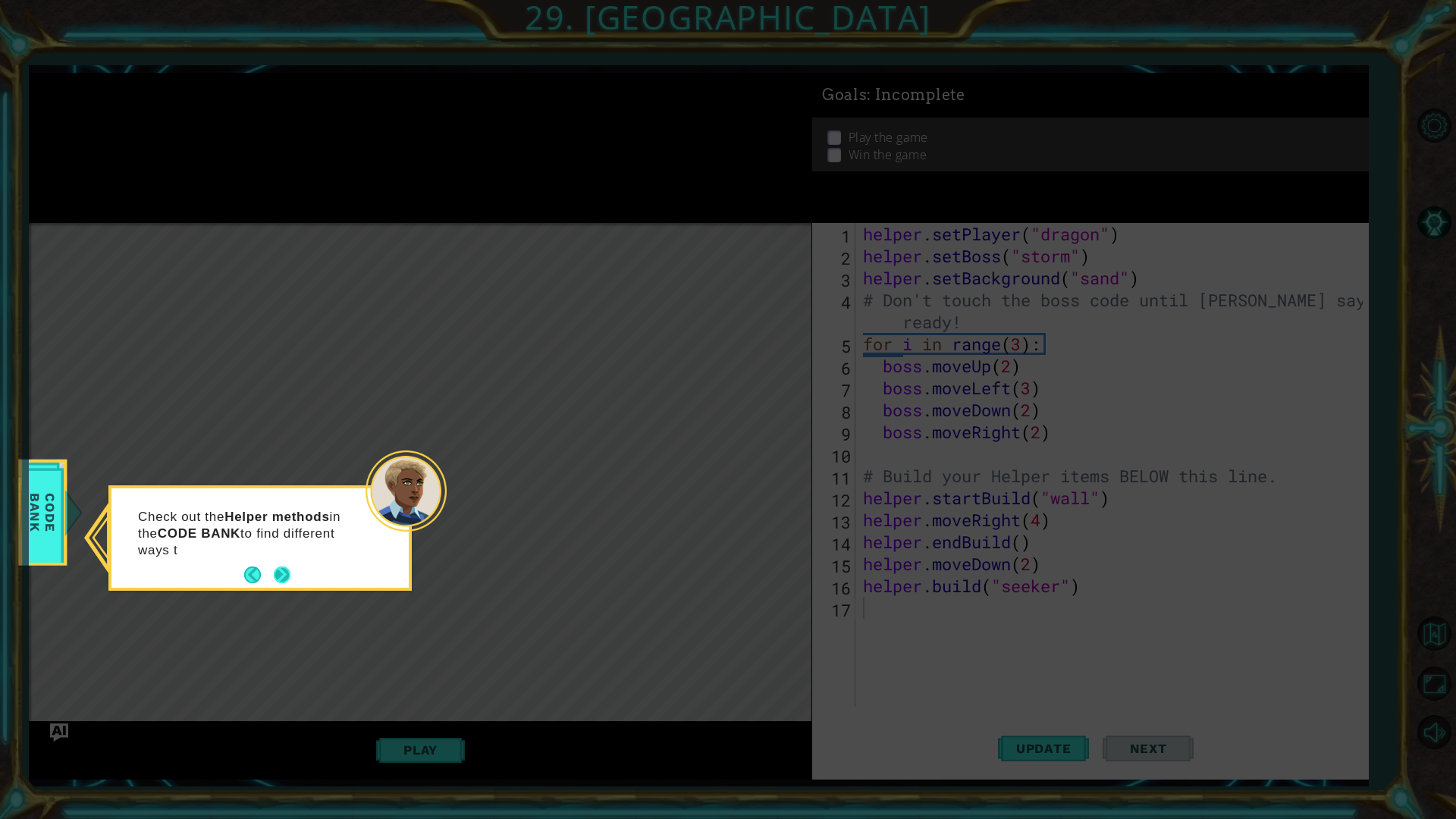
click at [287, 578] on button "Next" at bounding box center [282, 575] width 17 height 17
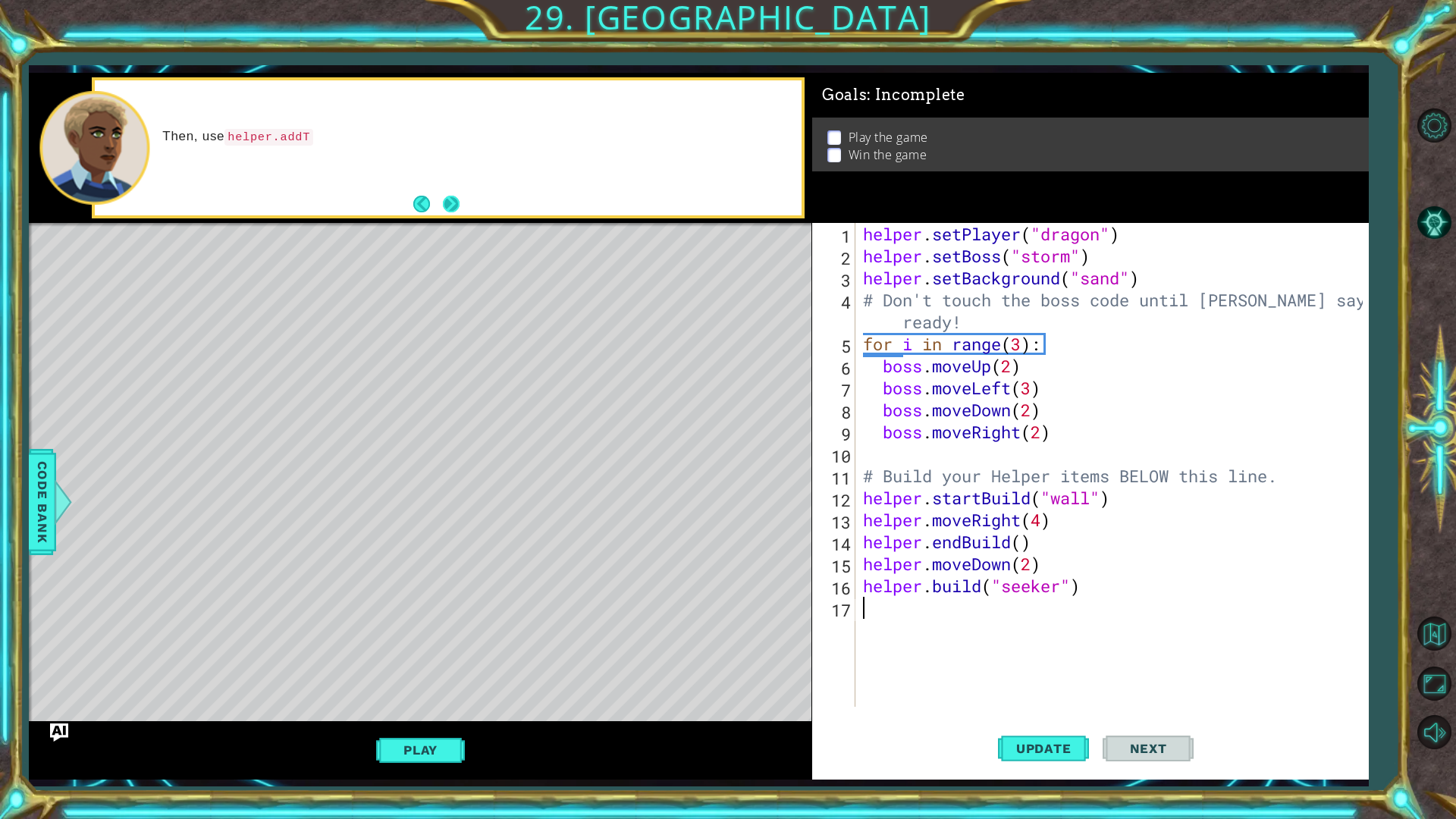
click at [455, 212] on button "Next" at bounding box center [451, 204] width 17 height 17
click at [455, 214] on footer at bounding box center [436, 204] width 46 height 22
click at [451, 203] on button "Next" at bounding box center [451, 204] width 17 height 17
click at [883, 407] on div "1 ההההההההההההההההההההההההההההההההההההההההההההההההההההההההההההההההההההההההההההה…" at bounding box center [698, 426] width 1339 height 706
drag, startPoint x: 1008, startPoint y: 760, endPoint x: 788, endPoint y: 769, distance: 220.2
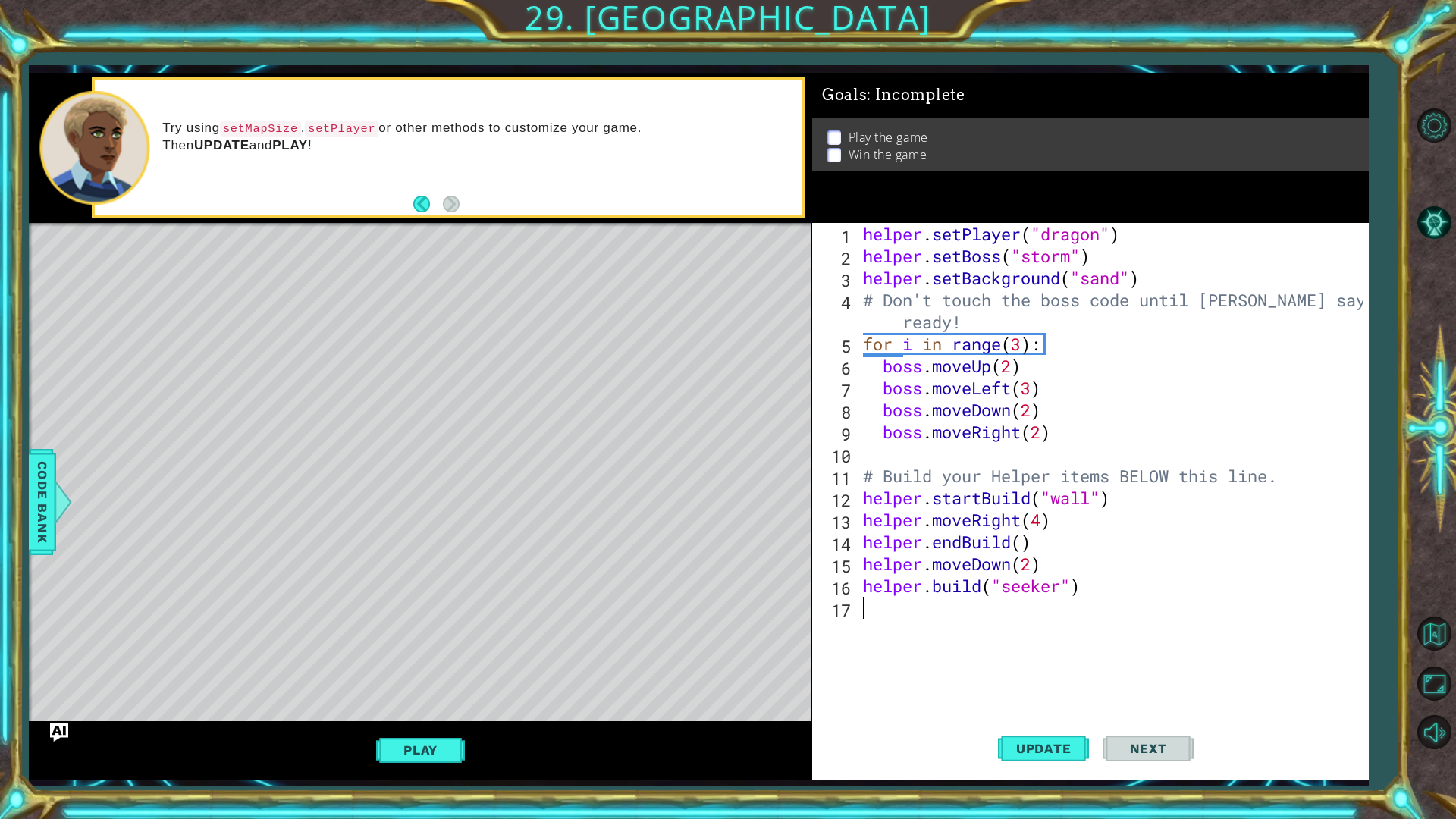
click at [986, 690] on div "Update Next" at bounding box center [1096, 748] width 557 height 55
click at [453, 690] on button "Play" at bounding box center [420, 749] width 89 height 29
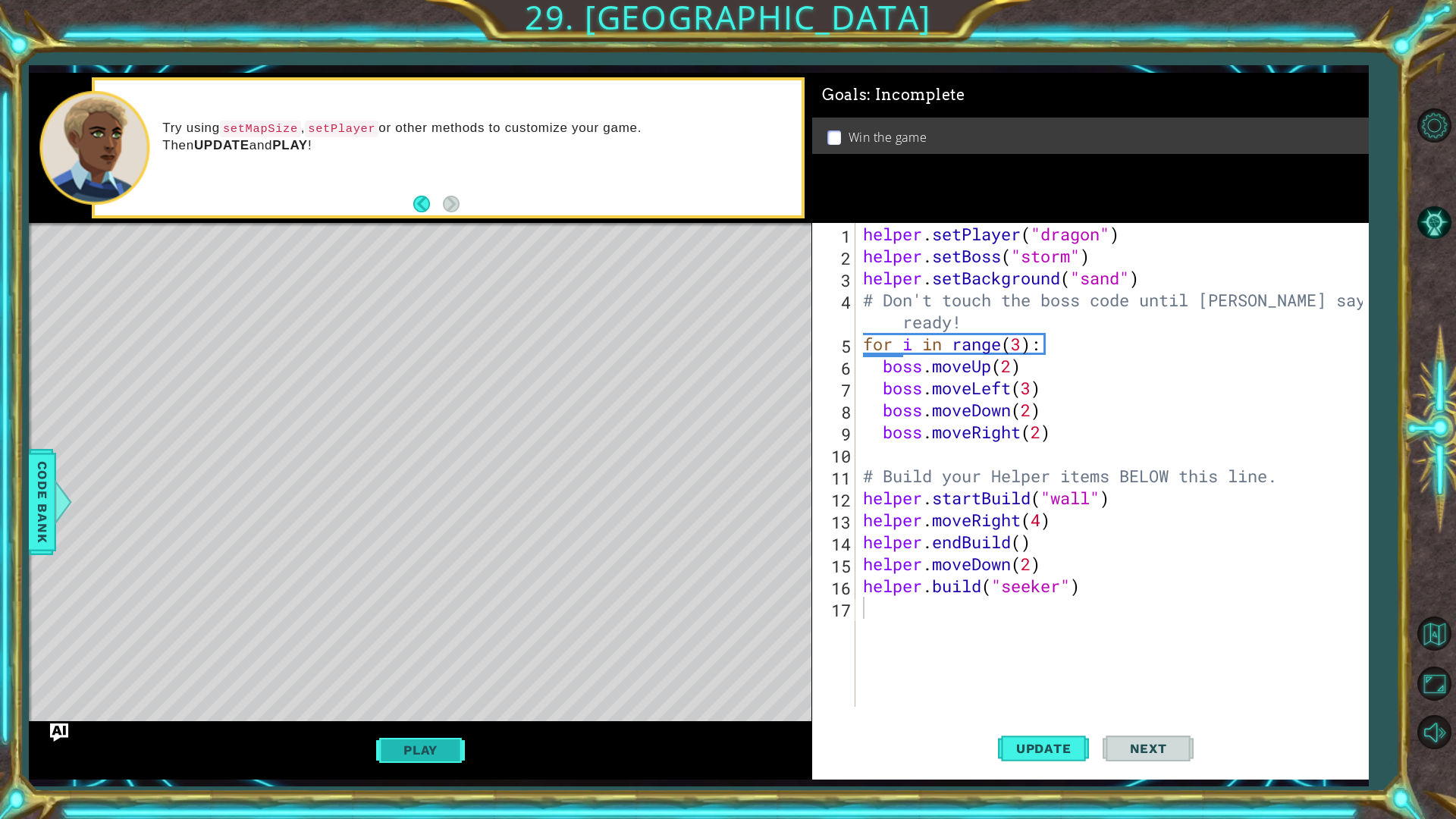
click at [436, 690] on button "Play" at bounding box center [420, 749] width 89 height 29
click at [1162, 690] on button "Next" at bounding box center [1148, 749] width 91 height 55
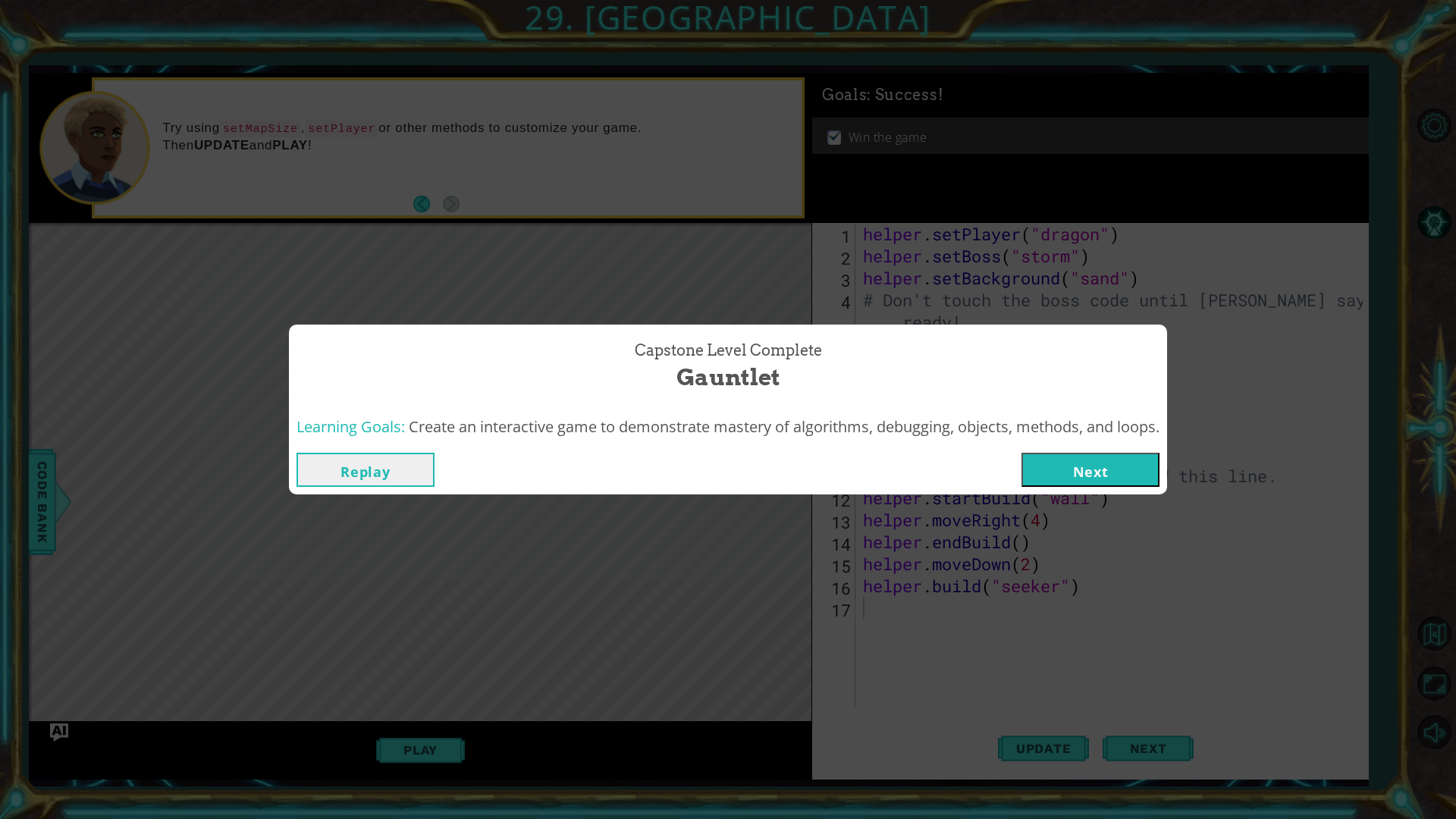
click at [1075, 470] on button "Next" at bounding box center [1090, 470] width 138 height 34
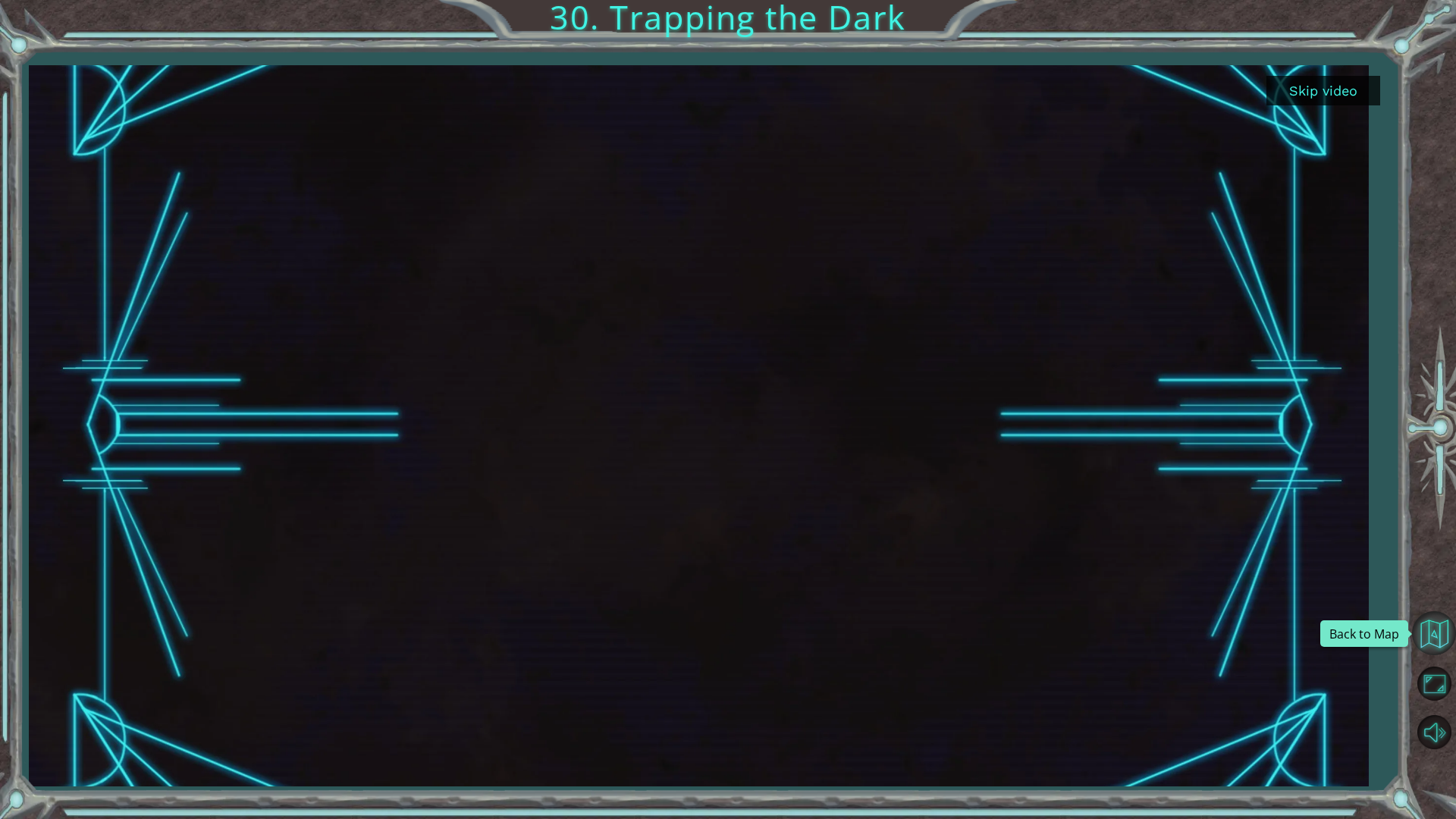
click at [1430, 638] on button "Back to Map" at bounding box center [1434, 633] width 44 height 44
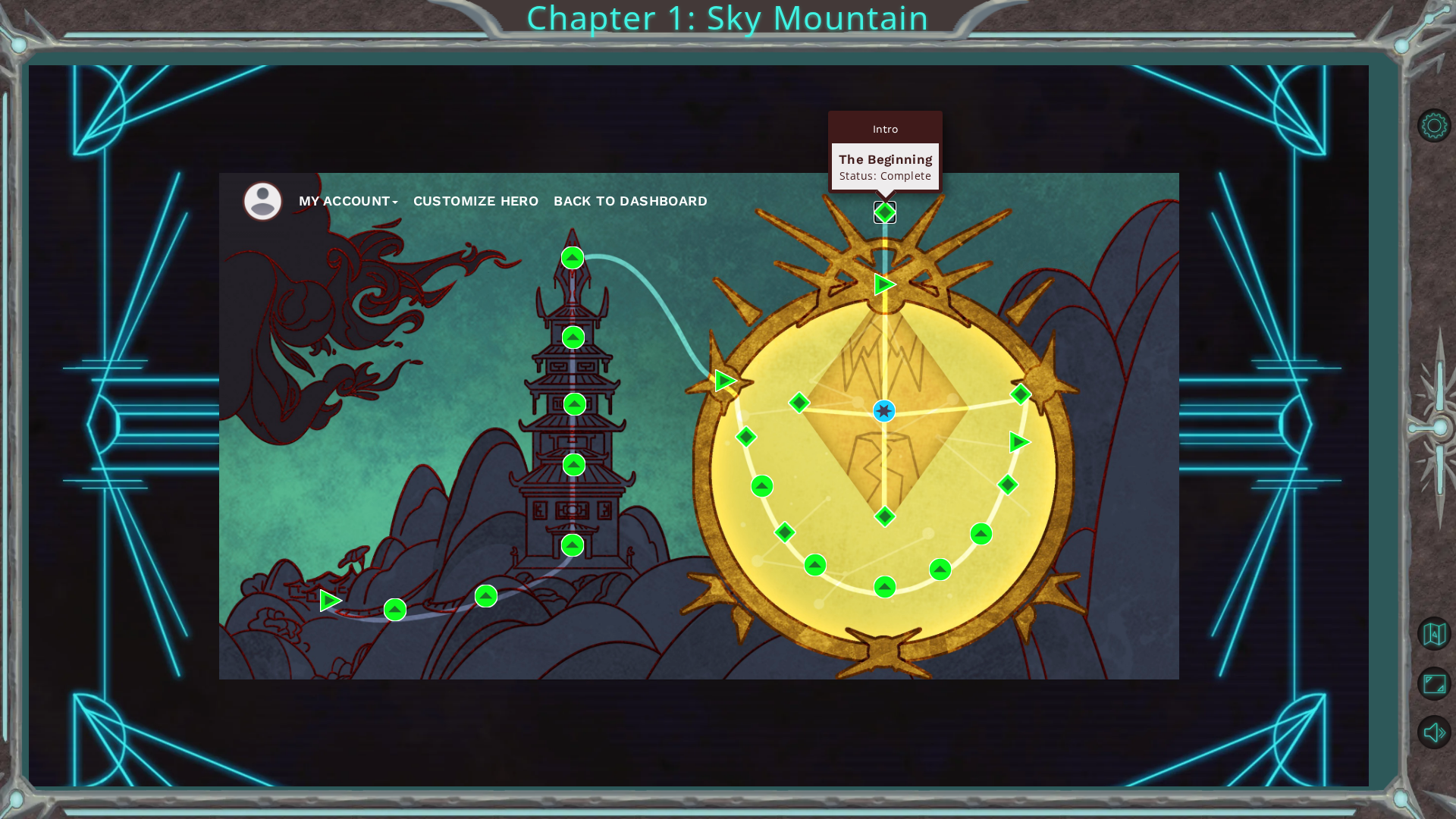
click at [880, 211] on img at bounding box center [885, 212] width 22 height 22
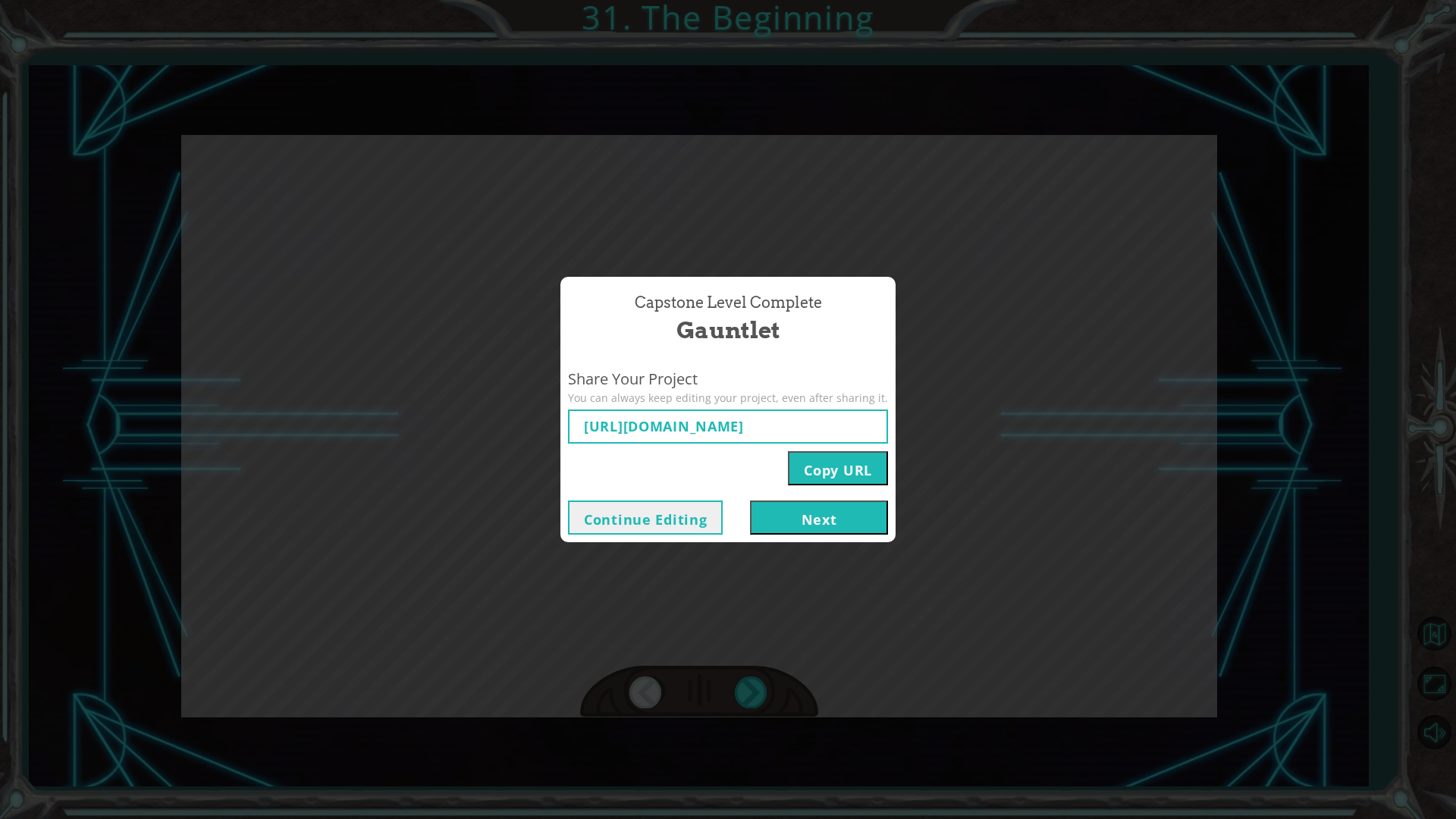
click at [778, 516] on button "Next" at bounding box center [818, 517] width 138 height 34
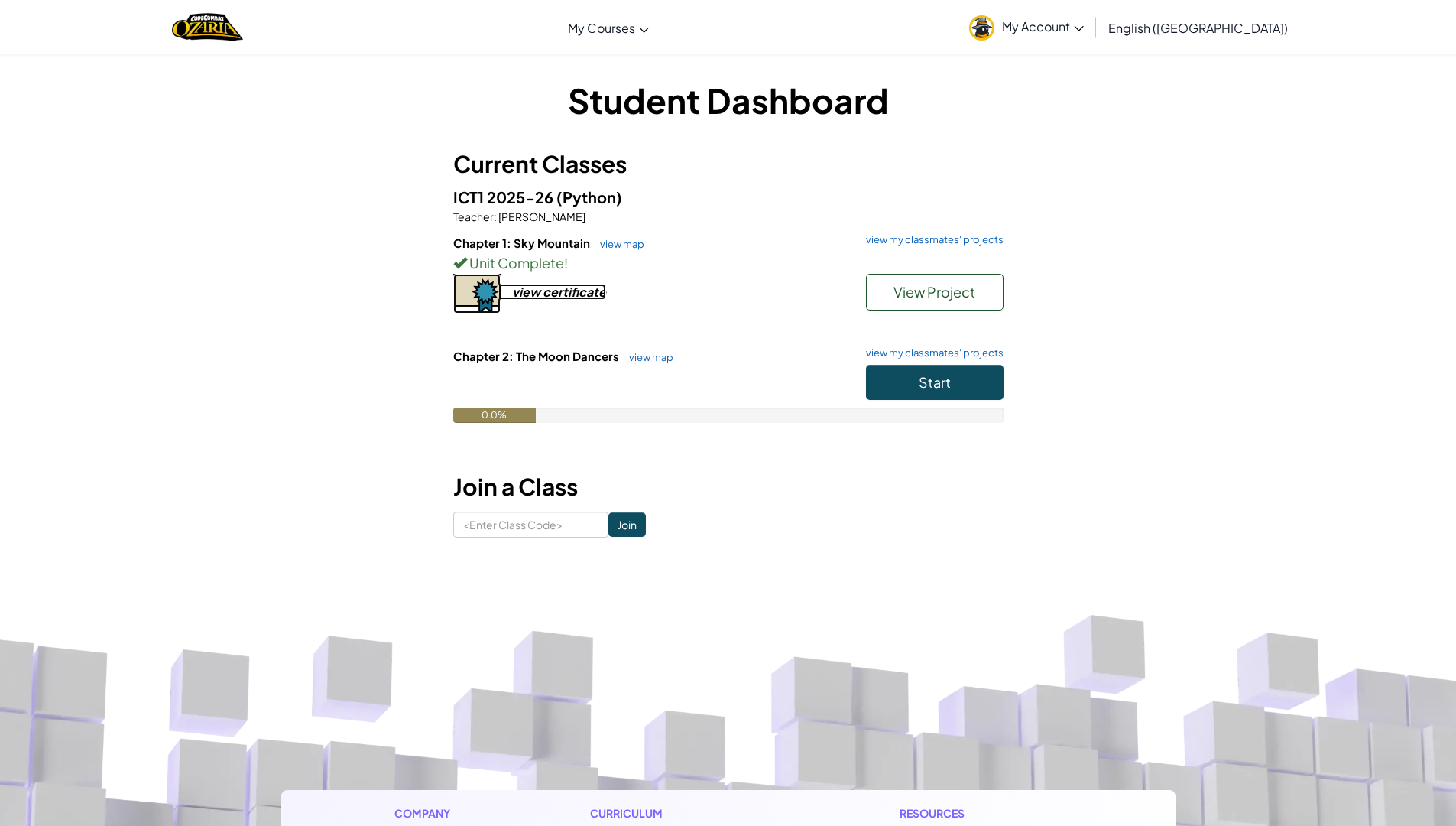
click at [591, 295] on div "view certificate" at bounding box center [559, 291] width 94 height 16
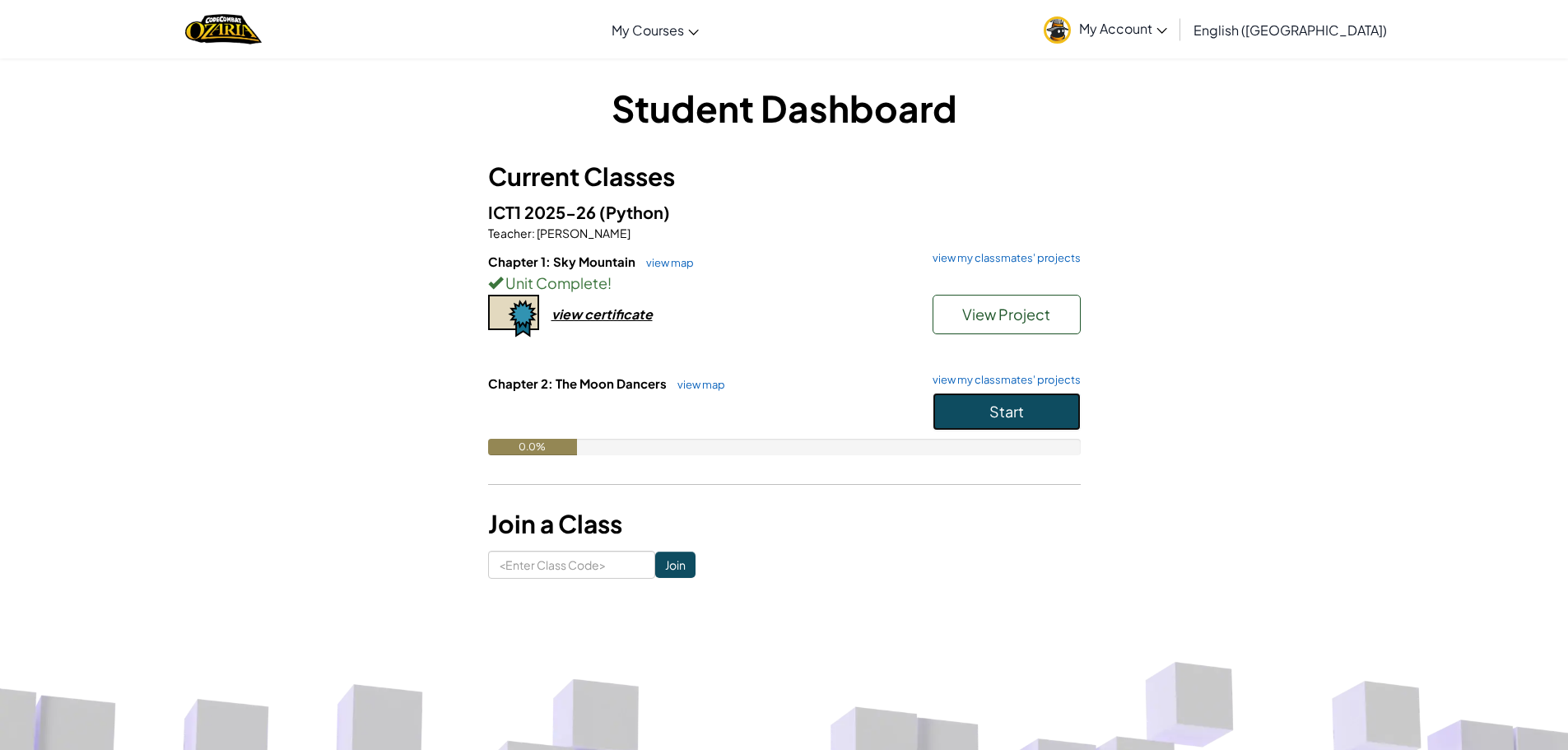
click at [1012, 415] on span "Start" at bounding box center [1006, 411] width 34 height 19
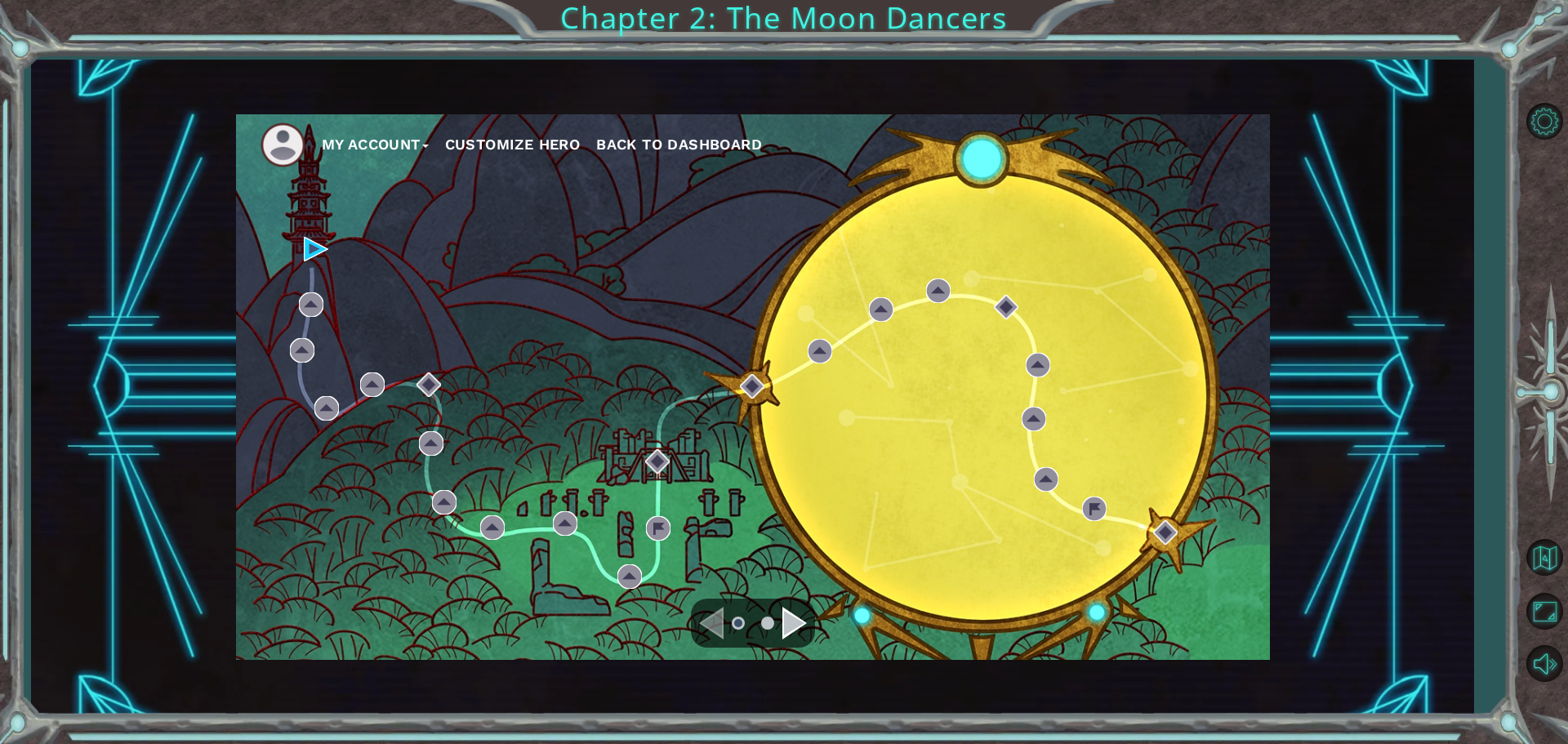
click at [298, 246] on div "My Account Customize Hero Back to Dashboard" at bounding box center [753, 387] width 1034 height 546
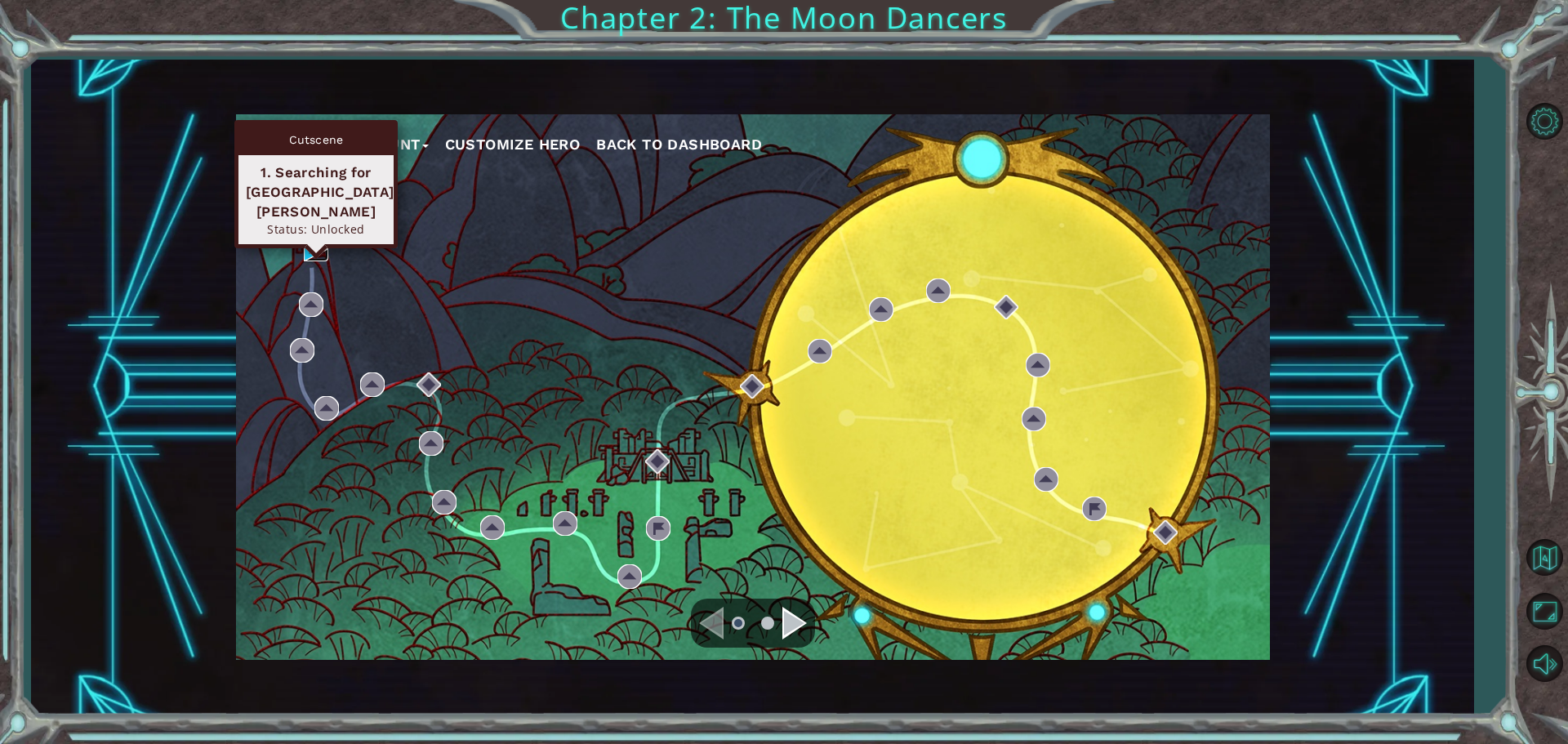
click at [315, 247] on img at bounding box center [316, 248] width 24 height 24
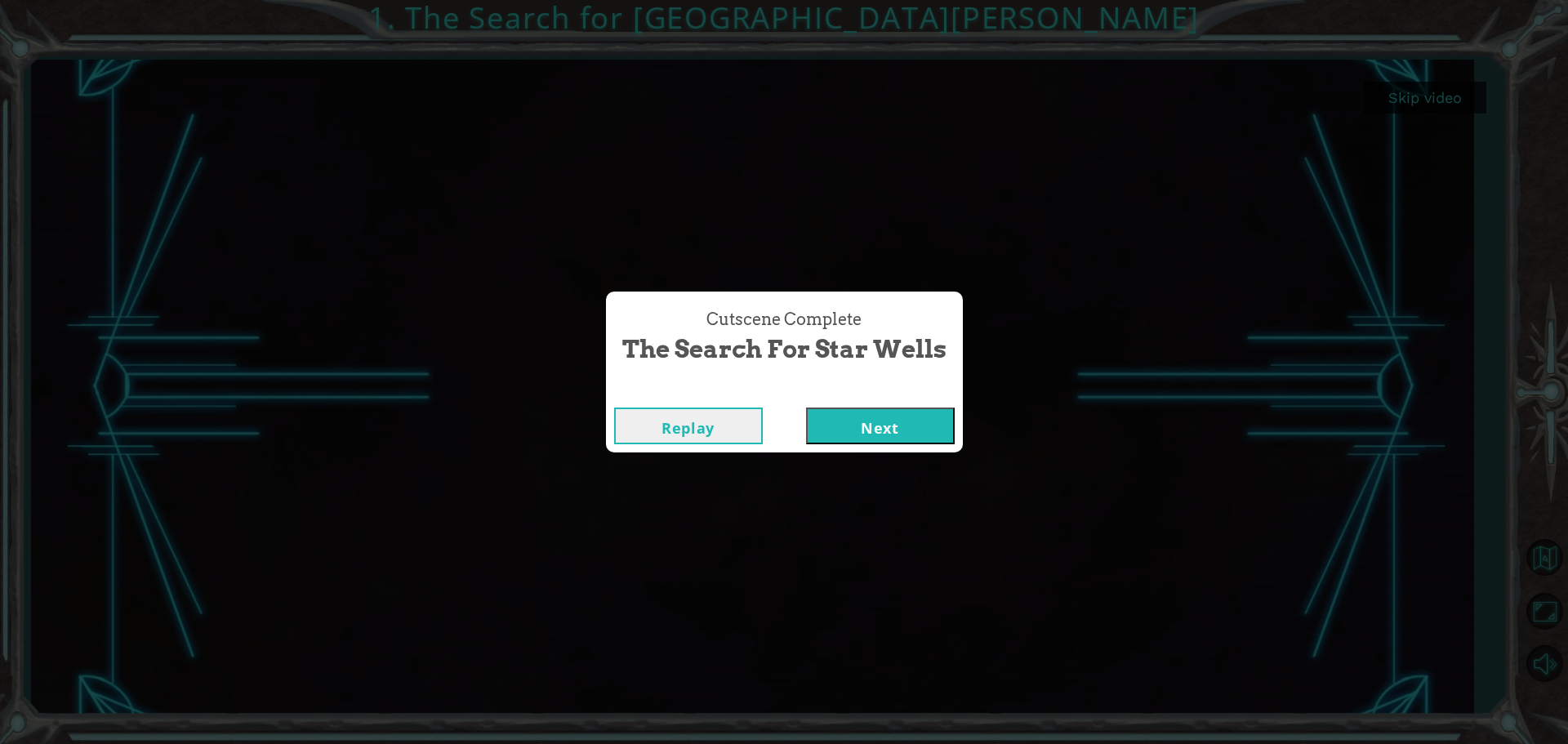
click at [902, 436] on button "Next" at bounding box center [880, 426] width 149 height 37
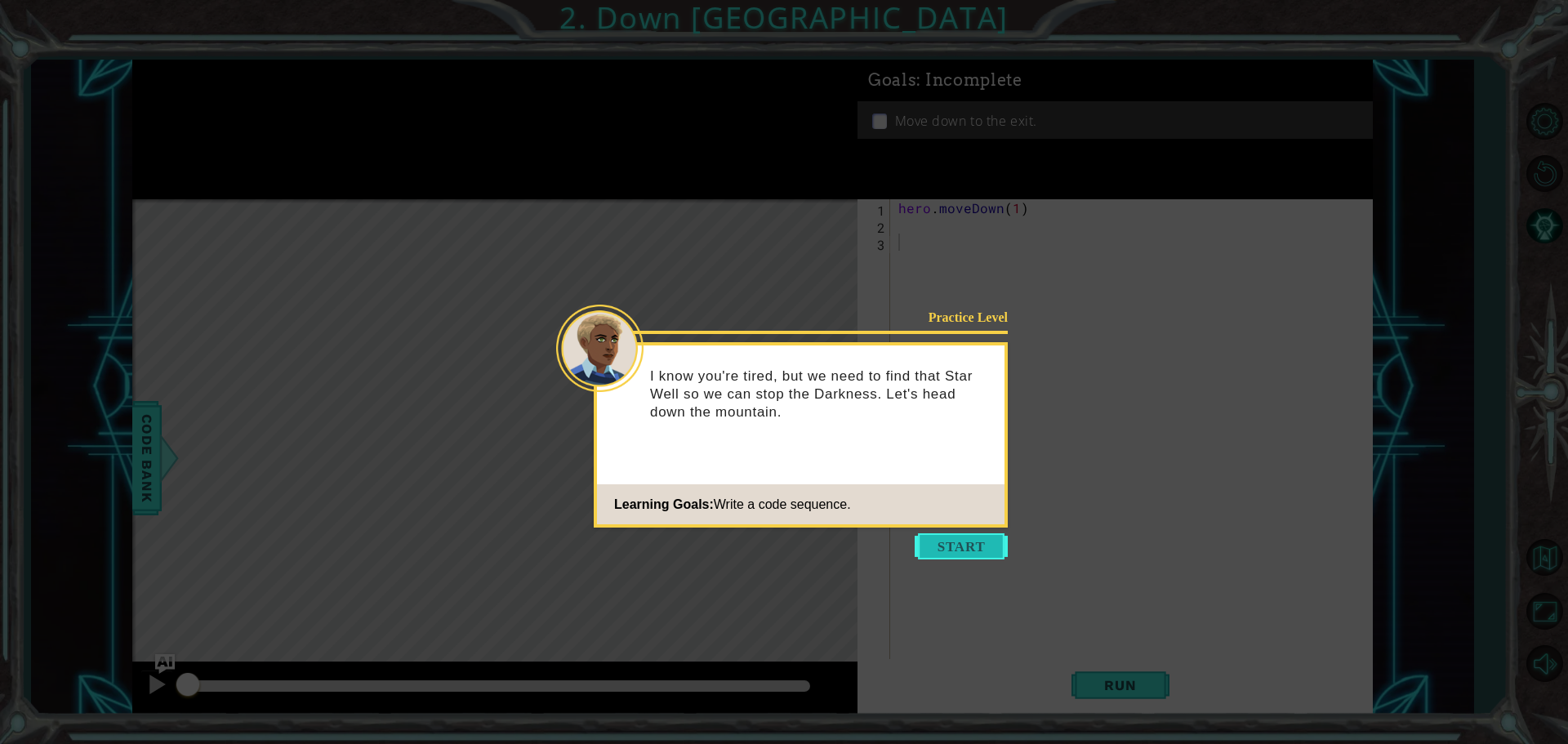
click at [962, 556] on button "Start" at bounding box center [961, 546] width 93 height 26
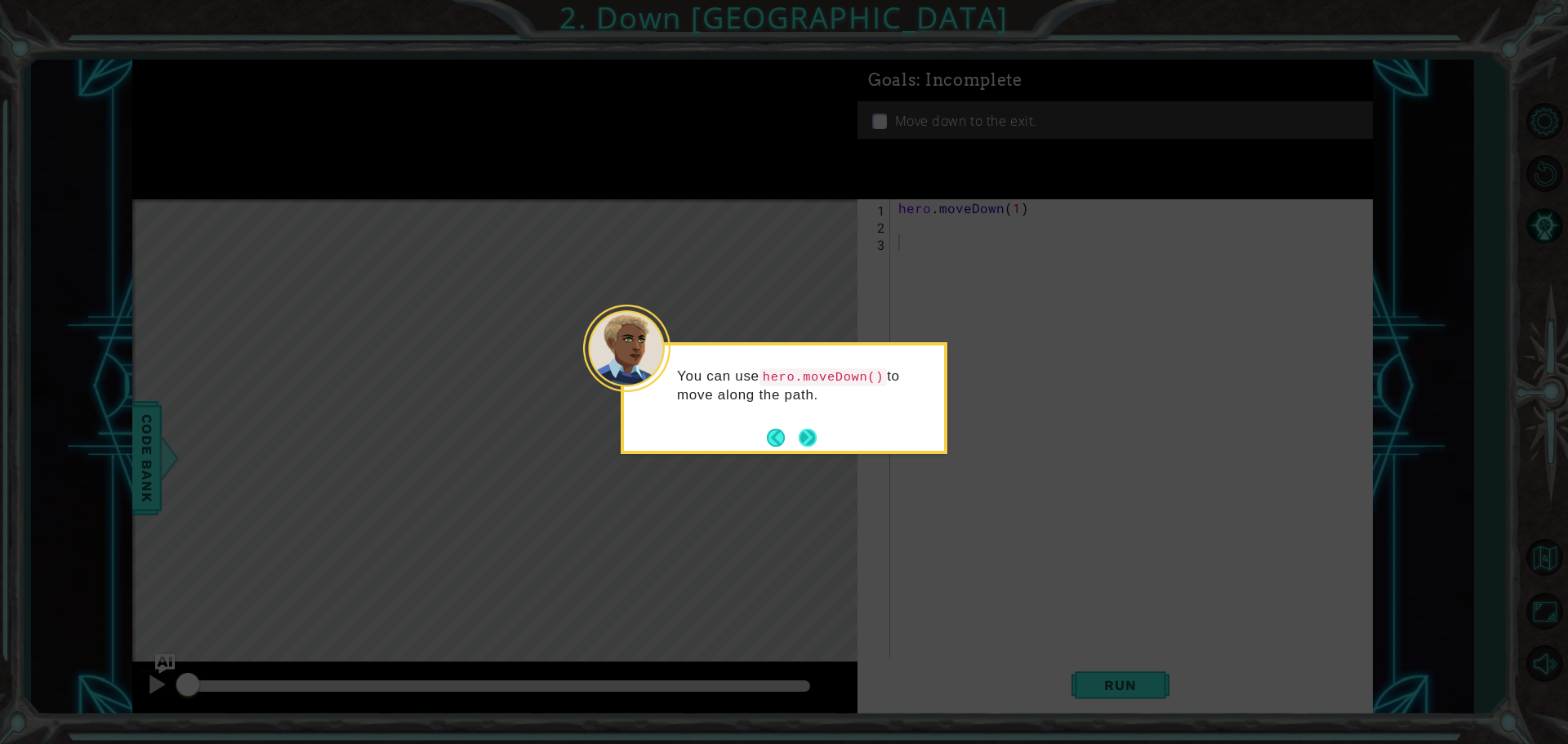
click at [810, 442] on button "Next" at bounding box center [807, 438] width 18 height 18
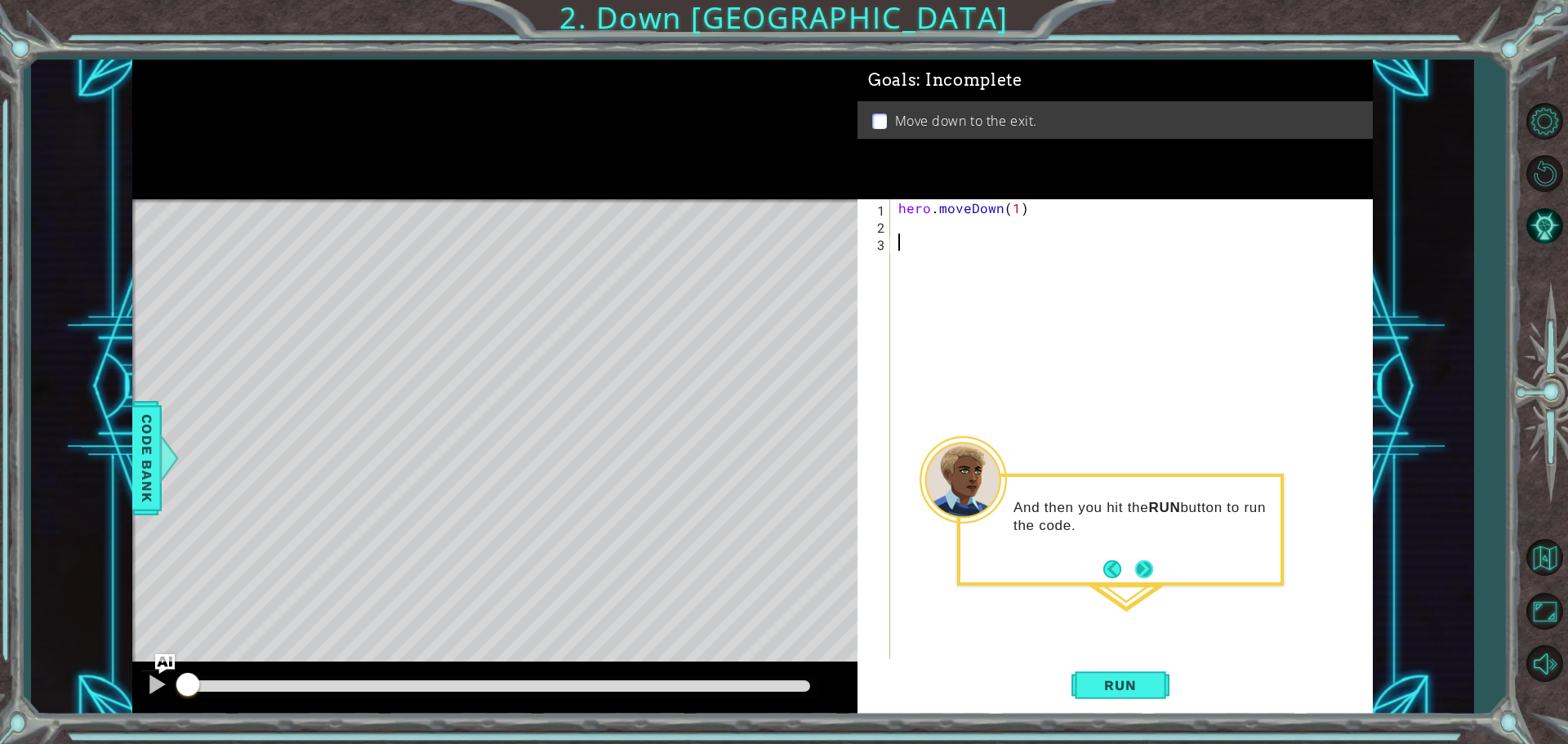
click at [1153, 557] on div "And then you hit the RUN button to run the code." at bounding box center [1120, 525] width 320 height 82
click at [1145, 562] on button "Next" at bounding box center [1144, 569] width 18 height 18
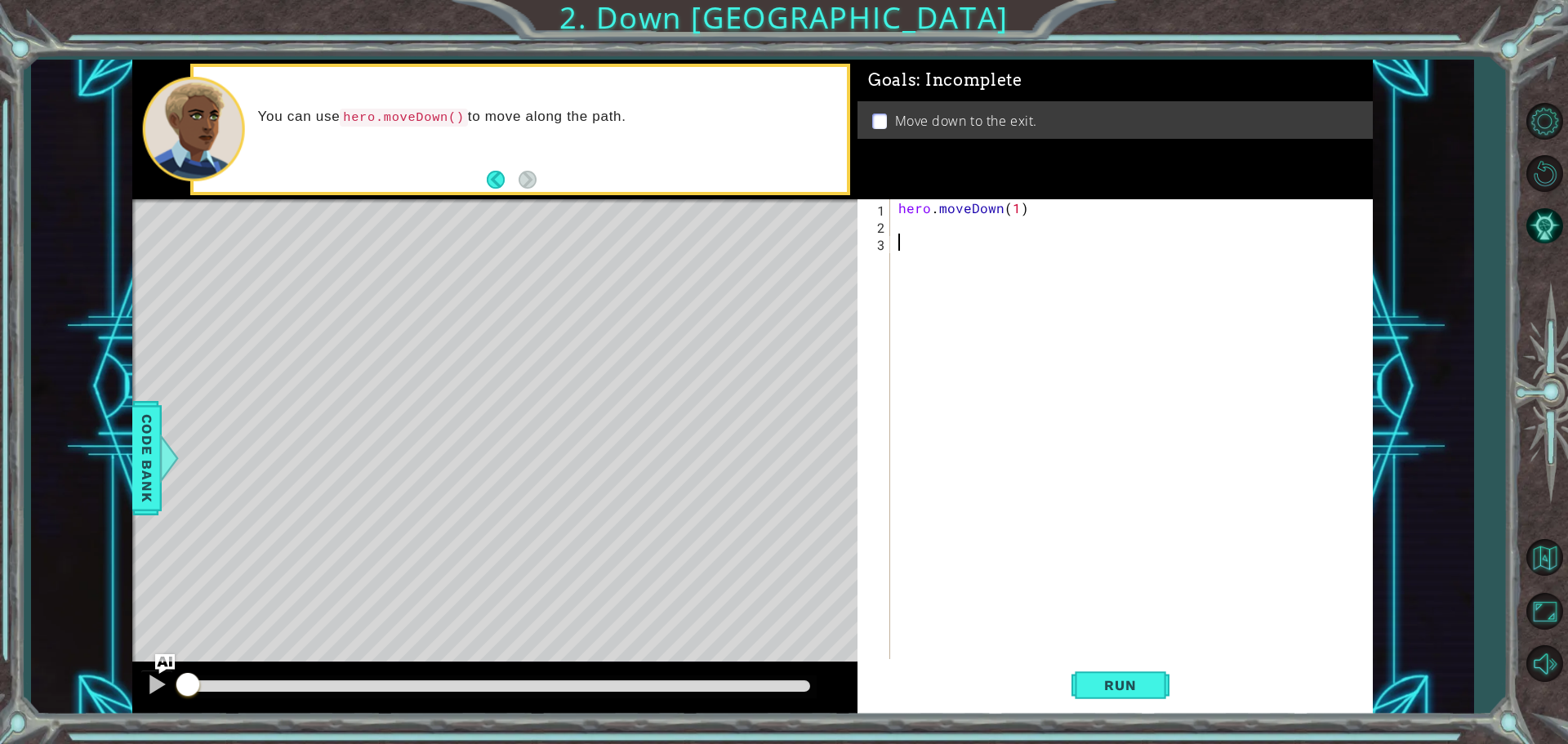
click at [1017, 206] on div "hero . moveDown ( 1 )" at bounding box center [1135, 448] width 481 height 498
type textarea "hero.moveDown(2)"
click at [1126, 681] on span "Run" at bounding box center [1119, 685] width 64 height 16
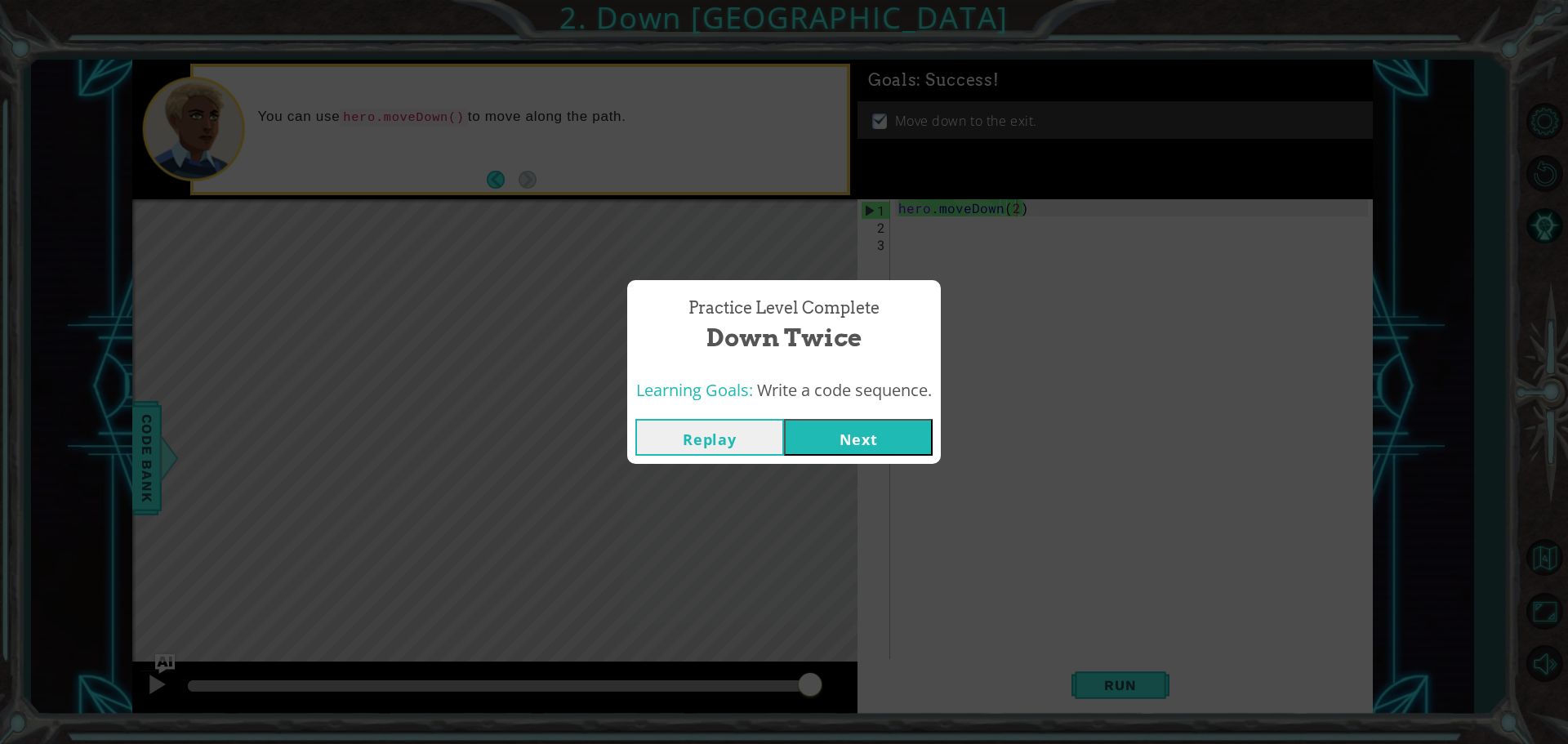
click at [816, 458] on div "Replay Next" at bounding box center [784, 437] width 314 height 54
click at [812, 436] on button "Next" at bounding box center [858, 437] width 149 height 37
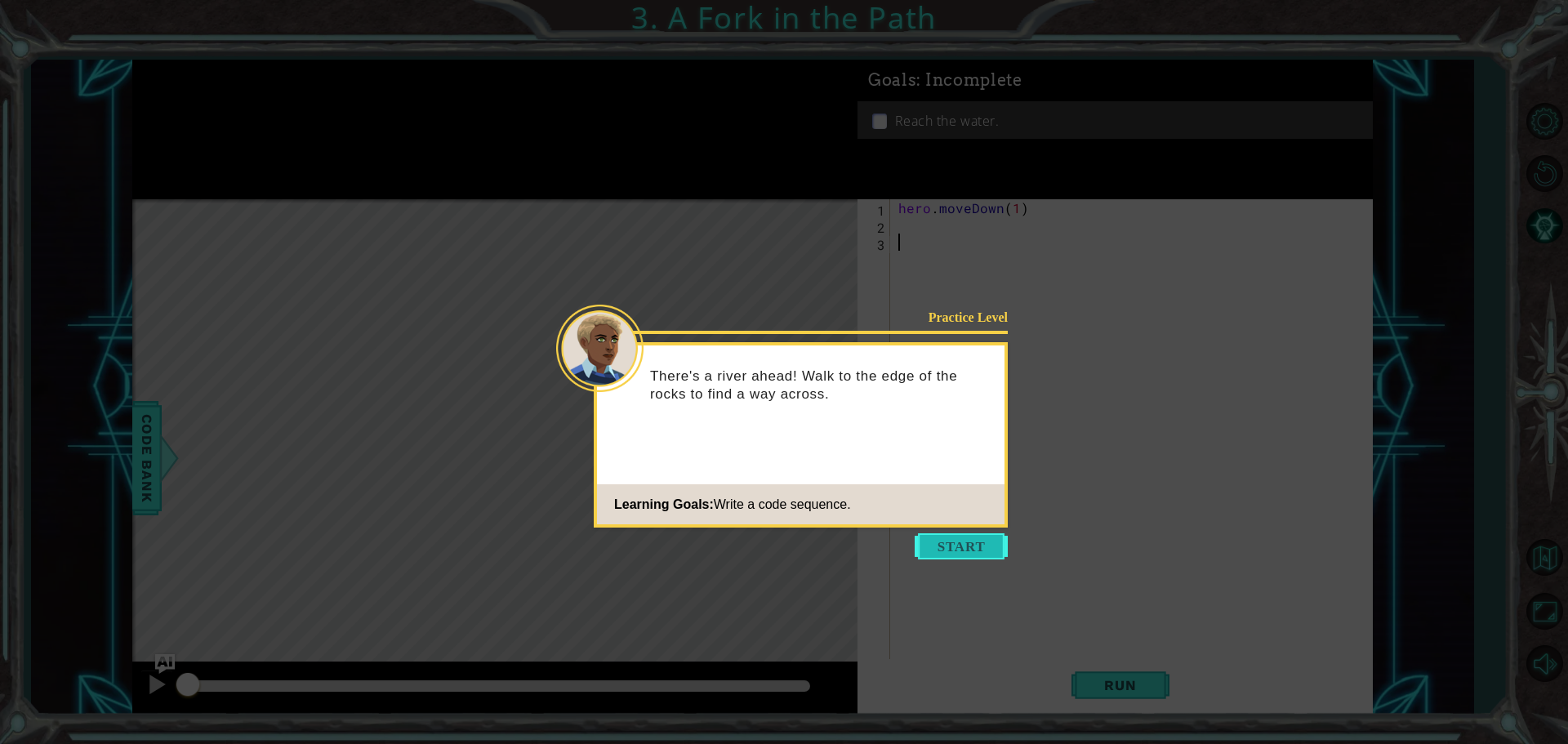
click at [965, 549] on button "Start" at bounding box center [961, 546] width 93 height 26
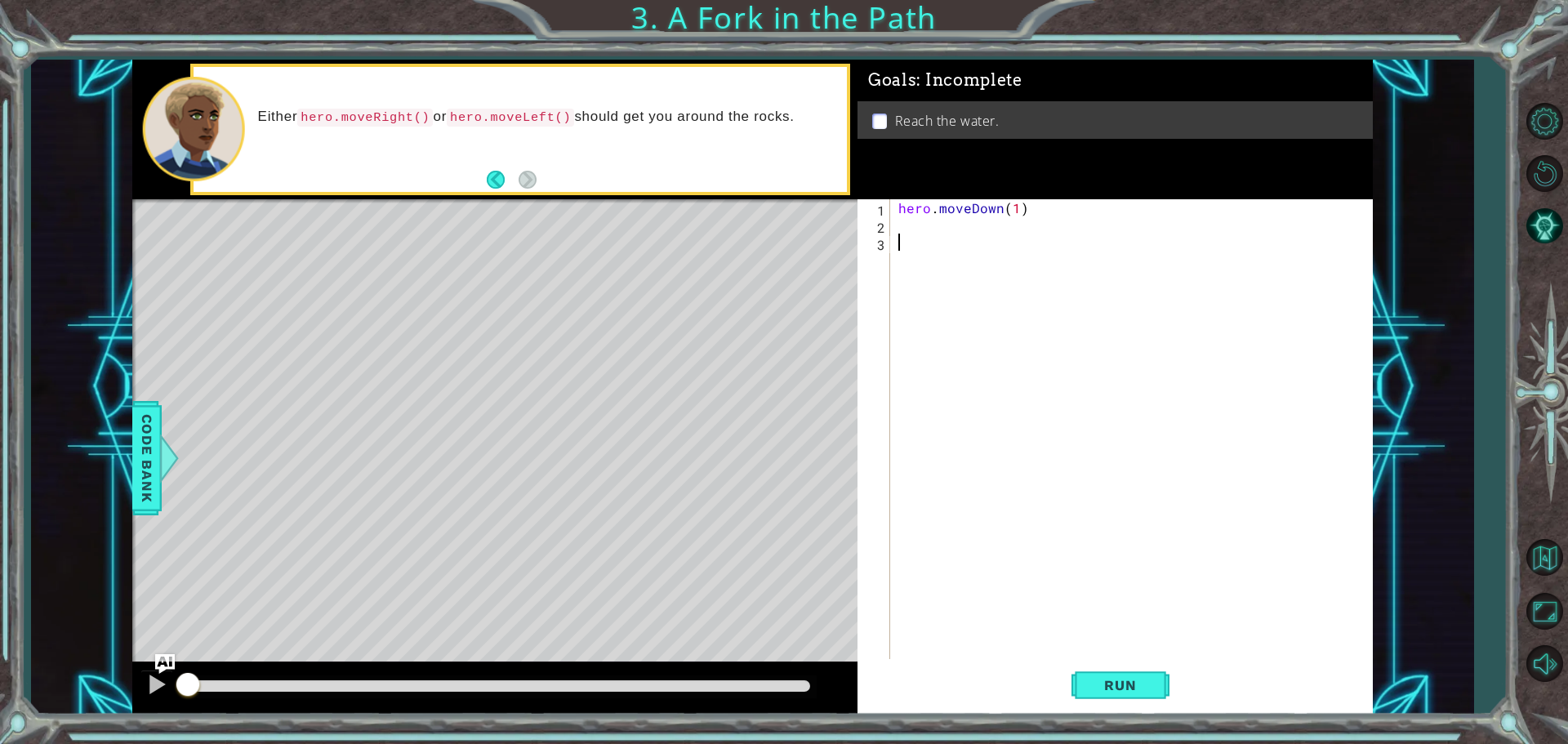
click at [1019, 207] on div "hero . moveDown ( 1 )" at bounding box center [1135, 448] width 481 height 498
type textarea "hero.moveDown(1)"
click at [918, 245] on div "hero . moveDown ( 1 )" at bounding box center [1135, 448] width 481 height 498
click at [916, 231] on div "hero . moveDown ( 1 )" at bounding box center [1135, 448] width 481 height 498
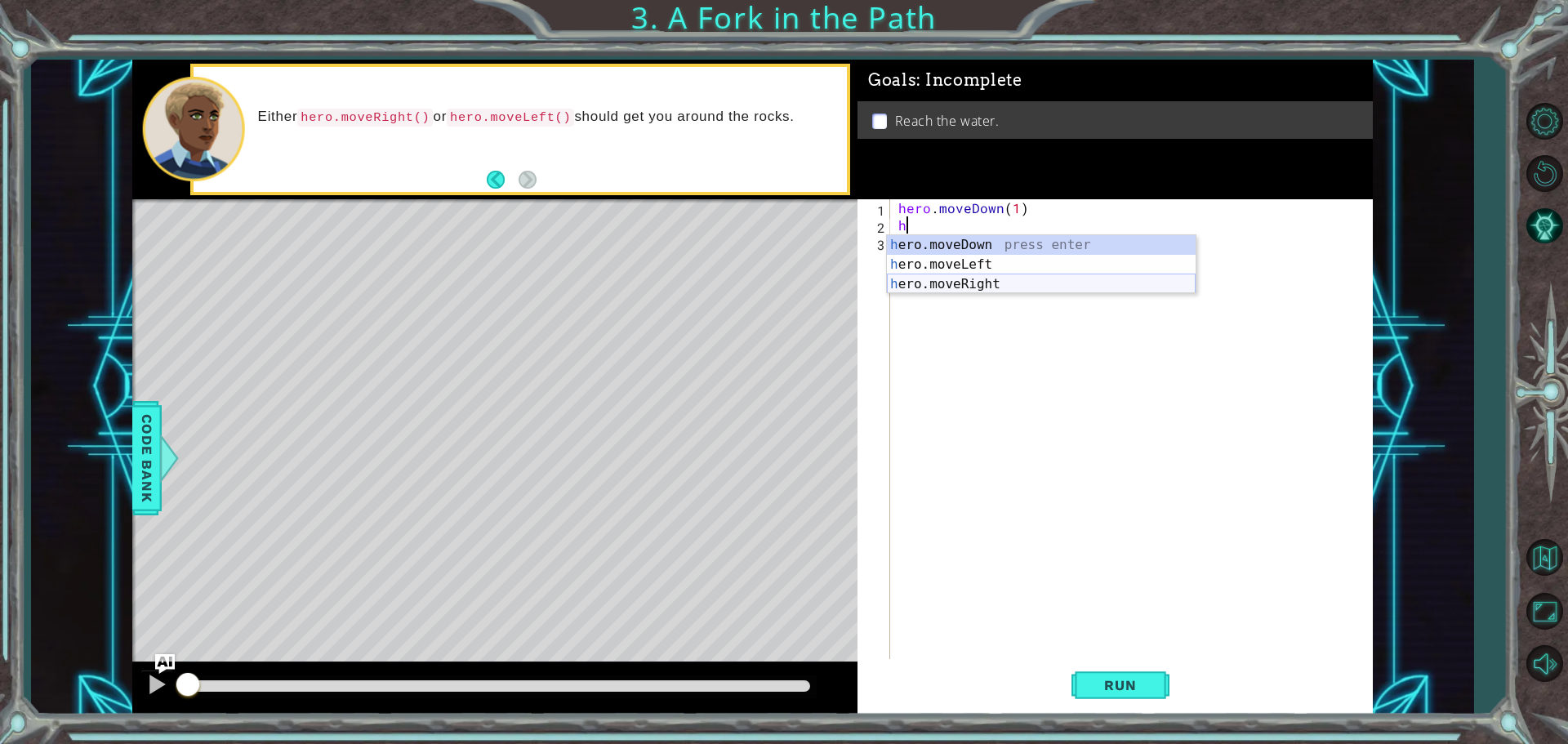
click at [973, 280] on div "h ero.moveDown press enter h ero.moveLeft press enter h ero.moveRight press ent…" at bounding box center [1041, 285] width 309 height 98
type textarea "hero.moveRight(1)"
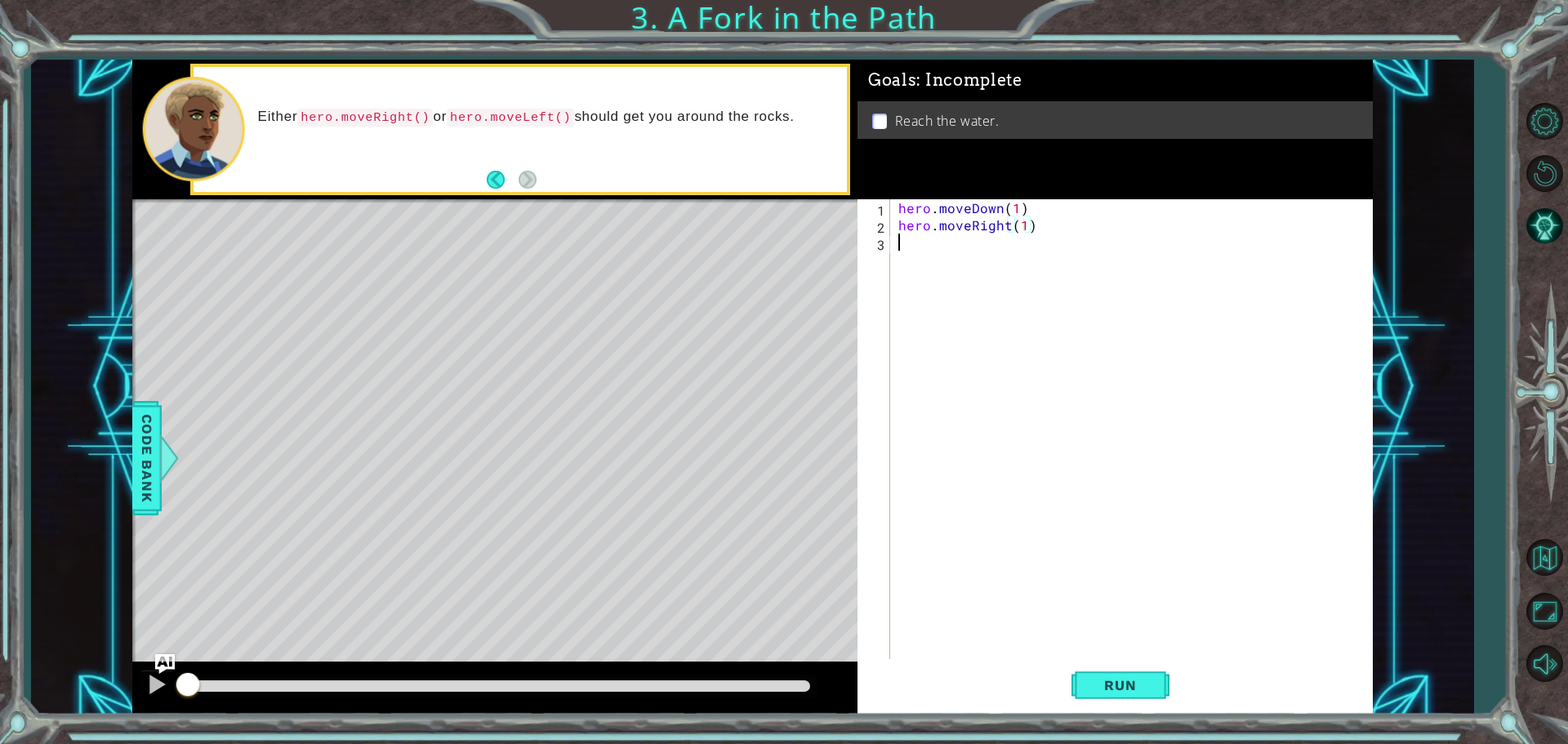
click at [910, 252] on div "hero . moveDown ( 1 ) hero . moveRight ( 1 )" at bounding box center [1135, 448] width 481 height 498
click at [963, 262] on div "h ero.moveDown press enter h ero.moveLeft press enter h ero.moveRight press ent…" at bounding box center [1041, 302] width 309 height 98
type textarea "hero.moveDown(1)"
click at [1135, 696] on button "Run" at bounding box center [1120, 685] width 98 height 52
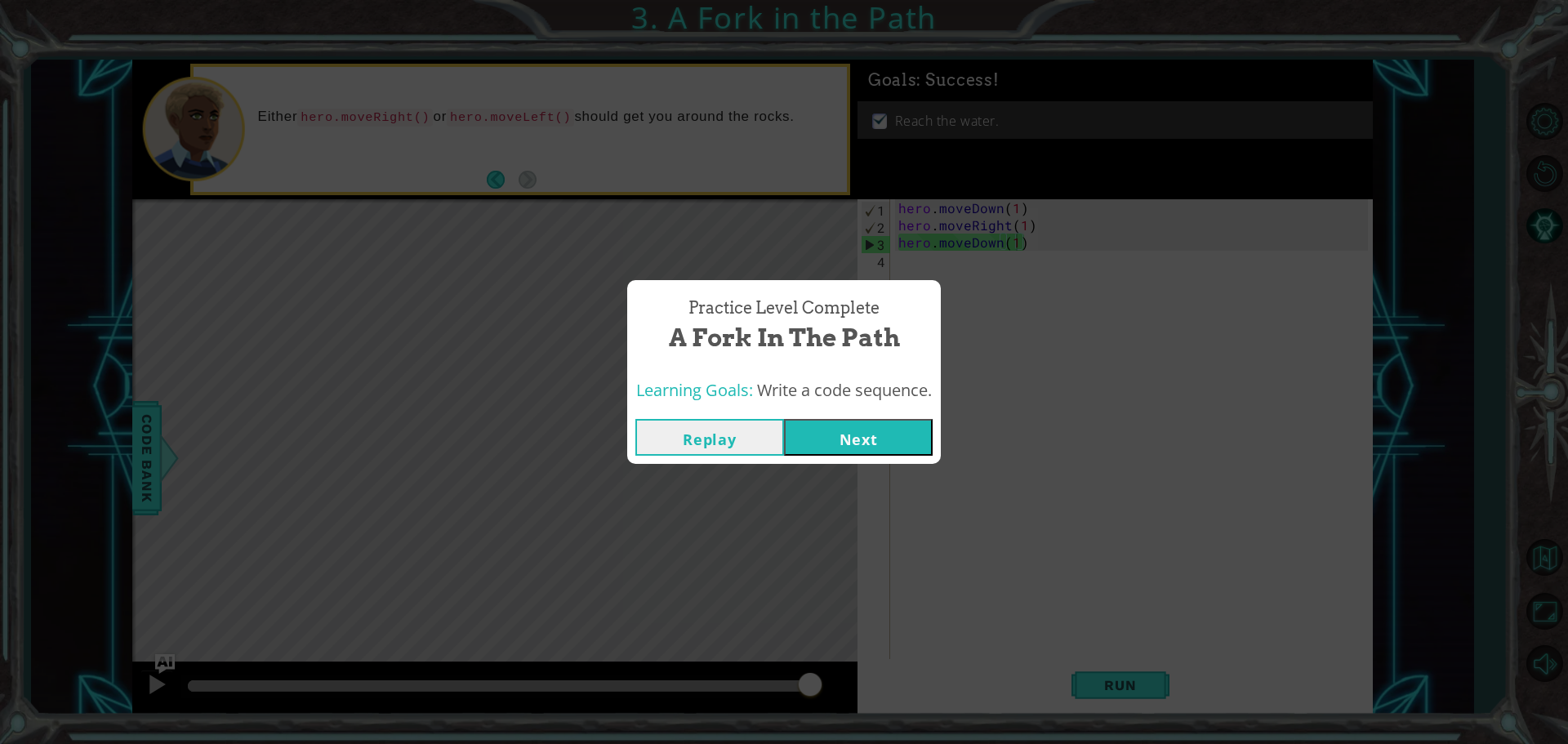
click at [847, 442] on button "Next" at bounding box center [858, 437] width 149 height 37
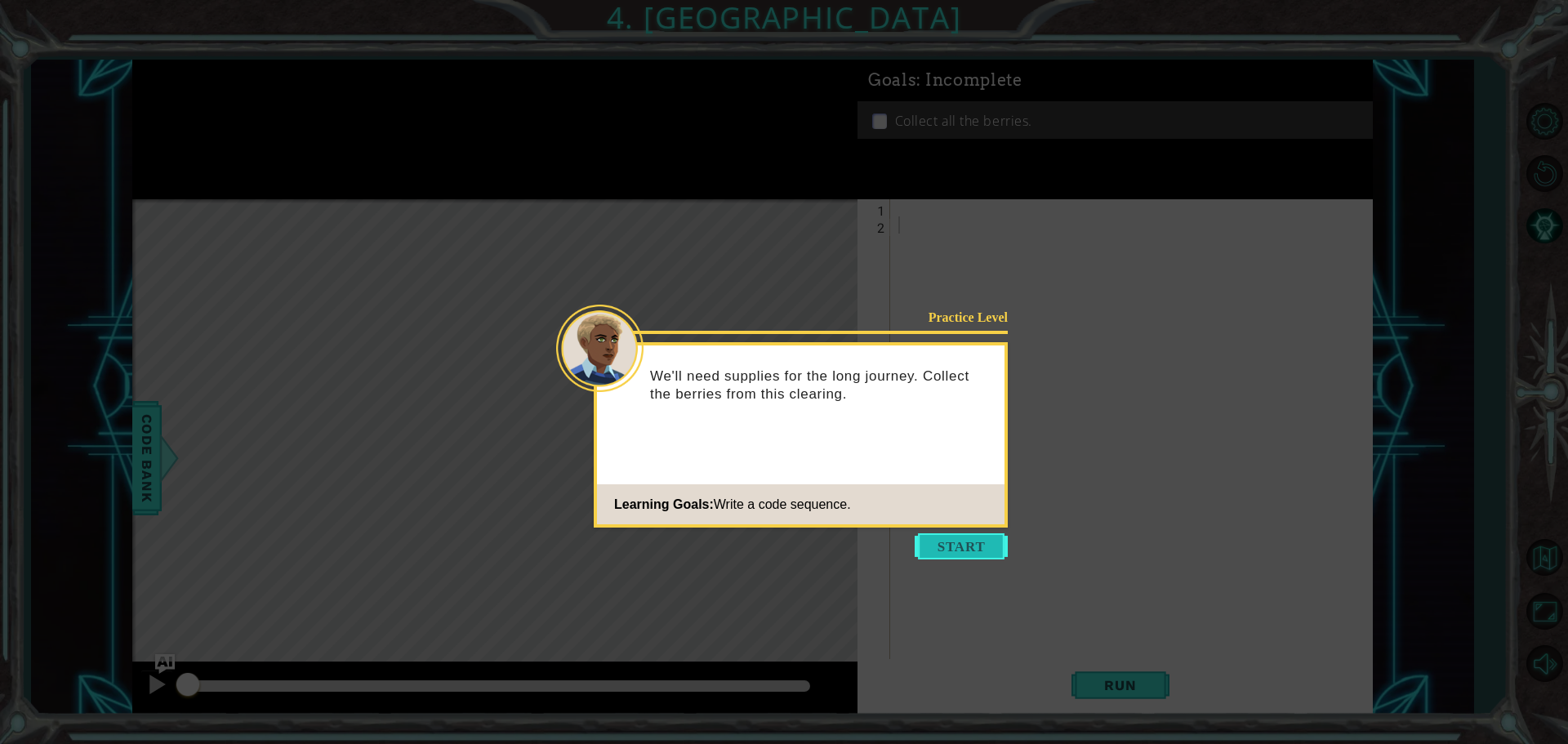
click at [948, 549] on button "Start" at bounding box center [961, 546] width 93 height 26
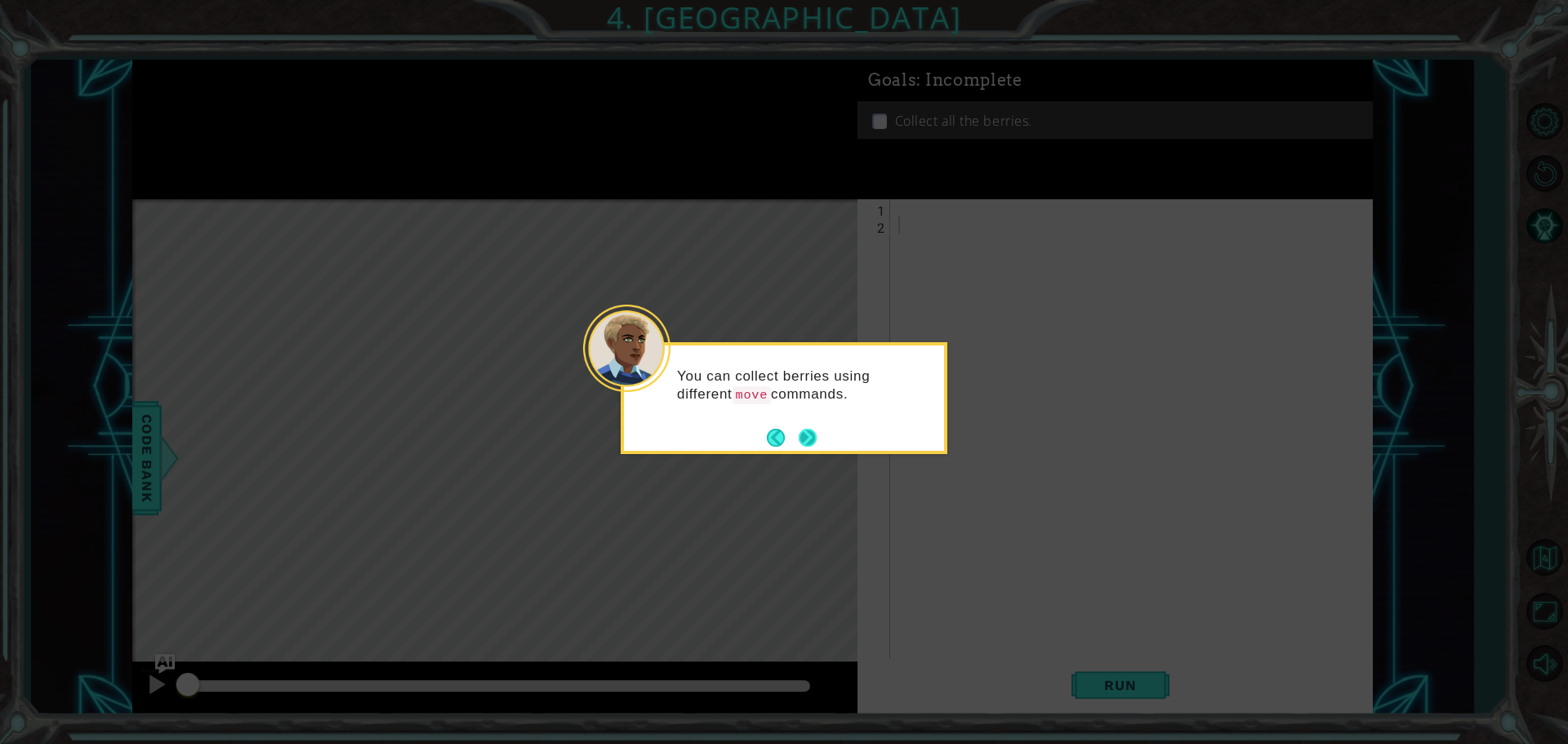
click at [809, 441] on button "Next" at bounding box center [807, 438] width 18 height 18
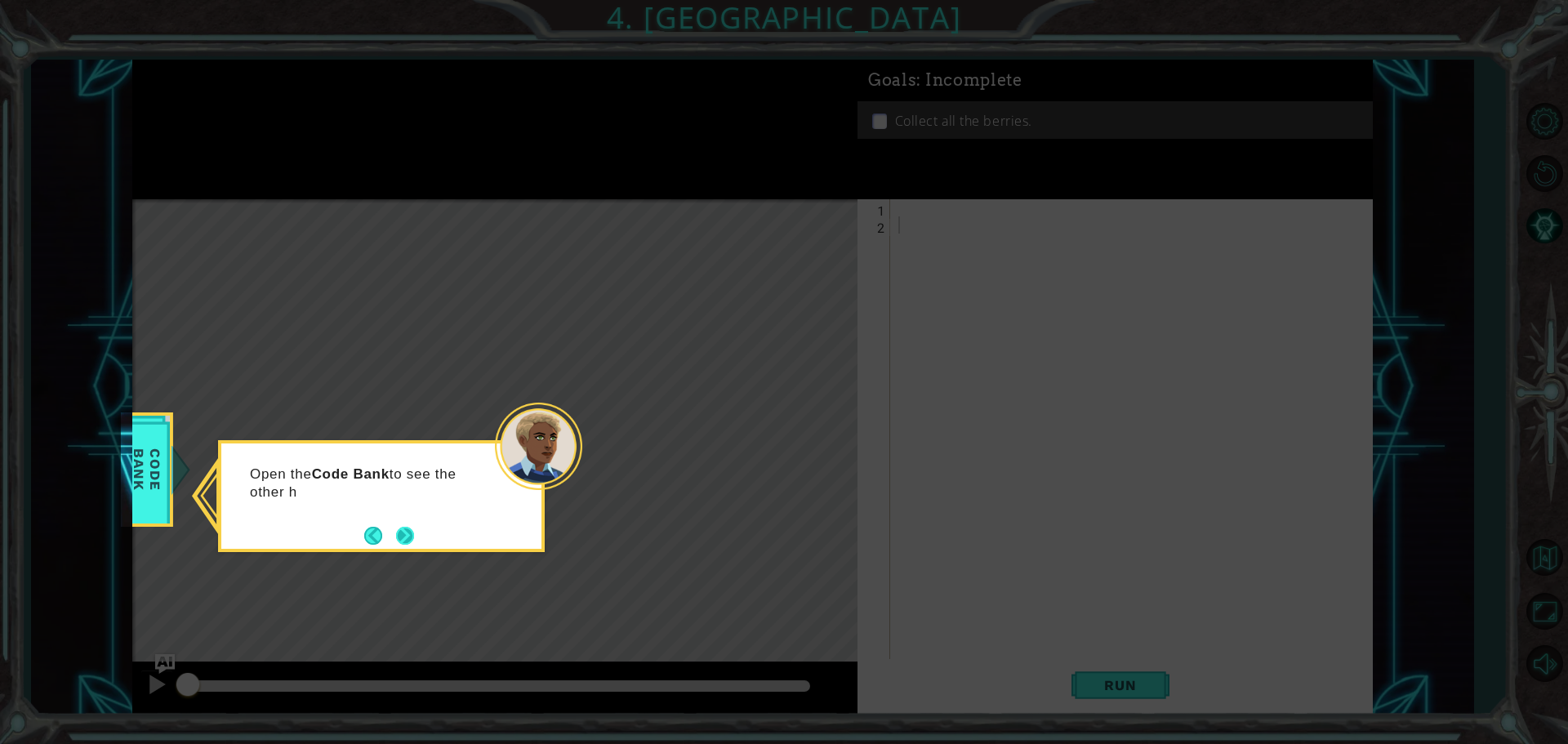
click at [410, 543] on button "Next" at bounding box center [405, 535] width 18 height 18
click at [402, 530] on button "Next" at bounding box center [405, 535] width 18 height 18
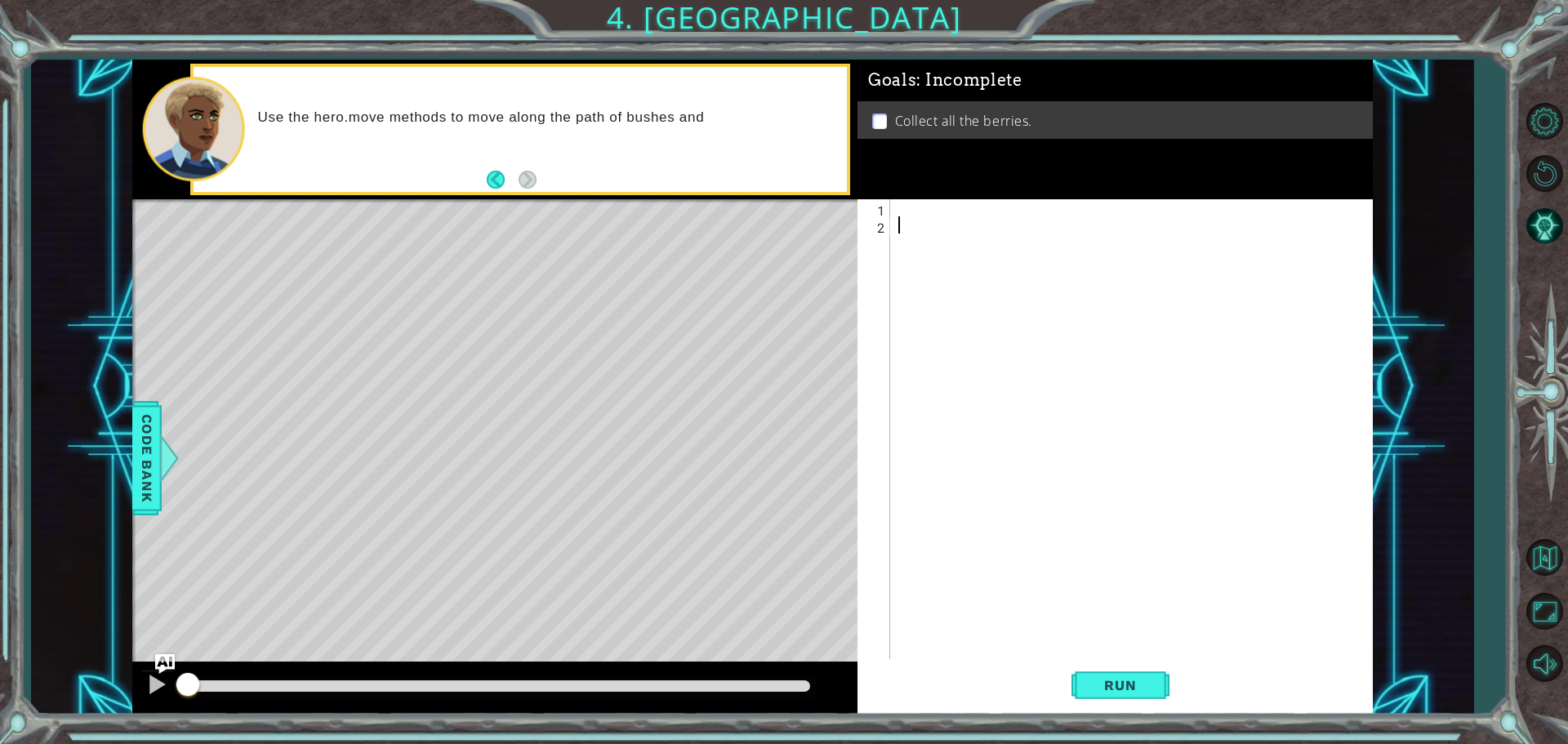
click at [901, 204] on div at bounding box center [1135, 448] width 481 height 498
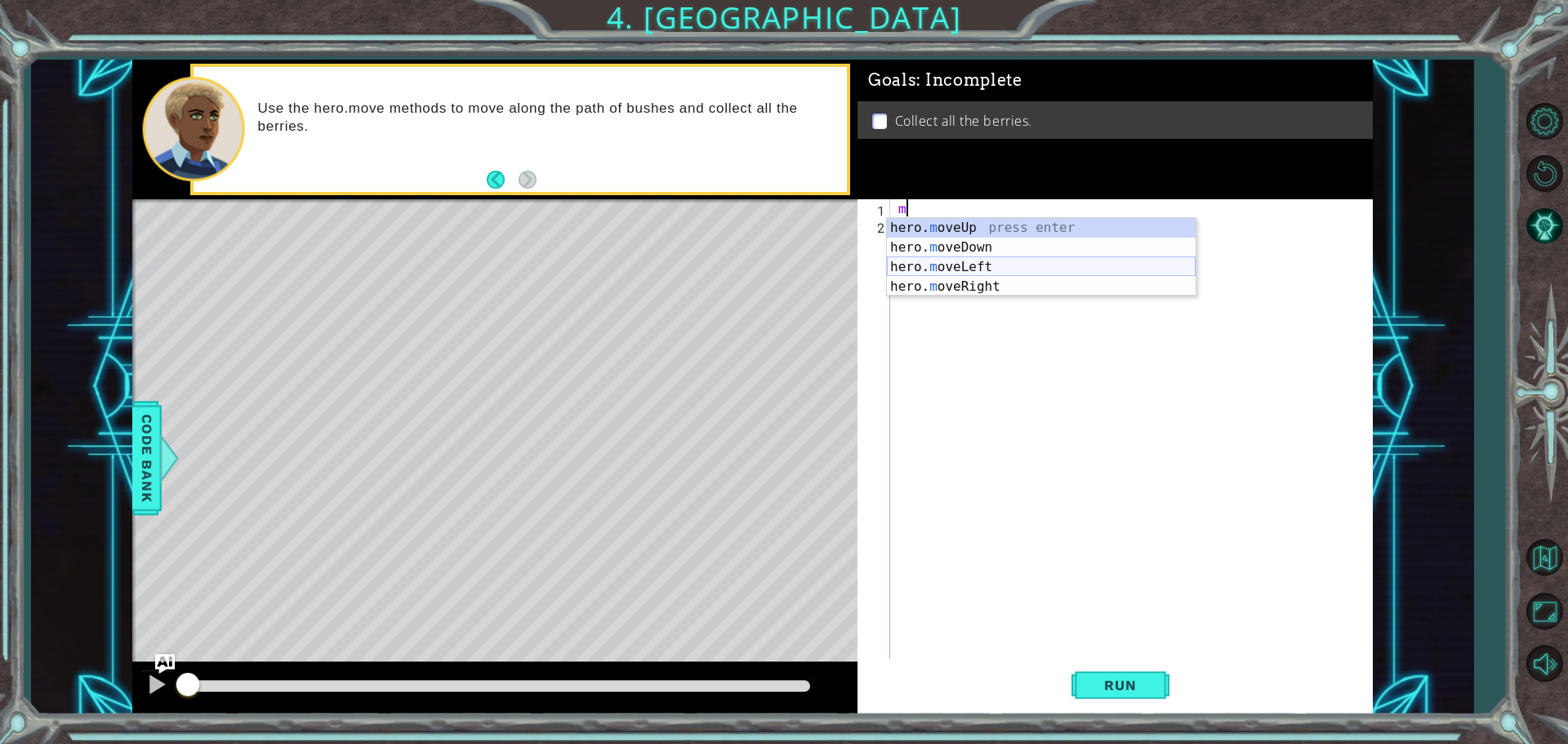
click at [971, 266] on div "hero. m oveUp press enter hero. m oveDown press enter hero. m oveLeft press ent…" at bounding box center [1041, 277] width 309 height 118
type textarea "hero.moveLeft(1)"
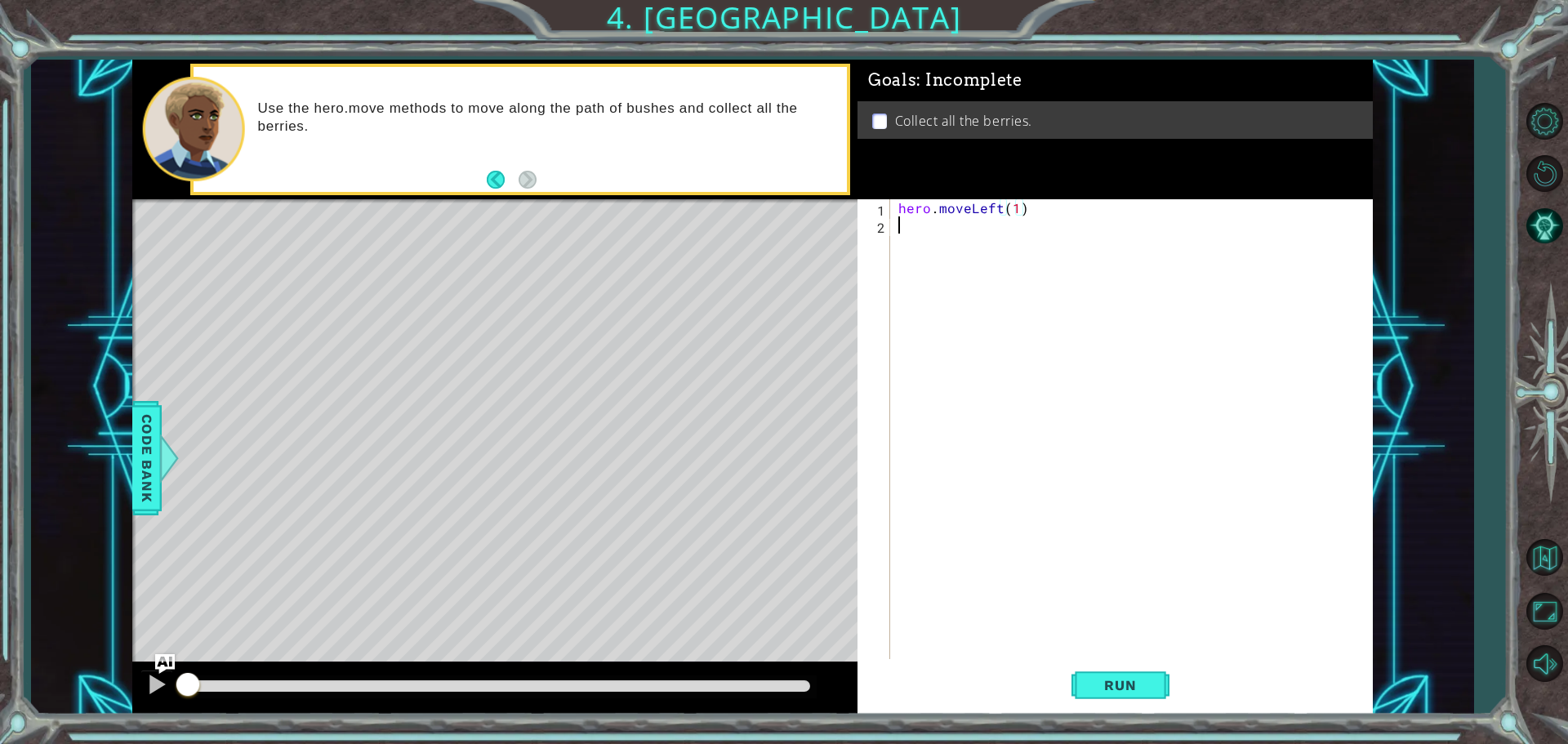
click at [931, 233] on div "hero . moveLeft ( 1 )" at bounding box center [1135, 448] width 481 height 498
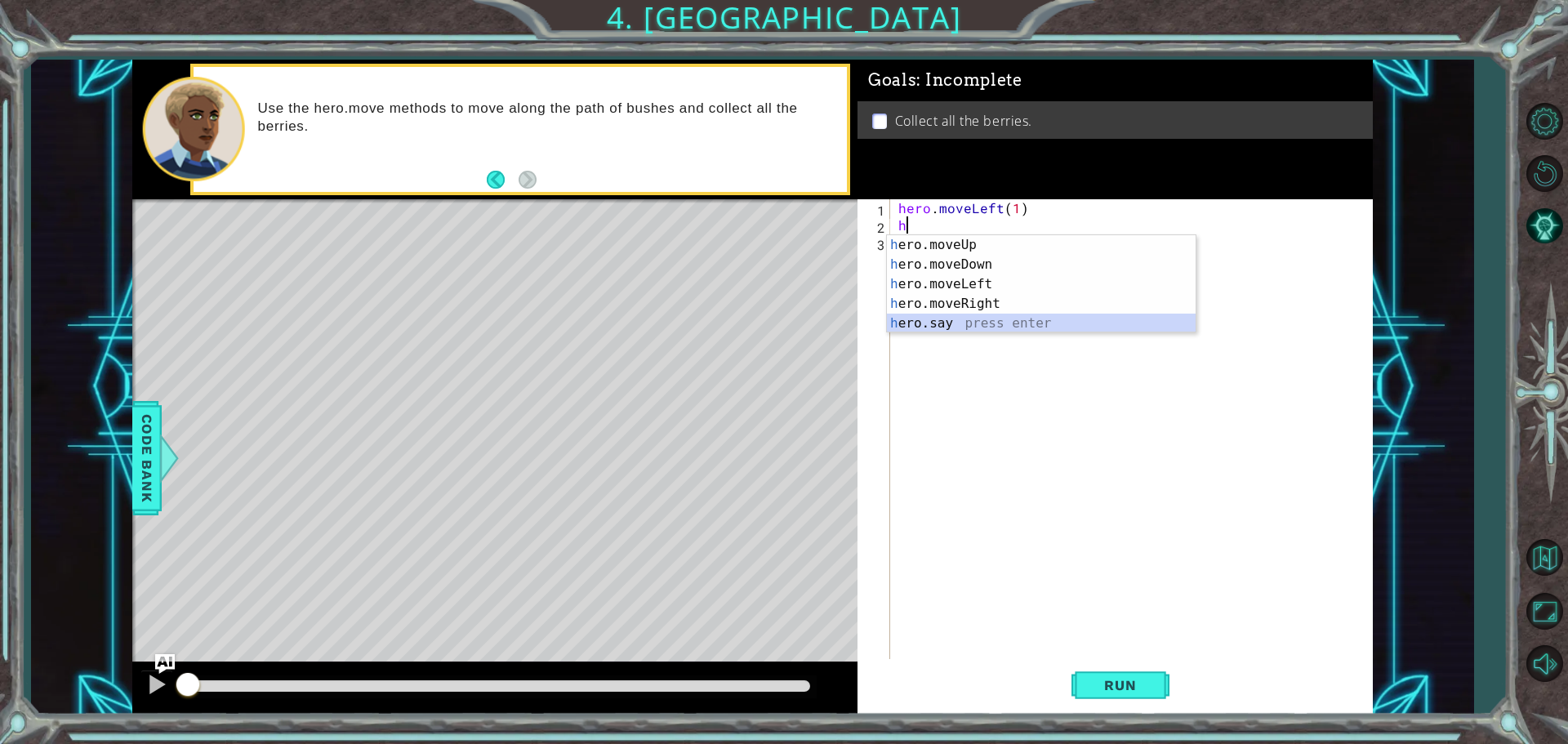
click at [959, 325] on div "h ero.moveUp press enter h ero.moveDown press enter h ero.moveLeft press enter …" at bounding box center [1041, 304] width 309 height 137
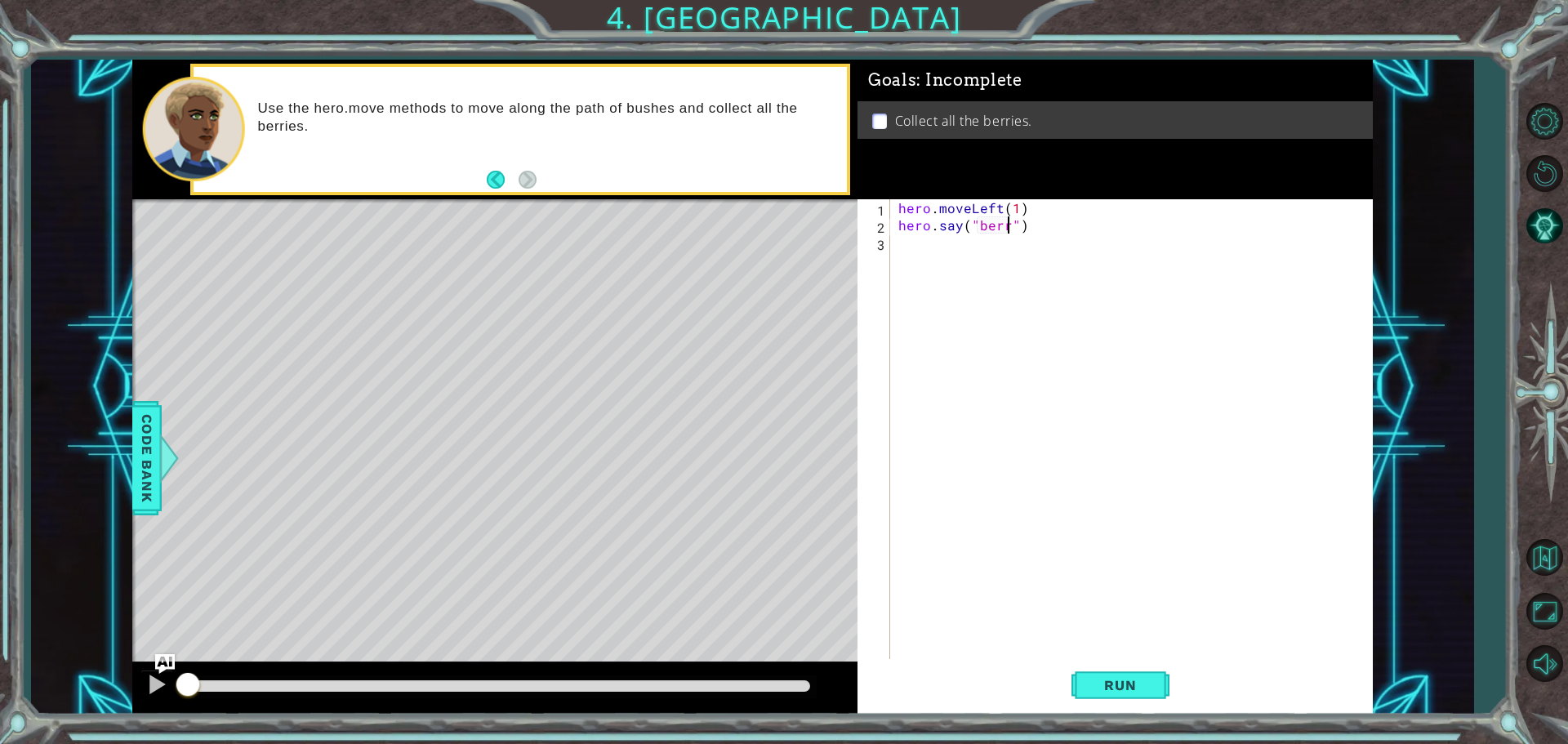
type textarea "hero.say("[PERSON_NAME]")"
click at [904, 244] on div "hero . moveLeft ( 1 ) hero . say ( "[PERSON_NAME]" )" at bounding box center [1135, 448] width 481 height 498
type textarea "h"
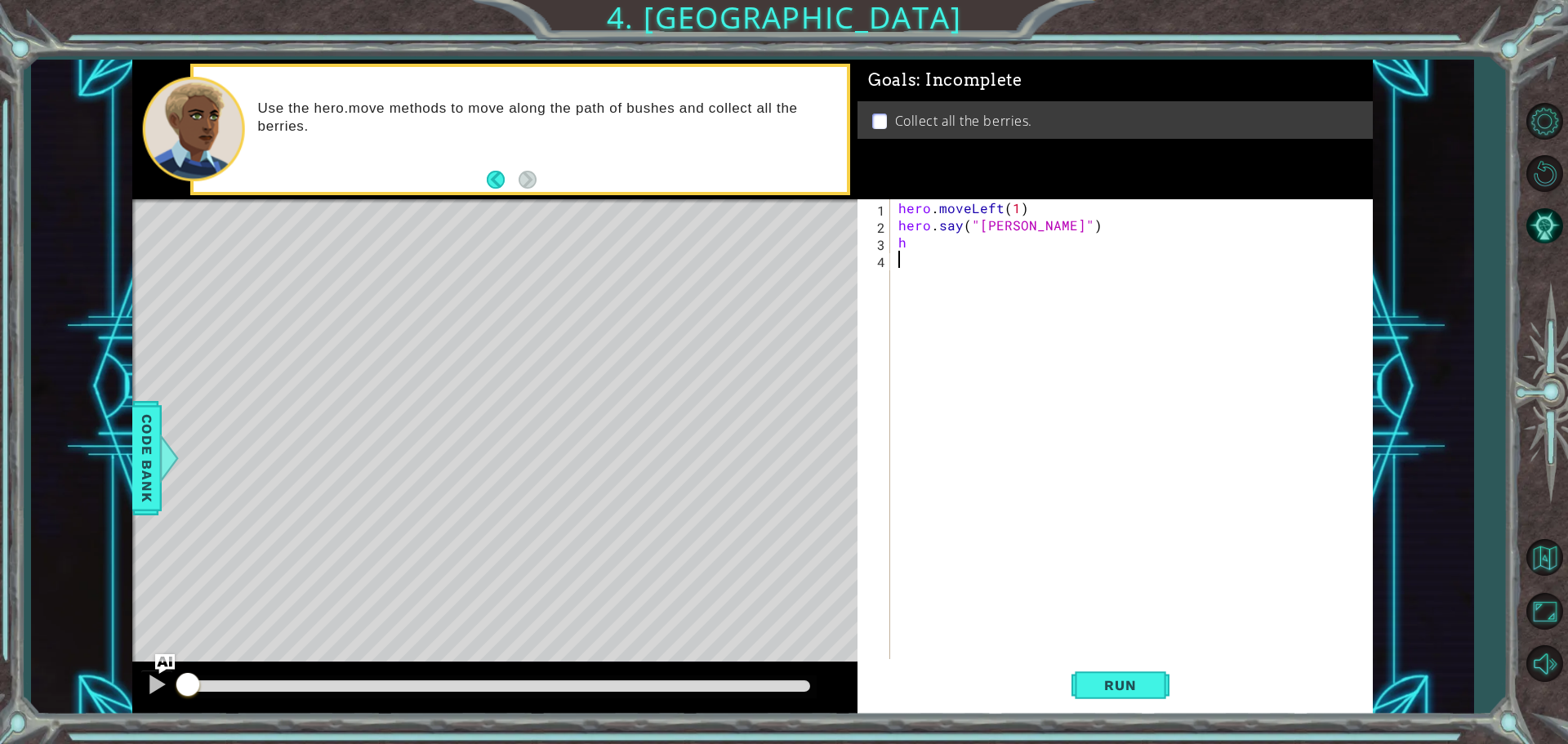
click at [928, 393] on div "hero . moveLeft ( 1 ) hero . say ( "[PERSON_NAME]" ) h" at bounding box center [1135, 448] width 481 height 498
click at [928, 252] on div "hero . moveLeft ( 1 ) hero . say ( "[PERSON_NAME]" ) h" at bounding box center [1135, 448] width 481 height 498
click at [919, 236] on div "hero . moveLeft ( 1 ) hero . say ( "[PERSON_NAME]" ) h" at bounding box center [1135, 448] width 481 height 498
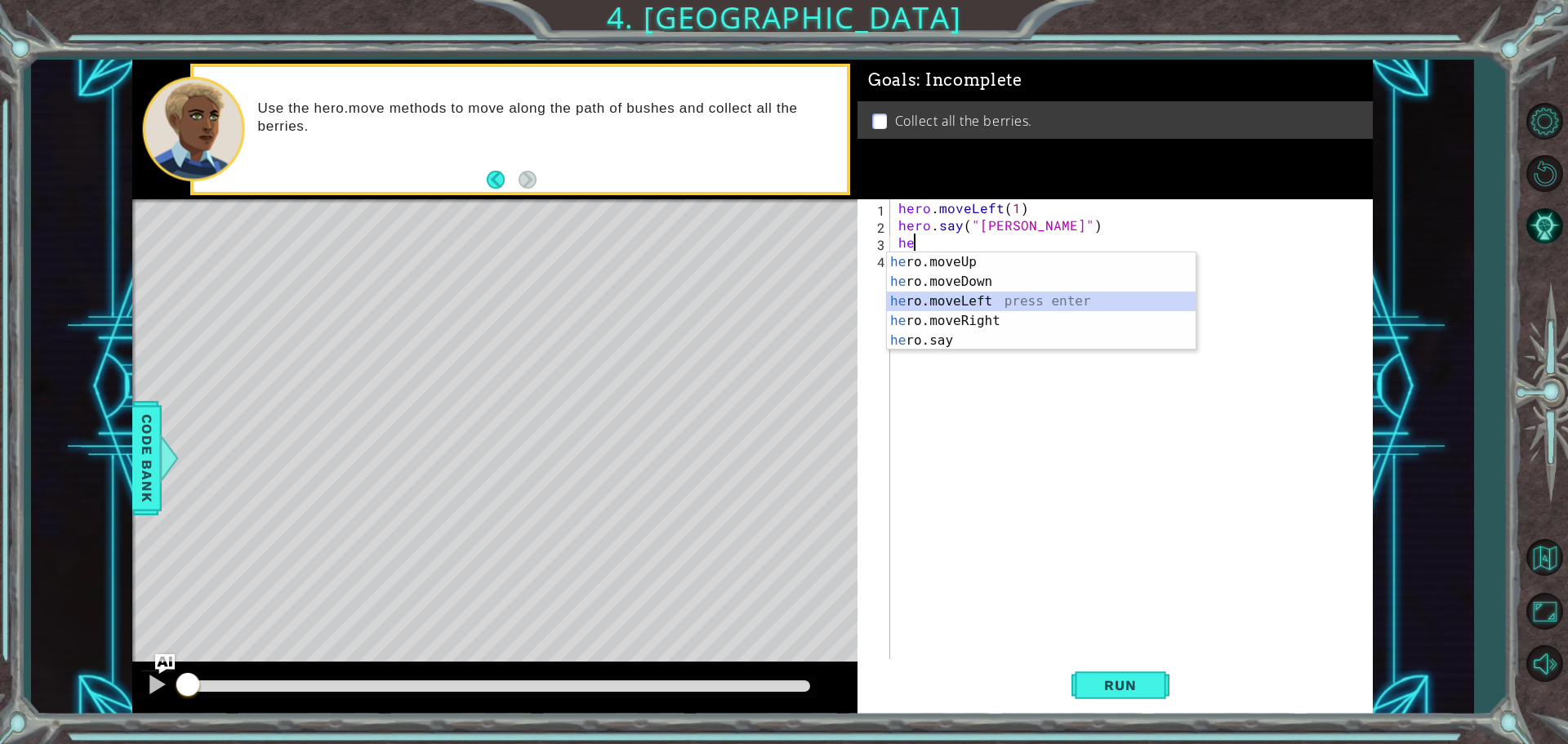
click at [962, 309] on div "he ro.moveUp press enter he ro.moveDown press enter he ro.moveLeft press enter …" at bounding box center [1041, 321] width 309 height 137
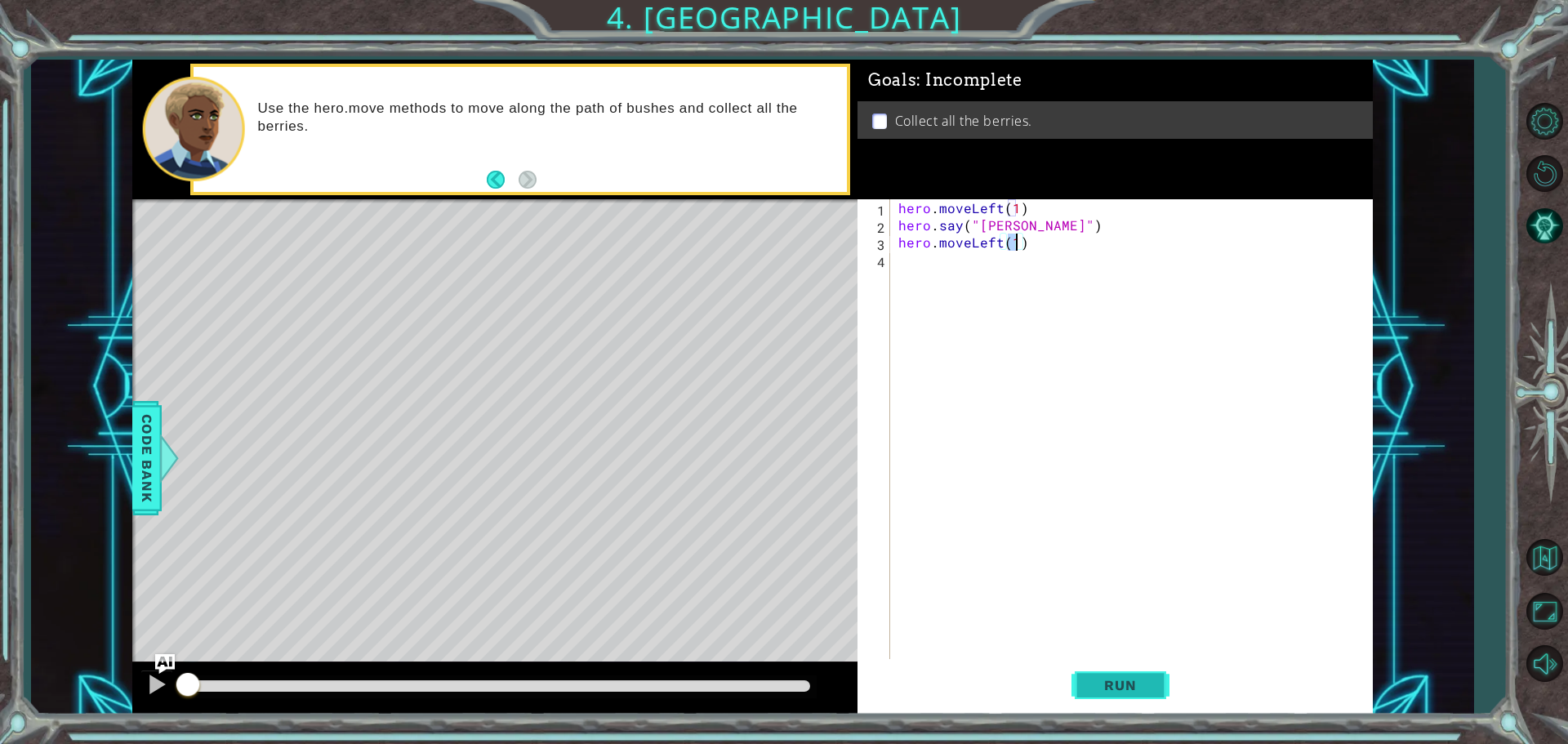
type textarea "hero.moveLeft(1)"
click at [1127, 689] on span "Run" at bounding box center [1119, 685] width 64 height 16
